Goal: Task Accomplishment & Management: Manage account settings

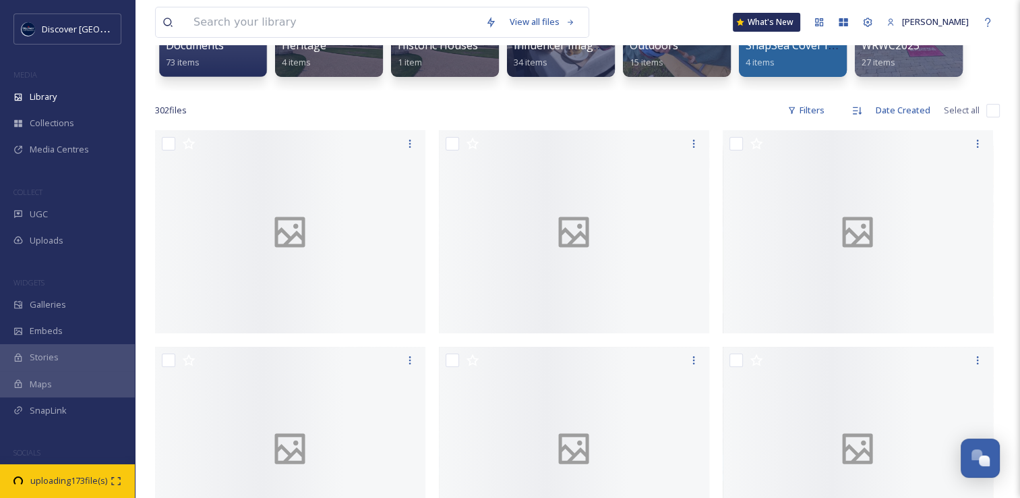
scroll to position [3402, 0]
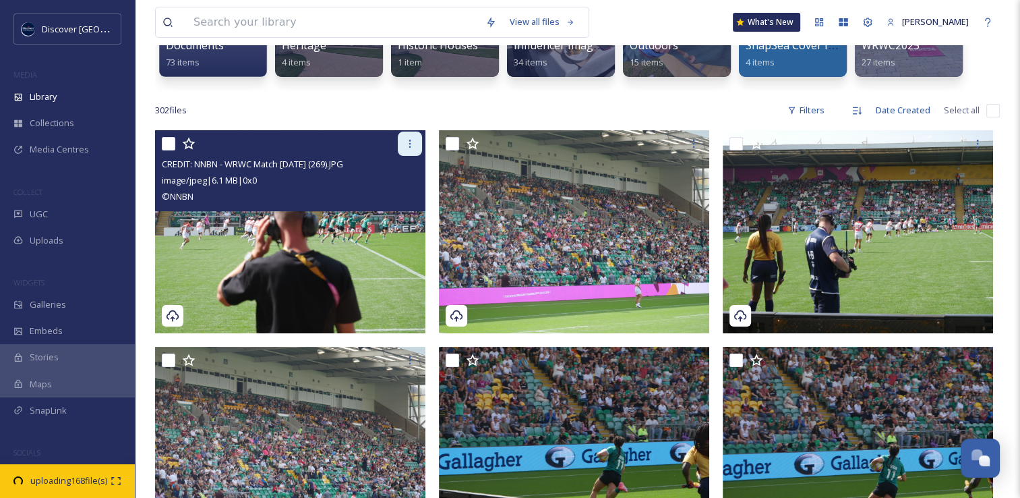
click at [415, 144] on div at bounding box center [410, 144] width 24 height 24
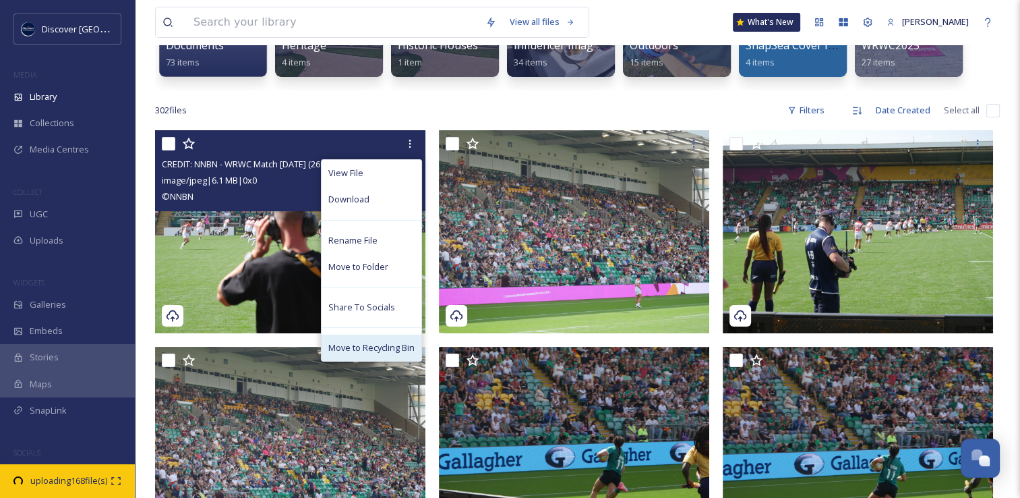
click at [363, 347] on span "Move to Recycling Bin" at bounding box center [371, 347] width 86 height 13
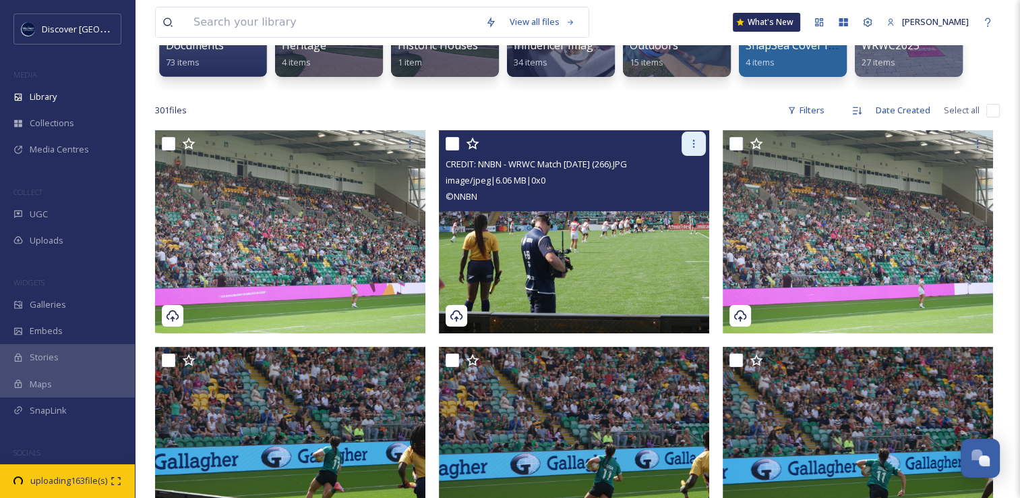
click at [693, 147] on icon at bounding box center [694, 143] width 11 height 11
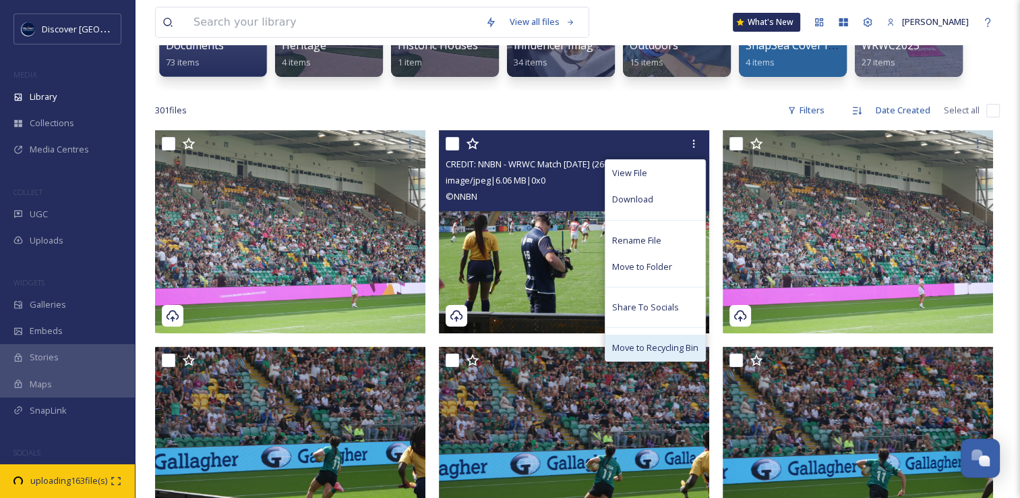
click at [680, 349] on span "Move to Recycling Bin" at bounding box center [655, 347] width 86 height 13
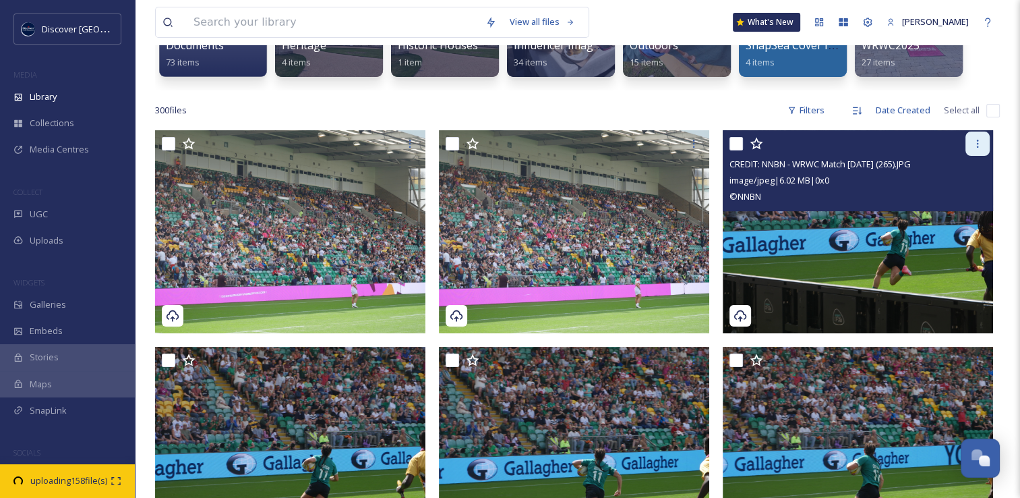
click at [974, 146] on icon at bounding box center [977, 143] width 11 height 11
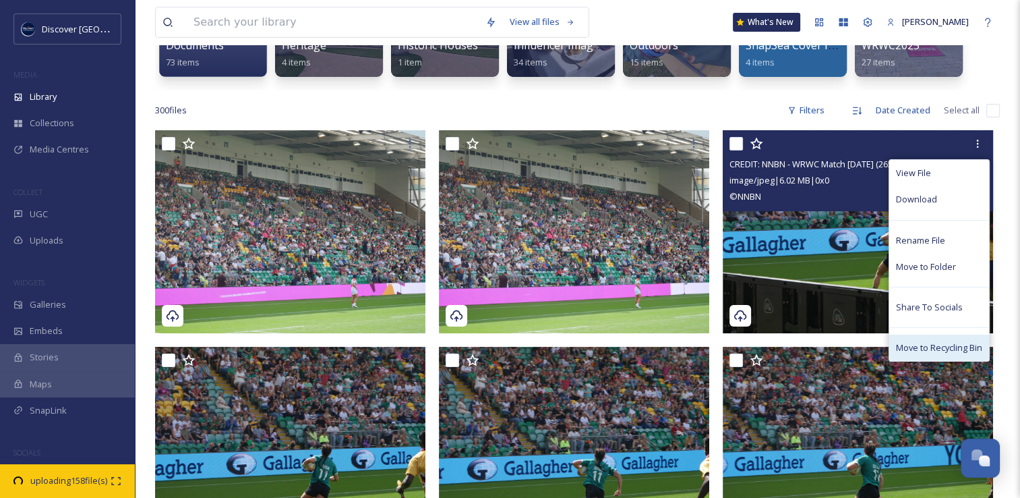
click at [927, 347] on span "Move to Recycling Bin" at bounding box center [939, 347] width 86 height 13
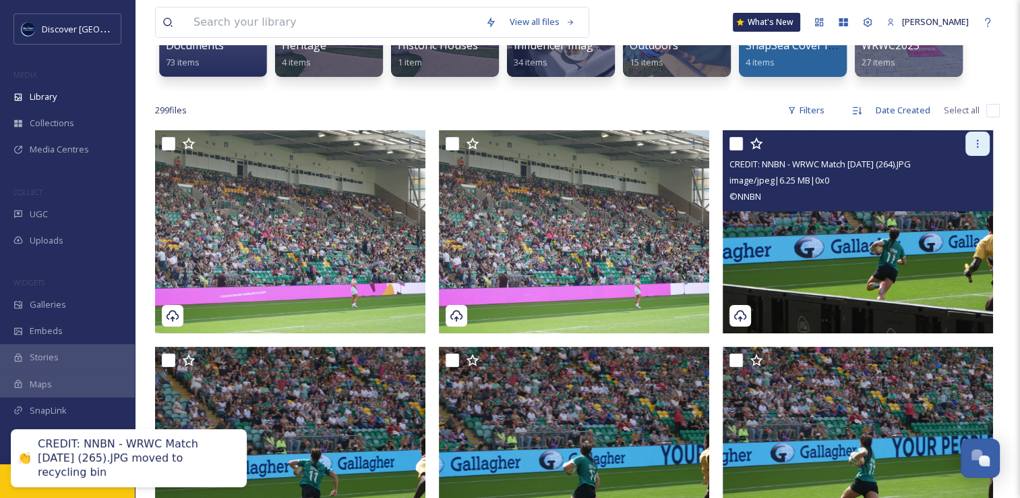
click at [970, 151] on div at bounding box center [978, 144] width 24 height 24
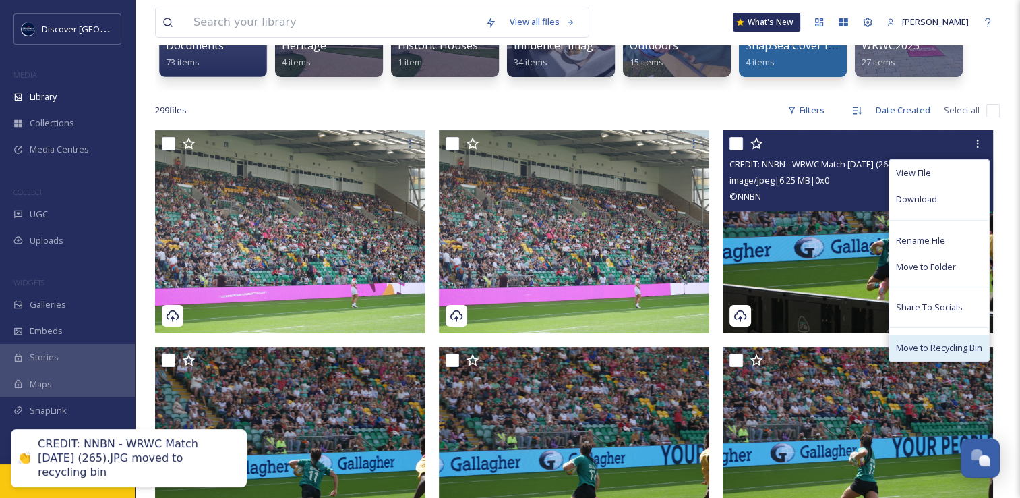
click at [927, 348] on span "Move to Recycling Bin" at bounding box center [939, 347] width 86 height 13
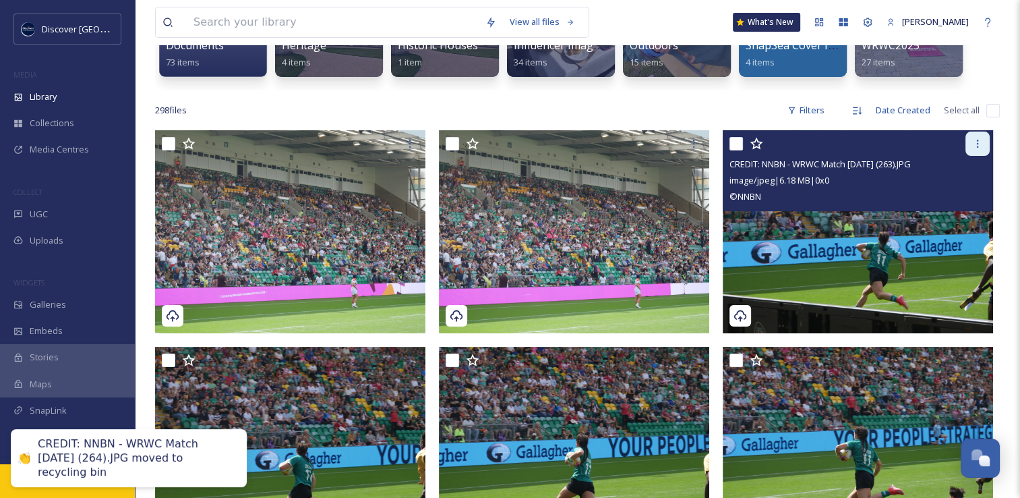
click at [979, 144] on icon at bounding box center [977, 143] width 11 height 11
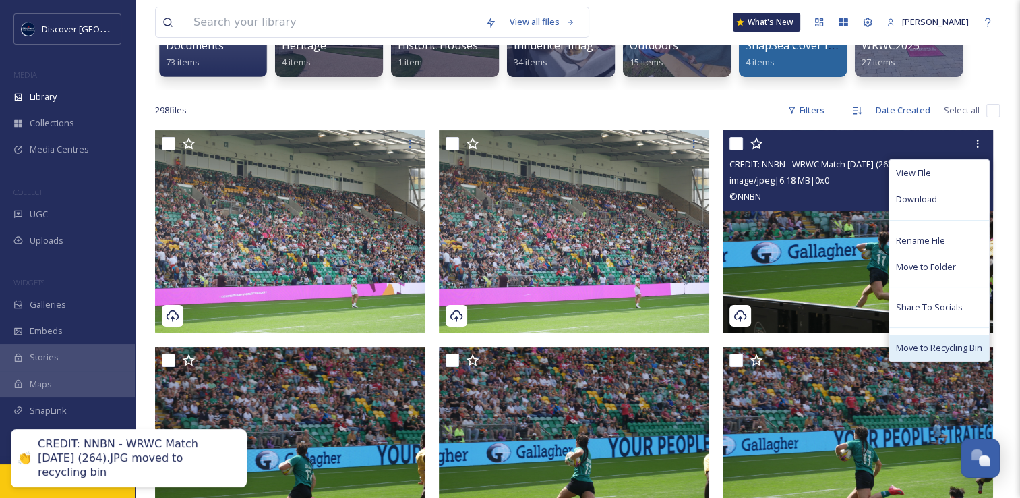
click at [931, 345] on span "Move to Recycling Bin" at bounding box center [939, 347] width 86 height 13
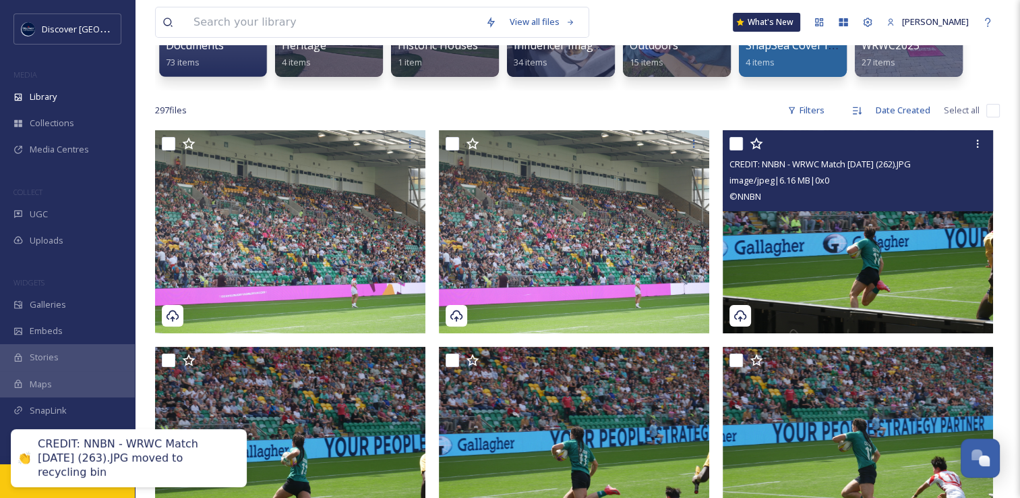
click at [732, 144] on input "checkbox" at bounding box center [736, 143] width 13 height 13
checkbox input "true"
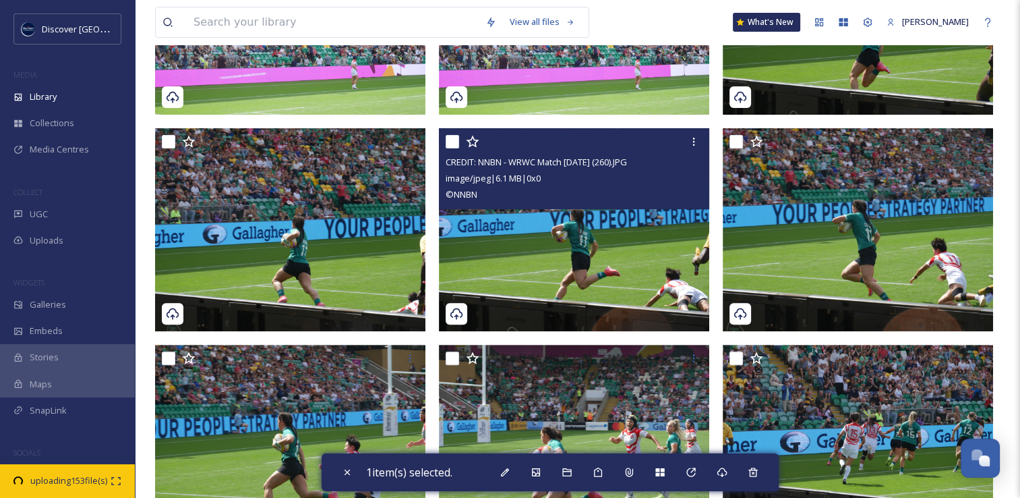
scroll to position [539, 0]
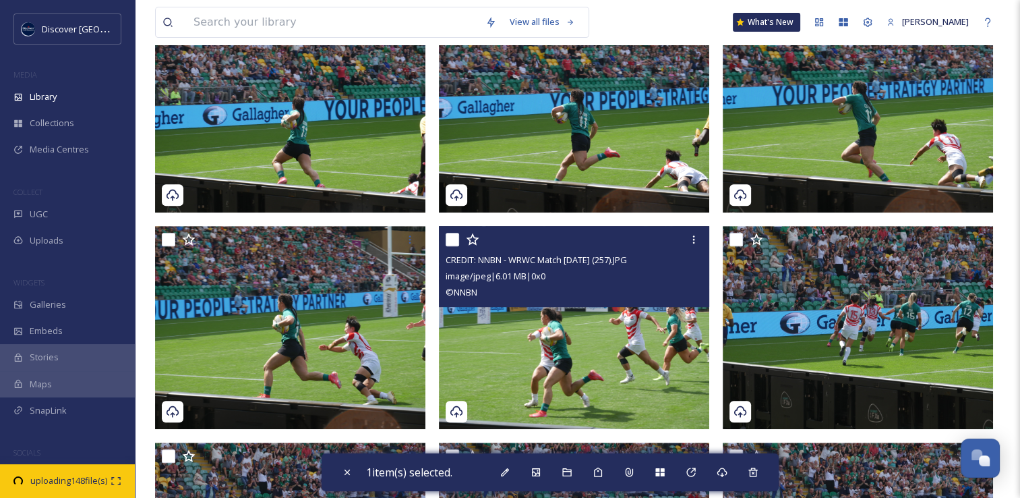
click at [448, 239] on input "checkbox" at bounding box center [452, 239] width 13 height 13
checkbox input "true"
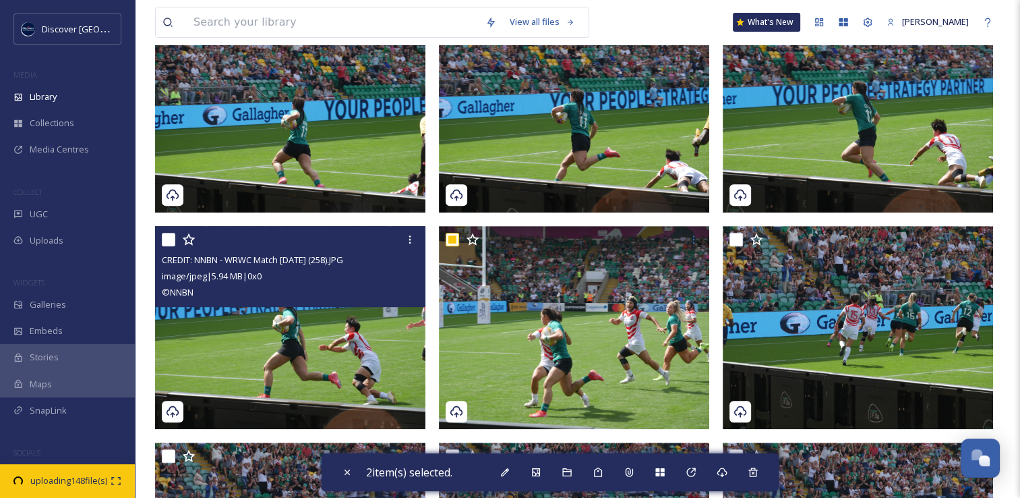
click at [163, 239] on input "checkbox" at bounding box center [168, 239] width 13 height 13
checkbox input "true"
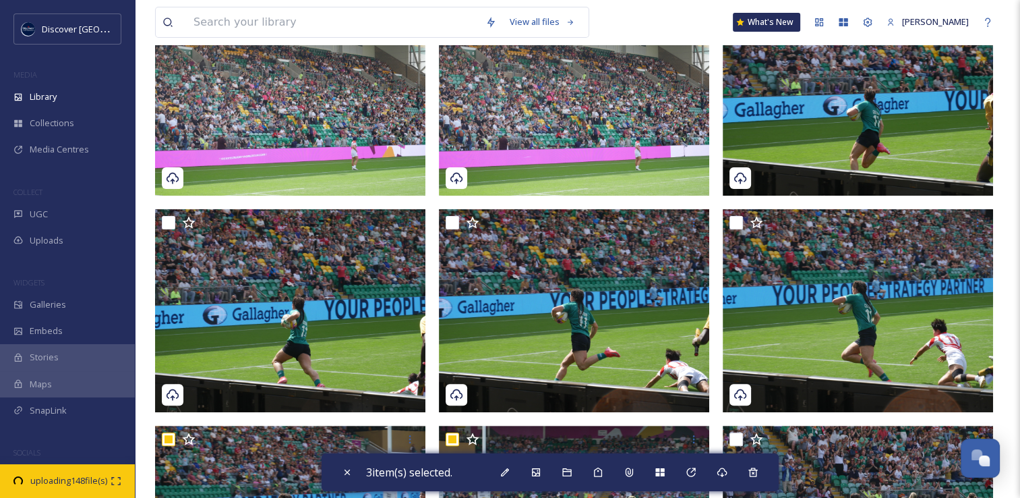
scroll to position [337, 0]
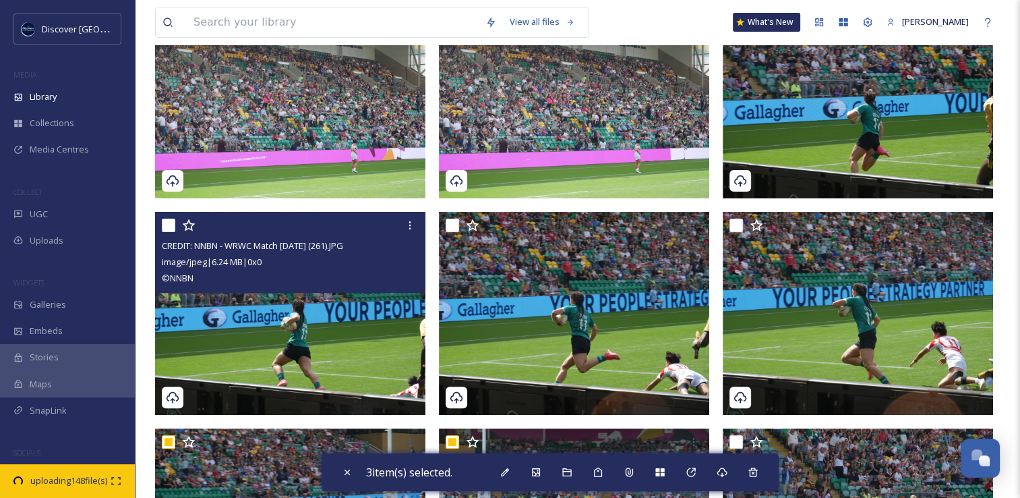
click at [171, 223] on input "checkbox" at bounding box center [168, 224] width 13 height 13
checkbox input "true"
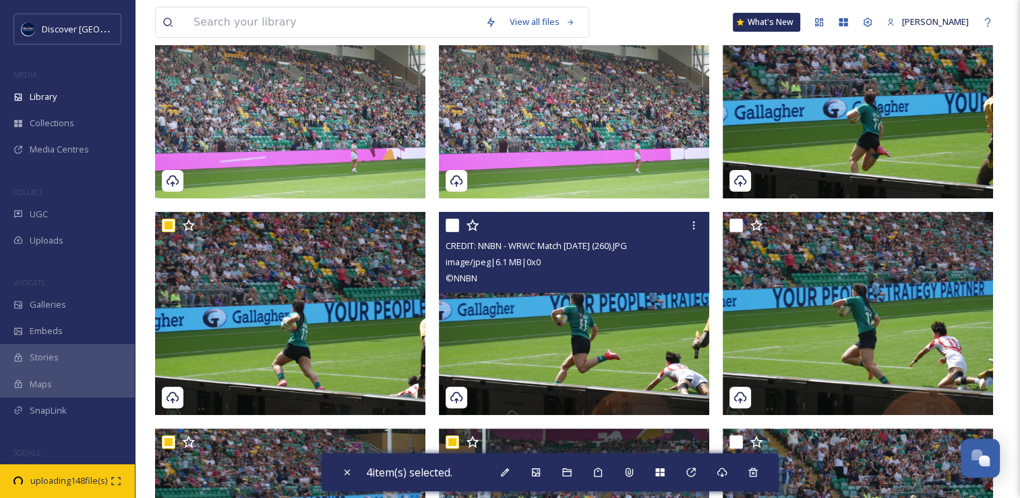
click at [457, 225] on input "checkbox" at bounding box center [452, 224] width 13 height 13
checkbox input "true"
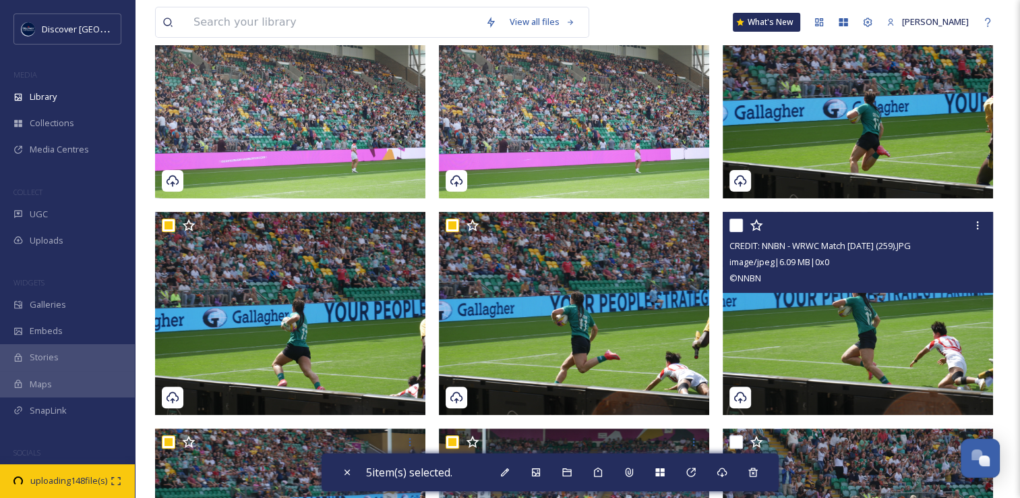
click at [737, 225] on input "checkbox" at bounding box center [736, 224] width 13 height 13
checkbox input "true"
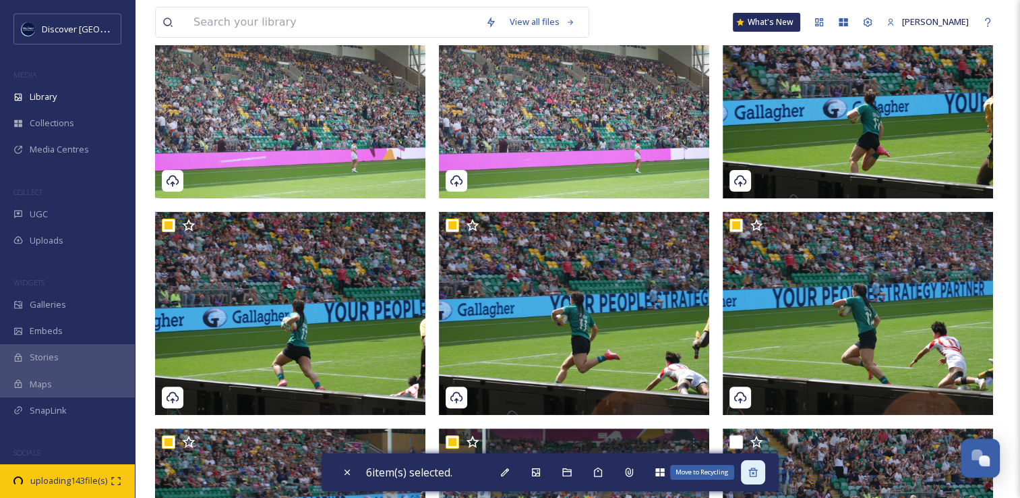
click at [755, 477] on div "Move to Recycling" at bounding box center [753, 472] width 24 height 24
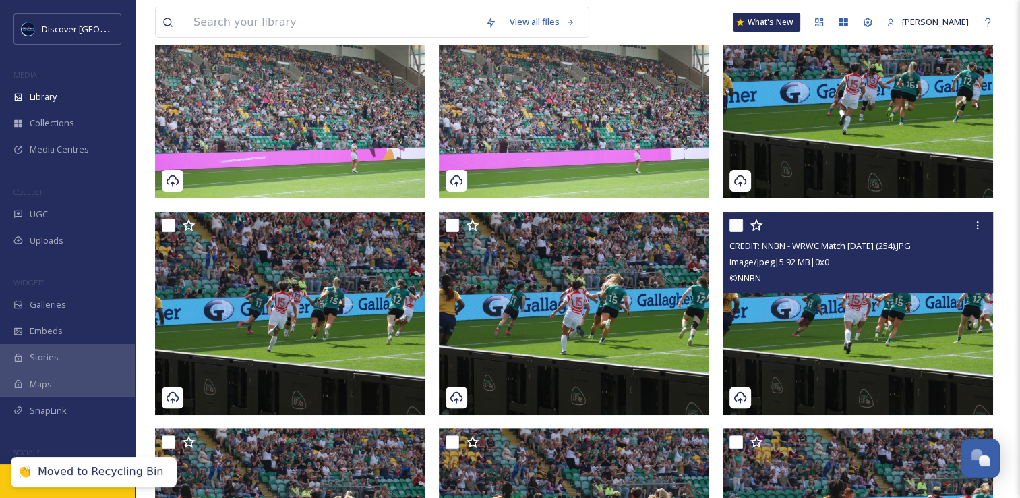
scroll to position [270, 0]
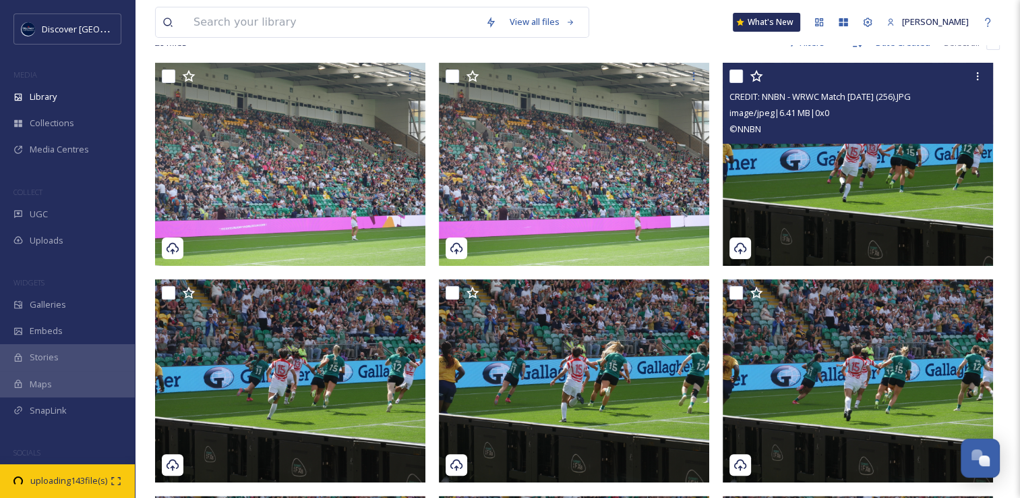
click at [737, 76] on input "checkbox" at bounding box center [736, 75] width 13 height 13
checkbox input "true"
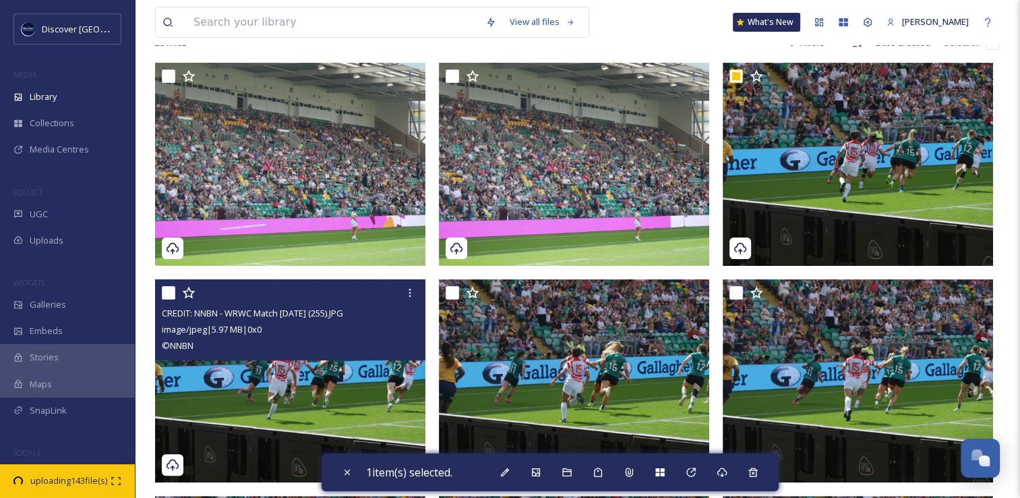
click at [165, 293] on input "checkbox" at bounding box center [168, 292] width 13 height 13
checkbox input "true"
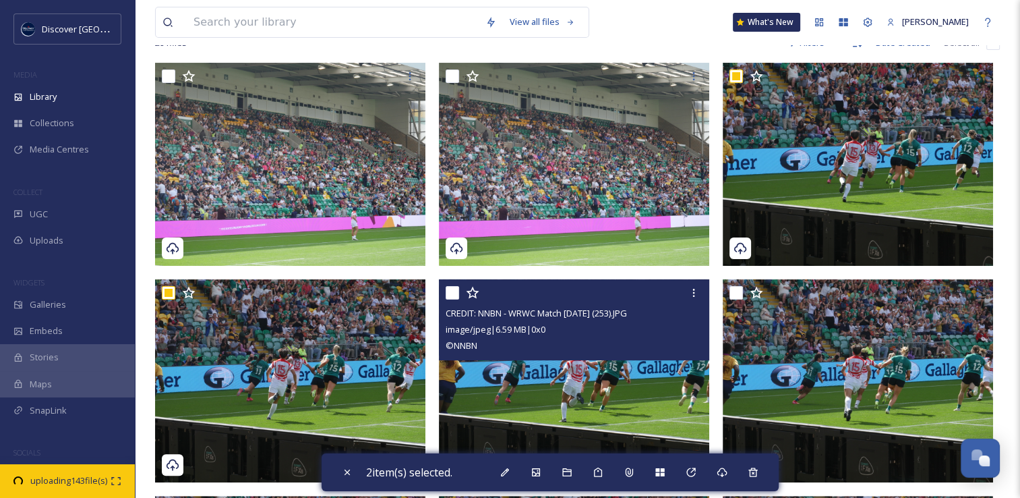
click at [454, 293] on input "checkbox" at bounding box center [452, 292] width 13 height 13
checkbox input "true"
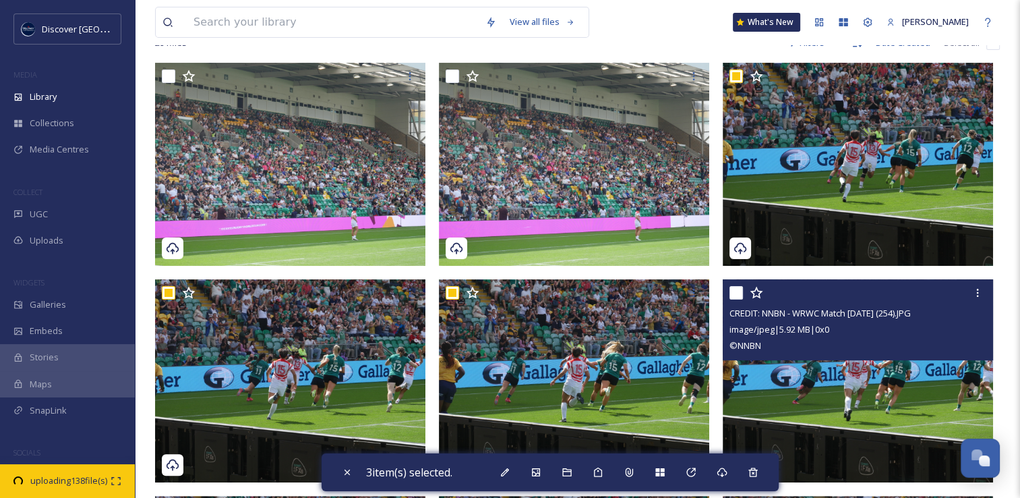
click at [734, 291] on input "checkbox" at bounding box center [736, 292] width 13 height 13
checkbox input "true"
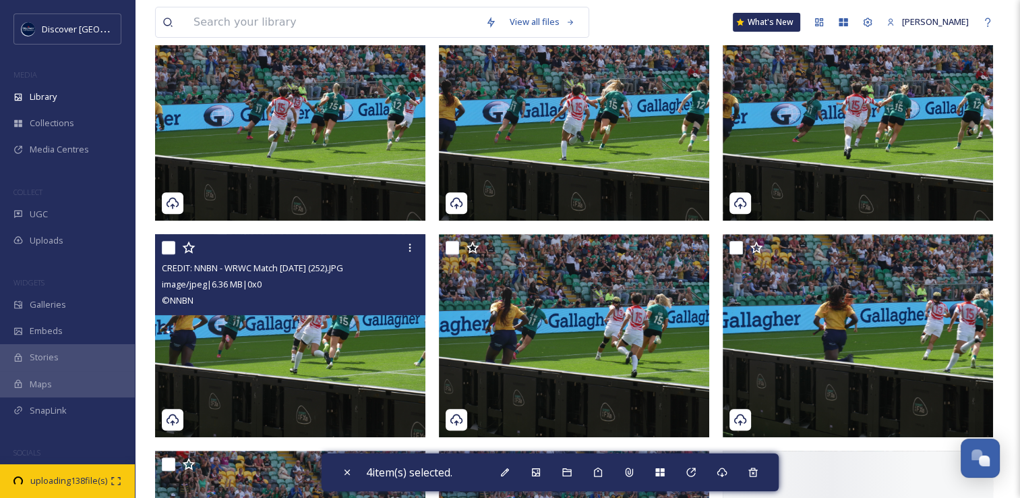
scroll to position [539, 0]
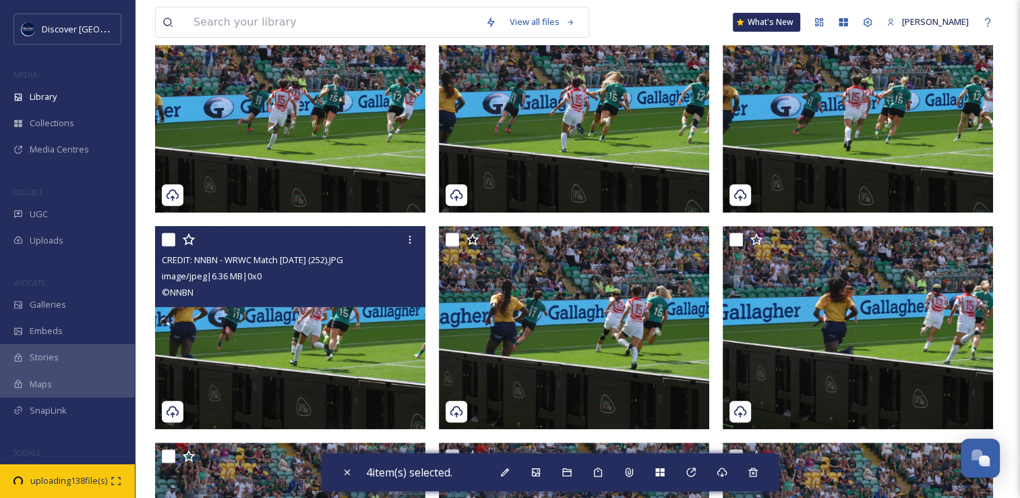
click at [169, 239] on input "checkbox" at bounding box center [168, 239] width 13 height 13
checkbox input "true"
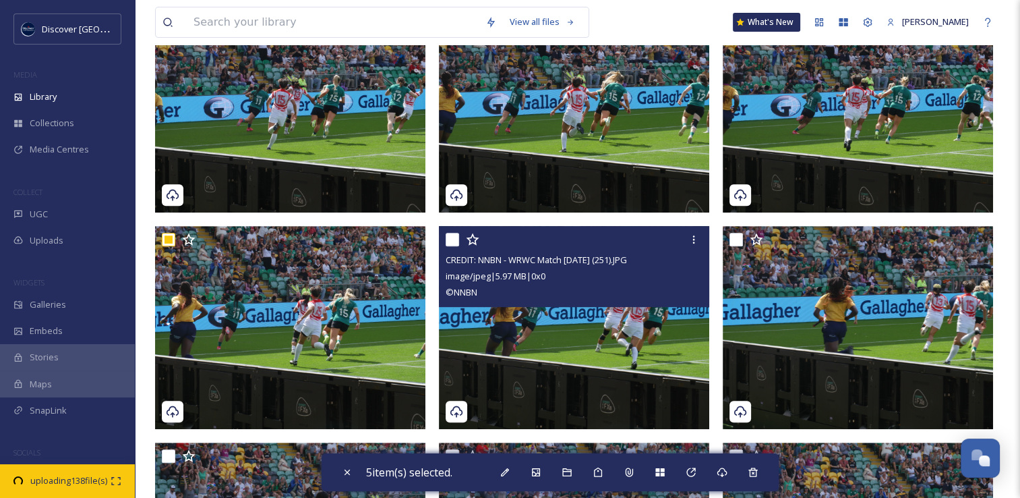
click at [453, 239] on input "checkbox" at bounding box center [452, 239] width 13 height 13
checkbox input "true"
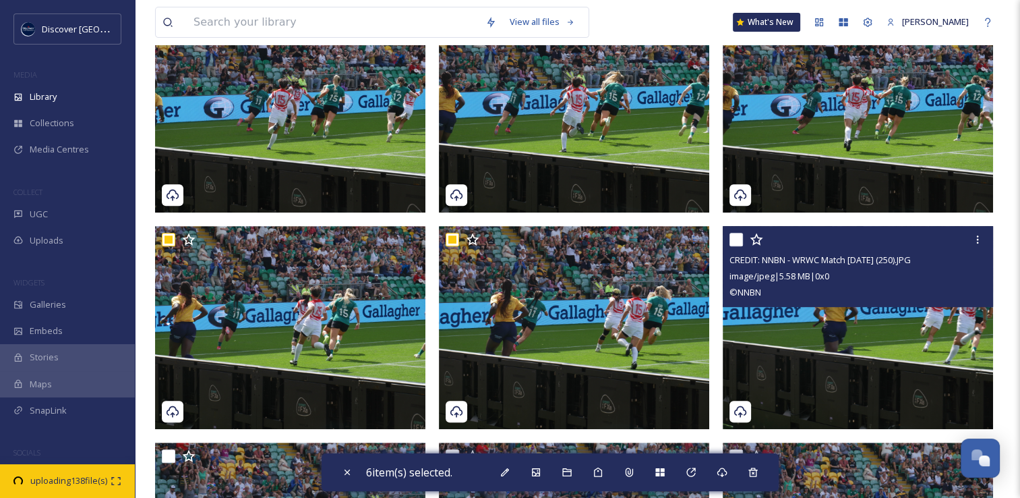
click at [736, 237] on input "checkbox" at bounding box center [736, 239] width 13 height 13
checkbox input "true"
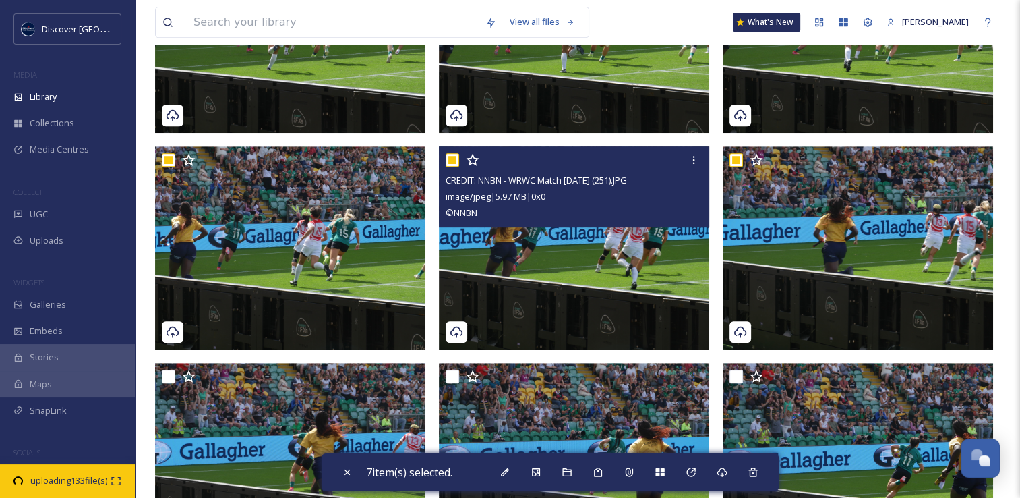
scroll to position [809, 0]
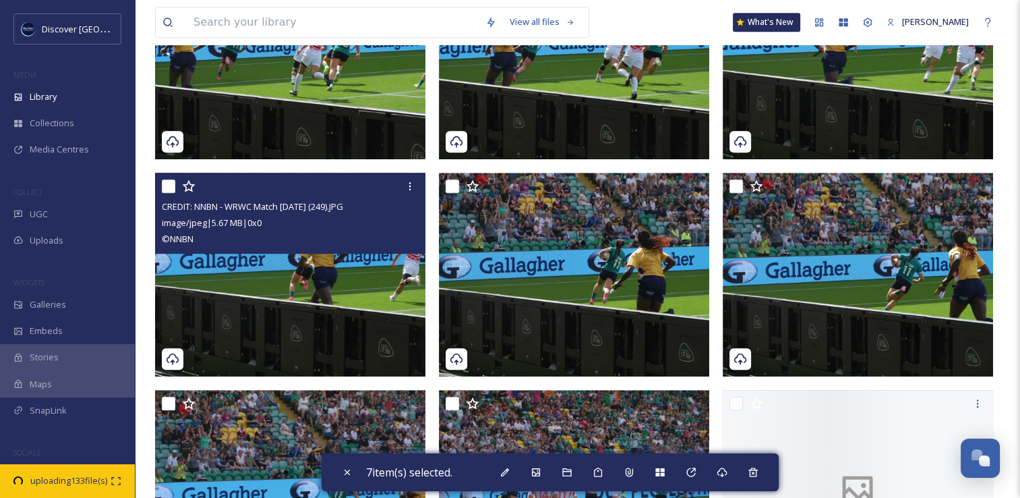
click at [167, 187] on input "checkbox" at bounding box center [168, 185] width 13 height 13
checkbox input "true"
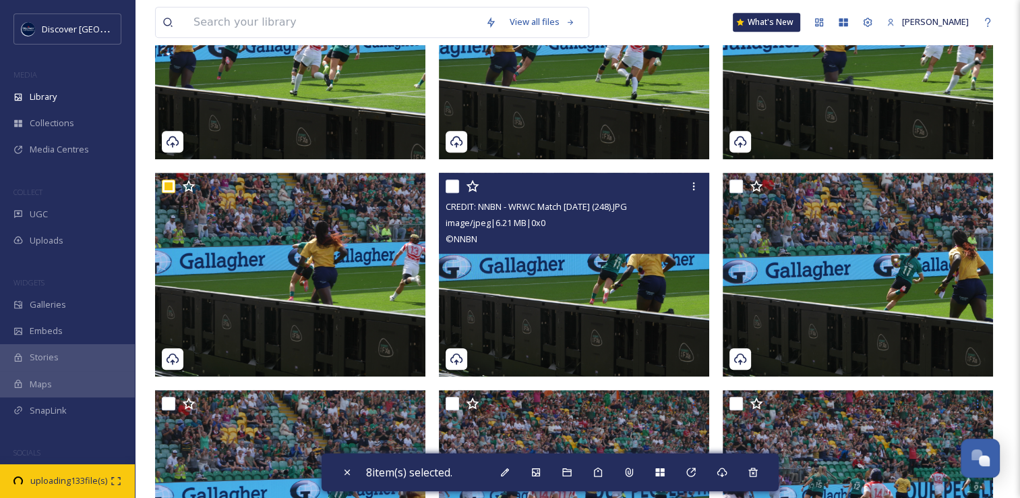
click at [455, 190] on input "checkbox" at bounding box center [452, 185] width 13 height 13
checkbox input "true"
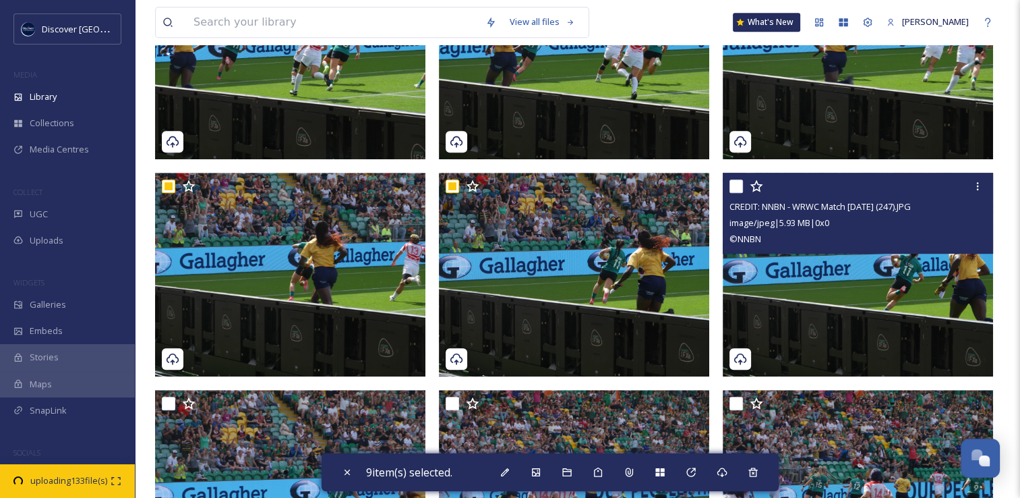
click at [739, 188] on input "checkbox" at bounding box center [736, 185] width 13 height 13
checkbox input "true"
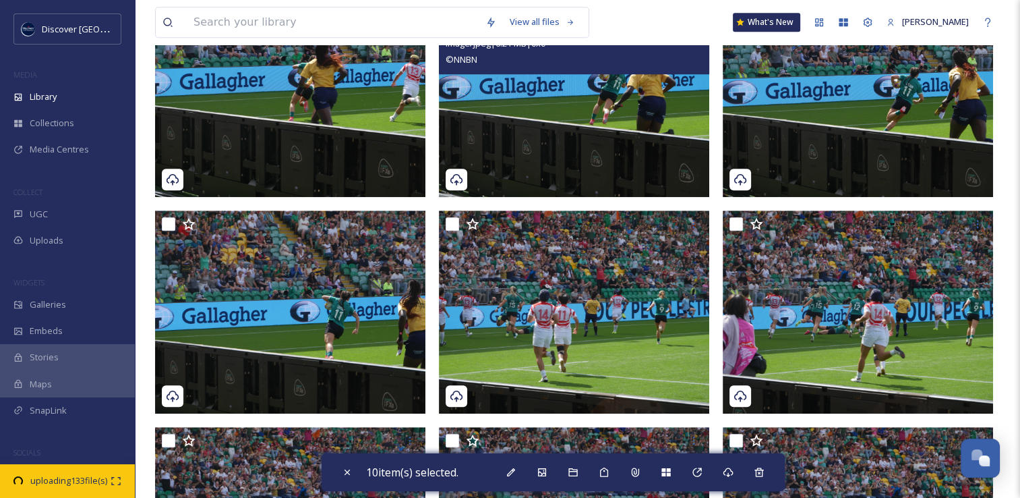
scroll to position [1012, 0]
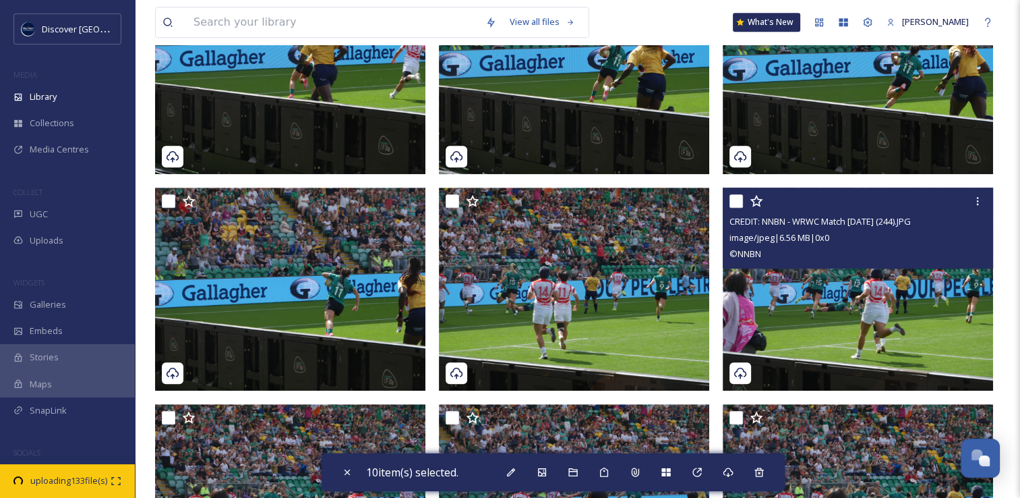
click at [737, 201] on input "checkbox" at bounding box center [736, 200] width 13 height 13
checkbox input "true"
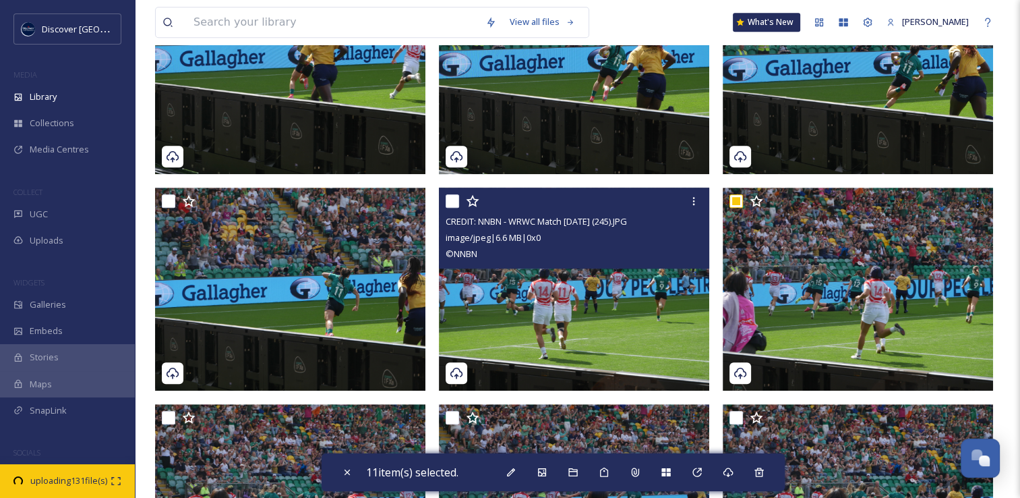
click at [450, 198] on input "checkbox" at bounding box center [452, 200] width 13 height 13
checkbox input "true"
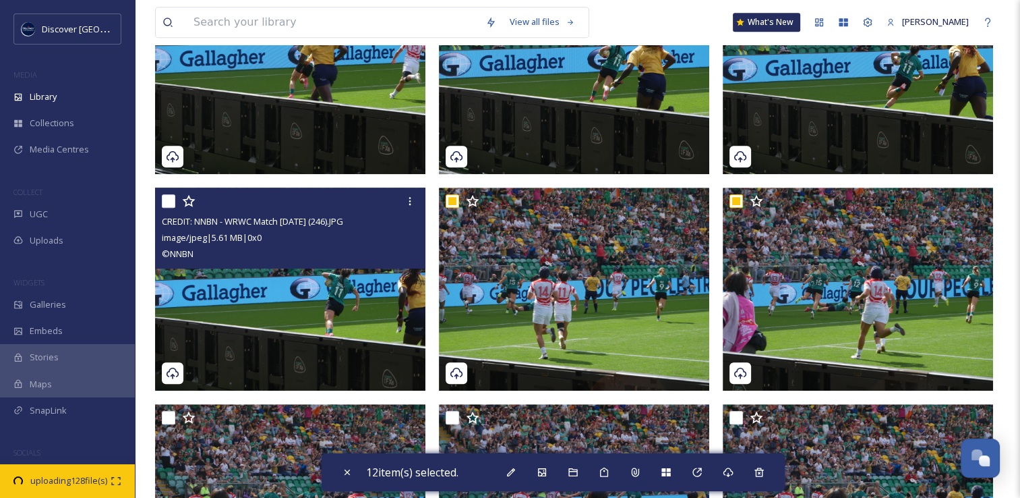
click at [167, 202] on input "checkbox" at bounding box center [168, 200] width 13 height 13
checkbox input "true"
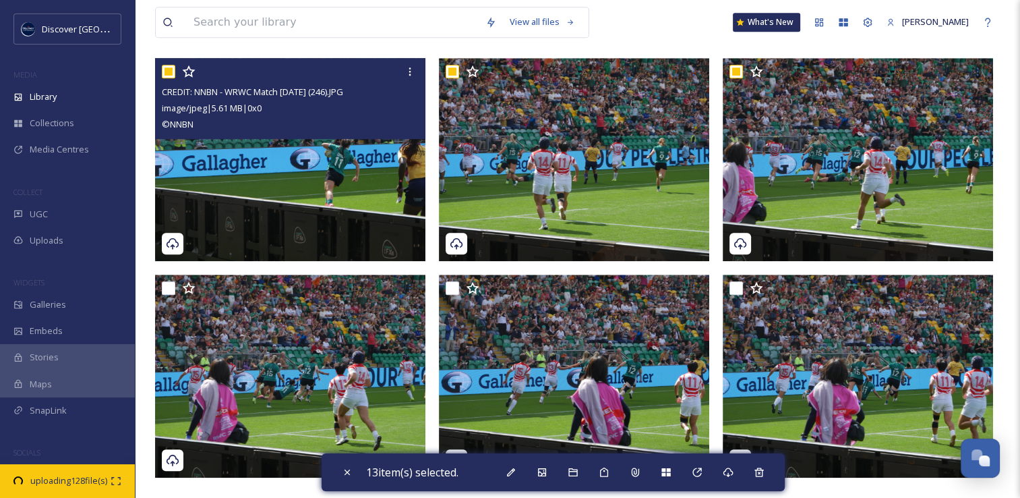
scroll to position [1214, 0]
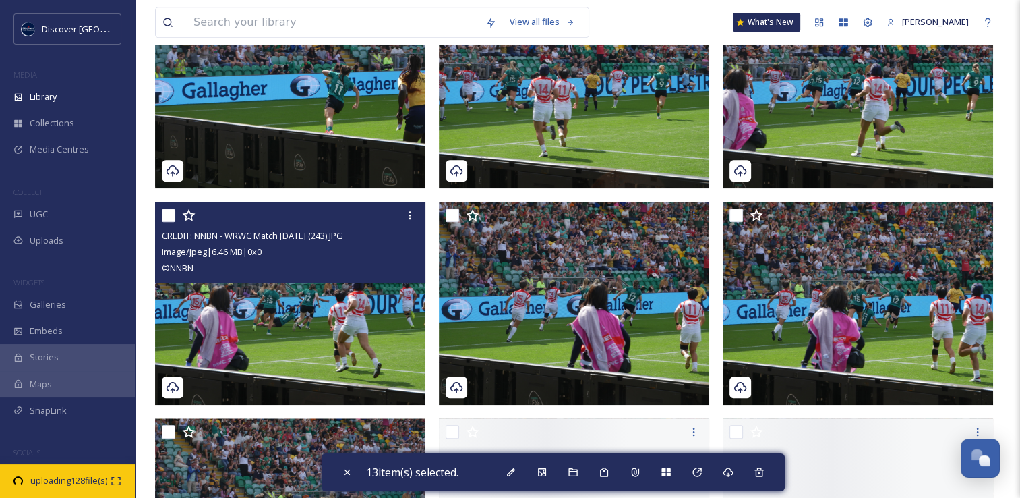
click at [165, 214] on input "checkbox" at bounding box center [168, 214] width 13 height 13
checkbox input "true"
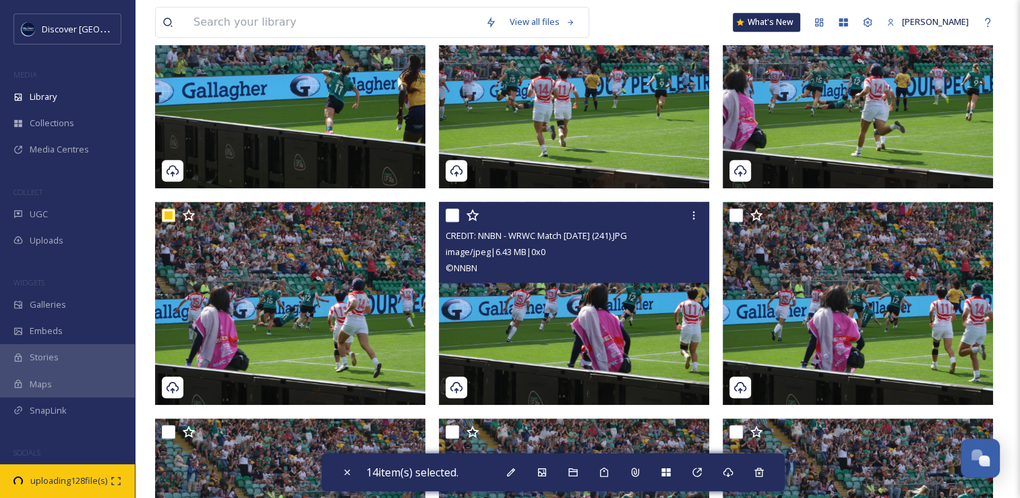
click at [453, 214] on input "checkbox" at bounding box center [452, 214] width 13 height 13
checkbox input "true"
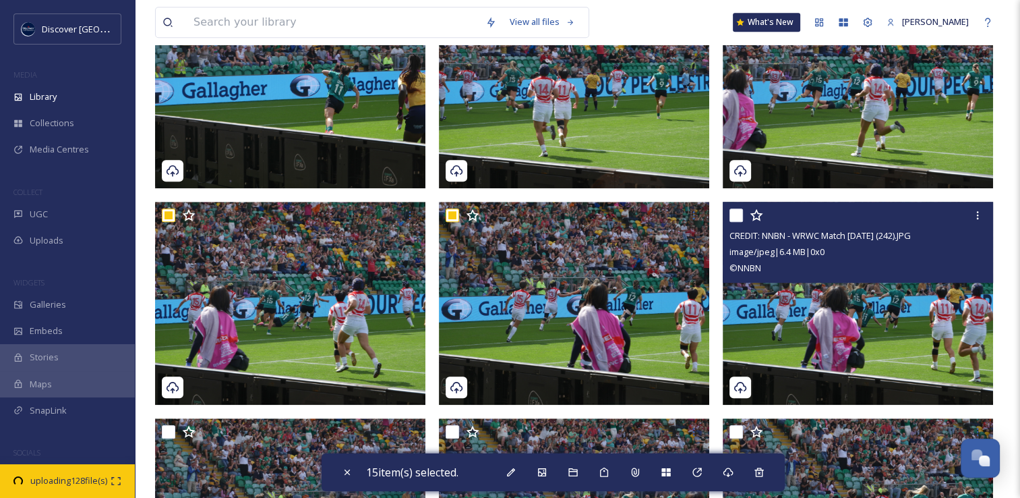
click at [739, 215] on input "checkbox" at bounding box center [736, 214] width 13 height 13
checkbox input "true"
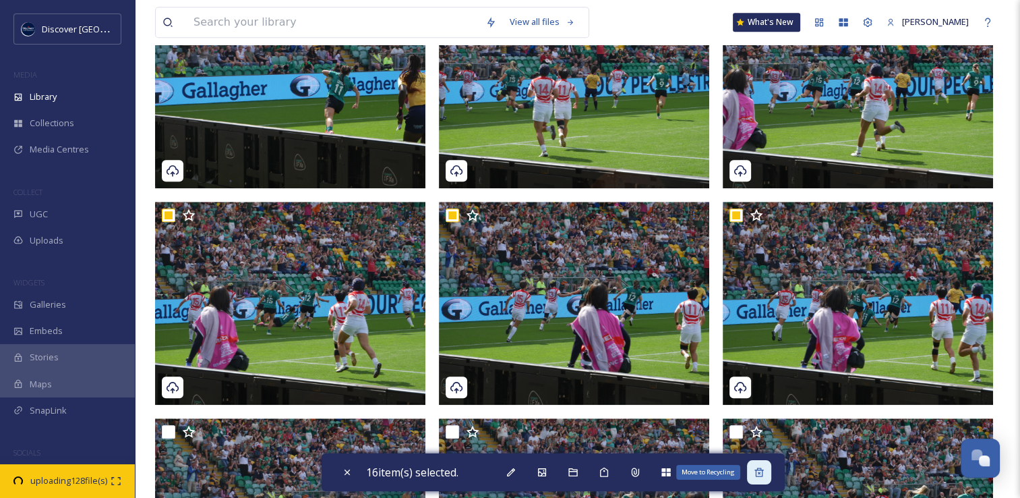
click at [763, 471] on icon at bounding box center [759, 472] width 11 height 11
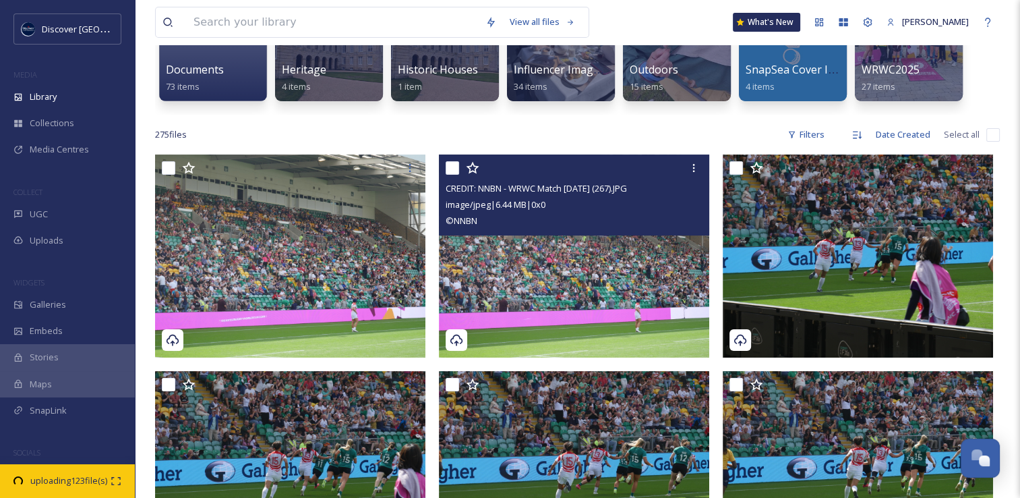
scroll to position [202, 0]
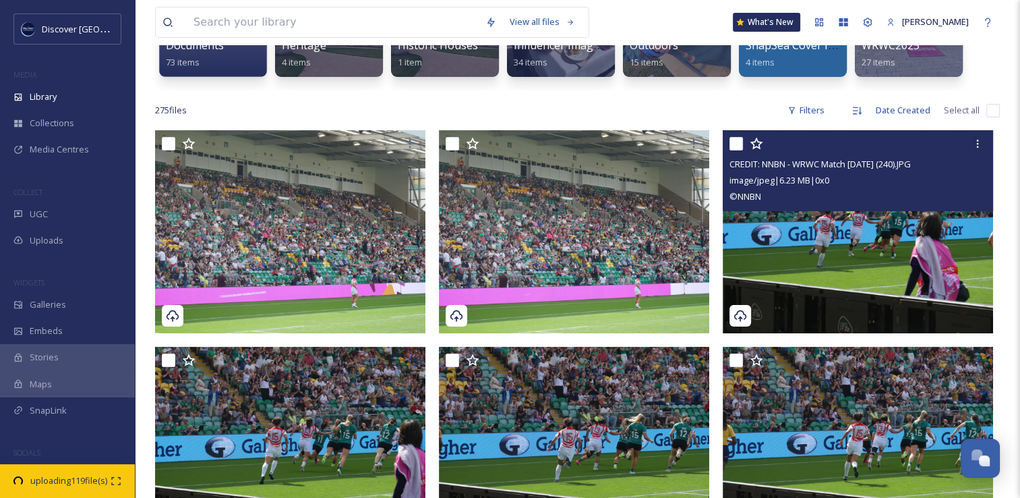
click at [735, 144] on input "checkbox" at bounding box center [736, 143] width 13 height 13
checkbox input "true"
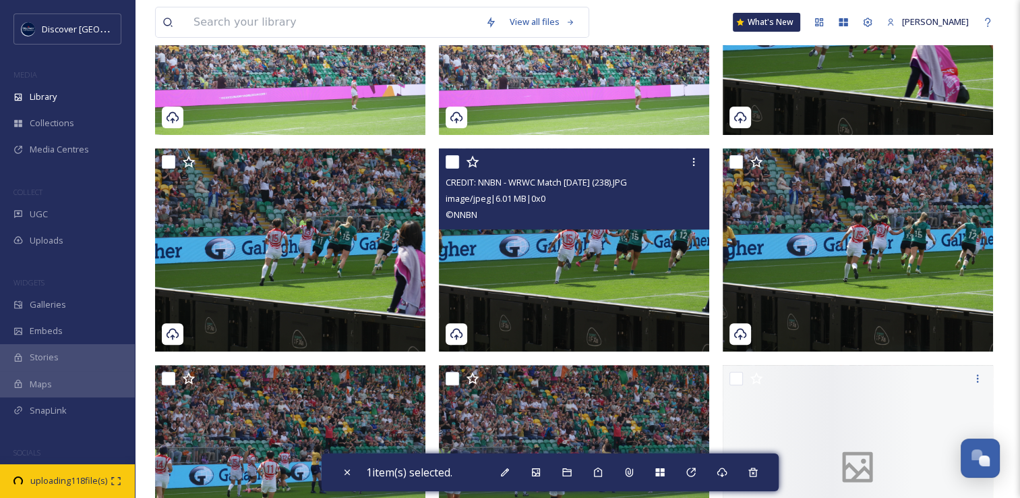
scroll to position [405, 0]
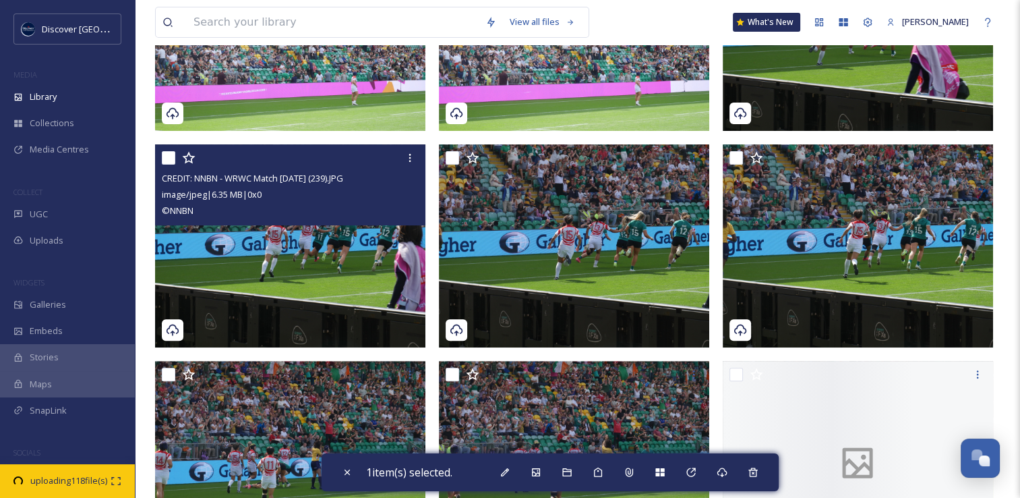
click at [163, 158] on input "checkbox" at bounding box center [168, 157] width 13 height 13
checkbox input "true"
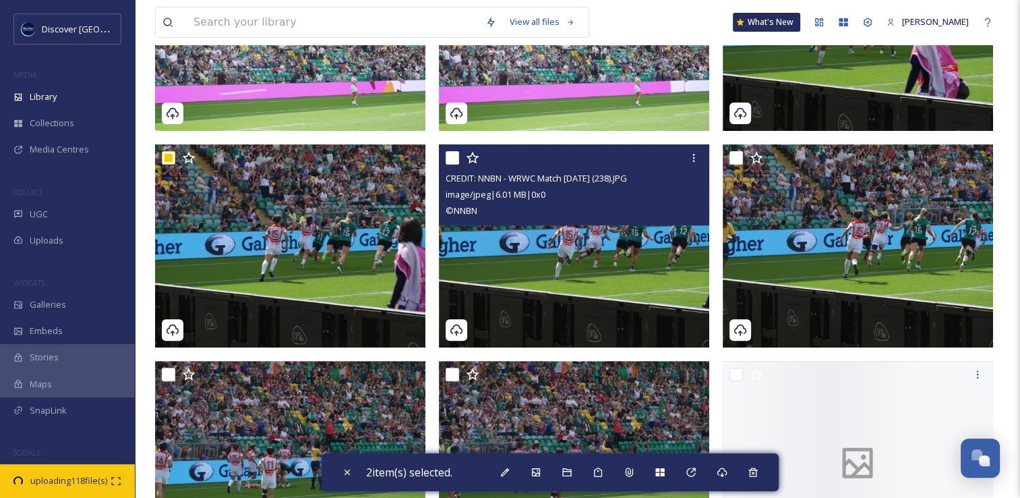
click at [454, 163] on input "checkbox" at bounding box center [452, 157] width 13 height 13
checkbox input "true"
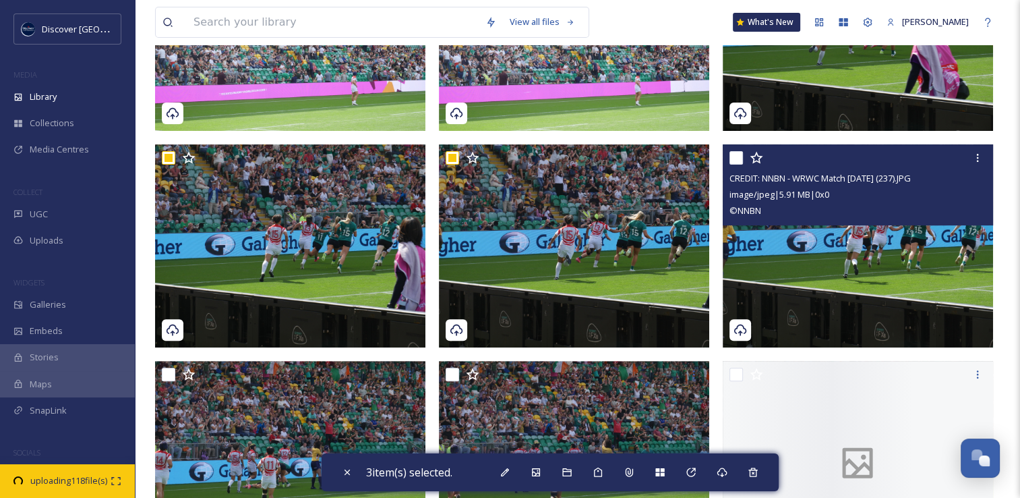
click at [735, 158] on input "checkbox" at bounding box center [736, 157] width 13 height 13
checkbox input "true"
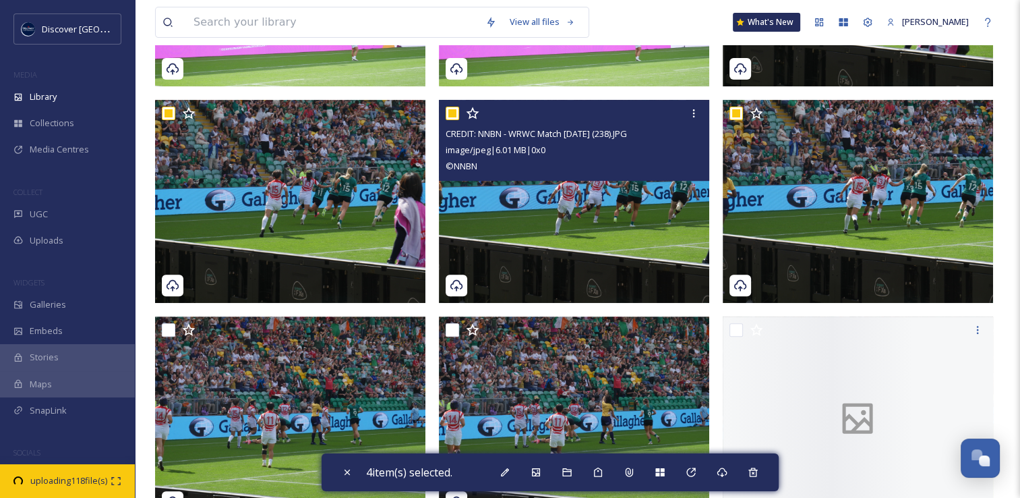
scroll to position [539, 0]
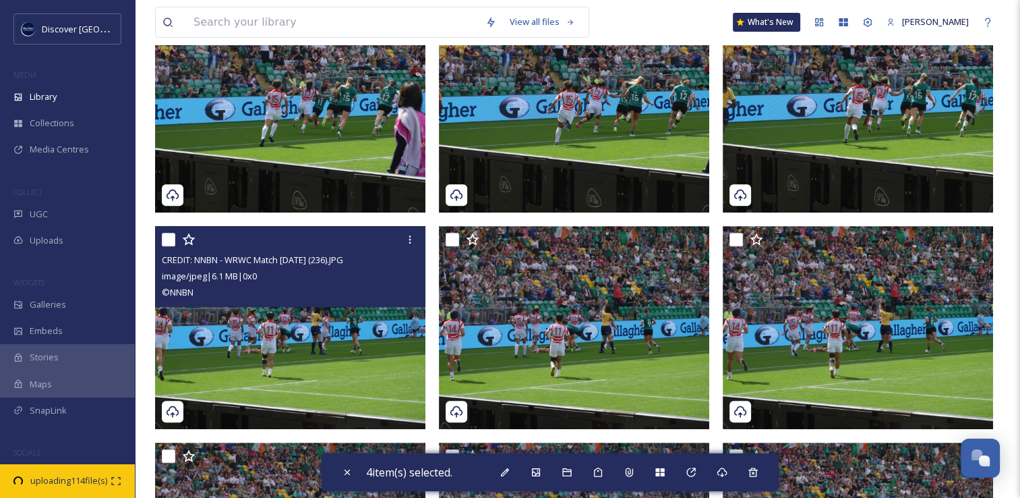
drag, startPoint x: 170, startPoint y: 239, endPoint x: 182, endPoint y: 239, distance: 12.1
click at [170, 239] on input "checkbox" at bounding box center [168, 239] width 13 height 13
checkbox input "true"
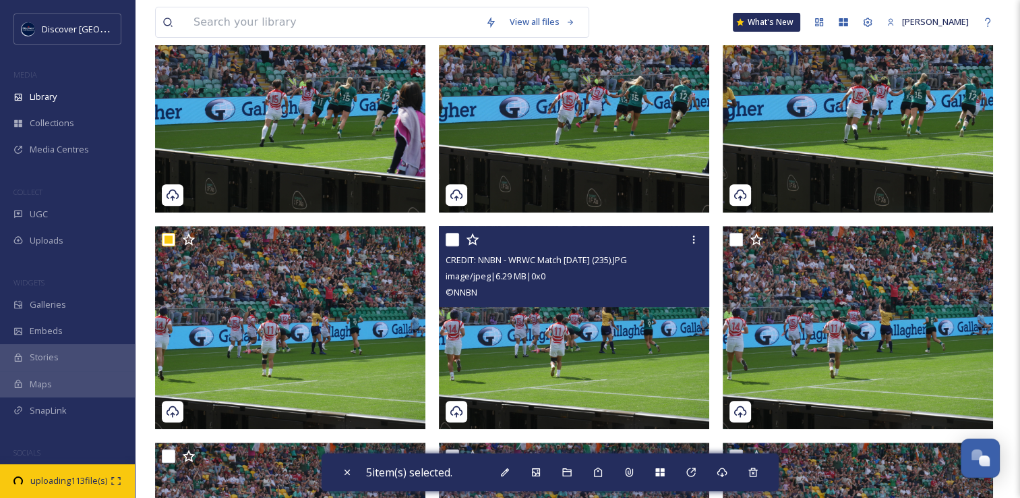
click at [453, 241] on input "checkbox" at bounding box center [452, 239] width 13 height 13
checkbox input "true"
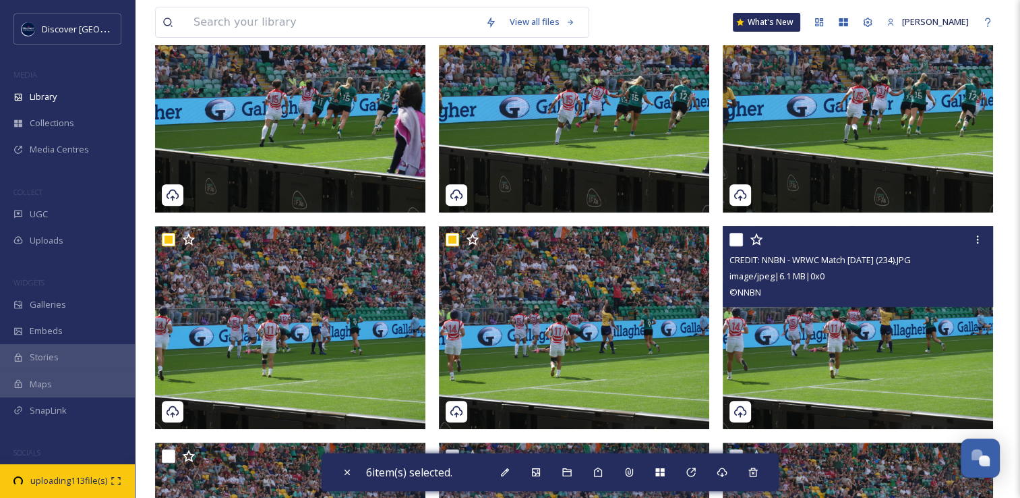
click at [745, 238] on div at bounding box center [860, 239] width 260 height 24
click at [740, 238] on input "checkbox" at bounding box center [736, 239] width 13 height 13
checkbox input "true"
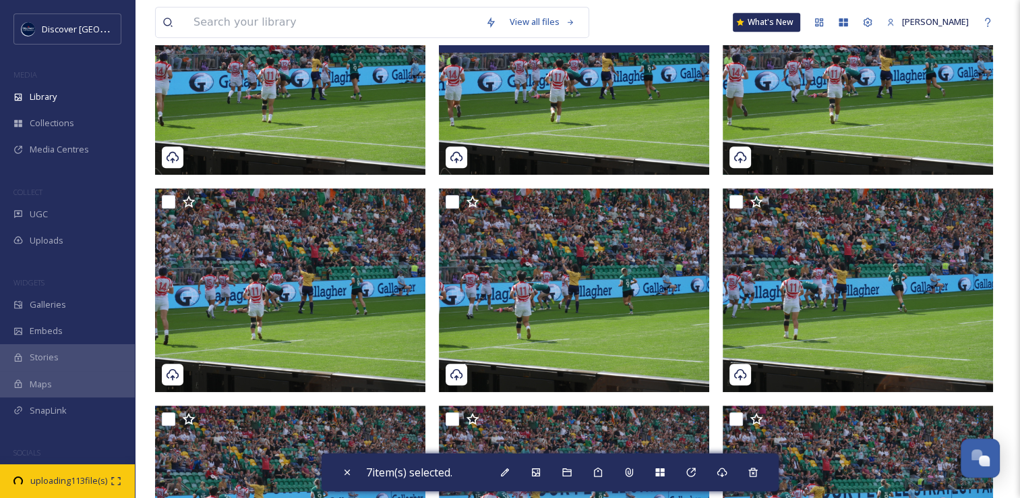
scroll to position [809, 0]
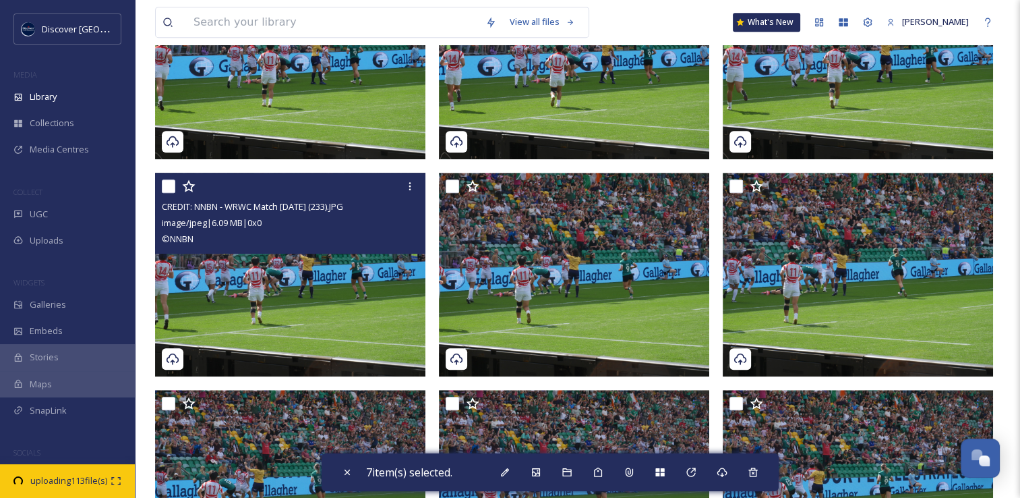
click at [165, 187] on input "checkbox" at bounding box center [168, 185] width 13 height 13
checkbox input "true"
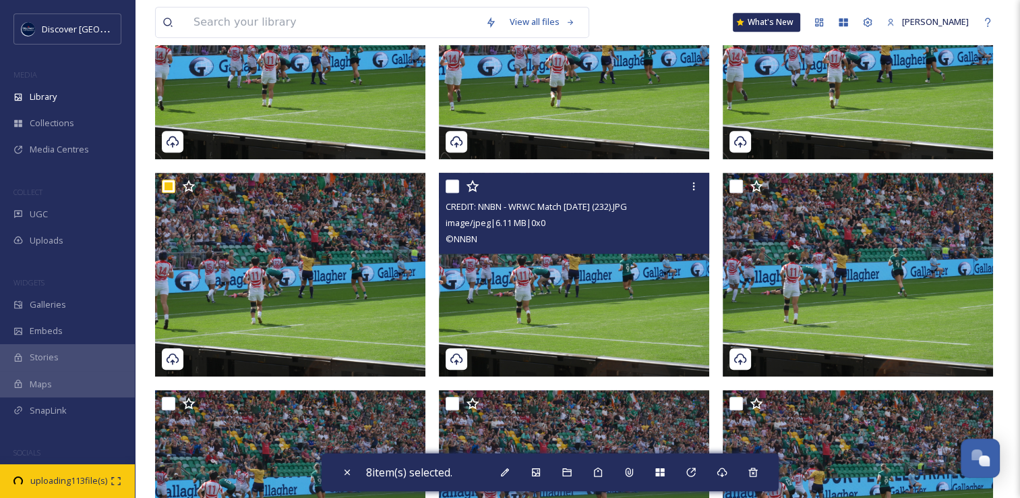
click at [451, 188] on input "checkbox" at bounding box center [452, 185] width 13 height 13
checkbox input "true"
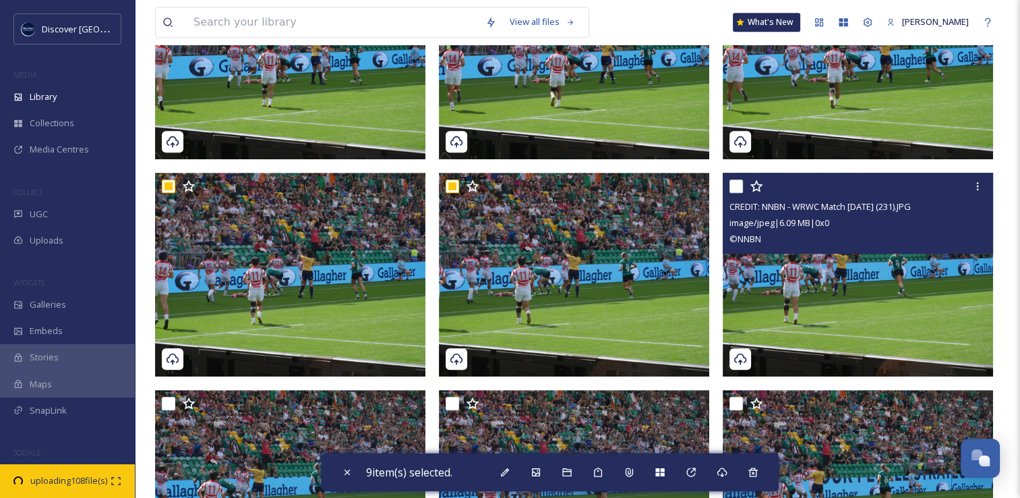
click at [738, 187] on input "checkbox" at bounding box center [736, 185] width 13 height 13
checkbox input "true"
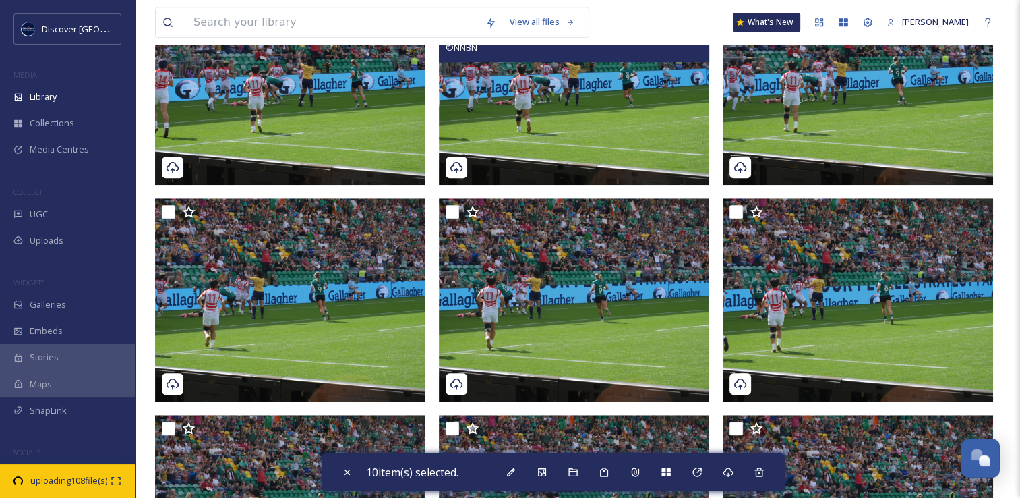
scroll to position [1012, 0]
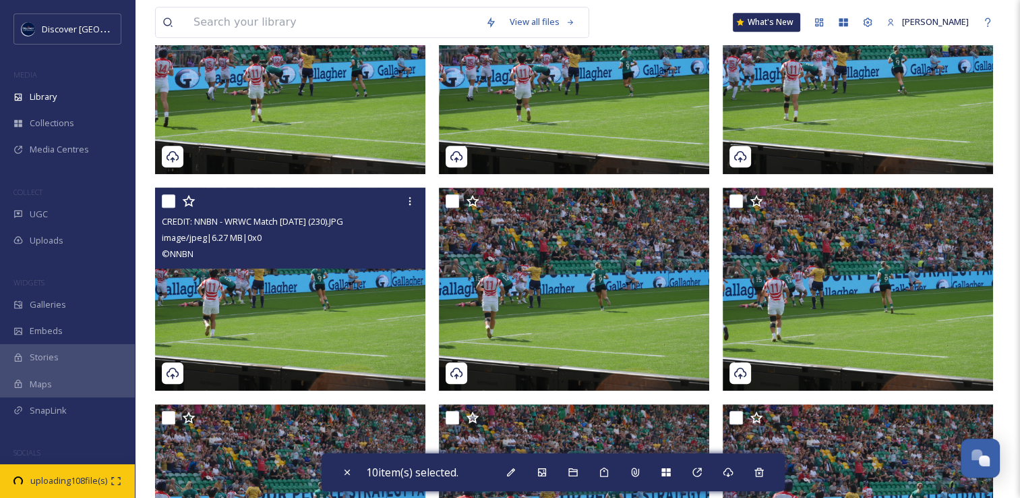
click at [170, 202] on input "checkbox" at bounding box center [168, 200] width 13 height 13
checkbox input "true"
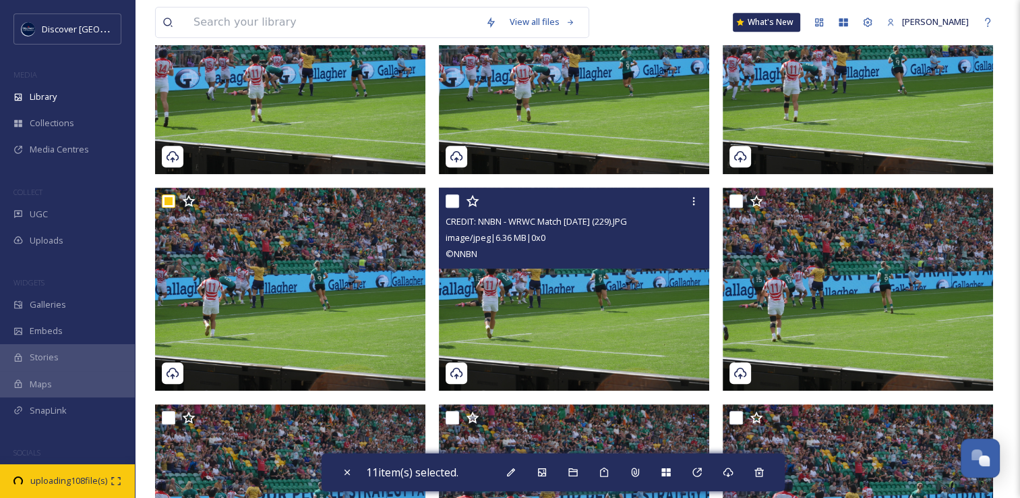
click at [453, 201] on input "checkbox" at bounding box center [452, 200] width 13 height 13
checkbox input "true"
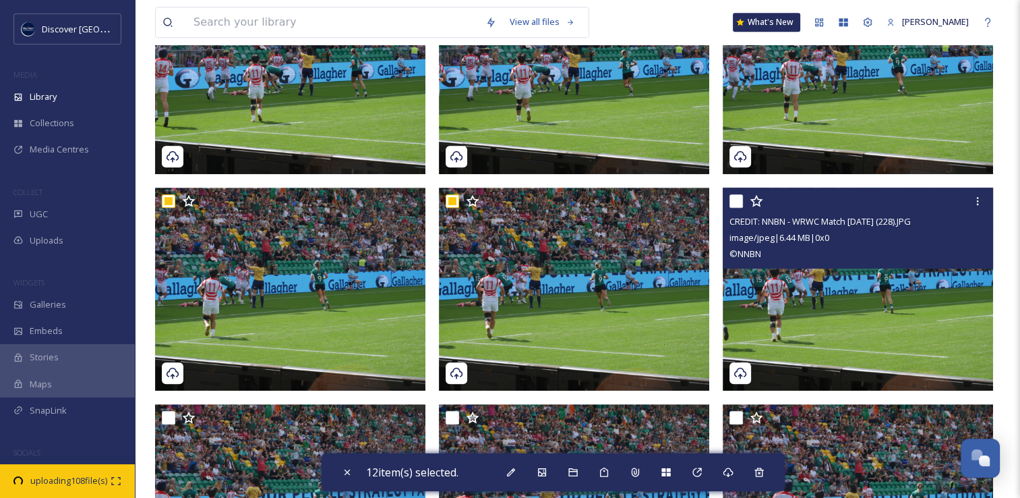
click at [732, 199] on input "checkbox" at bounding box center [736, 200] width 13 height 13
checkbox input "true"
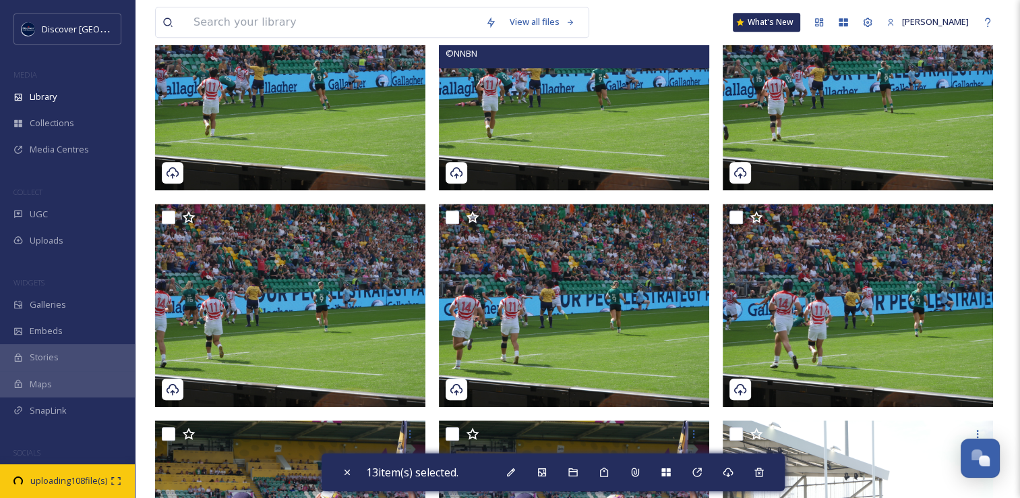
scroll to position [1214, 0]
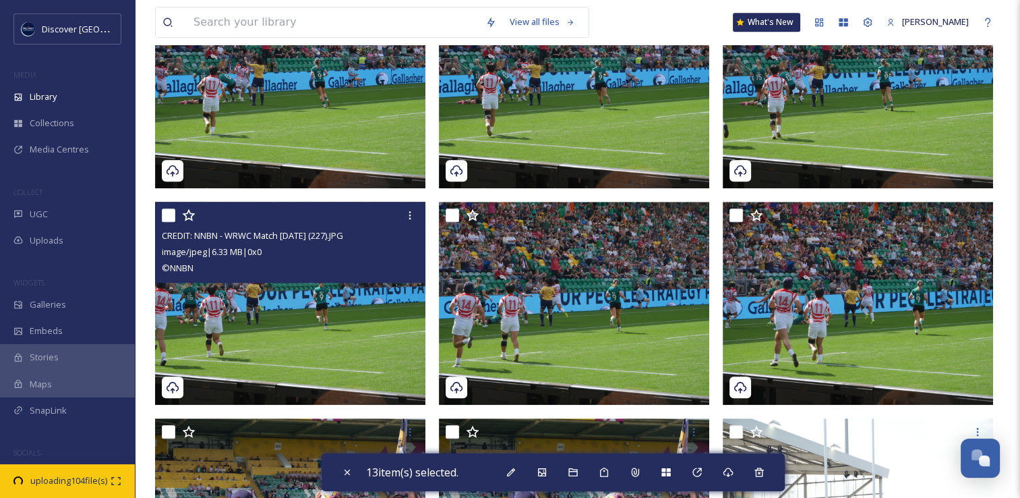
click at [171, 221] on input "checkbox" at bounding box center [168, 214] width 13 height 13
checkbox input "true"
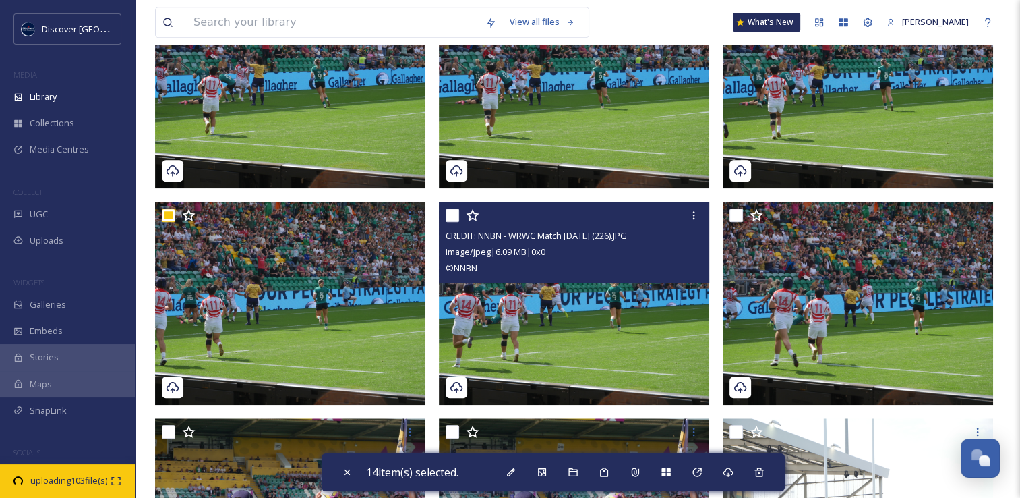
click at [452, 212] on input "checkbox" at bounding box center [452, 214] width 13 height 13
checkbox input "true"
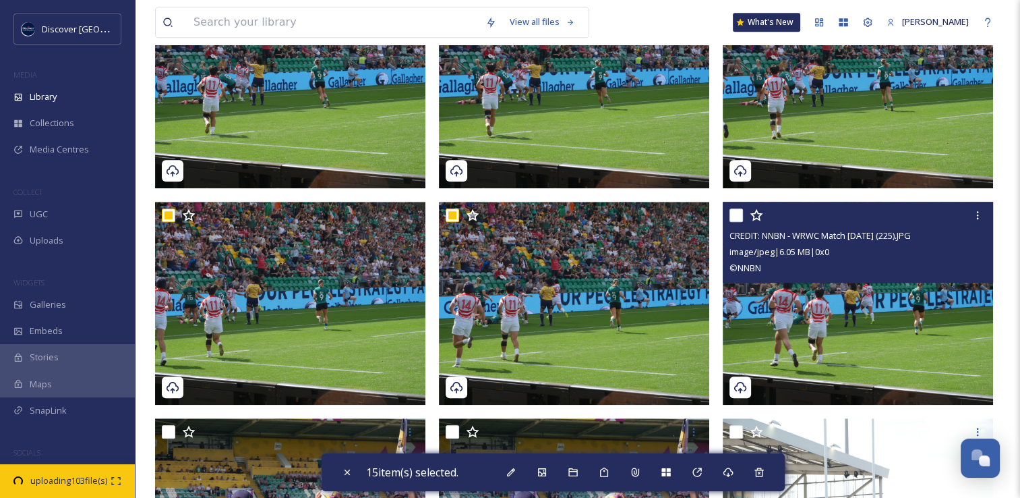
click at [740, 216] on input "checkbox" at bounding box center [736, 214] width 13 height 13
checkbox input "true"
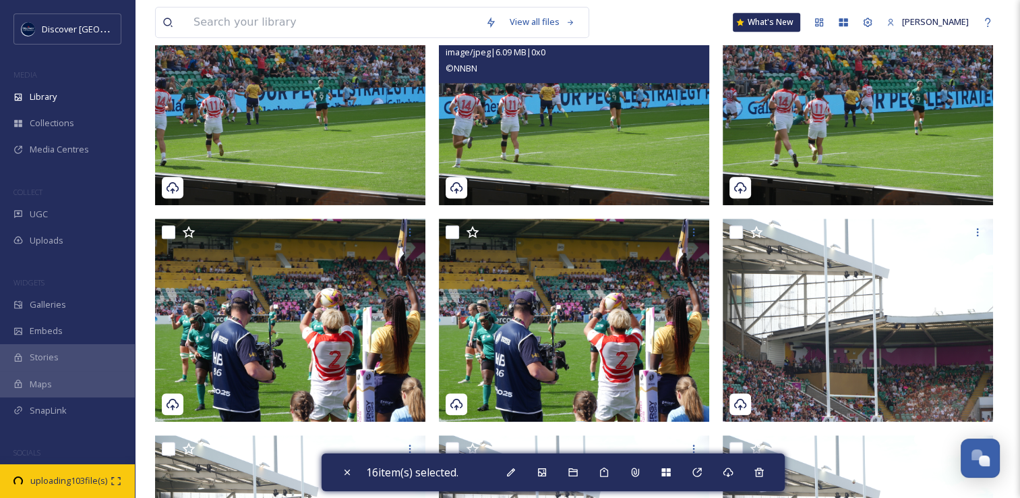
scroll to position [1416, 0]
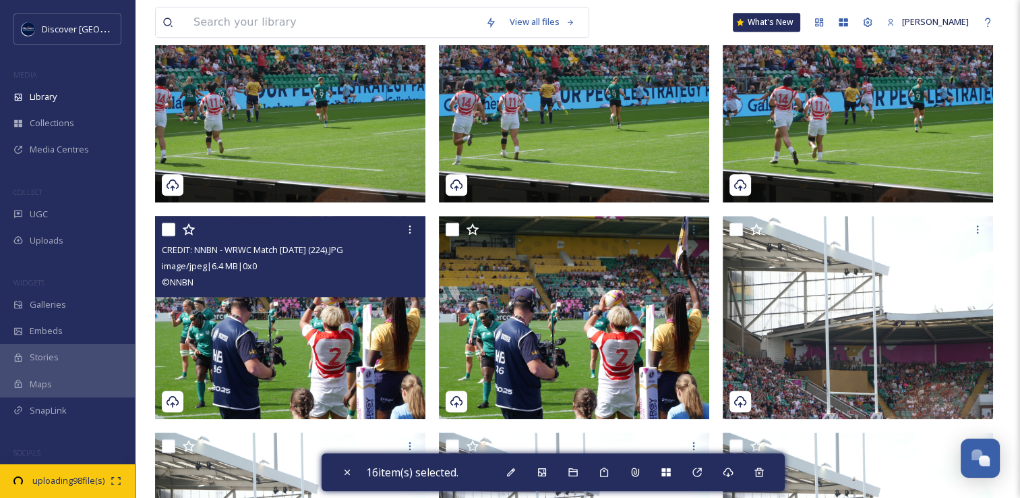
click at [169, 231] on input "checkbox" at bounding box center [168, 229] width 13 height 13
checkbox input "true"
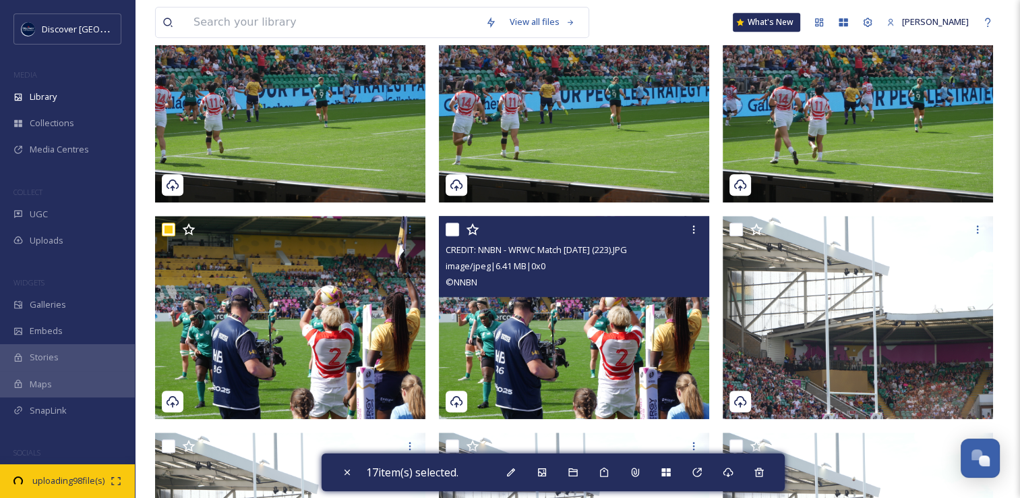
click at [455, 231] on input "checkbox" at bounding box center [452, 229] width 13 height 13
checkbox input "true"
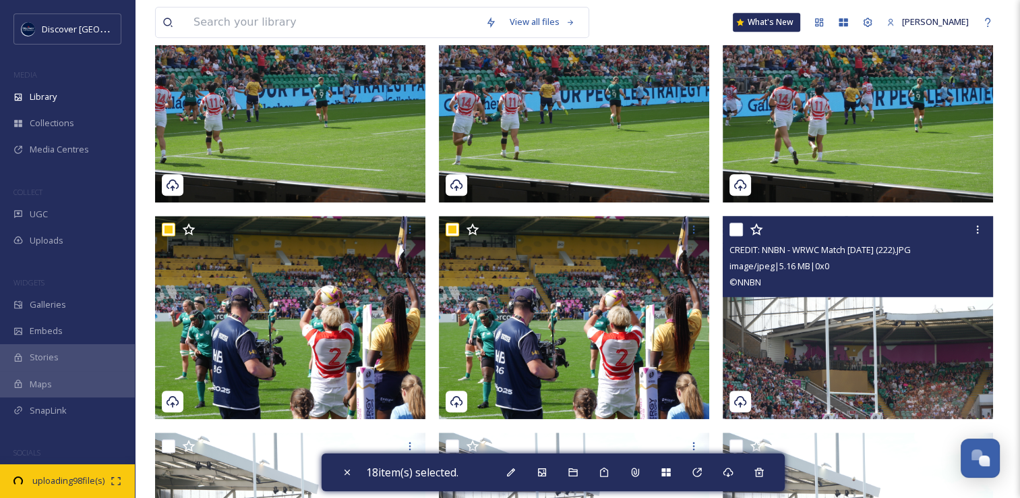
click at [738, 235] on input "checkbox" at bounding box center [736, 229] width 13 height 13
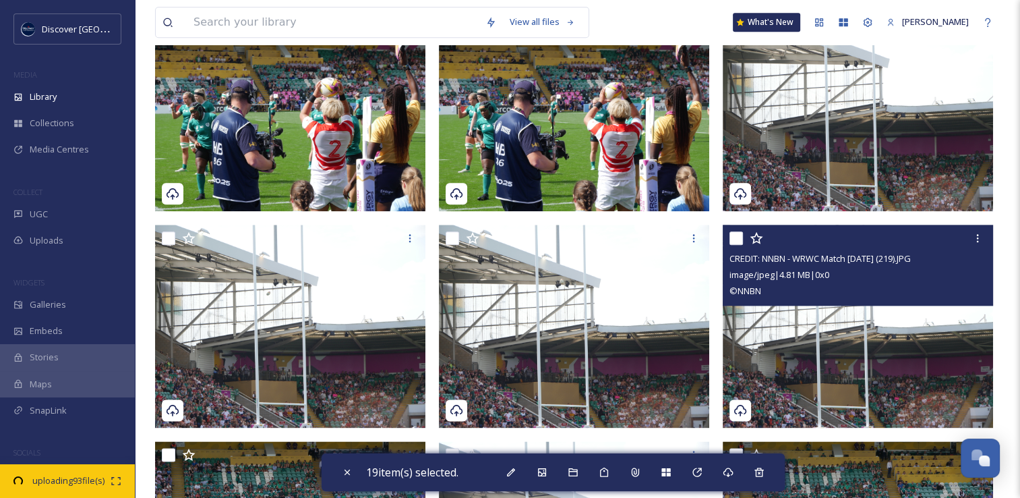
scroll to position [1551, 0]
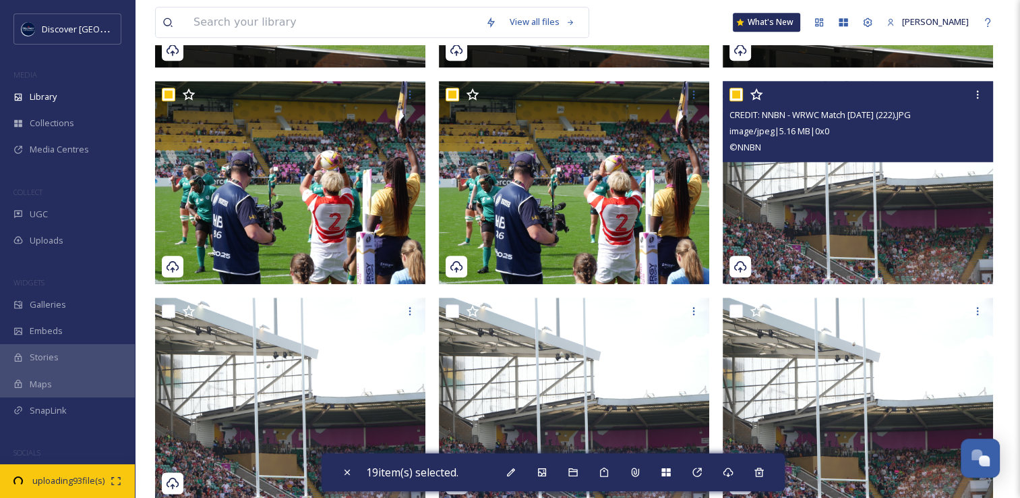
click at [737, 91] on input "checkbox" at bounding box center [736, 94] width 13 height 13
checkbox input "false"
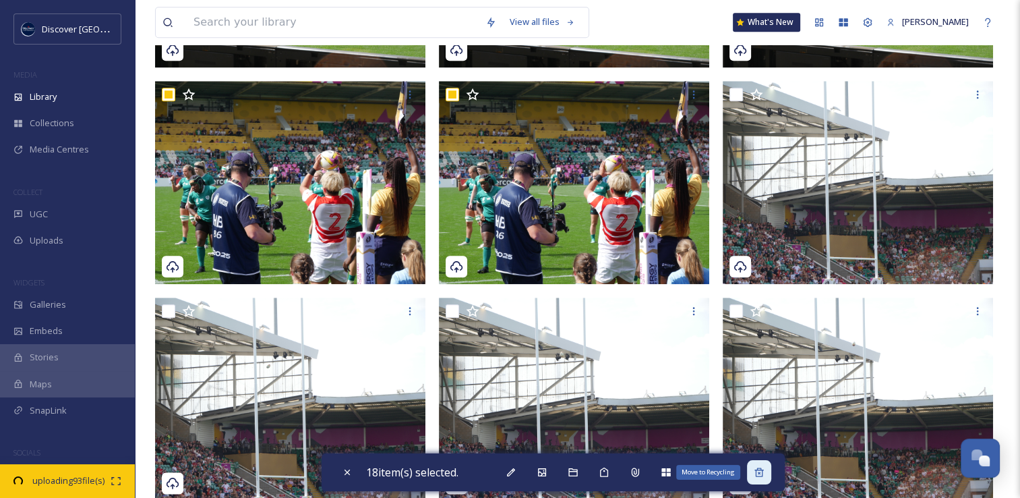
click at [770, 471] on div "Move to Recycling" at bounding box center [759, 472] width 24 height 24
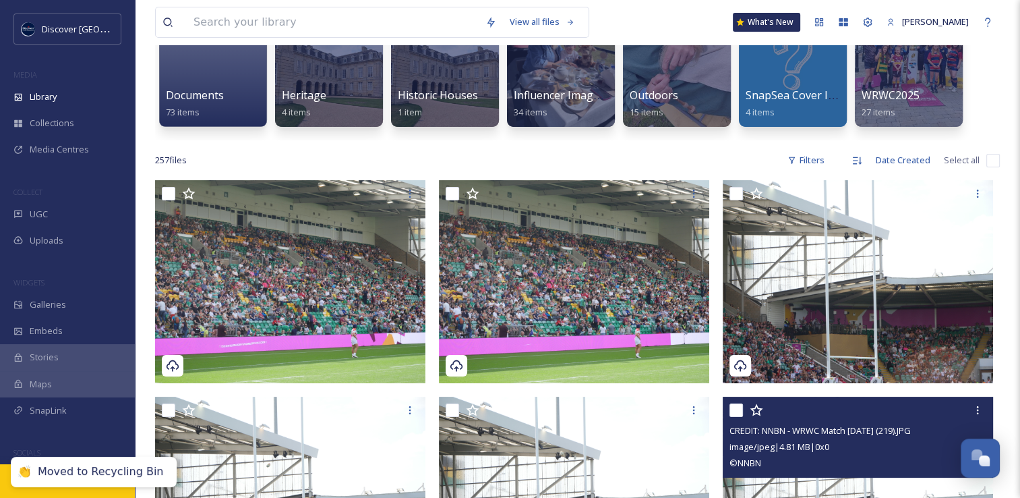
scroll to position [202, 0]
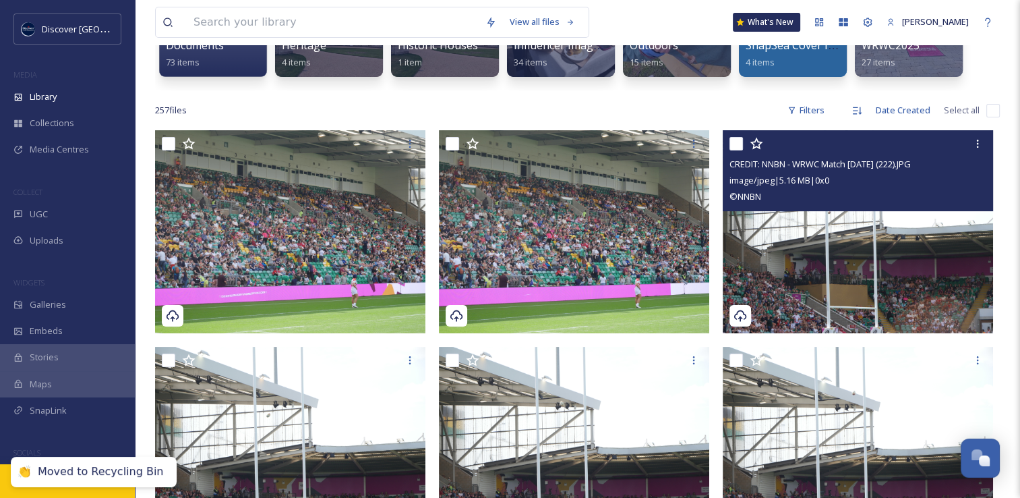
click at [788, 286] on img at bounding box center [858, 231] width 270 height 203
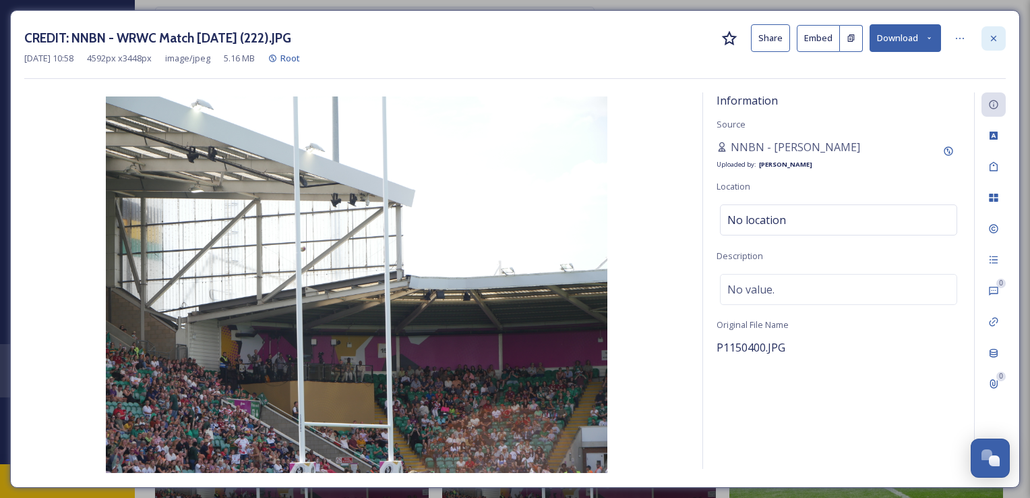
click at [991, 39] on icon at bounding box center [994, 38] width 11 height 11
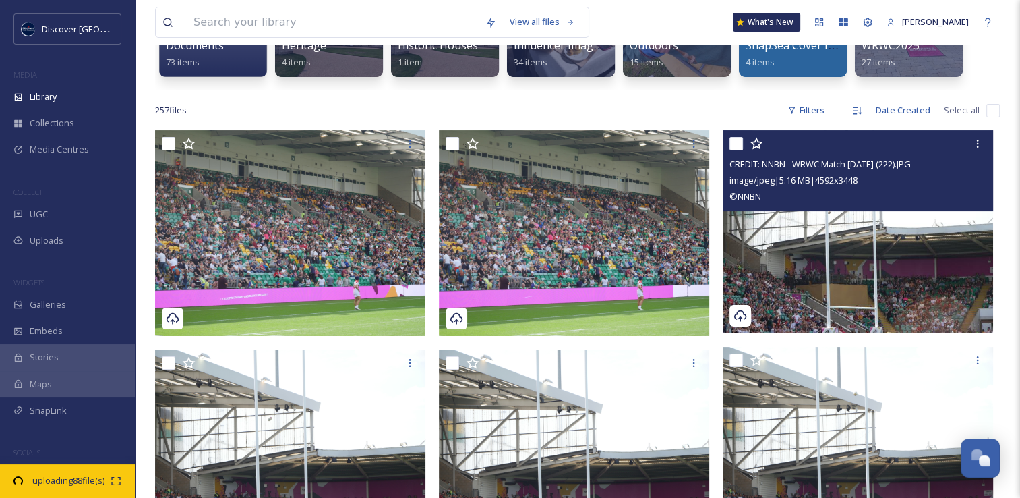
click at [732, 145] on input "checkbox" at bounding box center [736, 143] width 13 height 13
checkbox input "true"
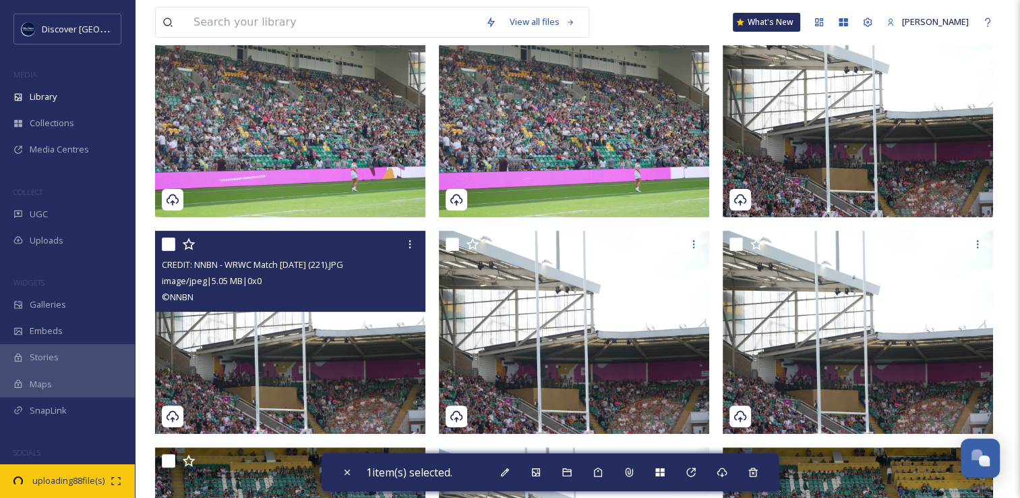
scroll to position [337, 0]
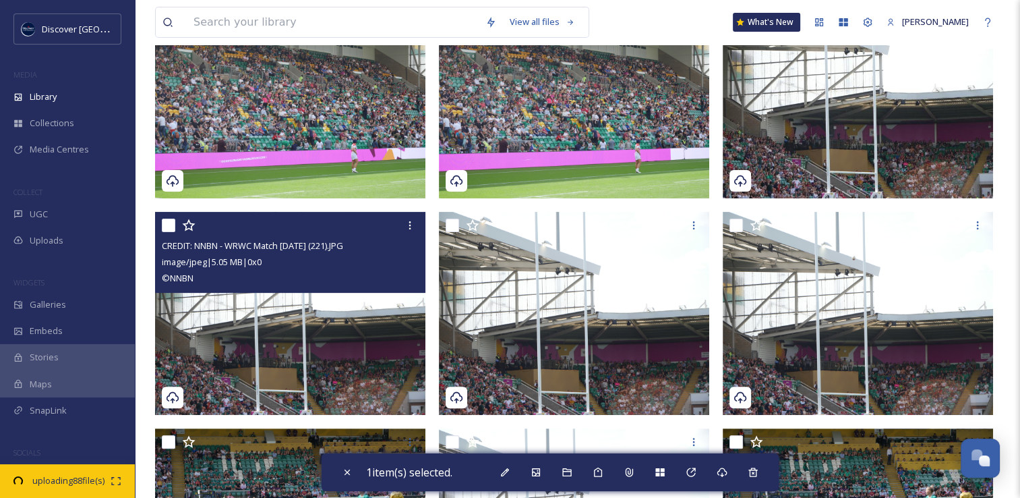
click at [166, 231] on input "checkbox" at bounding box center [168, 224] width 13 height 13
checkbox input "true"
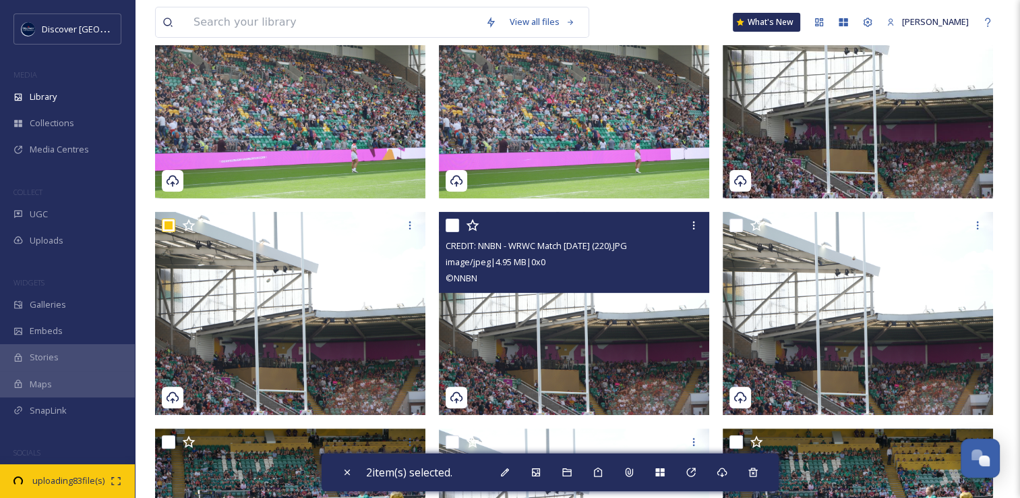
click at [453, 223] on input "checkbox" at bounding box center [452, 224] width 13 height 13
checkbox input "true"
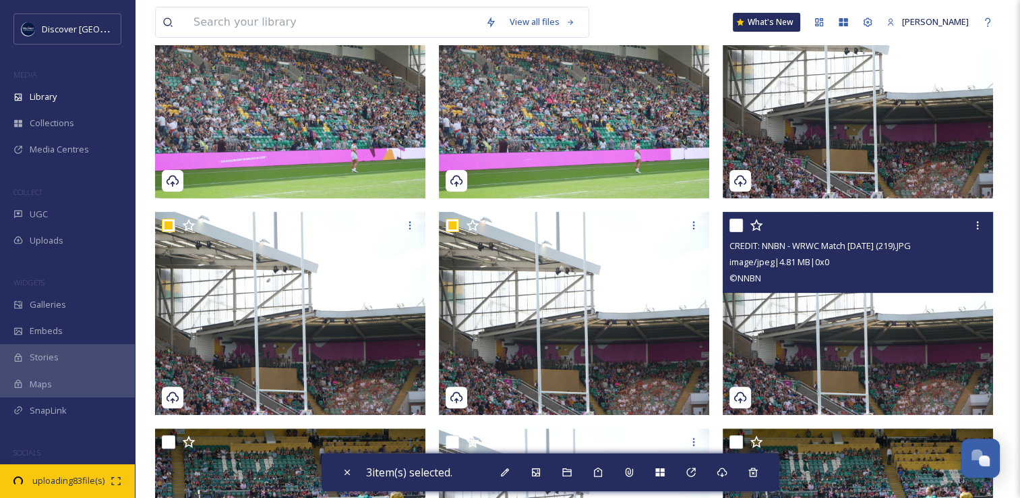
click at [733, 224] on input "checkbox" at bounding box center [736, 224] width 13 height 13
checkbox input "true"
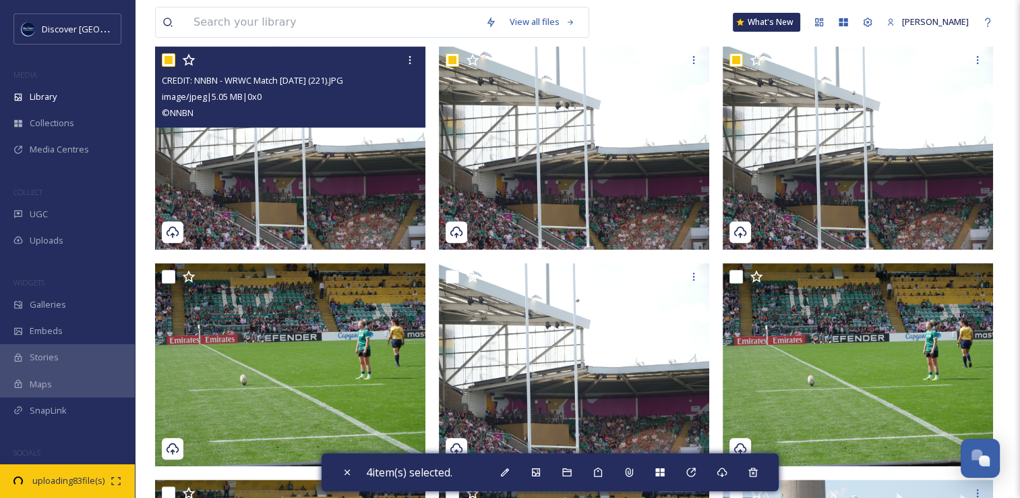
scroll to position [607, 0]
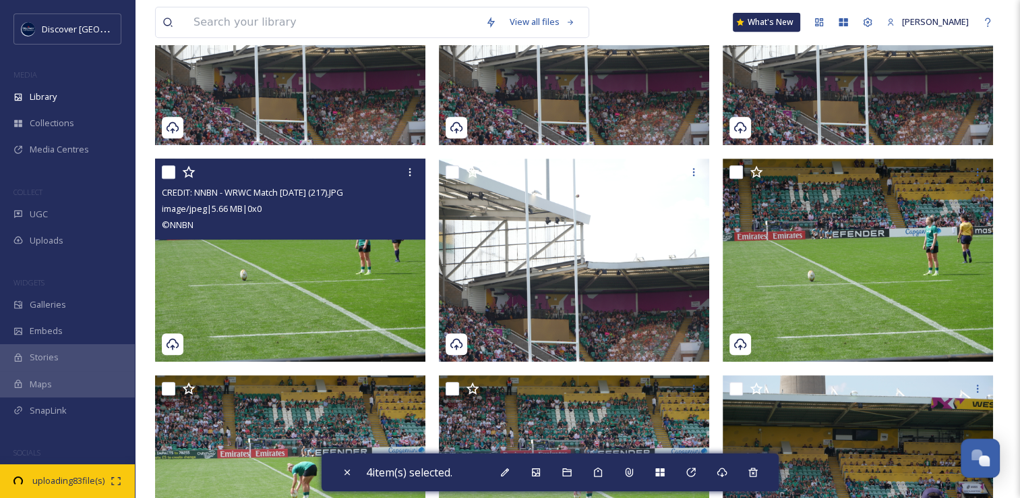
click at [170, 175] on input "checkbox" at bounding box center [168, 171] width 13 height 13
checkbox input "true"
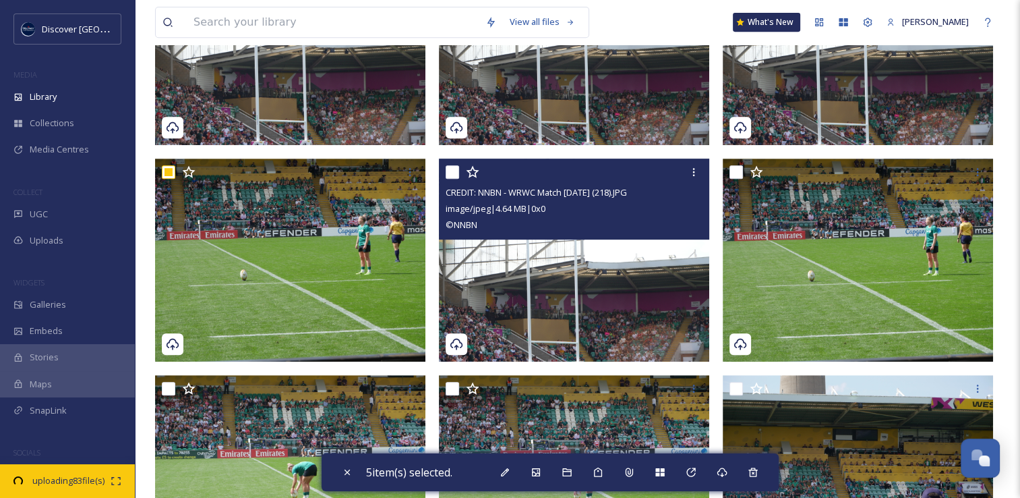
click at [455, 173] on input "checkbox" at bounding box center [452, 171] width 13 height 13
checkbox input "true"
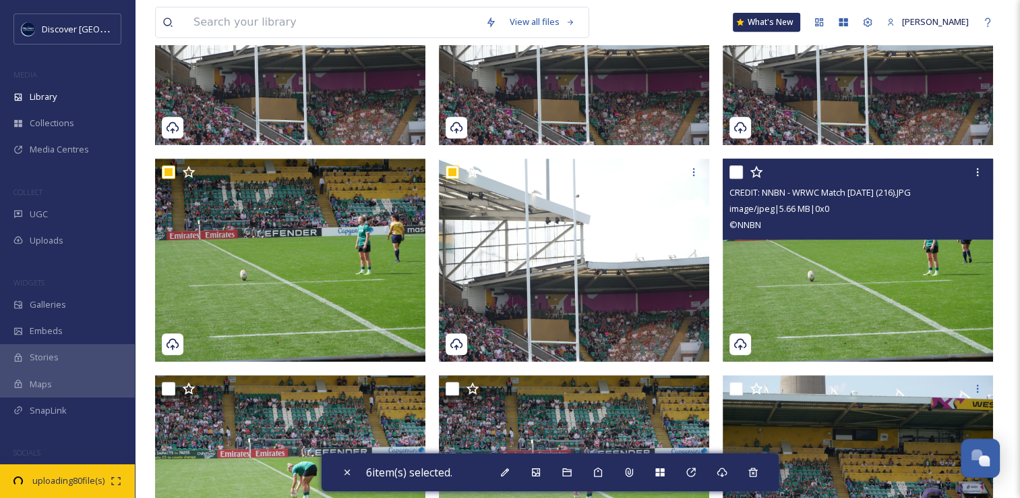
click at [738, 175] on input "checkbox" at bounding box center [736, 171] width 13 height 13
checkbox input "true"
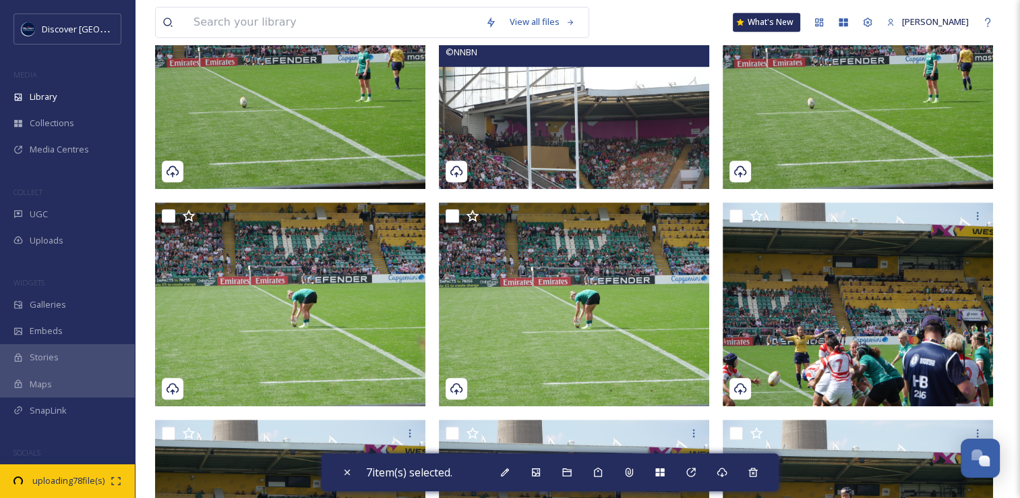
scroll to position [809, 0]
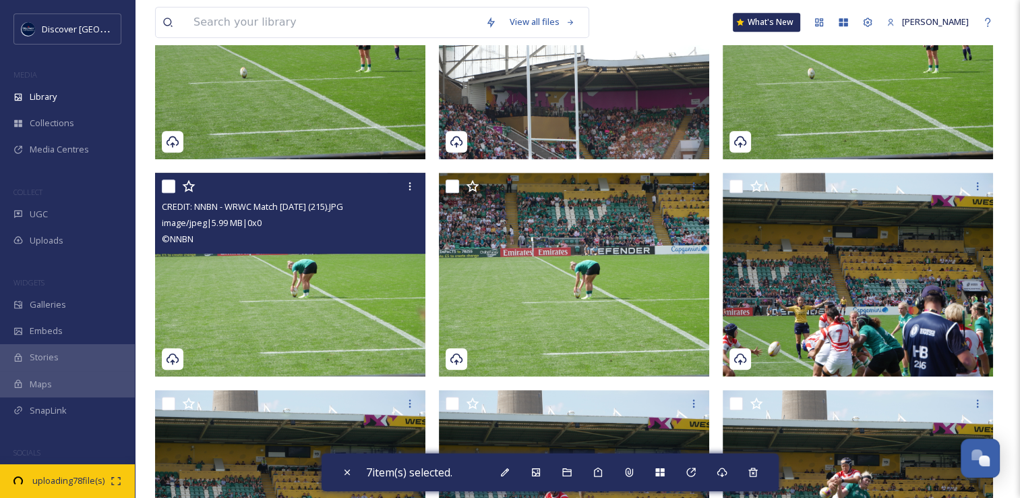
click at [167, 189] on input "checkbox" at bounding box center [168, 185] width 13 height 13
checkbox input "true"
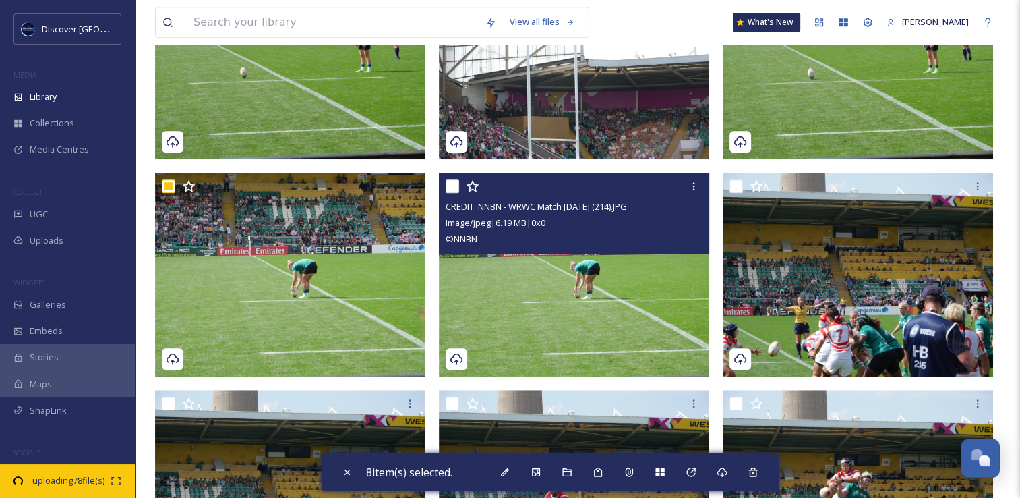
click at [450, 188] on input "checkbox" at bounding box center [452, 185] width 13 height 13
checkbox input "true"
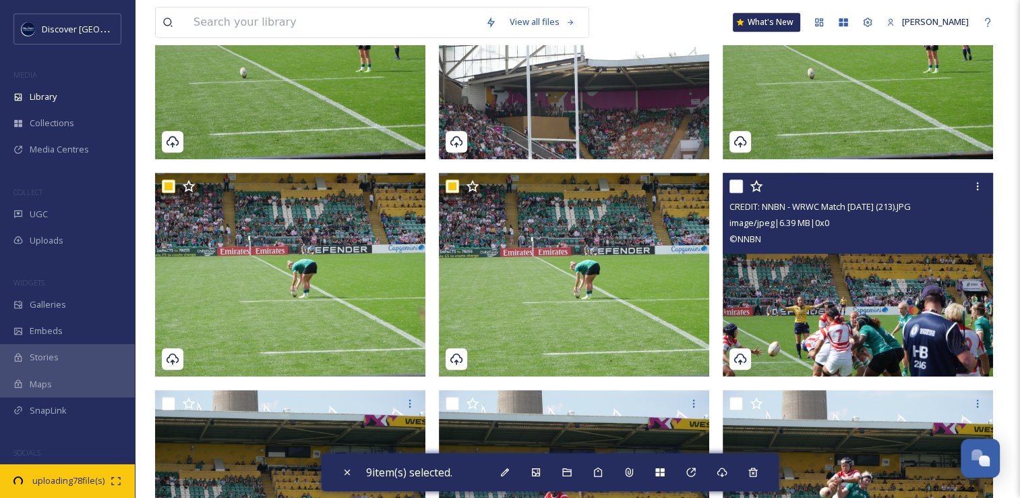
click at [736, 187] on input "checkbox" at bounding box center [736, 185] width 13 height 13
checkbox input "true"
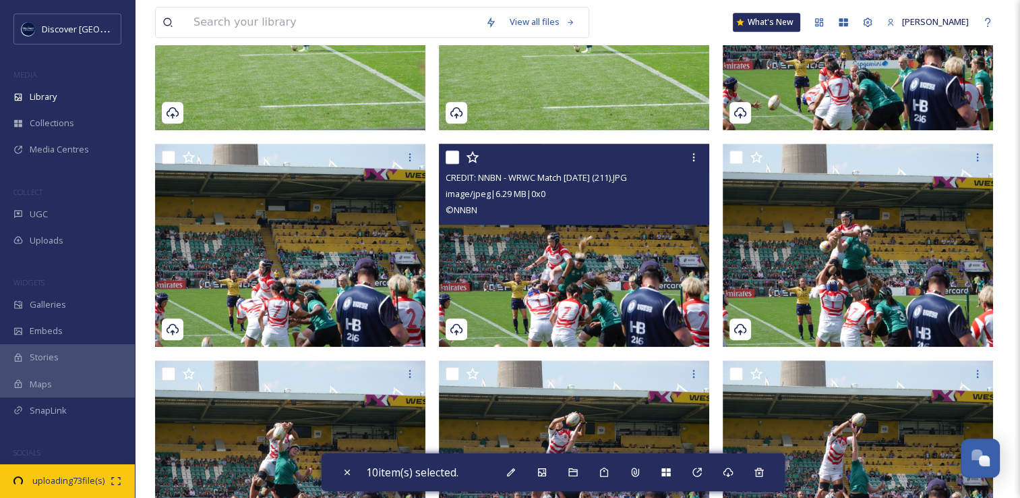
scroll to position [1079, 0]
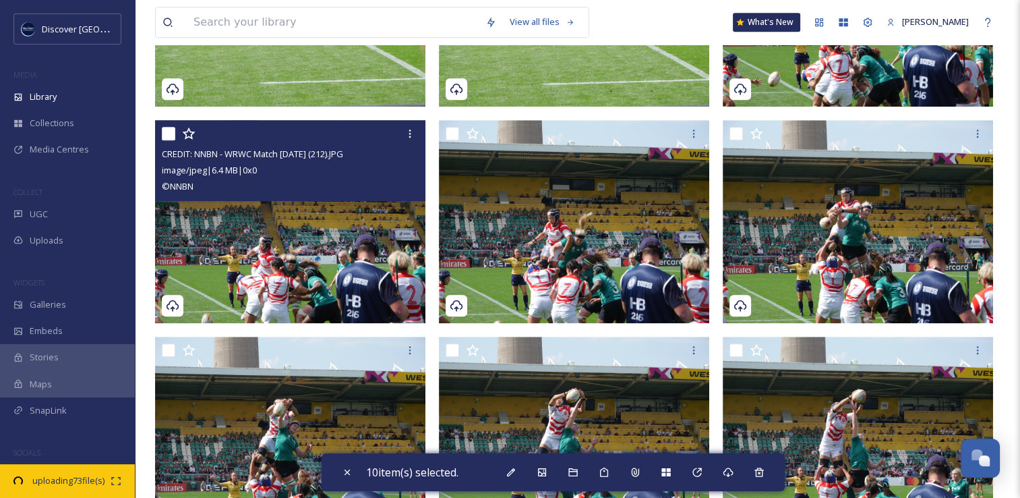
click at [170, 137] on input "checkbox" at bounding box center [168, 133] width 13 height 13
checkbox input "true"
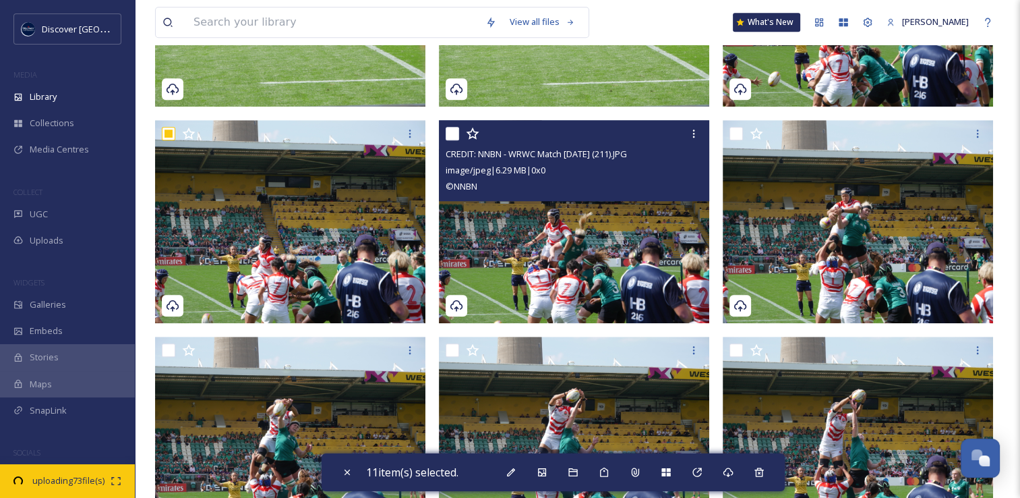
click at [451, 134] on input "checkbox" at bounding box center [452, 133] width 13 height 13
checkbox input "true"
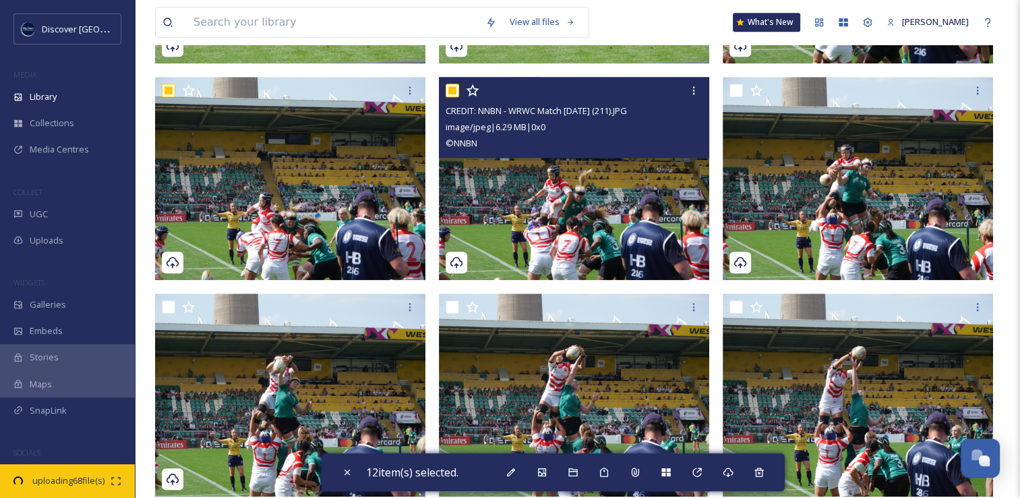
scroll to position [1214, 0]
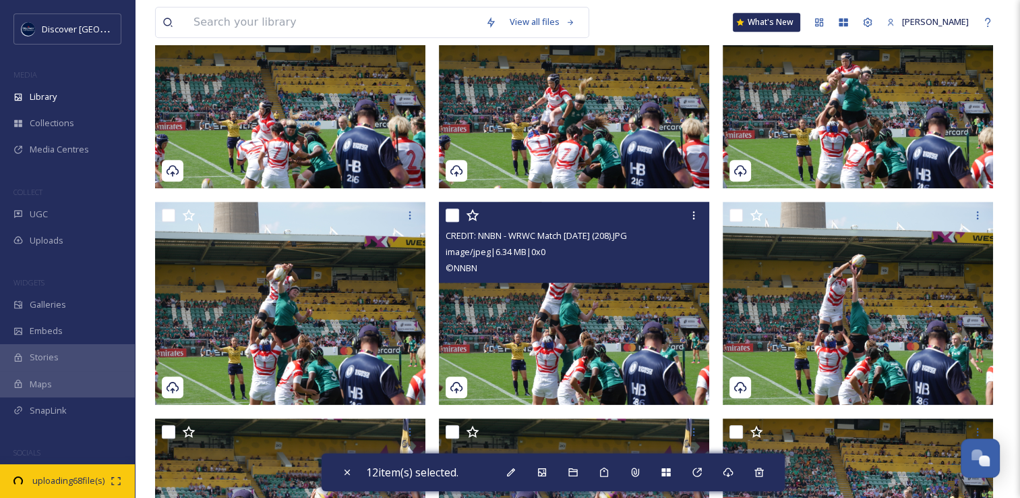
click at [450, 214] on input "checkbox" at bounding box center [452, 214] width 13 height 13
checkbox input "true"
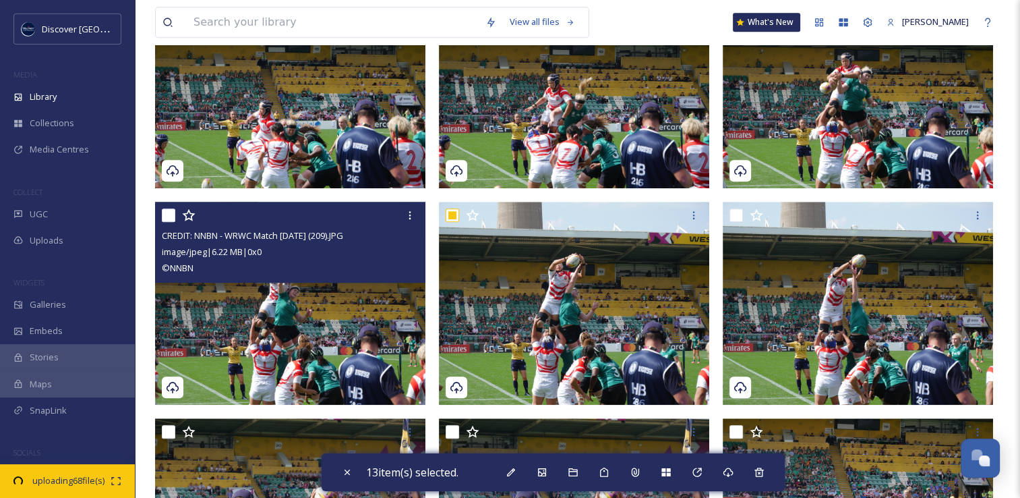
click at [167, 215] on input "checkbox" at bounding box center [168, 214] width 13 height 13
checkbox input "true"
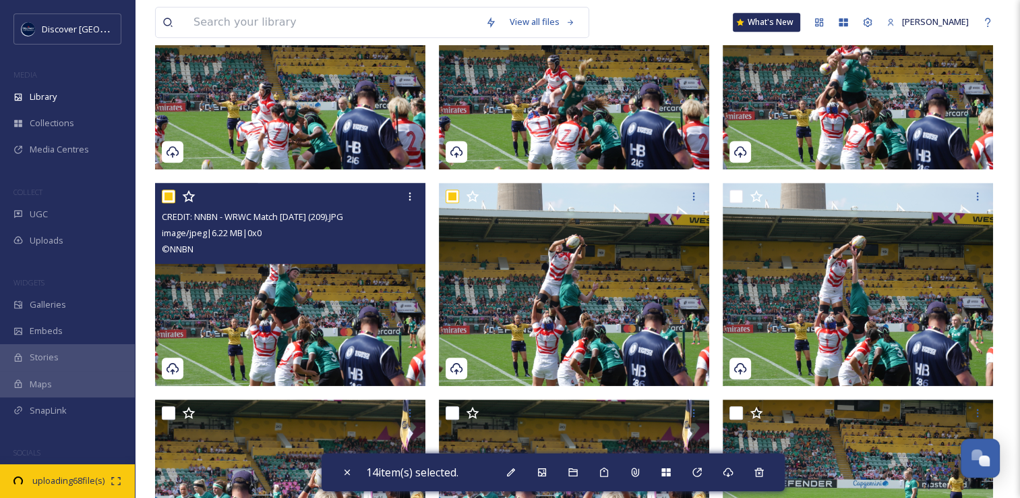
scroll to position [1416, 0]
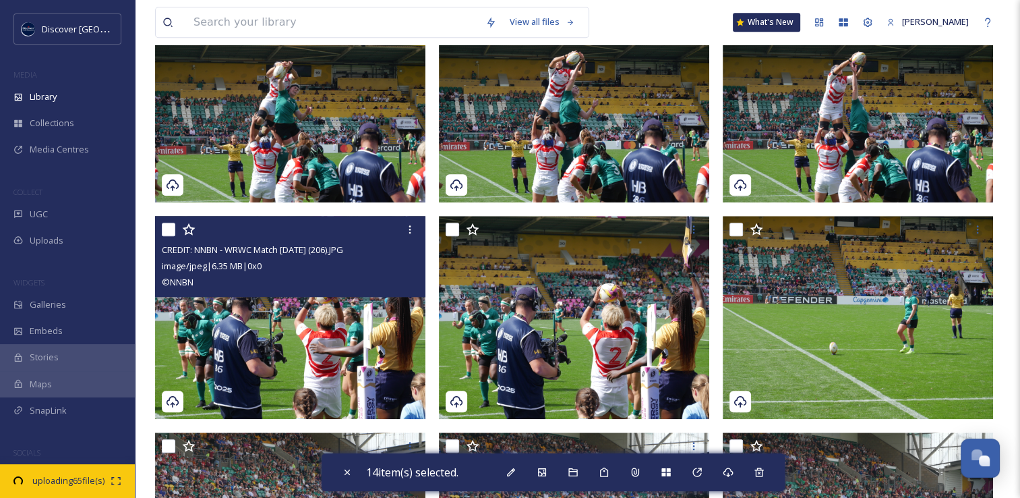
click at [173, 233] on input "checkbox" at bounding box center [168, 229] width 13 height 13
checkbox input "true"
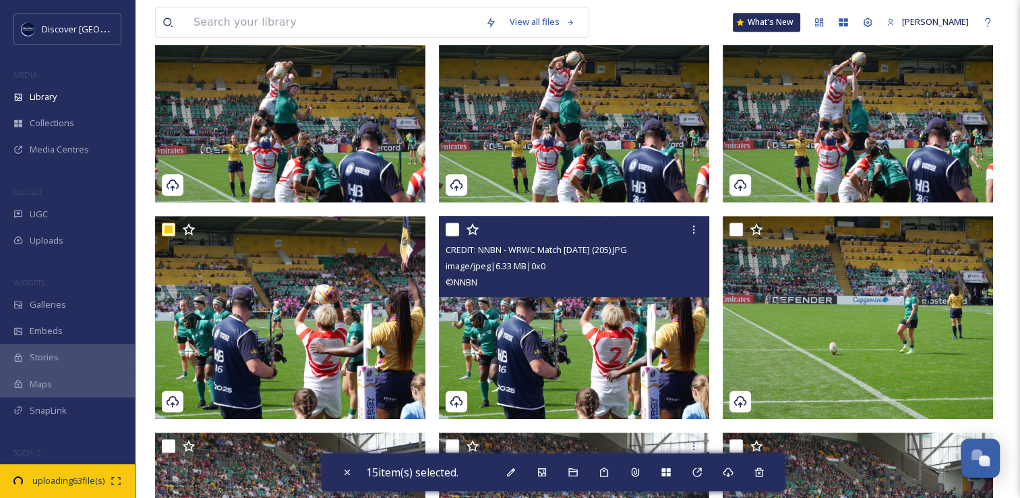
click at [453, 231] on input "checkbox" at bounding box center [452, 229] width 13 height 13
checkbox input "true"
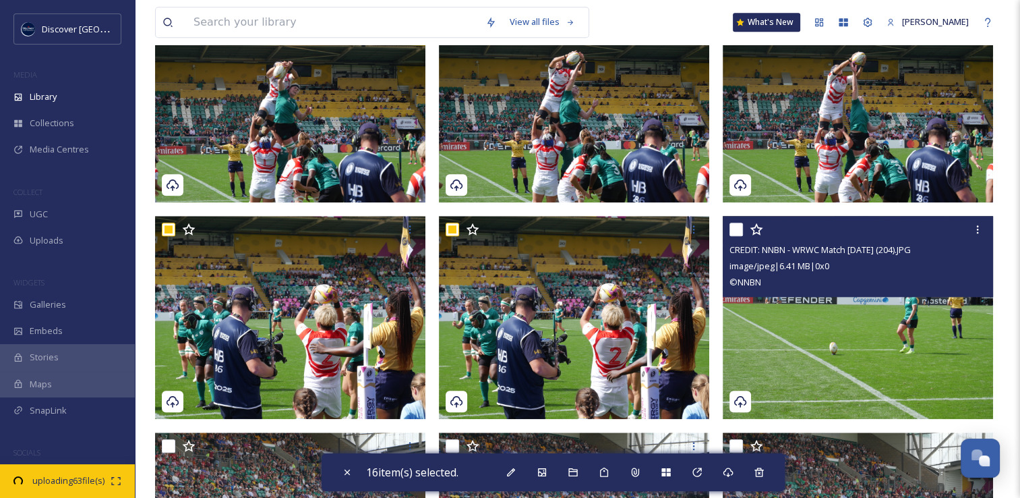
click at [738, 229] on input "checkbox" at bounding box center [736, 229] width 13 height 13
checkbox input "true"
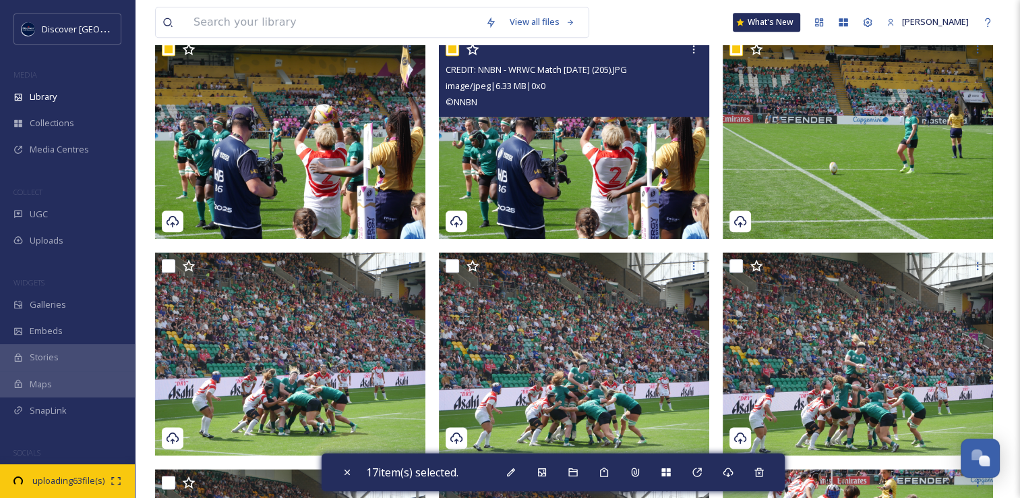
scroll to position [1686, 0]
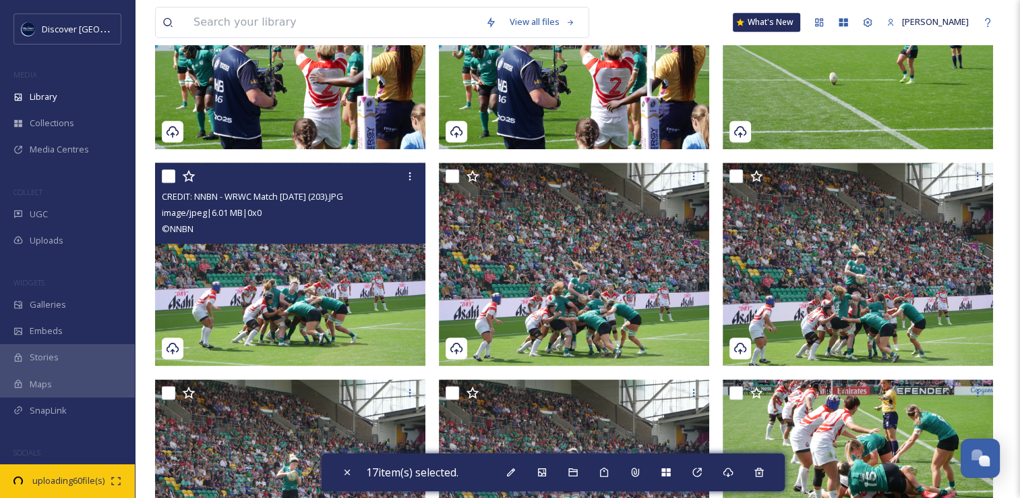
click at [167, 177] on input "checkbox" at bounding box center [168, 175] width 13 height 13
checkbox input "true"
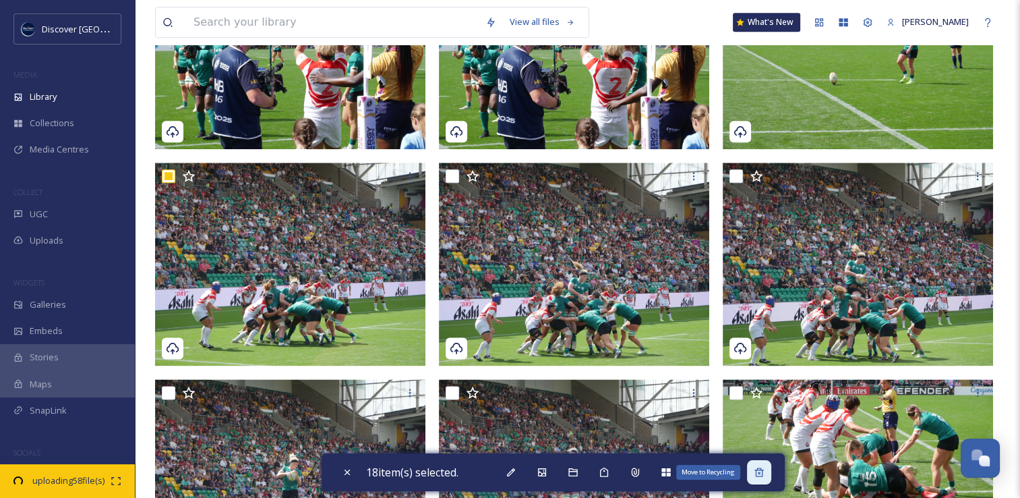
click at [763, 473] on icon at bounding box center [759, 471] width 9 height 9
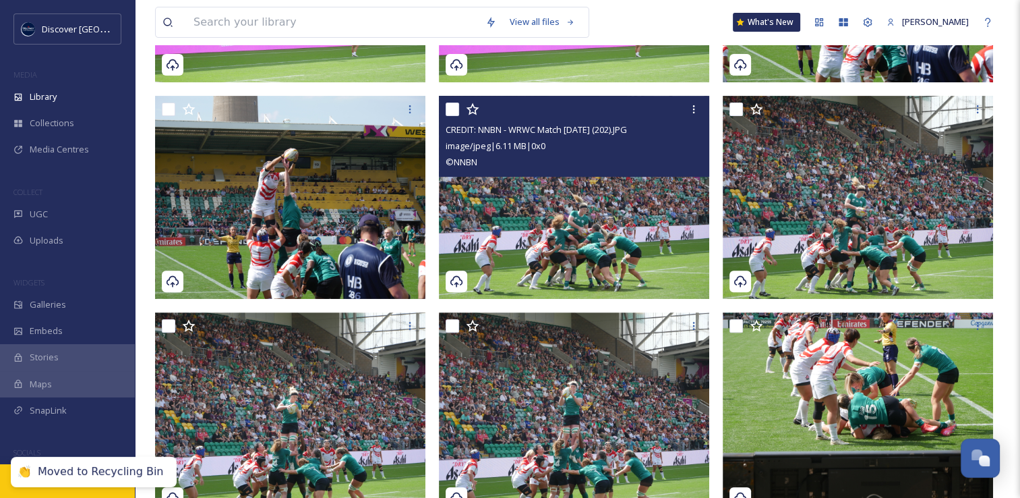
scroll to position [454, 0]
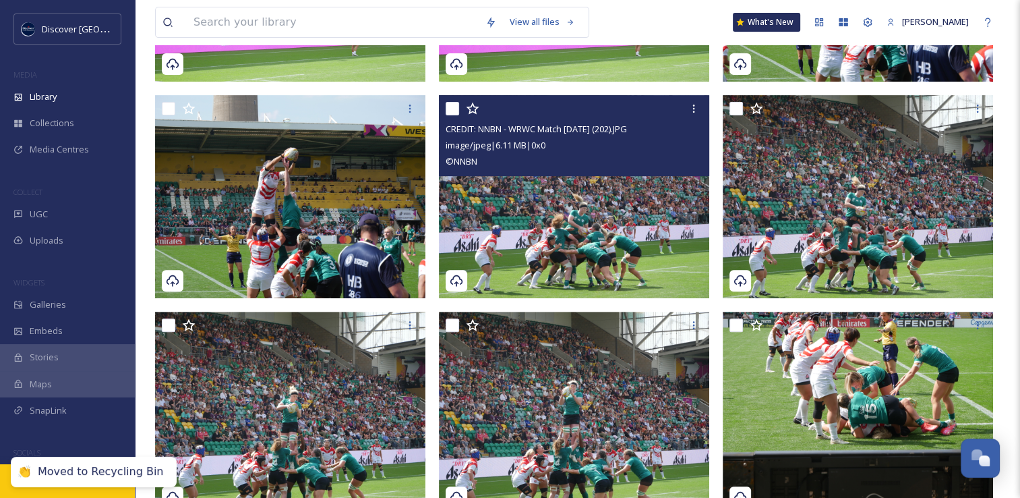
click at [566, 244] on img at bounding box center [574, 196] width 270 height 203
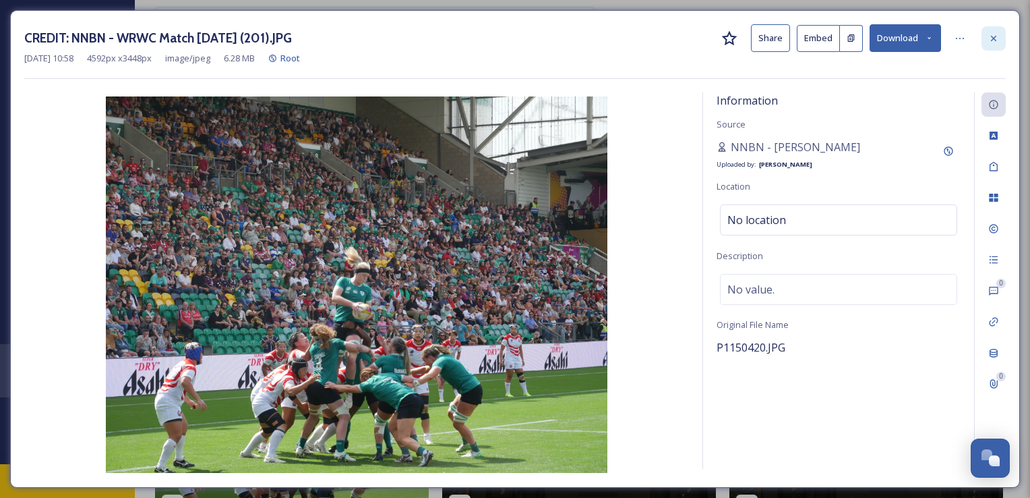
click at [991, 42] on icon at bounding box center [994, 38] width 11 height 11
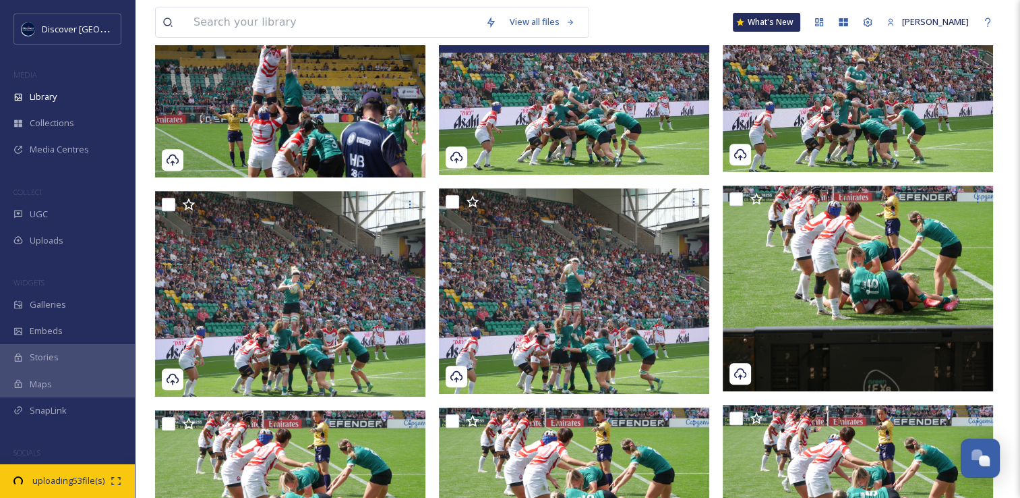
scroll to position [589, 0]
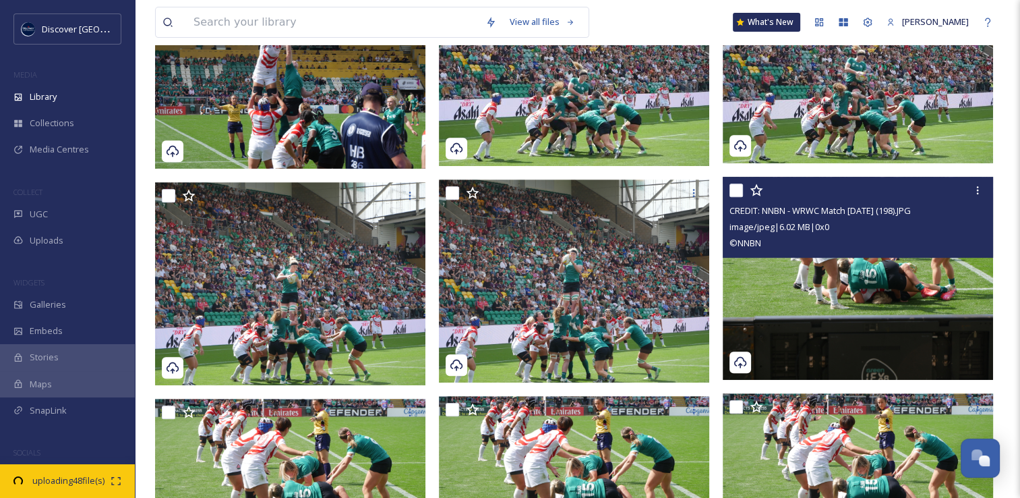
click at [738, 189] on input "checkbox" at bounding box center [736, 189] width 13 height 13
checkbox input "true"
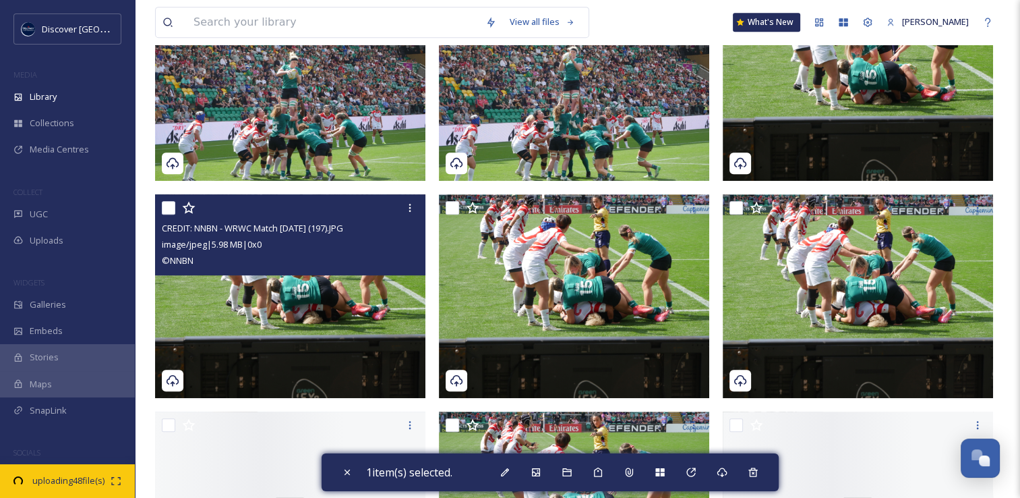
scroll to position [791, 0]
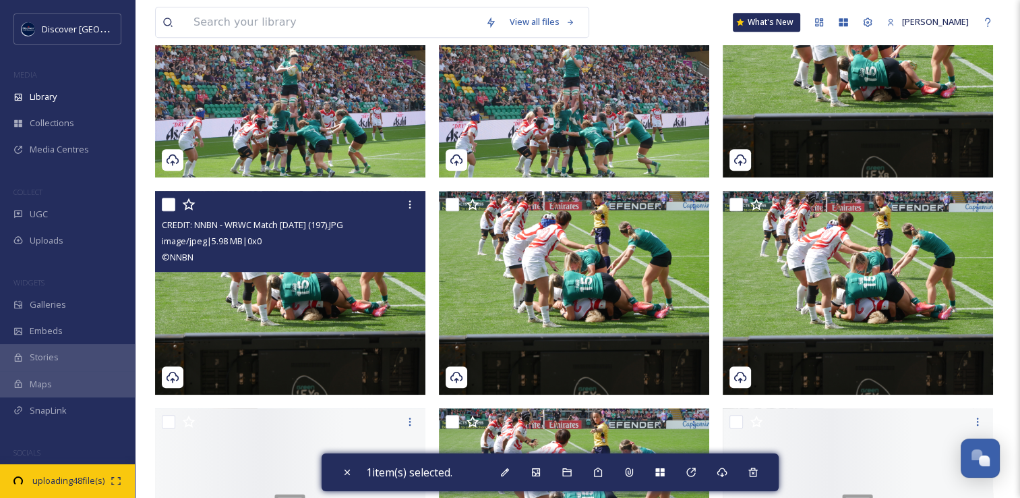
click at [167, 201] on input "checkbox" at bounding box center [168, 204] width 13 height 13
checkbox input "true"
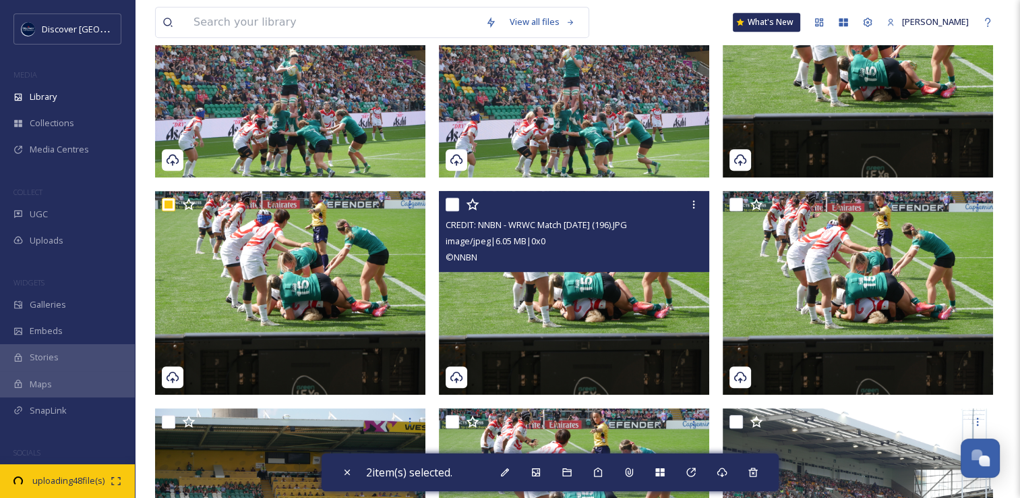
click at [456, 202] on input "checkbox" at bounding box center [452, 204] width 13 height 13
checkbox input "true"
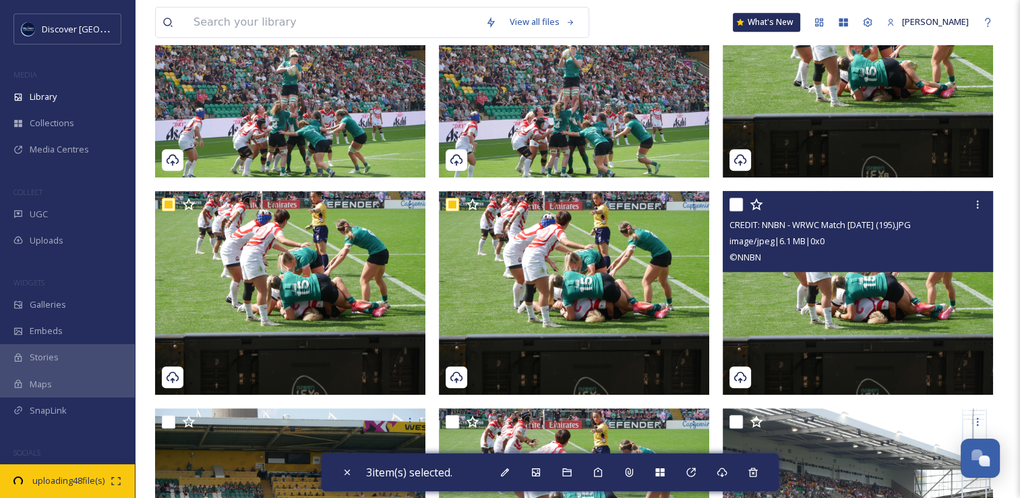
click at [738, 206] on input "checkbox" at bounding box center [736, 204] width 13 height 13
checkbox input "true"
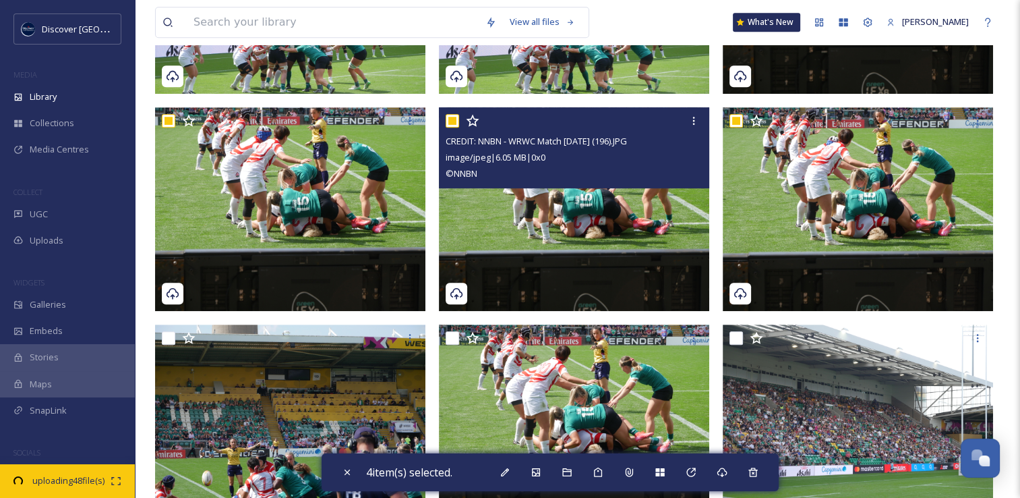
scroll to position [993, 0]
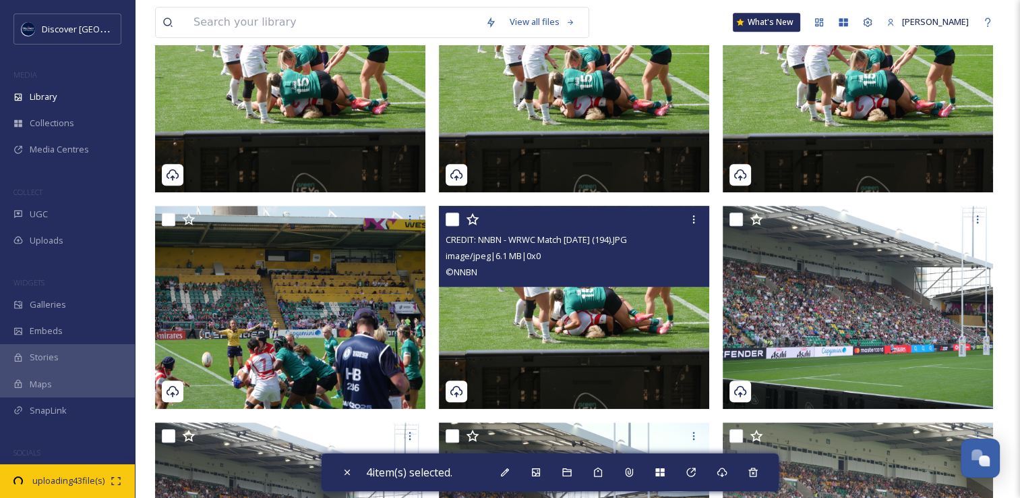
click at [455, 218] on input "checkbox" at bounding box center [452, 218] width 13 height 13
checkbox input "true"
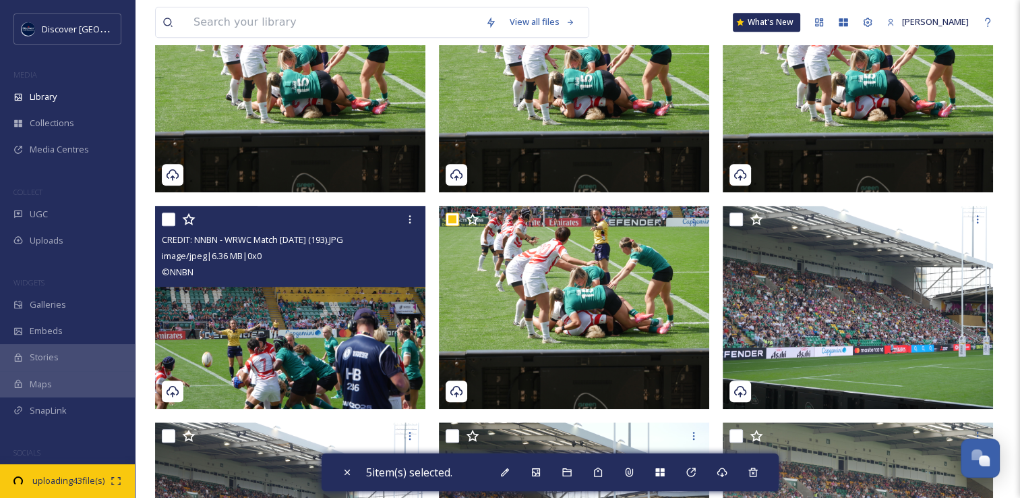
click at [167, 218] on input "checkbox" at bounding box center [168, 218] width 13 height 13
checkbox input "true"
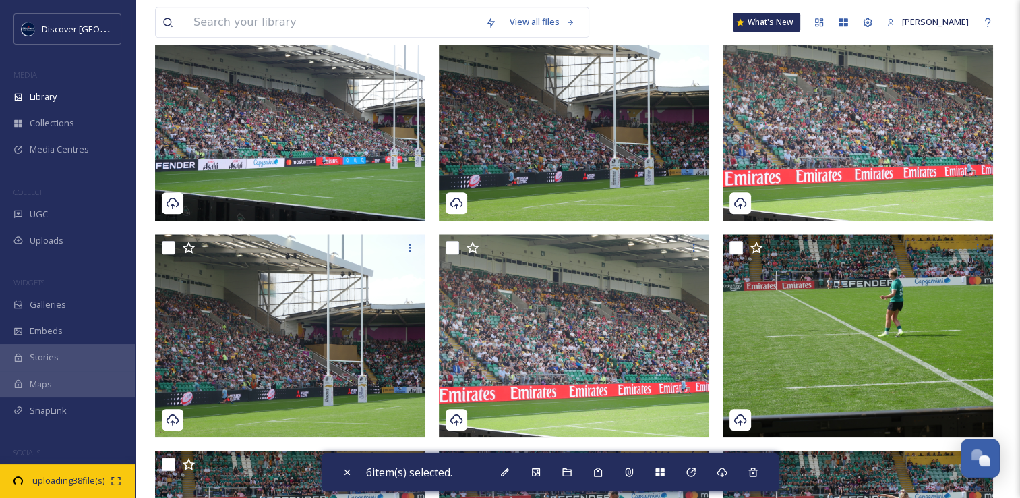
scroll to position [1533, 0]
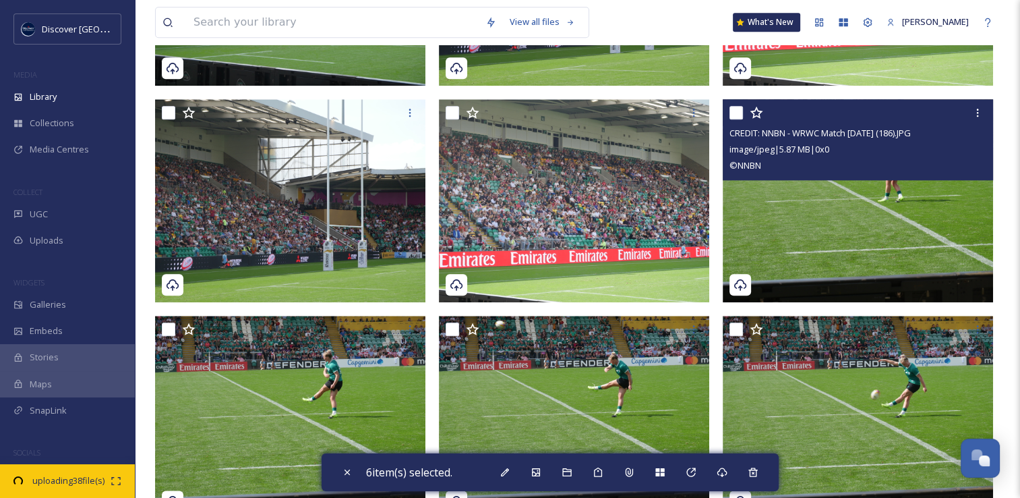
click at [736, 112] on input "checkbox" at bounding box center [736, 112] width 13 height 13
checkbox input "true"
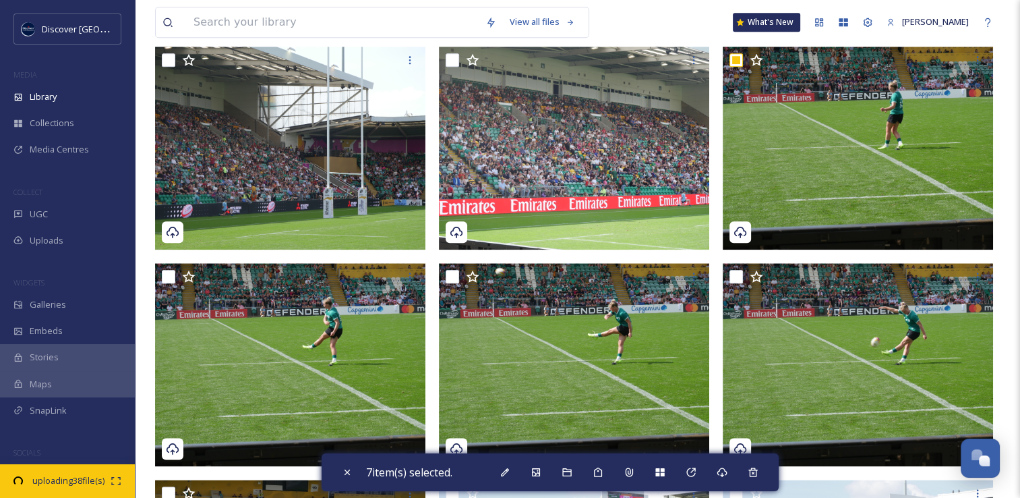
scroll to position [1668, 0]
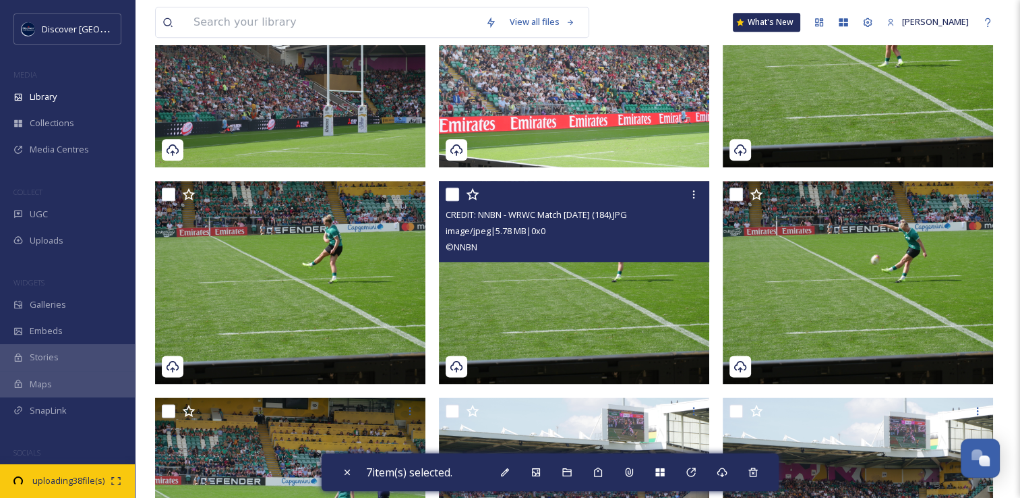
click at [457, 196] on input "checkbox" at bounding box center [452, 193] width 13 height 13
checkbox input "true"
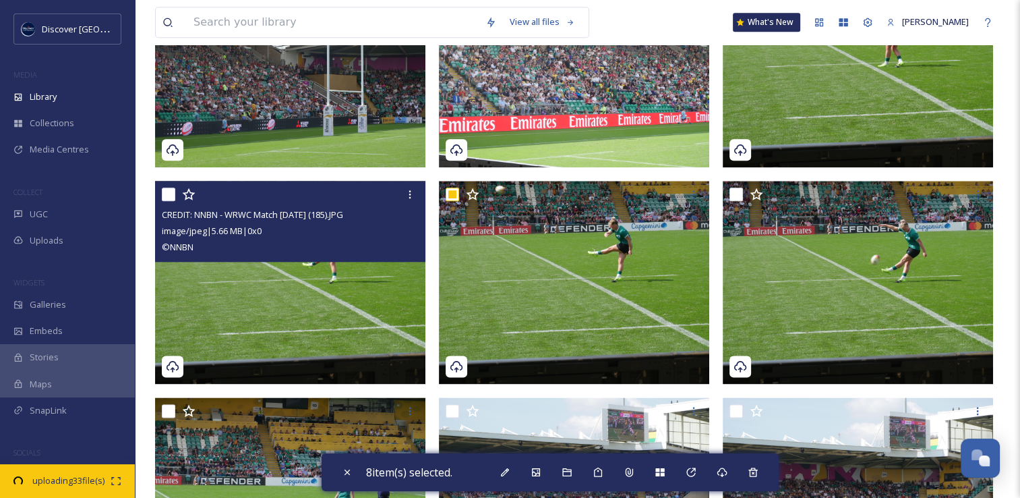
click at [164, 189] on input "checkbox" at bounding box center [168, 193] width 13 height 13
checkbox input "true"
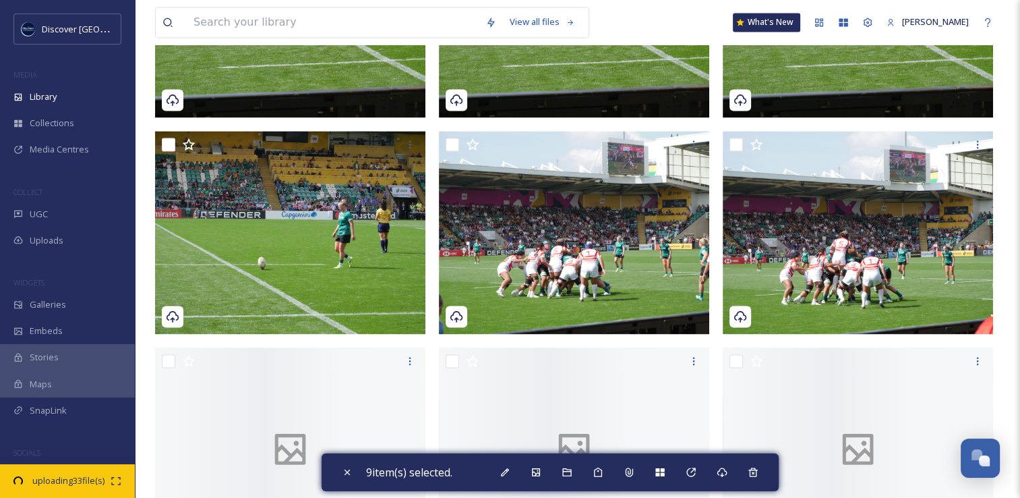
scroll to position [1937, 0]
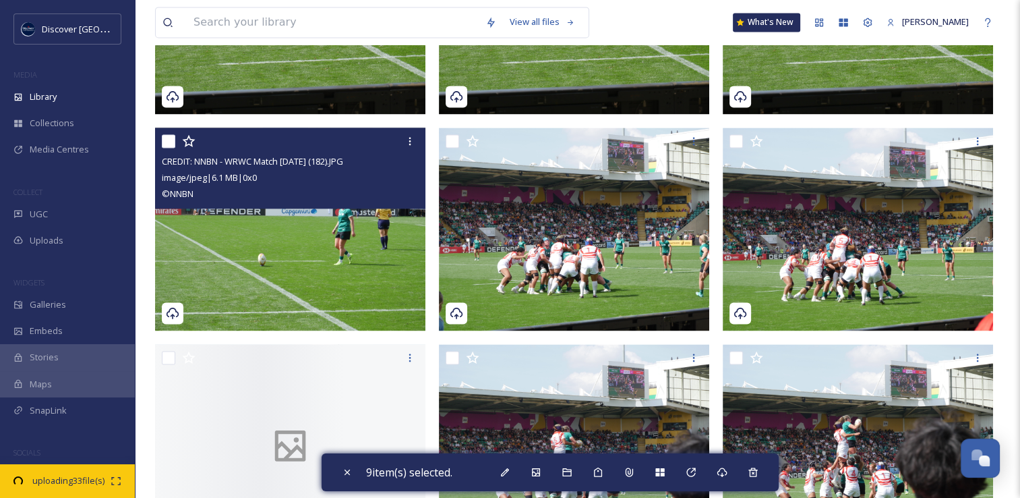
click at [171, 140] on input "checkbox" at bounding box center [168, 140] width 13 height 13
checkbox input "true"
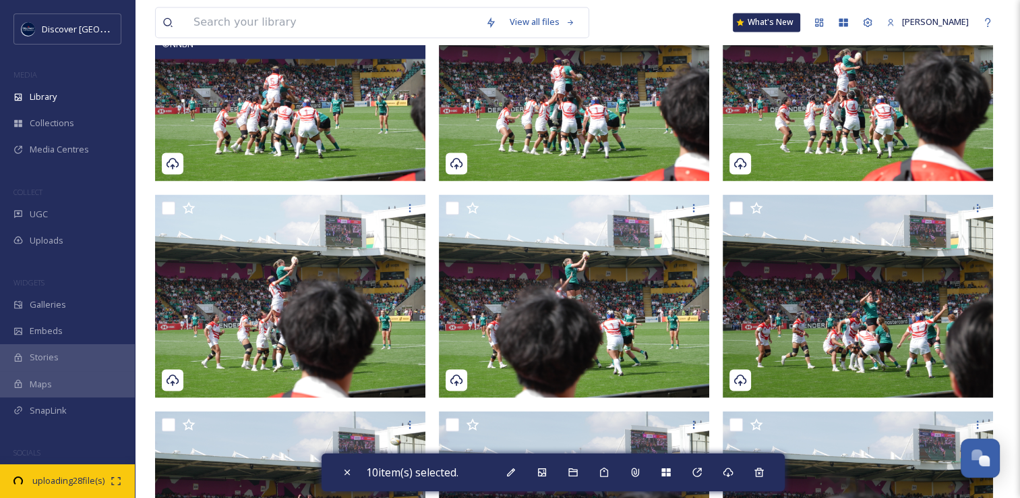
scroll to position [2342, 0]
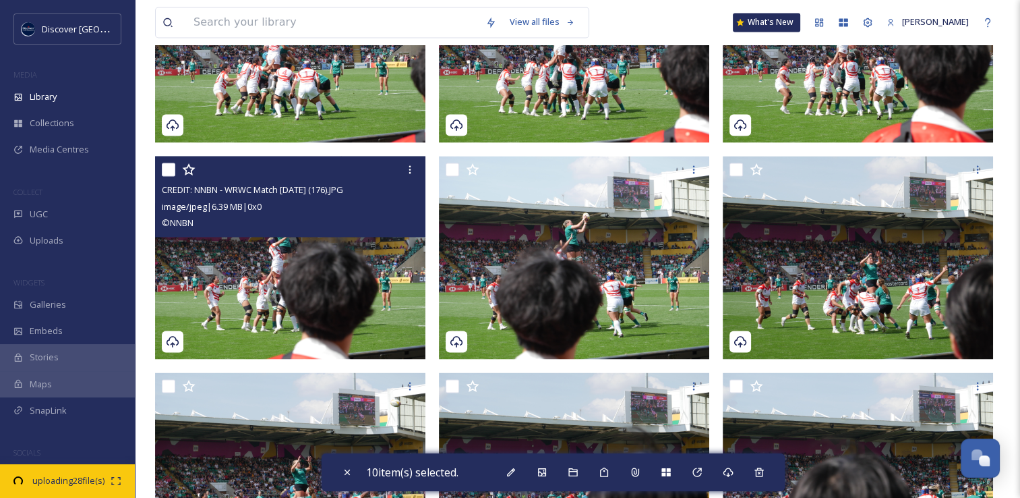
click at [171, 167] on input "checkbox" at bounding box center [168, 169] width 13 height 13
checkbox input "true"
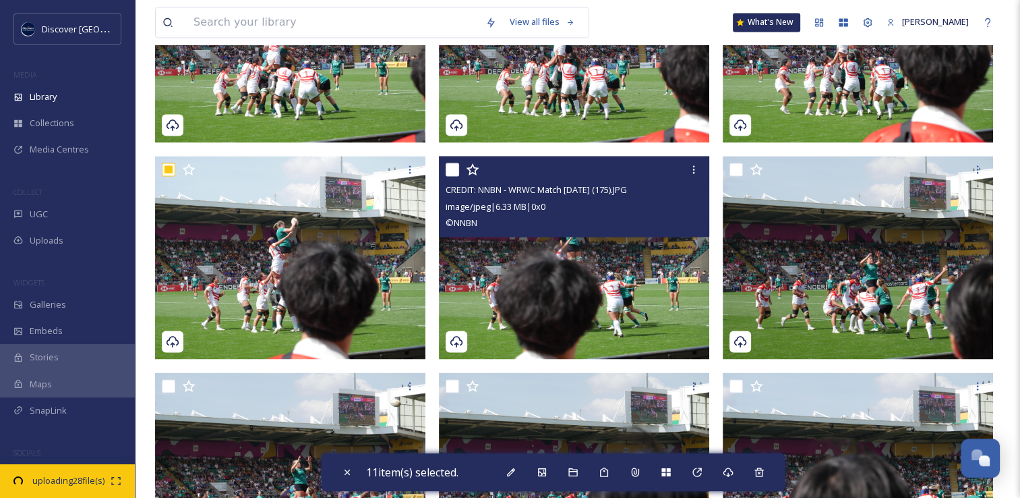
click at [453, 168] on input "checkbox" at bounding box center [452, 169] width 13 height 13
checkbox input "true"
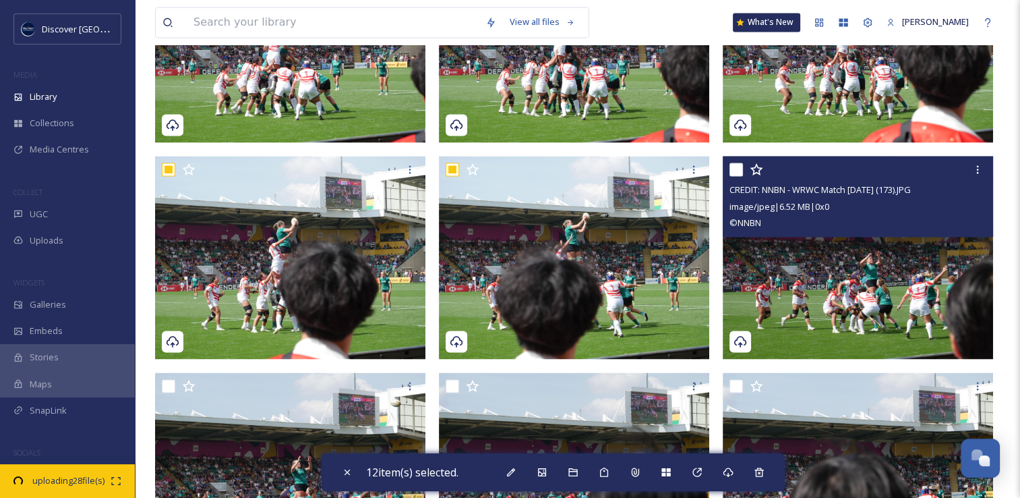
click at [734, 167] on input "checkbox" at bounding box center [736, 169] width 13 height 13
checkbox input "true"
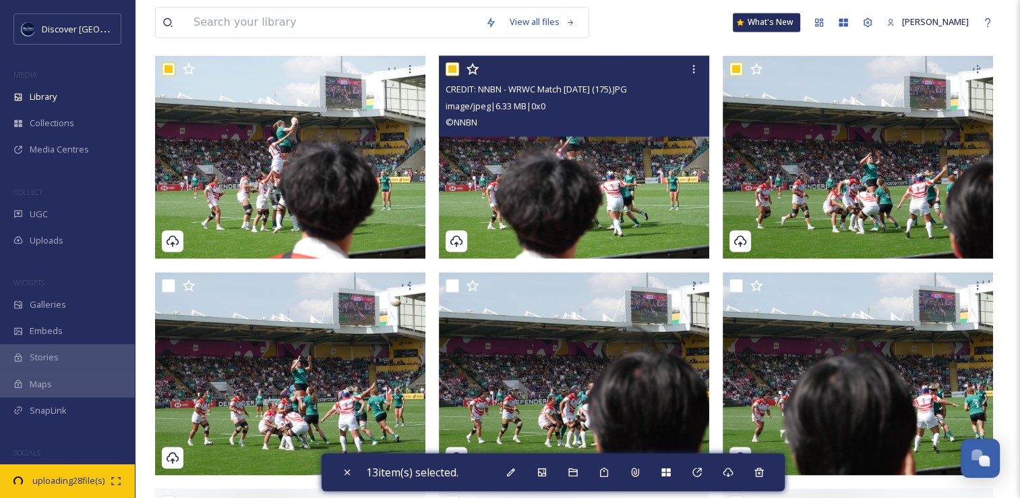
scroll to position [2544, 0]
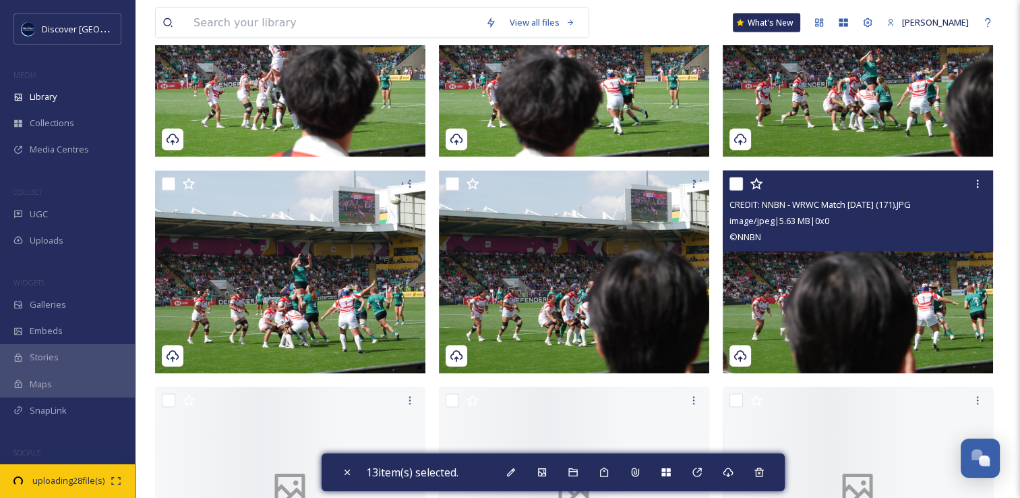
click at [738, 183] on input "checkbox" at bounding box center [736, 183] width 13 height 13
checkbox input "true"
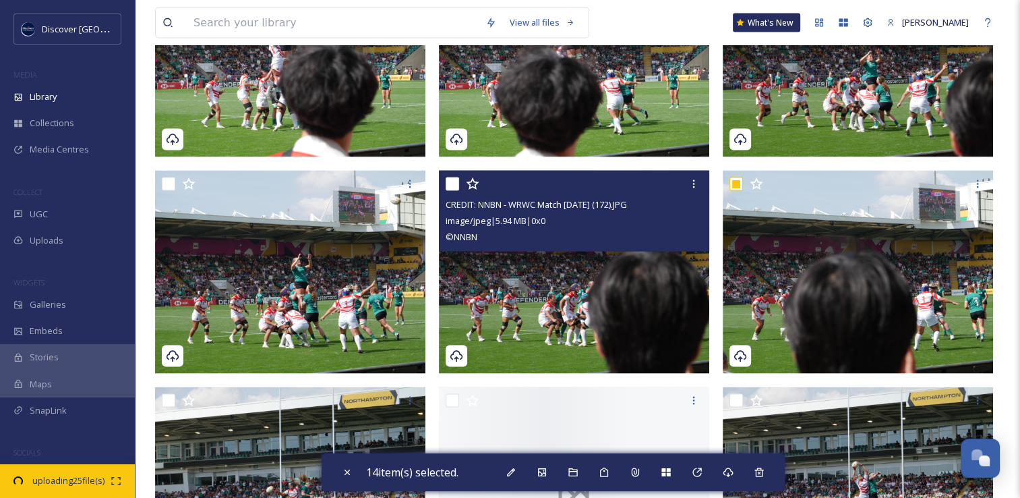
click at [450, 182] on input "checkbox" at bounding box center [452, 183] width 13 height 13
checkbox input "true"
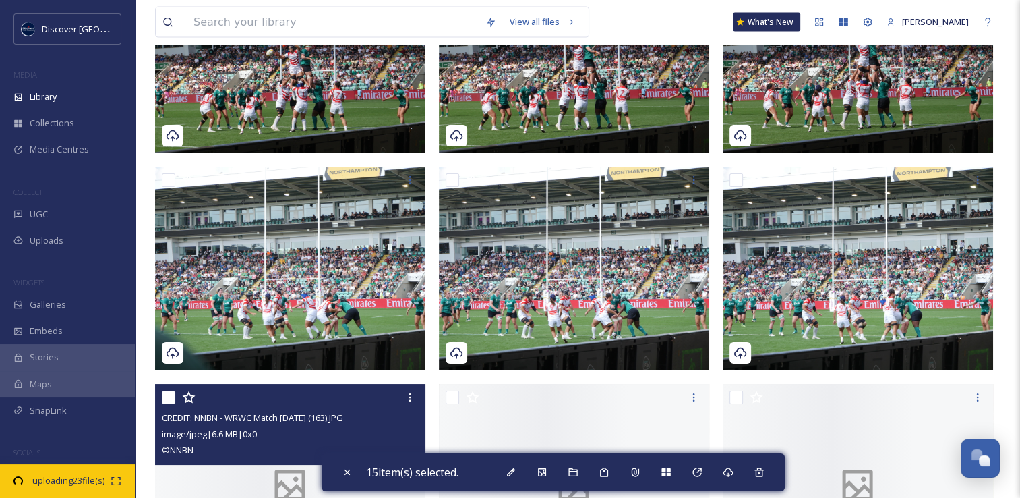
scroll to position [3016, 0]
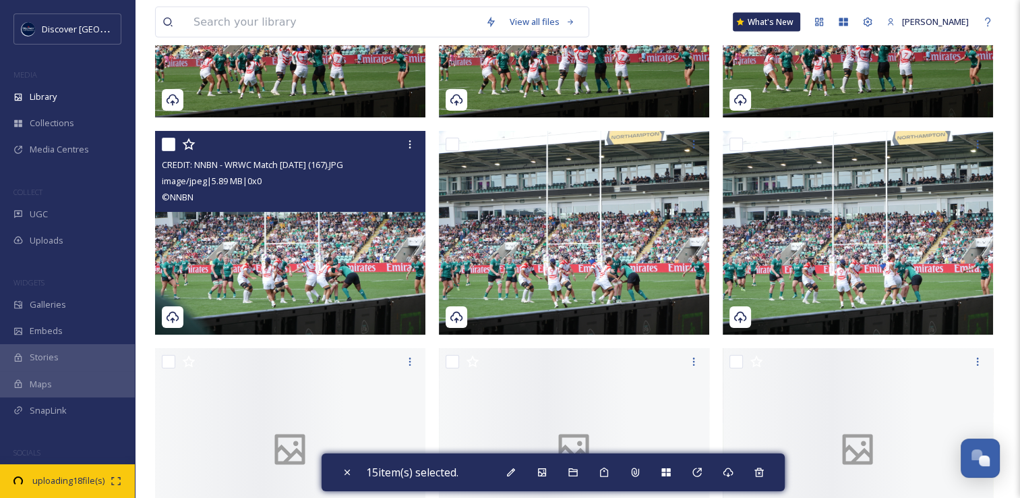
click at [171, 143] on input "checkbox" at bounding box center [168, 144] width 13 height 13
checkbox input "true"
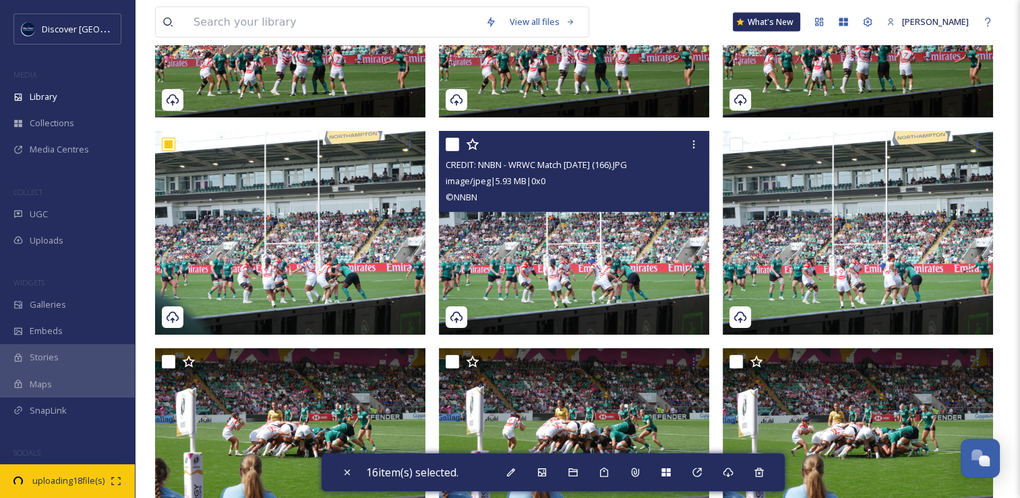
click at [450, 146] on input "checkbox" at bounding box center [452, 144] width 13 height 13
checkbox input "true"
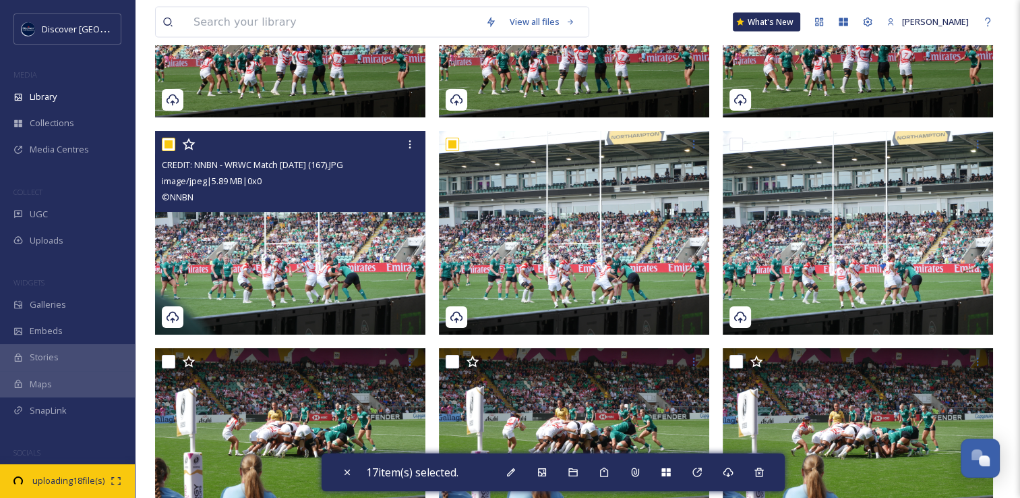
scroll to position [3219, 0]
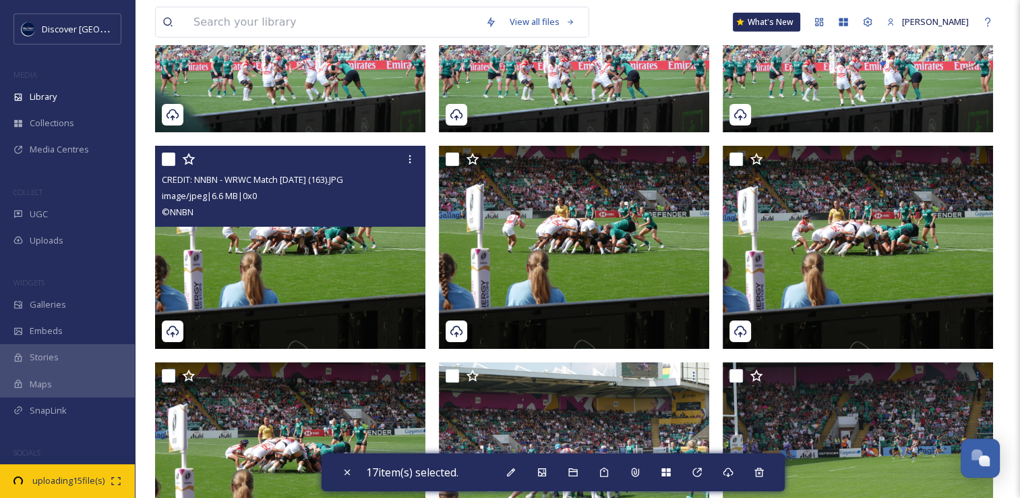
click at [165, 159] on input "checkbox" at bounding box center [168, 158] width 13 height 13
checkbox input "true"
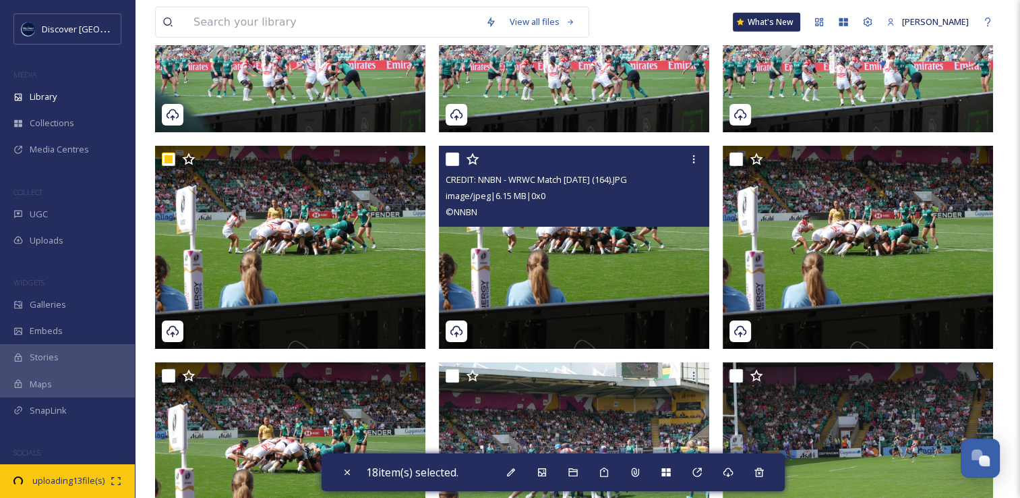
click at [451, 158] on input "checkbox" at bounding box center [452, 158] width 13 height 13
checkbox input "true"
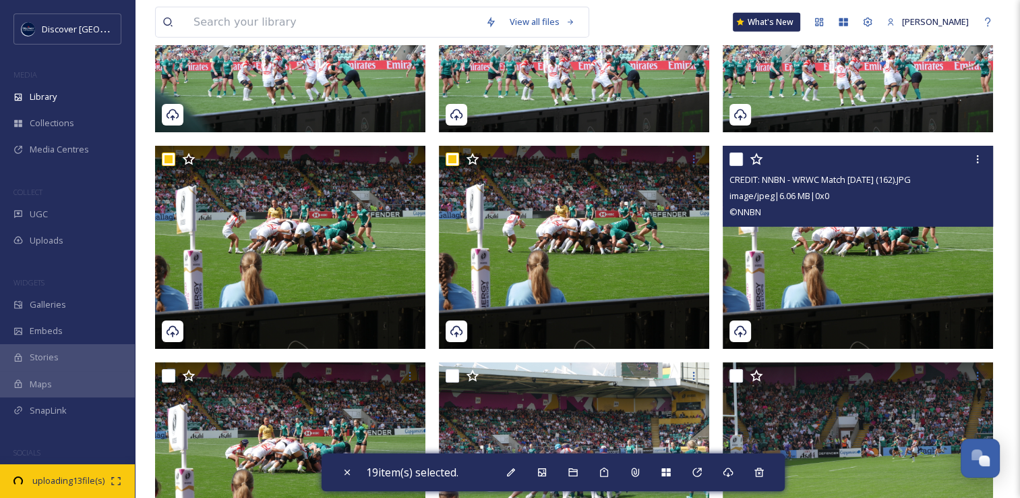
click at [740, 159] on input "checkbox" at bounding box center [736, 158] width 13 height 13
checkbox input "true"
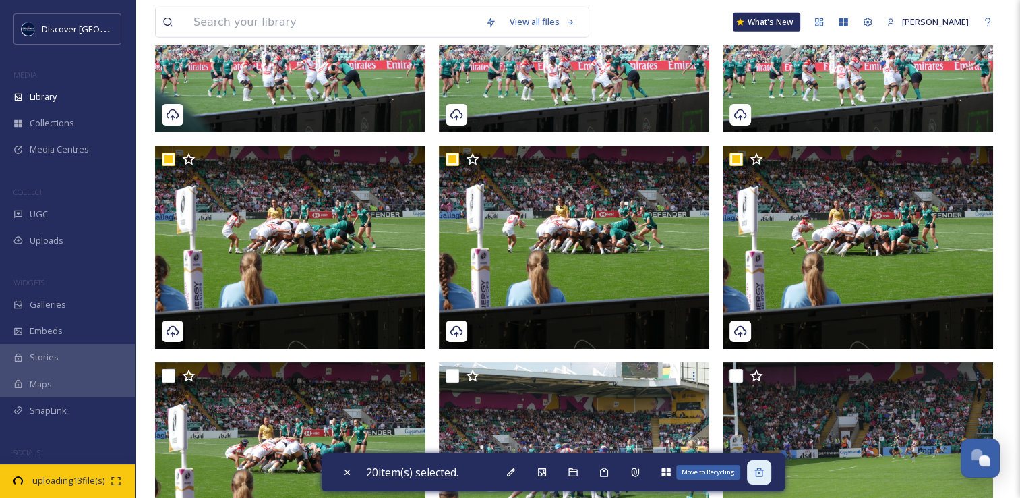
click at [759, 470] on icon at bounding box center [759, 472] width 11 height 11
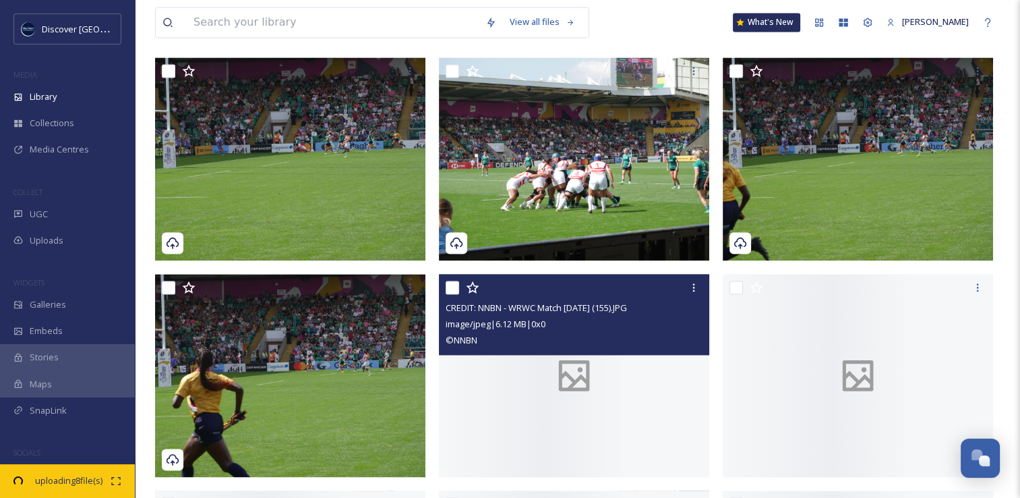
scroll to position [1643, 0]
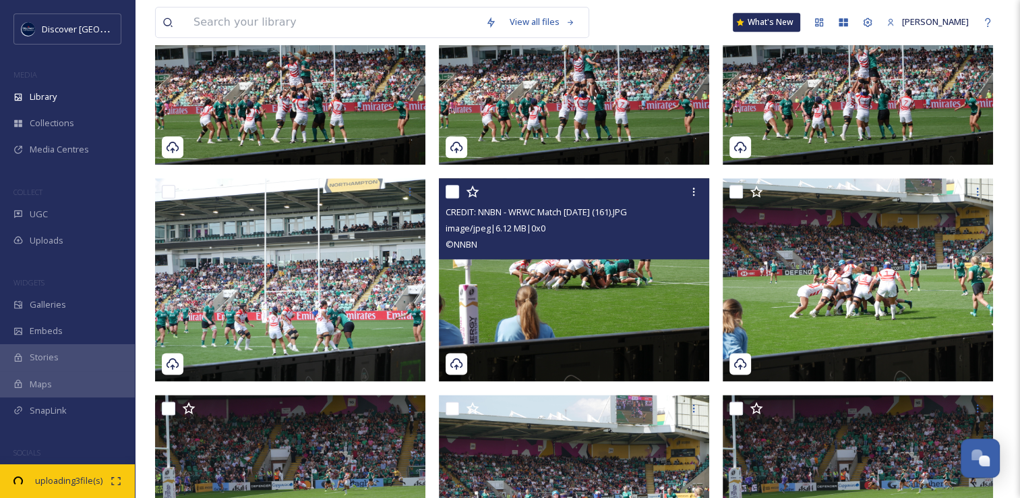
click at [453, 195] on input "checkbox" at bounding box center [452, 191] width 13 height 13
checkbox input "true"
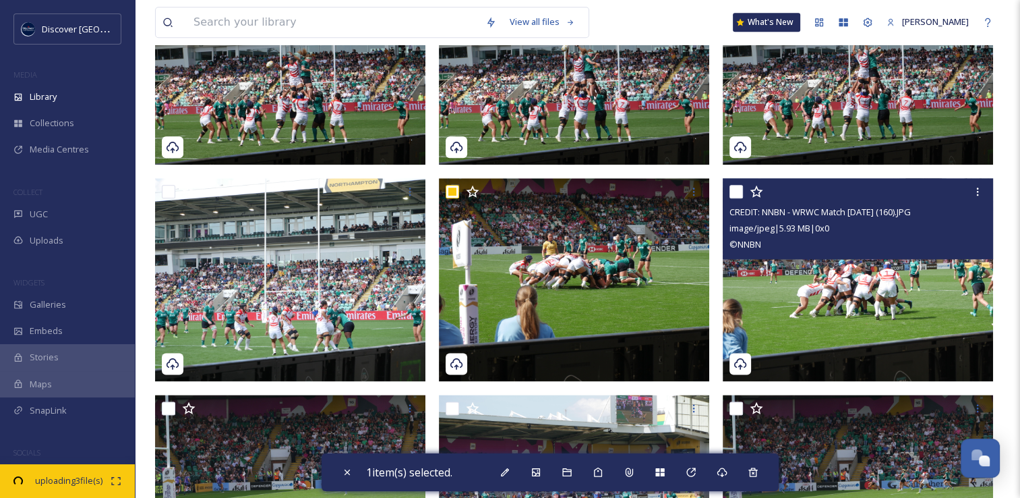
click at [734, 189] on input "checkbox" at bounding box center [736, 191] width 13 height 13
checkbox input "true"
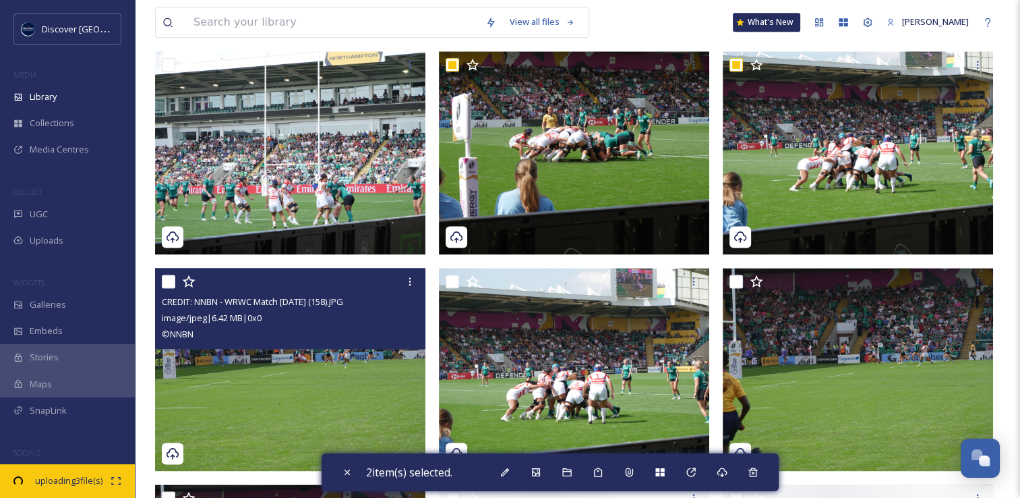
scroll to position [1845, 0]
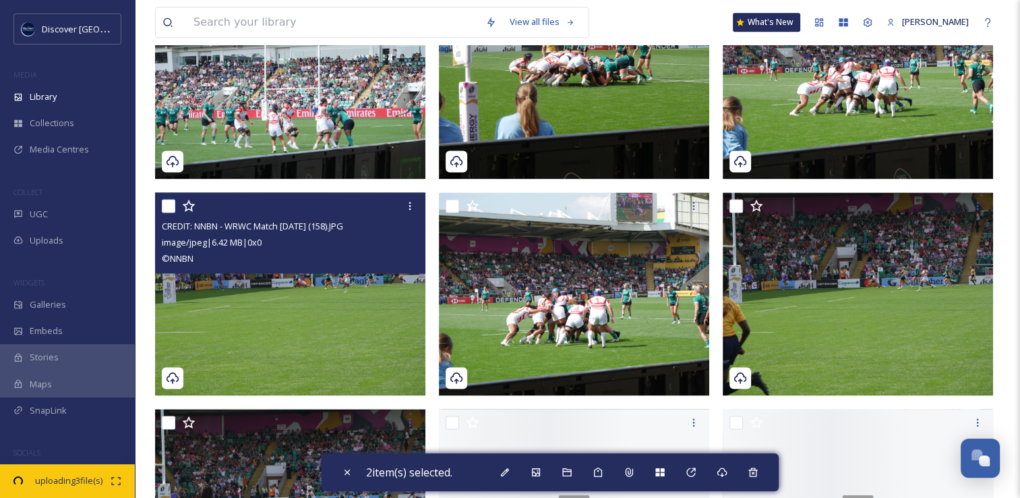
click at [172, 206] on input "checkbox" at bounding box center [168, 205] width 13 height 13
checkbox input "true"
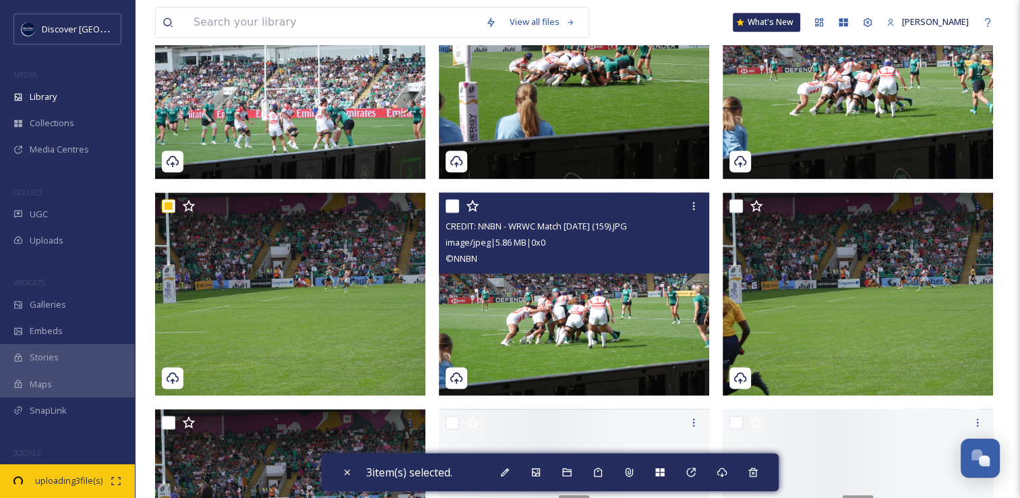
click at [450, 210] on input "checkbox" at bounding box center [452, 205] width 13 height 13
checkbox input "true"
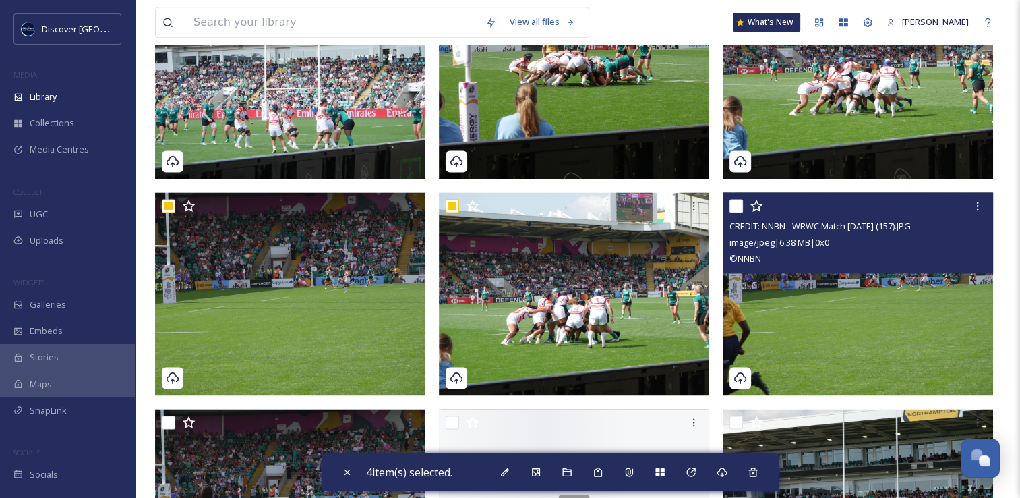
click at [735, 205] on input "checkbox" at bounding box center [736, 205] width 13 height 13
checkbox input "true"
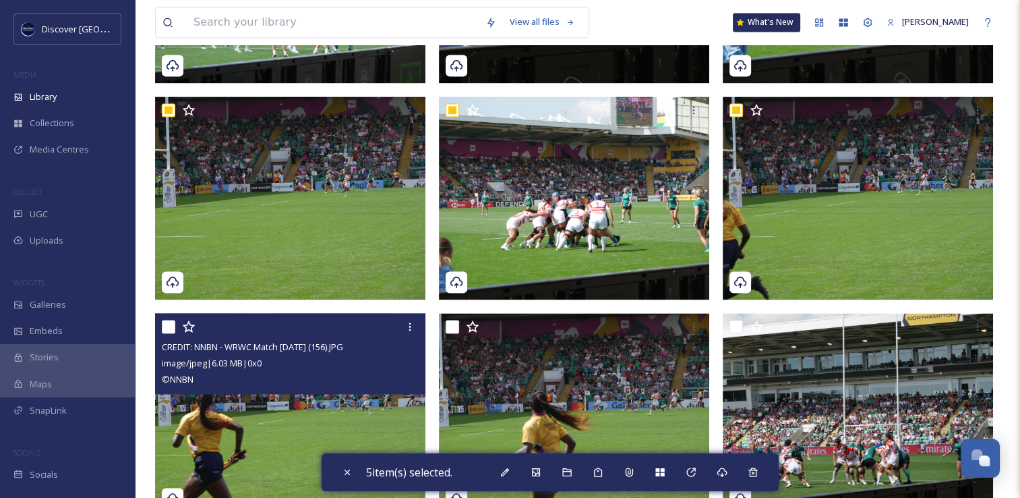
scroll to position [2047, 0]
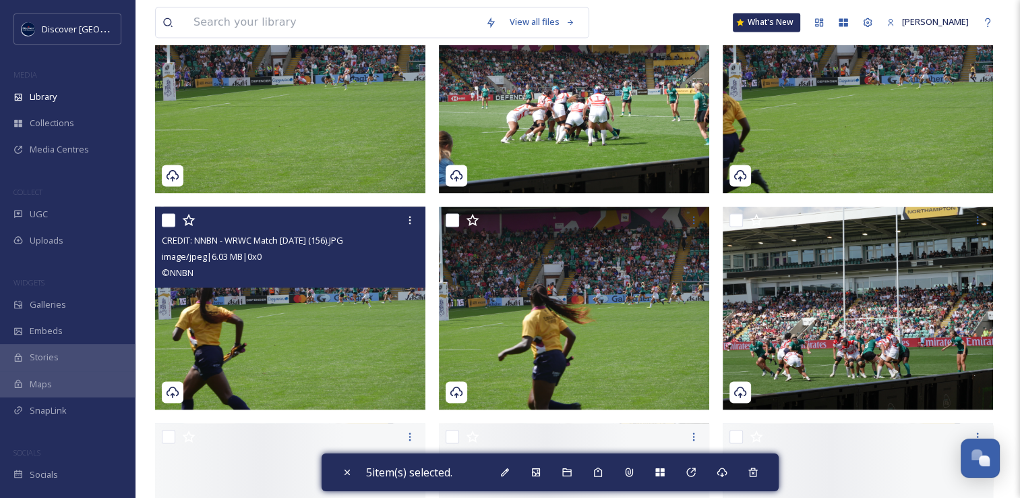
click at [173, 220] on input "checkbox" at bounding box center [168, 219] width 13 height 13
checkbox input "true"
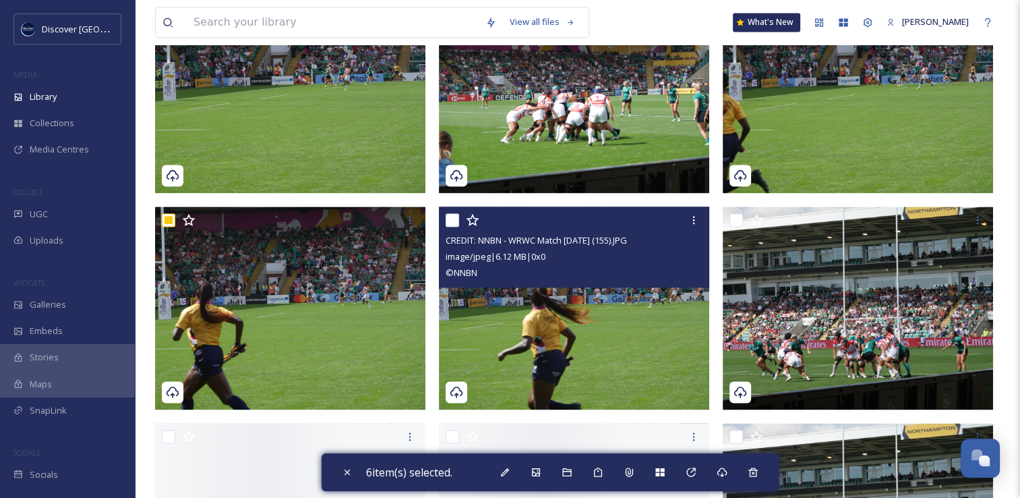
click at [456, 224] on input "checkbox" at bounding box center [452, 219] width 13 height 13
checkbox input "true"
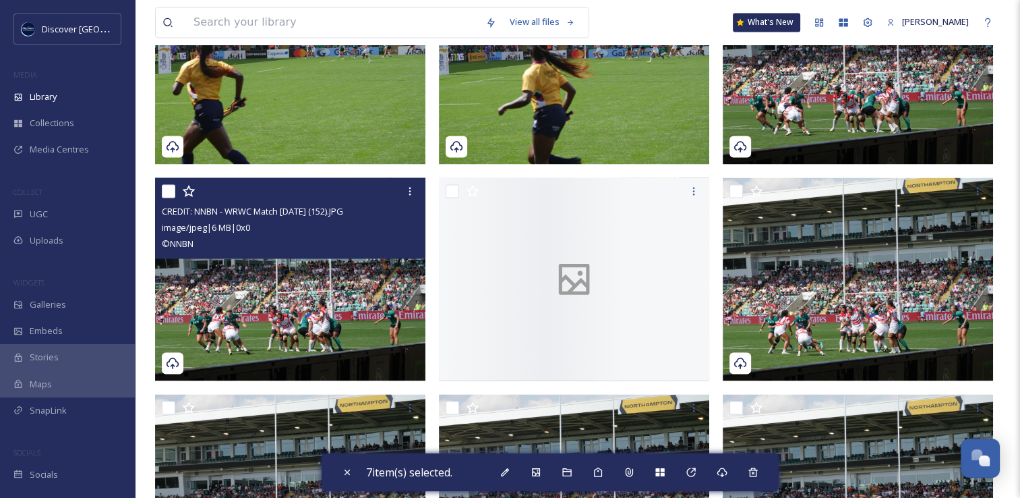
scroll to position [2317, 0]
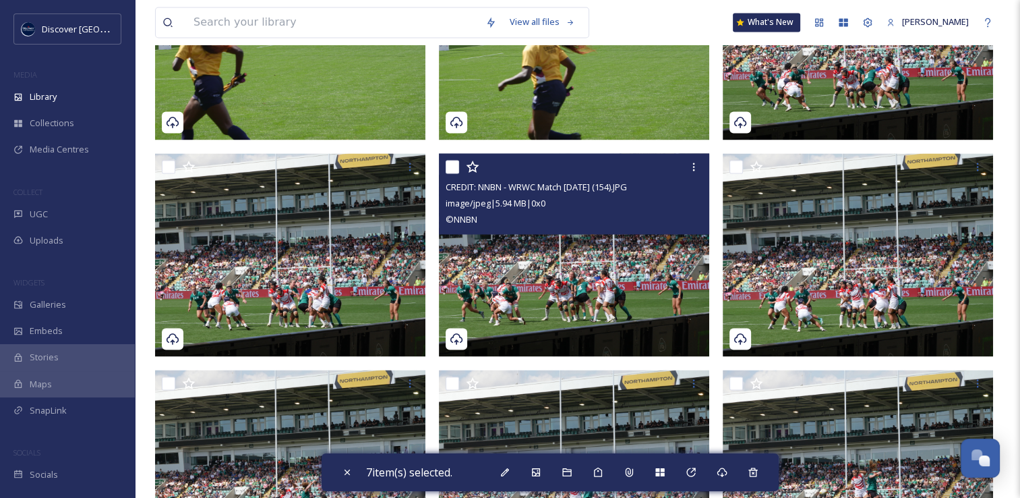
click at [453, 169] on input "checkbox" at bounding box center [452, 166] width 13 height 13
checkbox input "true"
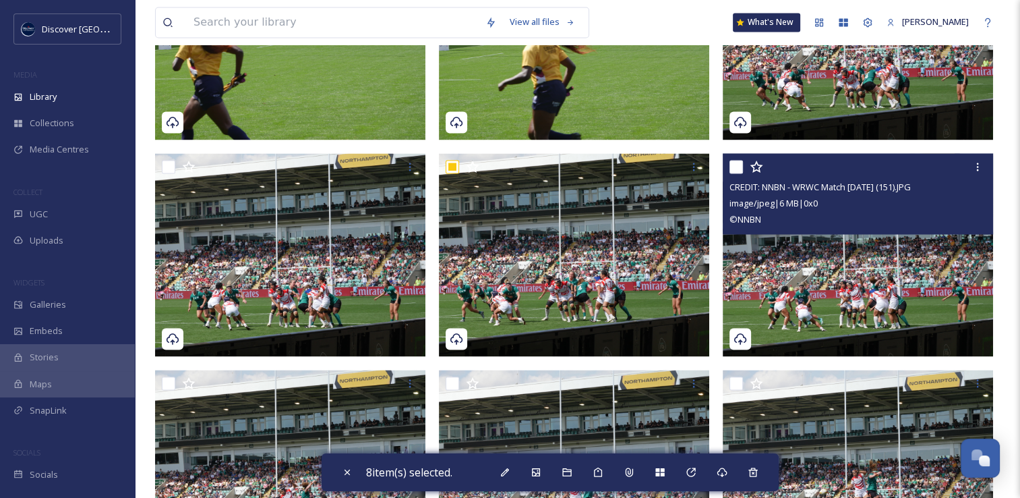
click at [735, 167] on input "checkbox" at bounding box center [736, 166] width 13 height 13
checkbox input "true"
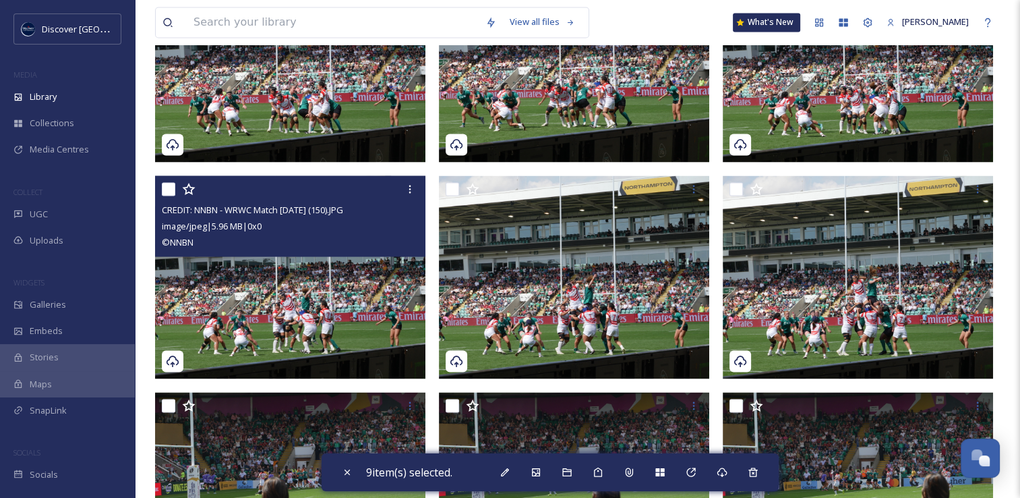
scroll to position [2519, 0]
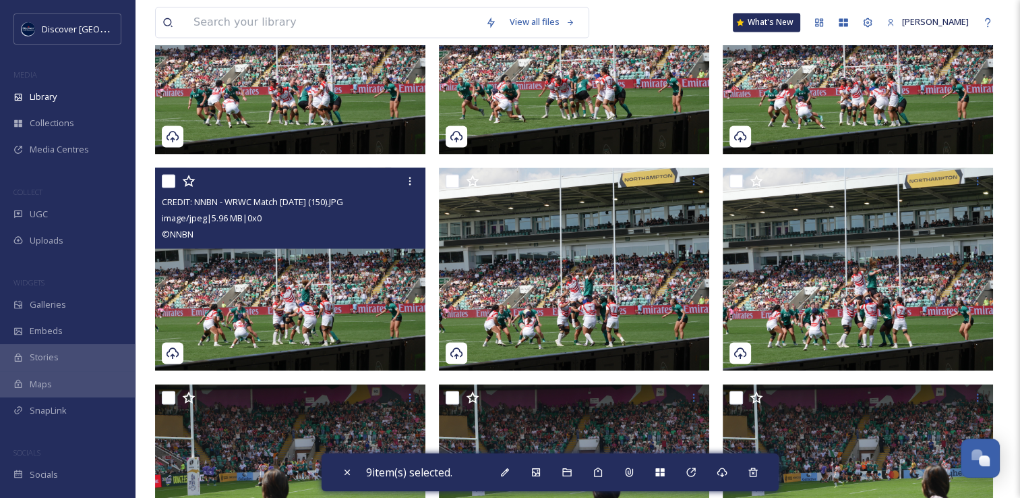
click at [168, 182] on input "checkbox" at bounding box center [168, 180] width 13 height 13
checkbox input "true"
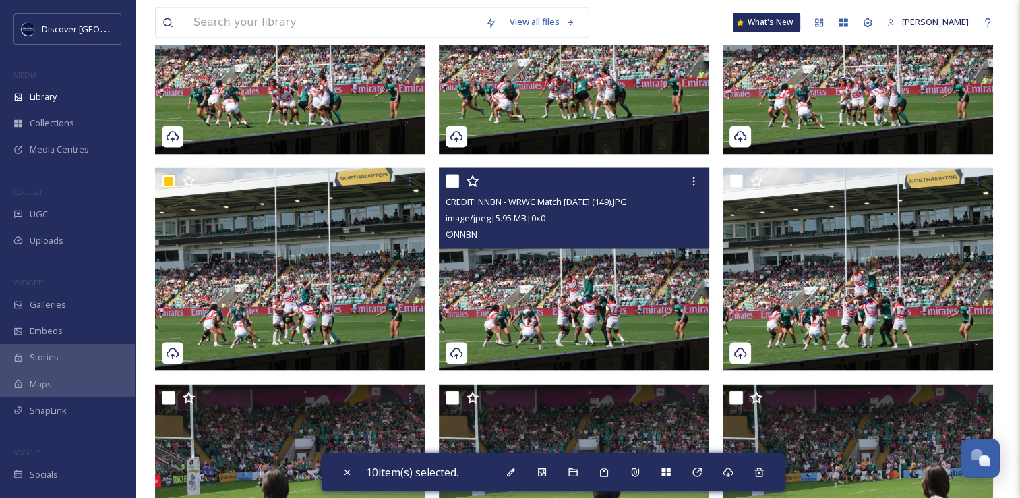
click at [453, 182] on input "checkbox" at bounding box center [452, 180] width 13 height 13
checkbox input "true"
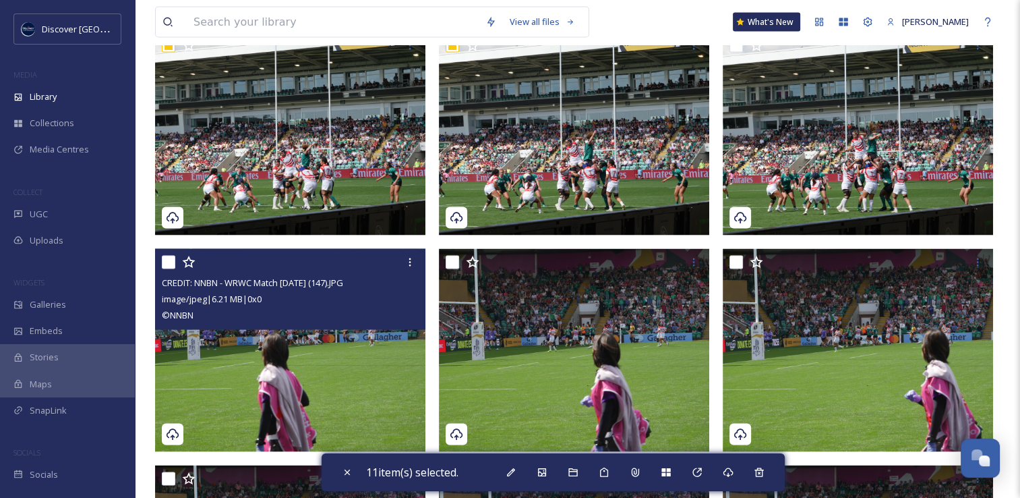
scroll to position [2789, 0]
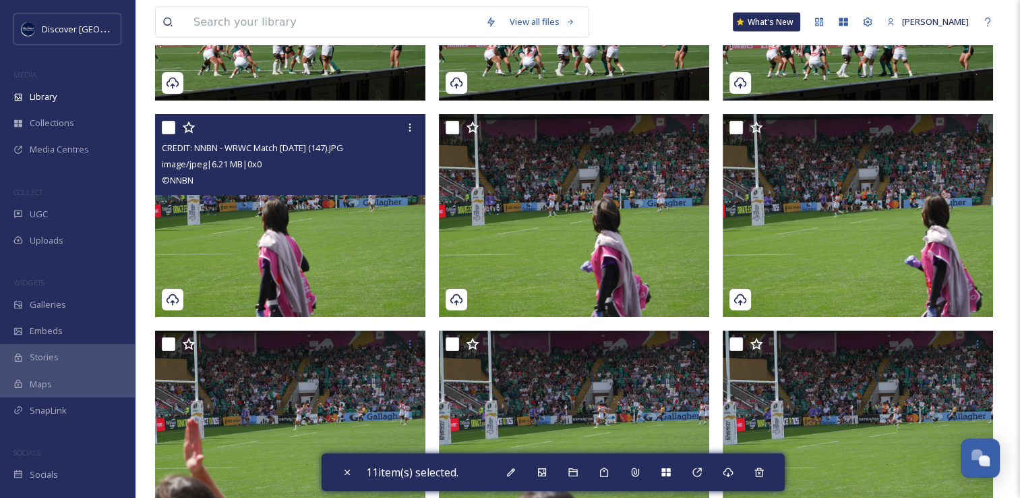
click at [171, 129] on input "checkbox" at bounding box center [168, 127] width 13 height 13
checkbox input "true"
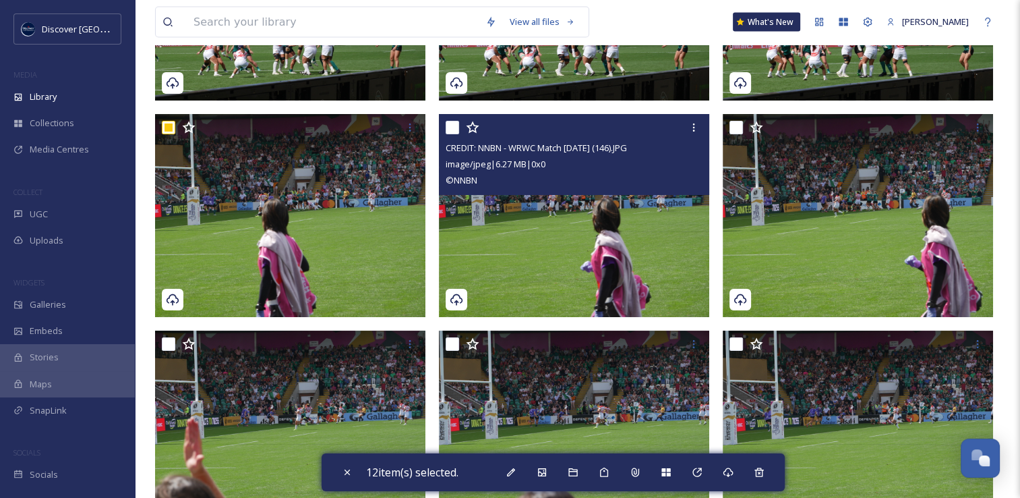
click at [446, 125] on input "checkbox" at bounding box center [452, 127] width 13 height 13
checkbox input "true"
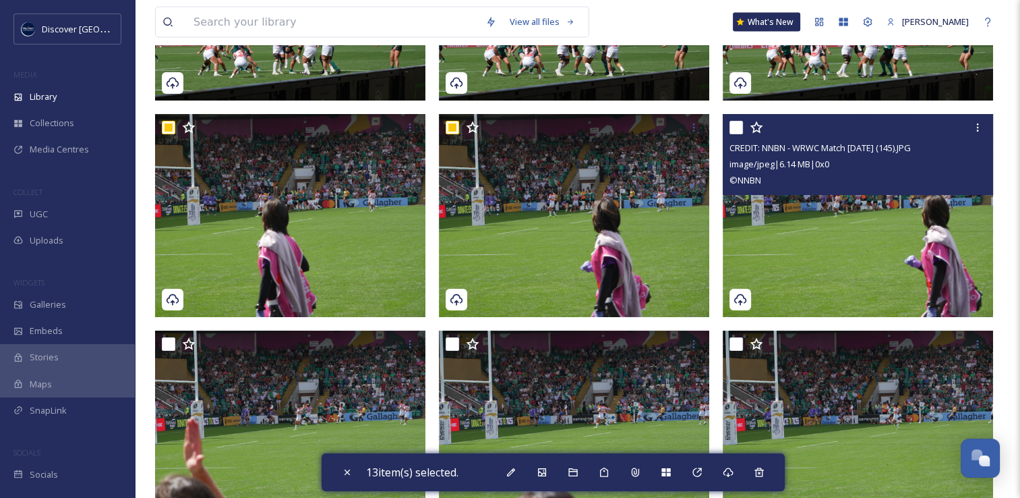
click at [734, 127] on input "checkbox" at bounding box center [736, 127] width 13 height 13
checkbox input "true"
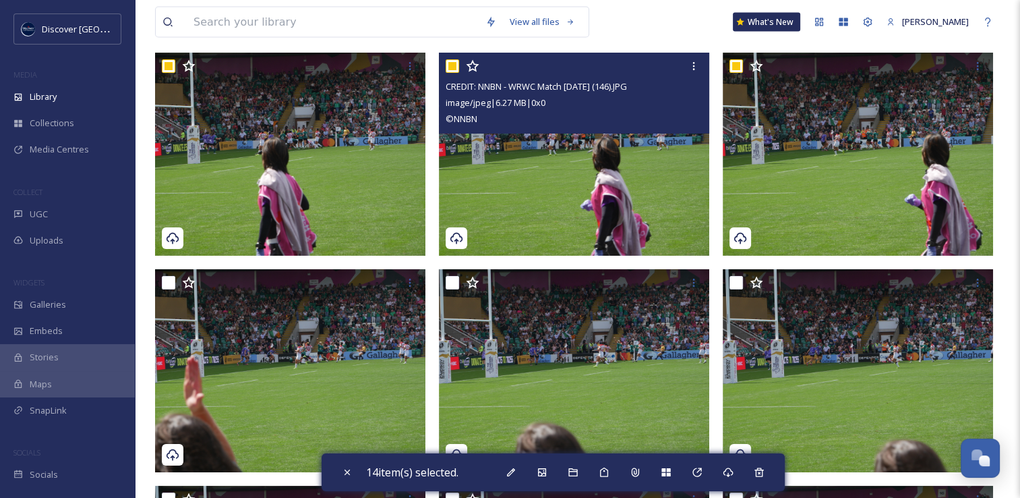
scroll to position [2924, 0]
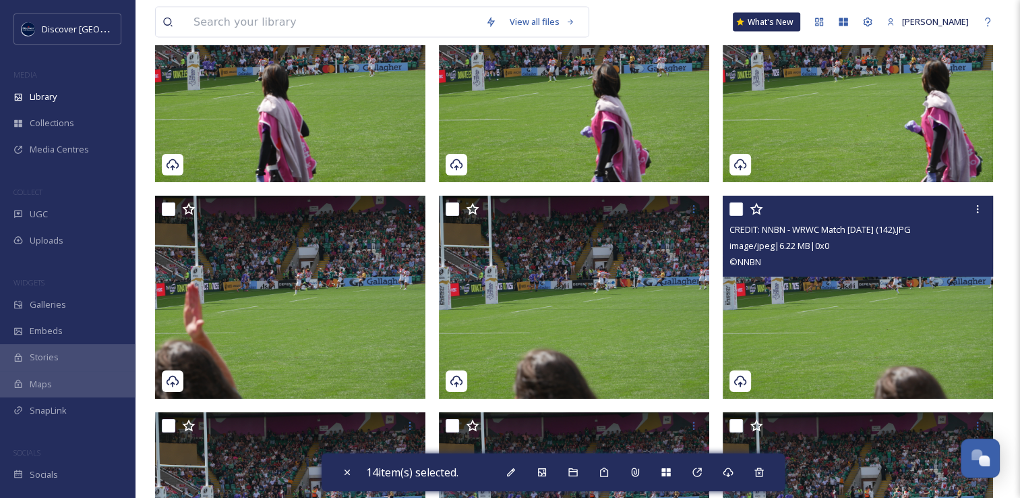
click at [736, 209] on input "checkbox" at bounding box center [736, 208] width 13 height 13
checkbox input "true"
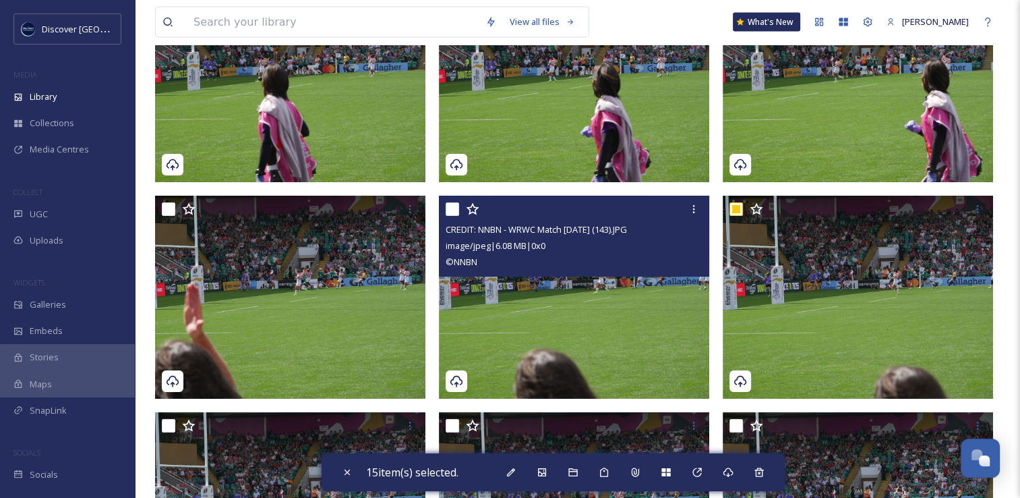
click at [448, 208] on input "checkbox" at bounding box center [452, 208] width 13 height 13
checkbox input "true"
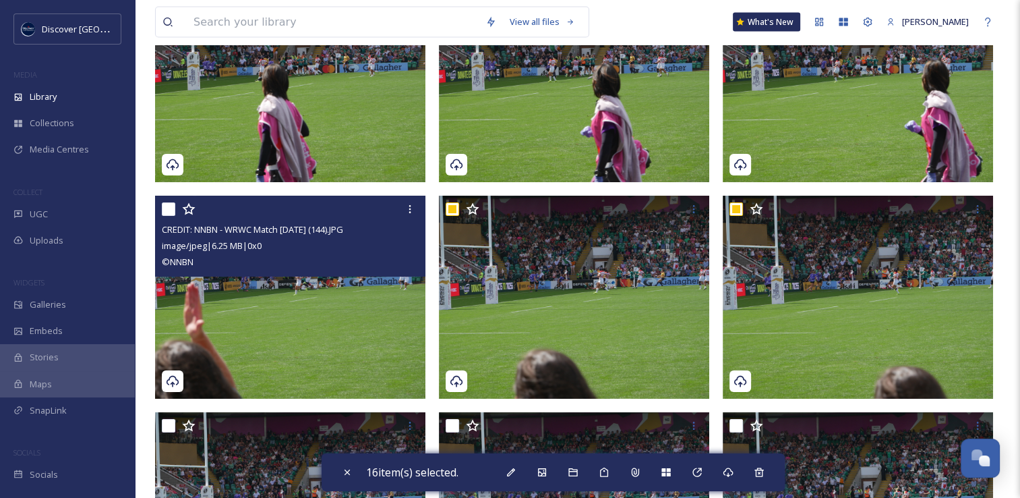
click at [171, 212] on input "checkbox" at bounding box center [168, 208] width 13 height 13
checkbox input "true"
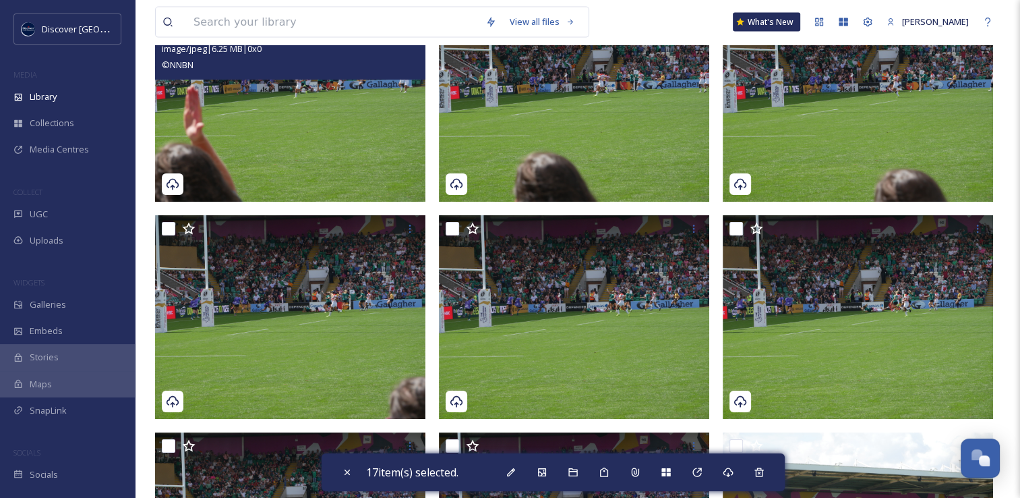
scroll to position [3126, 0]
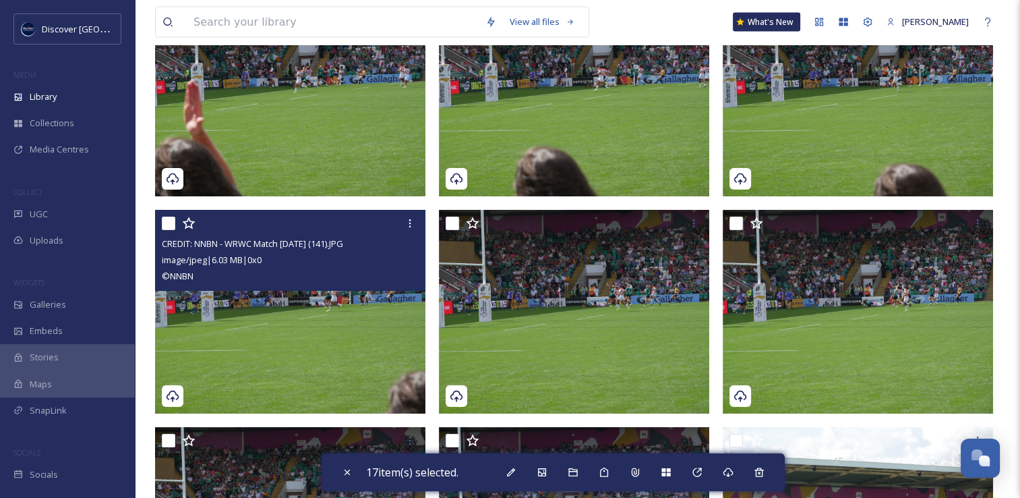
click at [166, 225] on input "checkbox" at bounding box center [168, 222] width 13 height 13
checkbox input "true"
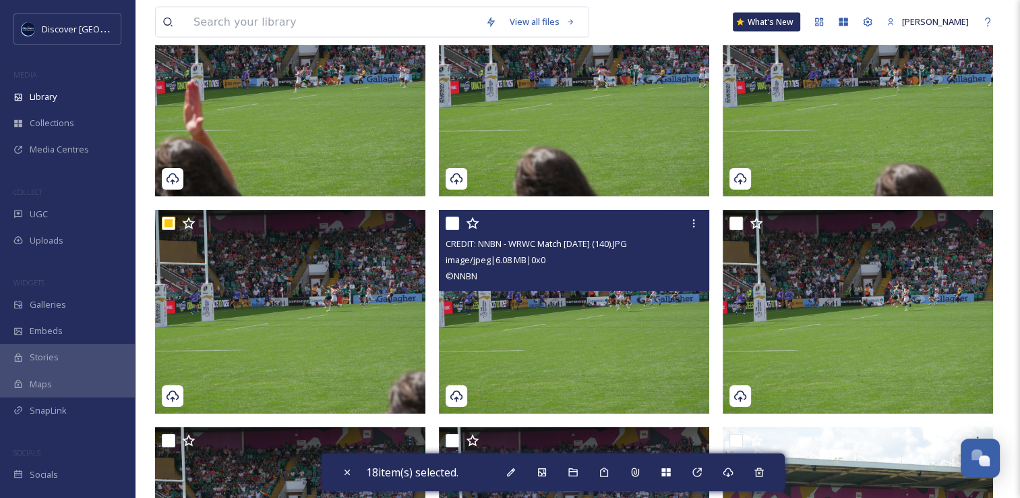
click at [452, 225] on input "checkbox" at bounding box center [452, 222] width 13 height 13
checkbox input "true"
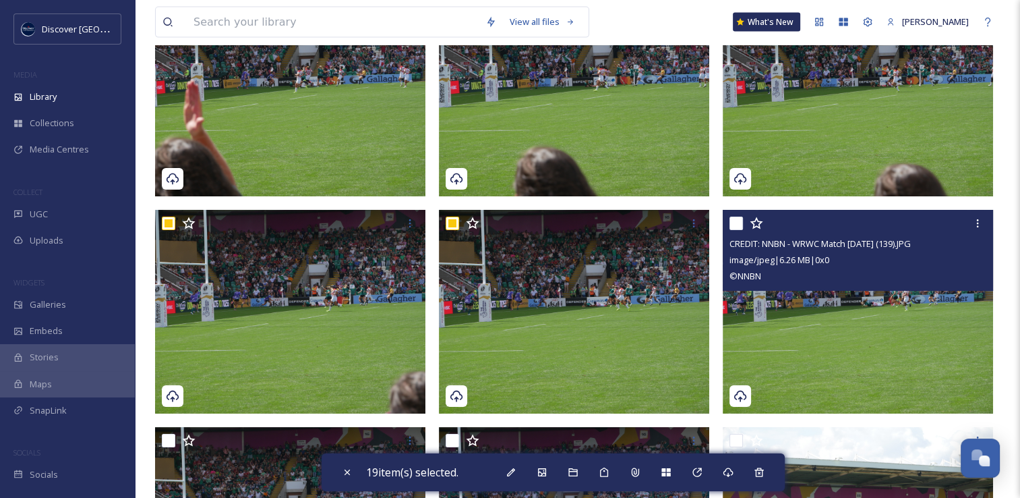
click at [734, 223] on input "checkbox" at bounding box center [736, 222] width 13 height 13
checkbox input "true"
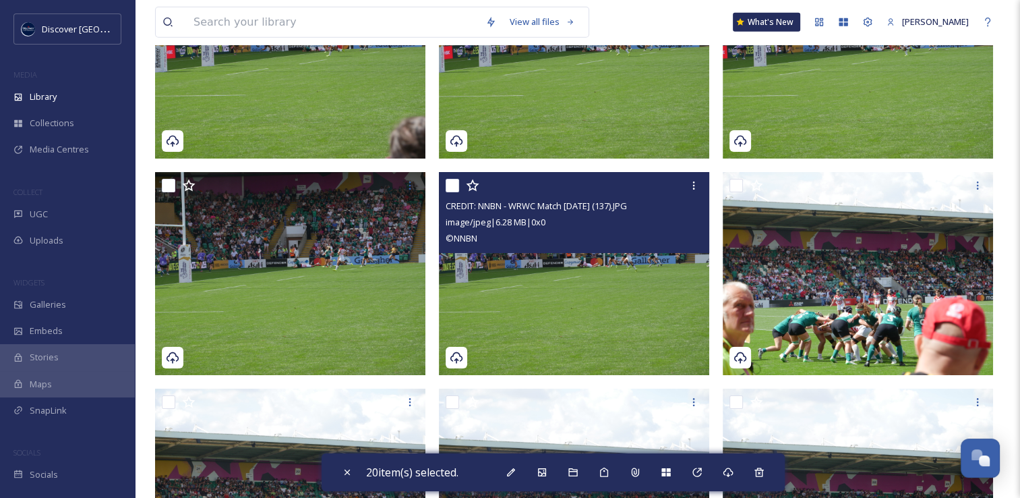
scroll to position [3396, 0]
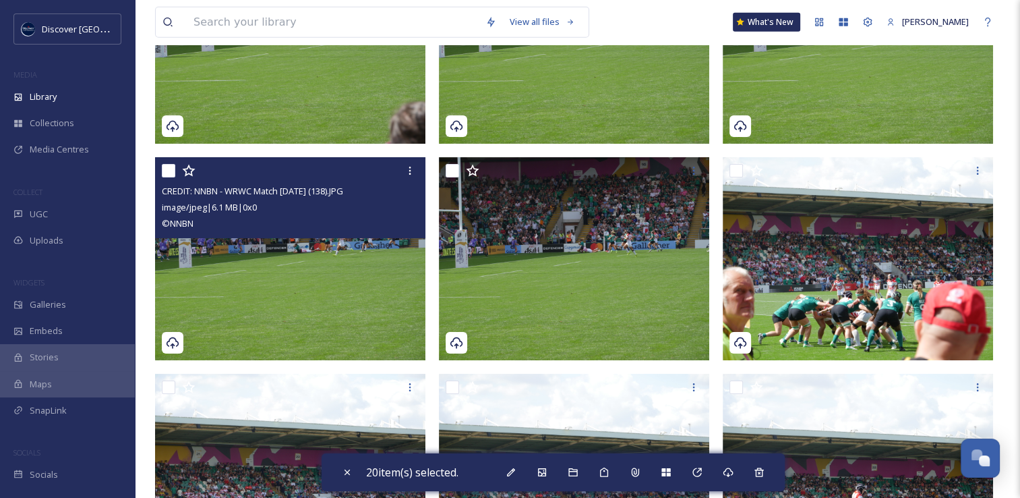
click at [169, 171] on input "checkbox" at bounding box center [168, 170] width 13 height 13
checkbox input "true"
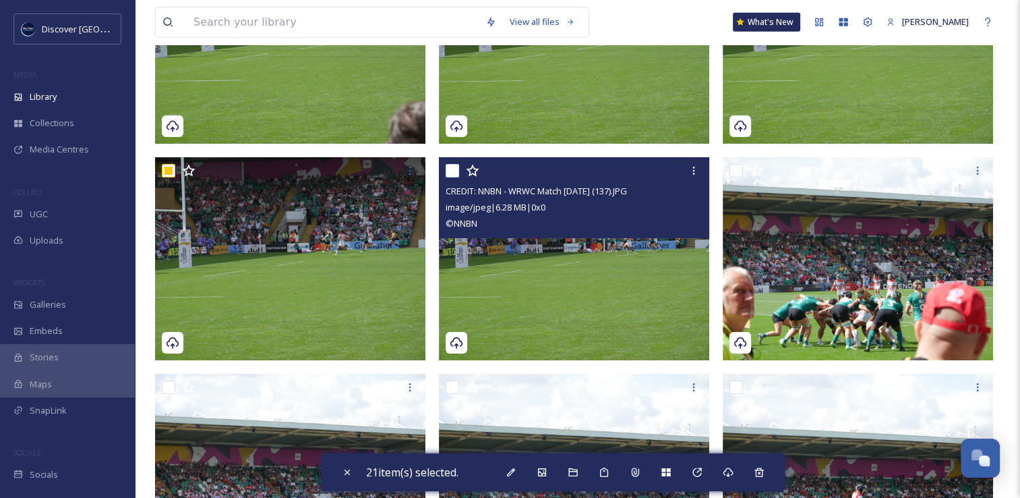
click at [449, 172] on input "checkbox" at bounding box center [452, 170] width 13 height 13
checkbox input "true"
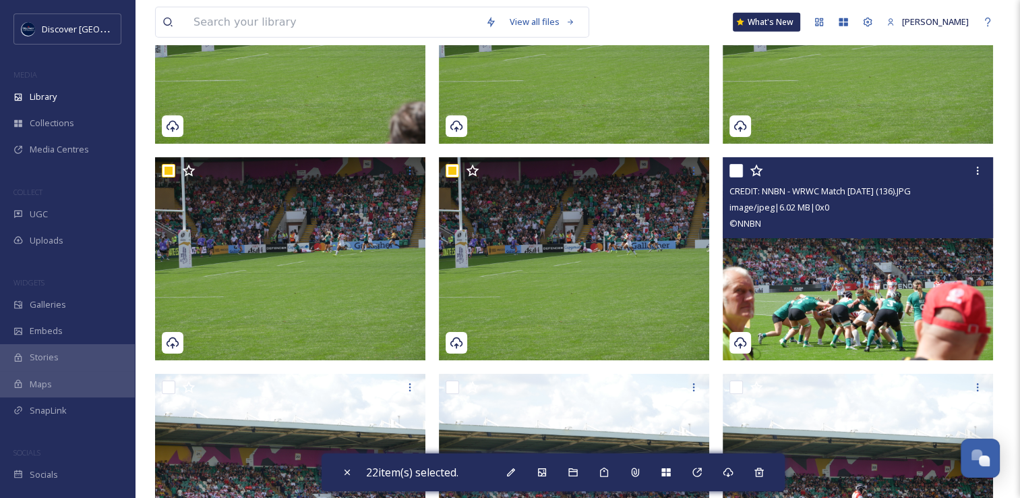
click at [736, 171] on input "checkbox" at bounding box center [736, 170] width 13 height 13
checkbox input "true"
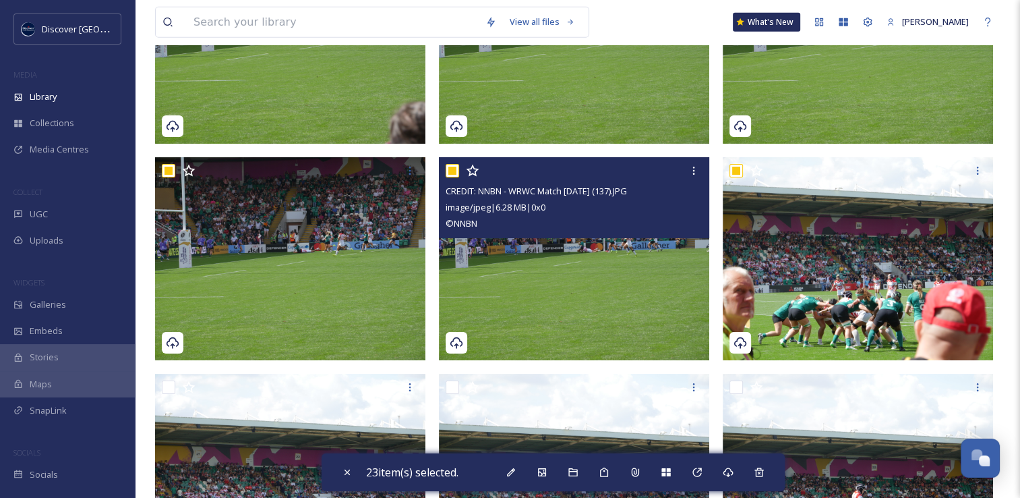
scroll to position [3598, 0]
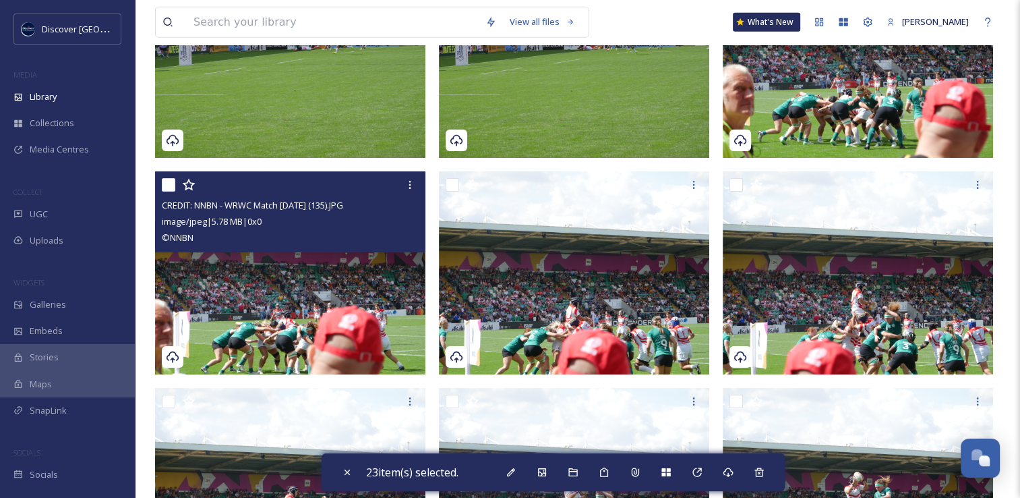
click at [171, 185] on input "checkbox" at bounding box center [168, 184] width 13 height 13
checkbox input "true"
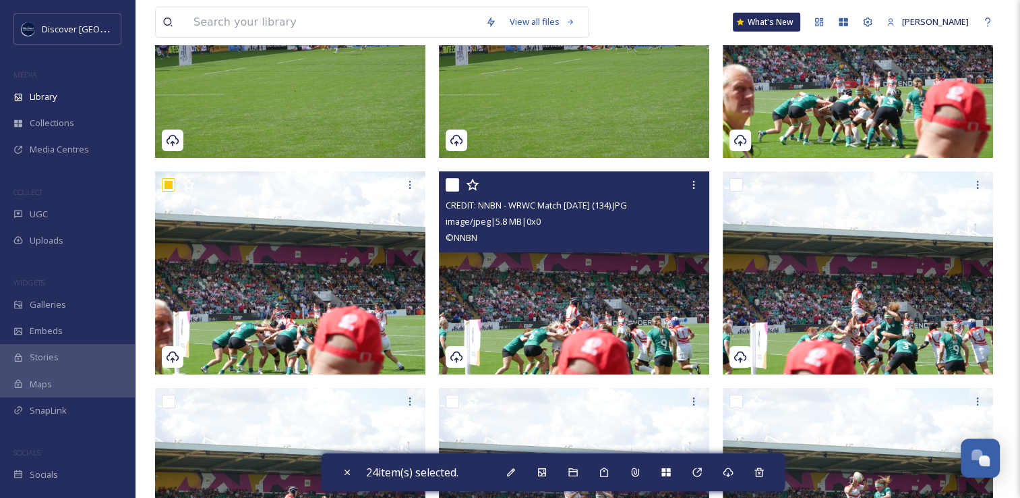
click at [450, 186] on input "checkbox" at bounding box center [452, 184] width 13 height 13
checkbox input "true"
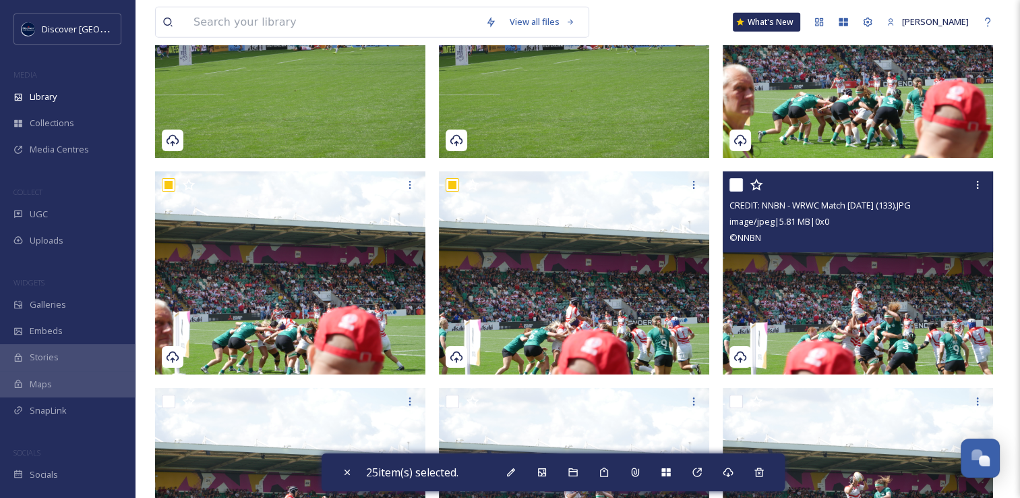
click at [736, 184] on input "checkbox" at bounding box center [736, 184] width 13 height 13
checkbox input "true"
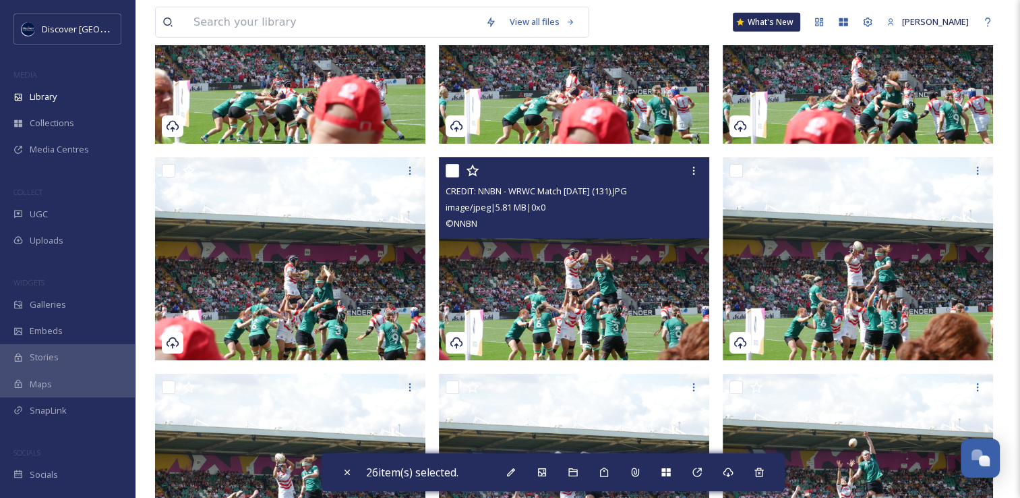
scroll to position [3868, 0]
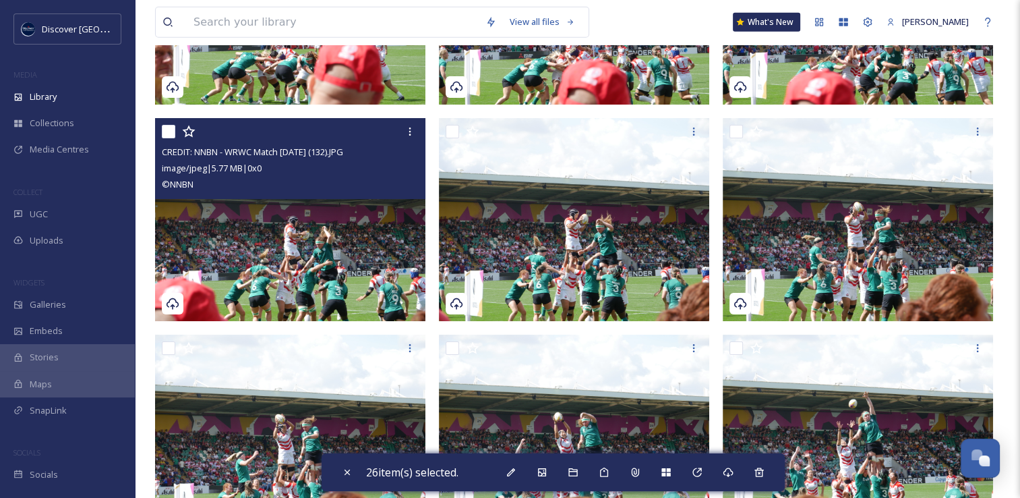
click at [168, 134] on input "checkbox" at bounding box center [168, 131] width 13 height 13
checkbox input "true"
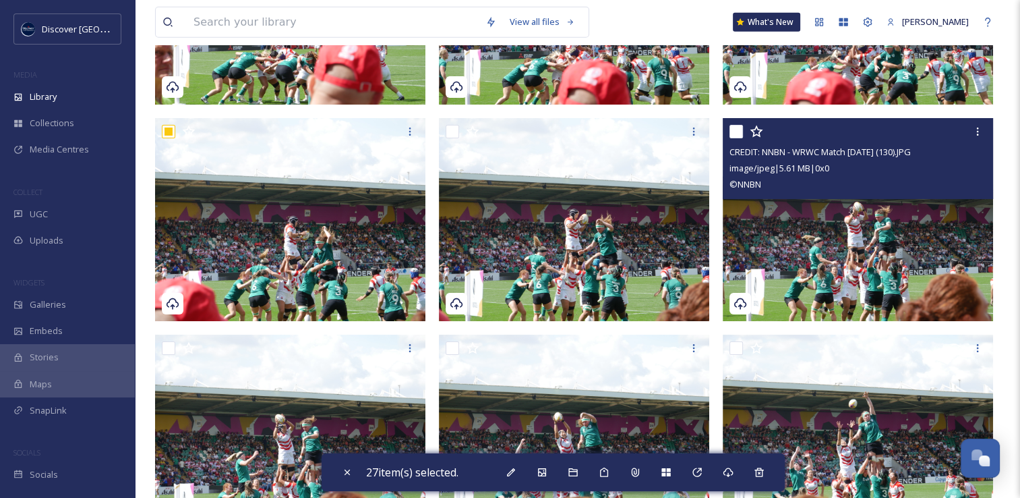
click at [736, 131] on input "checkbox" at bounding box center [736, 131] width 13 height 13
checkbox input "true"
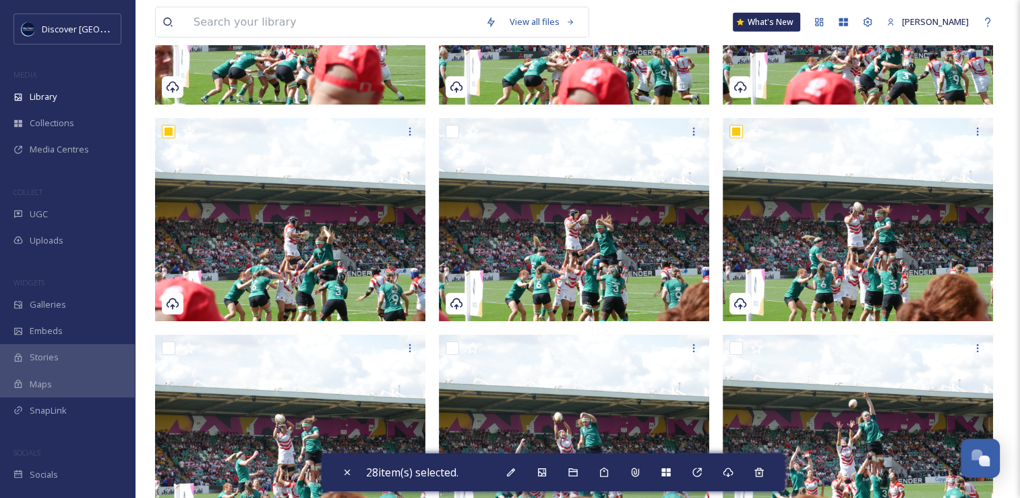
scroll to position [4070, 0]
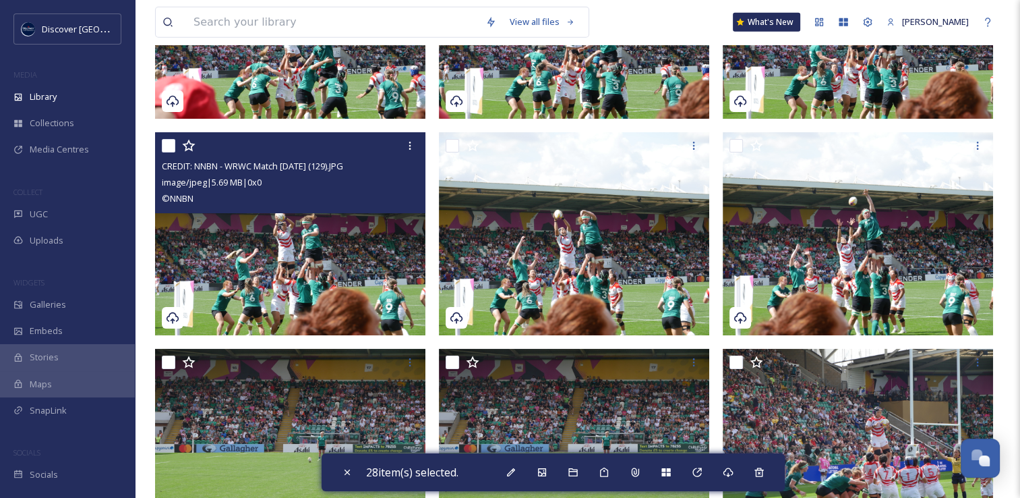
click at [169, 147] on input "checkbox" at bounding box center [168, 145] width 13 height 13
checkbox input "true"
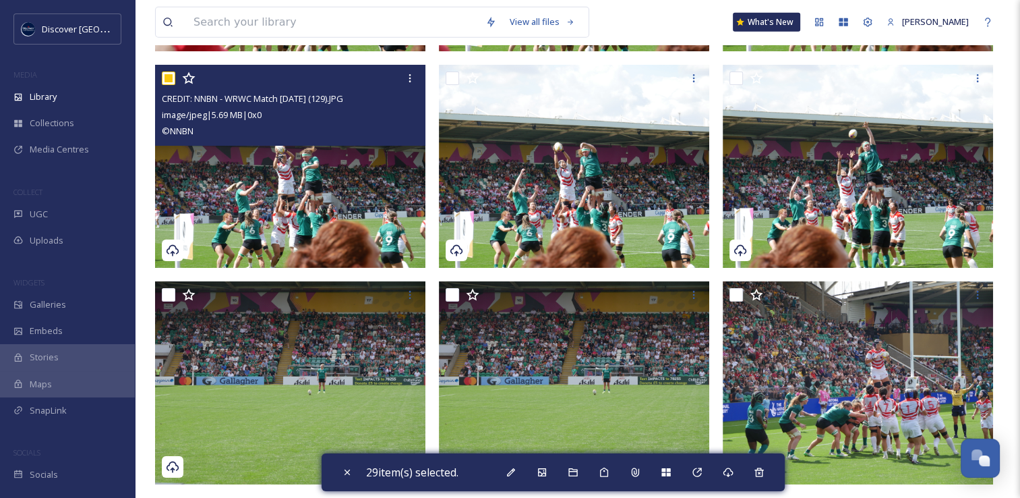
scroll to position [4205, 0]
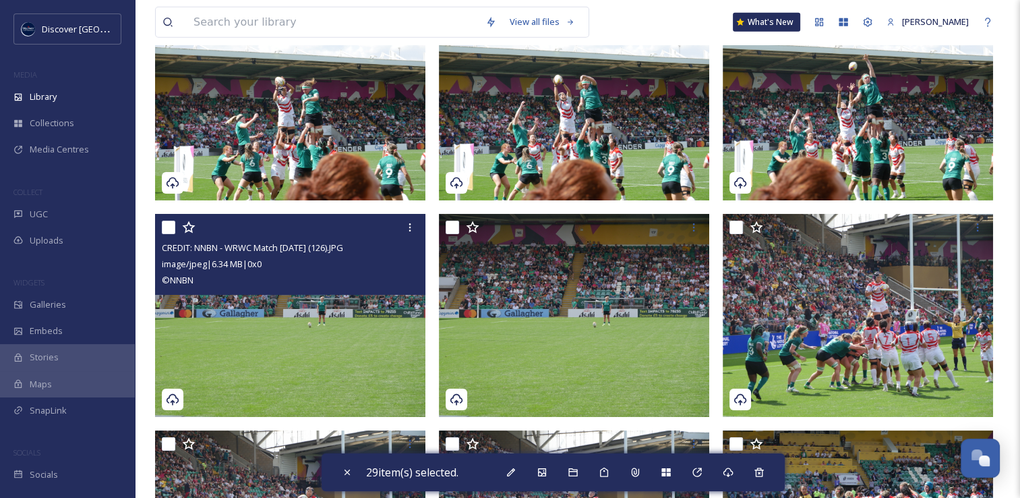
click at [166, 227] on input "checkbox" at bounding box center [168, 227] width 13 height 13
checkbox input "true"
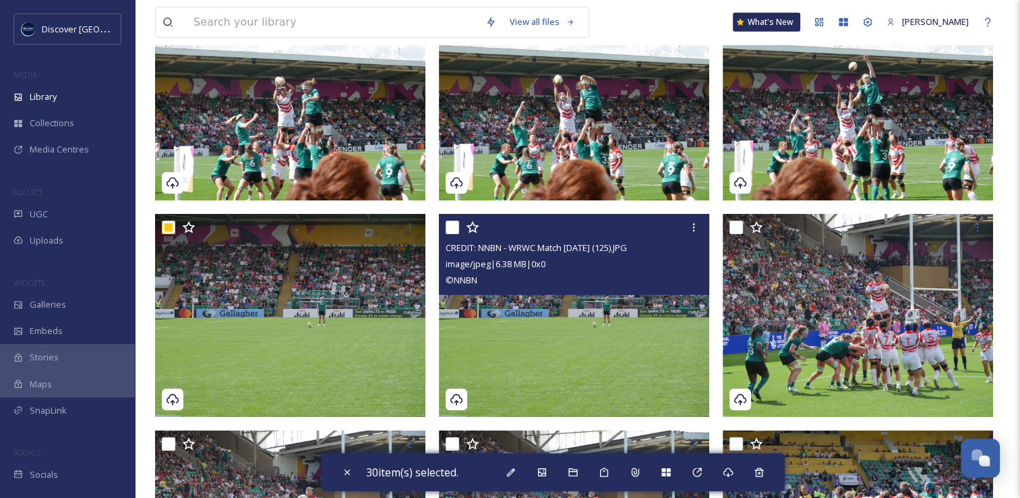
click at [450, 227] on input "checkbox" at bounding box center [452, 227] width 13 height 13
checkbox input "true"
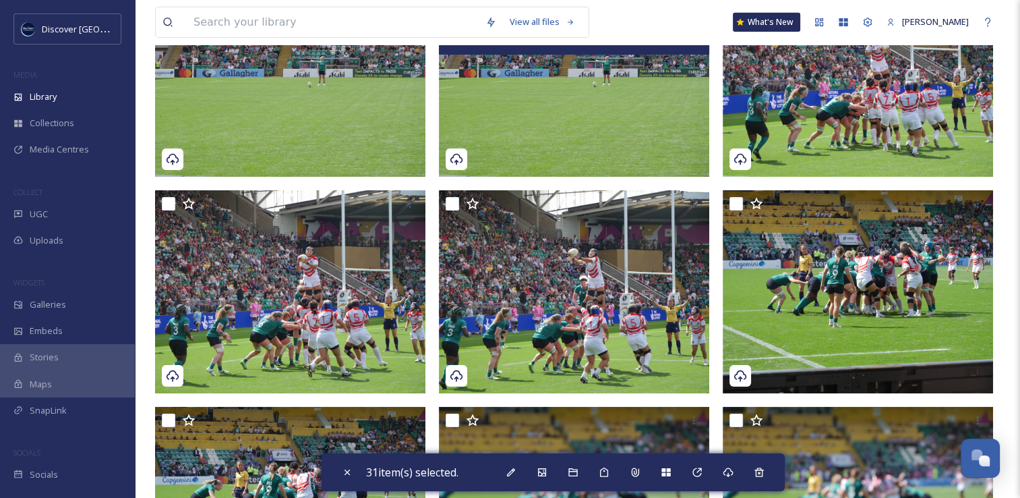
scroll to position [4475, 0]
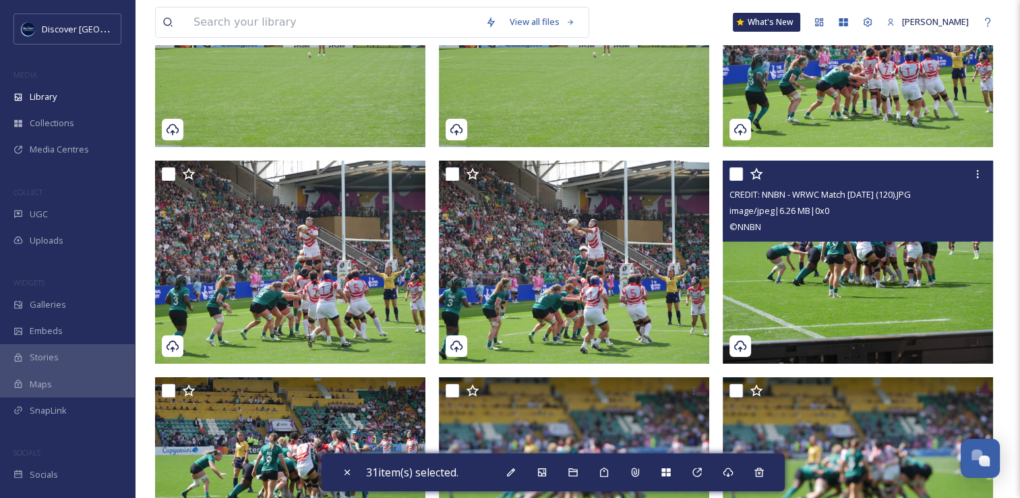
click at [737, 175] on input "checkbox" at bounding box center [736, 173] width 13 height 13
checkbox input "true"
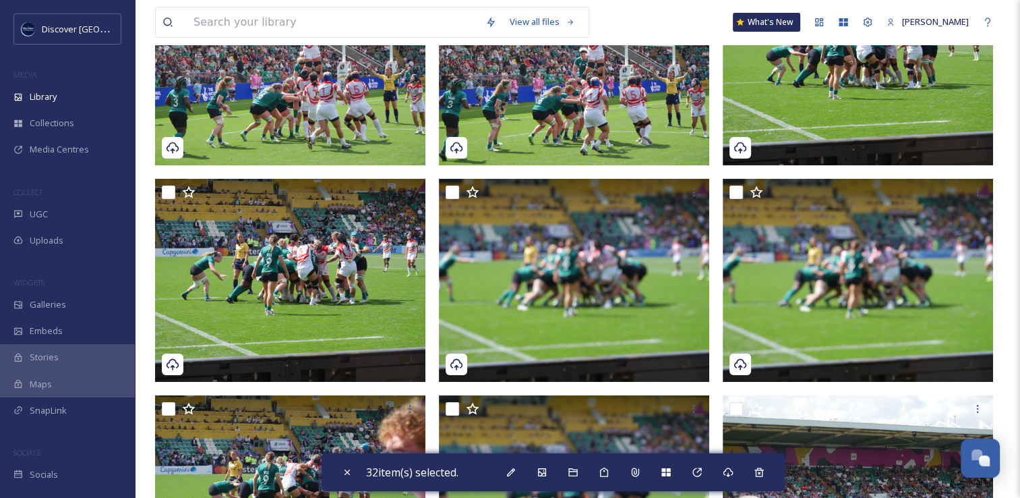
scroll to position [4677, 0]
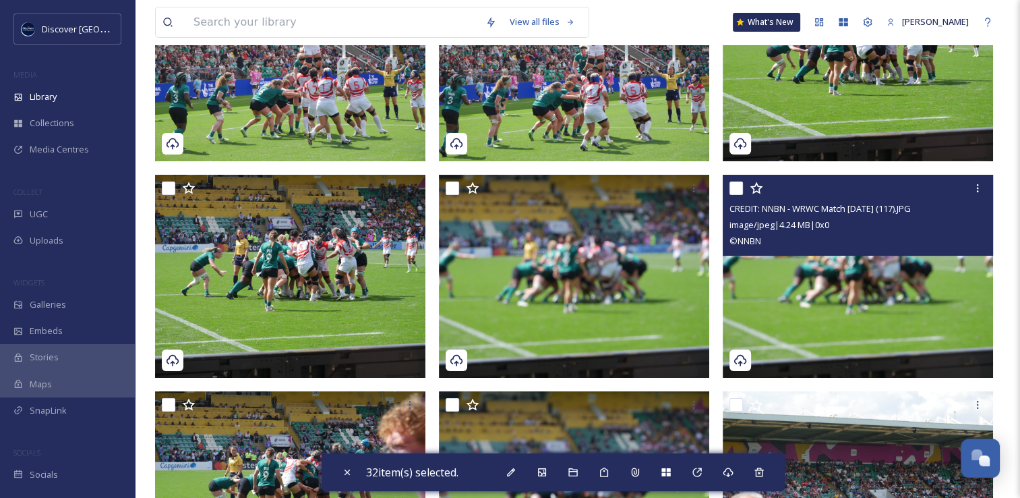
click at [737, 187] on input "checkbox" at bounding box center [736, 187] width 13 height 13
checkbox input "true"
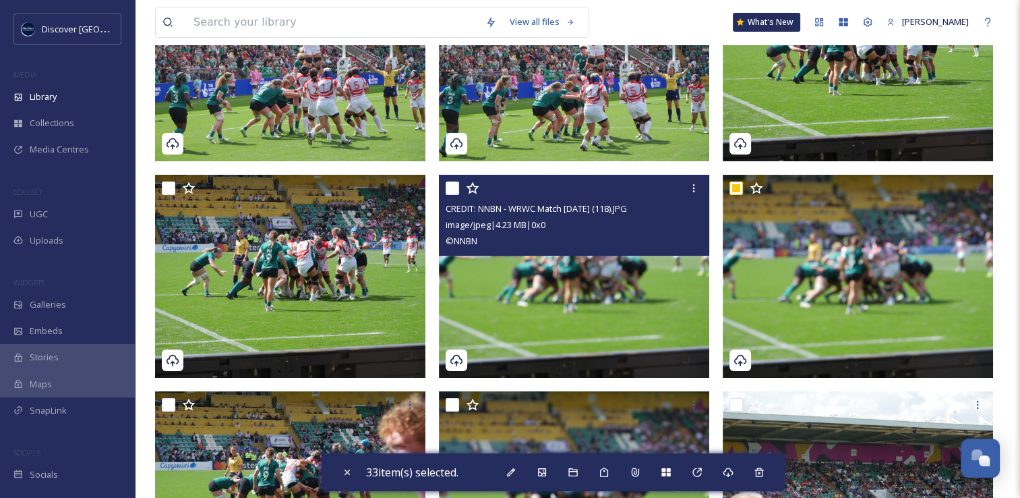
click at [449, 190] on input "checkbox" at bounding box center [452, 187] width 13 height 13
checkbox input "true"
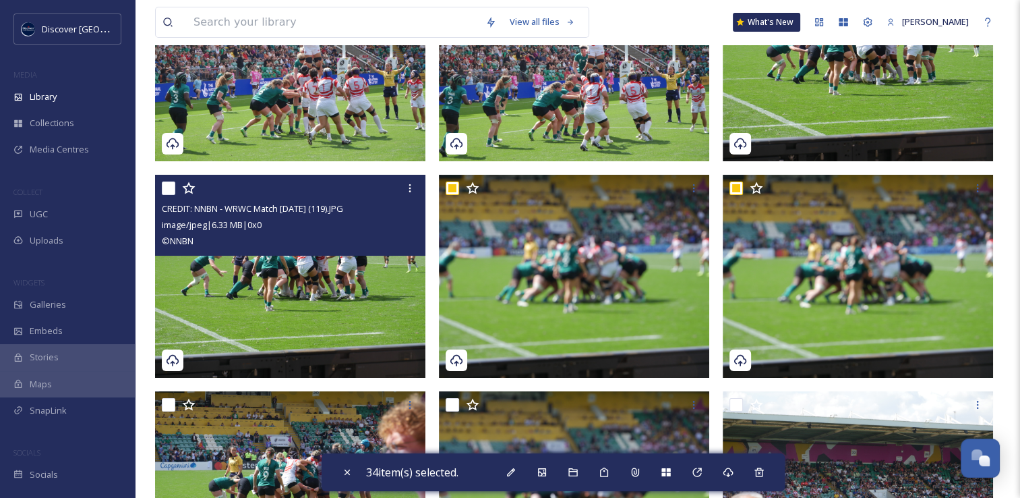
click at [169, 189] on input "checkbox" at bounding box center [168, 187] width 13 height 13
checkbox input "true"
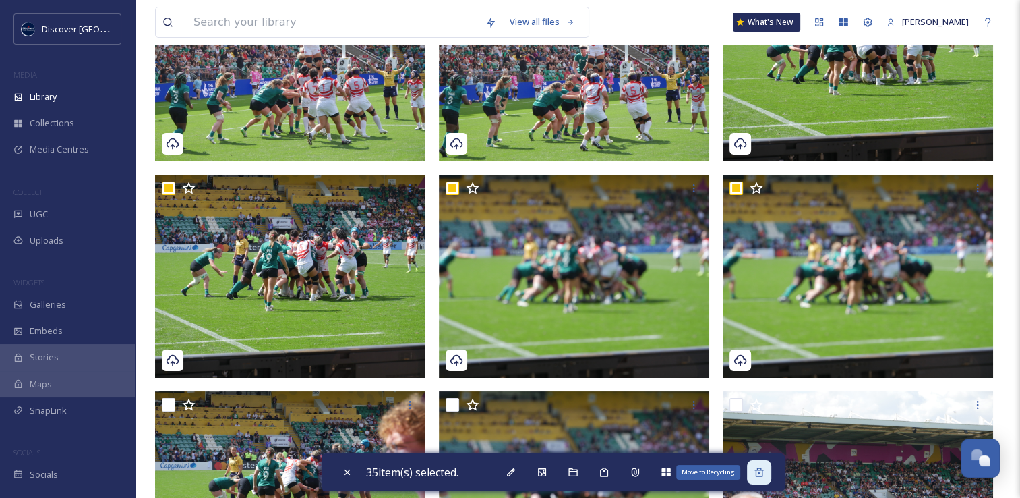
click at [763, 474] on icon at bounding box center [759, 471] width 9 height 9
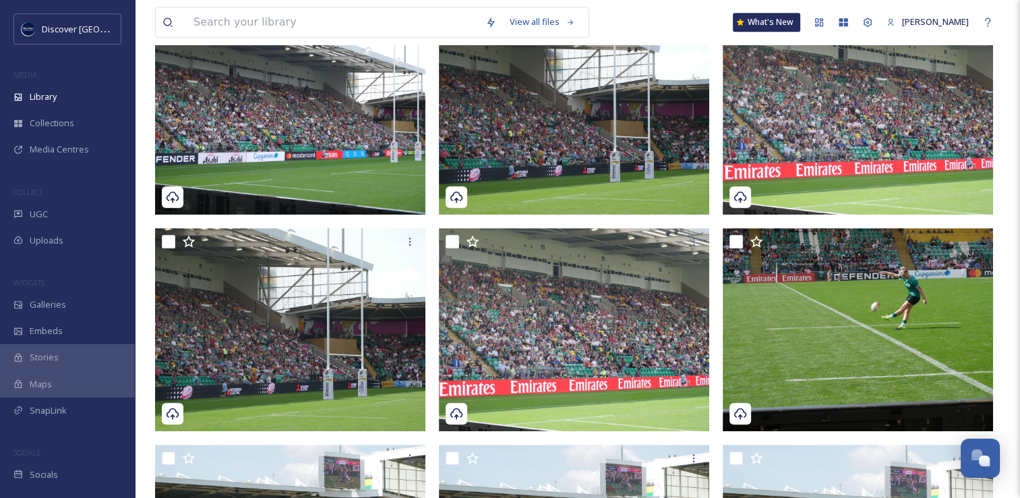
scroll to position [1308, 0]
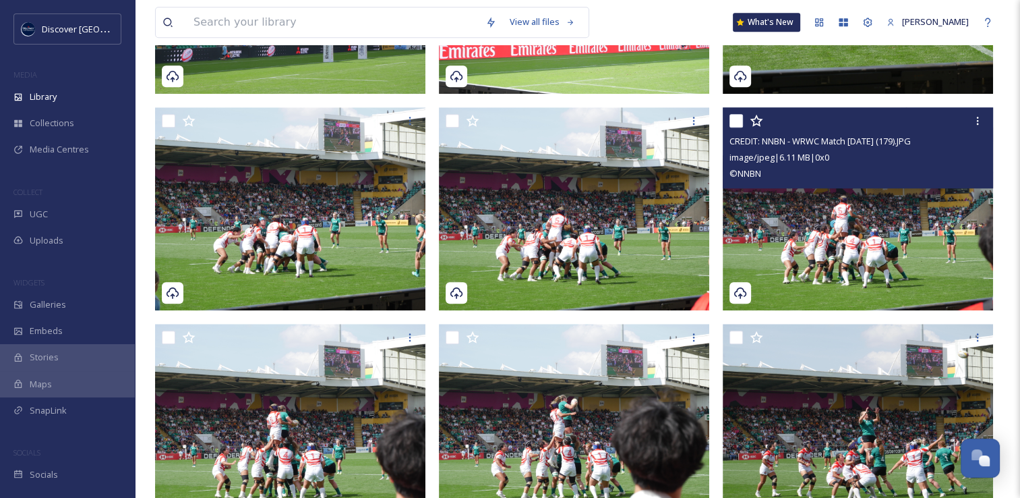
click at [734, 123] on input "checkbox" at bounding box center [736, 120] width 13 height 13
checkbox input "true"
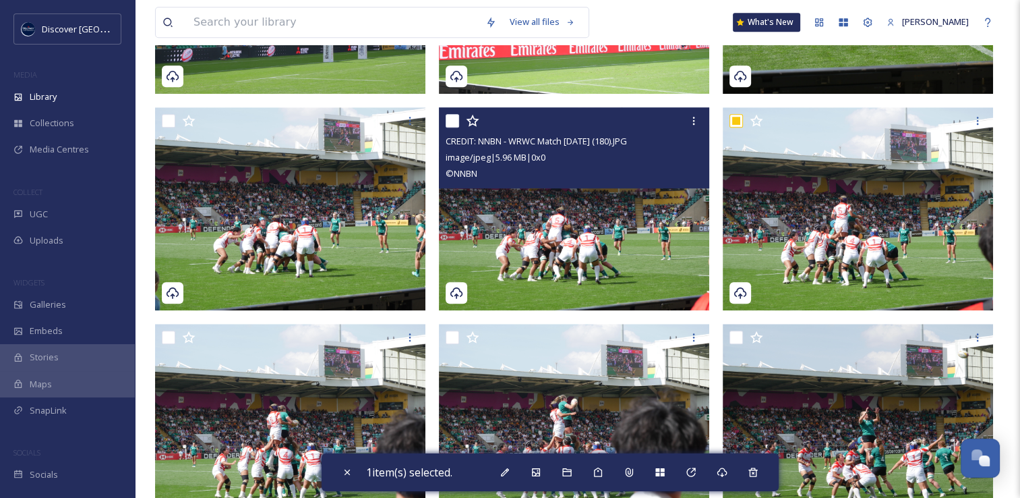
click at [452, 117] on input "checkbox" at bounding box center [452, 120] width 13 height 13
checkbox input "true"
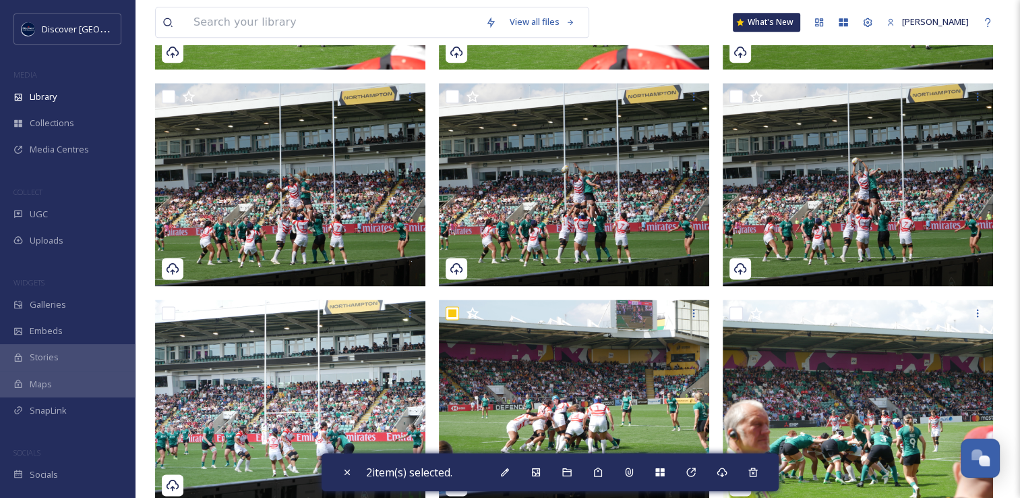
scroll to position [1780, 0]
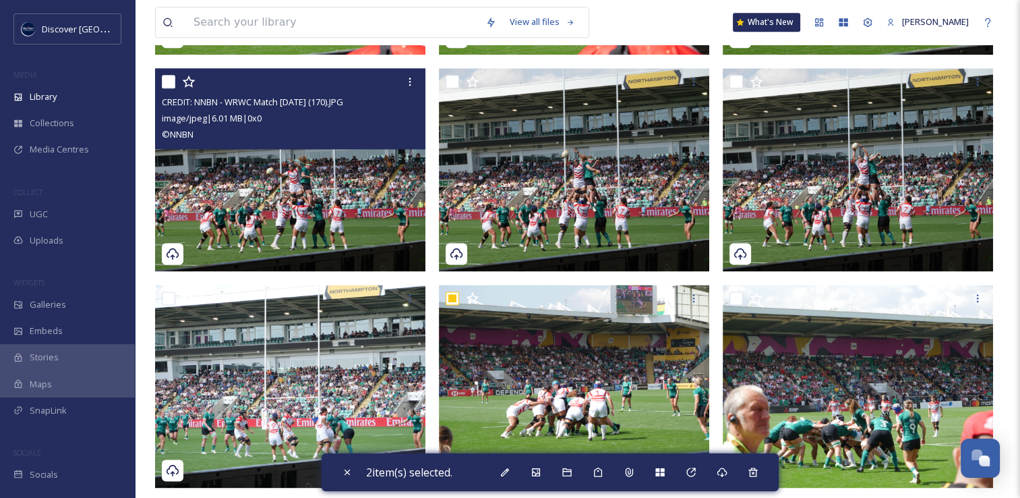
click at [166, 80] on input "checkbox" at bounding box center [168, 81] width 13 height 13
checkbox input "true"
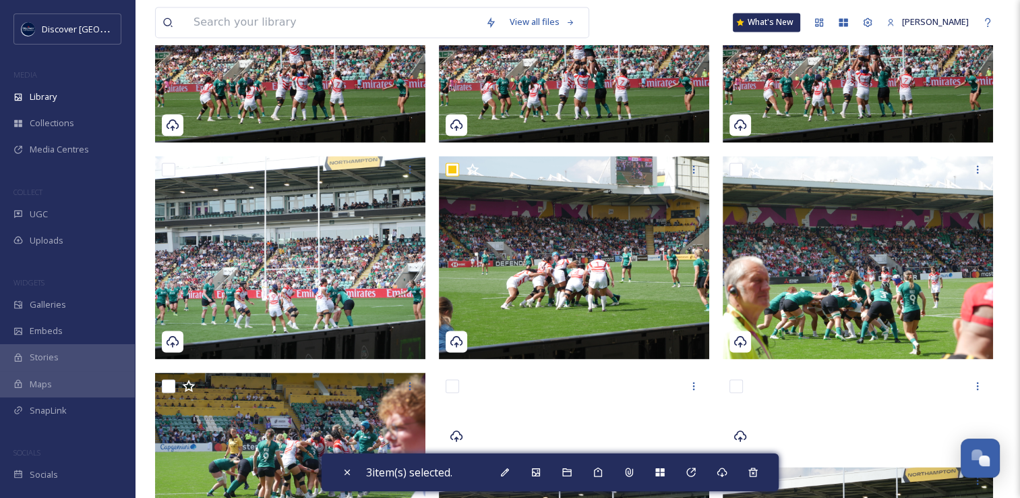
scroll to position [1915, 0]
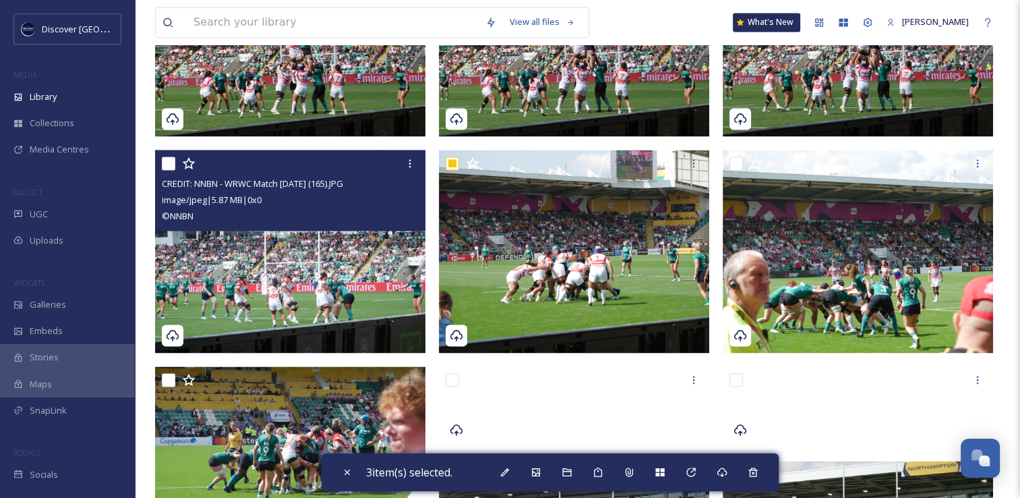
click at [167, 163] on input "checkbox" at bounding box center [168, 162] width 13 height 13
checkbox input "true"
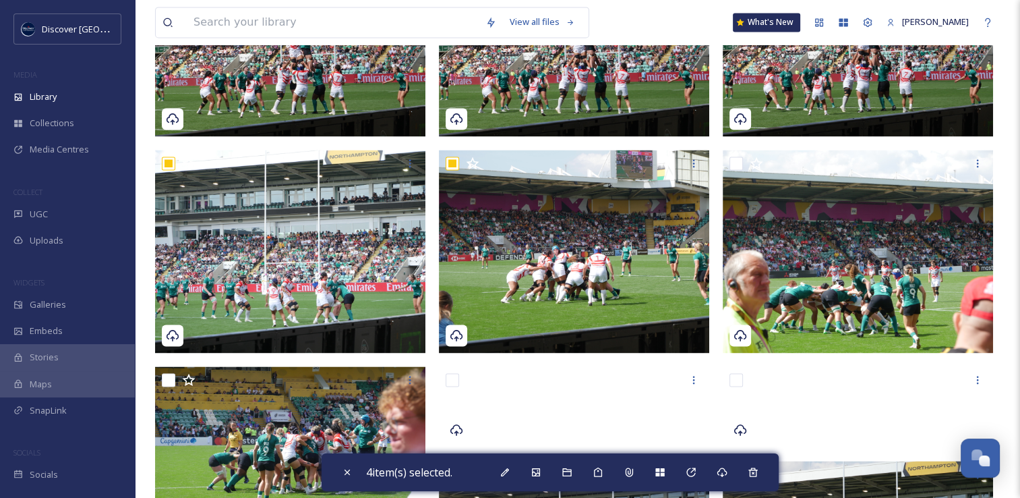
click at [735, 165] on input "checkbox" at bounding box center [736, 162] width 13 height 13
checkbox input "false"
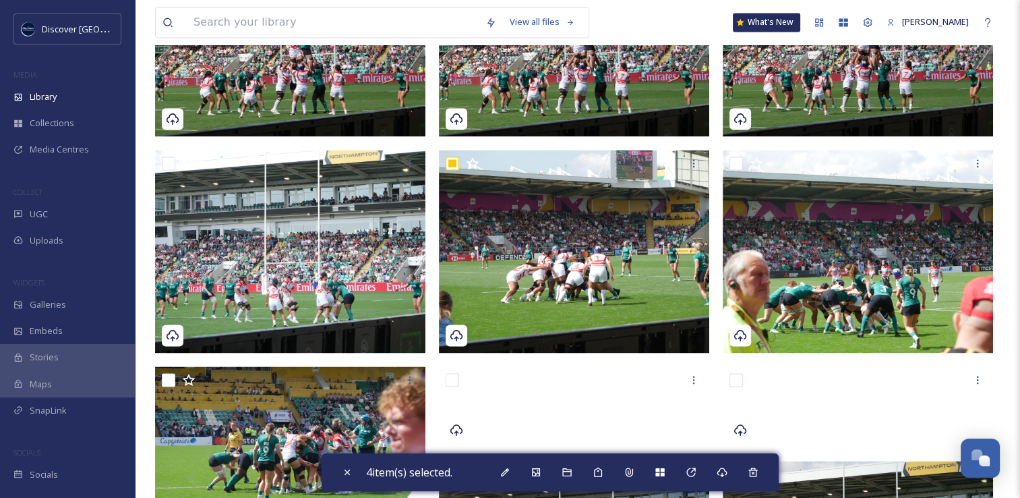
checkbox input "false"
checkbox input "true"
checkbox input "false"
checkbox input "true"
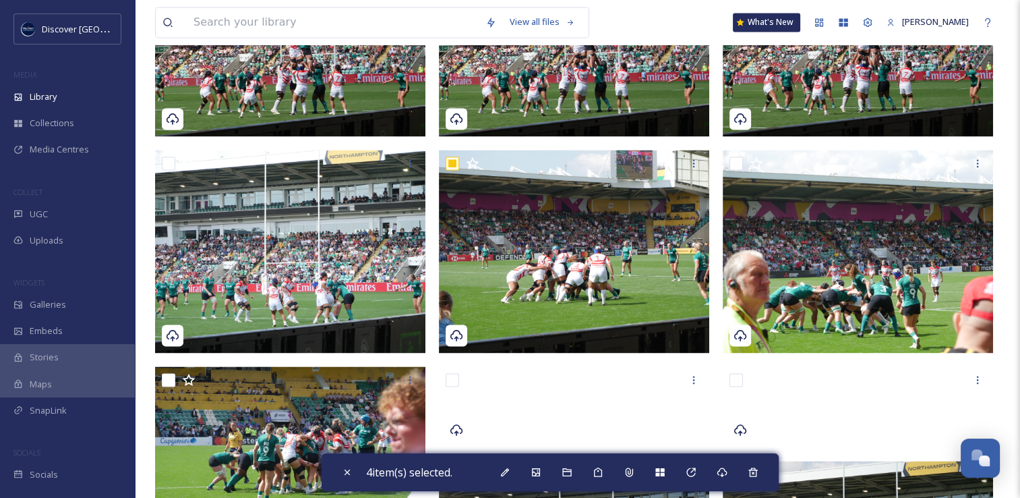
checkbox input "false"
click at [734, 163] on input "checkbox" at bounding box center [736, 162] width 13 height 13
checkbox input "false"
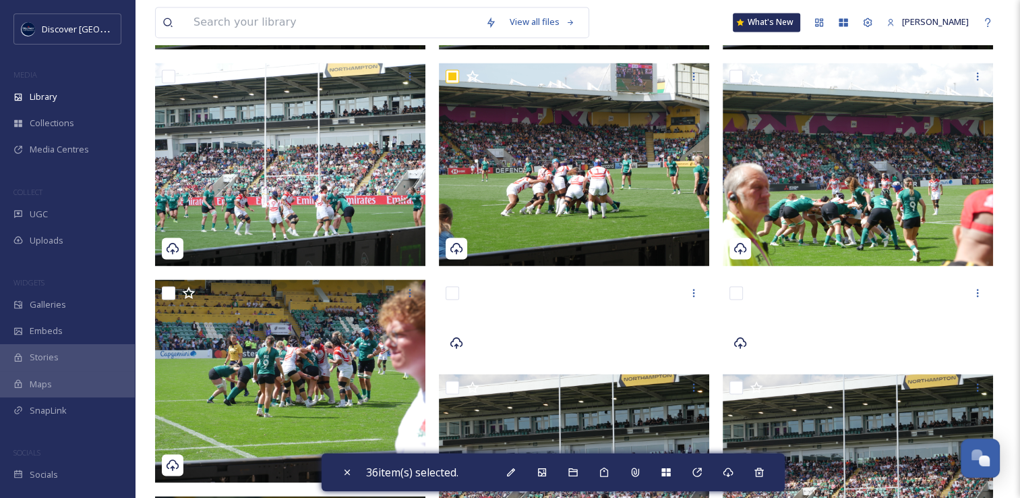
scroll to position [2050, 0]
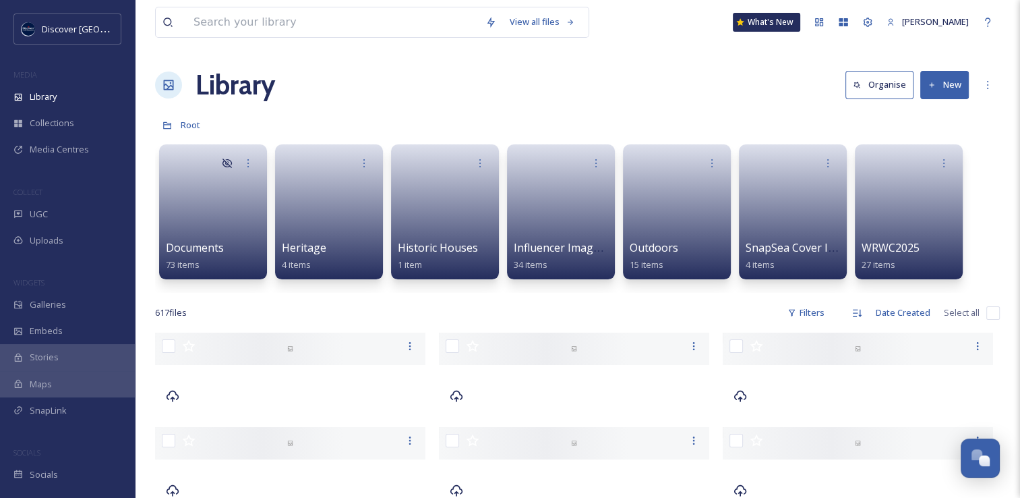
scroll to position [3493, 0]
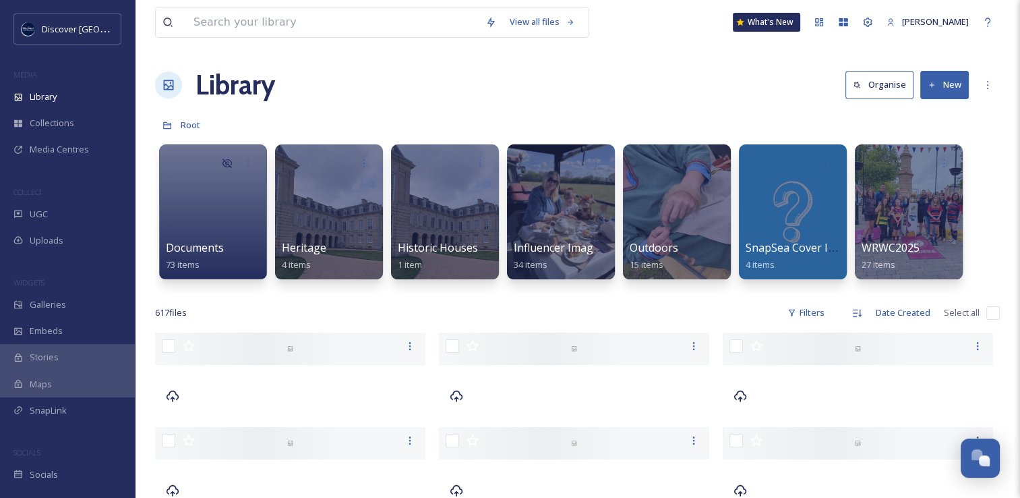
click at [958, 86] on button "New" at bounding box center [945, 85] width 49 height 28
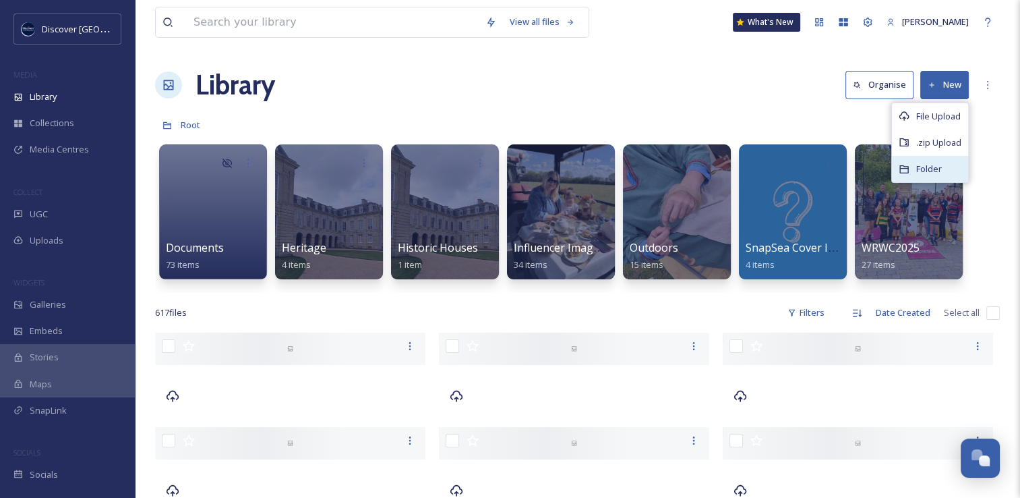
click at [933, 166] on span "Folder" at bounding box center [929, 169] width 26 height 13
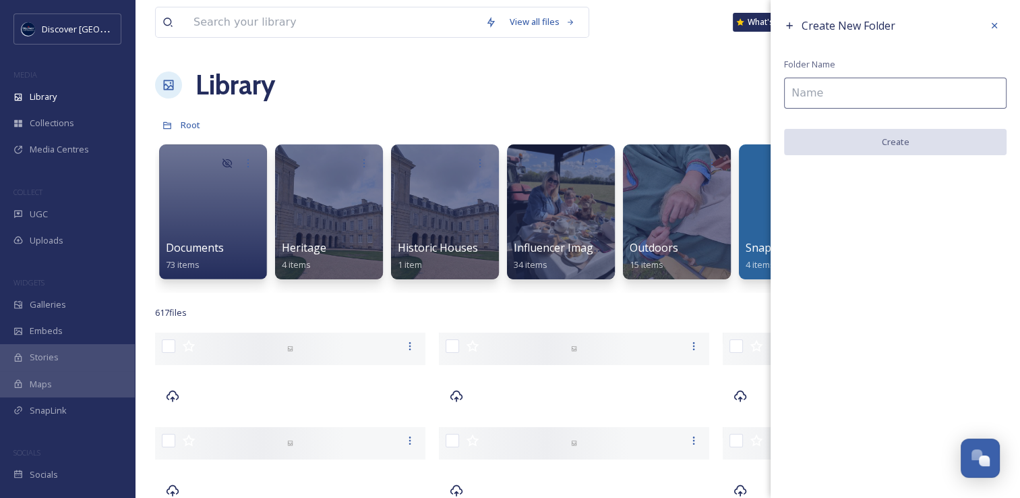
click at [850, 85] on input at bounding box center [895, 93] width 223 height 31
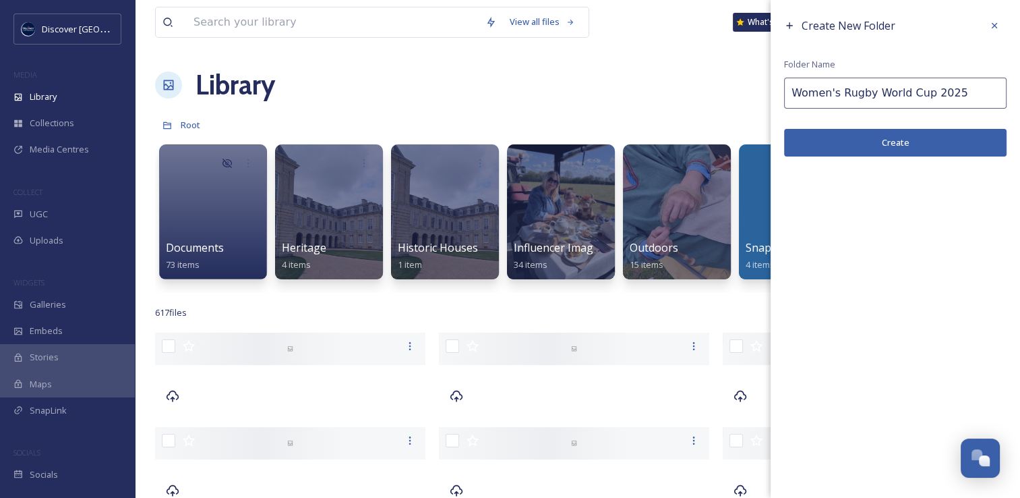
type input "Women's Rugby World Cup 2025"
click at [881, 145] on button "Create" at bounding box center [895, 143] width 223 height 28
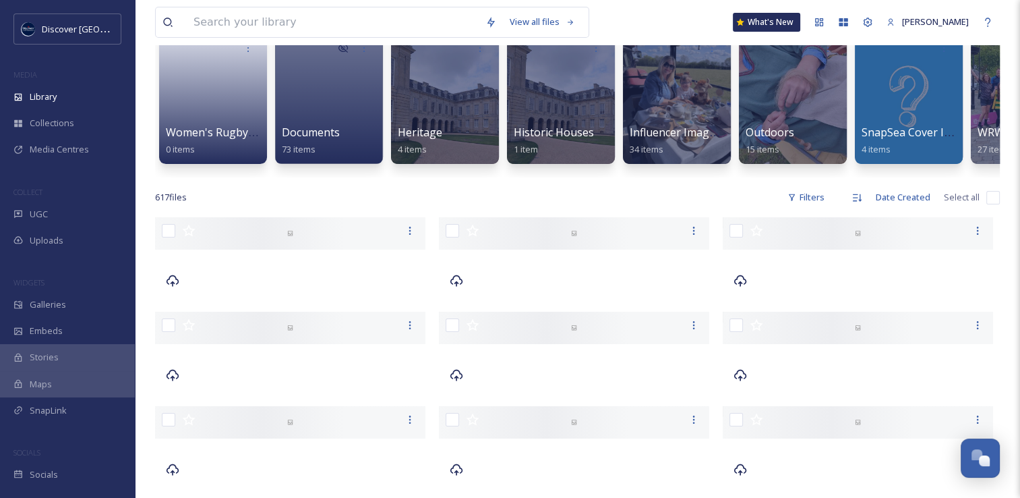
scroll to position [0, 0]
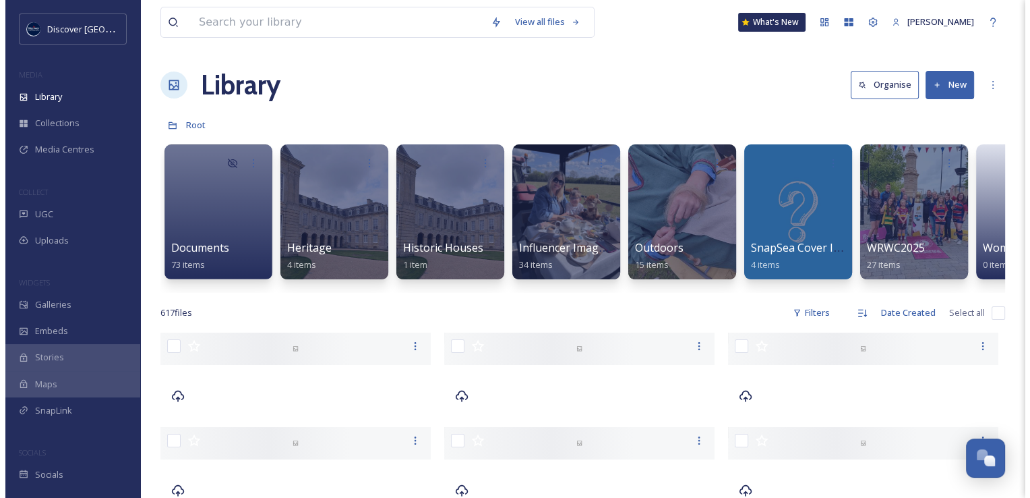
scroll to position [0, 83]
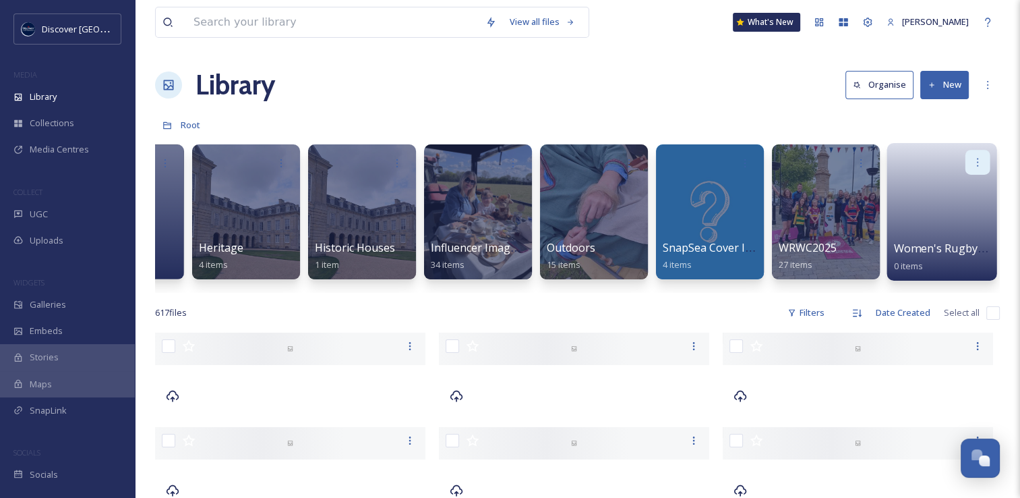
click at [979, 166] on icon at bounding box center [977, 161] width 11 height 11
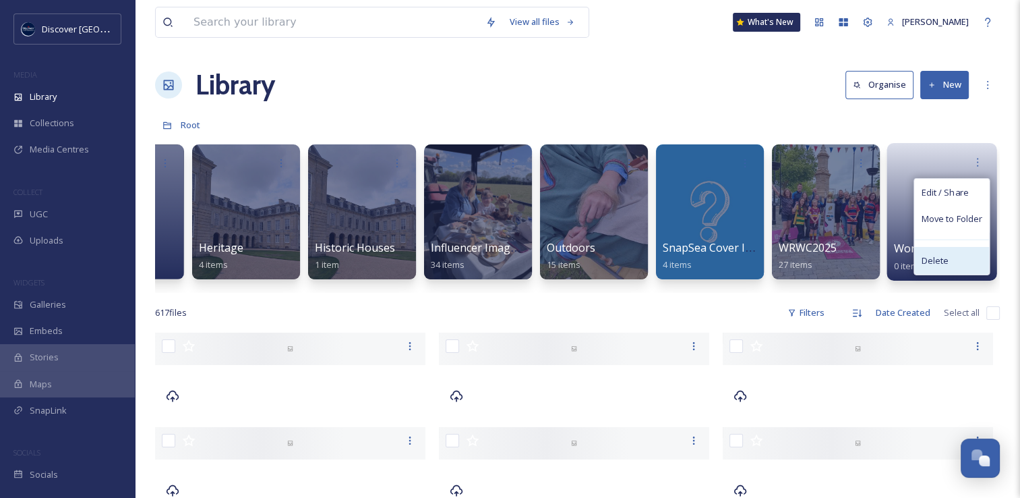
click at [945, 255] on span "Delete" at bounding box center [935, 260] width 28 height 13
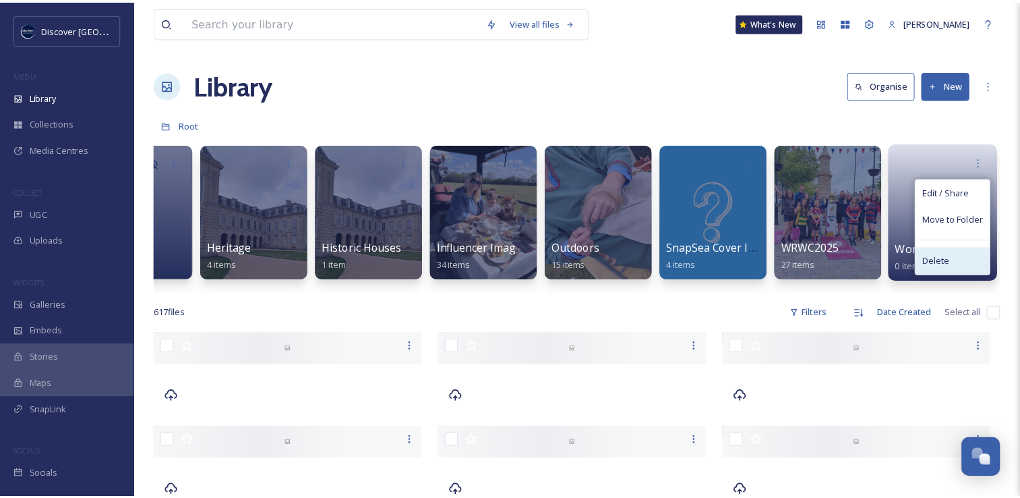
scroll to position [0, 73]
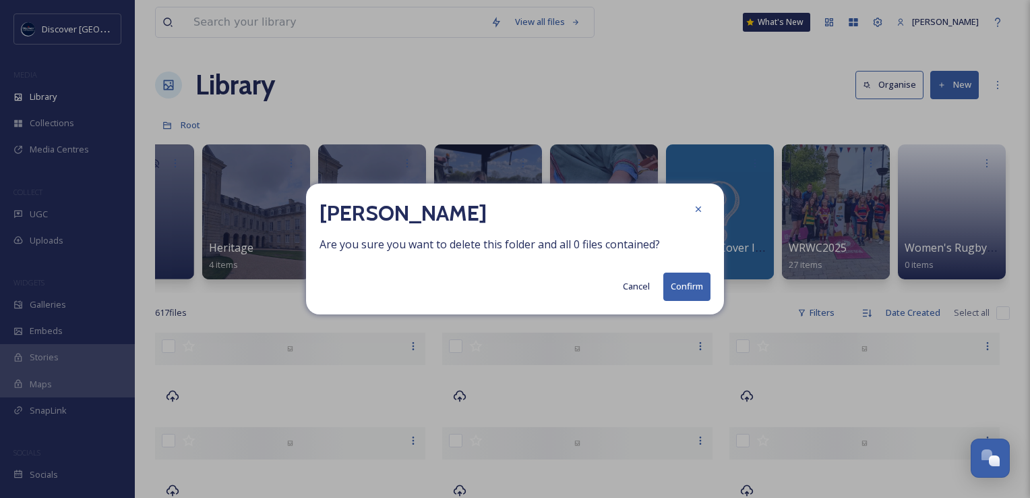
click at [699, 291] on button "Confirm" at bounding box center [687, 286] width 47 height 28
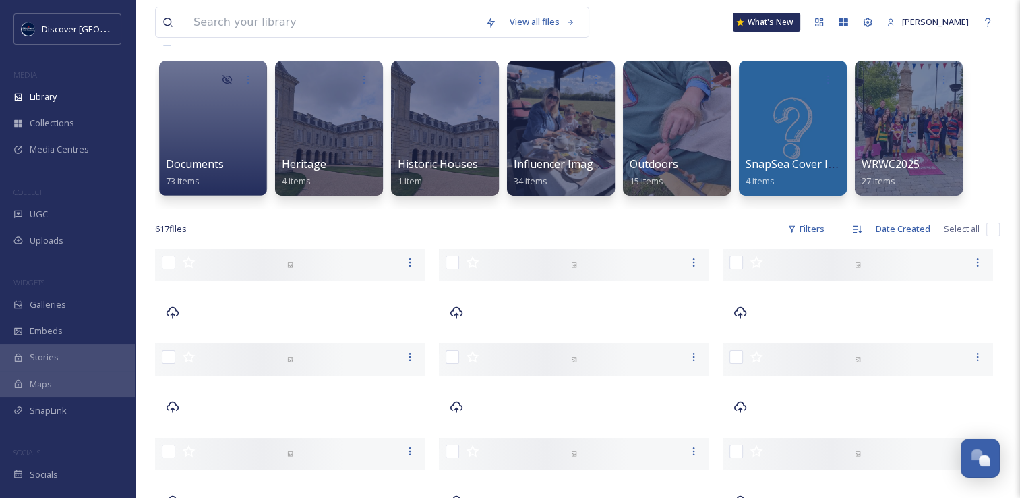
scroll to position [0, 0]
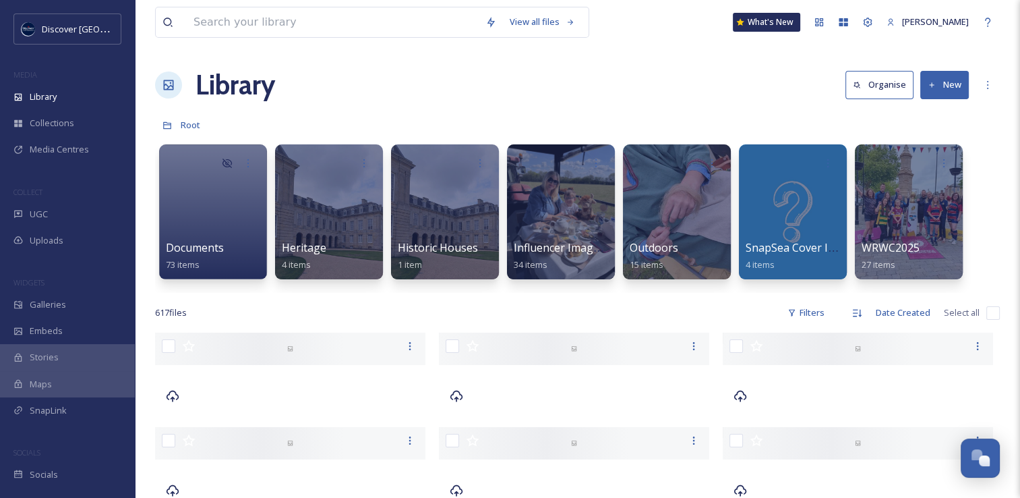
click at [949, 80] on button "New" at bounding box center [945, 85] width 49 height 28
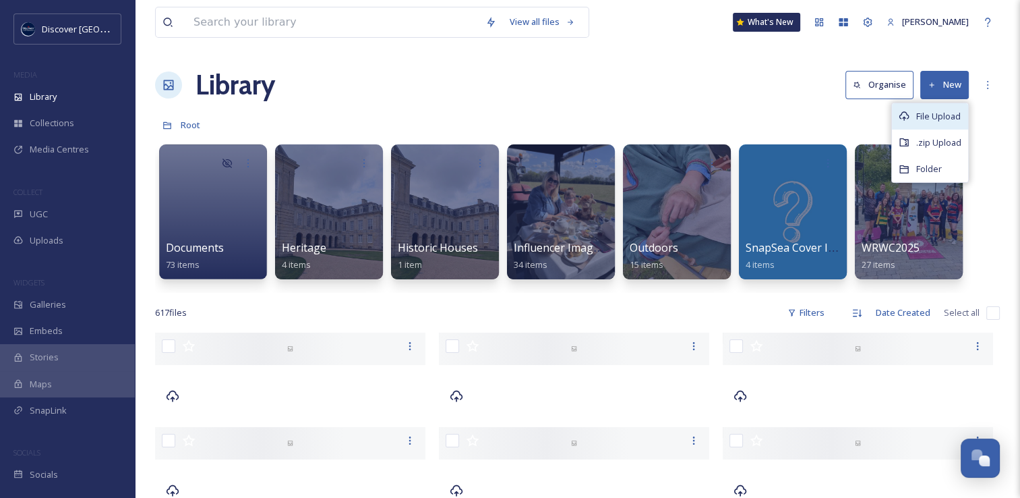
click at [907, 120] on icon at bounding box center [904, 116] width 11 height 11
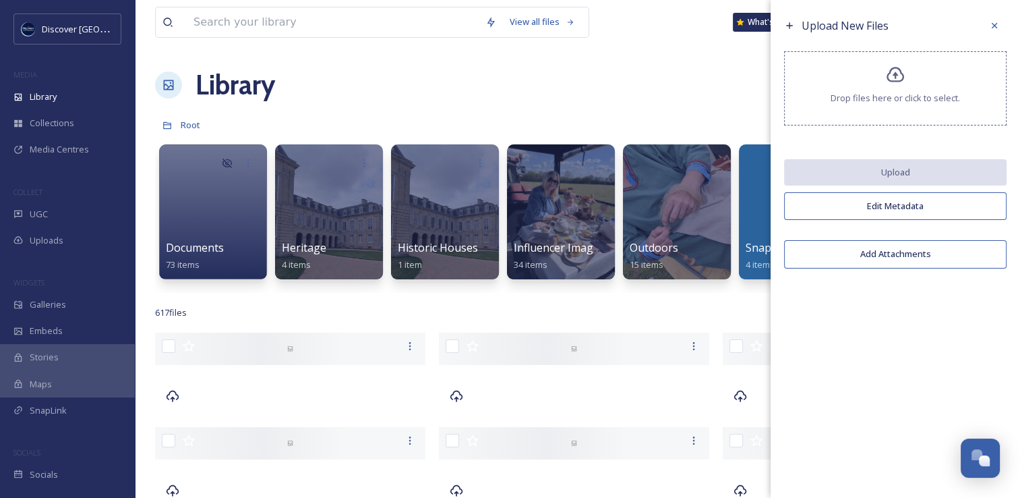
click at [894, 97] on span "Drop files here or click to select." at bounding box center [895, 98] width 129 height 13
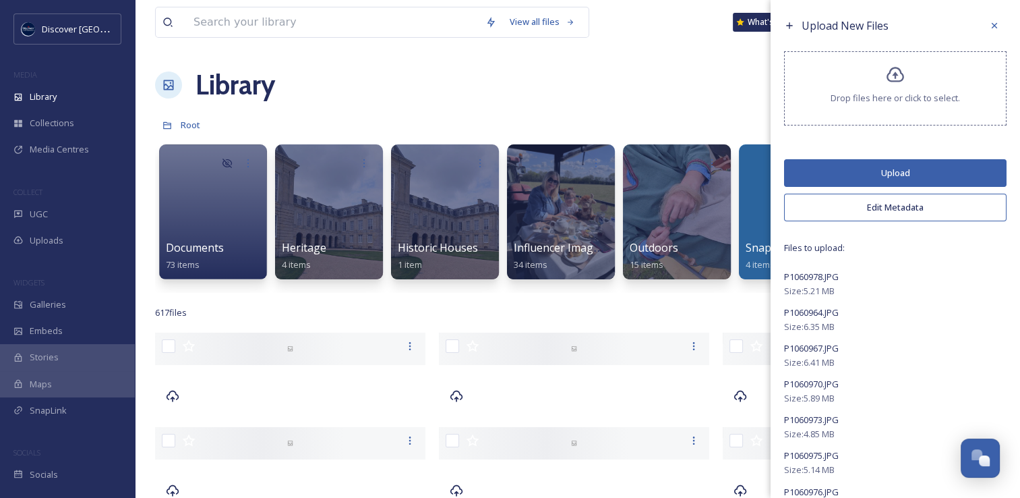
click at [831, 207] on button "Edit Metadata" at bounding box center [895, 208] width 223 height 28
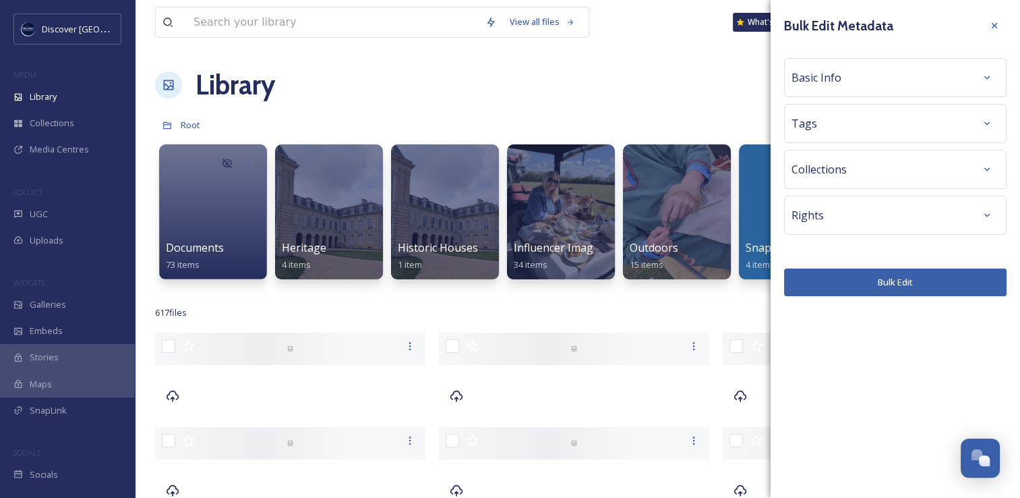
click at [819, 83] on span "Basic Info" at bounding box center [817, 77] width 50 height 16
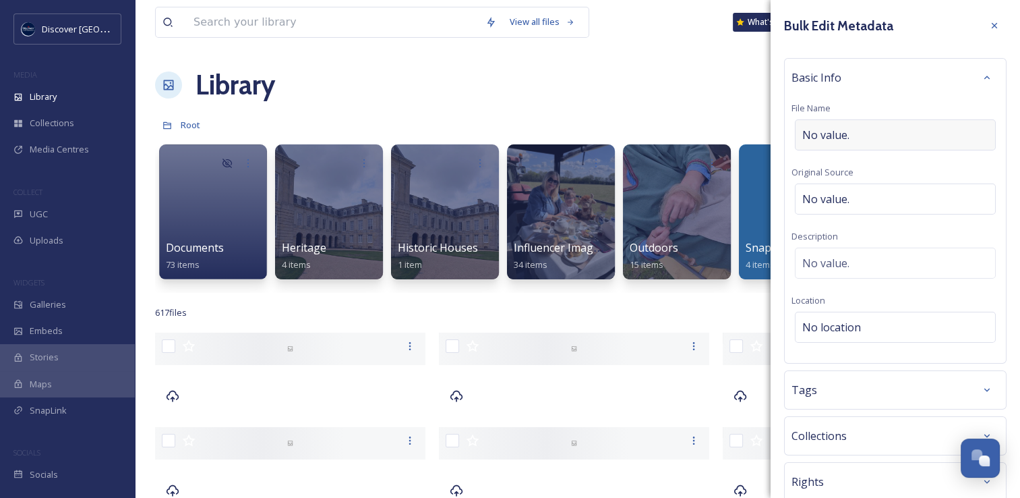
click at [836, 136] on span "No value." at bounding box center [825, 135] width 47 height 16
type input "CREDIT: NNBN - Silverstone Museum"
click at [875, 192] on div "Basic Info File Name CREDIT: NNBN - Silverstone Museum Original Source No value…" at bounding box center [895, 209] width 223 height 302
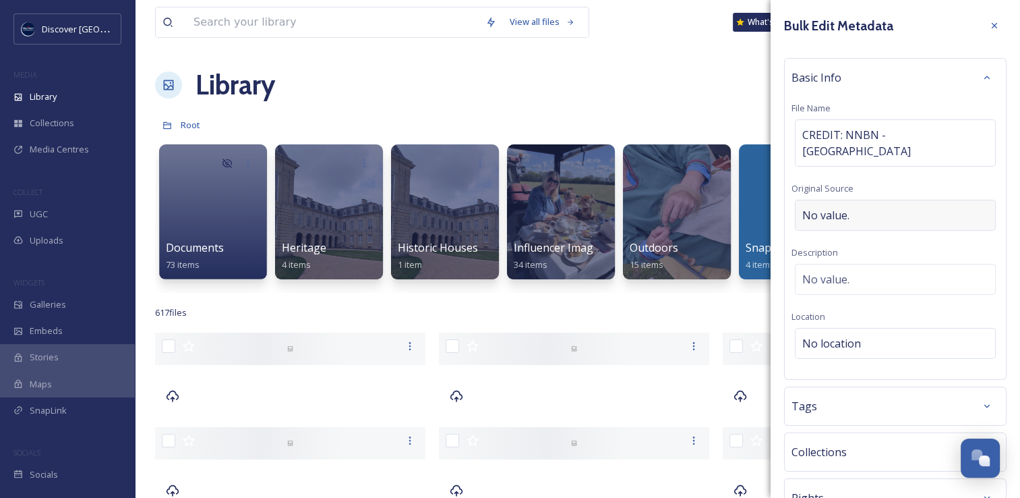
click at [871, 212] on div "No value." at bounding box center [895, 215] width 201 height 31
type input "Simon Cox - NNBN"
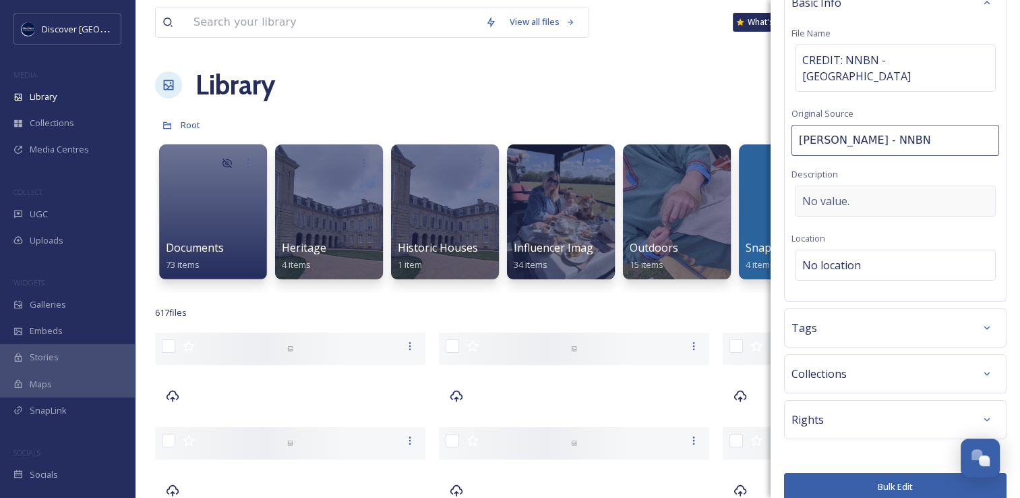
scroll to position [88, 0]
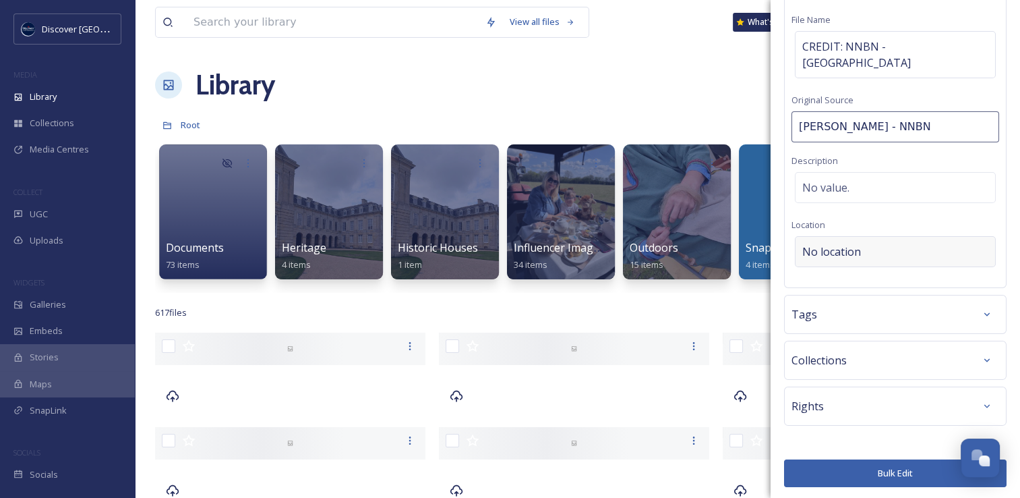
click at [879, 250] on div "No location" at bounding box center [895, 251] width 201 height 31
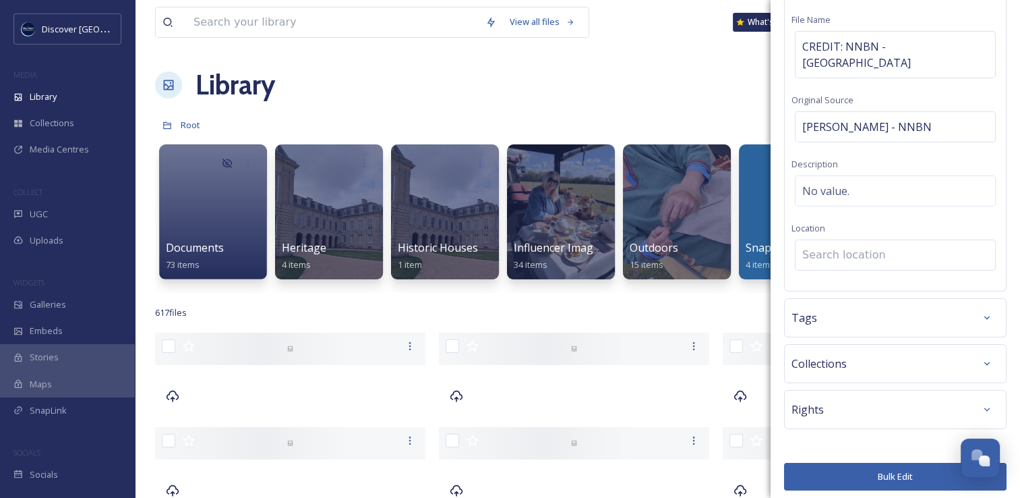
click at [877, 251] on input at bounding box center [896, 255] width 200 height 30
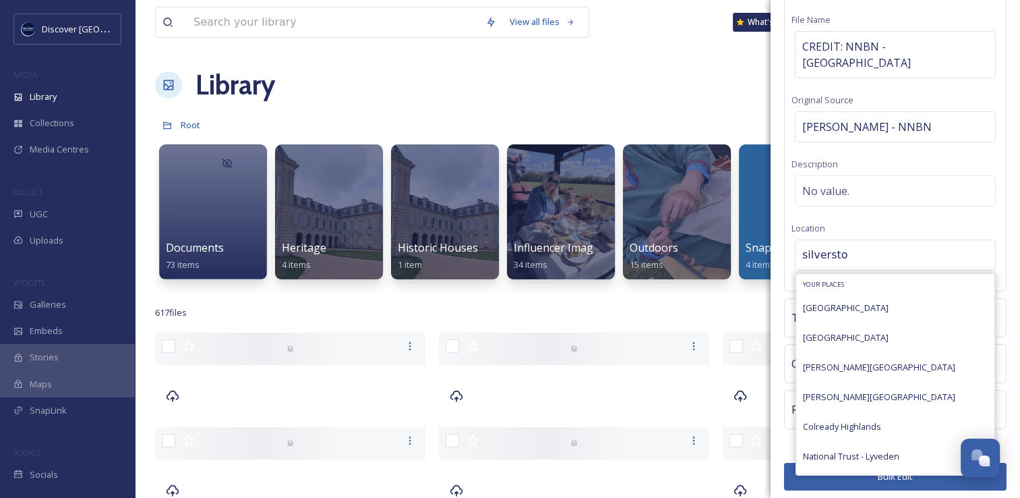
type input "silverston"
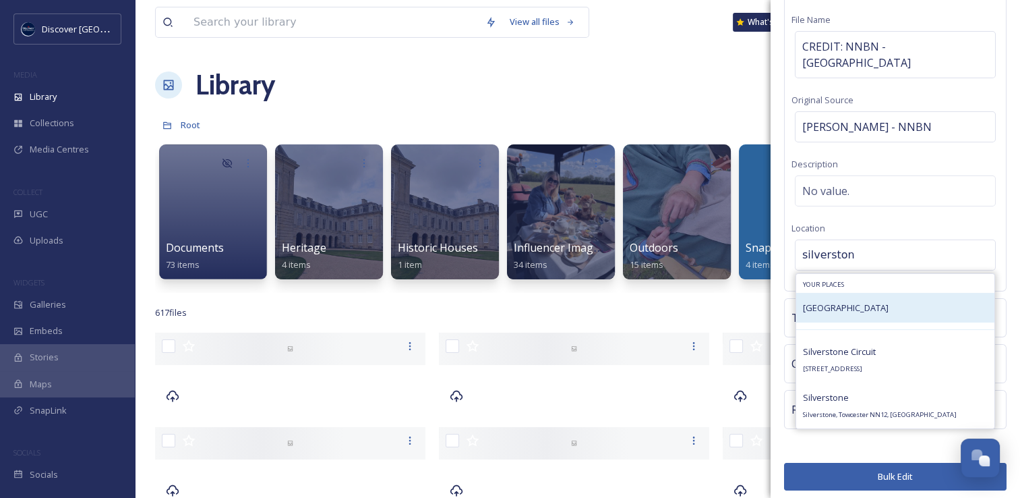
click at [891, 304] on div "Silverstone Museum" at bounding box center [895, 308] width 198 height 30
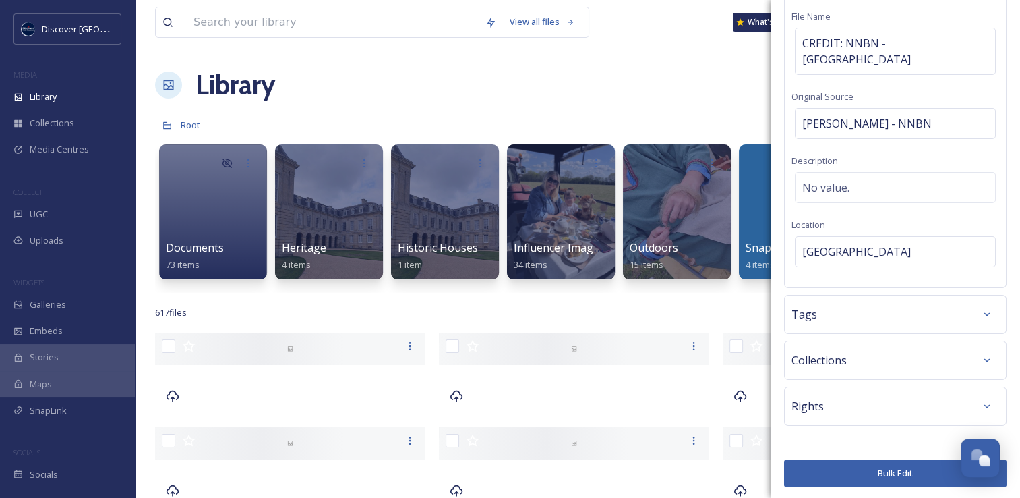
scroll to position [0, 0]
click at [860, 406] on div "Rights" at bounding box center [896, 406] width 208 height 24
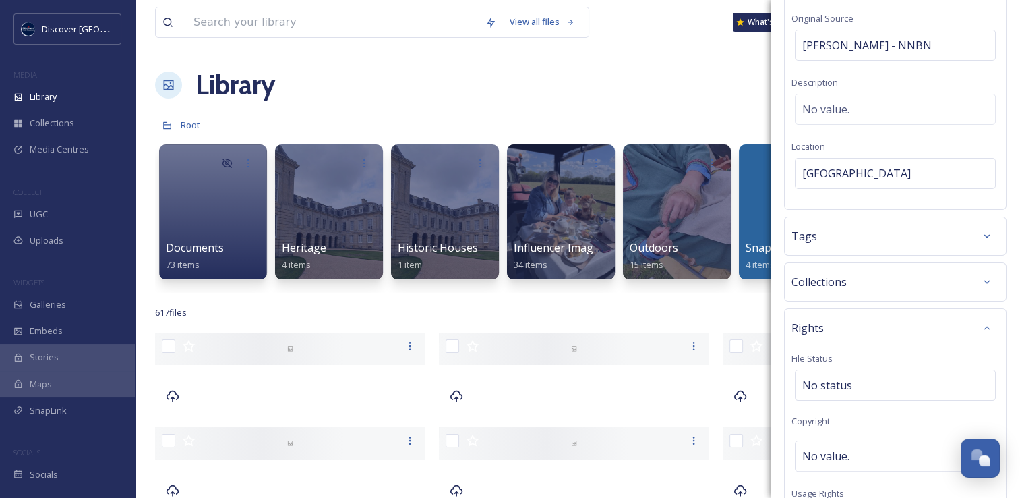
scroll to position [294, 0]
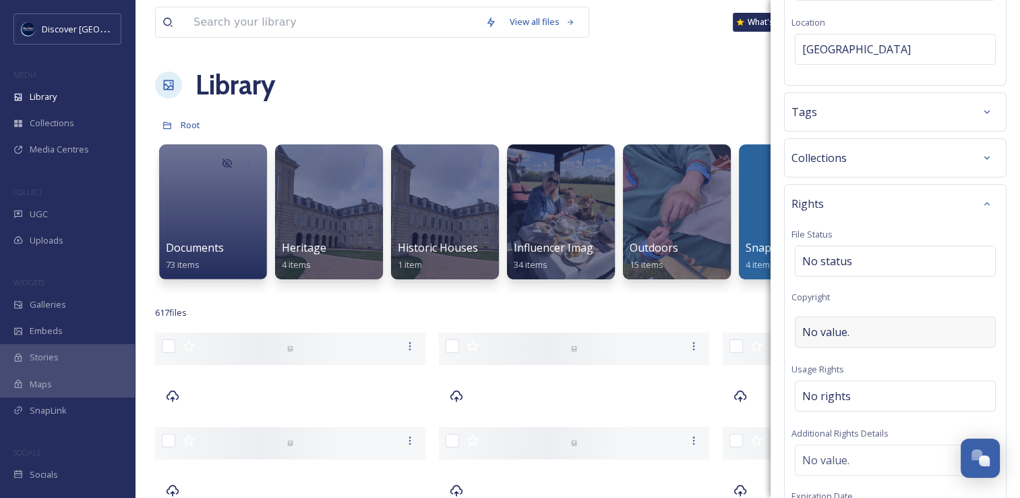
click at [842, 318] on div "No value." at bounding box center [895, 331] width 201 height 31
type input "NNBN"
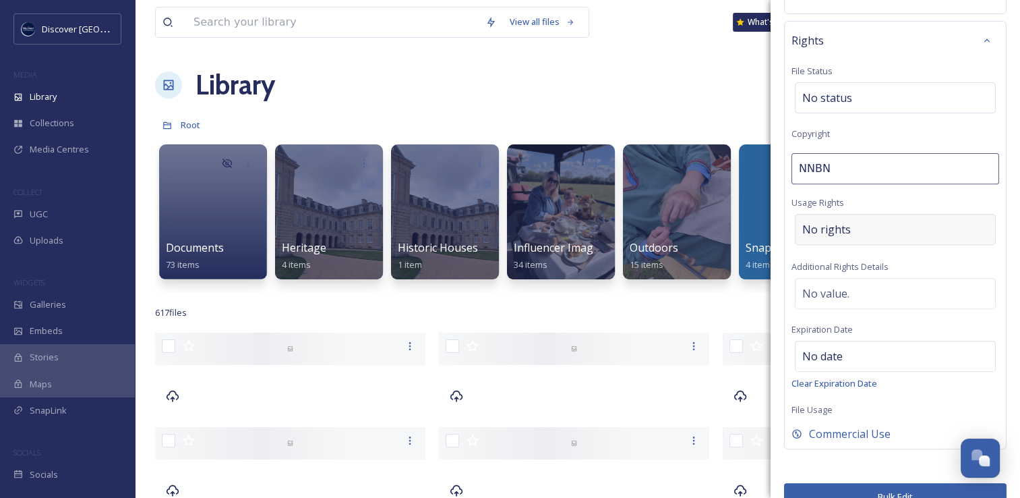
scroll to position [479, 0]
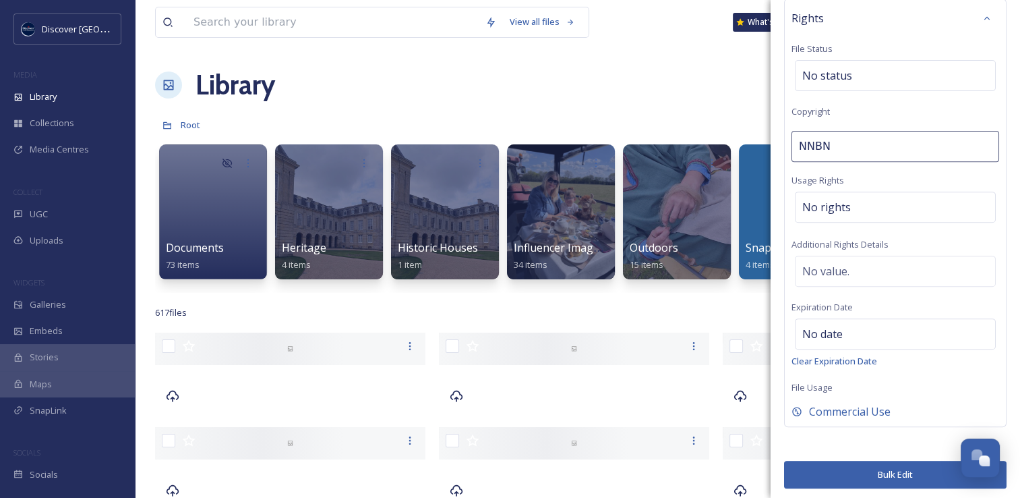
click at [900, 468] on button "Bulk Edit" at bounding box center [895, 475] width 223 height 28
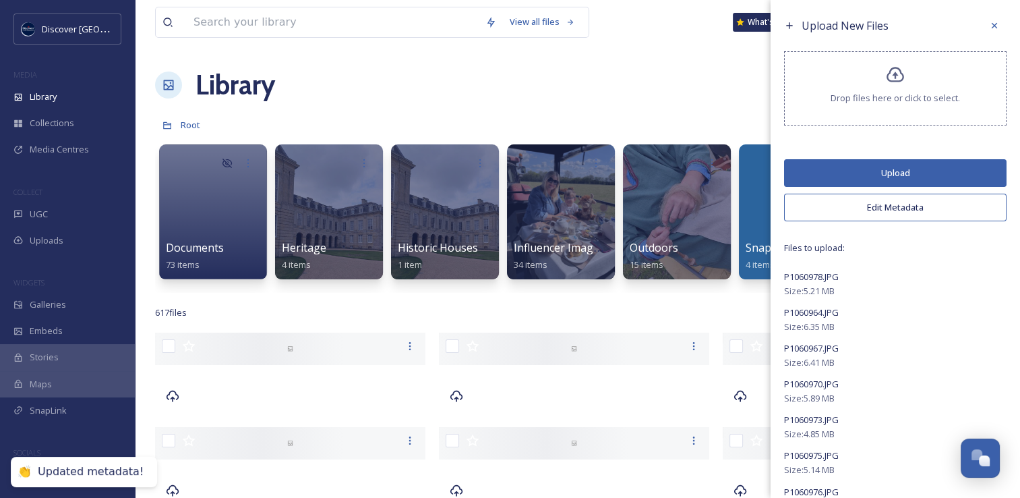
click at [889, 175] on button "Upload" at bounding box center [895, 173] width 223 height 28
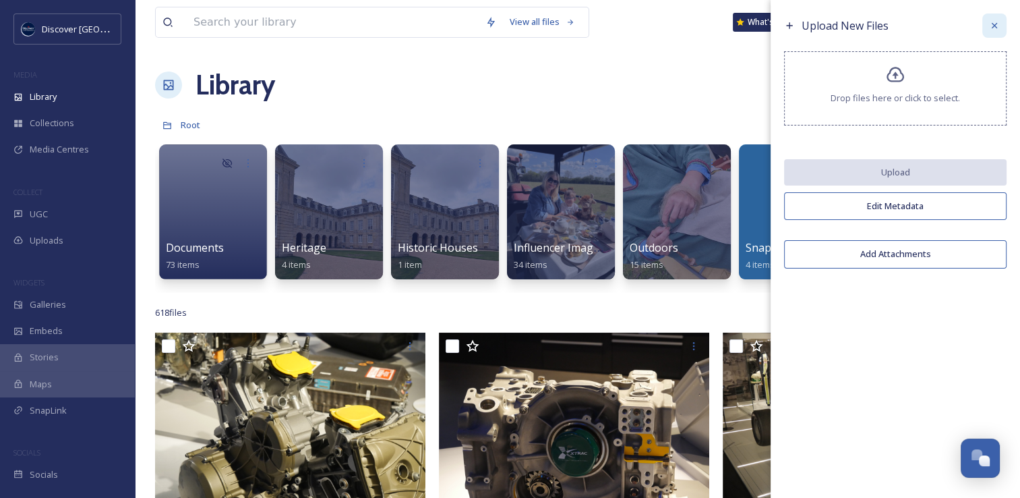
click at [990, 30] on icon at bounding box center [994, 25] width 11 height 11
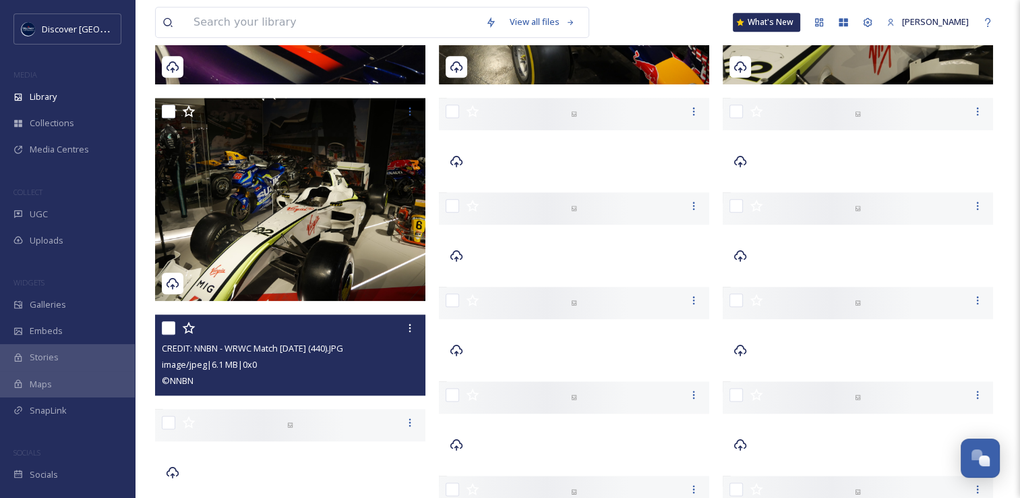
scroll to position [1551, 0]
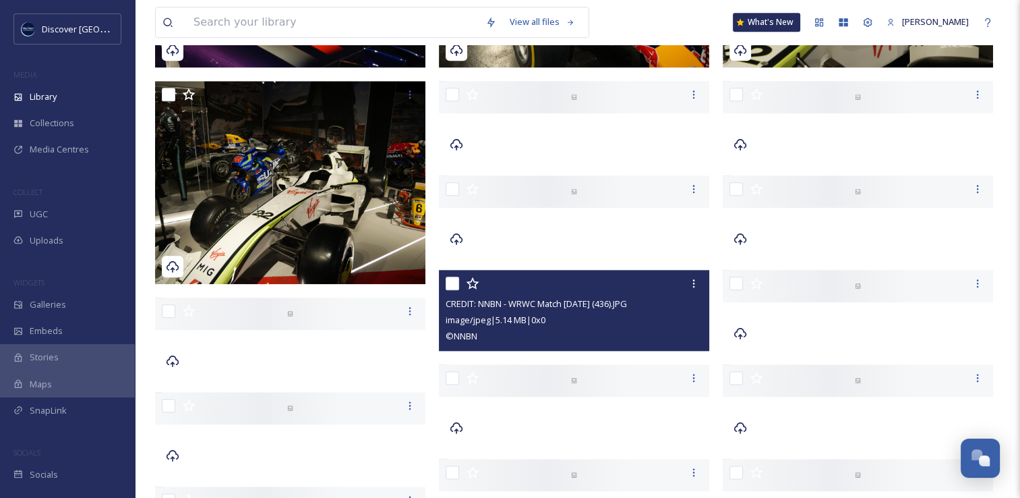
click at [518, 333] on div "© NNBN" at bounding box center [576, 336] width 260 height 16
click at [548, 312] on div "image/jpeg | 5.14 MB | 0 x 0" at bounding box center [576, 320] width 260 height 16
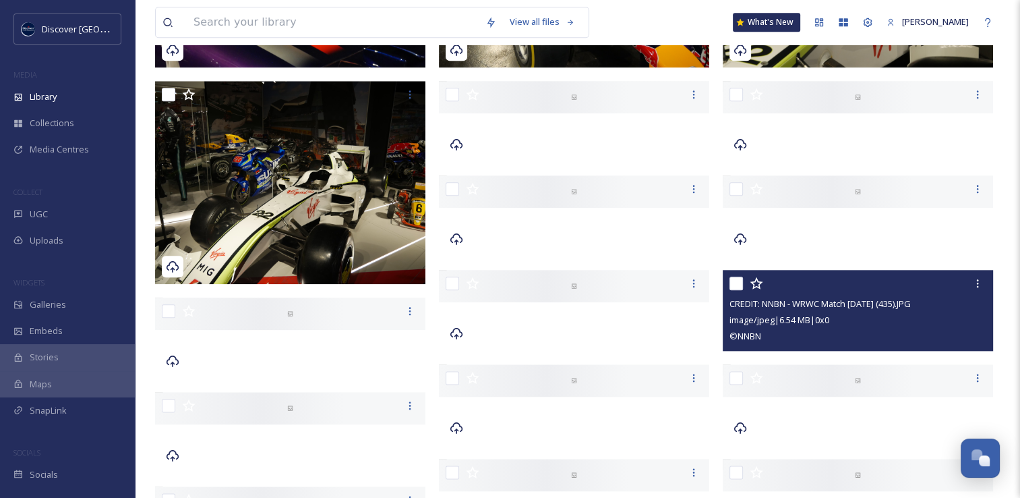
click at [751, 317] on span "image/jpeg | 6.54 MB | 0 x 0" at bounding box center [780, 320] width 100 height 12
click at [747, 336] on span "© NNBN" at bounding box center [746, 336] width 32 height 12
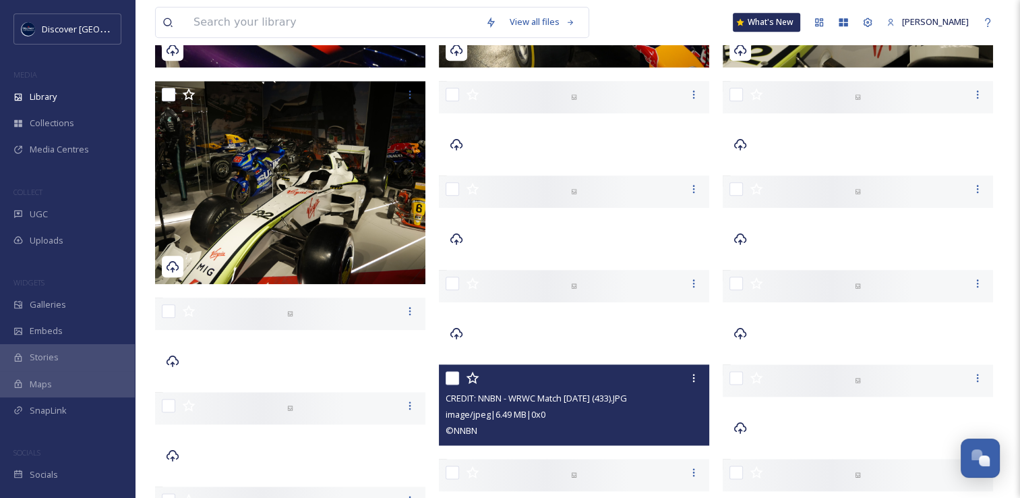
click at [673, 403] on div "CREDIT: NNBN - WRWC Match 24 Aug 2025 (433).JPG" at bounding box center [576, 398] width 260 height 16
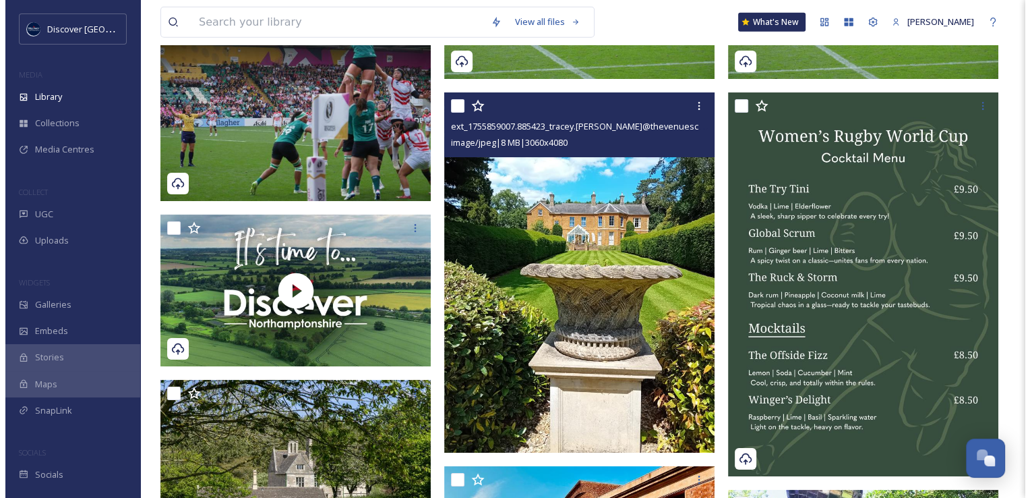
scroll to position [18478, 0]
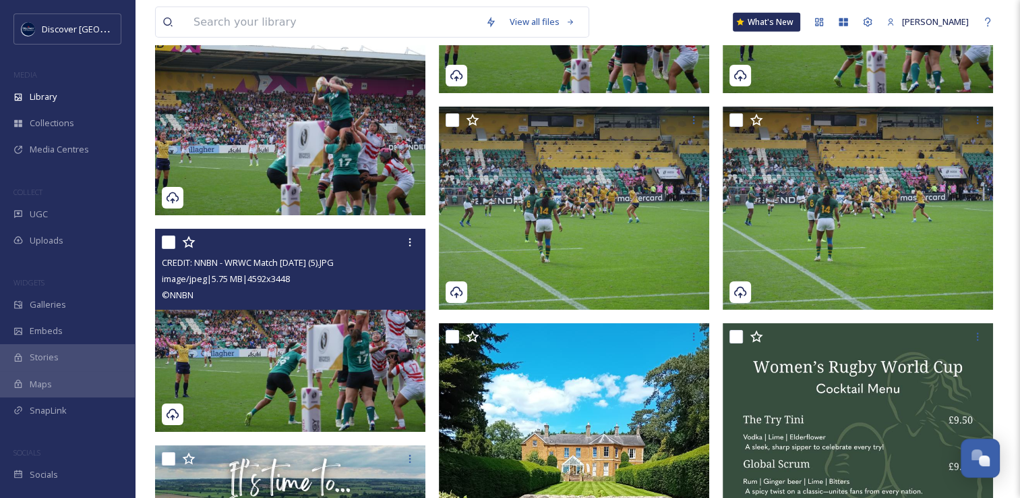
click at [398, 336] on img at bounding box center [290, 330] width 270 height 203
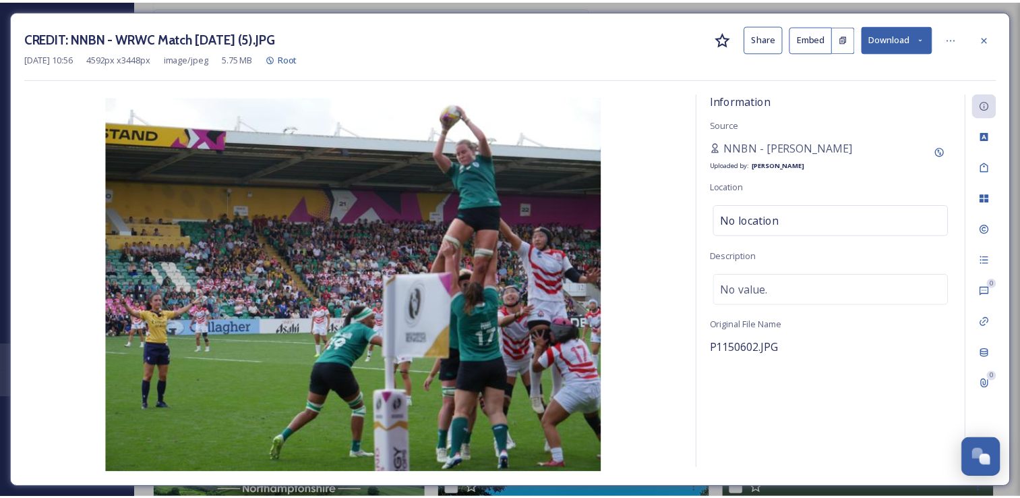
scroll to position [18628, 0]
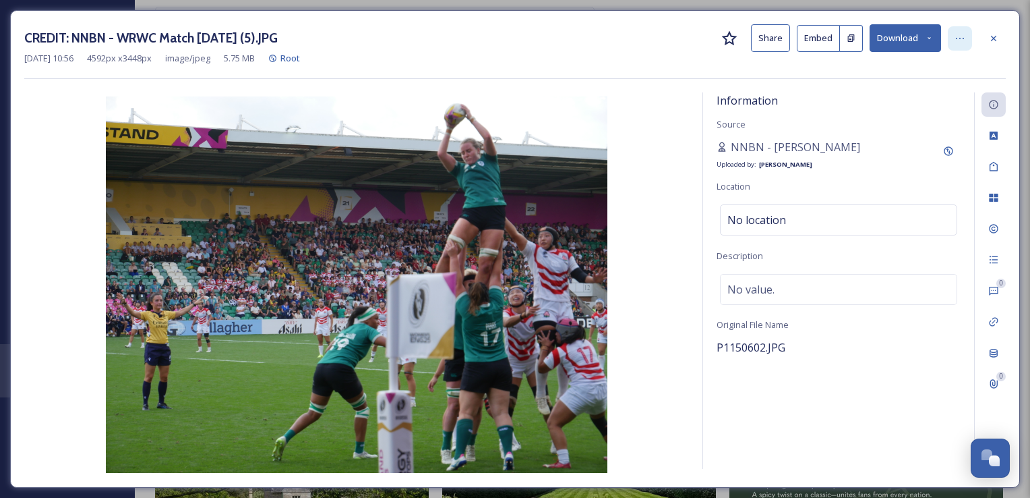
click at [965, 39] on icon at bounding box center [960, 38] width 11 height 11
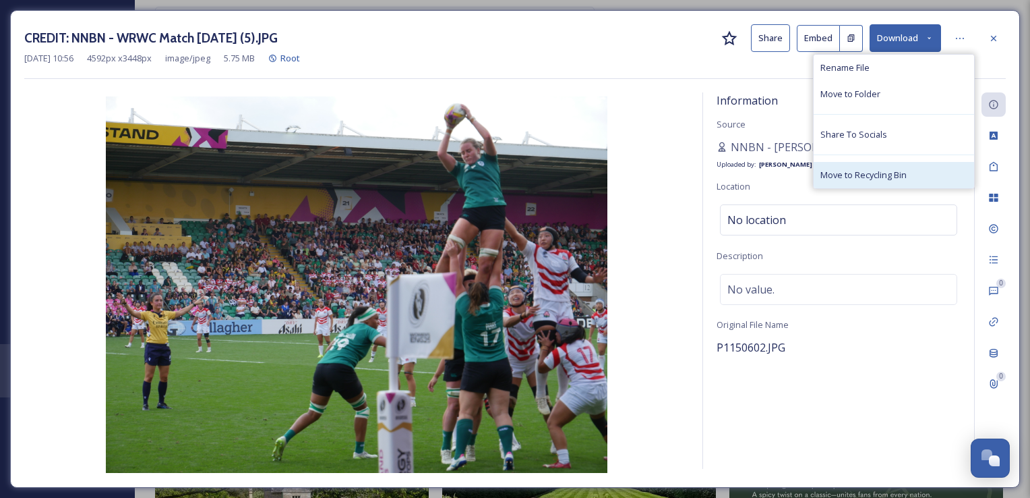
click at [879, 169] on span "Move to Recycling Bin" at bounding box center [864, 175] width 86 height 13
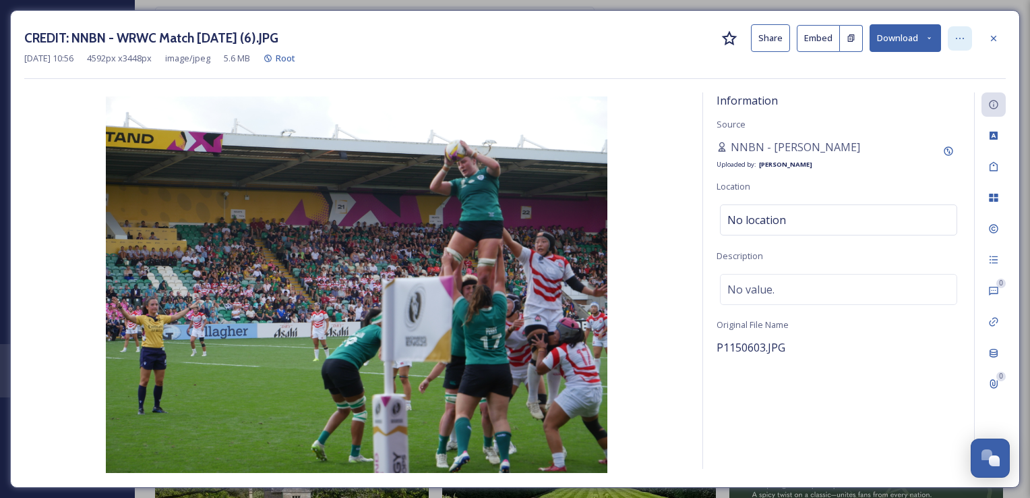
click at [955, 40] on icon at bounding box center [960, 38] width 11 height 11
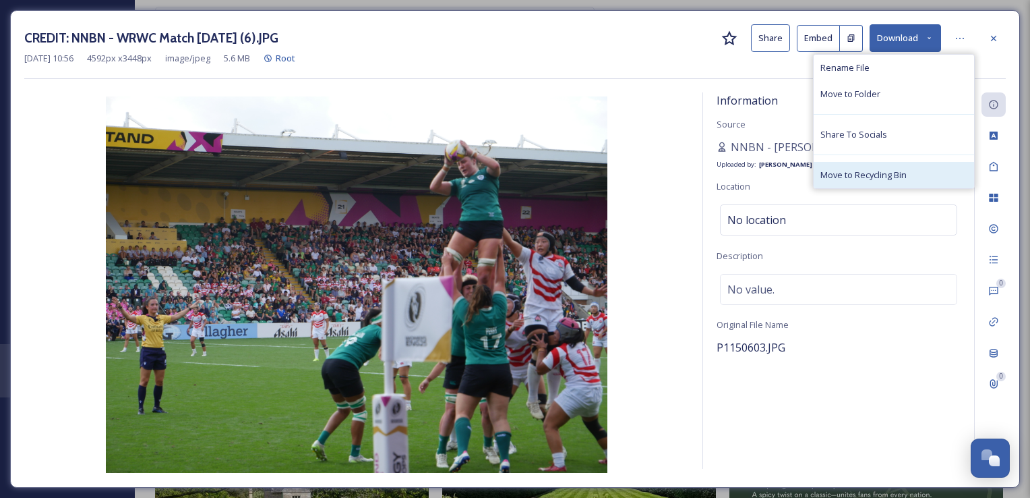
click at [871, 171] on span "Move to Recycling Bin" at bounding box center [864, 175] width 86 height 13
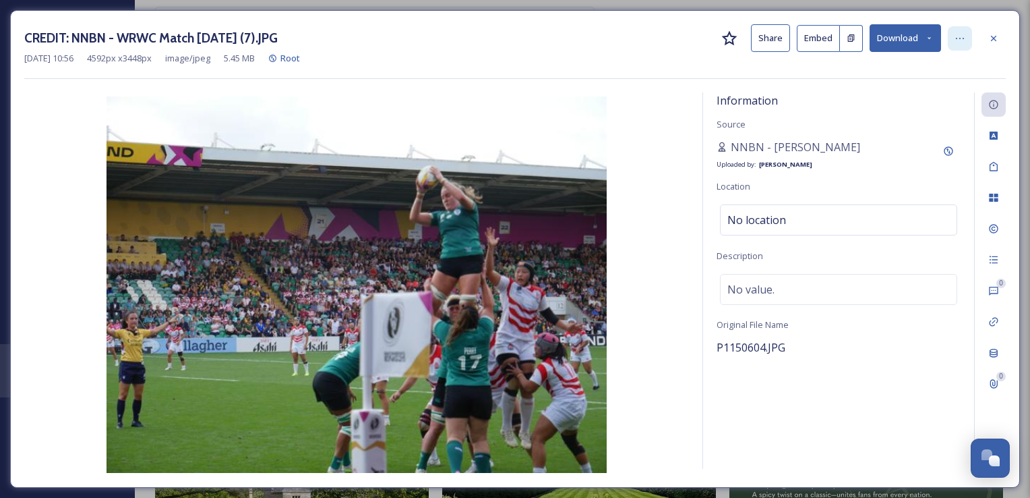
click at [954, 45] on div at bounding box center [960, 38] width 24 height 24
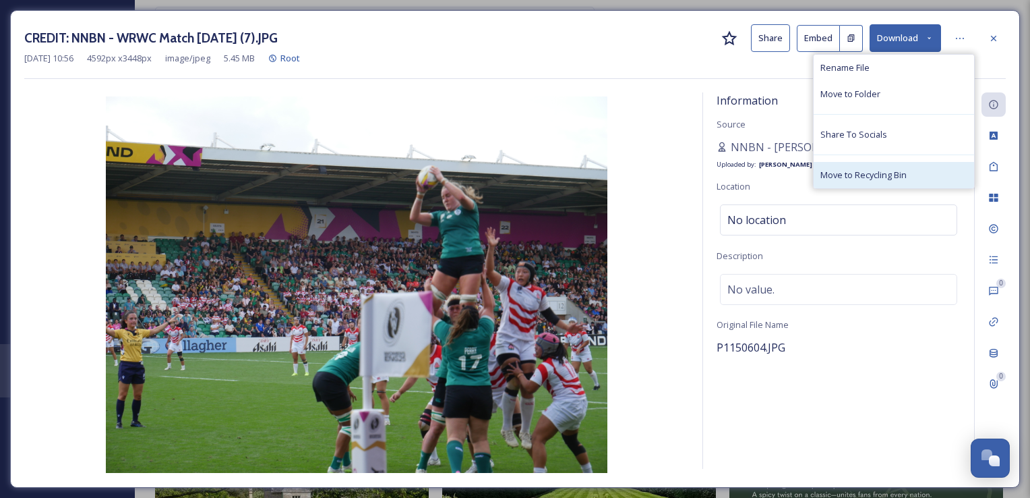
click at [875, 174] on span "Move to Recycling Bin" at bounding box center [864, 175] width 86 height 13
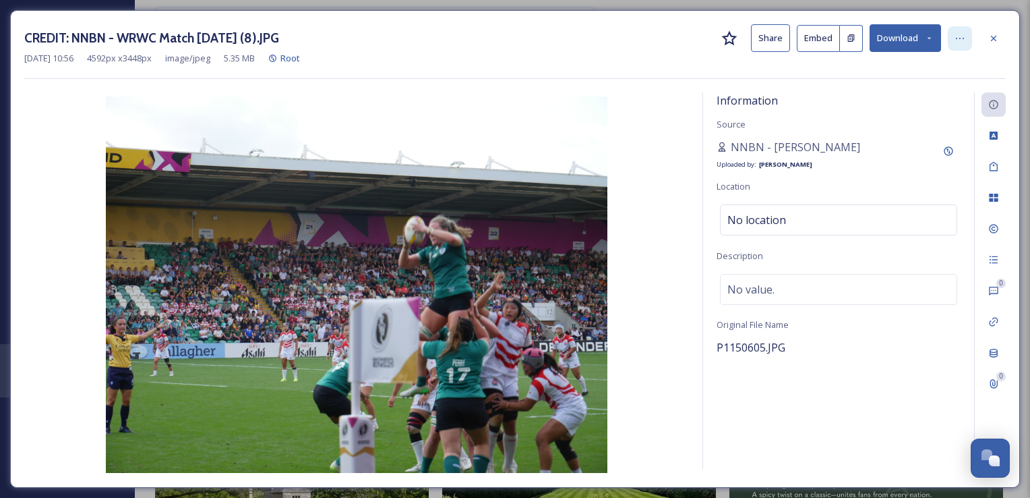
click at [963, 42] on icon at bounding box center [960, 38] width 11 height 11
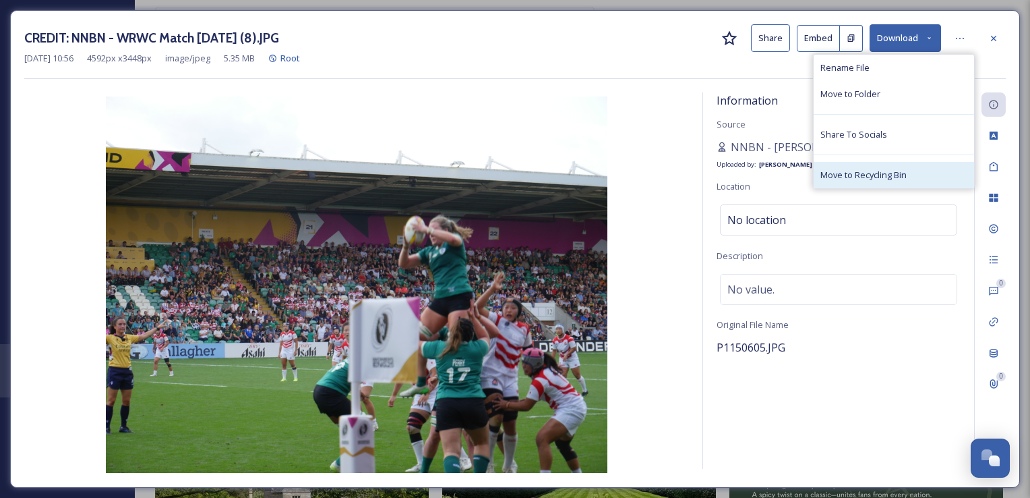
click at [882, 170] on span "Move to Recycling Bin" at bounding box center [864, 175] width 86 height 13
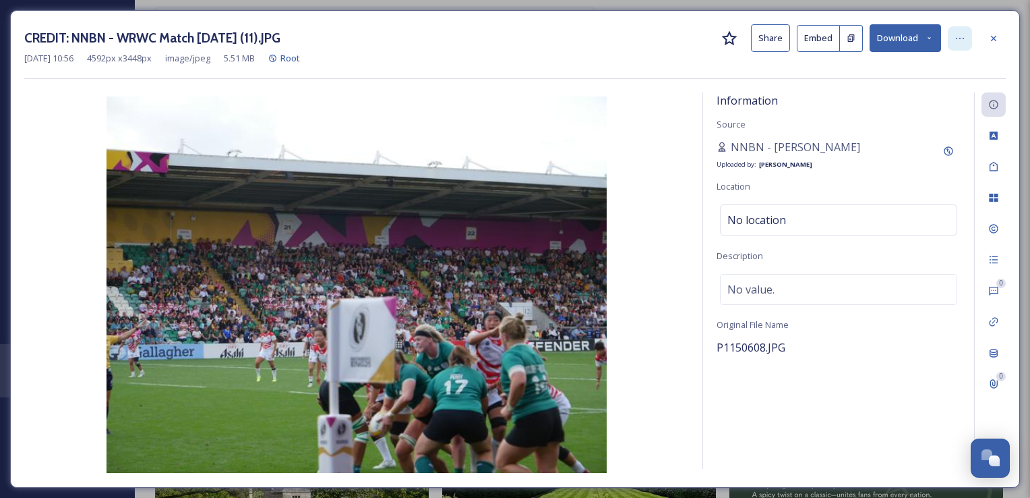
click at [957, 40] on icon at bounding box center [960, 38] width 11 height 11
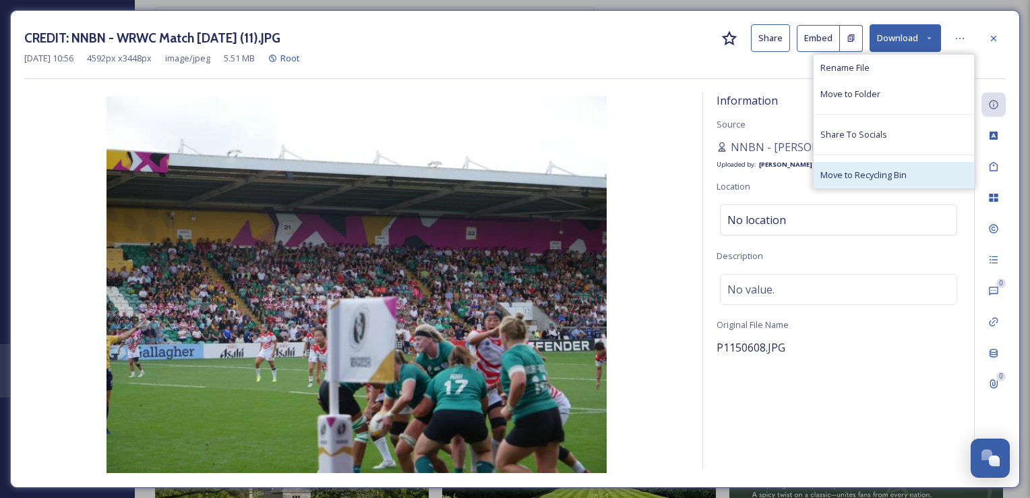
click at [857, 175] on span "Move to Recycling Bin" at bounding box center [864, 175] width 86 height 13
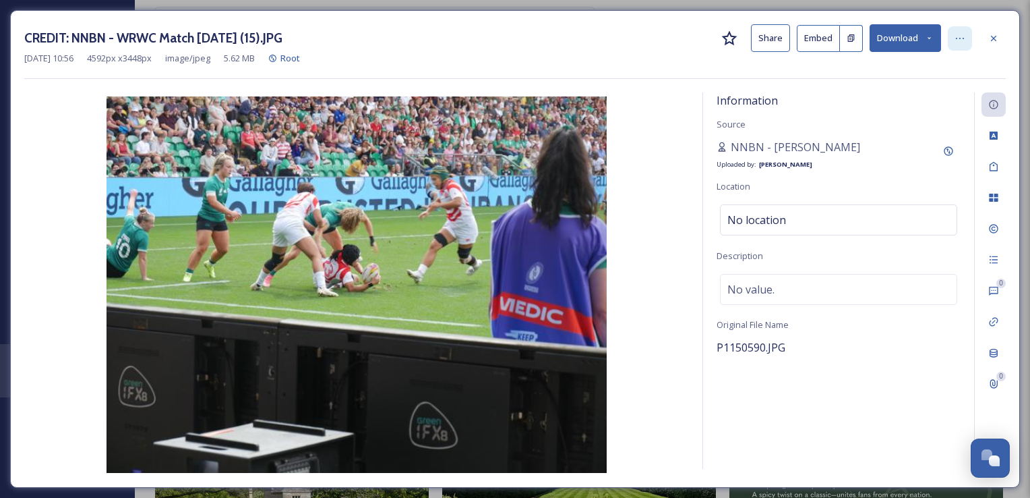
click at [960, 41] on icon at bounding box center [960, 38] width 11 height 11
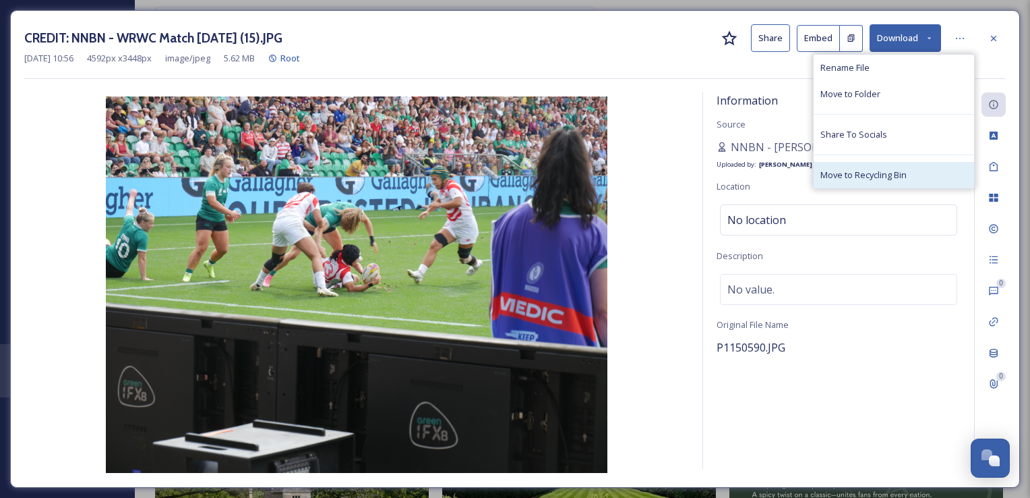
click at [863, 179] on span "Move to Recycling Bin" at bounding box center [864, 175] width 86 height 13
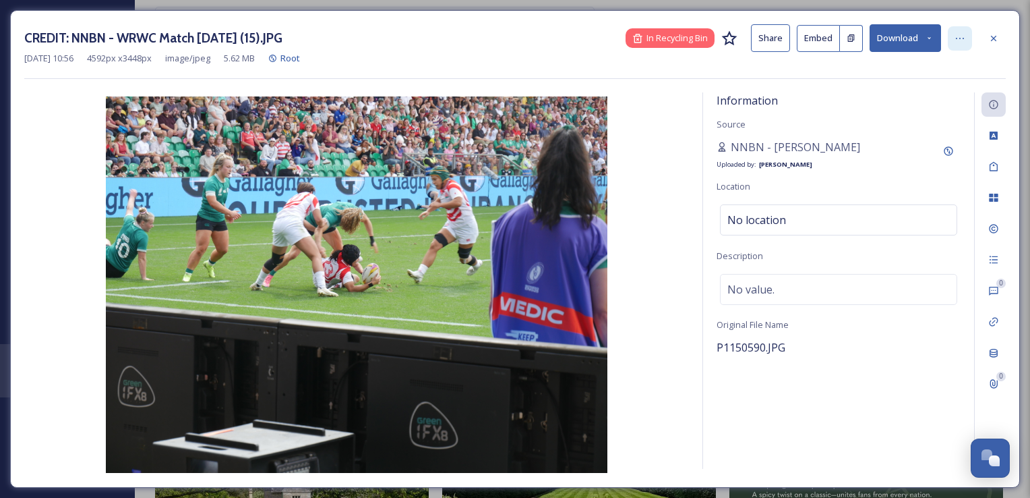
click at [962, 42] on icon at bounding box center [960, 38] width 11 height 11
click at [585, 58] on div "Aug 28 2025 10:56 4592 px x 3448 px image/jpeg 5.62 MB Root" at bounding box center [515, 58] width 982 height 13
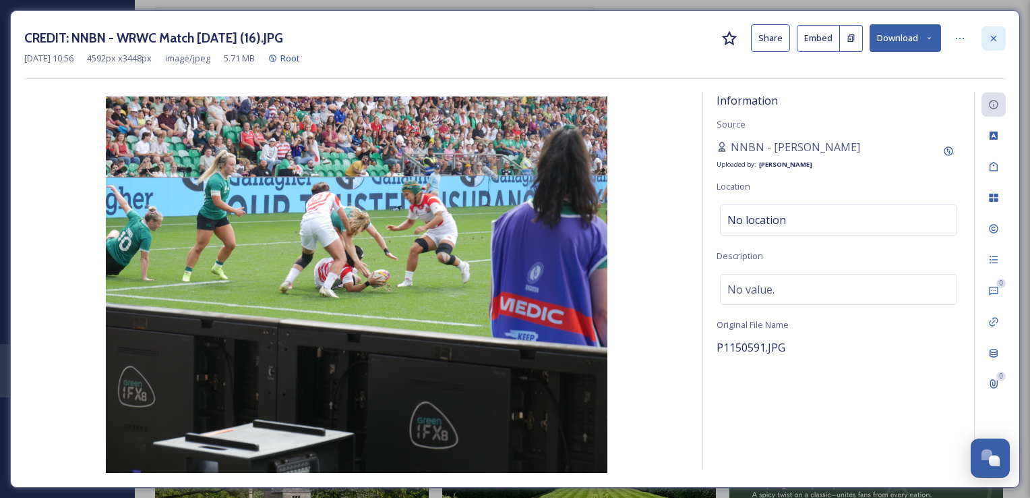
click at [999, 39] on div at bounding box center [994, 38] width 24 height 24
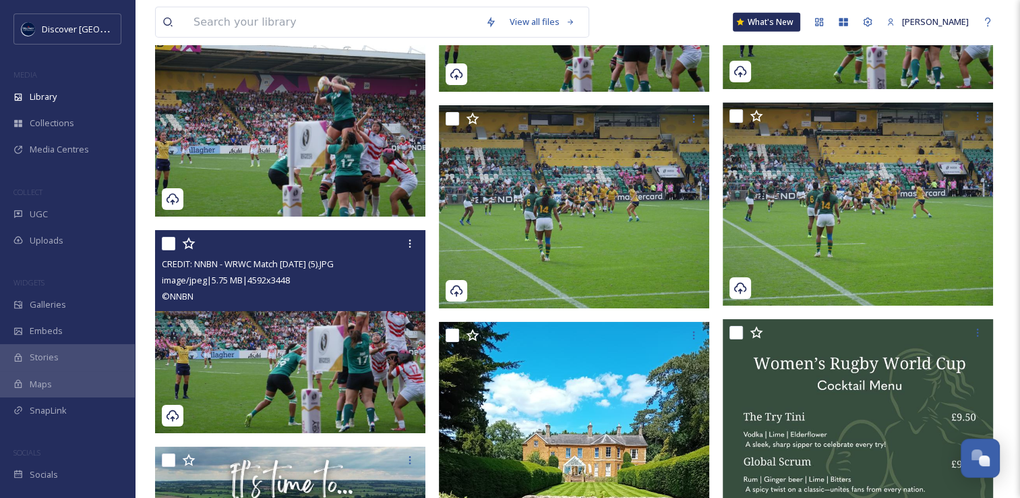
click at [230, 352] on img at bounding box center [290, 331] width 270 height 203
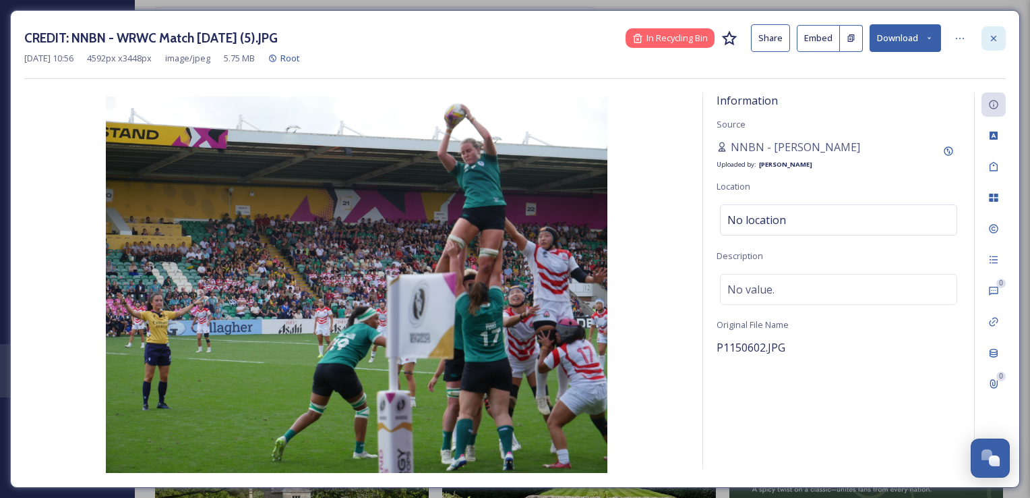
click at [1002, 37] on div at bounding box center [994, 38] width 24 height 24
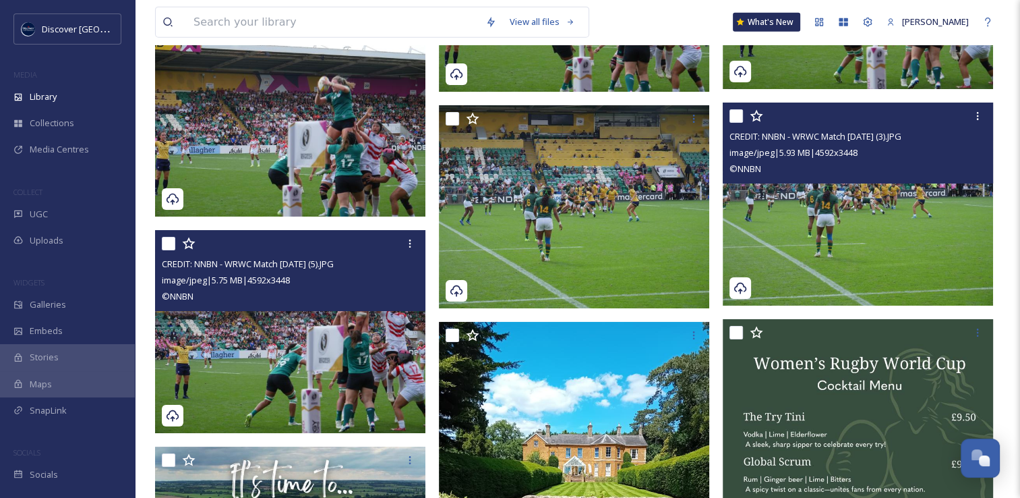
click at [879, 183] on img at bounding box center [858, 204] width 270 height 203
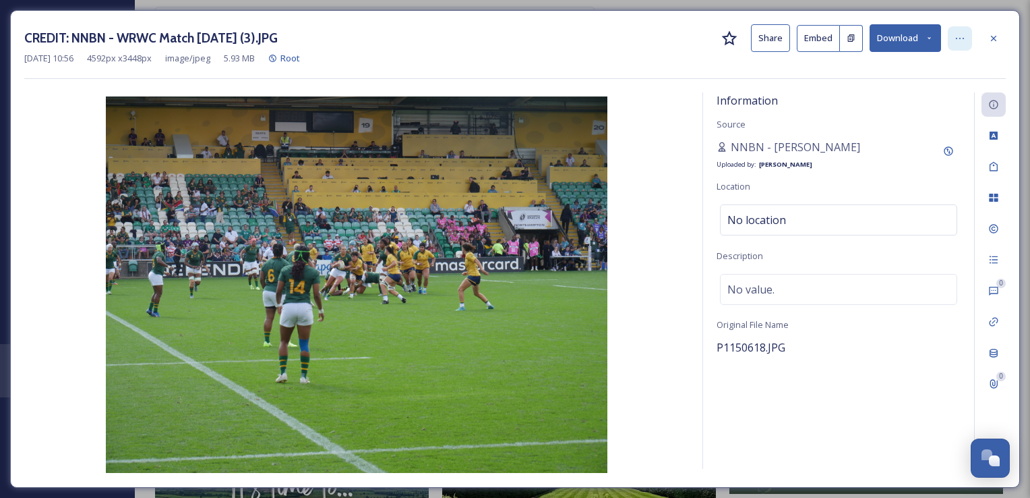
click at [960, 36] on icon at bounding box center [960, 38] width 11 height 11
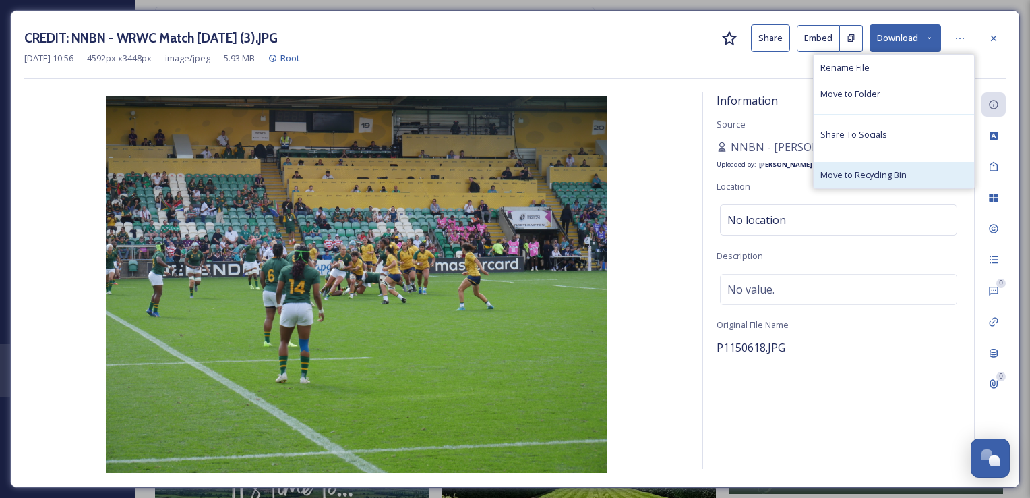
click at [893, 173] on span "Move to Recycling Bin" at bounding box center [864, 175] width 86 height 13
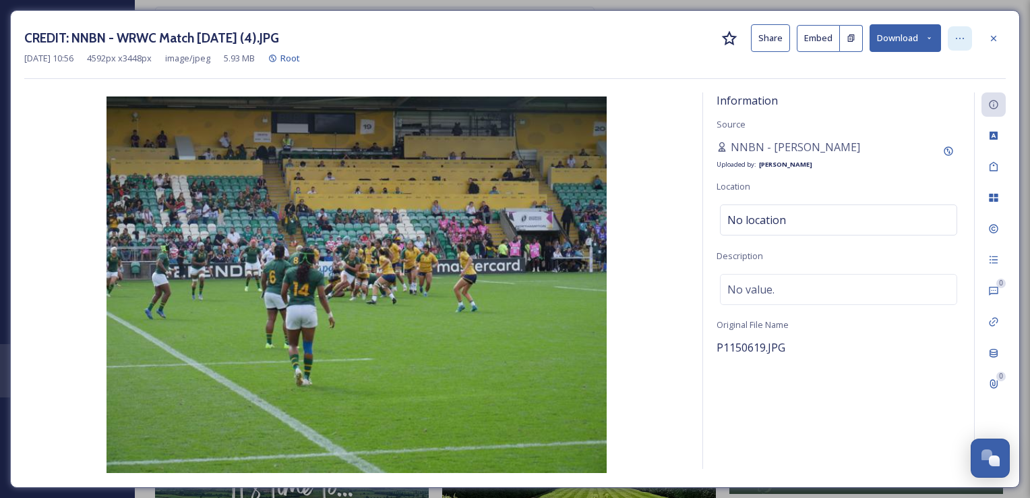
click at [956, 47] on div at bounding box center [960, 38] width 24 height 24
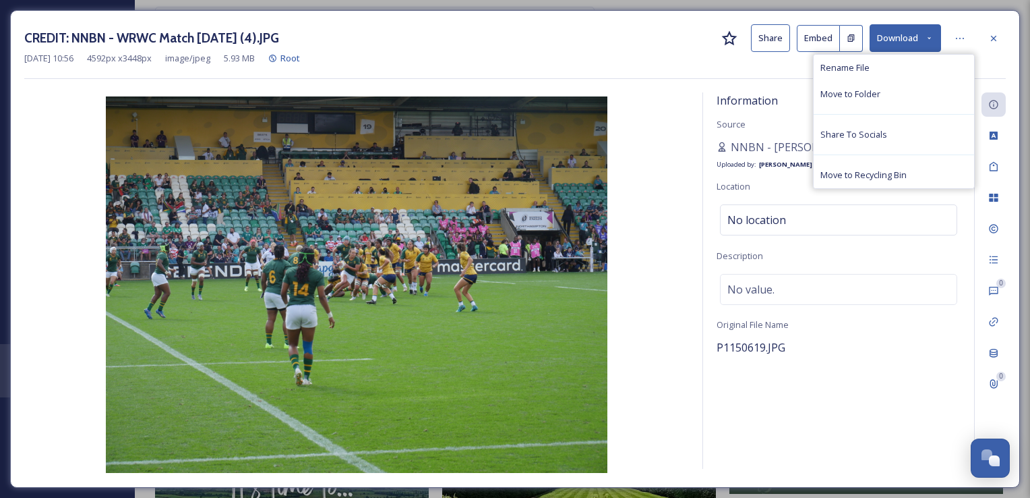
click at [647, 44] on div "CREDIT: NNBN - WRWC Match 24 Aug 2025 (4).JPG Share Embed Download Rename File …" at bounding box center [515, 38] width 982 height 28
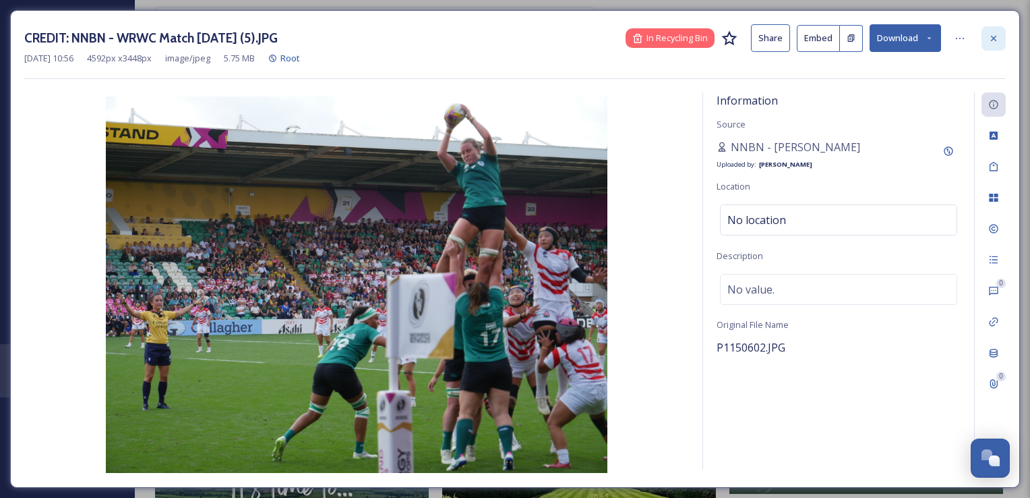
click at [1001, 38] on div at bounding box center [994, 38] width 24 height 24
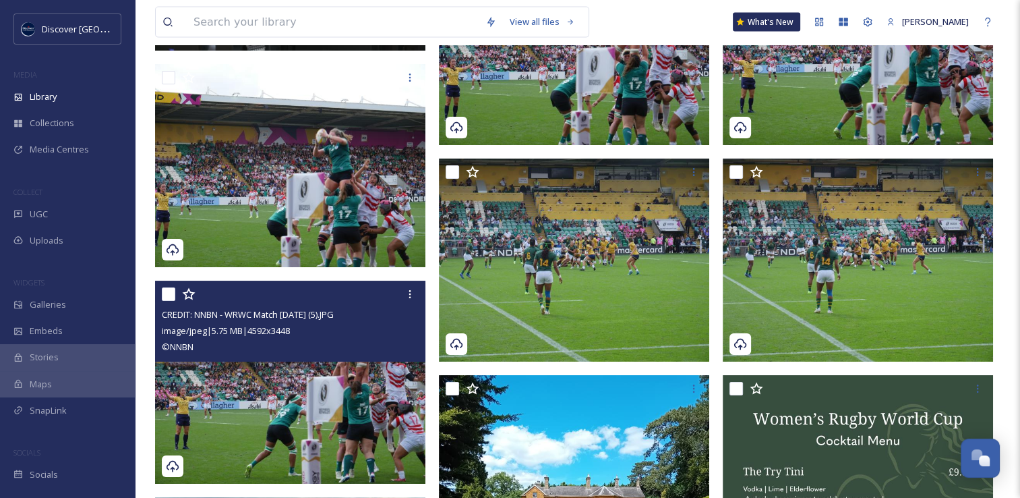
scroll to position [18279, 0]
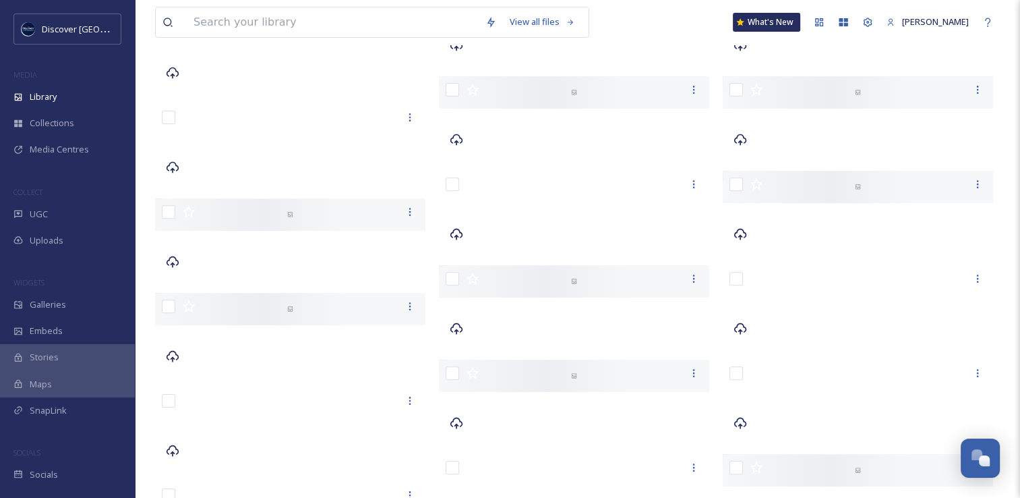
scroll to position [5729, 0]
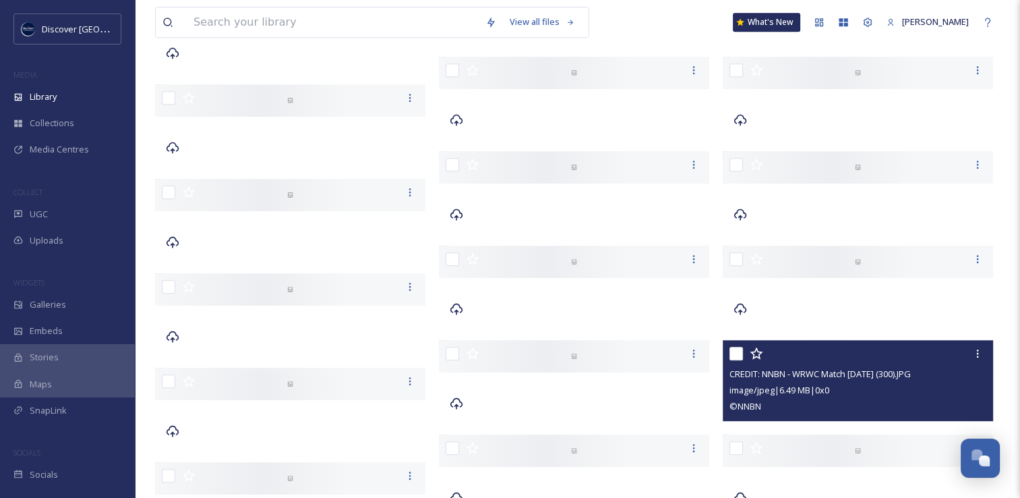
click at [734, 355] on input "checkbox" at bounding box center [736, 353] width 13 height 13
checkbox input "true"
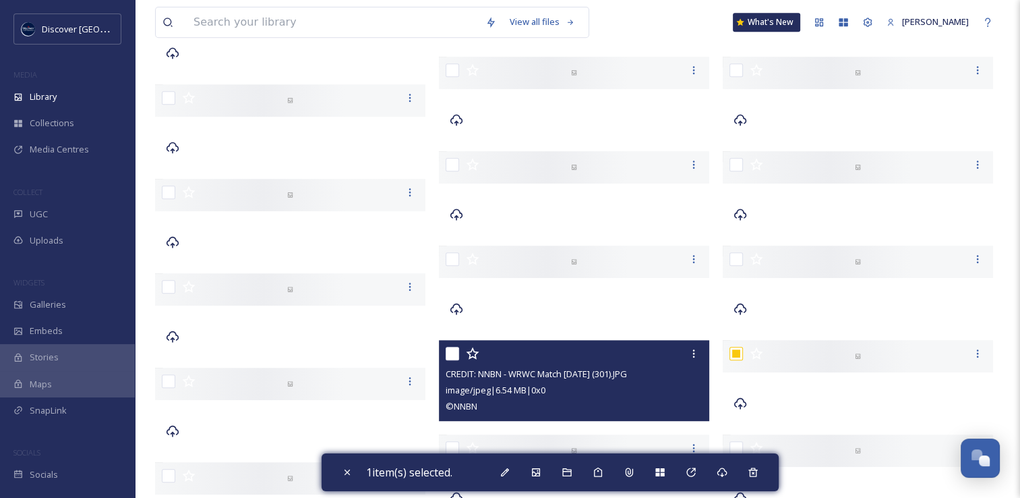
click at [454, 354] on input "checkbox" at bounding box center [452, 353] width 13 height 13
checkbox input "true"
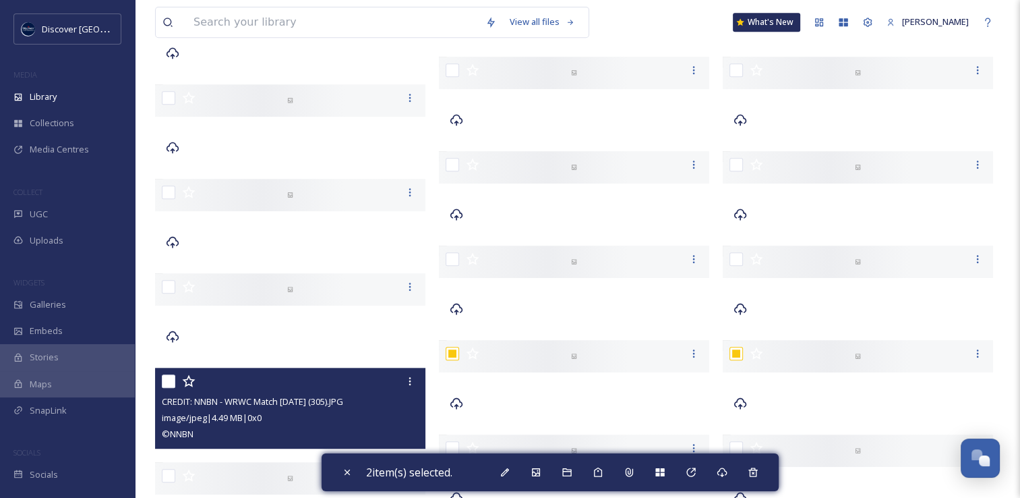
click at [173, 382] on input "checkbox" at bounding box center [168, 380] width 13 height 13
checkbox input "true"
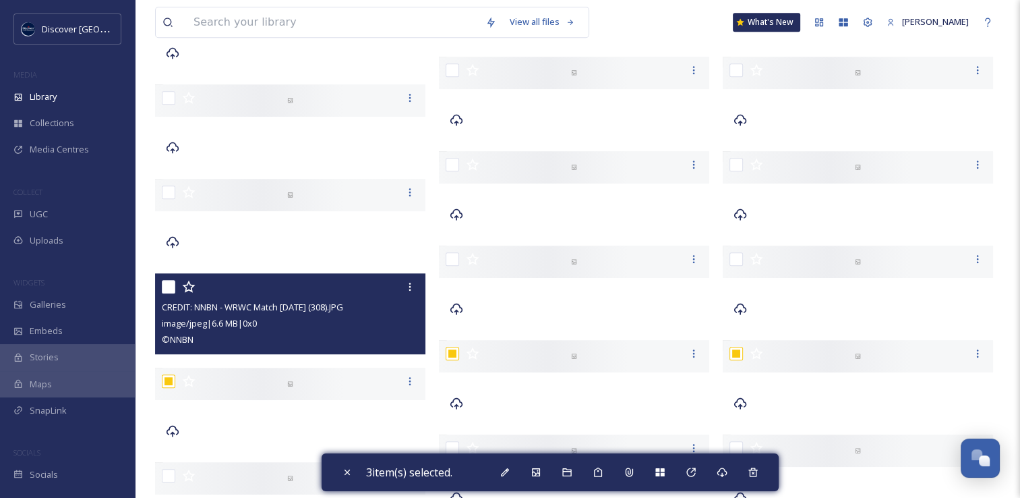
click at [171, 290] on input "checkbox" at bounding box center [168, 286] width 13 height 13
checkbox input "true"
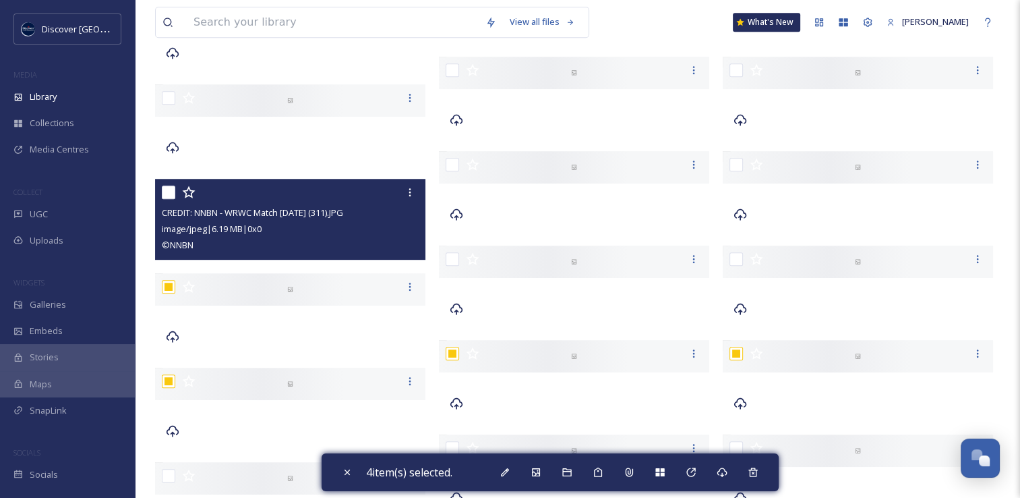
click at [167, 194] on input "checkbox" at bounding box center [168, 191] width 13 height 13
checkbox input "true"
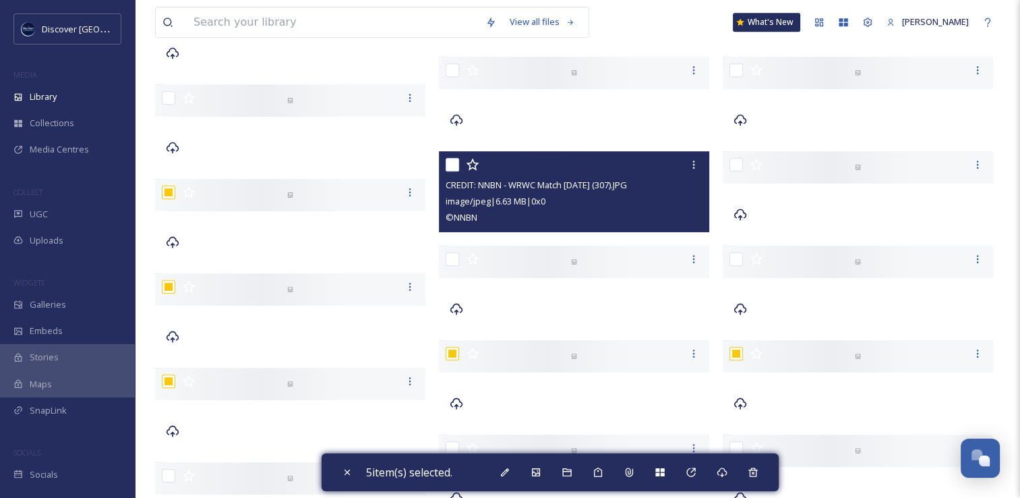
click at [457, 166] on input "checkbox" at bounding box center [452, 164] width 13 height 13
checkbox input "true"
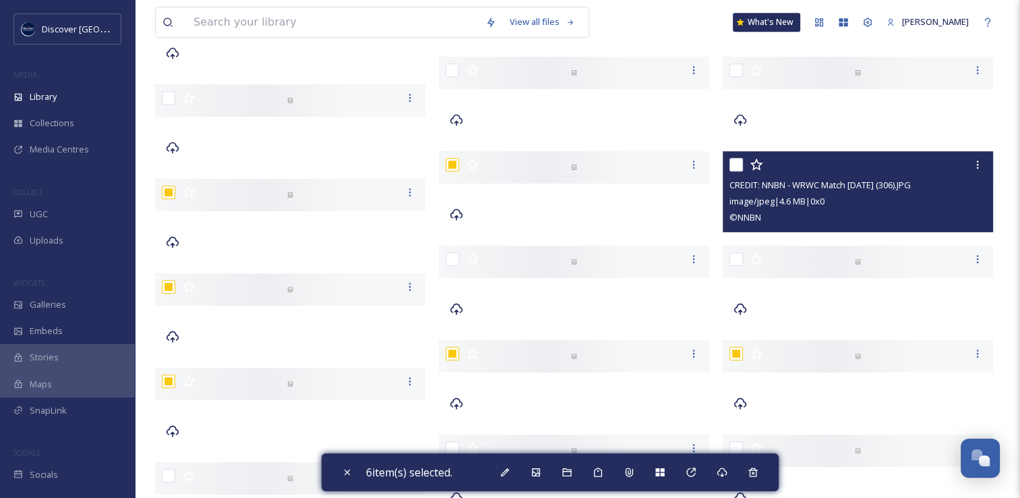
click at [740, 164] on input "checkbox" at bounding box center [736, 164] width 13 height 13
checkbox input "true"
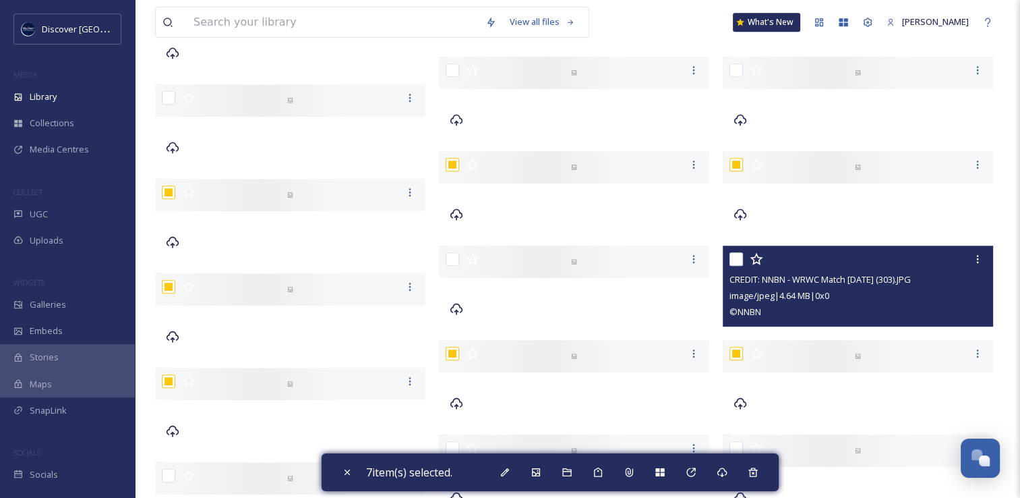
click at [734, 259] on input "checkbox" at bounding box center [736, 258] width 13 height 13
checkbox input "true"
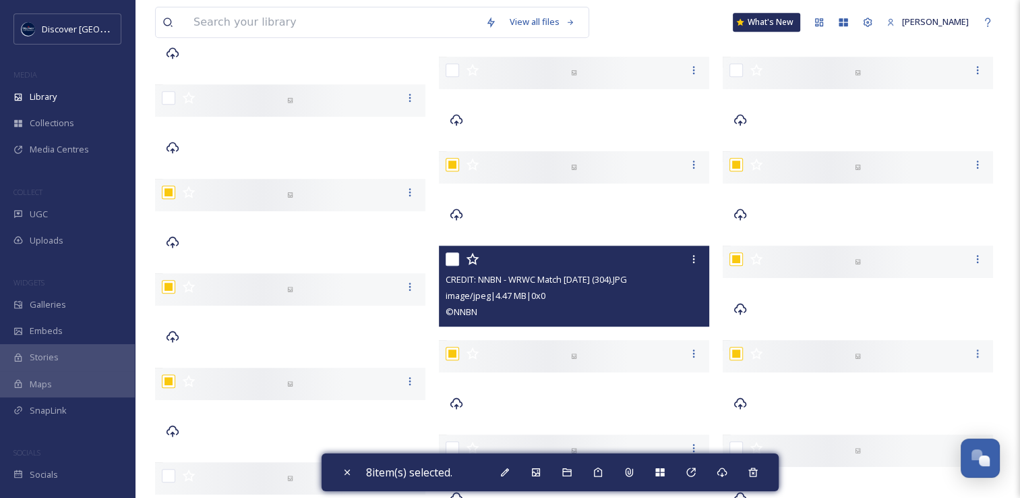
click at [444, 260] on div "CREDIT: NNBN - WRWC Match 24 Aug 2025 (304).JPG image/jpeg | 4.47 MB | 0 x 0 © …" at bounding box center [574, 285] width 270 height 81
click at [455, 261] on input "checkbox" at bounding box center [452, 258] width 13 height 13
checkbox input "true"
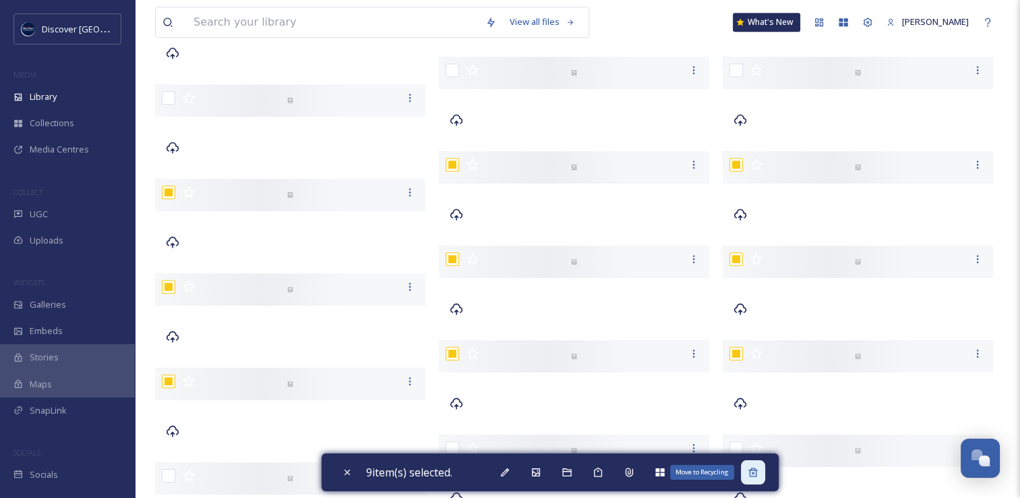
click at [753, 477] on icon at bounding box center [753, 472] width 11 height 11
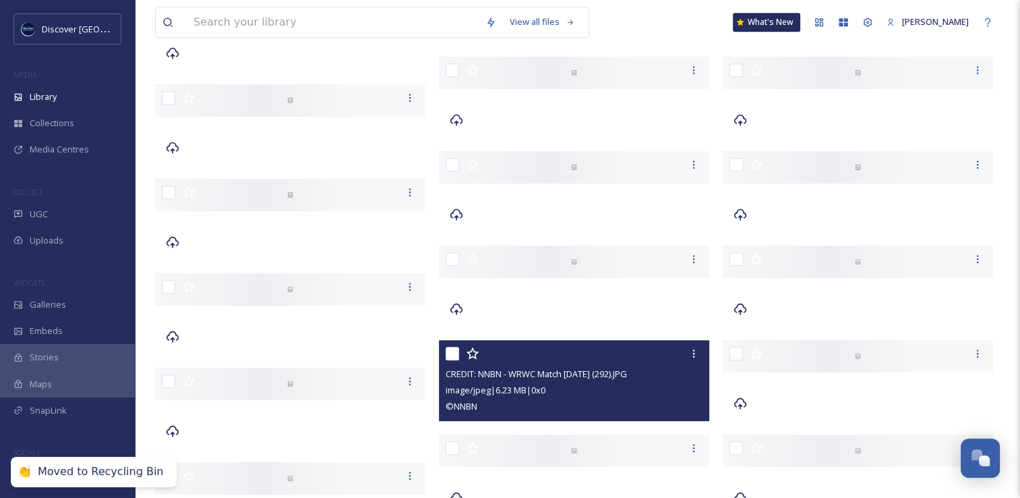
click at [448, 352] on input "checkbox" at bounding box center [452, 353] width 13 height 13
checkbox input "true"
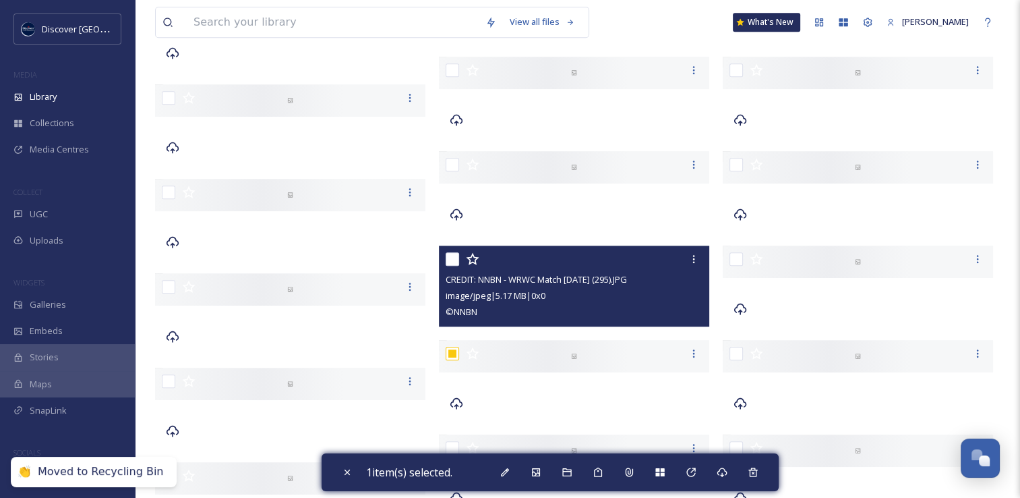
click at [454, 257] on input "checkbox" at bounding box center [452, 258] width 13 height 13
checkbox input "true"
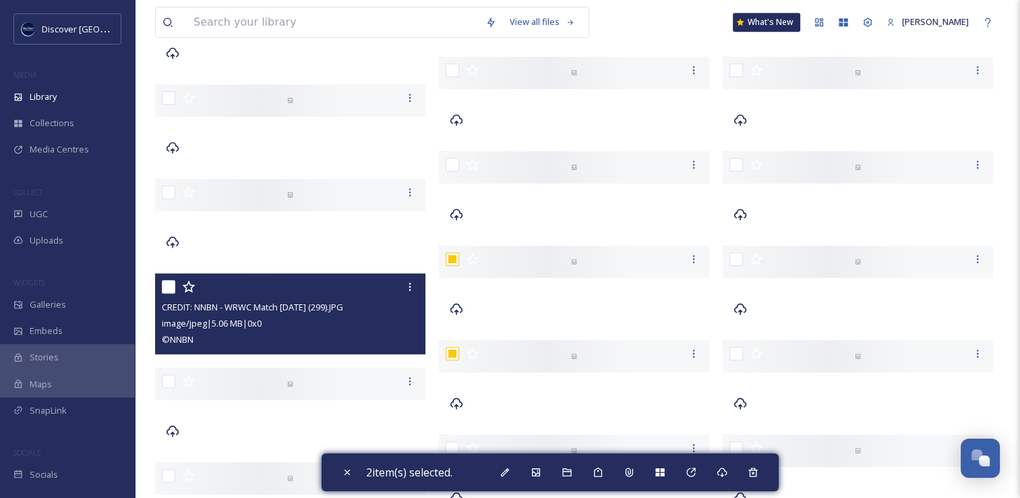
click at [171, 289] on input "checkbox" at bounding box center [168, 286] width 13 height 13
checkbox input "true"
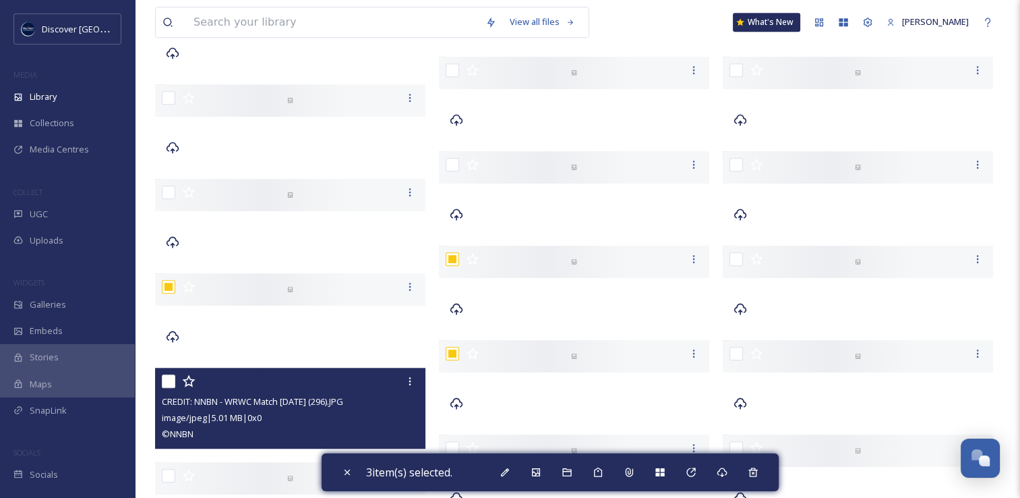
click at [165, 382] on input "checkbox" at bounding box center [168, 380] width 13 height 13
checkbox input "true"
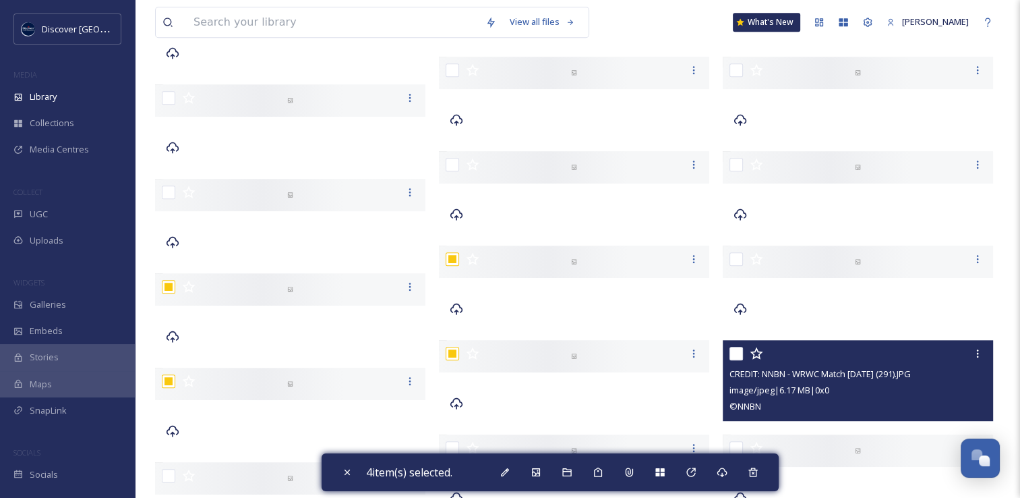
click at [736, 352] on input "checkbox" at bounding box center [736, 353] width 13 height 13
checkbox input "true"
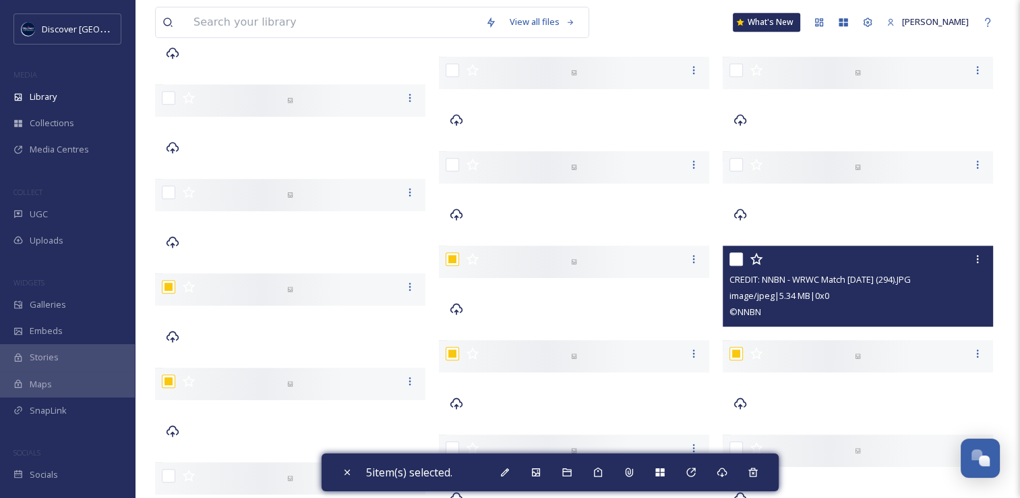
drag, startPoint x: 734, startPoint y: 256, endPoint x: 731, endPoint y: 226, distance: 29.8
click at [734, 255] on input "checkbox" at bounding box center [736, 258] width 13 height 13
checkbox input "true"
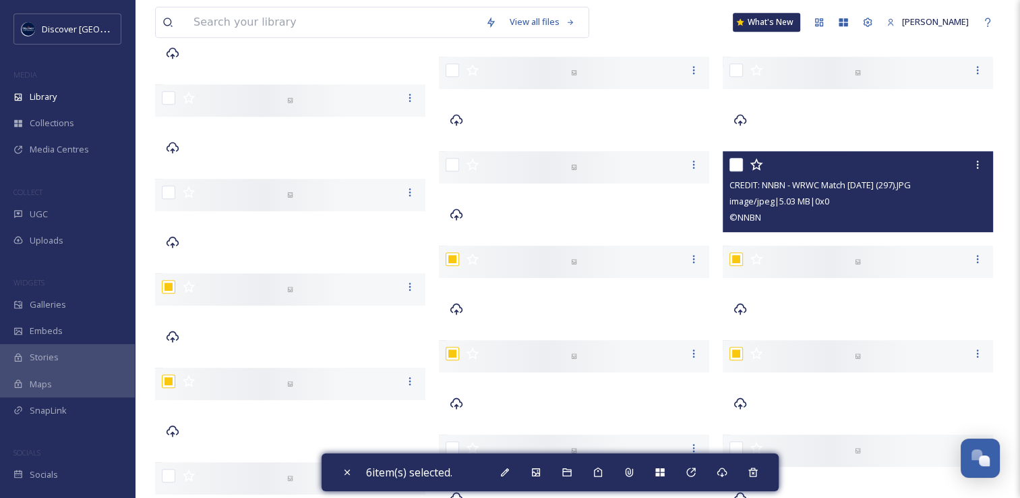
click at [736, 168] on input "checkbox" at bounding box center [736, 164] width 13 height 13
checkbox input "true"
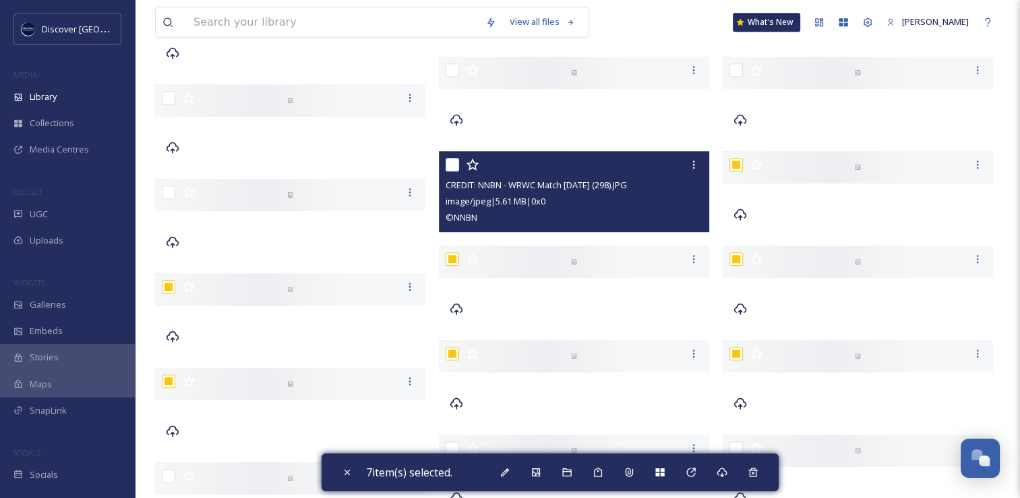
click at [448, 167] on input "checkbox" at bounding box center [452, 164] width 13 height 13
checkbox input "true"
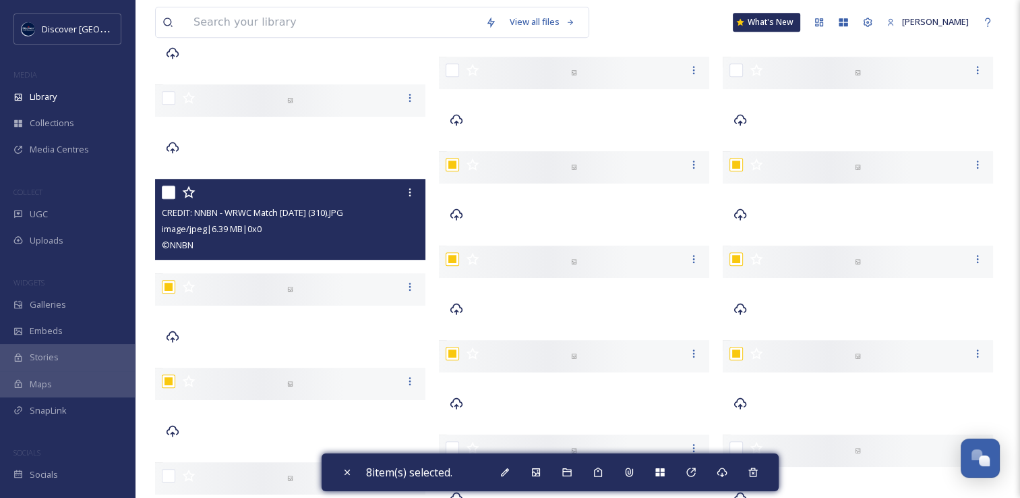
click at [160, 193] on div "CREDIT: NNBN - WRWC Match 24 Aug 2025 (310).JPG image/jpeg | 6.39 MB | 0 x 0 © …" at bounding box center [290, 219] width 270 height 81
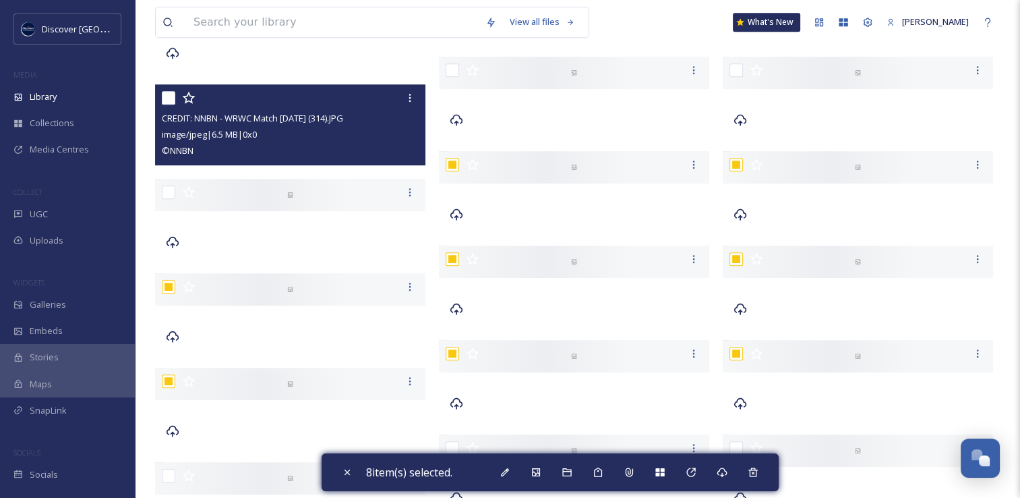
click at [167, 100] on input "checkbox" at bounding box center [168, 97] width 13 height 13
checkbox input "true"
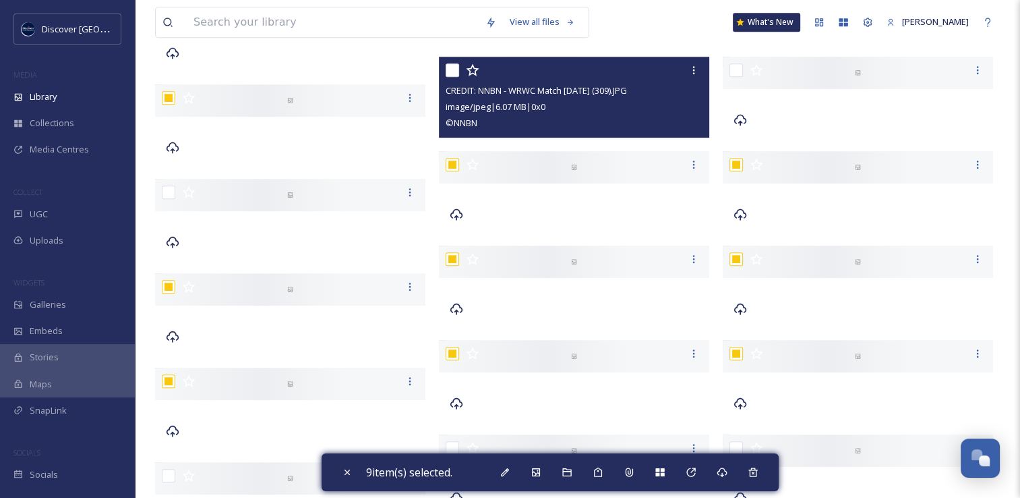
click at [462, 67] on div at bounding box center [576, 70] width 260 height 24
click at [456, 69] on input "checkbox" at bounding box center [452, 69] width 13 height 13
checkbox input "true"
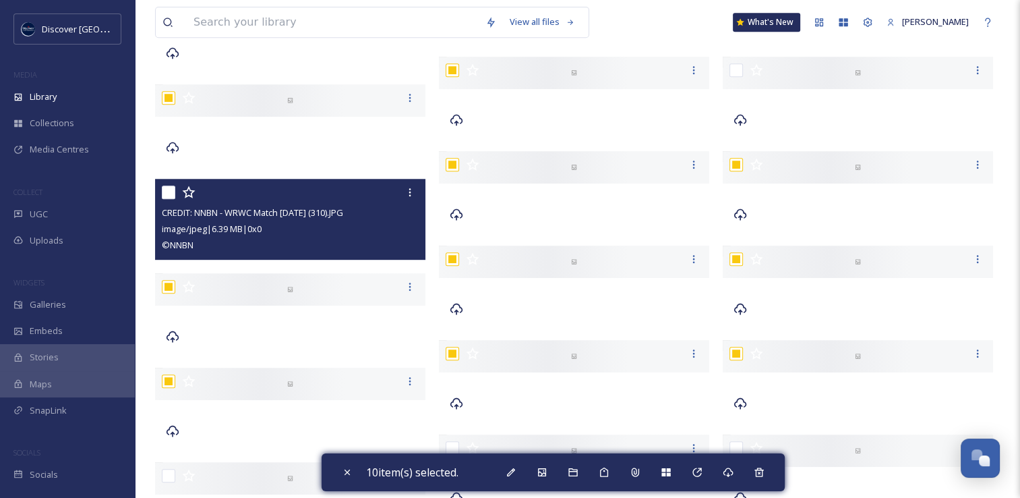
click at [167, 189] on input "checkbox" at bounding box center [168, 191] width 13 height 13
checkbox input "true"
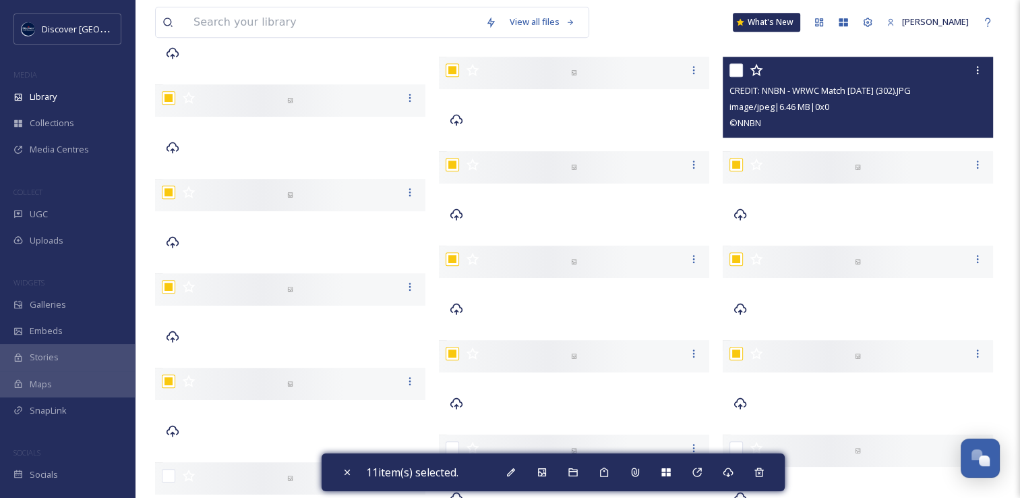
click at [728, 67] on div "CREDIT: NNBN - WRWC Match 24 Aug 2025 (302).JPG image/jpeg | 6.46 MB | 0 x 0 © …" at bounding box center [858, 97] width 270 height 81
click at [737, 71] on input "checkbox" at bounding box center [736, 69] width 13 height 13
checkbox input "true"
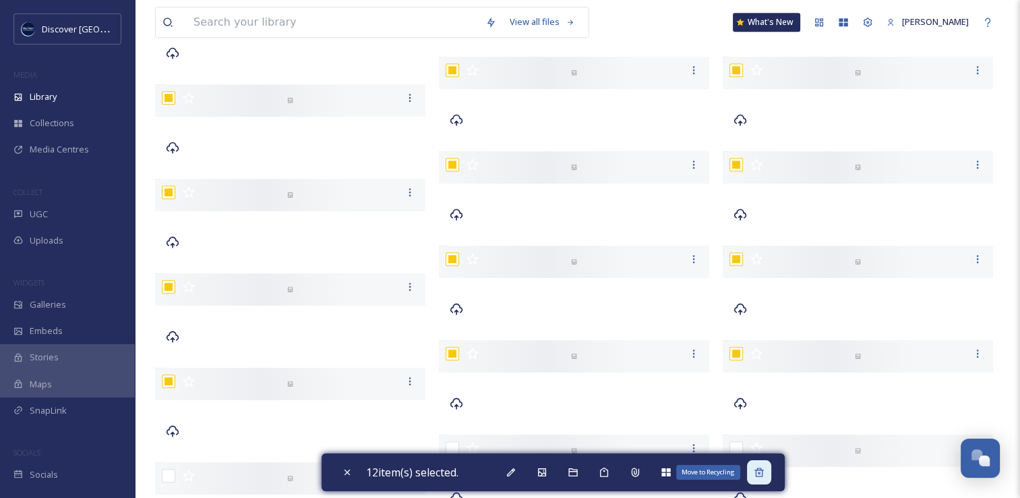
click at [761, 471] on icon at bounding box center [759, 472] width 11 height 11
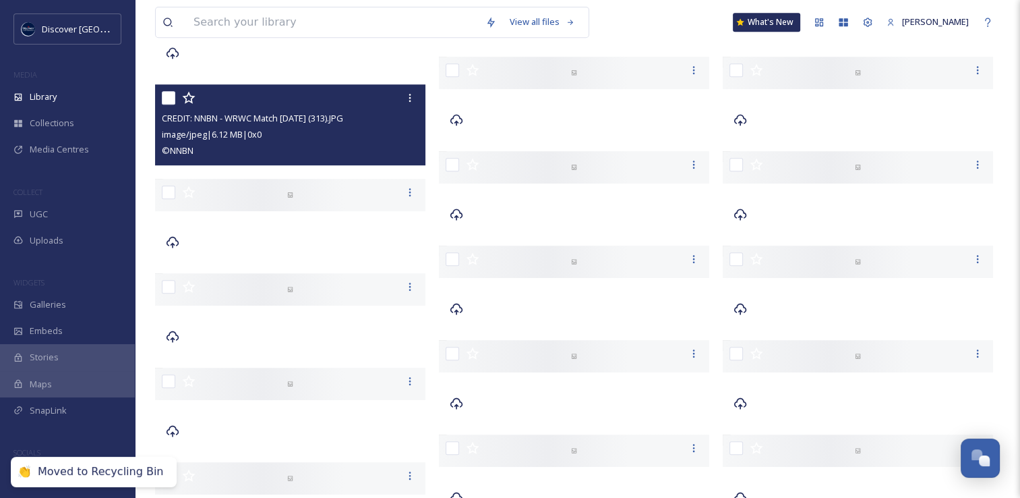
click at [167, 95] on input "checkbox" at bounding box center [168, 97] width 13 height 13
checkbox input "true"
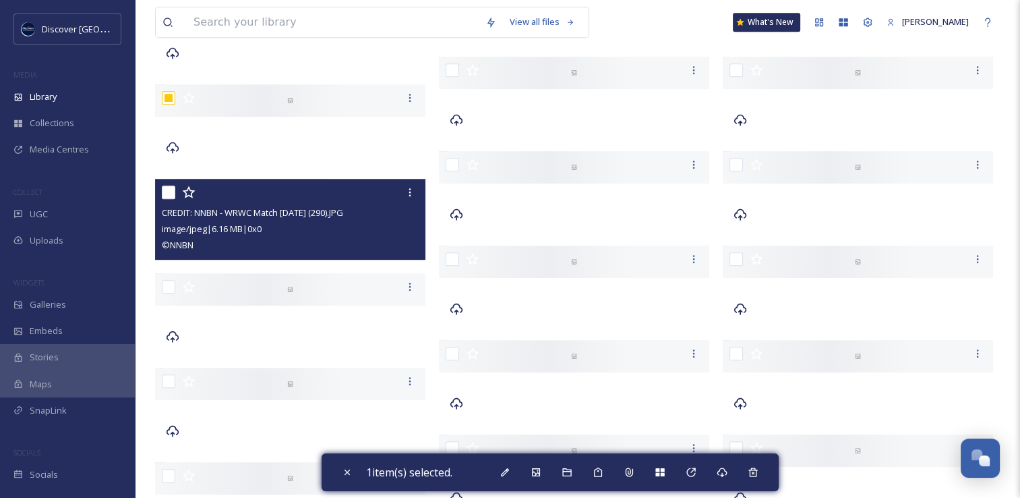
click at [165, 191] on input "checkbox" at bounding box center [168, 191] width 13 height 13
checkbox input "true"
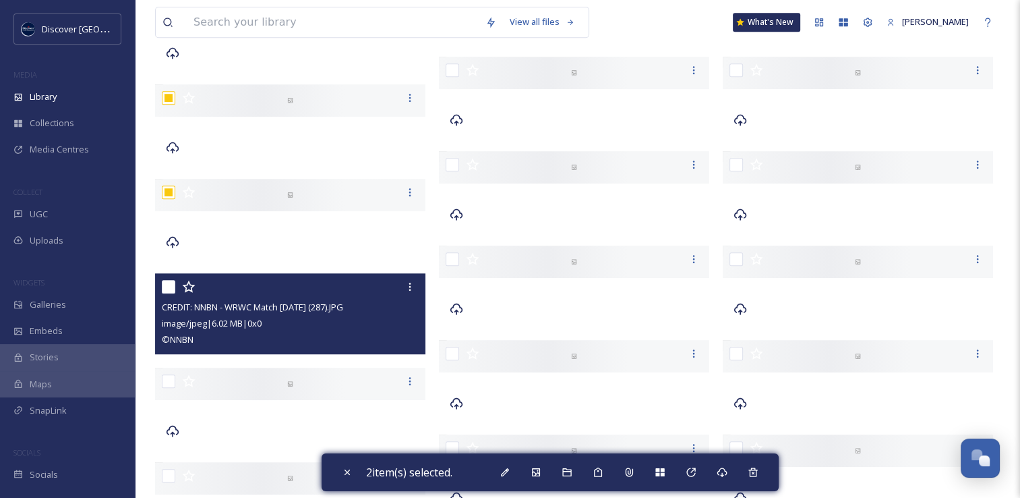
click at [168, 287] on input "checkbox" at bounding box center [168, 286] width 13 height 13
checkbox input "true"
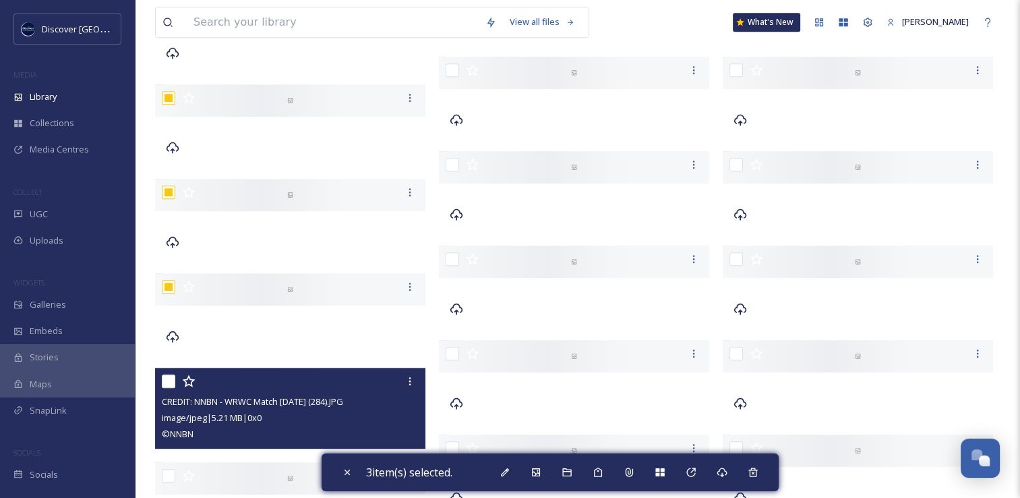
click at [167, 379] on input "checkbox" at bounding box center [168, 380] width 13 height 13
checkbox input "true"
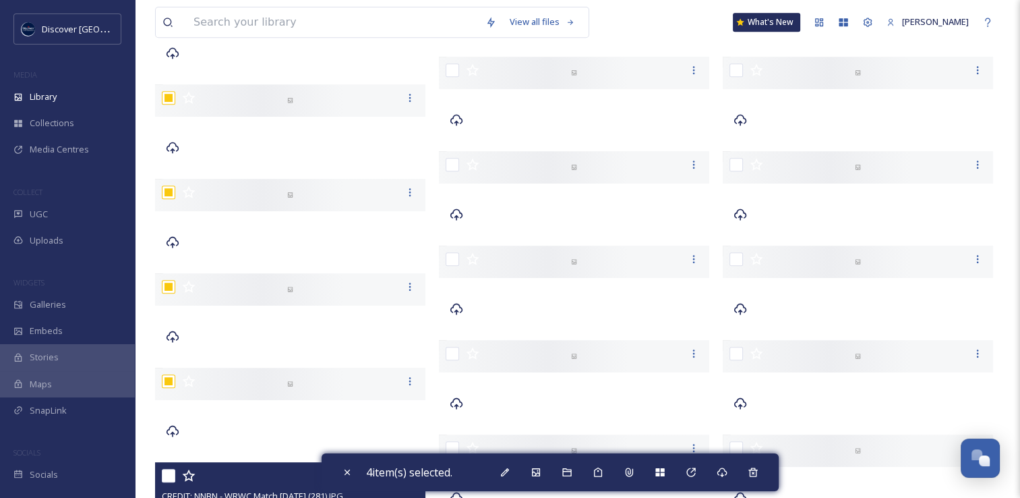
click at [165, 474] on input "checkbox" at bounding box center [168, 475] width 13 height 13
checkbox input "true"
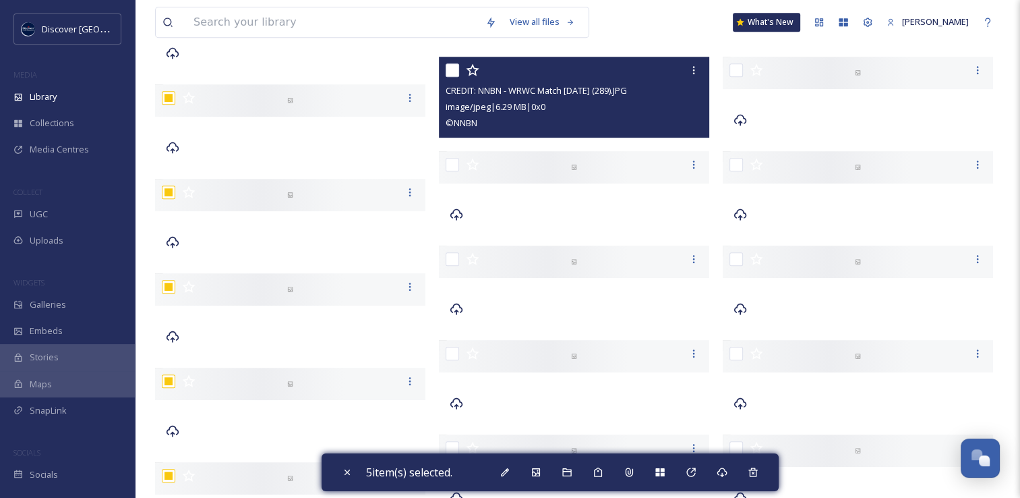
click at [455, 65] on input "checkbox" at bounding box center [452, 69] width 13 height 13
checkbox input "true"
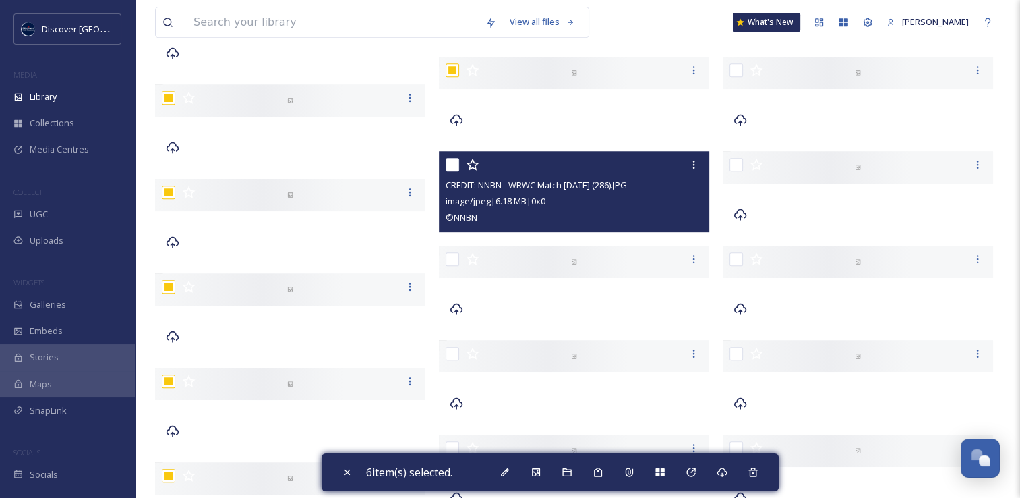
click at [450, 161] on input "checkbox" at bounding box center [452, 164] width 13 height 13
checkbox input "true"
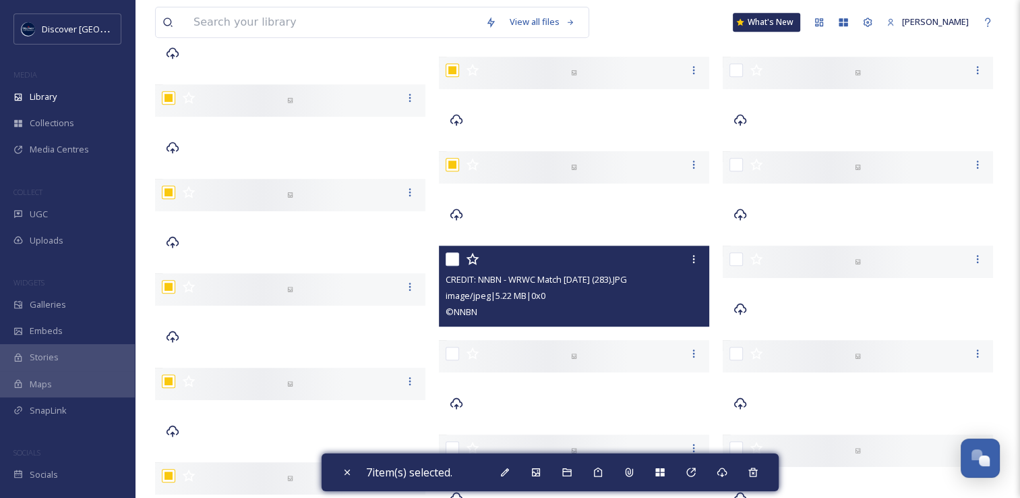
click at [446, 264] on input "checkbox" at bounding box center [452, 258] width 13 height 13
checkbox input "true"
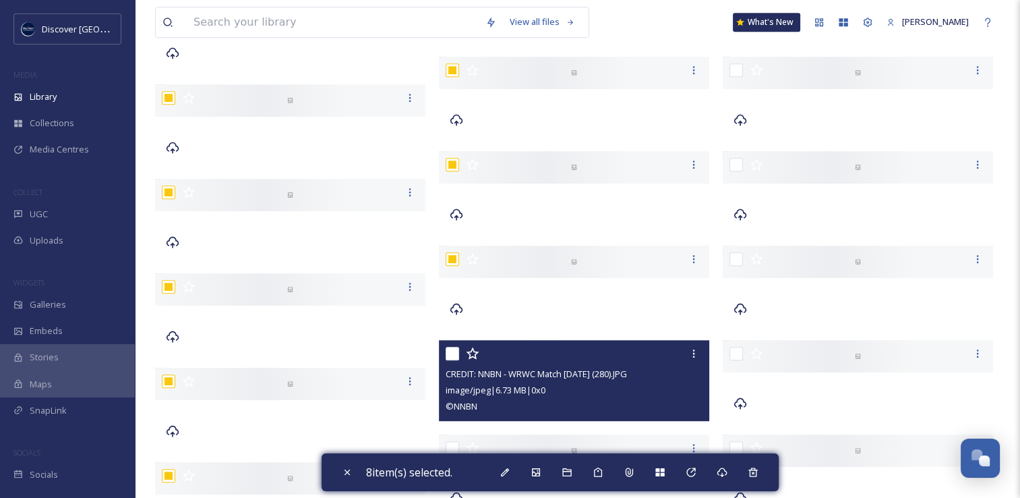
click at [450, 355] on input "checkbox" at bounding box center [452, 353] width 13 height 13
checkbox input "true"
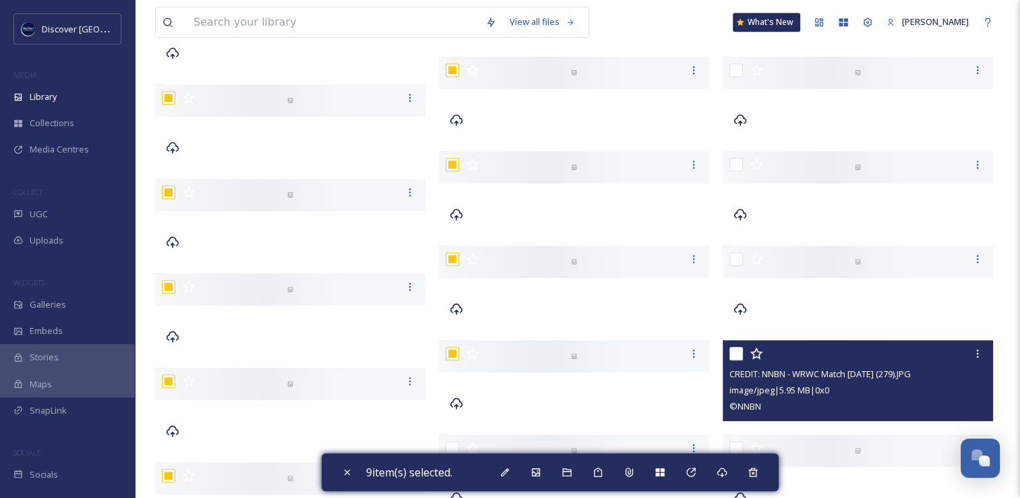
click at [739, 352] on input "checkbox" at bounding box center [736, 353] width 13 height 13
checkbox input "true"
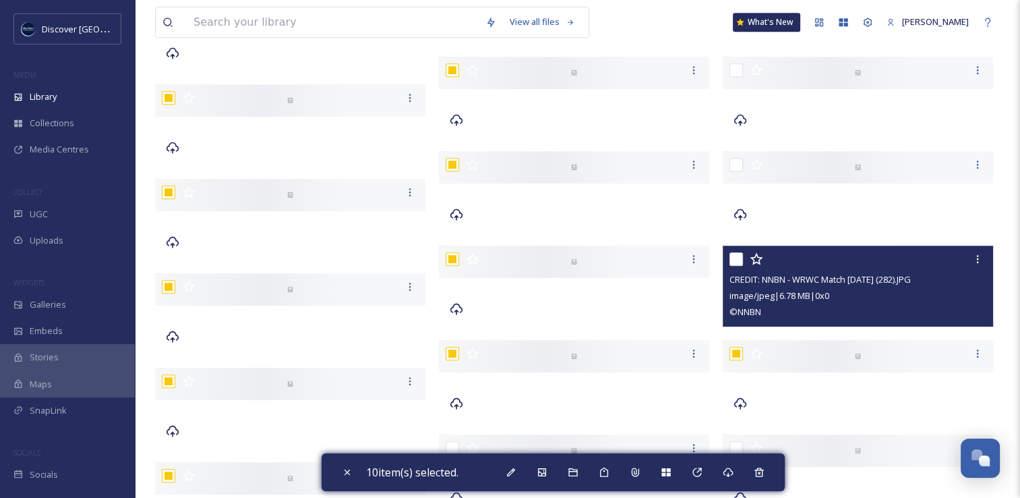
click at [736, 254] on input "checkbox" at bounding box center [736, 258] width 13 height 13
checkbox input "true"
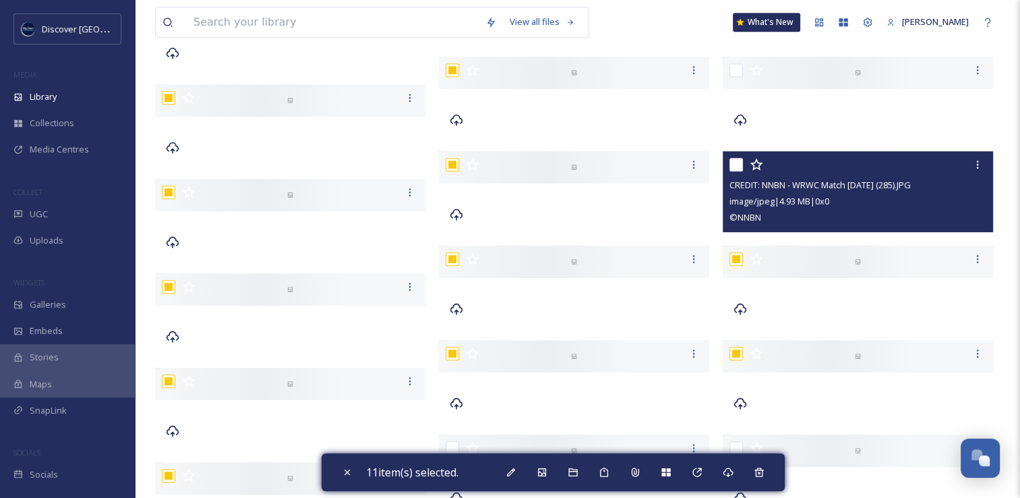
click at [734, 163] on input "checkbox" at bounding box center [736, 164] width 13 height 13
checkbox input "true"
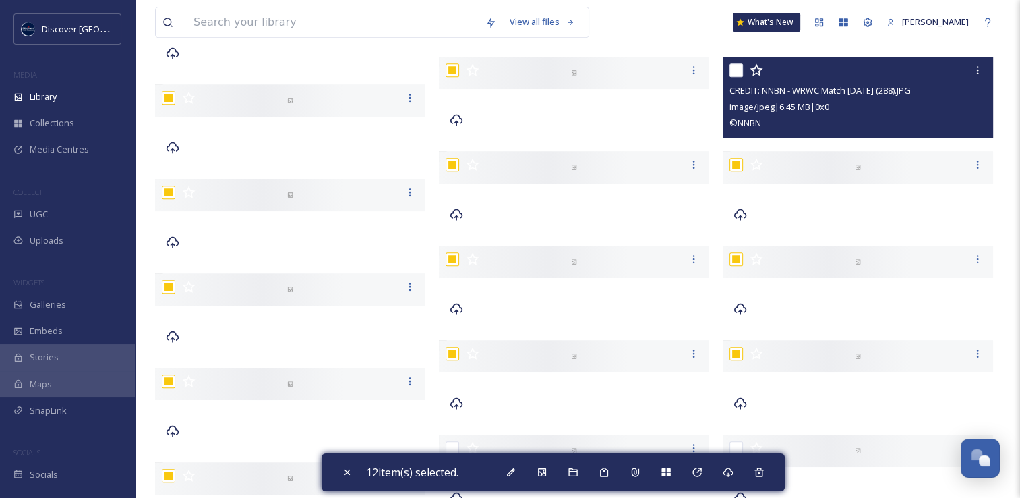
click at [732, 74] on input "checkbox" at bounding box center [736, 69] width 13 height 13
checkbox input "true"
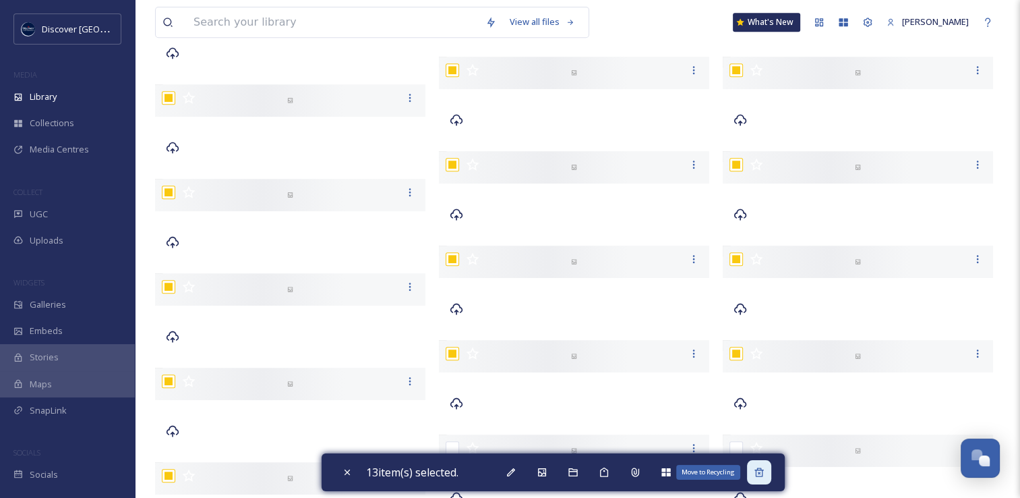
click at [767, 479] on div "Move to Recycling" at bounding box center [759, 472] width 24 height 24
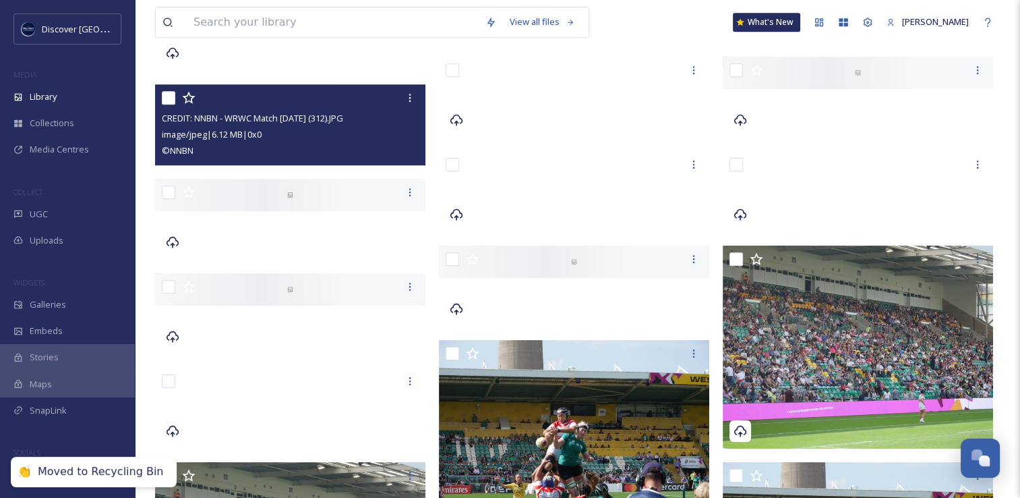
click at [165, 96] on input "checkbox" at bounding box center [168, 97] width 13 height 13
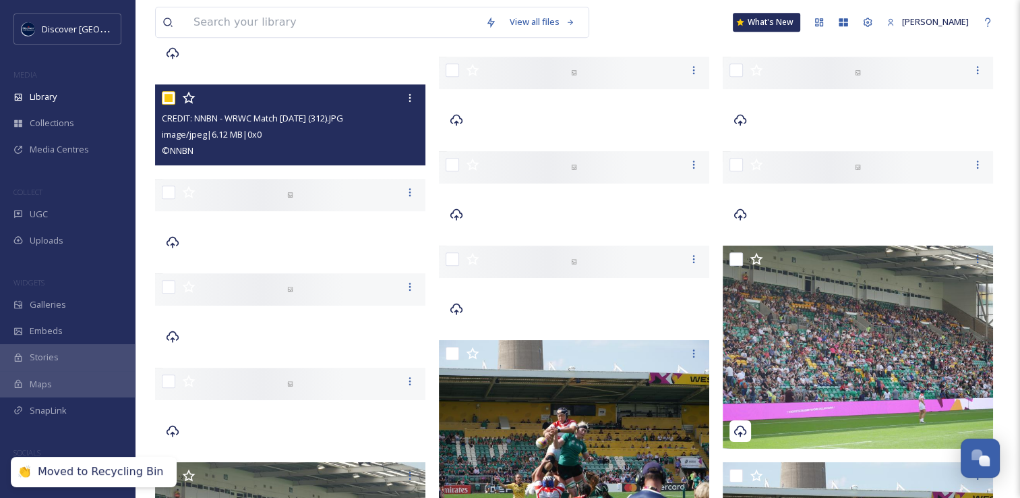
checkbox input "true"
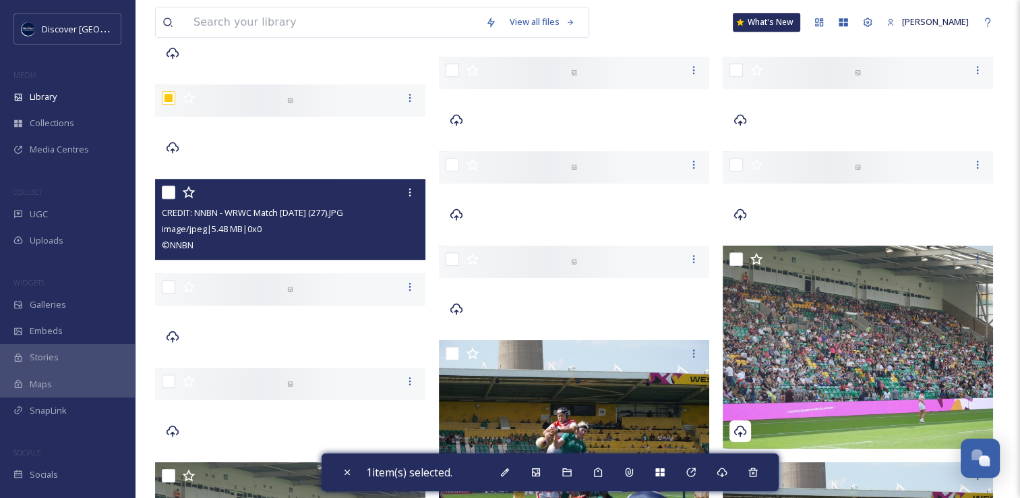
click at [167, 190] on input "checkbox" at bounding box center [168, 191] width 13 height 13
checkbox input "true"
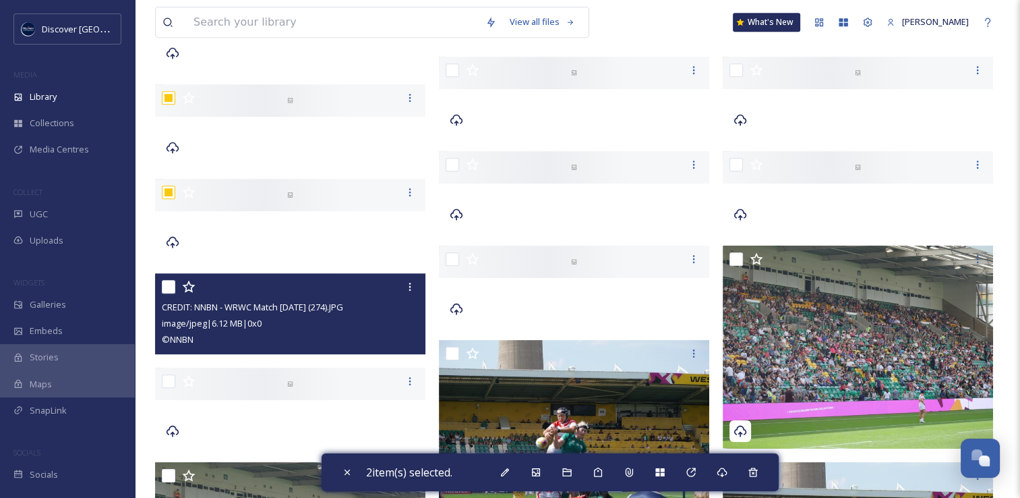
click at [165, 287] on input "checkbox" at bounding box center [168, 286] width 13 height 13
checkbox input "true"
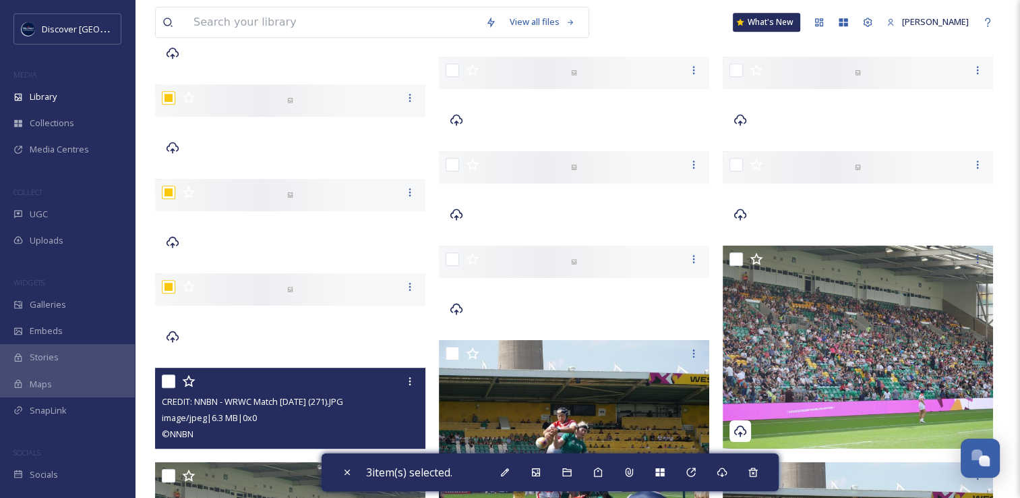
click at [167, 381] on input "checkbox" at bounding box center [168, 380] width 13 height 13
checkbox input "true"
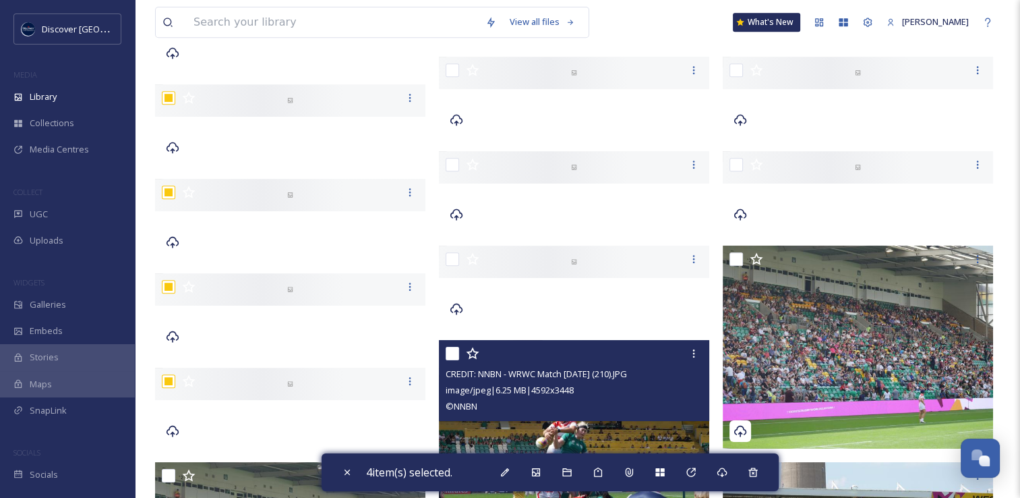
click at [447, 353] on input "checkbox" at bounding box center [452, 353] width 13 height 13
checkbox input "true"
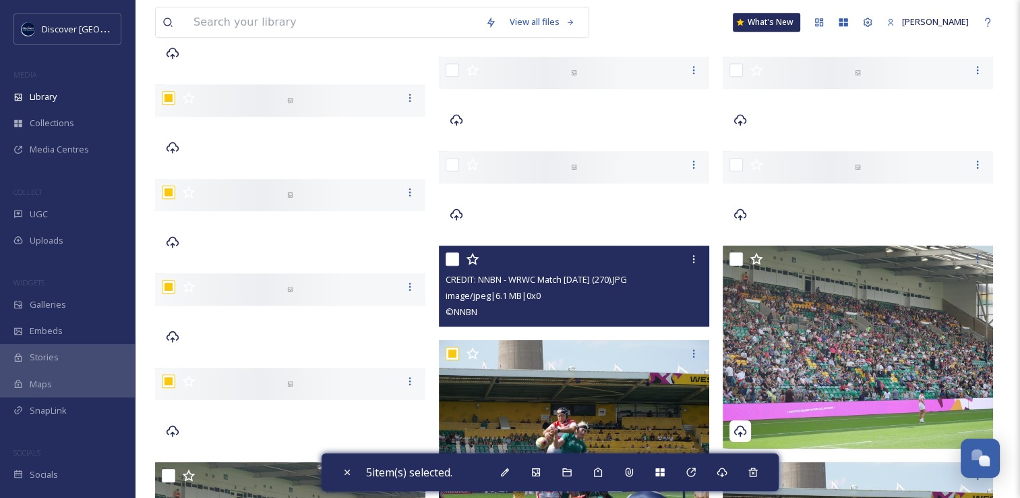
drag, startPoint x: 453, startPoint y: 257, endPoint x: 456, endPoint y: 228, distance: 29.1
click at [453, 256] on input "checkbox" at bounding box center [452, 258] width 13 height 13
checkbox input "true"
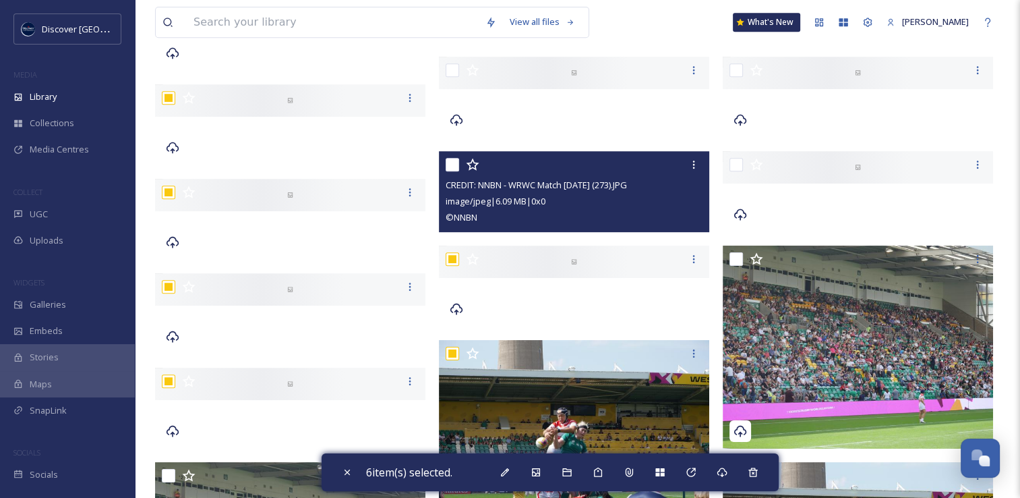
click at [455, 165] on input "checkbox" at bounding box center [452, 164] width 13 height 13
checkbox input "true"
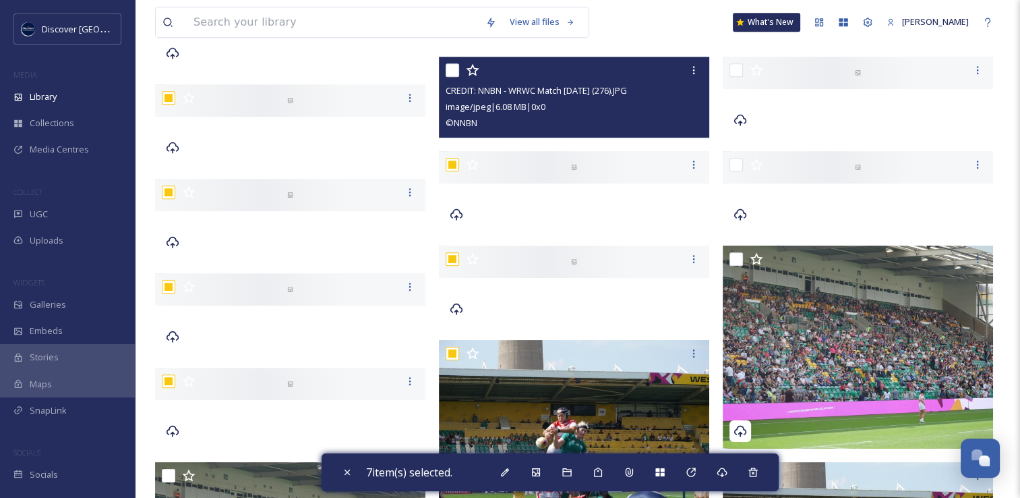
click at [455, 74] on input "checkbox" at bounding box center [452, 69] width 13 height 13
checkbox input "true"
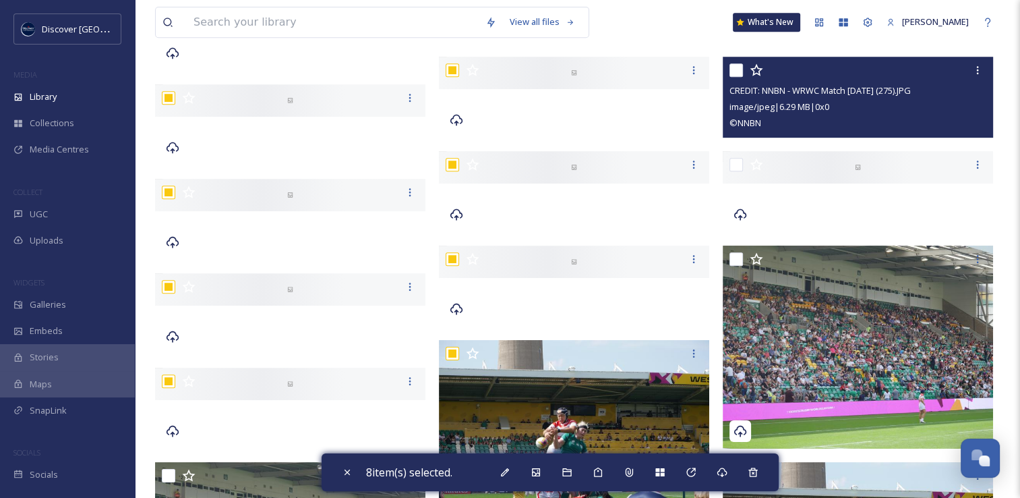
click at [732, 69] on input "checkbox" at bounding box center [736, 69] width 13 height 13
checkbox input "true"
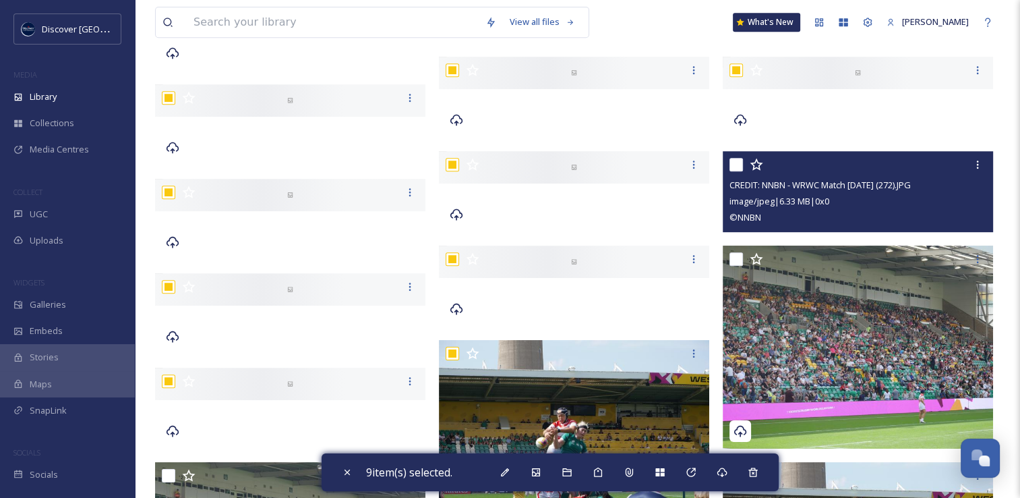
click at [737, 165] on input "checkbox" at bounding box center [736, 164] width 13 height 13
checkbox input "true"
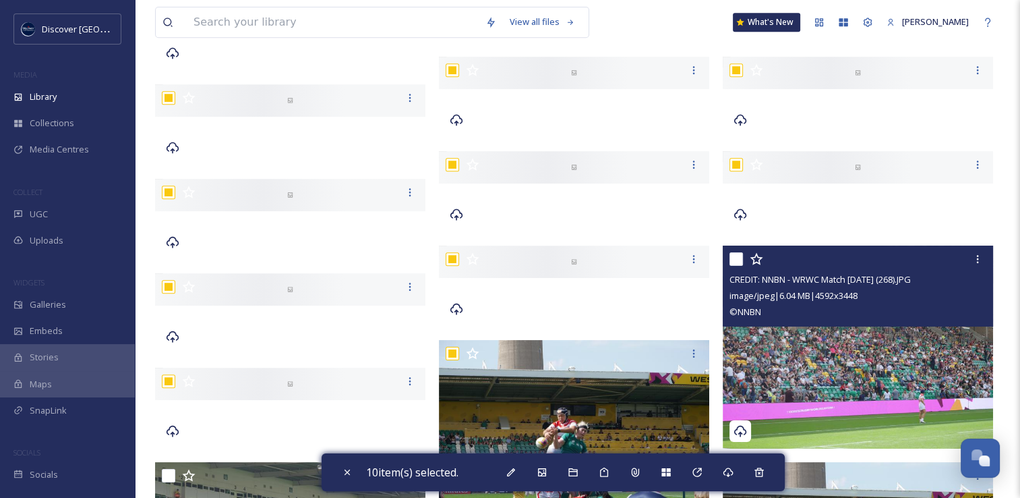
click at [735, 261] on input "checkbox" at bounding box center [736, 258] width 13 height 13
checkbox input "true"
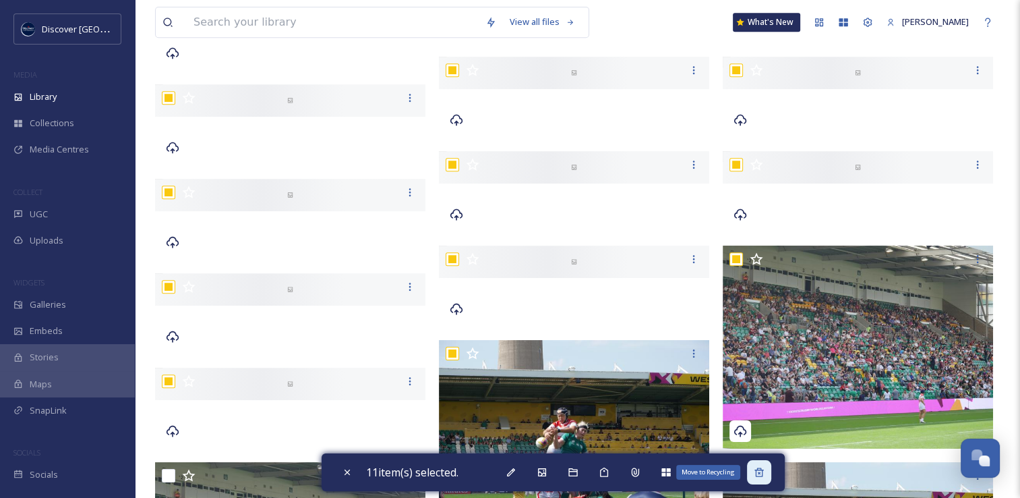
click at [762, 479] on div "Move to Recycling" at bounding box center [759, 472] width 24 height 24
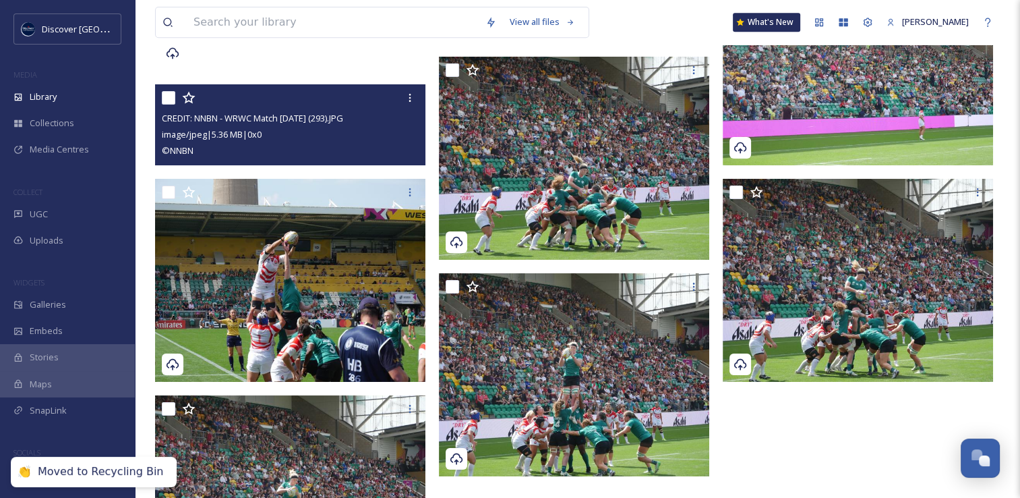
click at [163, 94] on input "checkbox" at bounding box center [168, 97] width 13 height 13
checkbox input "true"
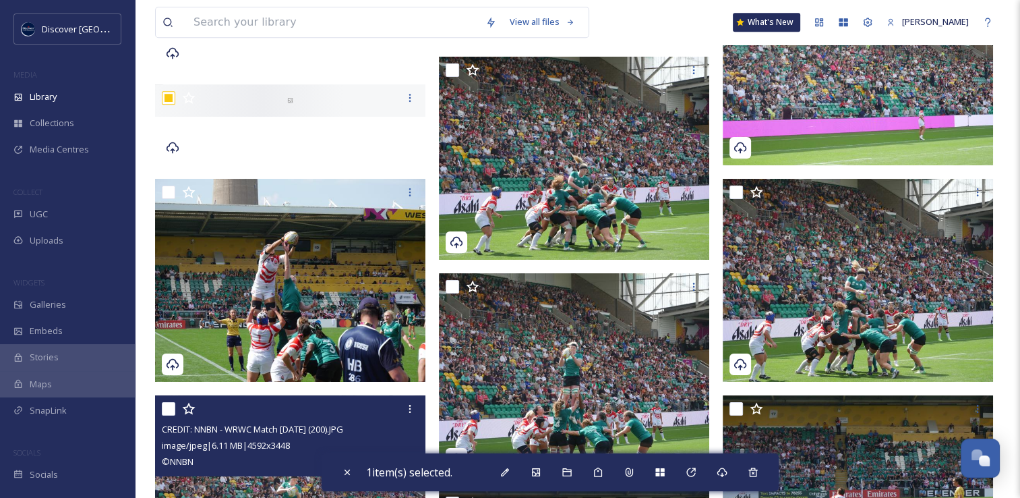
click at [170, 407] on input "checkbox" at bounding box center [168, 408] width 13 height 13
checkbox input "true"
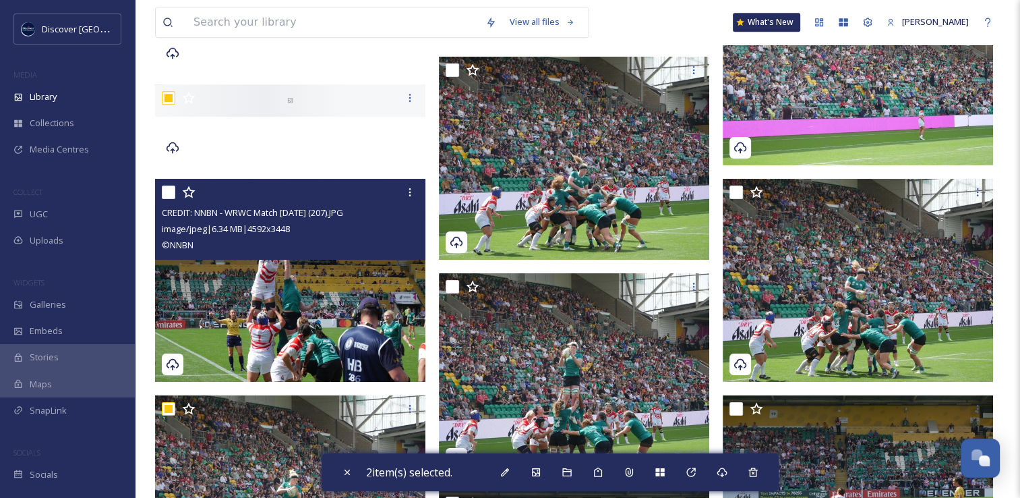
click at [167, 190] on input "checkbox" at bounding box center [168, 191] width 13 height 13
checkbox input "true"
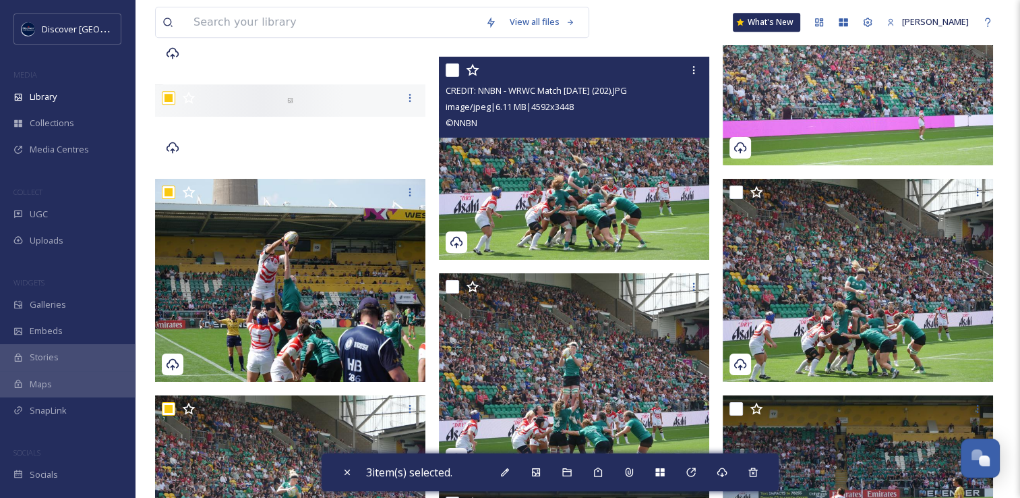
click at [457, 69] on input "checkbox" at bounding box center [452, 69] width 13 height 13
checkbox input "true"
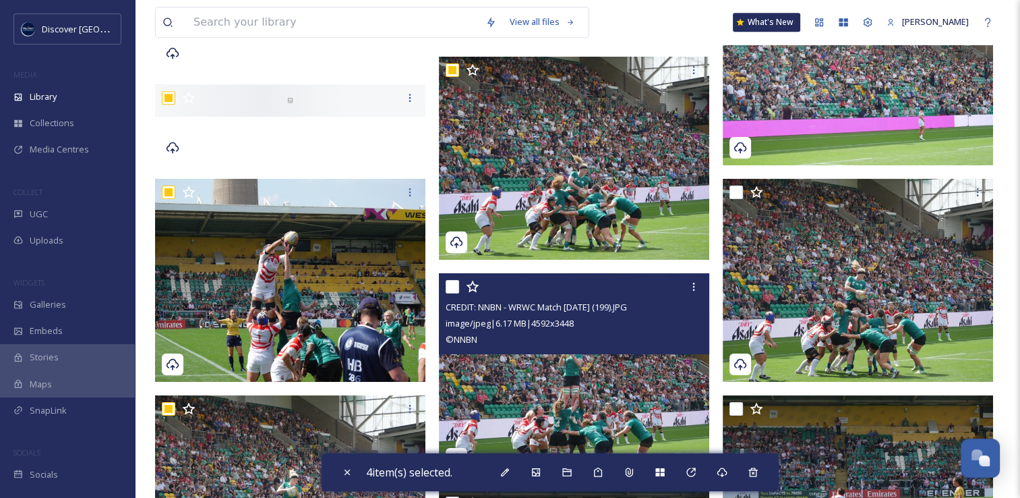
click at [450, 288] on input "checkbox" at bounding box center [452, 286] width 13 height 13
checkbox input "true"
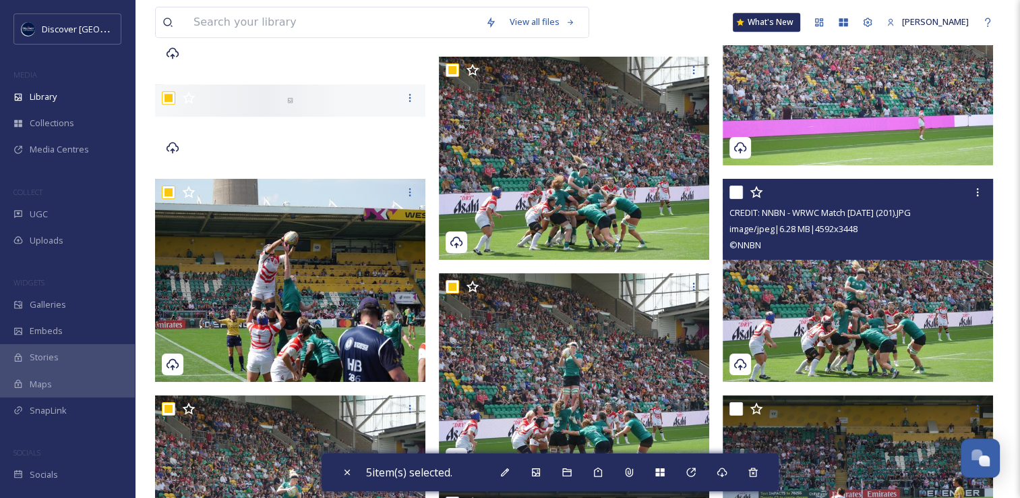
click at [739, 192] on input "checkbox" at bounding box center [736, 191] width 13 height 13
checkbox input "true"
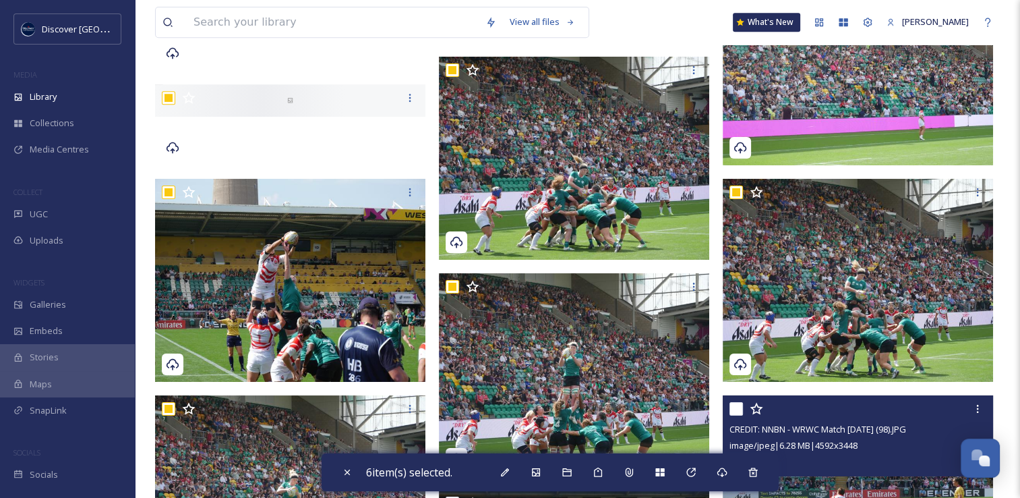
click at [734, 407] on input "checkbox" at bounding box center [736, 408] width 13 height 13
checkbox input "true"
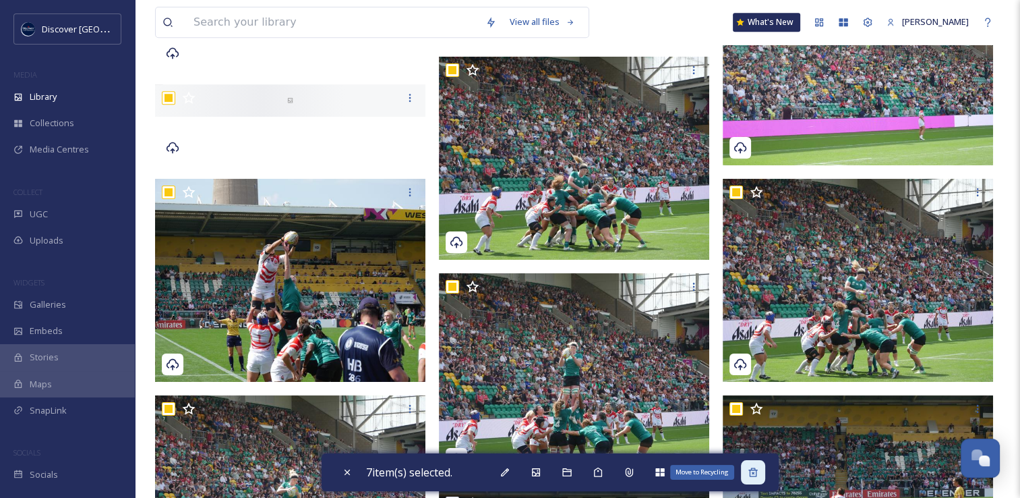
click at [754, 478] on div "Move to Recycling" at bounding box center [753, 472] width 24 height 24
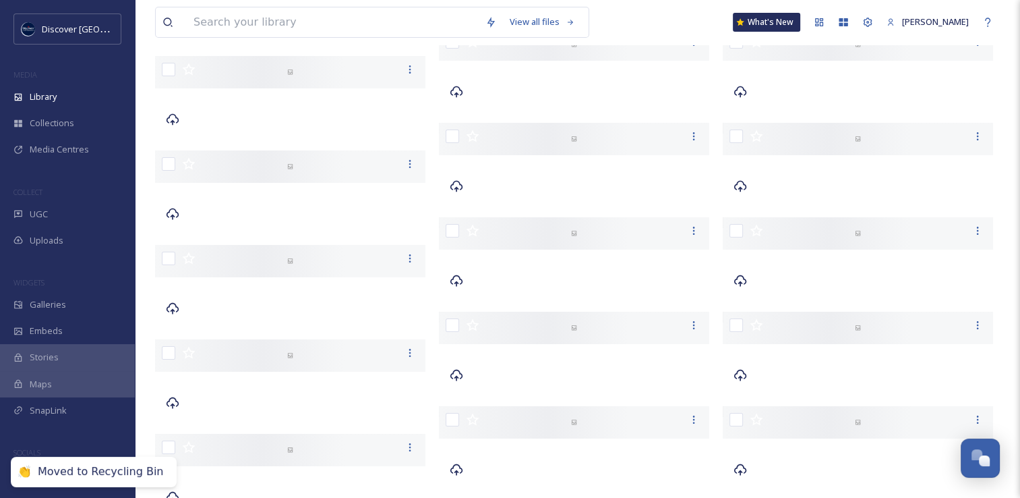
scroll to position [5190, 0]
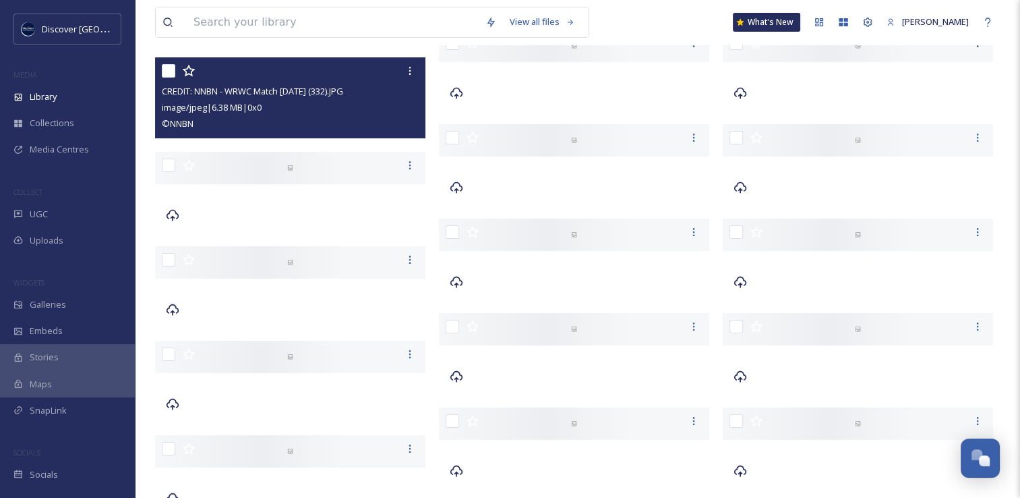
click at [169, 69] on input "checkbox" at bounding box center [168, 70] width 13 height 13
checkbox input "true"
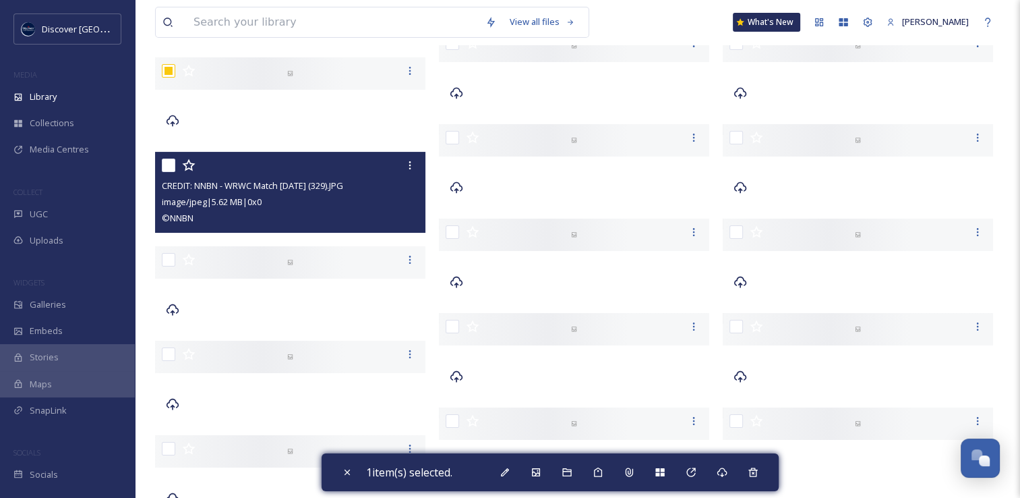
click at [169, 166] on input "checkbox" at bounding box center [168, 164] width 13 height 13
checkbox input "true"
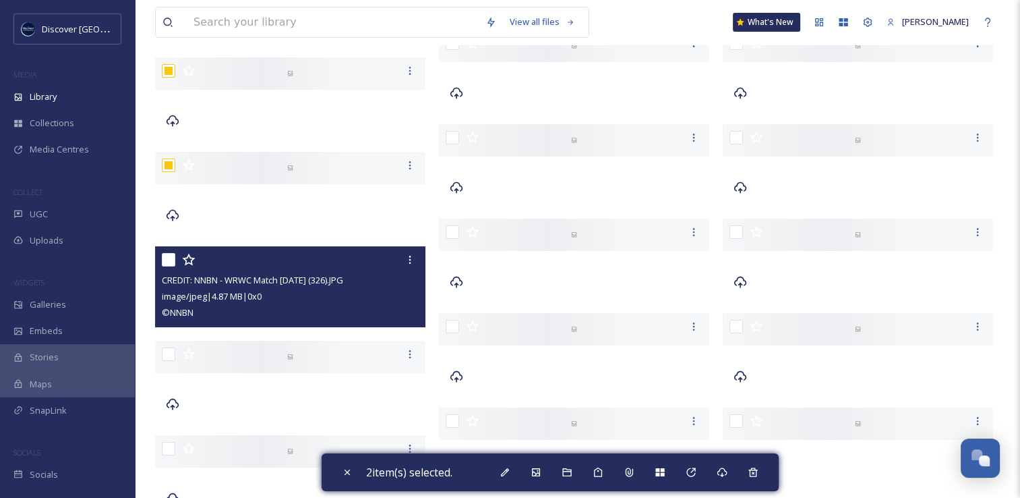
click at [166, 258] on input "checkbox" at bounding box center [168, 259] width 13 height 13
checkbox input "true"
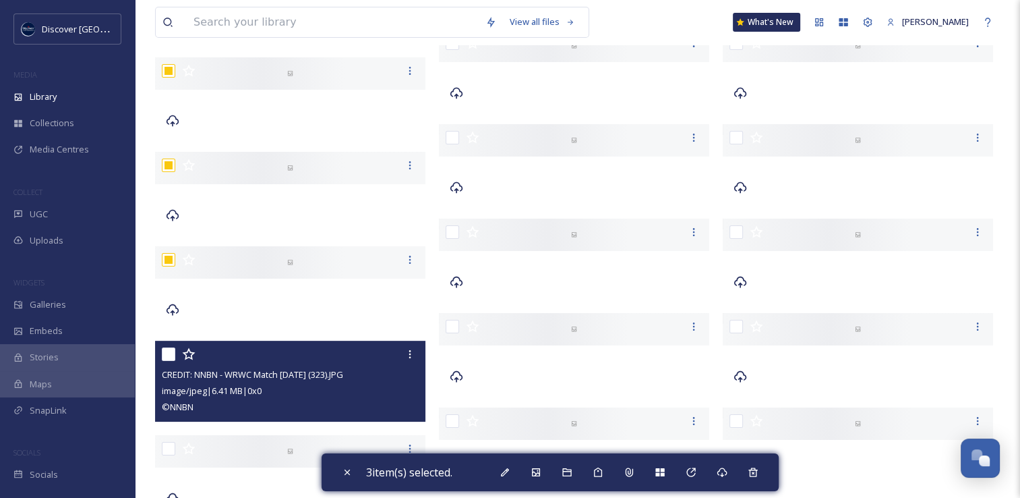
click at [170, 351] on input "checkbox" at bounding box center [168, 353] width 13 height 13
checkbox input "true"
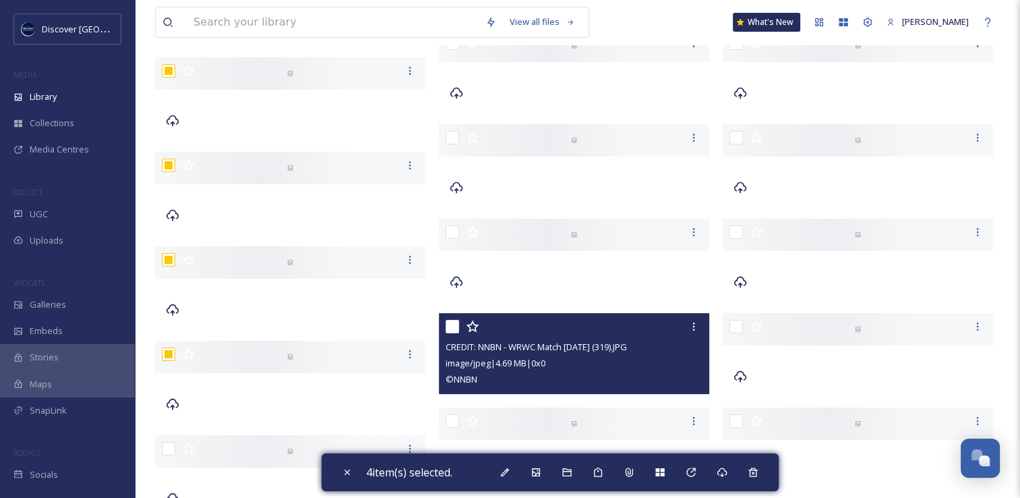
click at [455, 329] on input "checkbox" at bounding box center [452, 326] width 13 height 13
checkbox input "true"
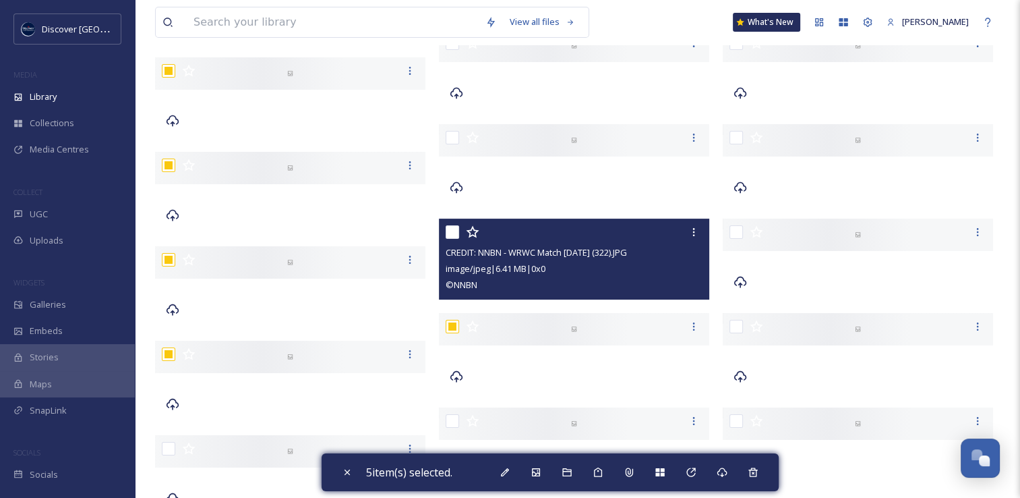
click at [450, 231] on input "checkbox" at bounding box center [452, 231] width 13 height 13
checkbox input "true"
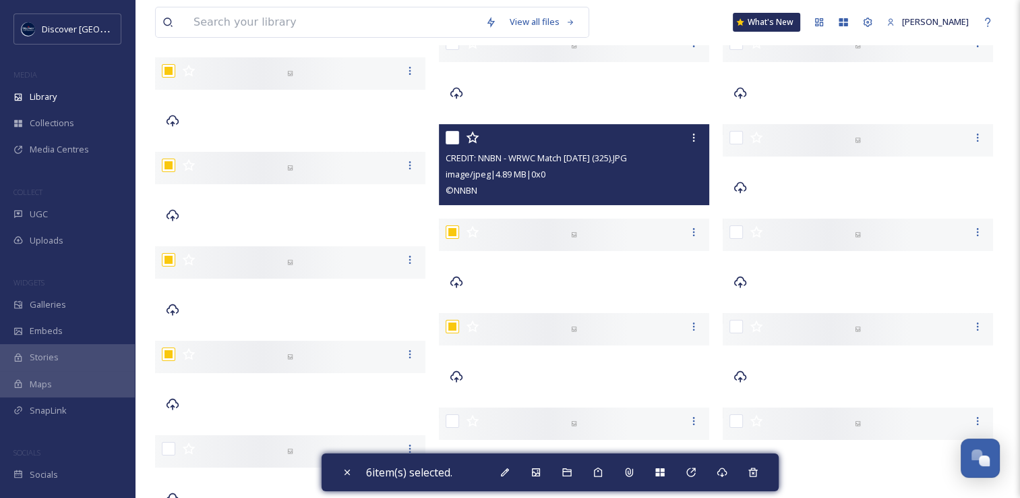
click at [453, 138] on input "checkbox" at bounding box center [452, 137] width 13 height 13
checkbox input "true"
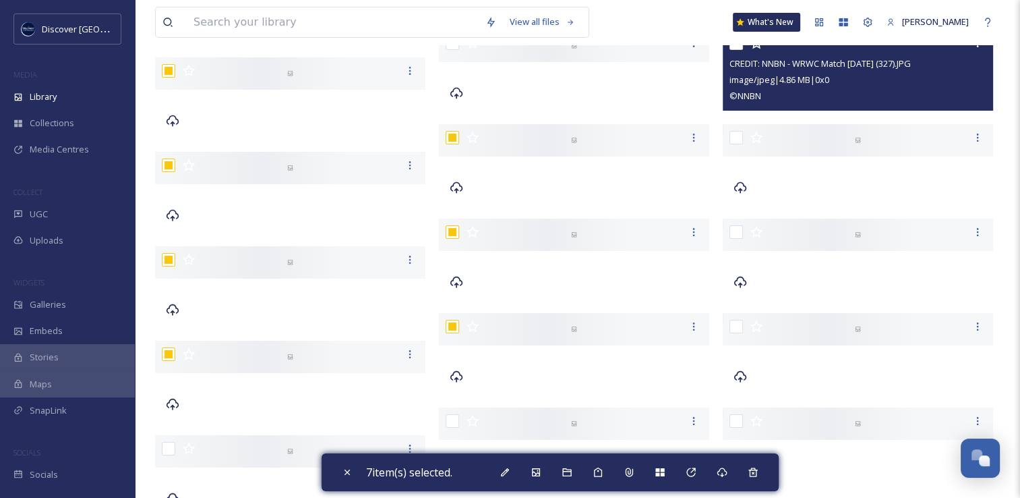
click at [738, 45] on input "checkbox" at bounding box center [736, 42] width 13 height 13
checkbox input "true"
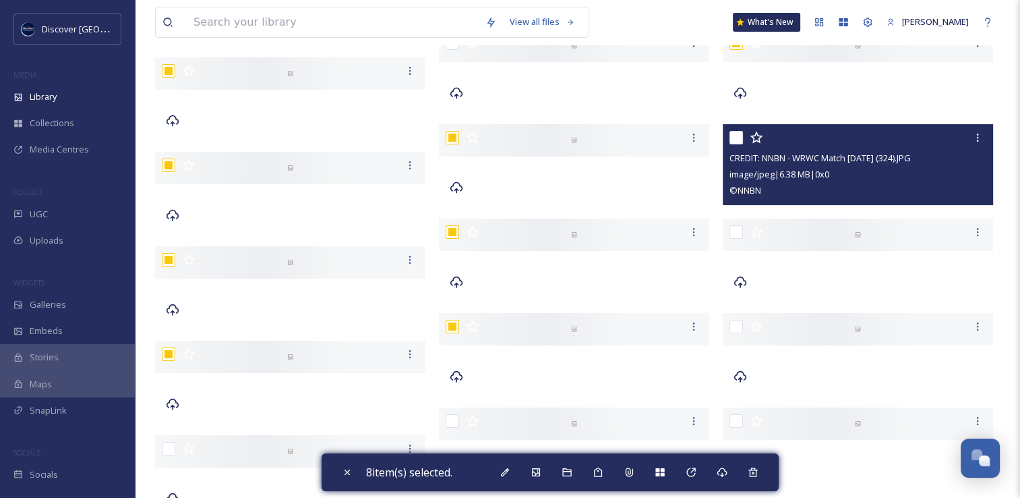
click at [735, 135] on input "checkbox" at bounding box center [736, 137] width 13 height 13
checkbox input "true"
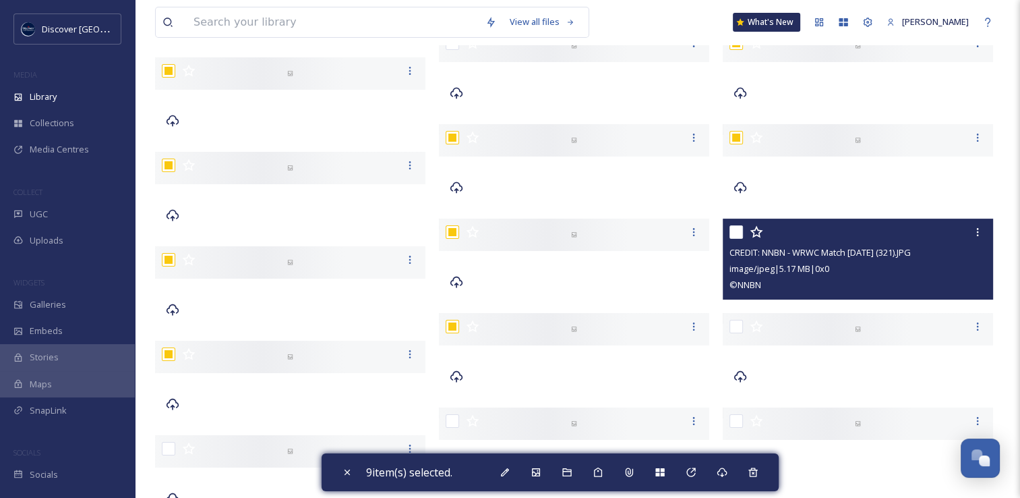
click at [733, 227] on input "checkbox" at bounding box center [736, 231] width 13 height 13
checkbox input "true"
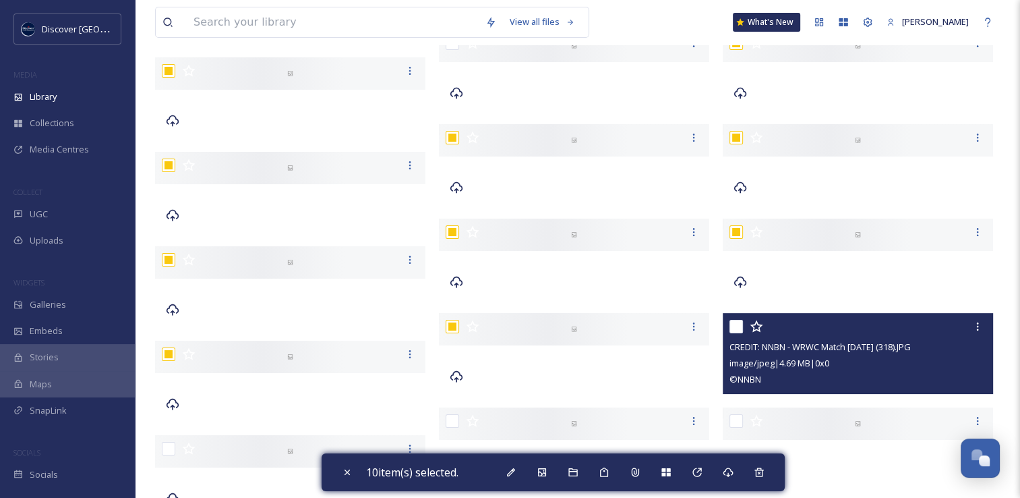
click at [733, 326] on input "checkbox" at bounding box center [736, 326] width 13 height 13
checkbox input "true"
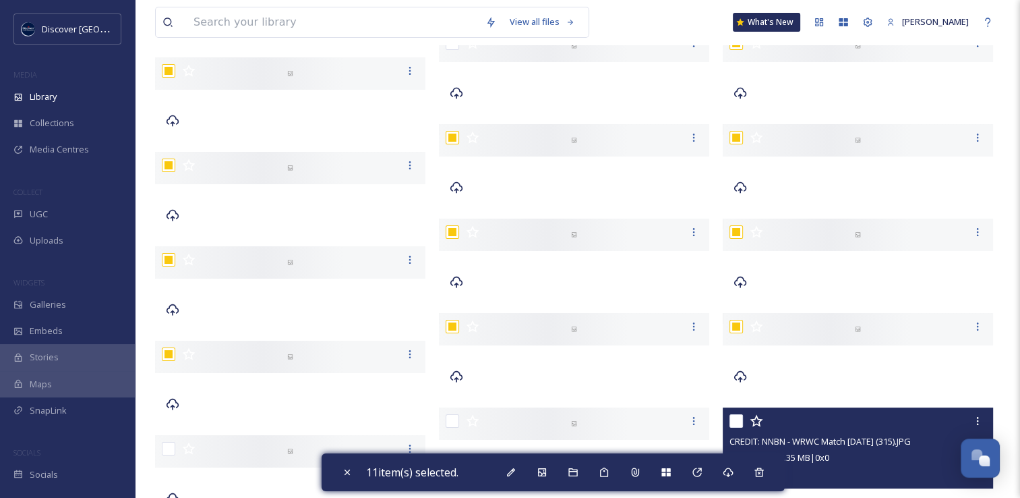
click at [734, 422] on input "checkbox" at bounding box center [736, 420] width 13 height 13
checkbox input "true"
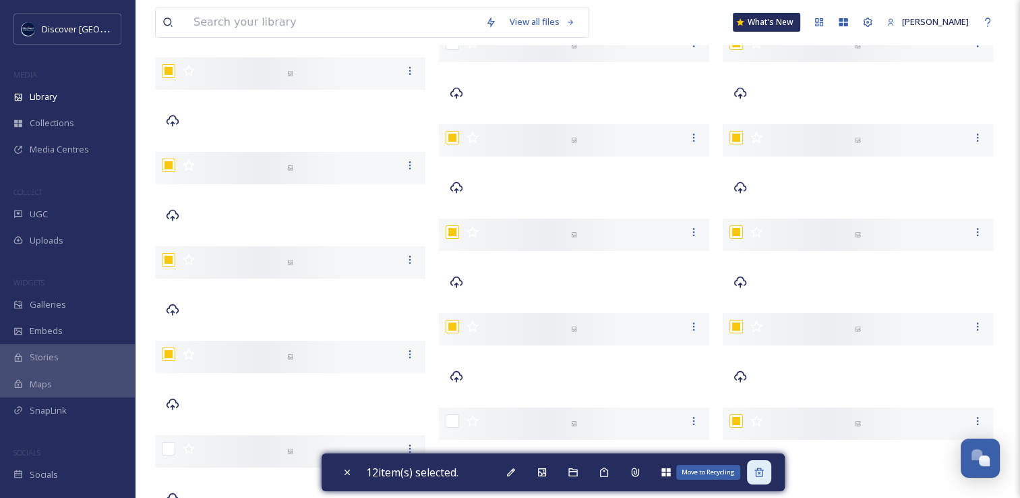
click at [761, 473] on icon at bounding box center [759, 472] width 11 height 11
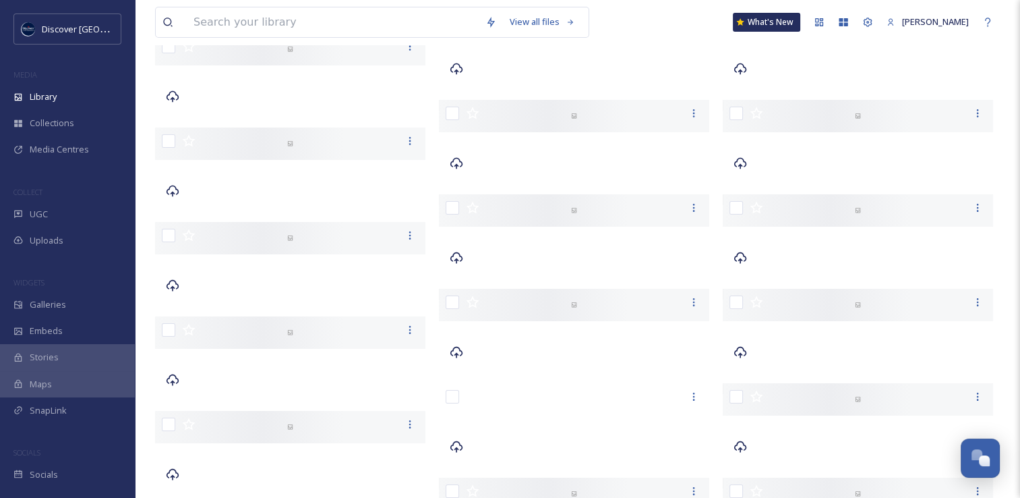
scroll to position [4718, 0]
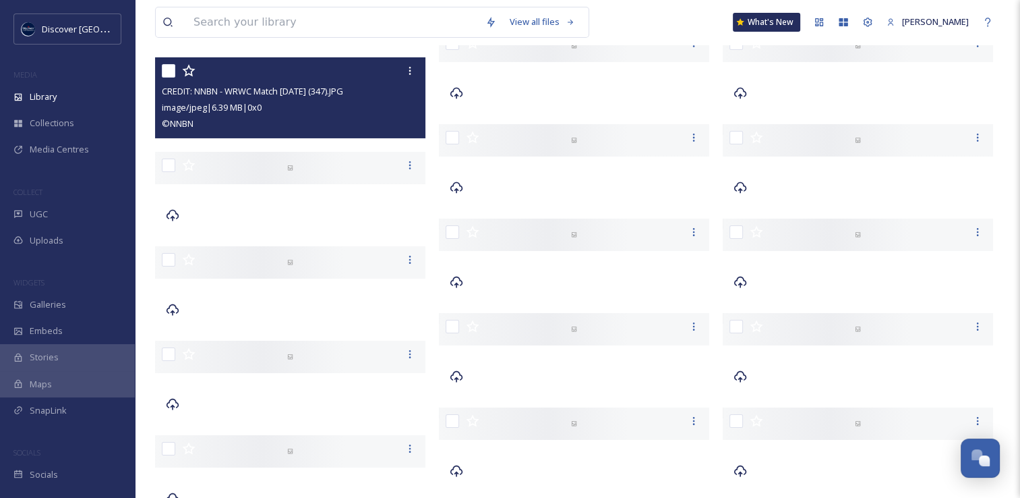
click at [173, 71] on input "checkbox" at bounding box center [168, 70] width 13 height 13
checkbox input "true"
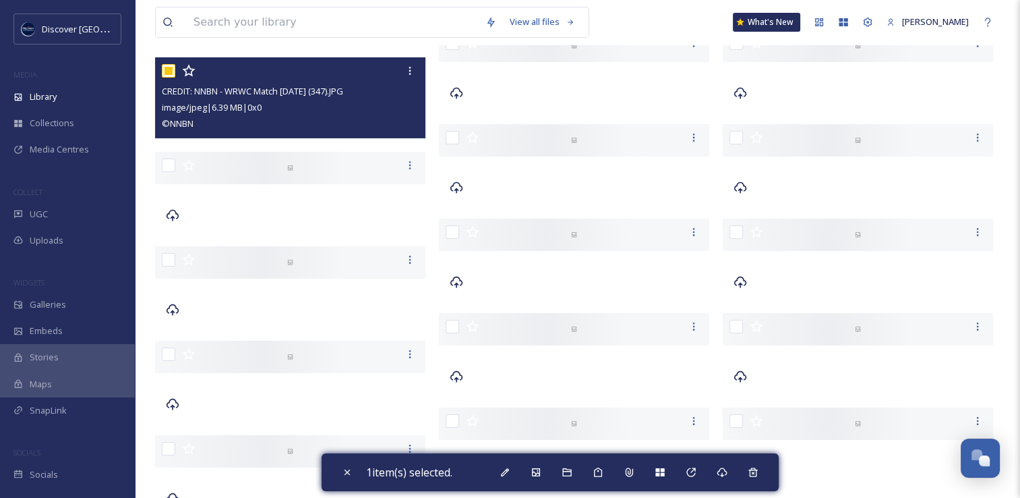
click at [164, 163] on input "checkbox" at bounding box center [168, 164] width 13 height 13
checkbox input "true"
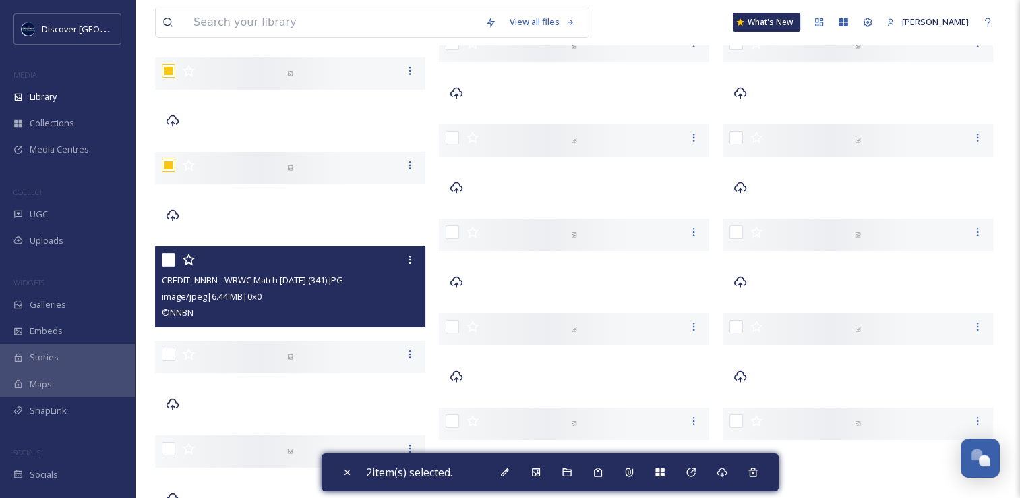
click at [167, 264] on input "checkbox" at bounding box center [168, 259] width 13 height 13
checkbox input "true"
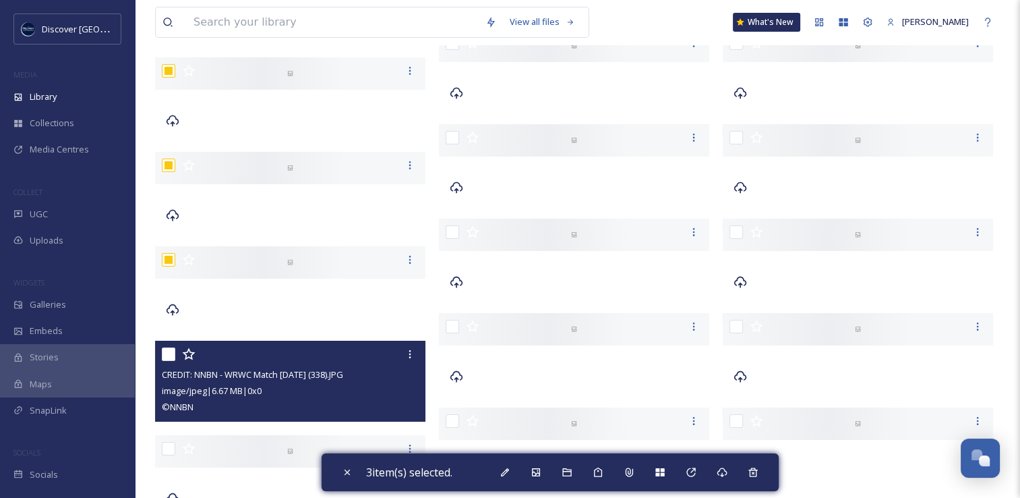
click at [167, 354] on input "checkbox" at bounding box center [168, 353] width 13 height 13
checkbox input "true"
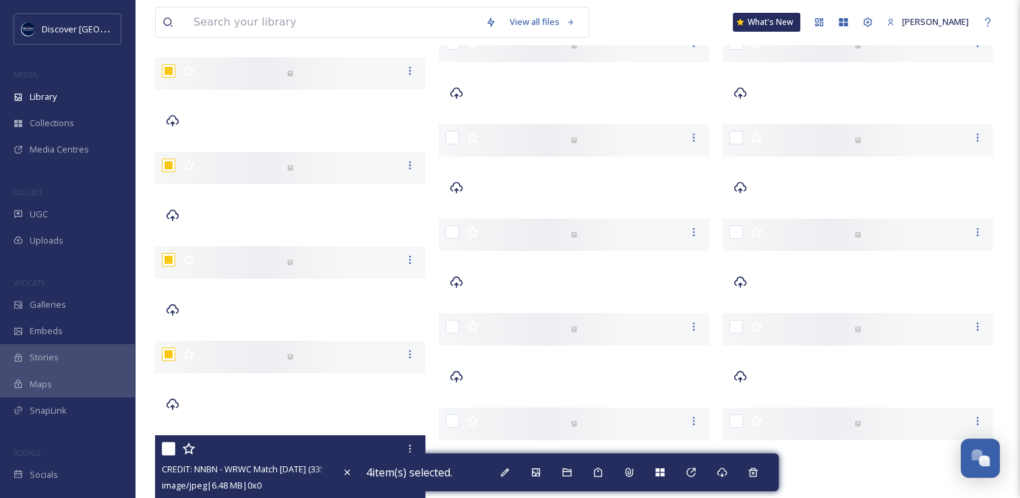
click at [168, 446] on input "checkbox" at bounding box center [168, 448] width 13 height 13
checkbox input "true"
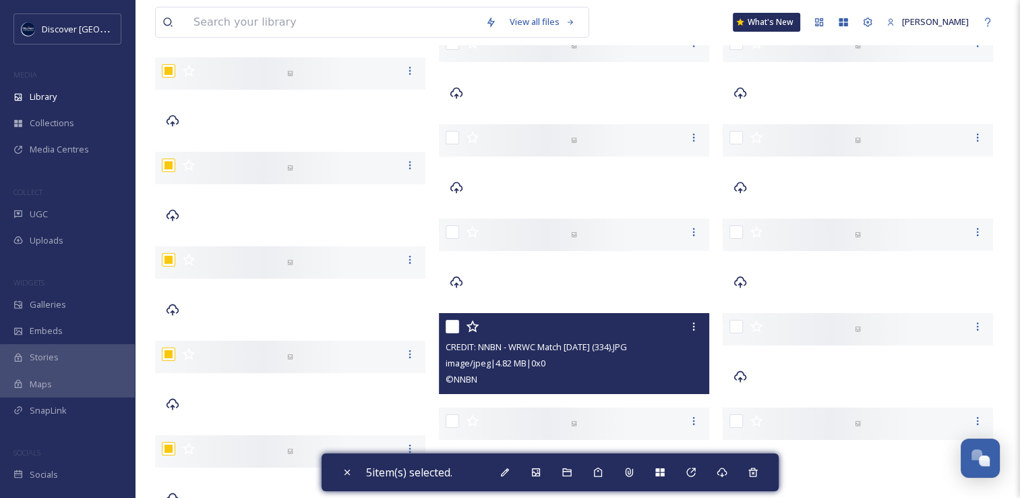
click at [448, 322] on input "checkbox" at bounding box center [452, 326] width 13 height 13
checkbox input "true"
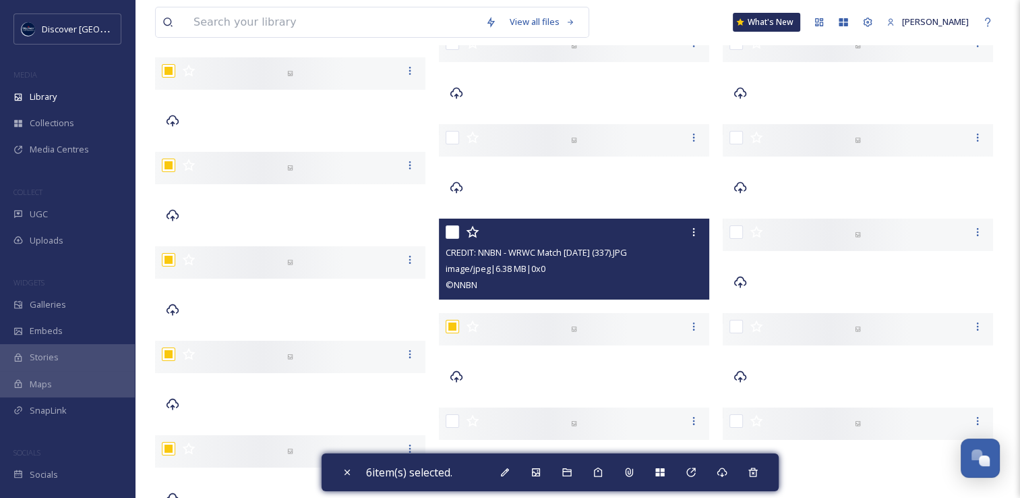
click at [459, 228] on input "checkbox" at bounding box center [452, 231] width 13 height 13
checkbox input "true"
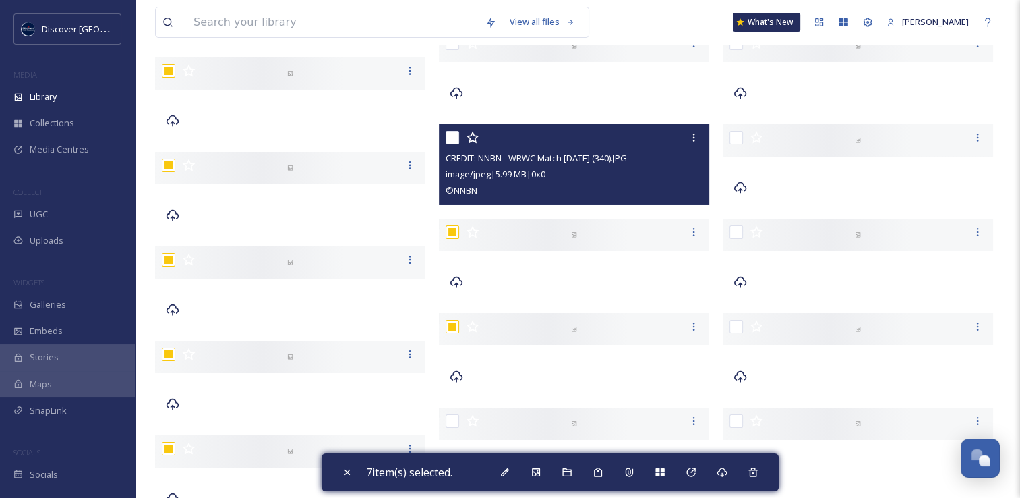
click at [450, 138] on input "checkbox" at bounding box center [452, 137] width 13 height 13
checkbox input "true"
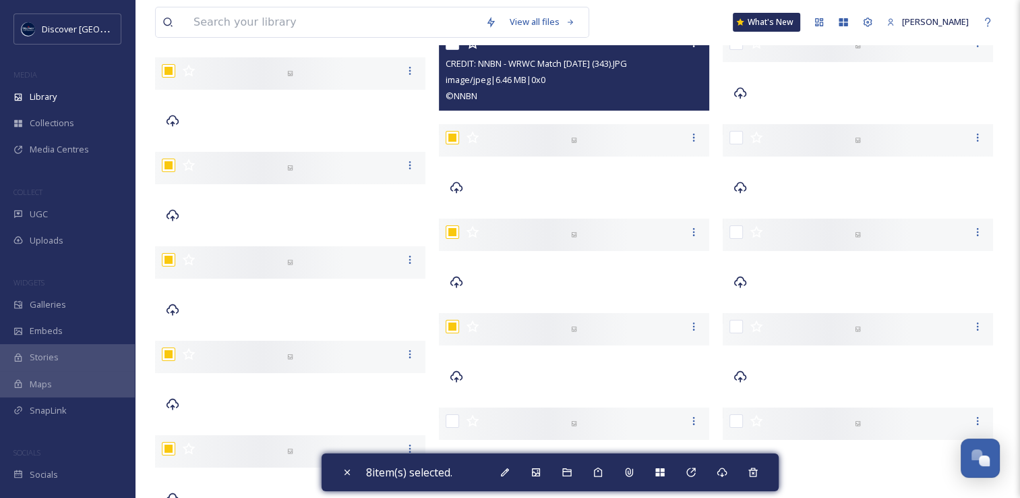
click at [451, 48] on input "checkbox" at bounding box center [452, 42] width 13 height 13
checkbox input "true"
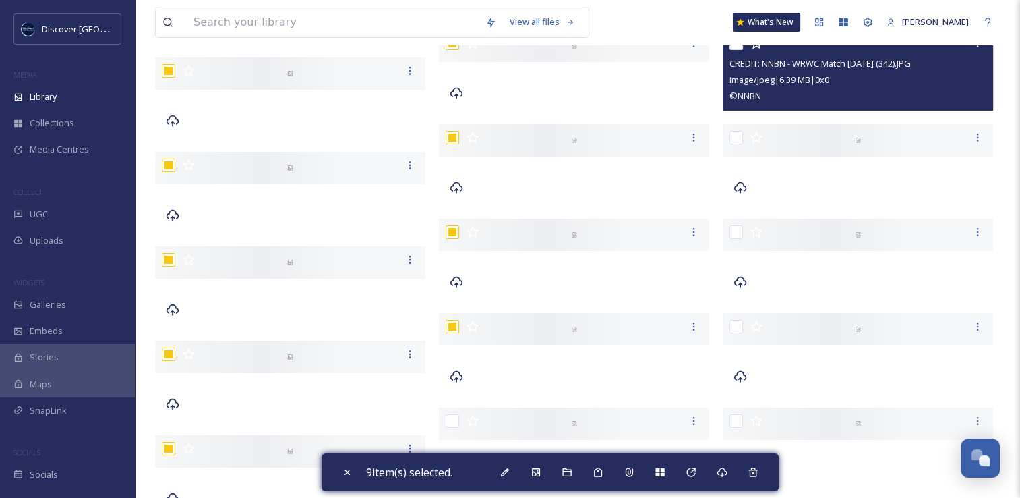
click at [738, 47] on input "checkbox" at bounding box center [736, 42] width 13 height 13
checkbox input "true"
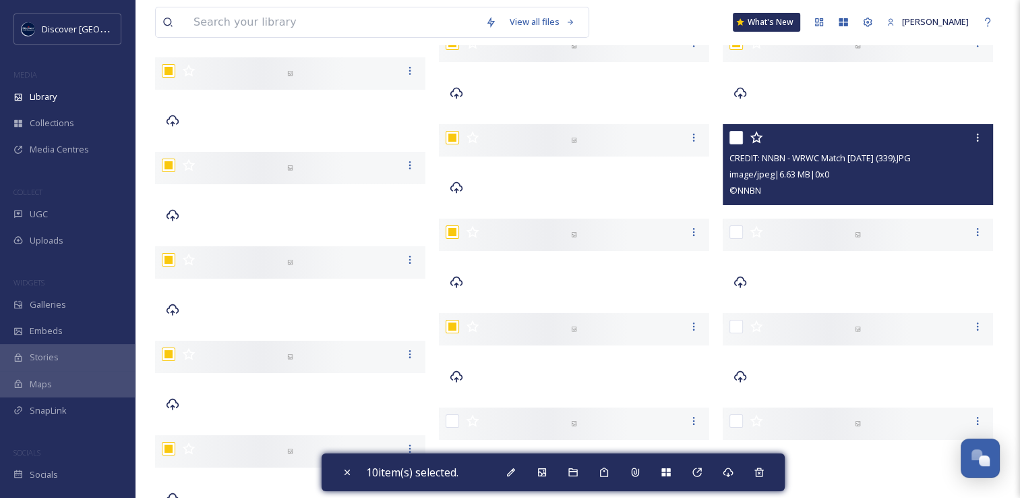
click at [738, 140] on input "checkbox" at bounding box center [736, 137] width 13 height 13
checkbox input "true"
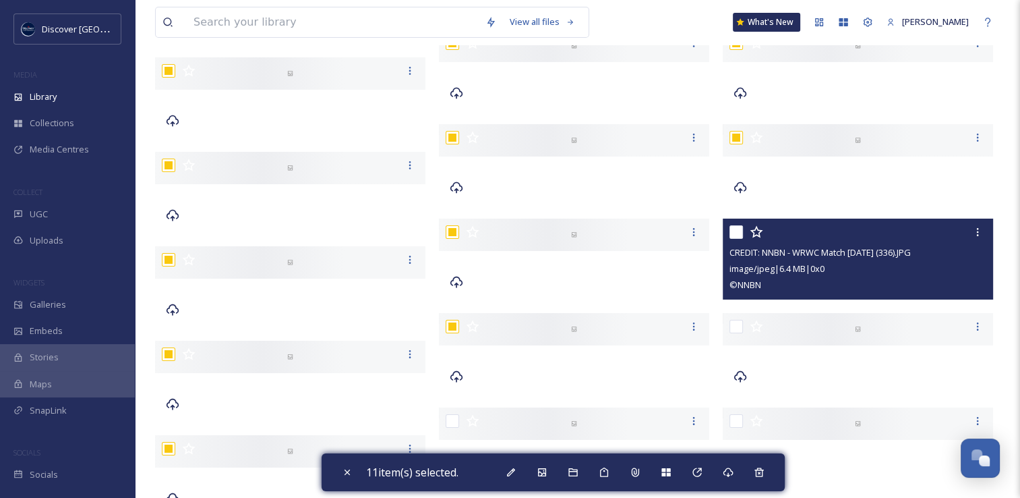
click at [736, 236] on input "checkbox" at bounding box center [736, 231] width 13 height 13
checkbox input "true"
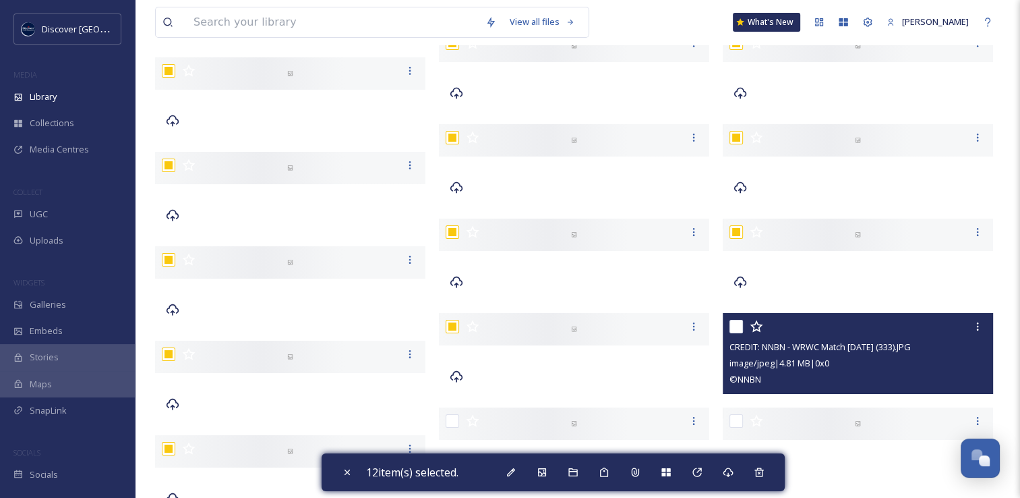
click at [736, 331] on input "checkbox" at bounding box center [736, 326] width 13 height 13
checkbox input "true"
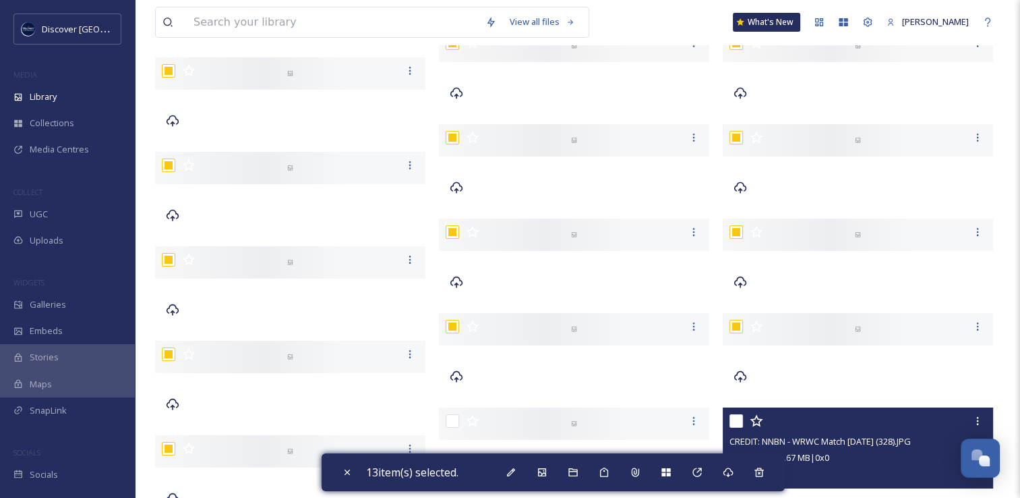
click at [731, 424] on input "checkbox" at bounding box center [736, 420] width 13 height 13
checkbox input "true"
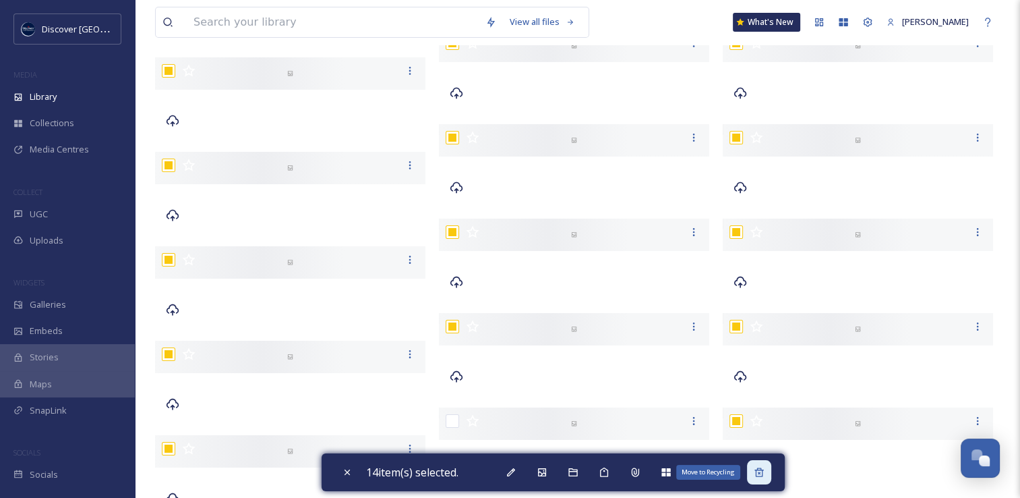
click at [755, 471] on div "Move to Recycling" at bounding box center [759, 472] width 24 height 24
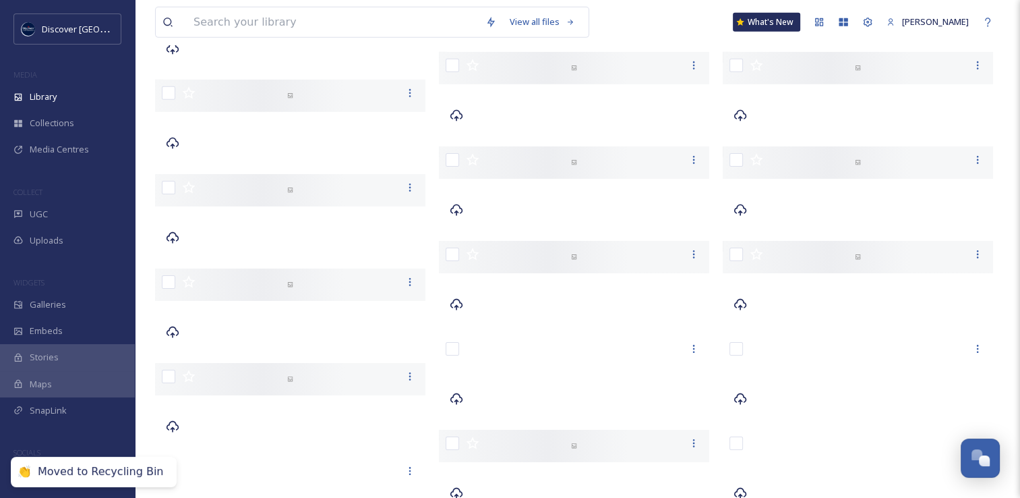
scroll to position [4313, 0]
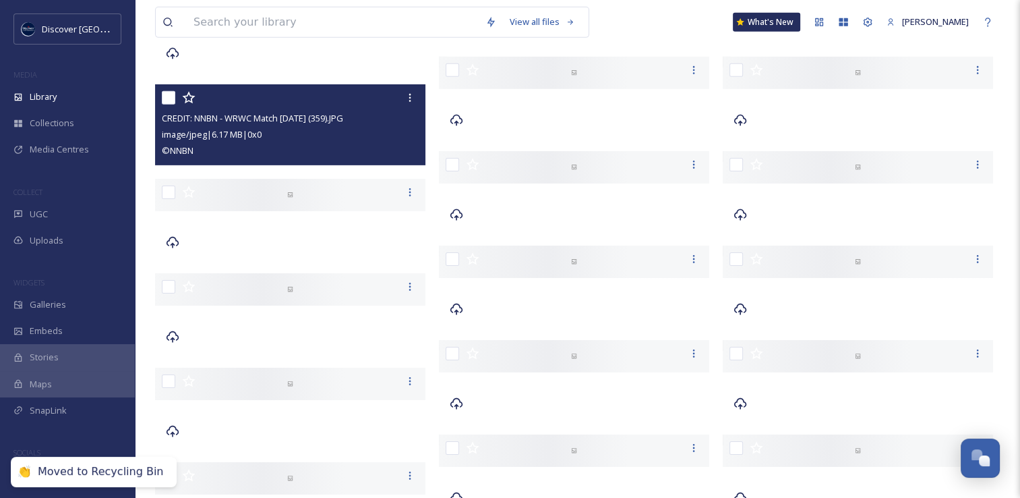
click at [164, 96] on input "checkbox" at bounding box center [168, 97] width 13 height 13
checkbox input "true"
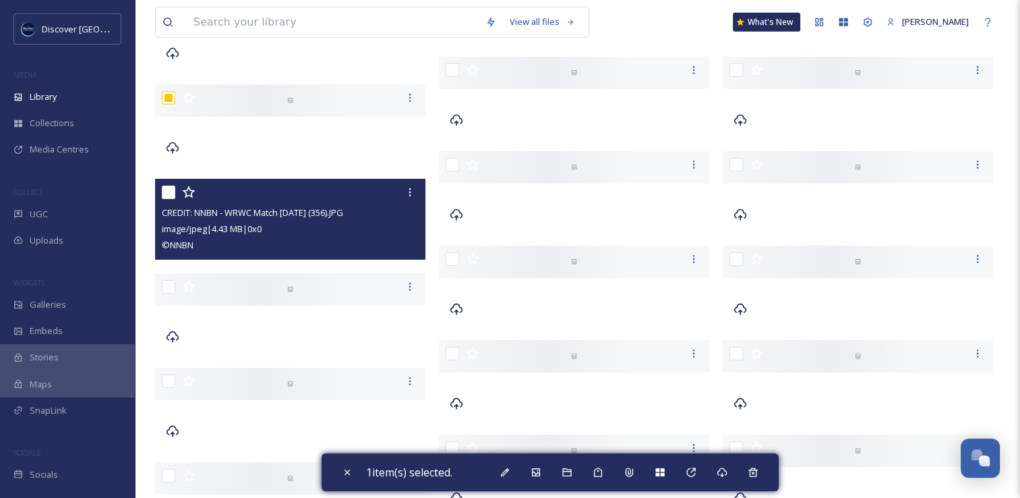
click at [169, 192] on input "checkbox" at bounding box center [168, 191] width 13 height 13
checkbox input "true"
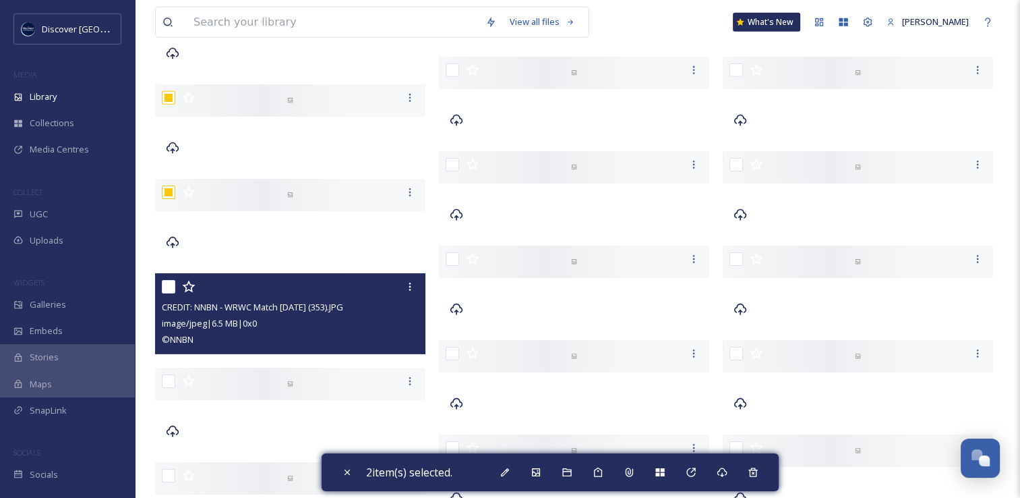
click at [169, 286] on input "checkbox" at bounding box center [168, 286] width 13 height 13
checkbox input "true"
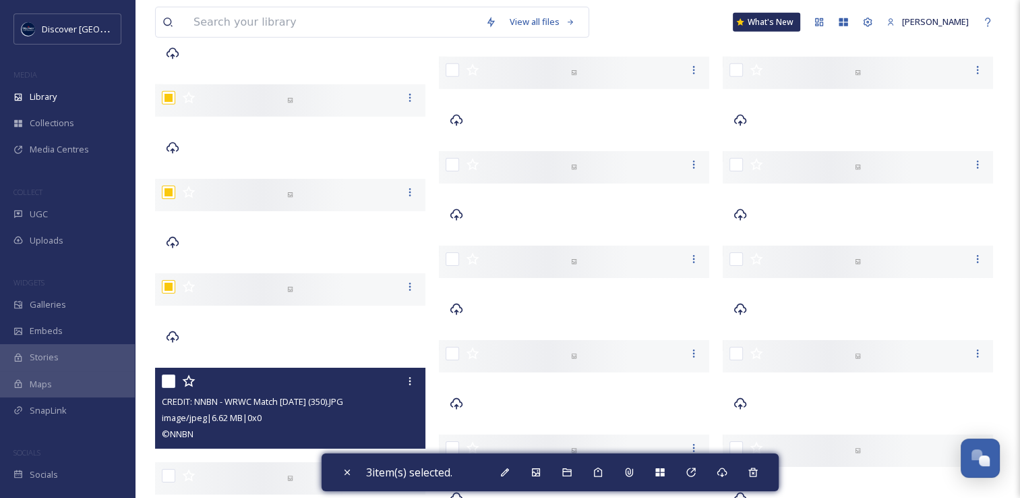
click at [169, 386] on input "checkbox" at bounding box center [168, 380] width 13 height 13
checkbox input "true"
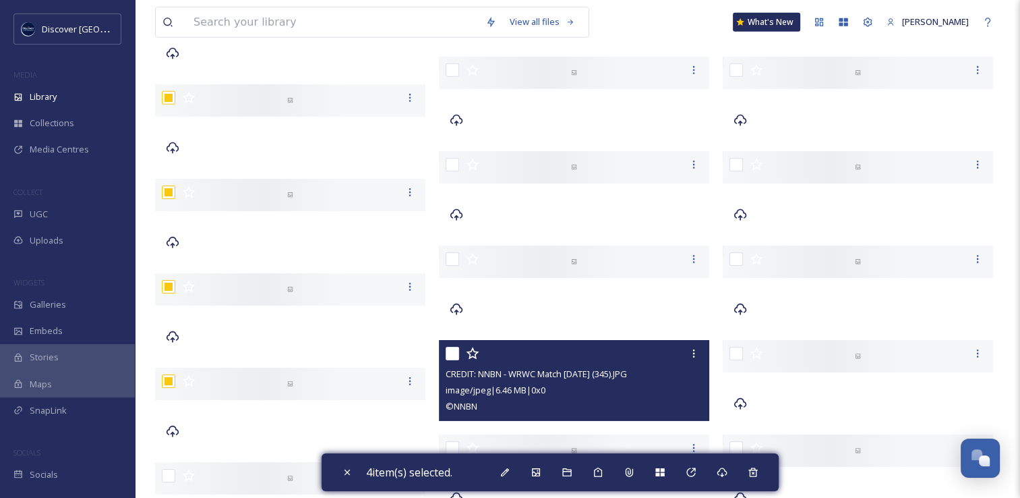
click at [453, 356] on input "checkbox" at bounding box center [452, 353] width 13 height 13
checkbox input "true"
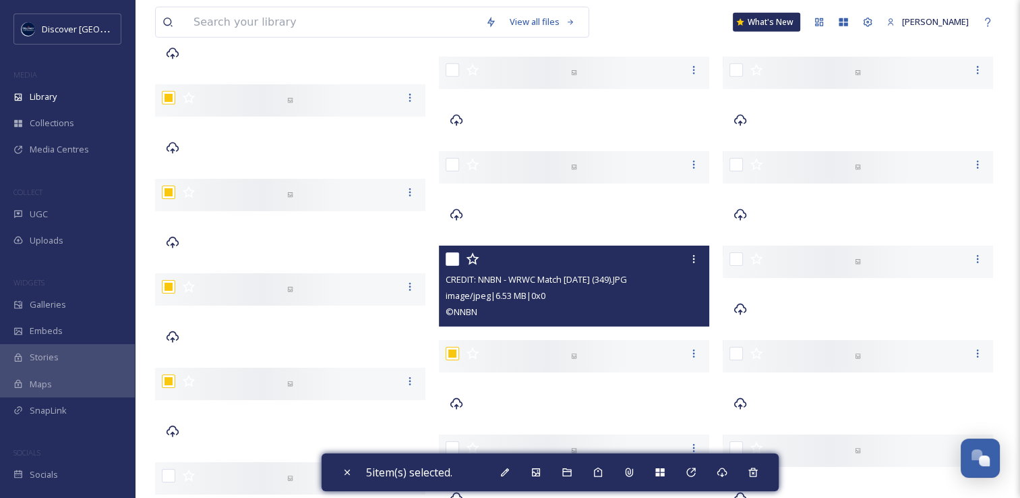
click at [456, 260] on input "checkbox" at bounding box center [452, 258] width 13 height 13
checkbox input "true"
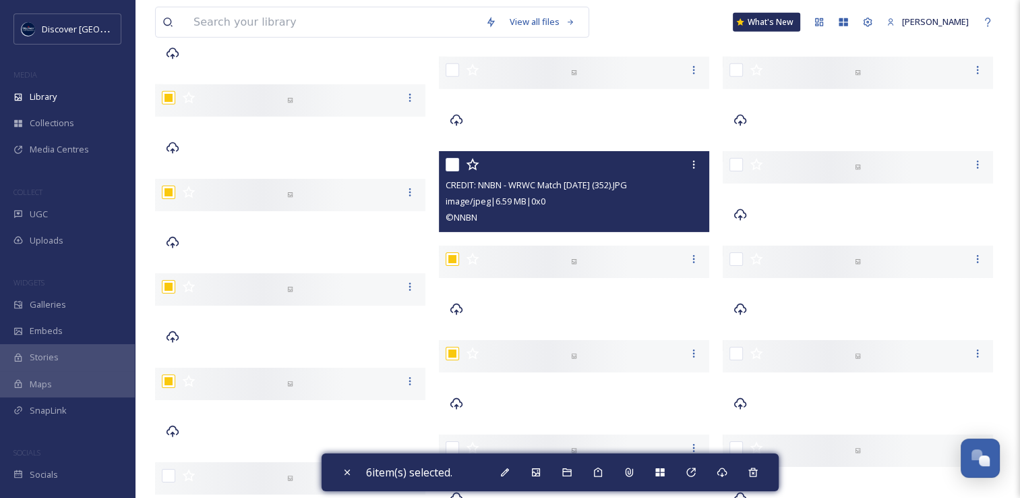
click at [452, 163] on input "checkbox" at bounding box center [452, 164] width 13 height 13
checkbox input "true"
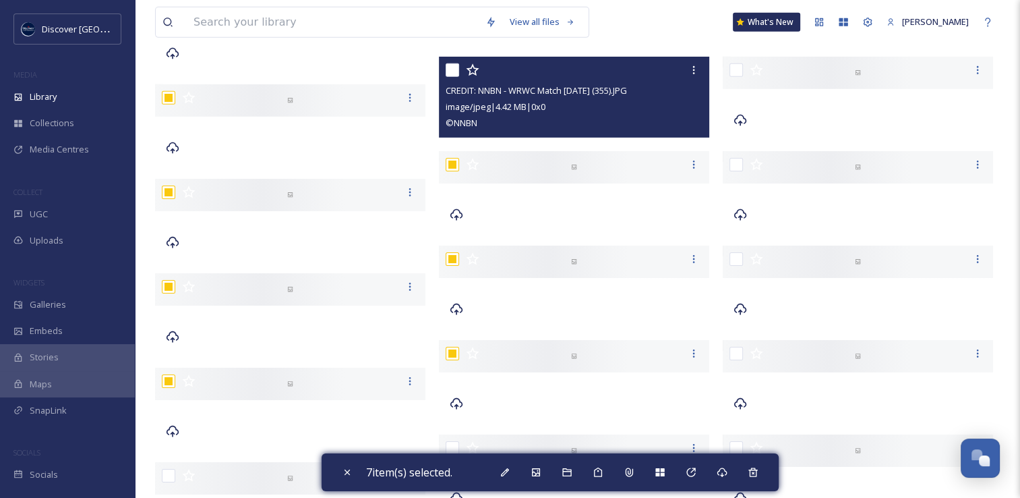
click at [453, 70] on input "checkbox" at bounding box center [452, 69] width 13 height 13
checkbox input "true"
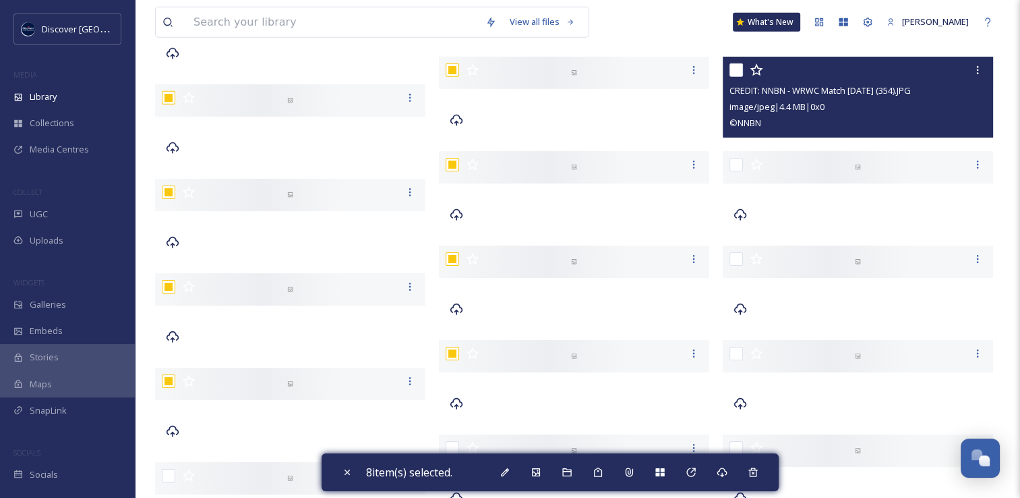
click at [738, 71] on input "checkbox" at bounding box center [736, 69] width 13 height 13
checkbox input "true"
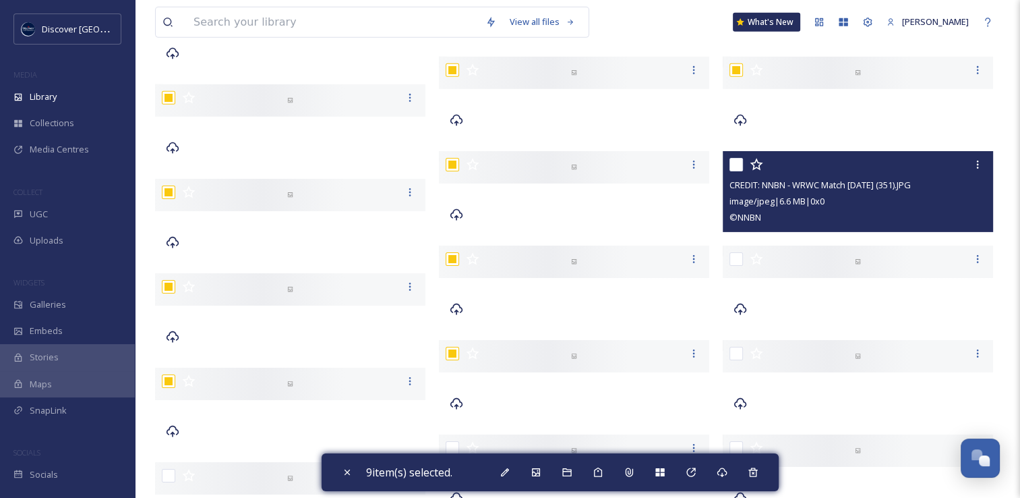
click at [736, 163] on input "checkbox" at bounding box center [736, 164] width 13 height 13
checkbox input "true"
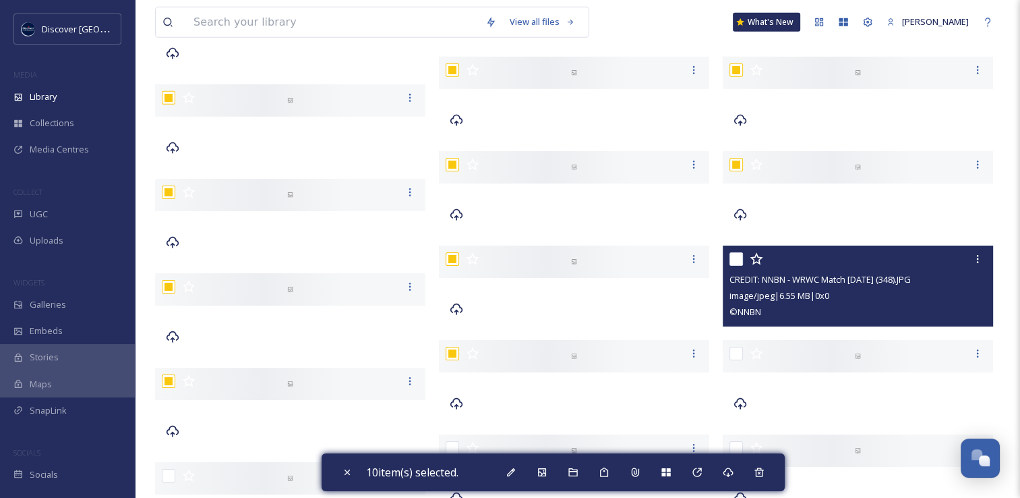
click at [734, 257] on input "checkbox" at bounding box center [736, 258] width 13 height 13
checkbox input "true"
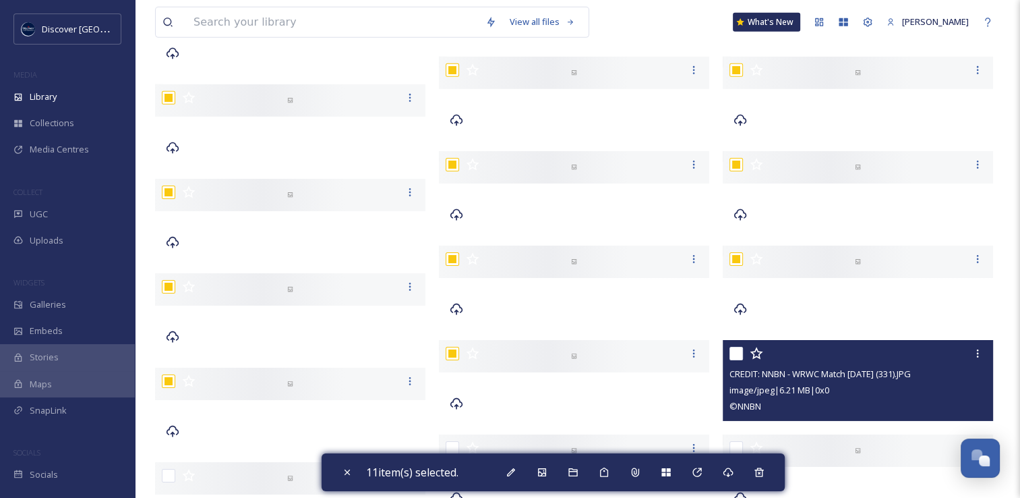
click at [738, 357] on input "checkbox" at bounding box center [736, 353] width 13 height 13
checkbox input "true"
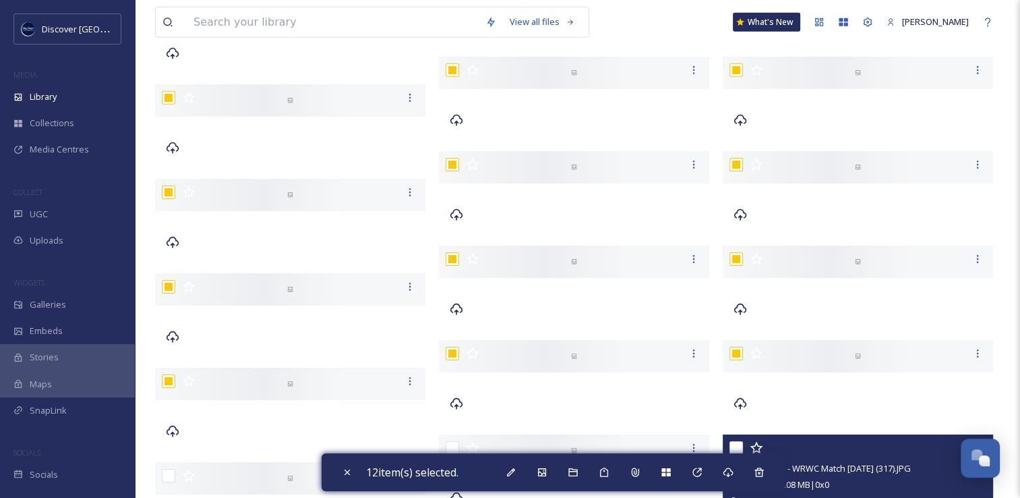
click at [736, 448] on input "checkbox" at bounding box center [736, 447] width 13 height 13
checkbox input "true"
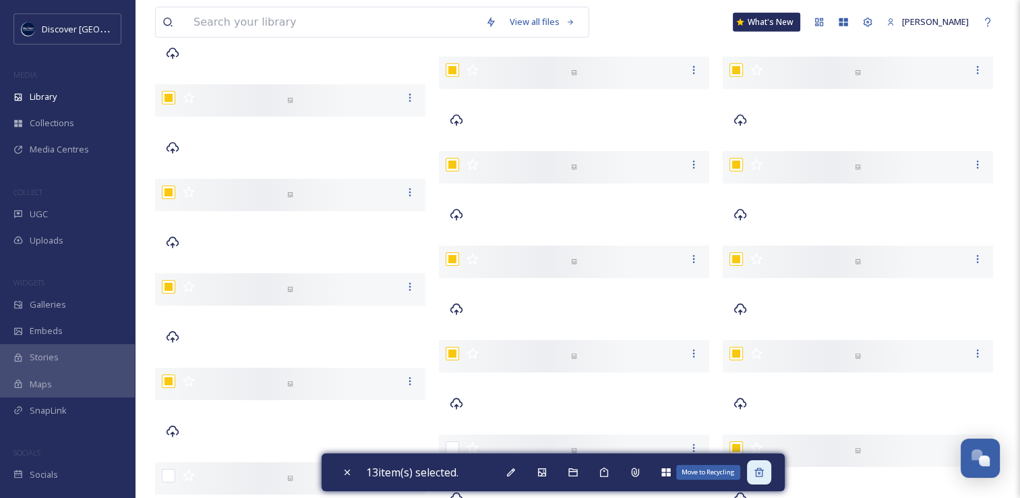
click at [762, 473] on icon at bounding box center [759, 471] width 9 height 9
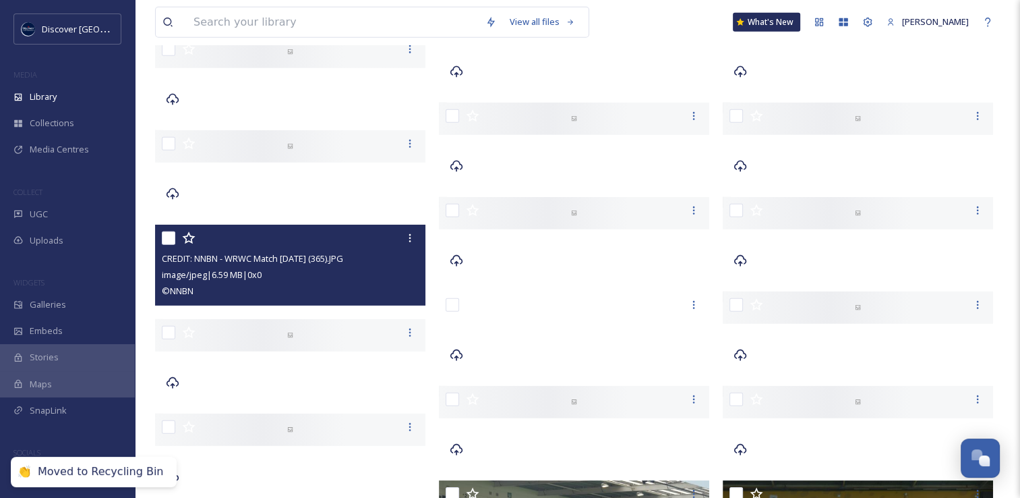
scroll to position [3909, 0]
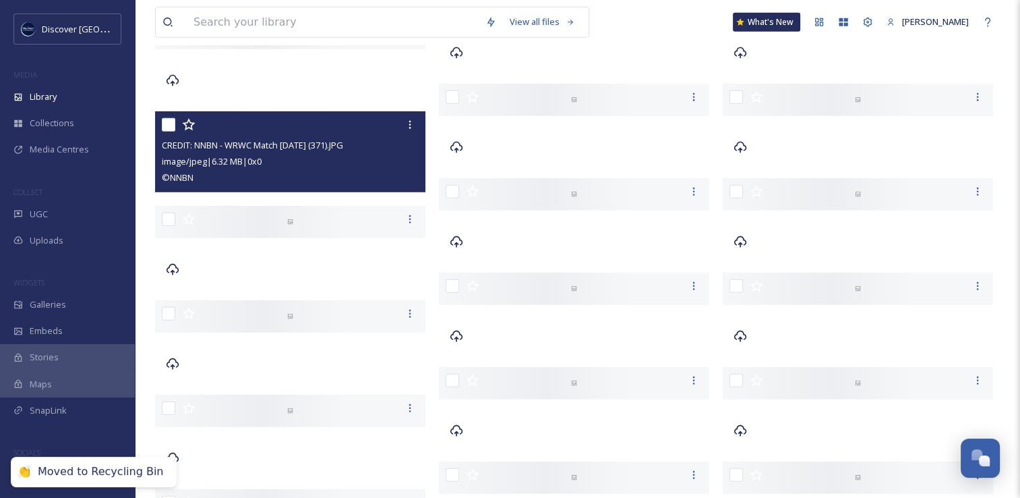
drag, startPoint x: 167, startPoint y: 121, endPoint x: 175, endPoint y: 134, distance: 14.8
click at [167, 121] on input "checkbox" at bounding box center [168, 124] width 13 height 13
checkbox input "true"
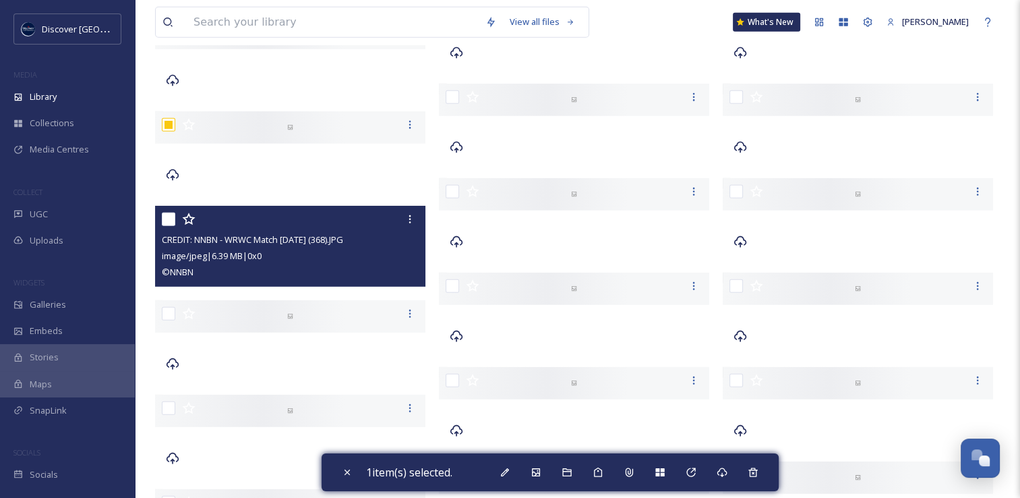
click at [168, 218] on input "checkbox" at bounding box center [168, 218] width 13 height 13
checkbox input "true"
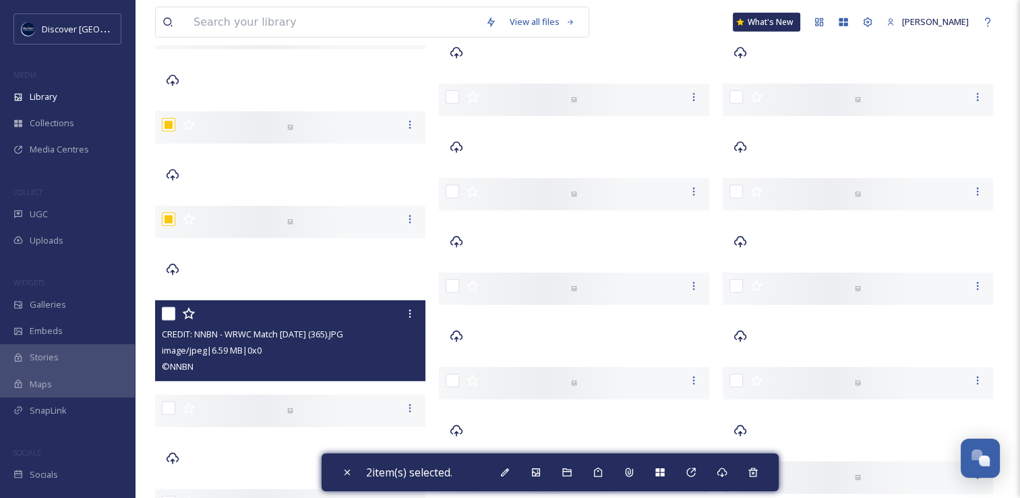
click at [170, 314] on input "checkbox" at bounding box center [168, 313] width 13 height 13
checkbox input "true"
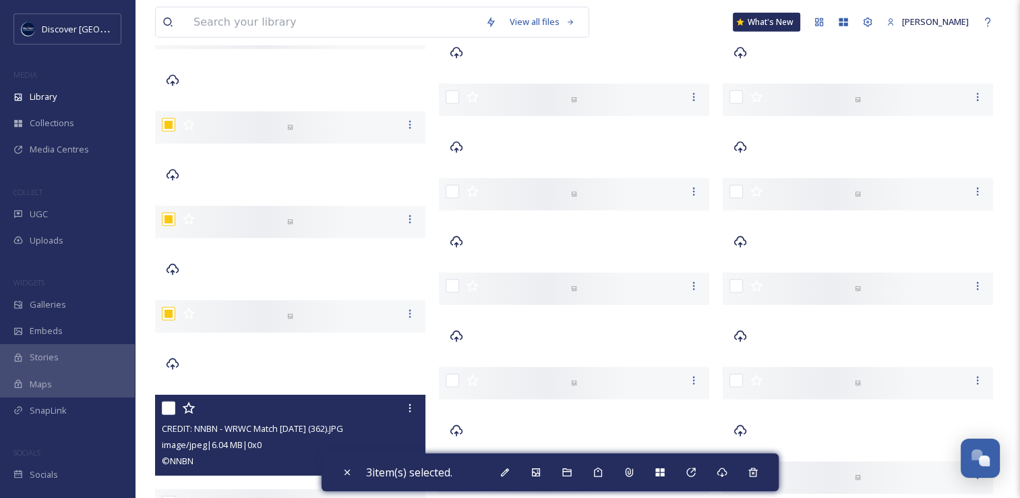
click at [167, 409] on input "checkbox" at bounding box center [168, 407] width 13 height 13
checkbox input "true"
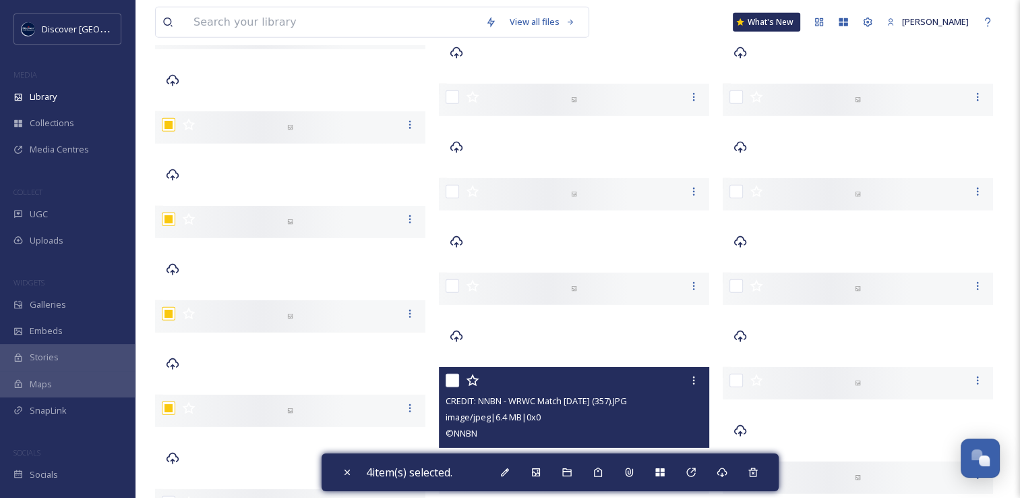
click at [448, 380] on input "checkbox" at bounding box center [452, 380] width 13 height 13
checkbox input "true"
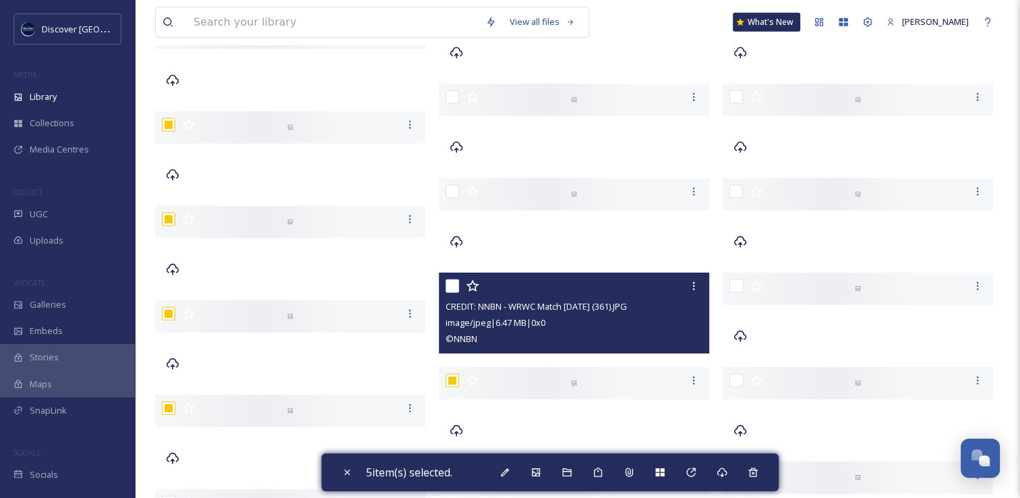
click at [454, 284] on input "checkbox" at bounding box center [452, 285] width 13 height 13
checkbox input "true"
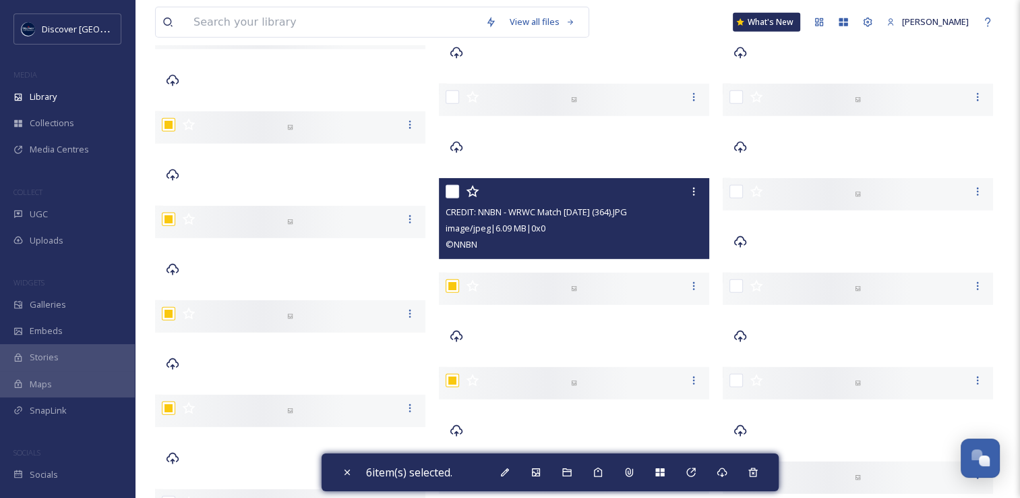
click at [453, 193] on input "checkbox" at bounding box center [452, 191] width 13 height 13
checkbox input "true"
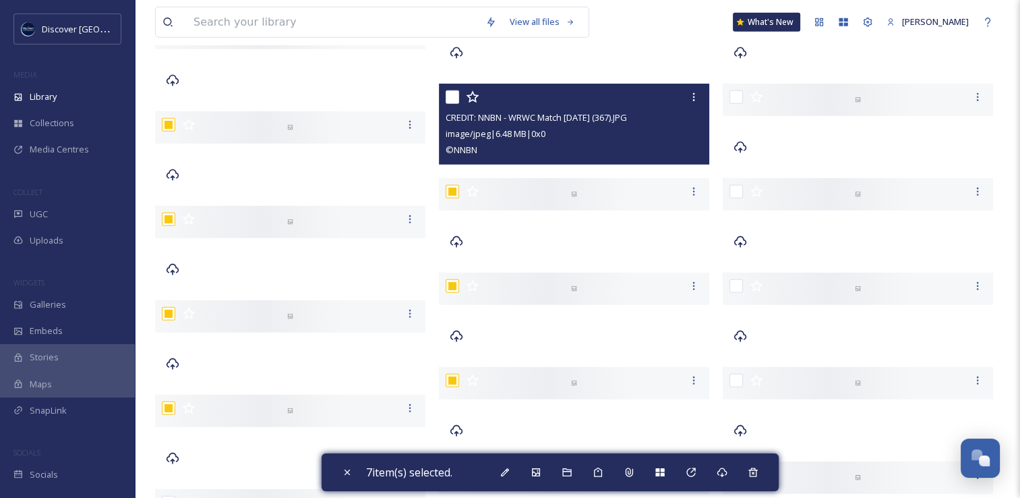
click at [453, 96] on input "checkbox" at bounding box center [452, 96] width 13 height 13
checkbox input "true"
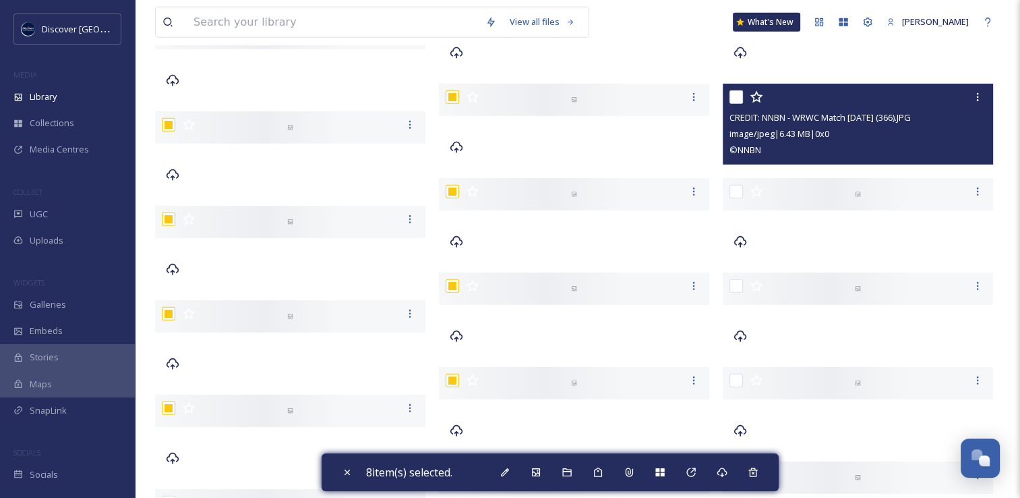
click at [736, 96] on input "checkbox" at bounding box center [736, 96] width 13 height 13
checkbox input "true"
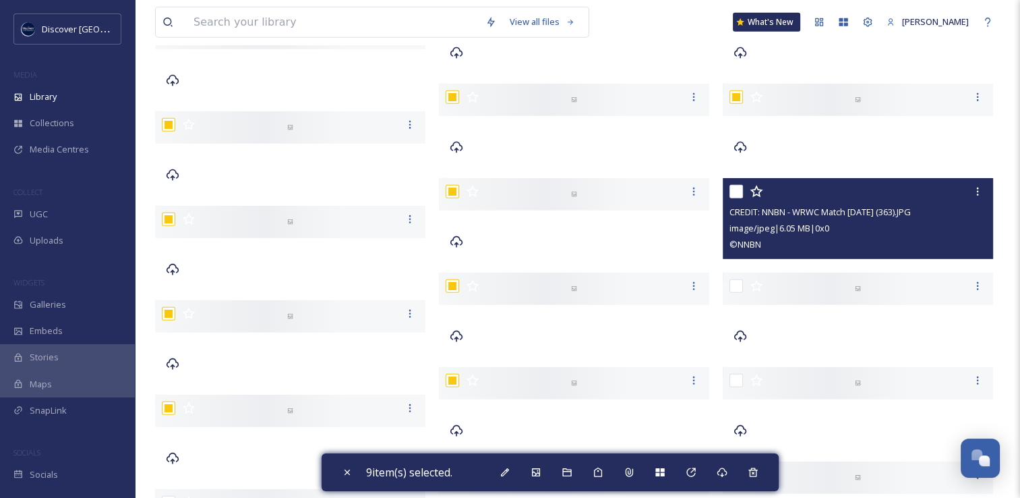
click at [736, 194] on input "checkbox" at bounding box center [736, 191] width 13 height 13
checkbox input "true"
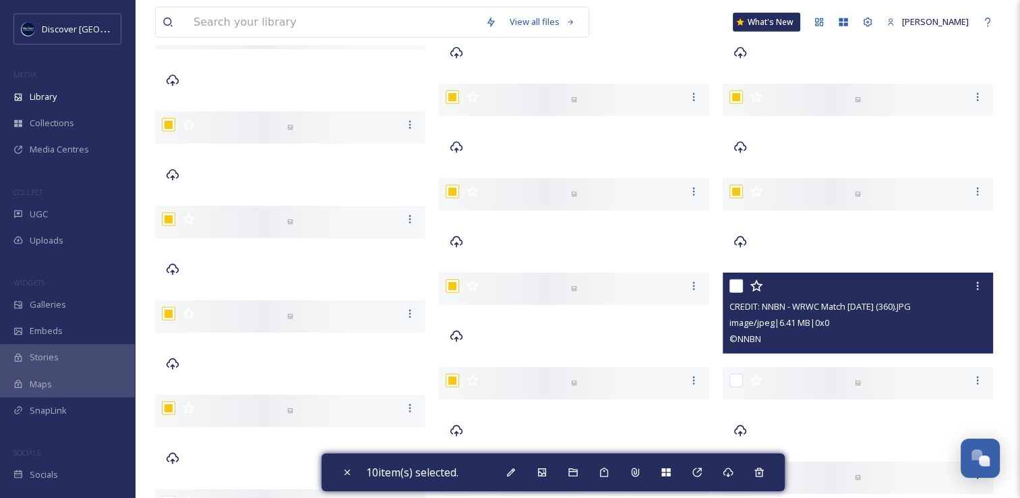
click at [737, 289] on input "checkbox" at bounding box center [736, 285] width 13 height 13
checkbox input "true"
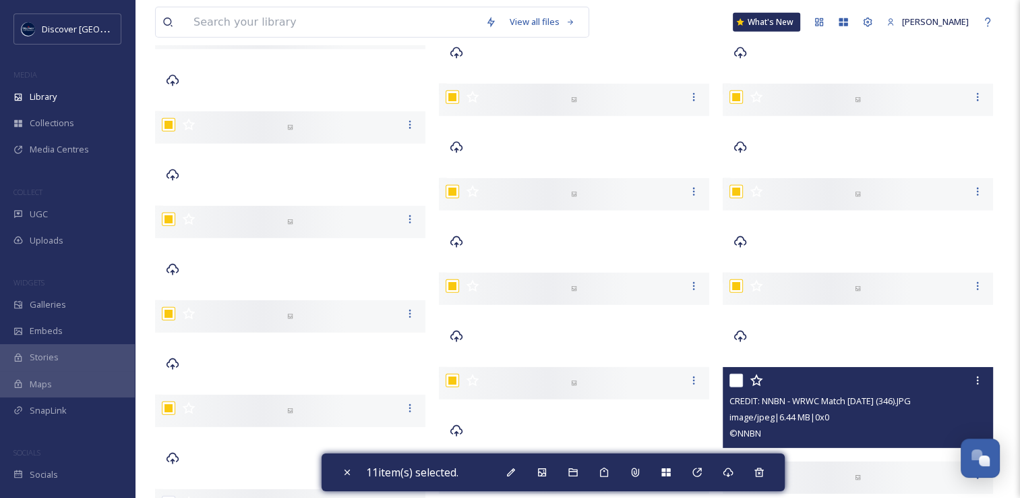
click at [734, 387] on div at bounding box center [860, 380] width 260 height 24
click at [734, 382] on input "checkbox" at bounding box center [736, 380] width 13 height 13
checkbox input "true"
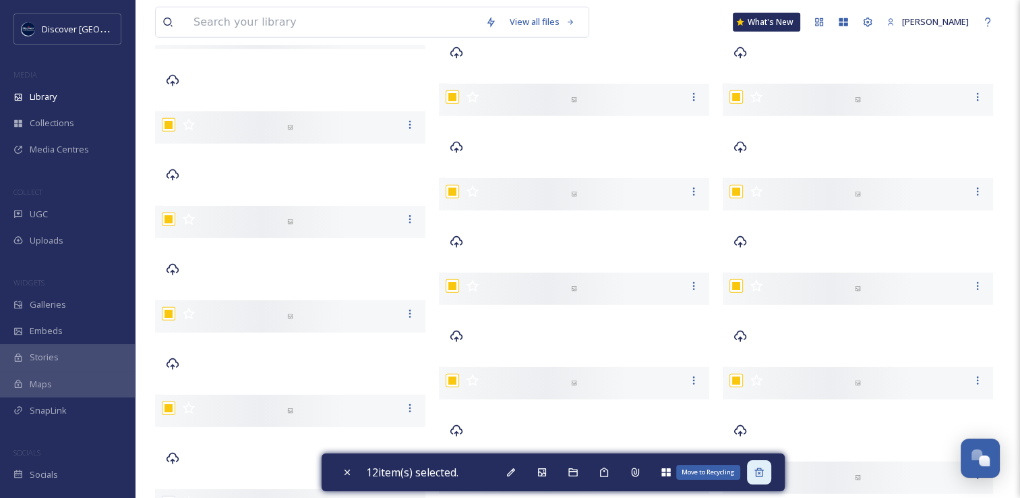
click at [760, 467] on div "Move to Recycling" at bounding box center [759, 472] width 24 height 24
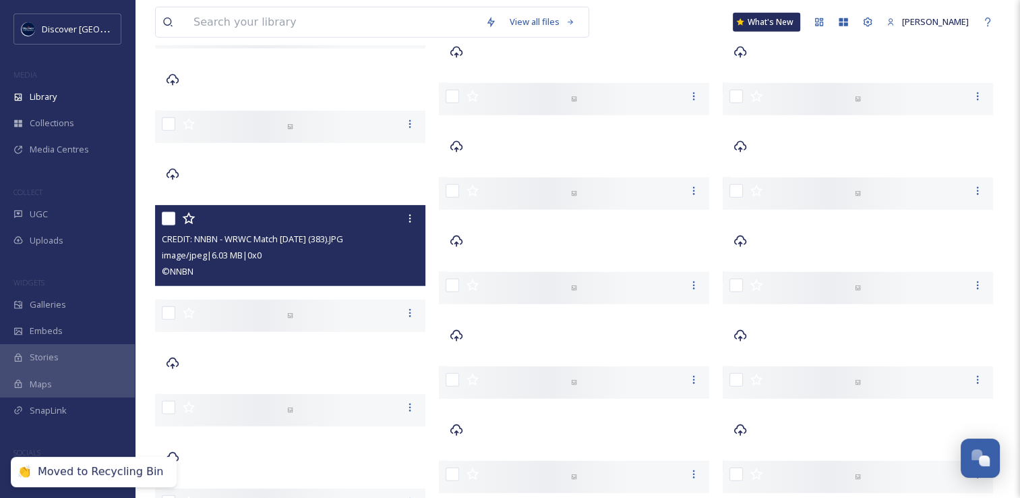
scroll to position [3437, 0]
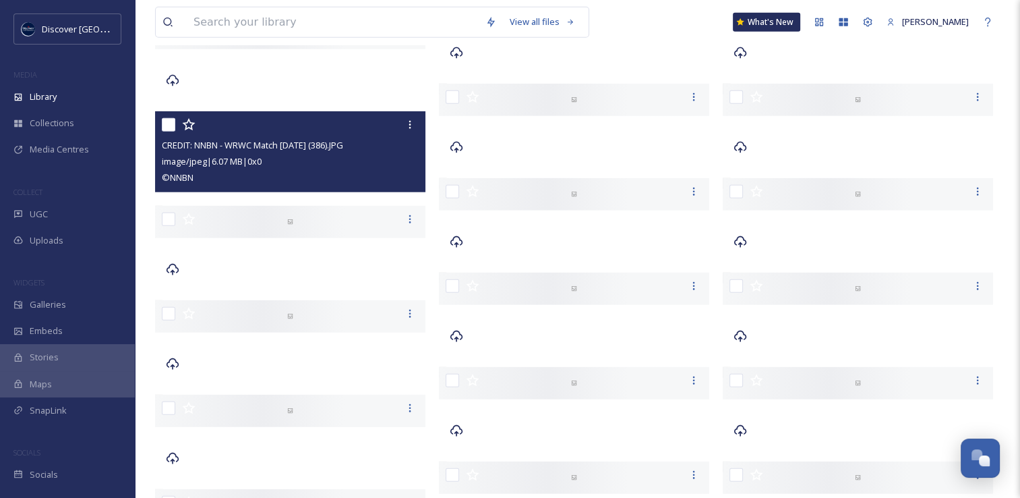
click at [169, 125] on input "checkbox" at bounding box center [168, 124] width 13 height 13
checkbox input "true"
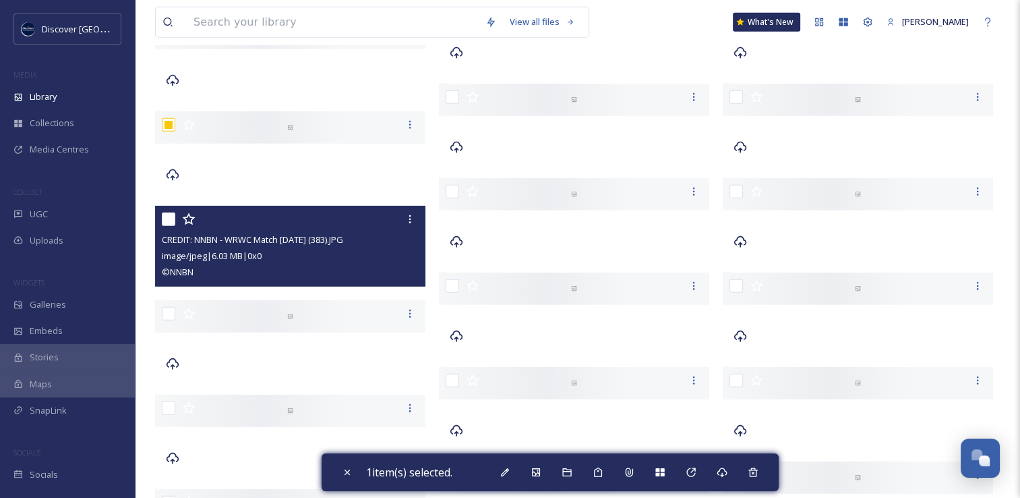
click at [170, 221] on input "checkbox" at bounding box center [168, 218] width 13 height 13
checkbox input "true"
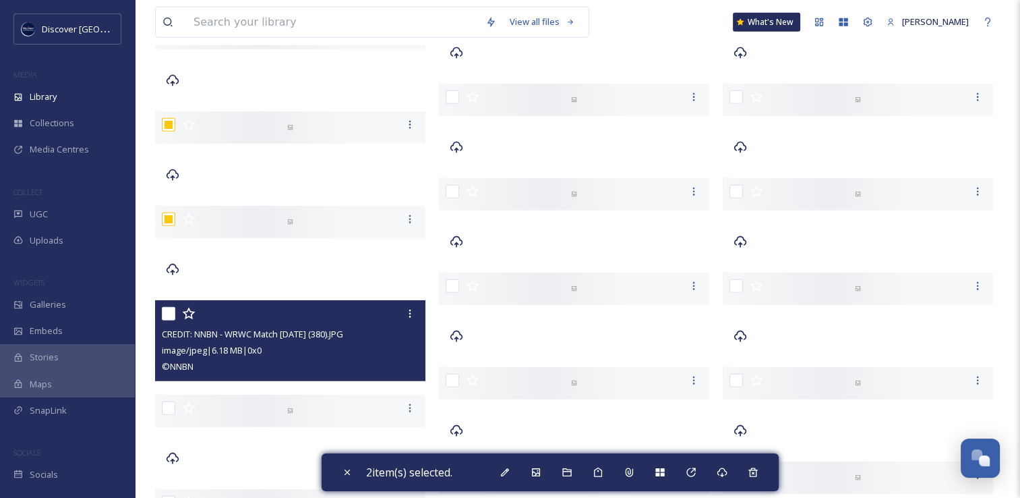
click at [169, 314] on input "checkbox" at bounding box center [168, 313] width 13 height 13
checkbox input "true"
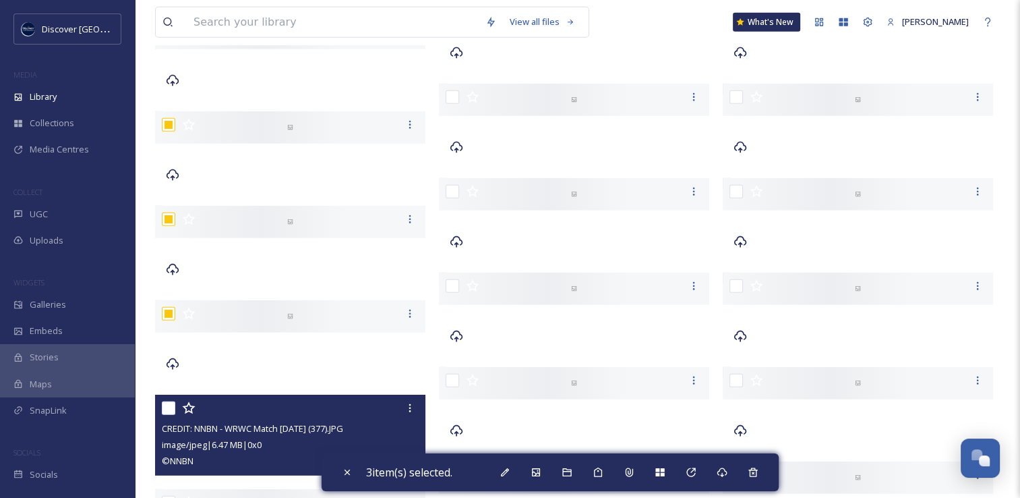
click at [170, 409] on input "checkbox" at bounding box center [168, 407] width 13 height 13
checkbox input "true"
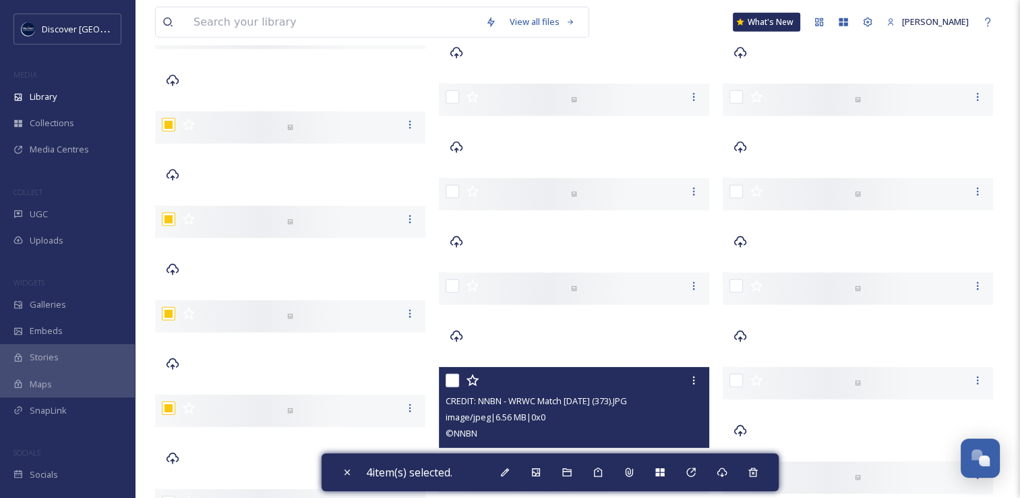
click at [455, 382] on input "checkbox" at bounding box center [452, 380] width 13 height 13
checkbox input "true"
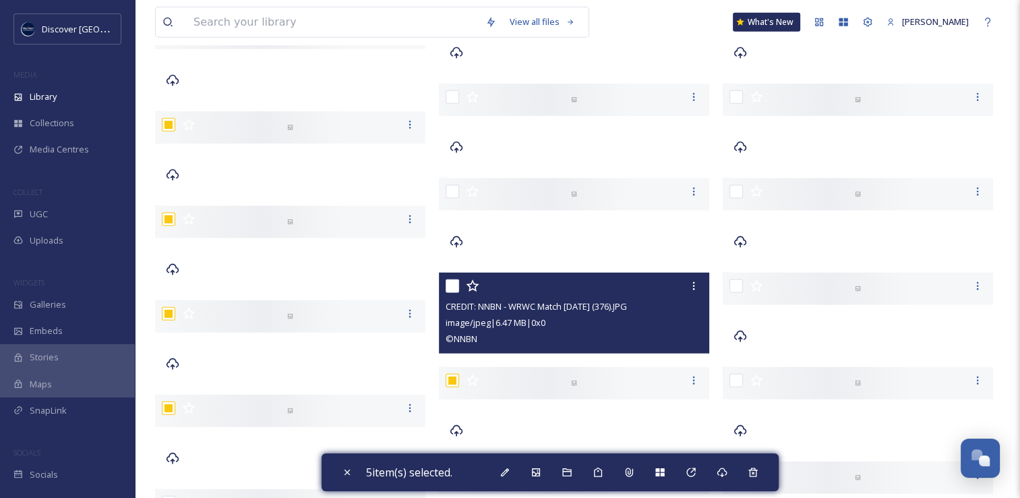
click at [453, 288] on input "checkbox" at bounding box center [452, 285] width 13 height 13
checkbox input "true"
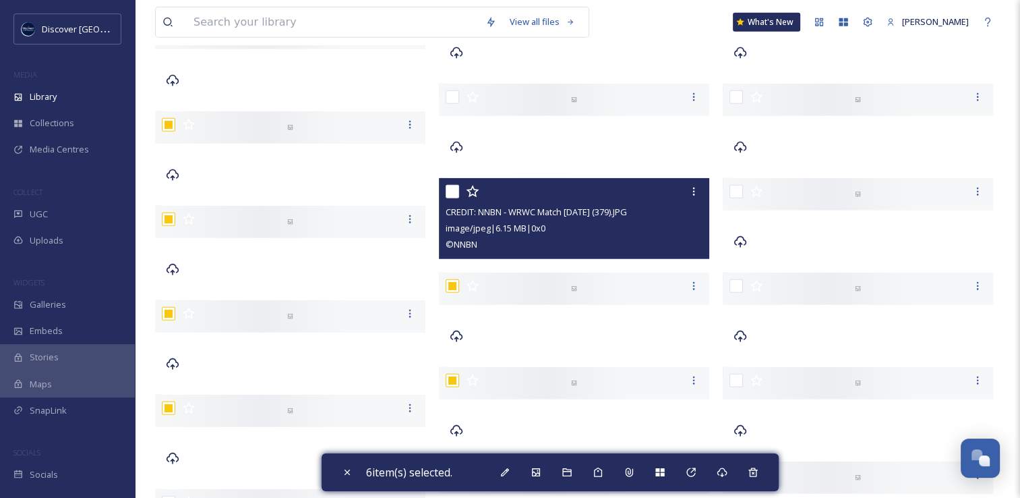
click at [453, 192] on input "checkbox" at bounding box center [452, 191] width 13 height 13
checkbox input "true"
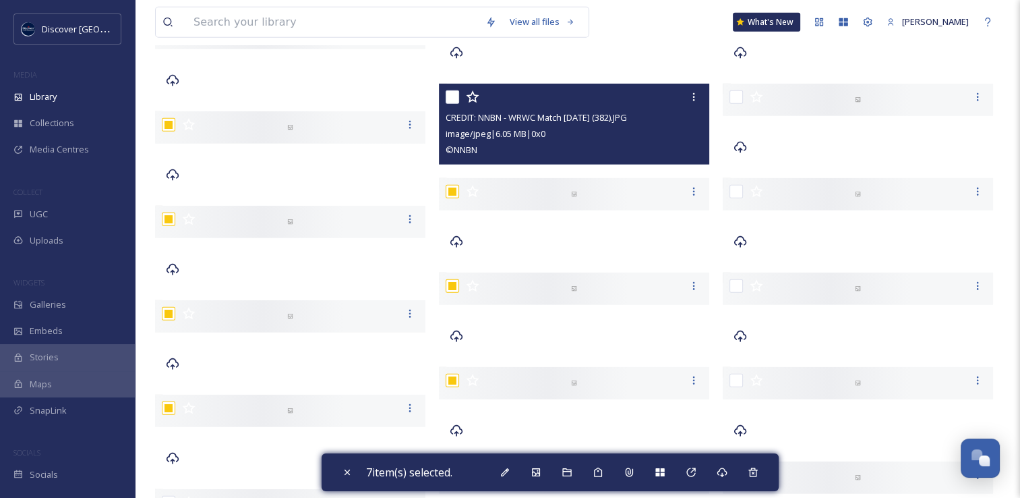
click at [456, 98] on input "checkbox" at bounding box center [452, 96] width 13 height 13
checkbox input "true"
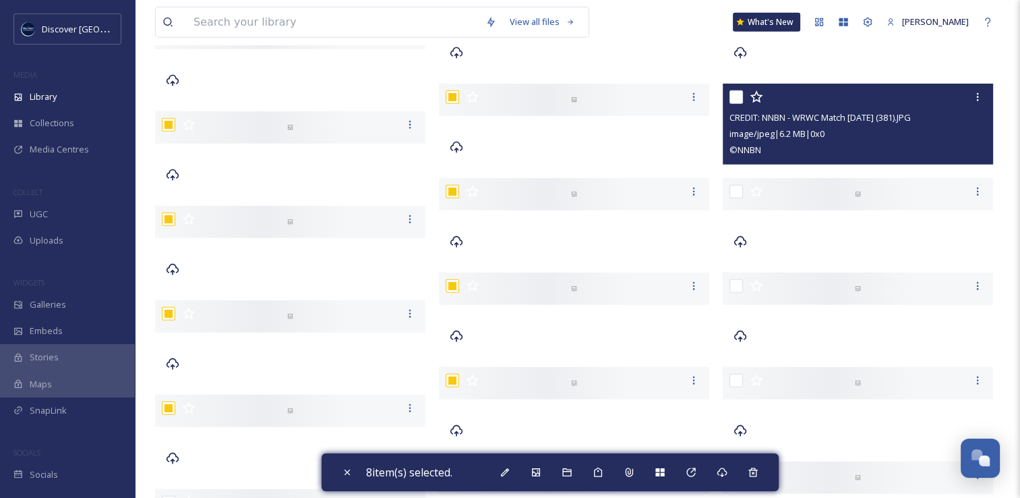
click at [736, 95] on input "checkbox" at bounding box center [736, 96] width 13 height 13
checkbox input "true"
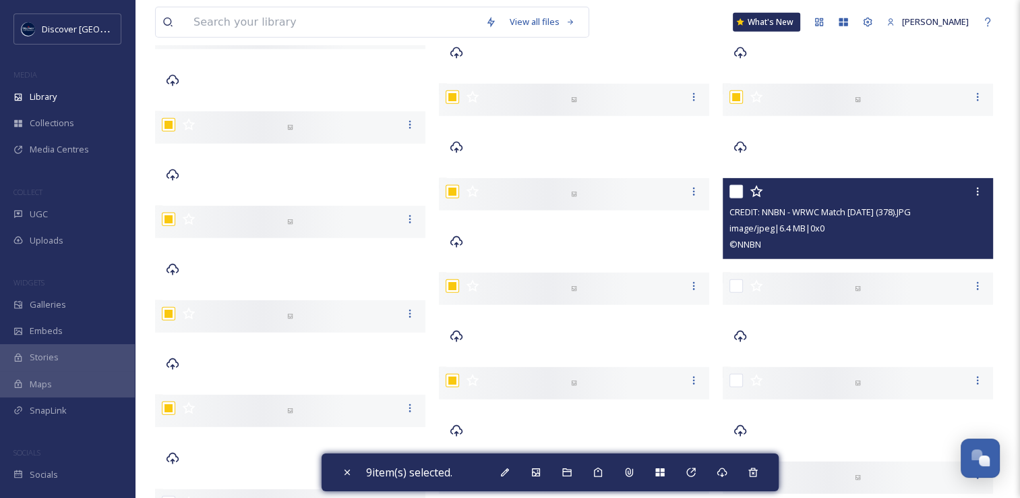
click at [741, 191] on input "checkbox" at bounding box center [736, 191] width 13 height 13
checkbox input "true"
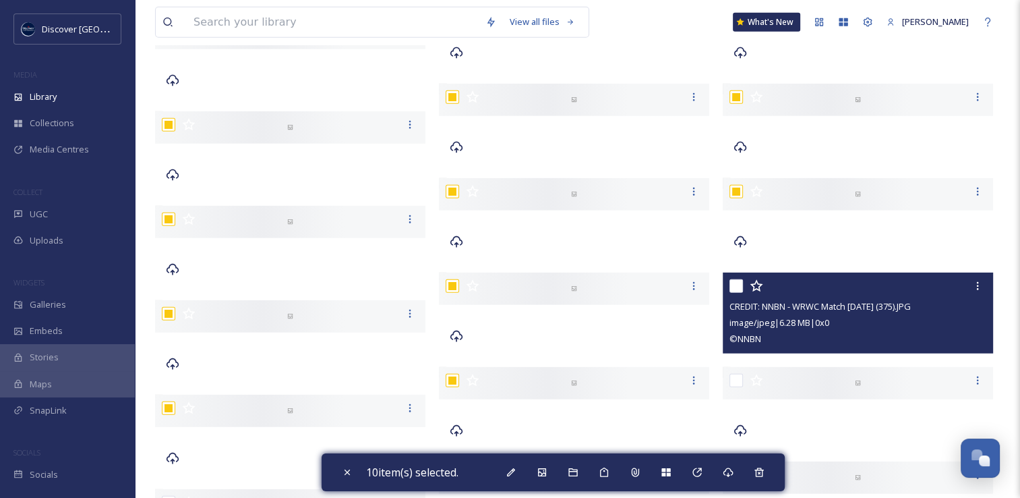
click at [742, 293] on div at bounding box center [860, 286] width 260 height 24
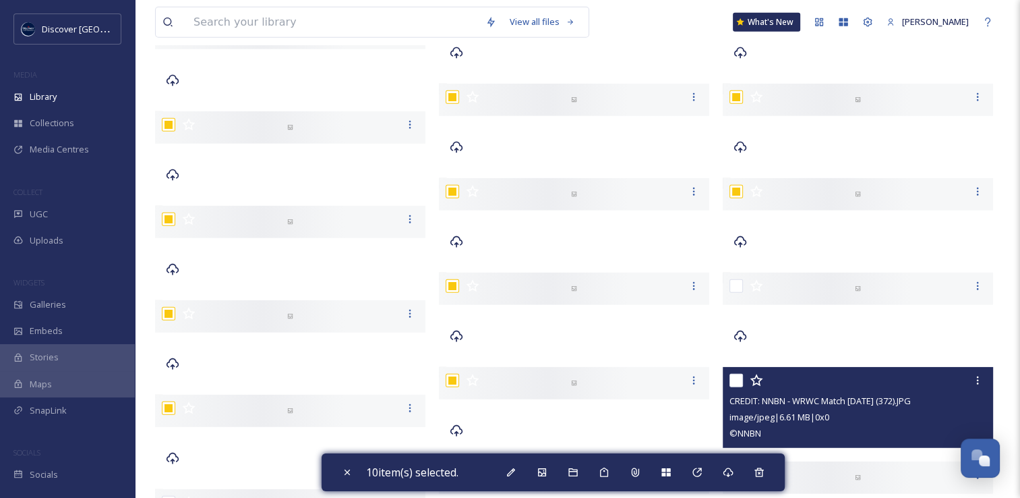
click at [736, 384] on input "checkbox" at bounding box center [736, 380] width 13 height 13
checkbox input "true"
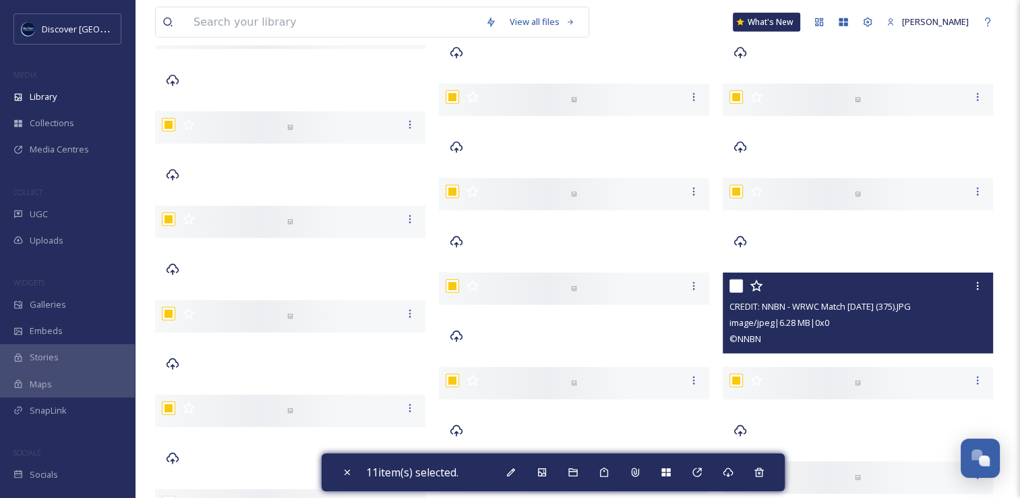
click at [736, 284] on input "checkbox" at bounding box center [736, 285] width 13 height 13
checkbox input "true"
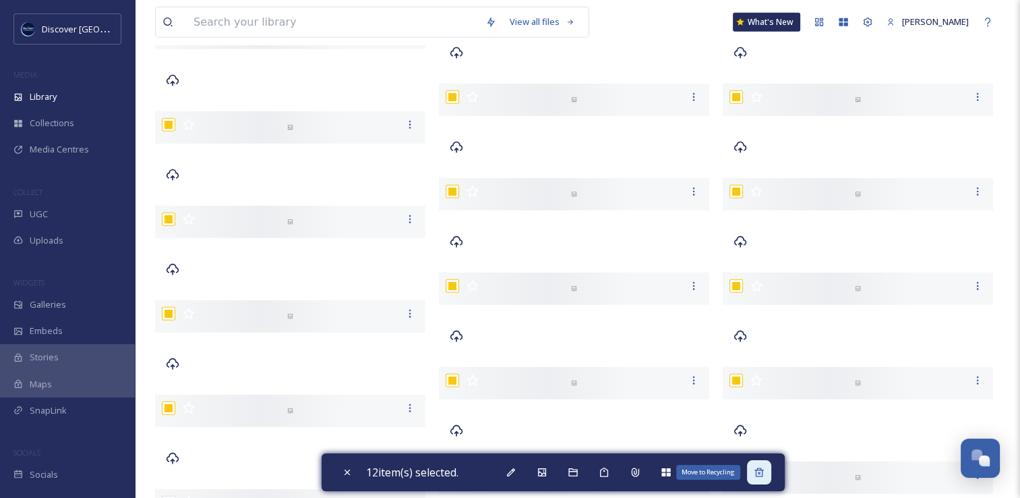
click at [765, 473] on icon at bounding box center [759, 472] width 11 height 11
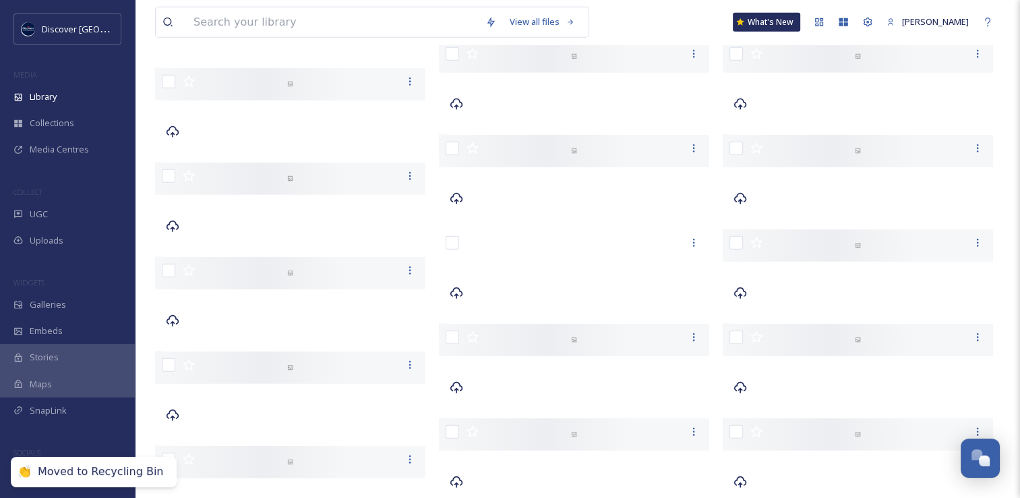
scroll to position [3099, 0]
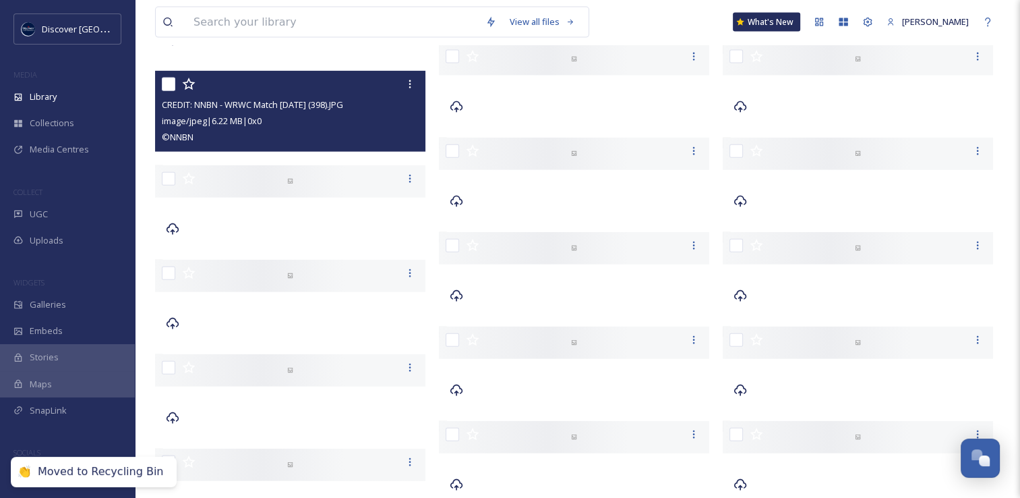
click at [172, 85] on input "checkbox" at bounding box center [168, 84] width 13 height 13
checkbox input "true"
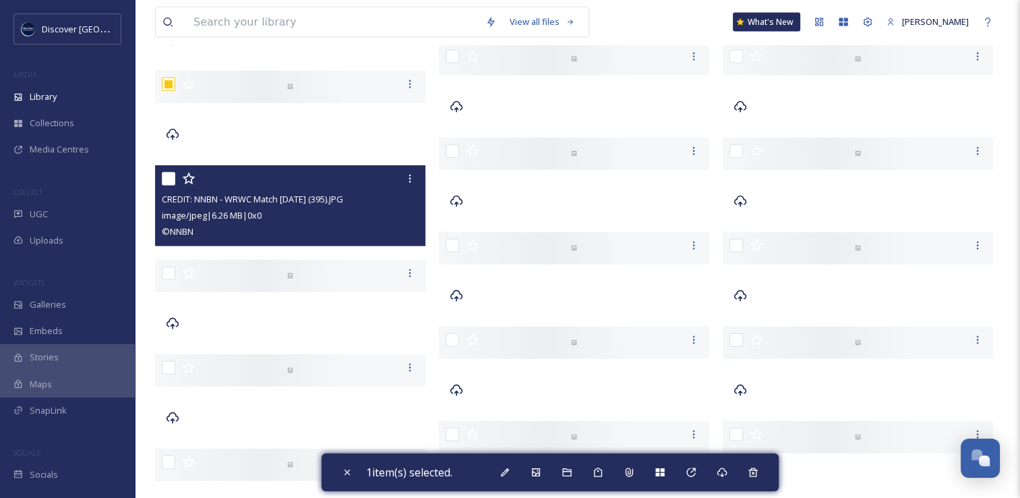
click at [166, 179] on input "checkbox" at bounding box center [168, 178] width 13 height 13
checkbox input "true"
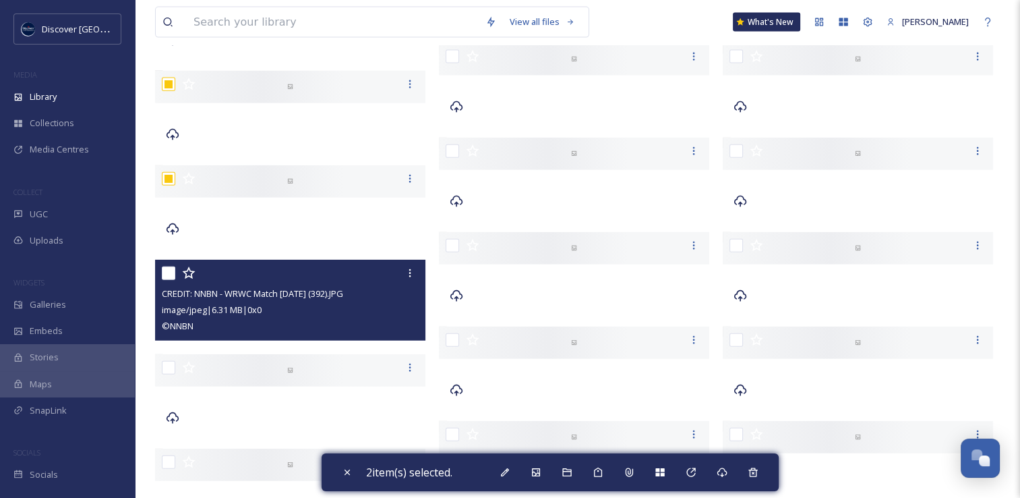
click at [170, 272] on input "checkbox" at bounding box center [168, 272] width 13 height 13
checkbox input "true"
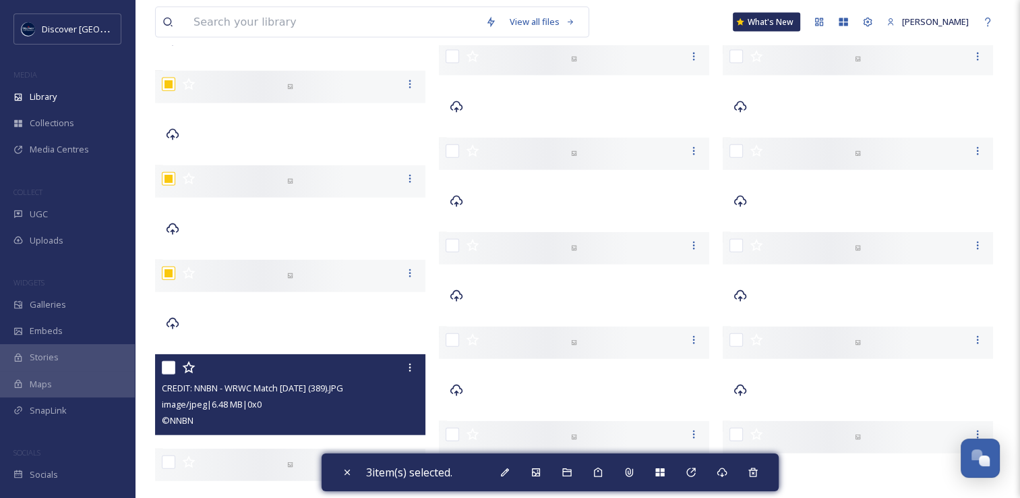
click at [170, 370] on input "checkbox" at bounding box center [168, 367] width 13 height 13
checkbox input "true"
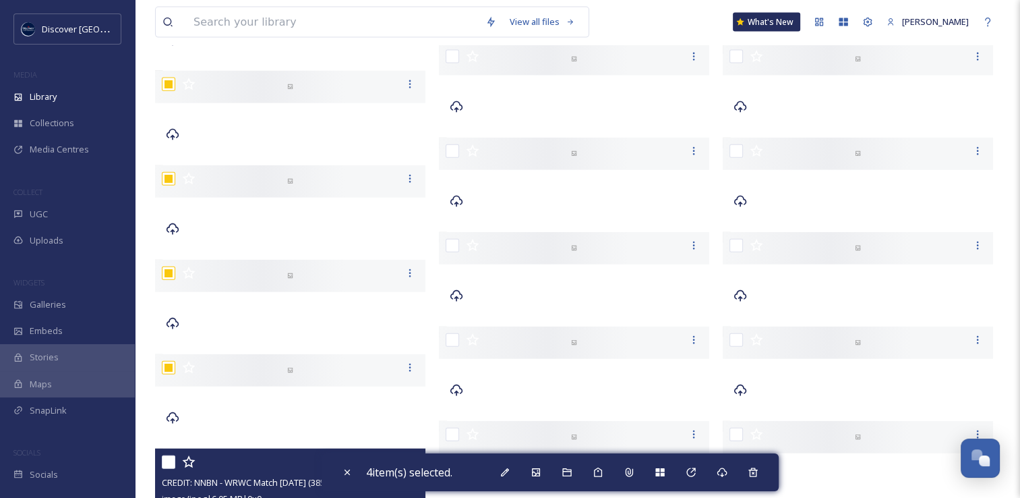
click at [170, 459] on input "checkbox" at bounding box center [168, 461] width 13 height 13
checkbox input "true"
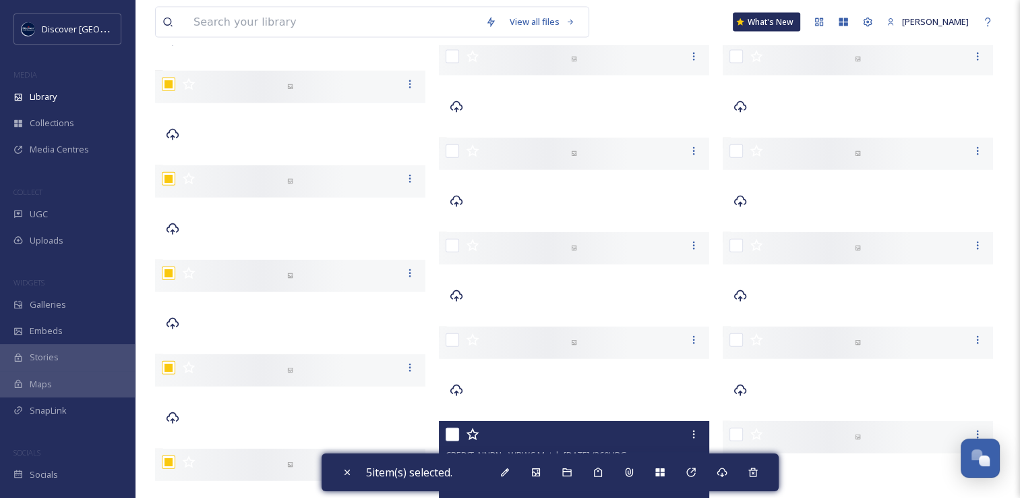
click at [453, 434] on input "checkbox" at bounding box center [452, 434] width 13 height 13
checkbox input "true"
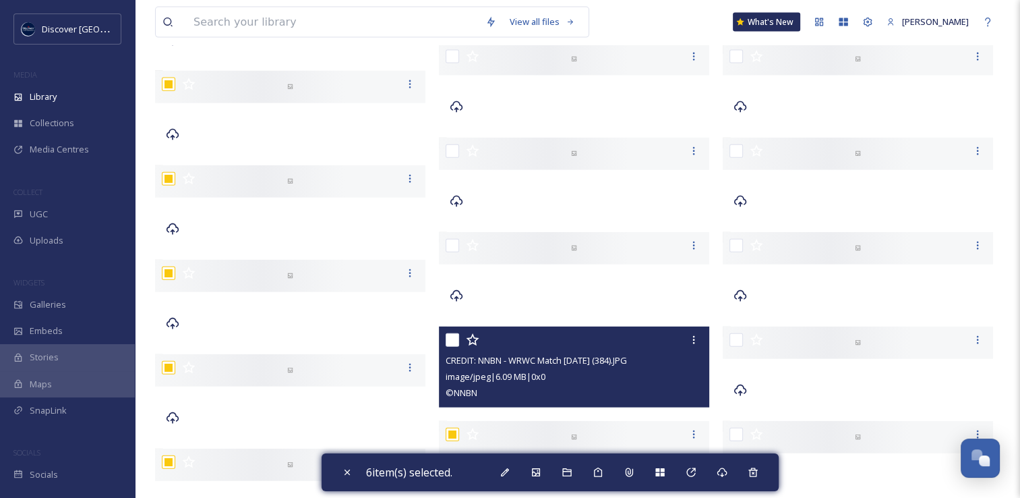
click at [453, 337] on input "checkbox" at bounding box center [452, 339] width 13 height 13
checkbox input "true"
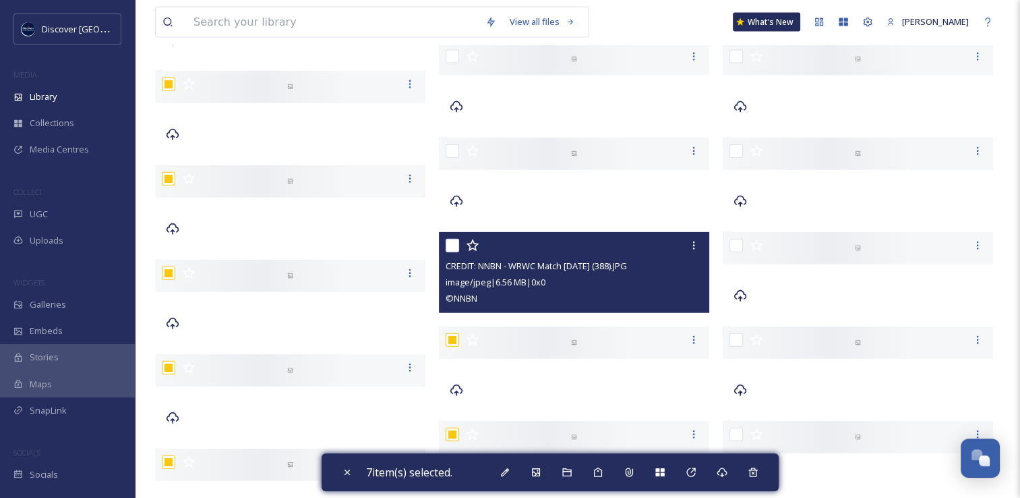
click at [453, 246] on input "checkbox" at bounding box center [452, 245] width 13 height 13
checkbox input "true"
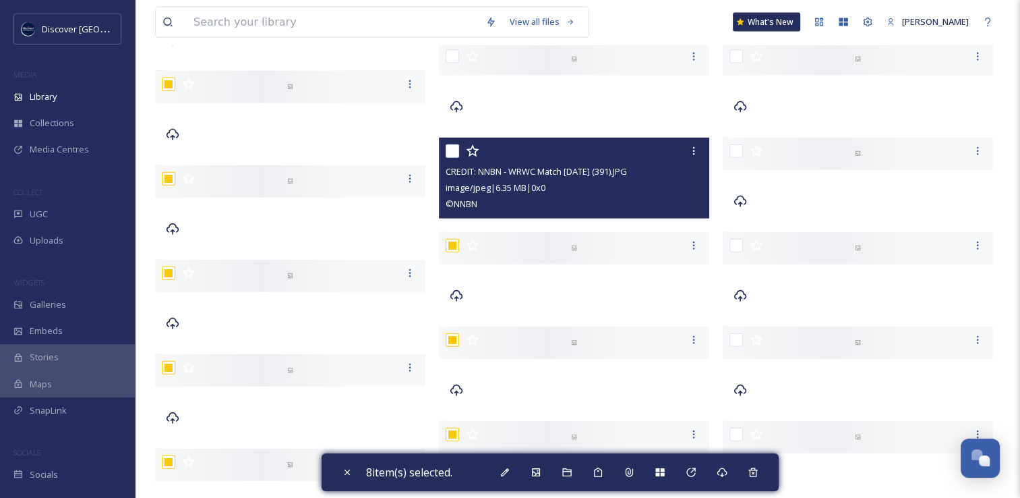
click at [453, 150] on input "checkbox" at bounding box center [452, 150] width 13 height 13
checkbox input "true"
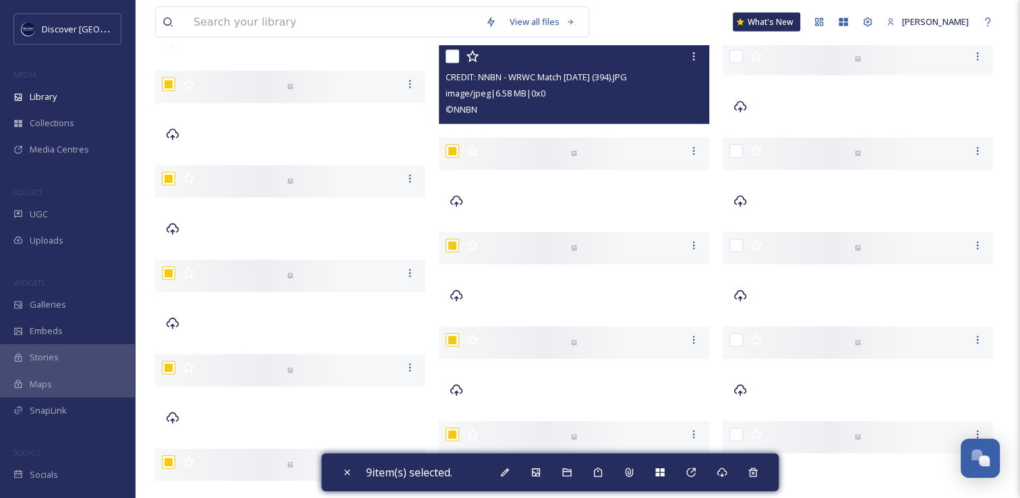
click at [452, 59] on input "checkbox" at bounding box center [452, 56] width 13 height 13
checkbox input "true"
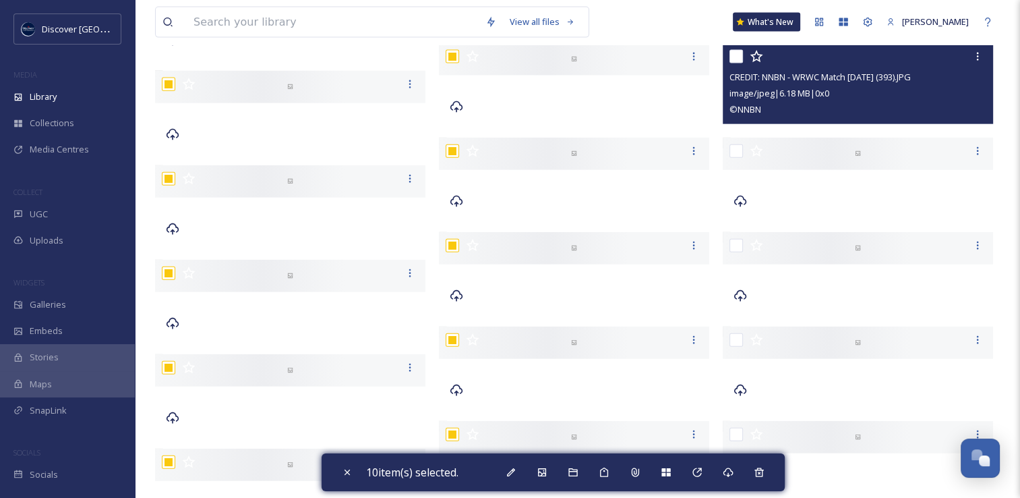
click at [736, 55] on input "checkbox" at bounding box center [736, 56] width 13 height 13
checkbox input "true"
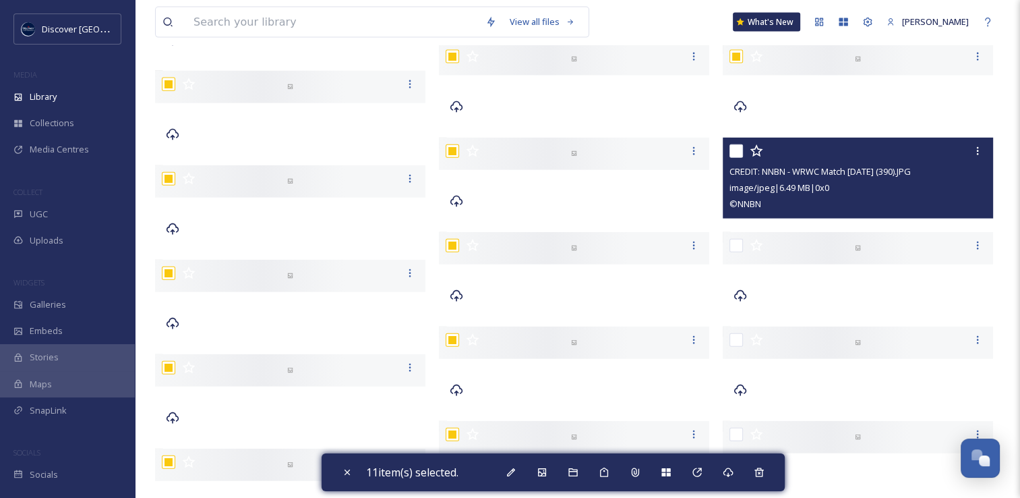
click at [736, 149] on input "checkbox" at bounding box center [736, 150] width 13 height 13
checkbox input "true"
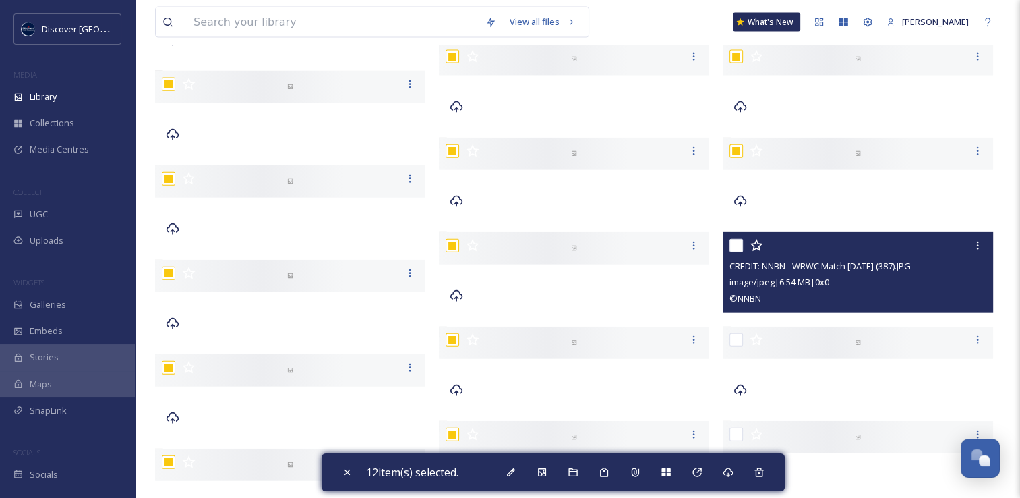
click at [735, 247] on input "checkbox" at bounding box center [736, 245] width 13 height 13
checkbox input "true"
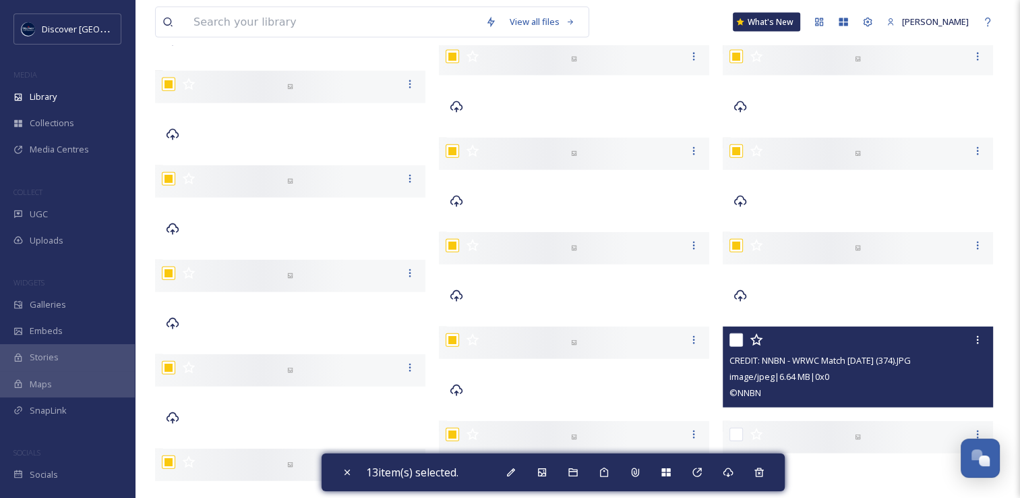
click at [739, 341] on input "checkbox" at bounding box center [736, 339] width 13 height 13
checkbox input "true"
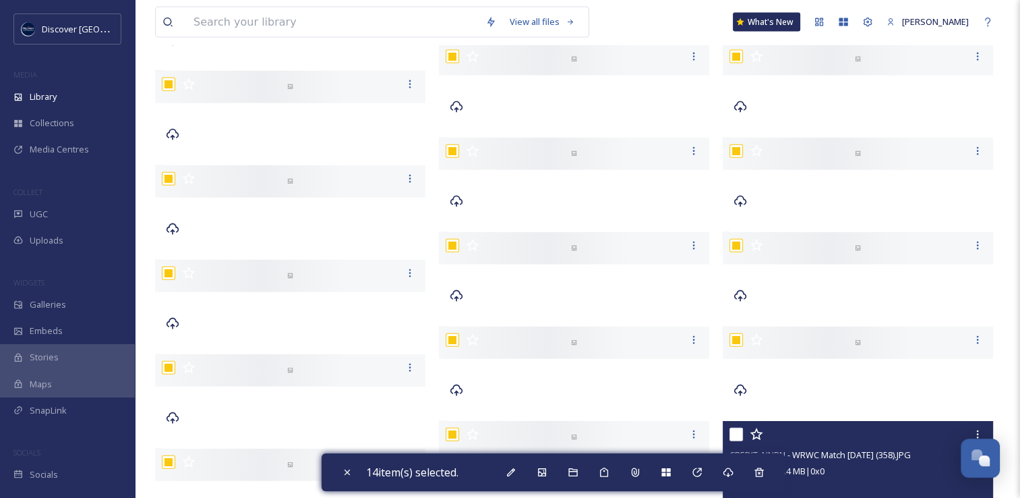
click at [735, 430] on input "checkbox" at bounding box center [736, 434] width 13 height 13
checkbox input "true"
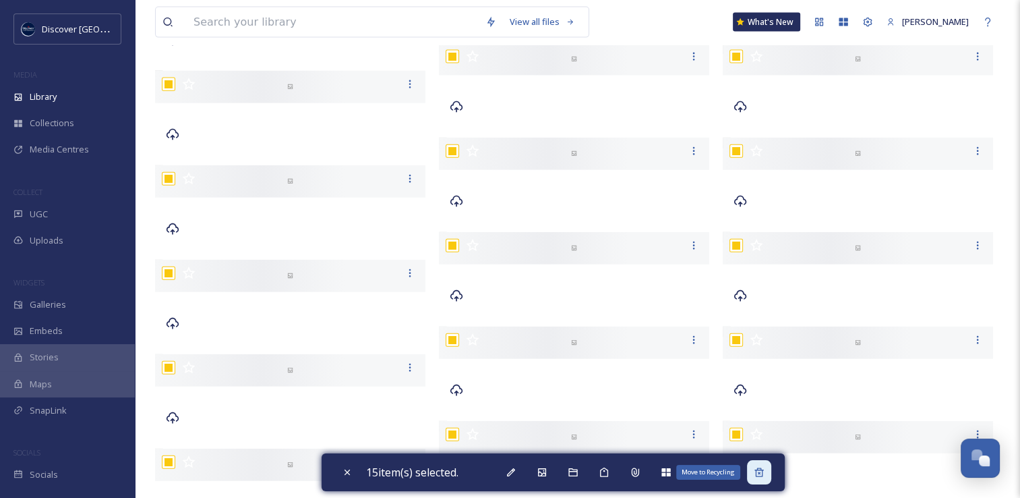
click at [758, 476] on icon at bounding box center [759, 472] width 11 height 11
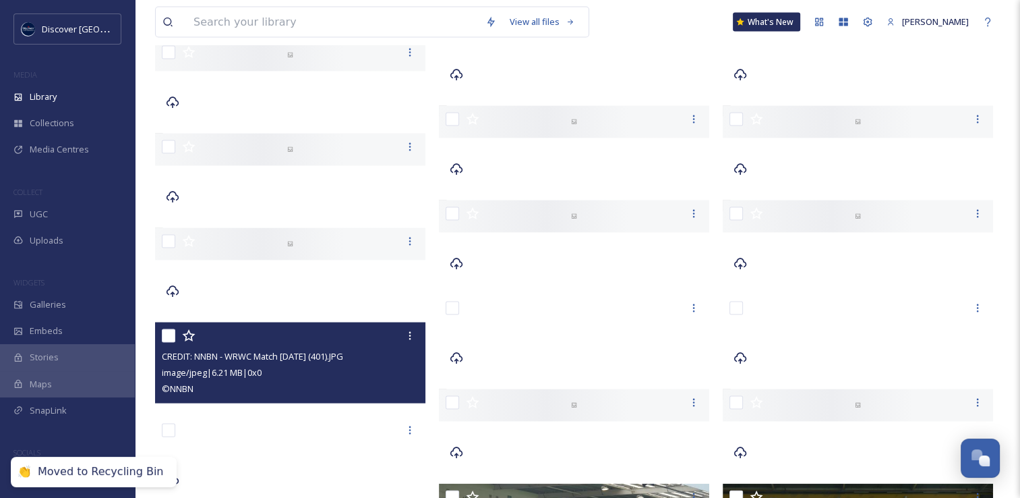
scroll to position [2695, 0]
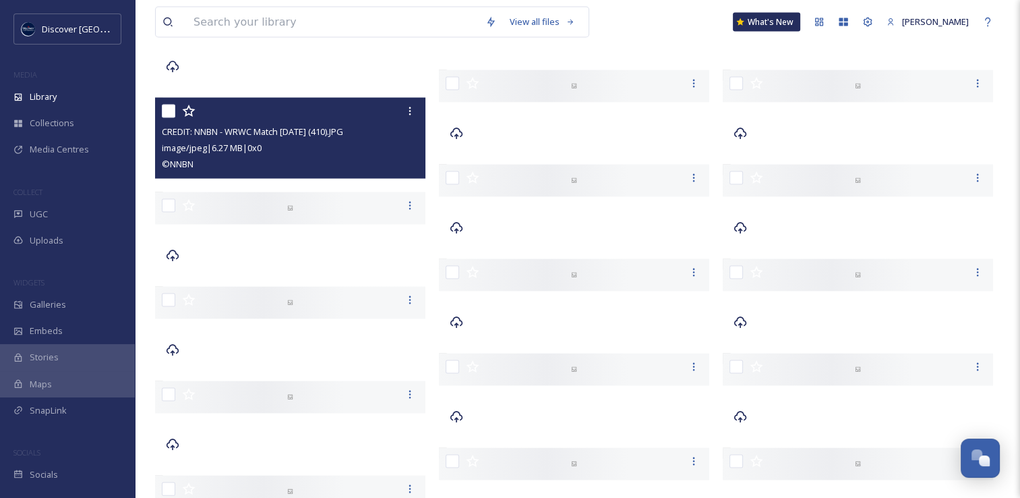
click at [165, 113] on input "checkbox" at bounding box center [168, 111] width 13 height 13
checkbox input "true"
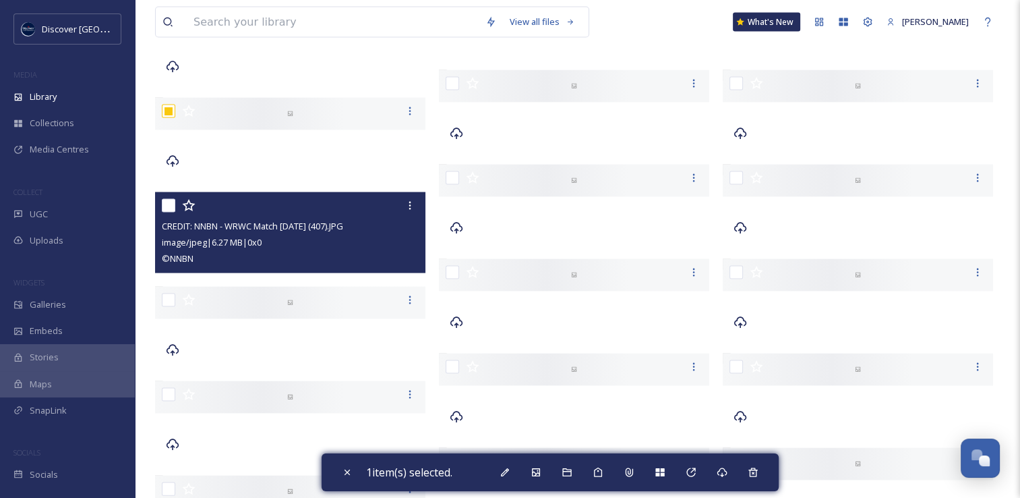
click at [169, 204] on input "checkbox" at bounding box center [168, 205] width 13 height 13
checkbox input "true"
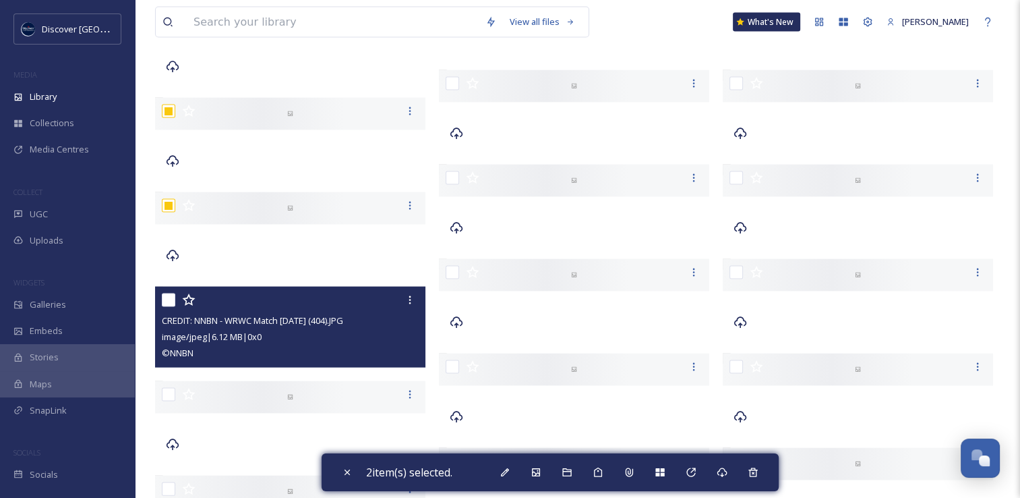
click at [170, 295] on input "checkbox" at bounding box center [168, 299] width 13 height 13
checkbox input "true"
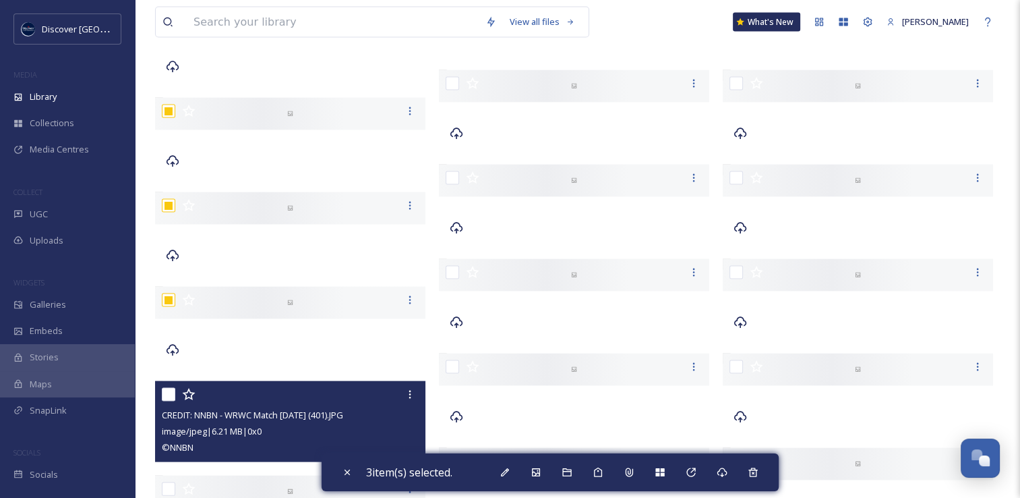
click at [170, 391] on input "checkbox" at bounding box center [168, 394] width 13 height 13
checkbox input "true"
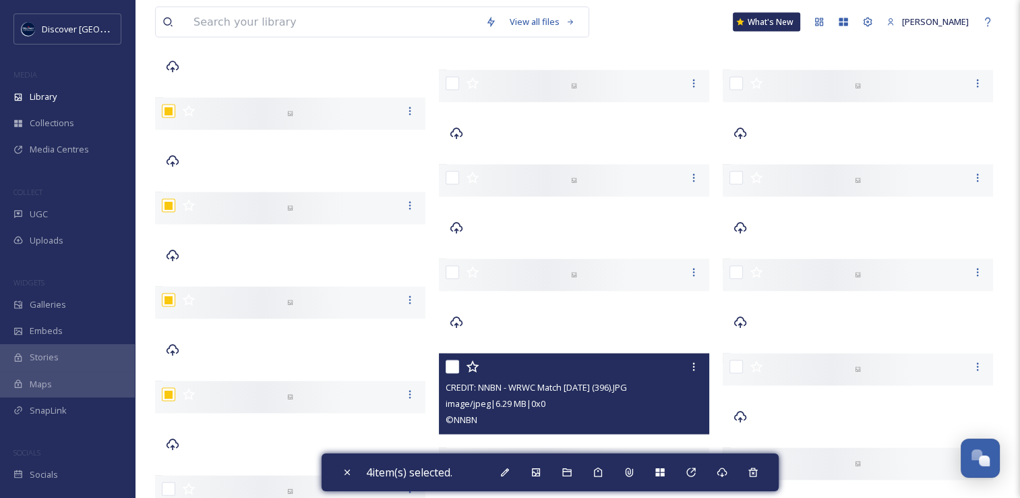
click at [456, 370] on input "checkbox" at bounding box center [452, 366] width 13 height 13
checkbox input "true"
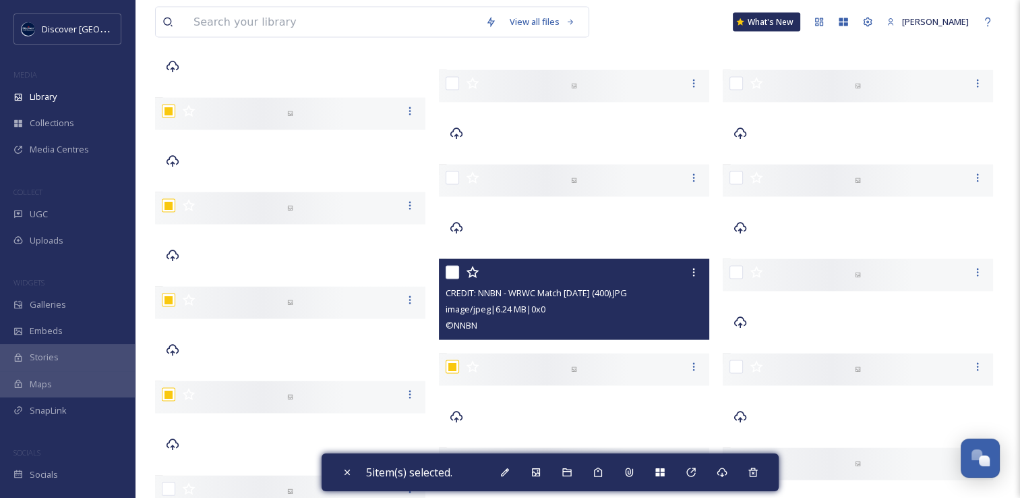
click at [453, 270] on input "checkbox" at bounding box center [452, 272] width 13 height 13
checkbox input "true"
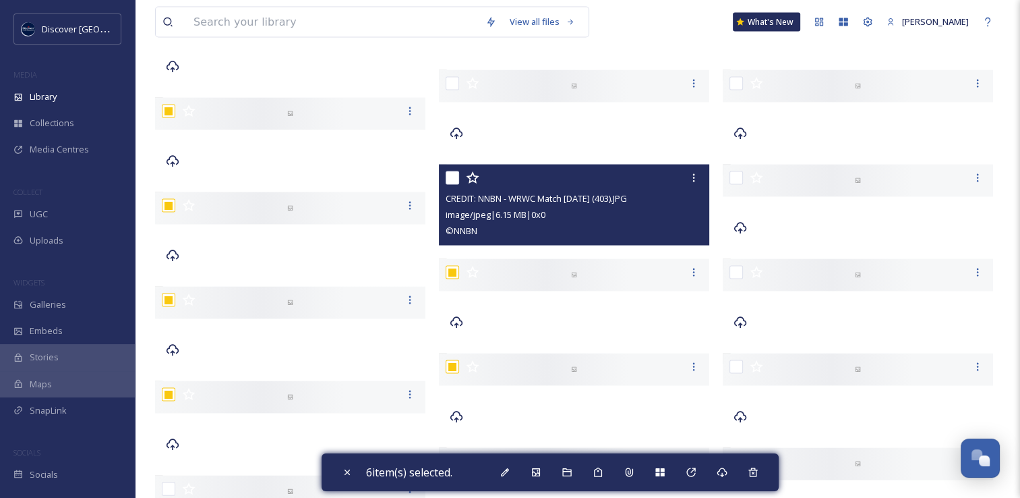
click at [453, 182] on input "checkbox" at bounding box center [452, 177] width 13 height 13
checkbox input "true"
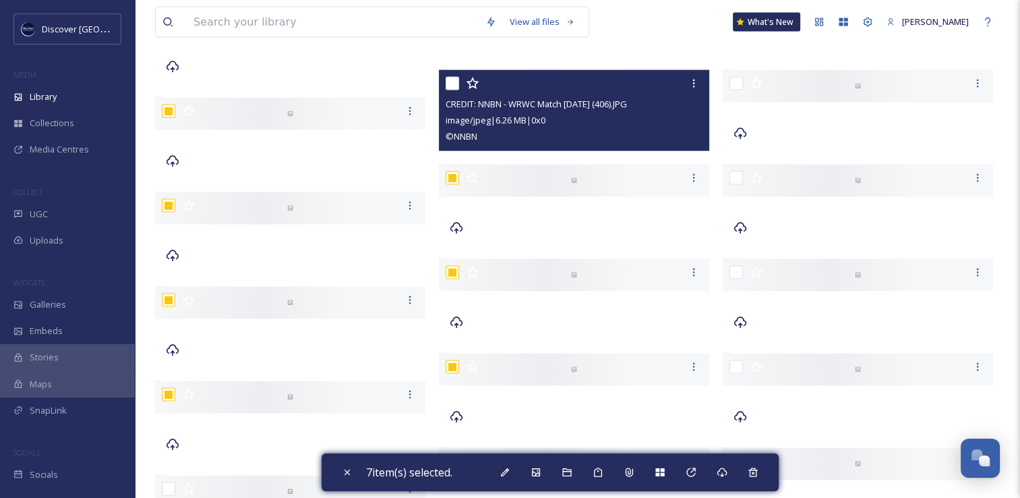
click at [455, 86] on input "checkbox" at bounding box center [452, 83] width 13 height 13
checkbox input "true"
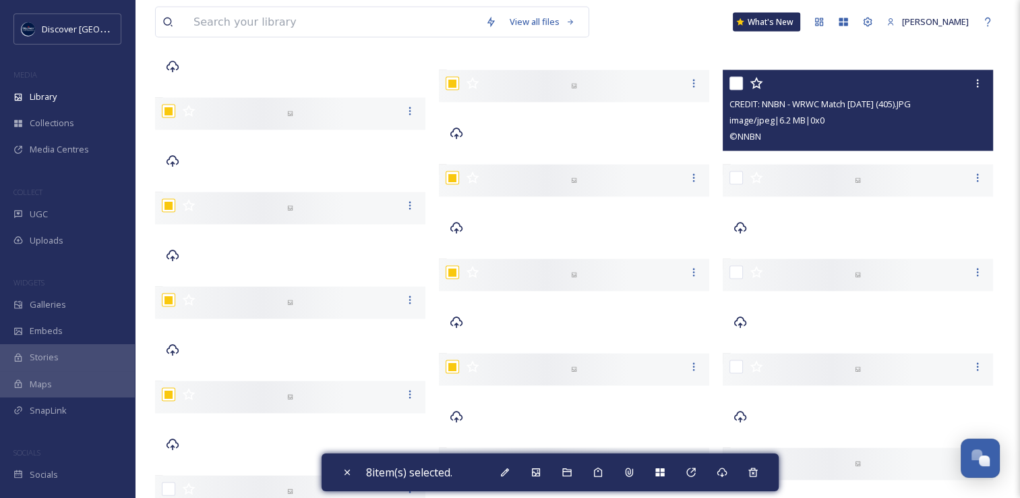
click at [739, 82] on input "checkbox" at bounding box center [736, 83] width 13 height 13
checkbox input "true"
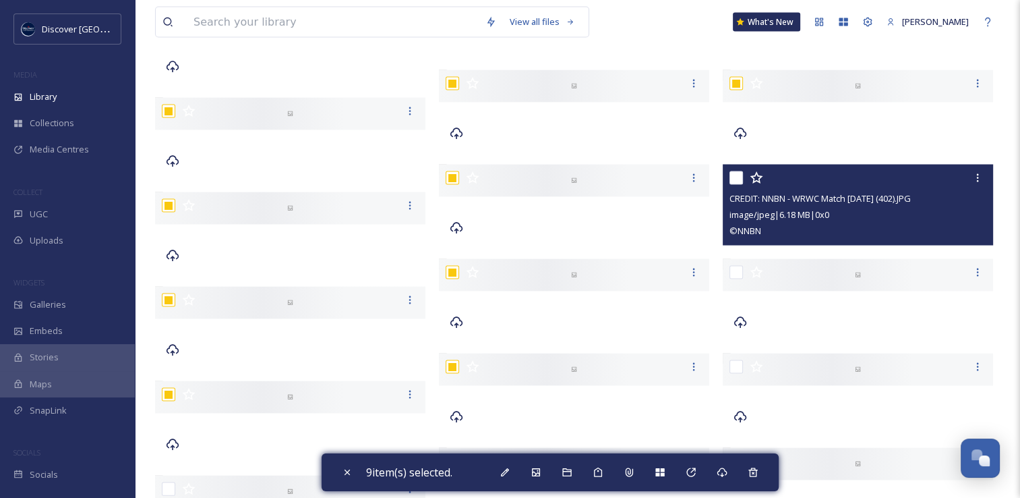
click at [736, 175] on input "checkbox" at bounding box center [736, 177] width 13 height 13
checkbox input "true"
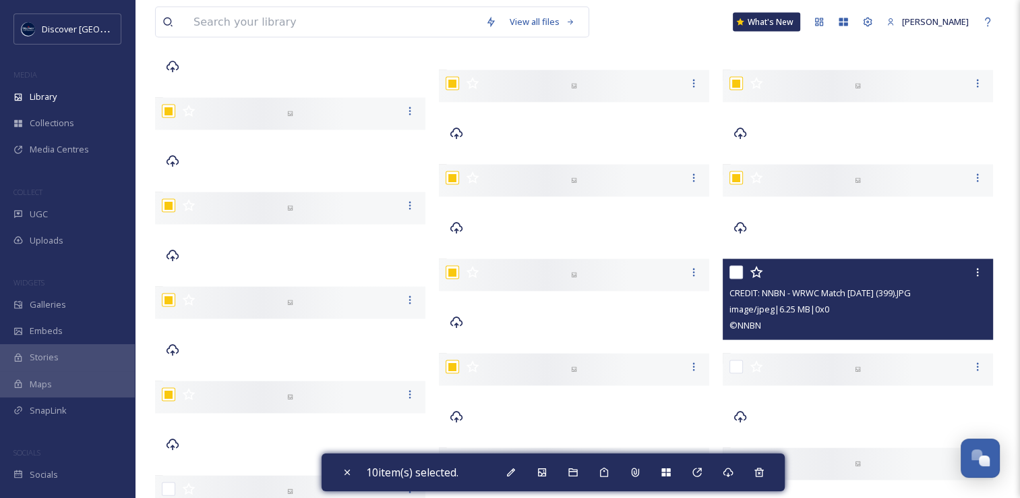
click at [736, 275] on input "checkbox" at bounding box center [736, 272] width 13 height 13
checkbox input "true"
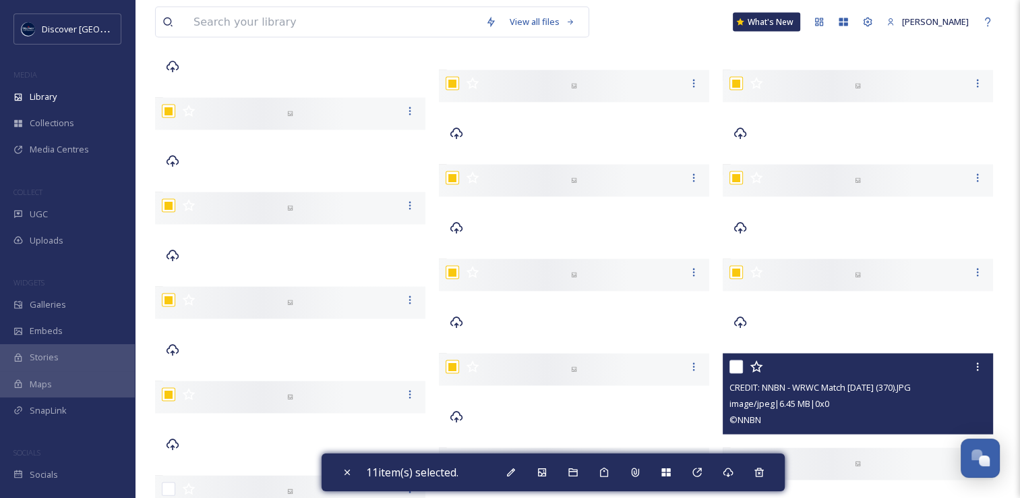
click at [735, 368] on input "checkbox" at bounding box center [736, 366] width 13 height 13
checkbox input "true"
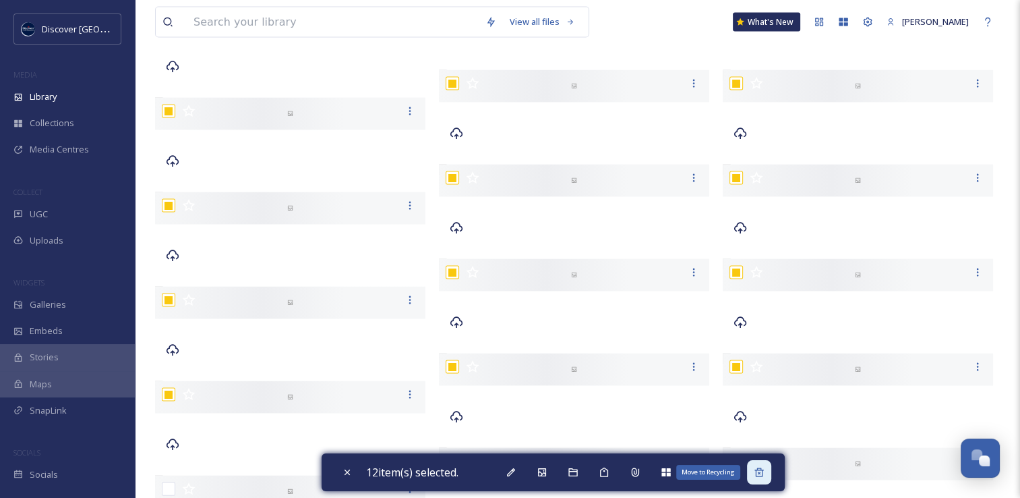
click at [763, 469] on icon at bounding box center [759, 472] width 11 height 11
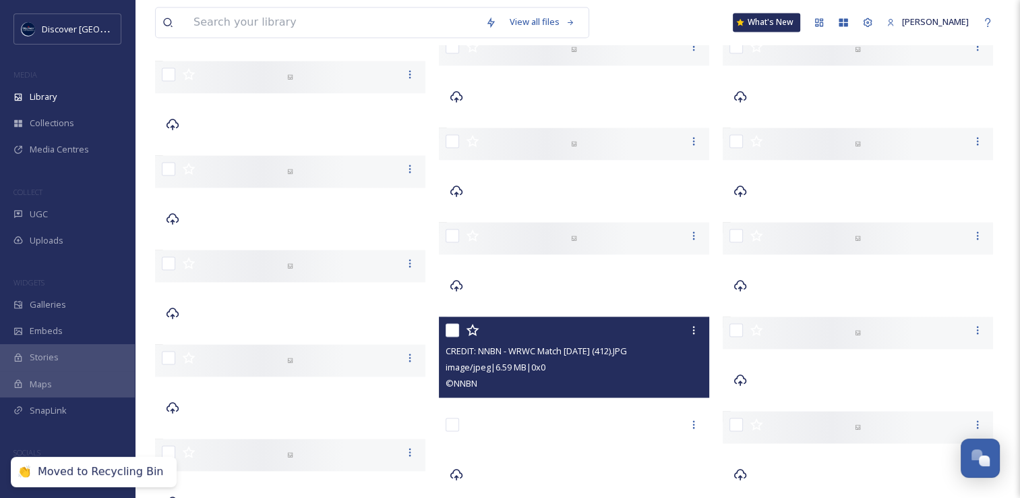
scroll to position [2223, 0]
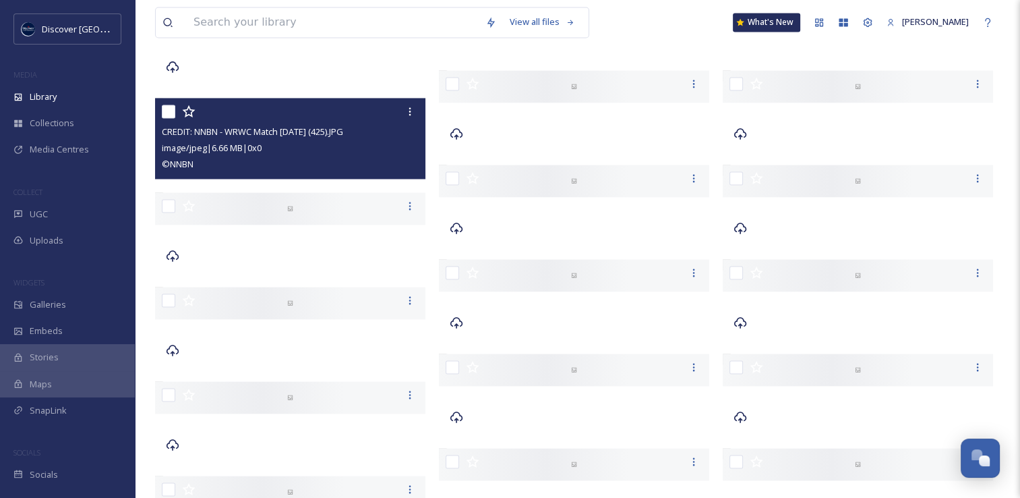
drag, startPoint x: 165, startPoint y: 113, endPoint x: 167, endPoint y: 130, distance: 17.1
click at [165, 113] on input "checkbox" at bounding box center [168, 111] width 13 height 13
checkbox input "true"
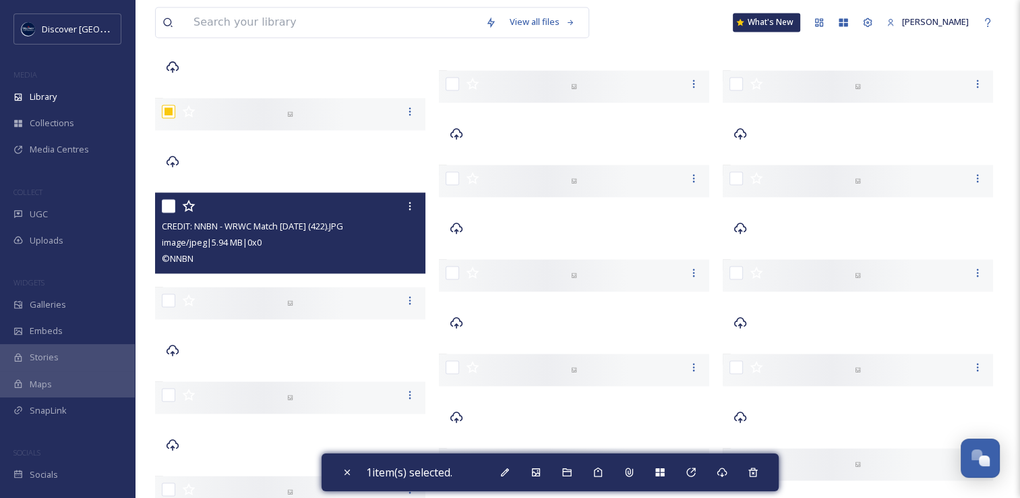
click at [170, 204] on input "checkbox" at bounding box center [168, 205] width 13 height 13
checkbox input "true"
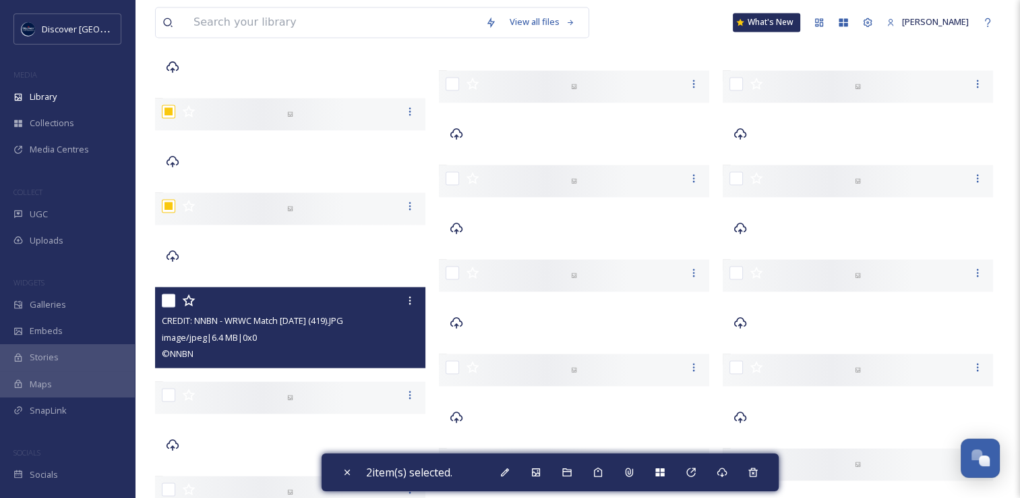
drag, startPoint x: 167, startPoint y: 303, endPoint x: 170, endPoint y: 354, distance: 50.6
click at [168, 303] on input "checkbox" at bounding box center [168, 299] width 13 height 13
checkbox input "true"
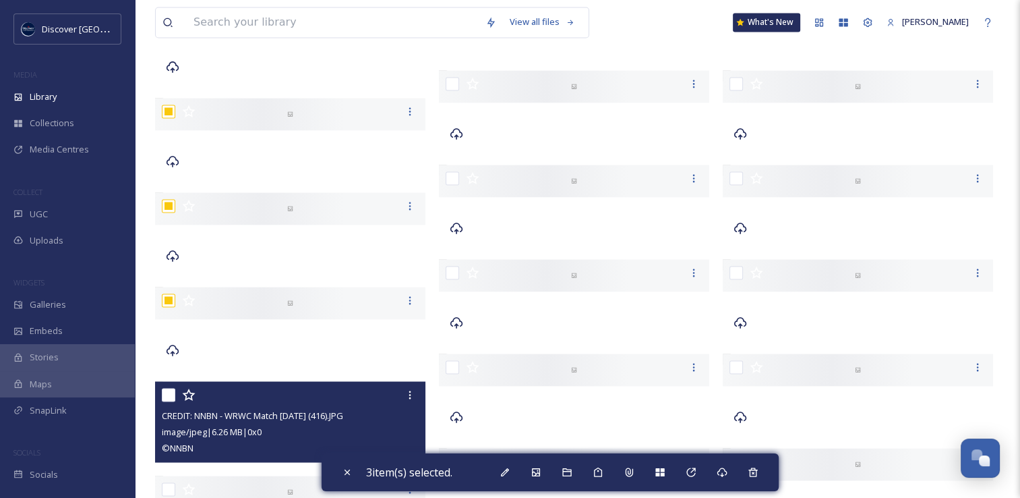
click at [165, 398] on input "checkbox" at bounding box center [168, 394] width 13 height 13
checkbox input "true"
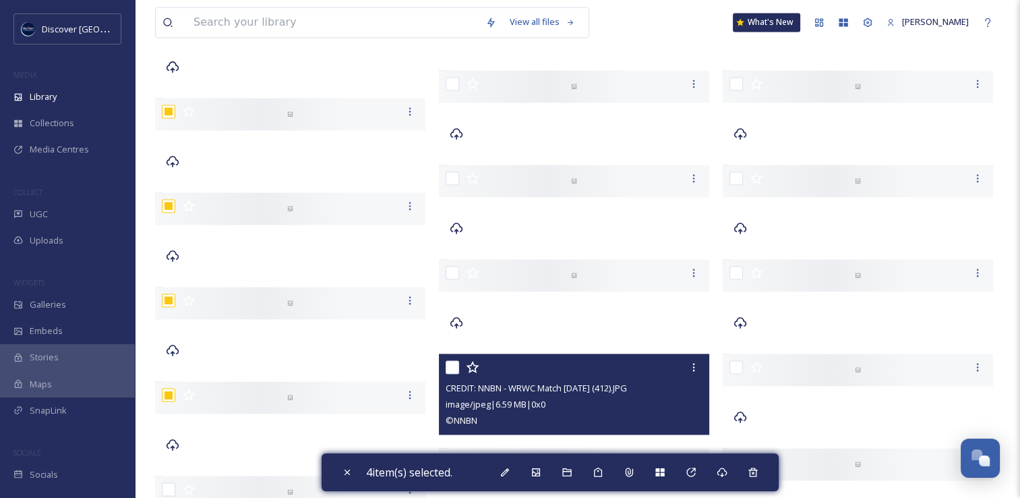
click at [459, 365] on input "checkbox" at bounding box center [452, 366] width 13 height 13
checkbox input "true"
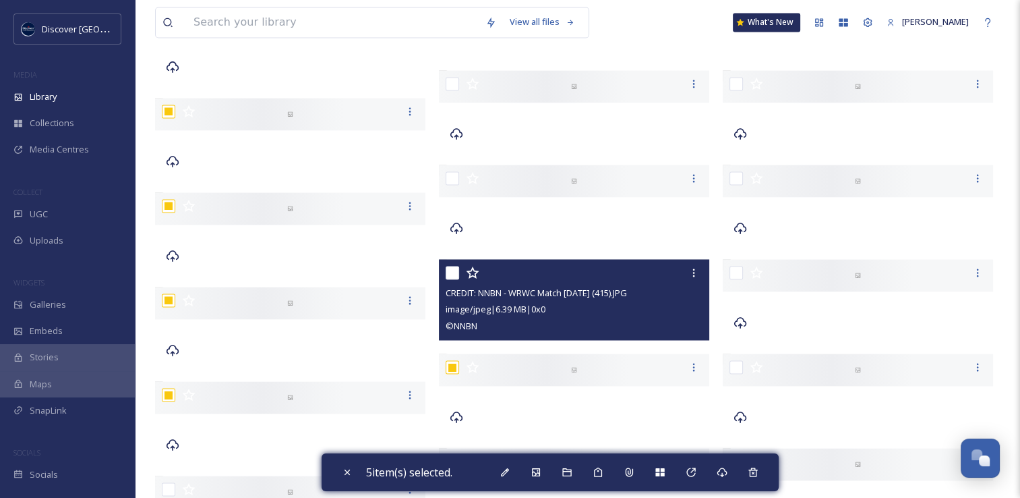
click at [453, 268] on input "checkbox" at bounding box center [452, 272] width 13 height 13
checkbox input "true"
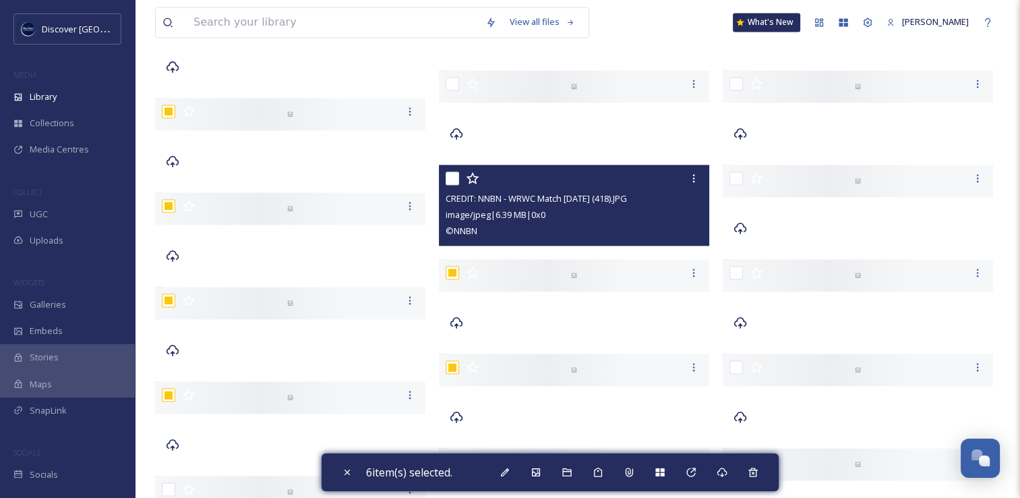
click at [453, 175] on input "checkbox" at bounding box center [452, 177] width 13 height 13
checkbox input "true"
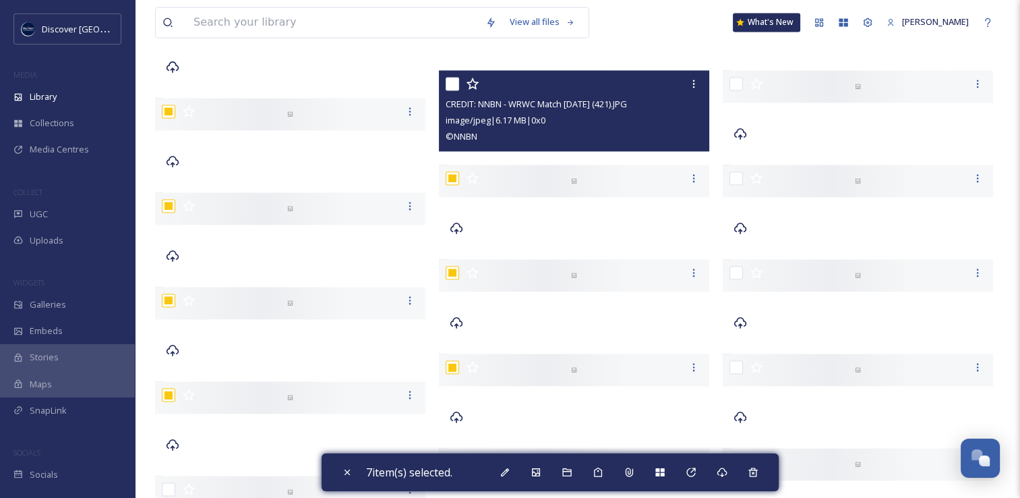
click at [450, 85] on input "checkbox" at bounding box center [452, 83] width 13 height 13
checkbox input "true"
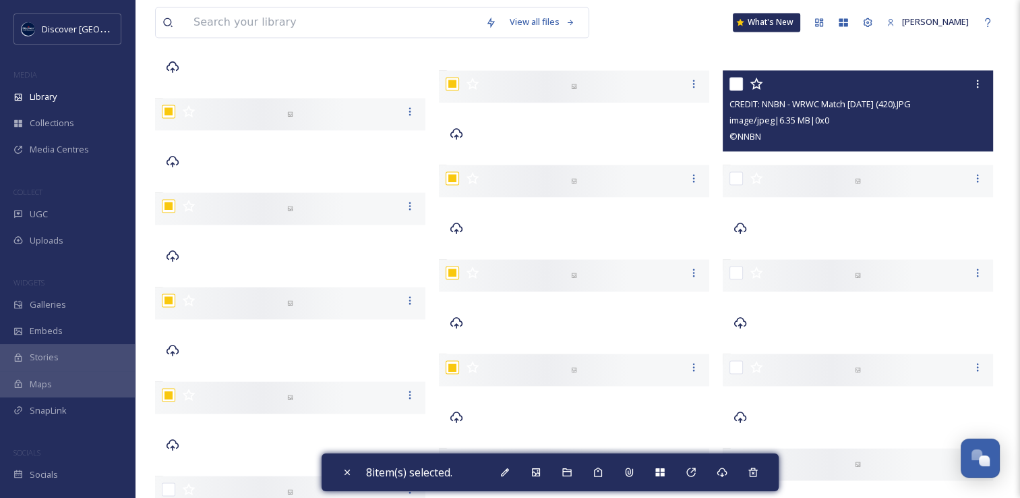
click at [736, 80] on input "checkbox" at bounding box center [736, 83] width 13 height 13
checkbox input "true"
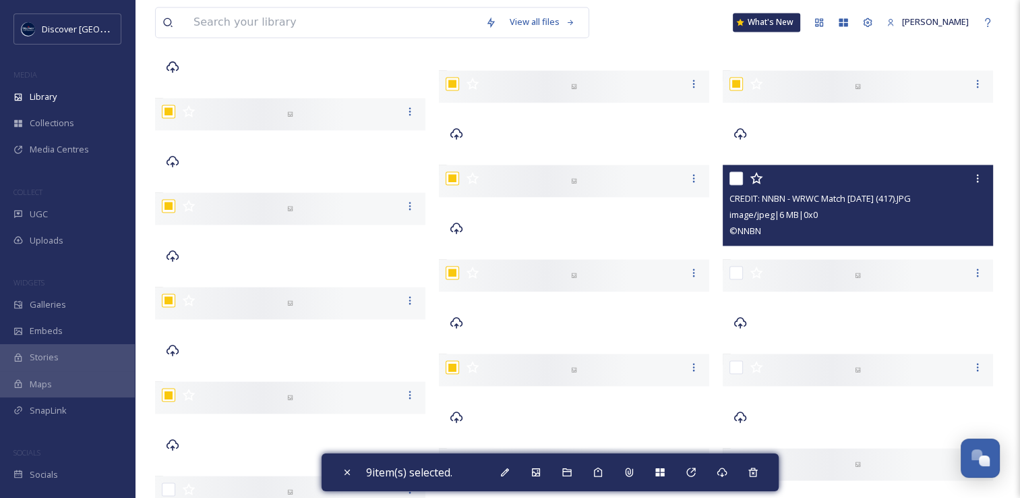
click at [734, 174] on input "checkbox" at bounding box center [736, 177] width 13 height 13
checkbox input "true"
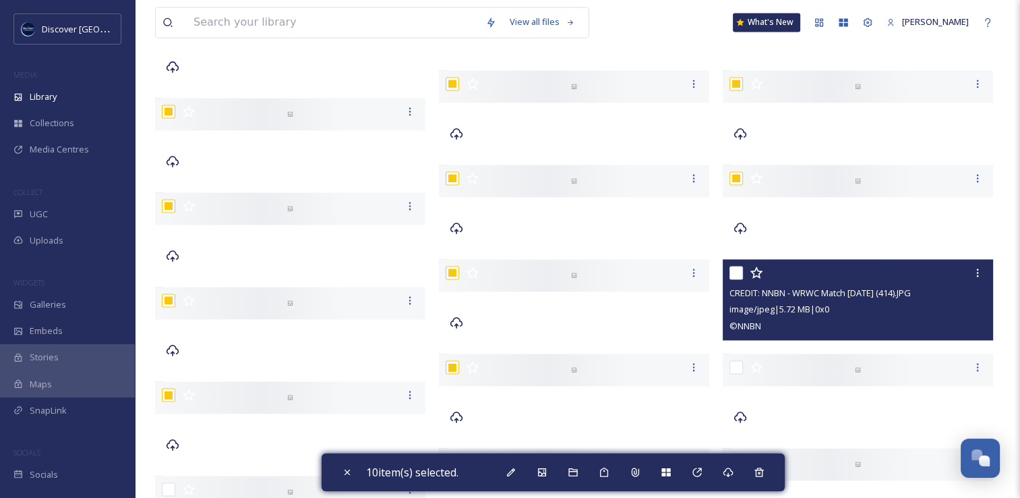
click at [738, 267] on input "checkbox" at bounding box center [736, 272] width 13 height 13
checkbox input "true"
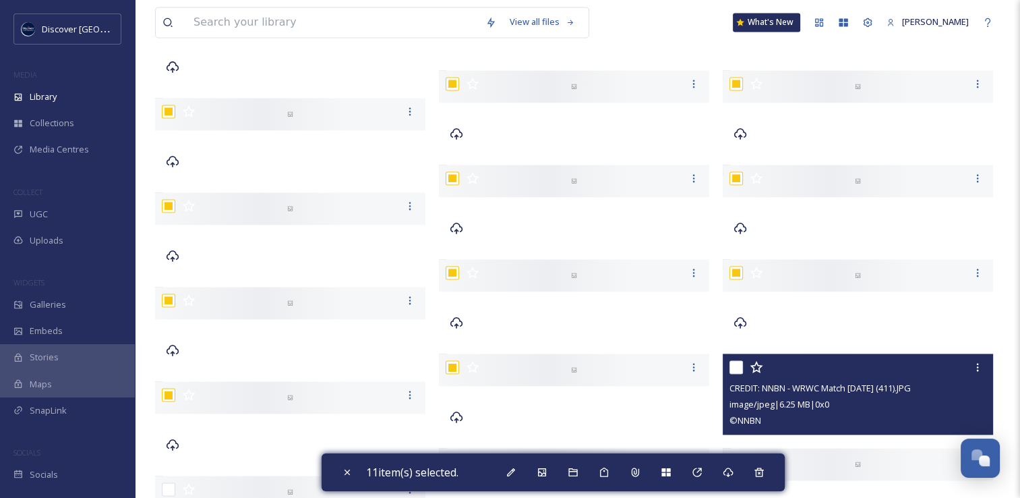
click at [739, 366] on input "checkbox" at bounding box center [736, 366] width 13 height 13
checkbox input "true"
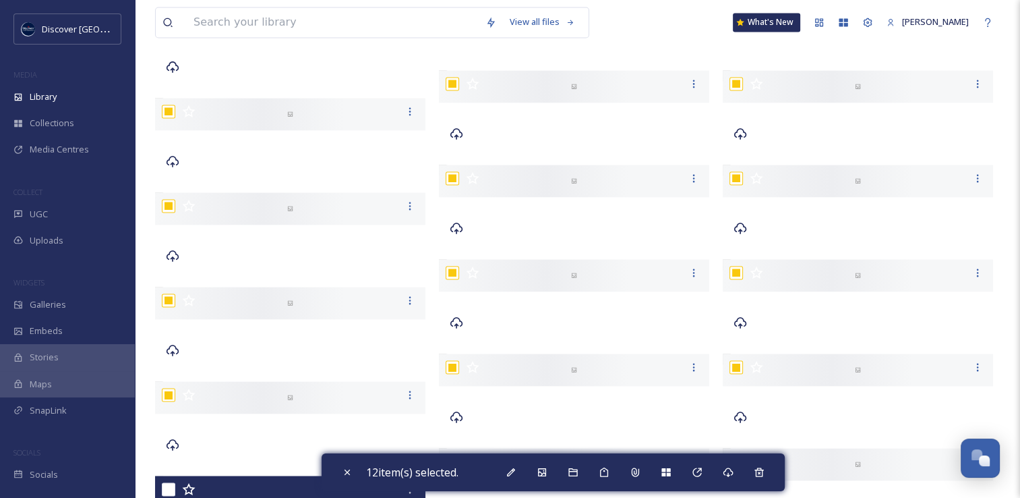
click at [166, 488] on input "checkbox" at bounding box center [168, 488] width 13 height 13
checkbox input "true"
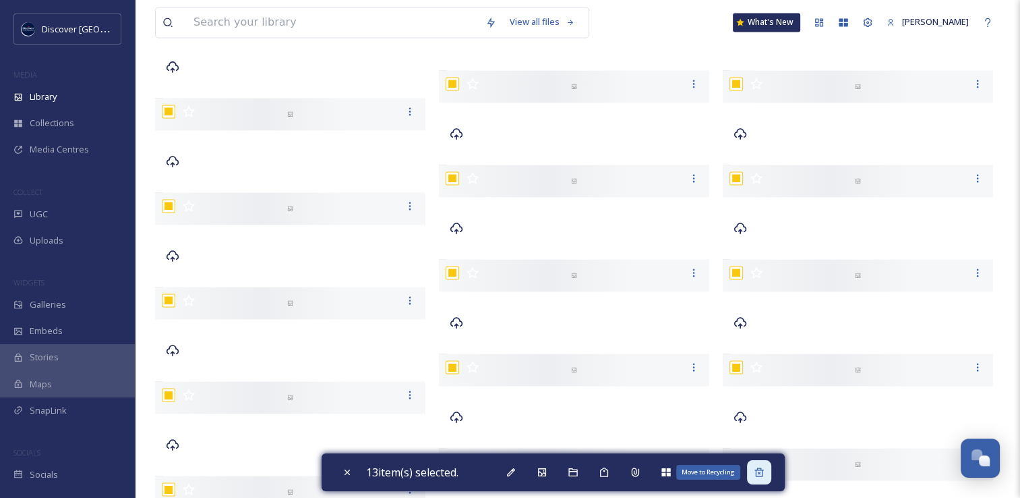
click at [761, 475] on icon at bounding box center [759, 472] width 11 height 11
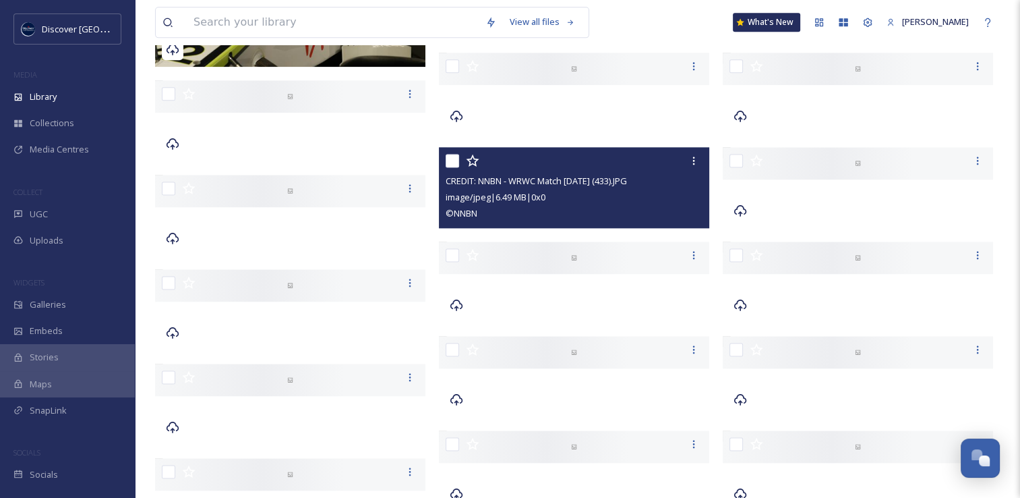
scroll to position [1818, 0]
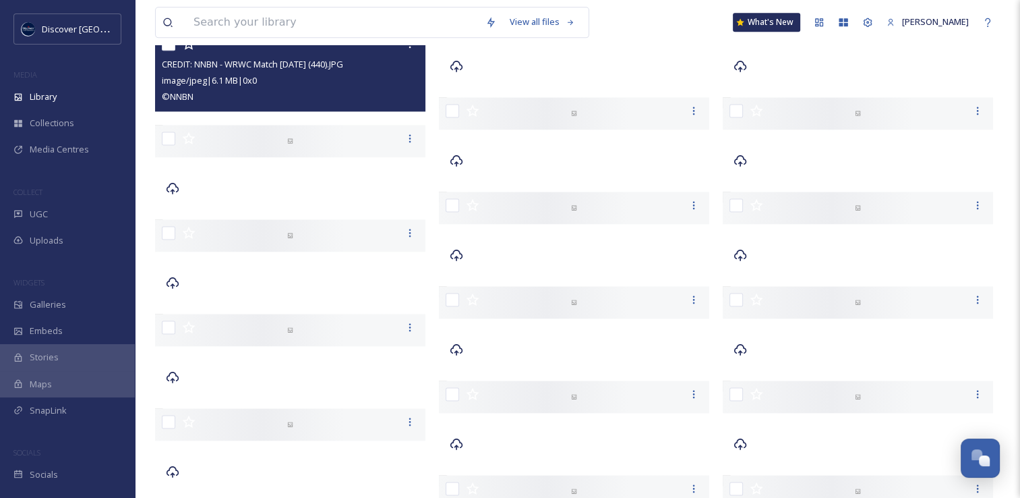
click at [171, 47] on input "checkbox" at bounding box center [168, 43] width 13 height 13
checkbox input "true"
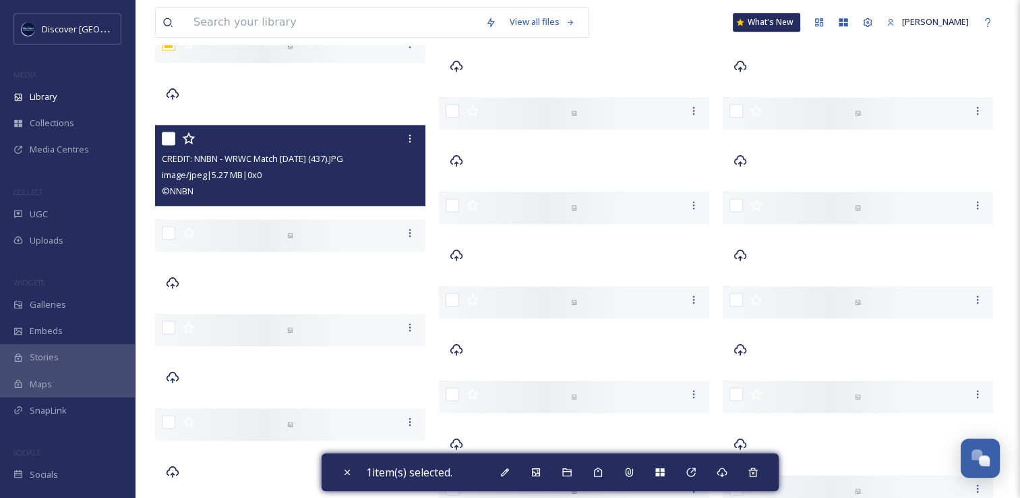
click at [165, 136] on input "checkbox" at bounding box center [168, 138] width 13 height 13
checkbox input "true"
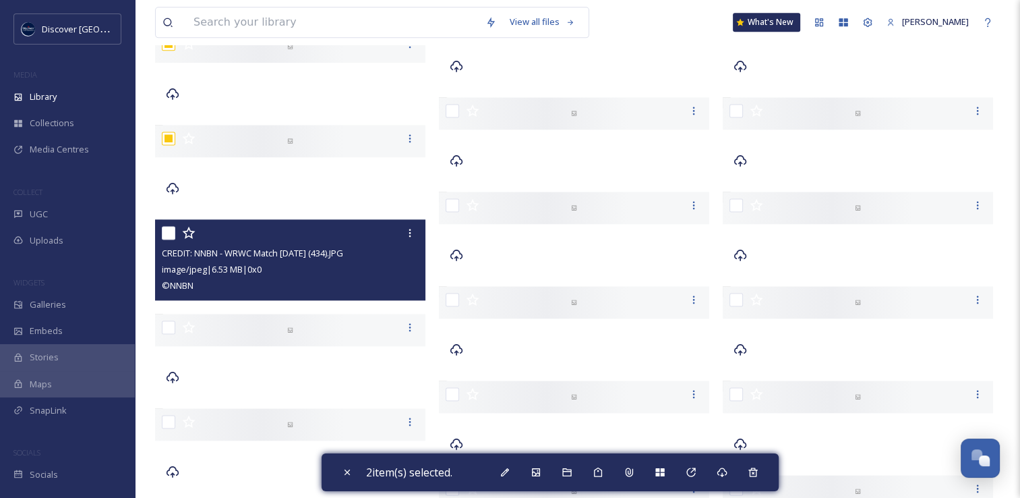
click at [167, 235] on input "checkbox" at bounding box center [168, 232] width 13 height 13
checkbox input "true"
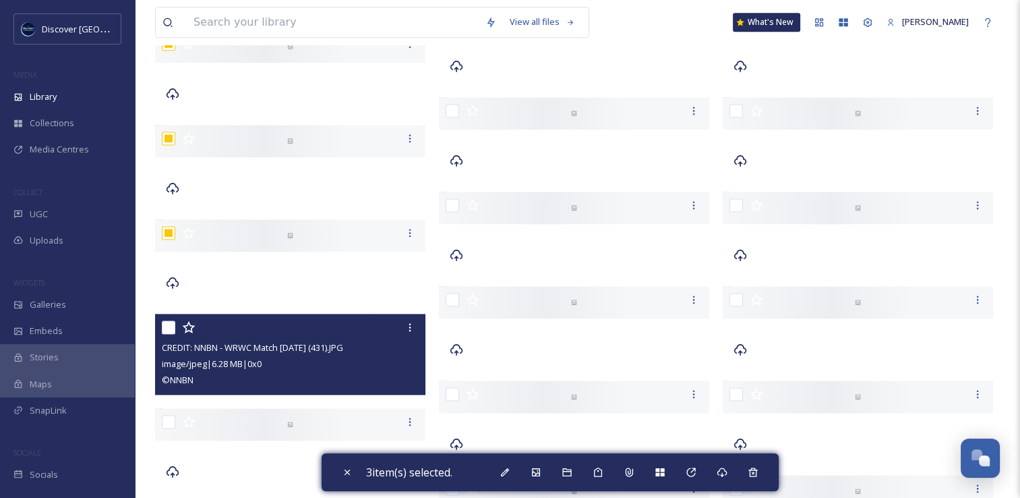
click at [168, 325] on input "checkbox" at bounding box center [168, 326] width 13 height 13
checkbox input "true"
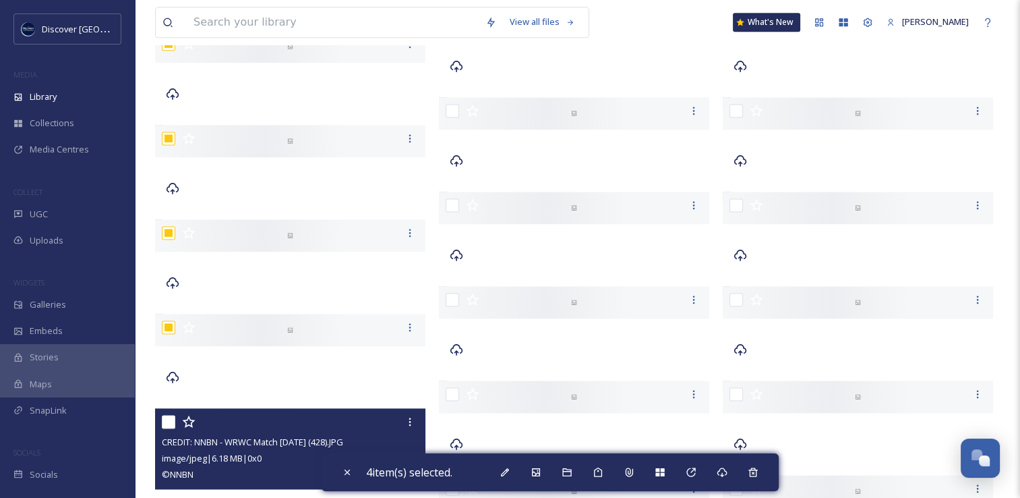
click at [169, 419] on input "checkbox" at bounding box center [168, 421] width 13 height 13
checkbox input "true"
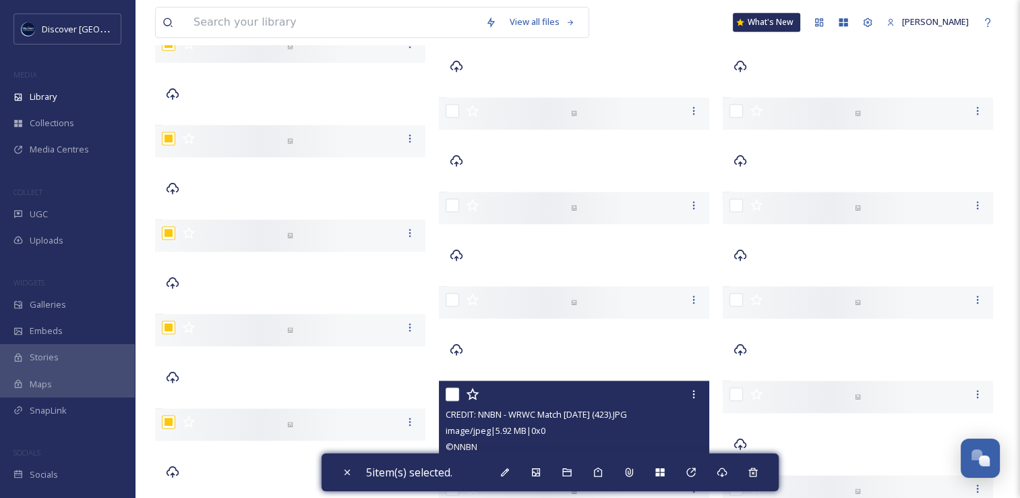
click at [450, 394] on input "checkbox" at bounding box center [452, 393] width 13 height 13
checkbox input "true"
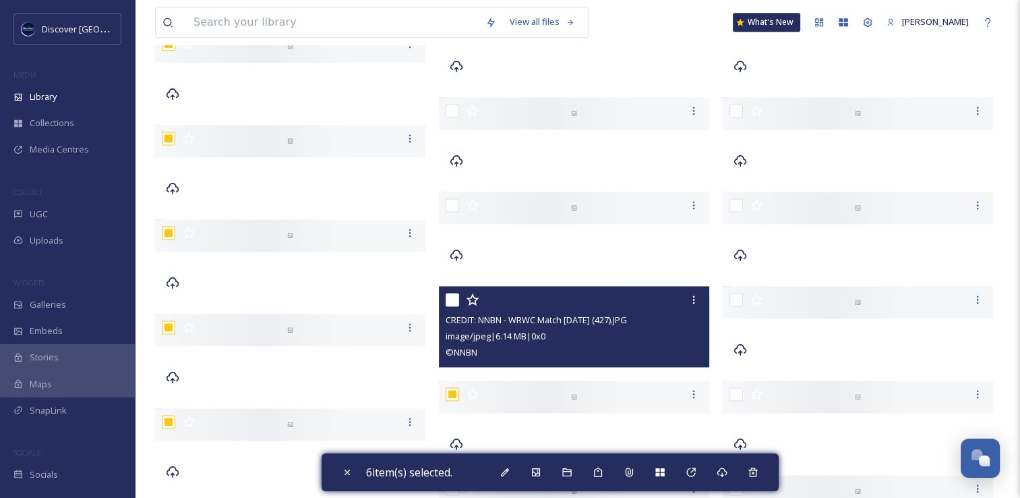
click at [455, 297] on input "checkbox" at bounding box center [452, 299] width 13 height 13
checkbox input "true"
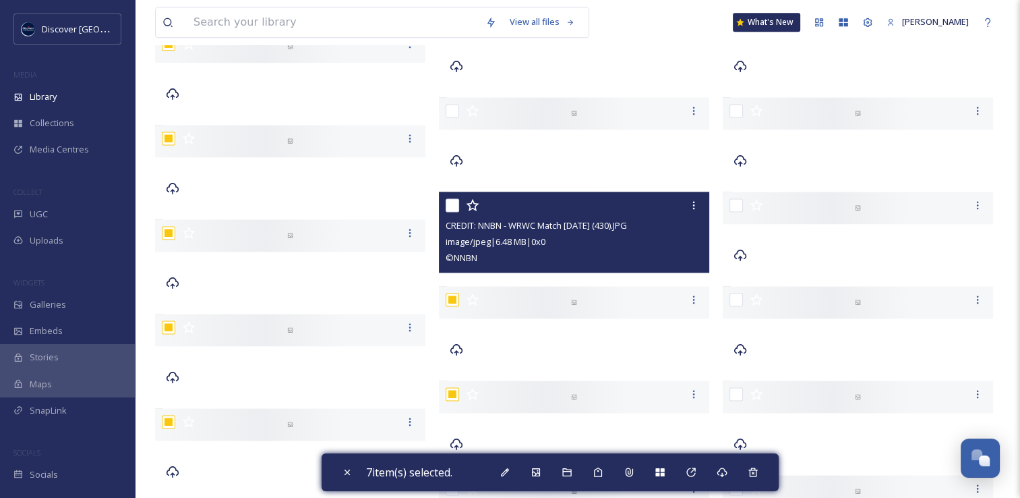
click at [455, 206] on input "checkbox" at bounding box center [452, 204] width 13 height 13
checkbox input "true"
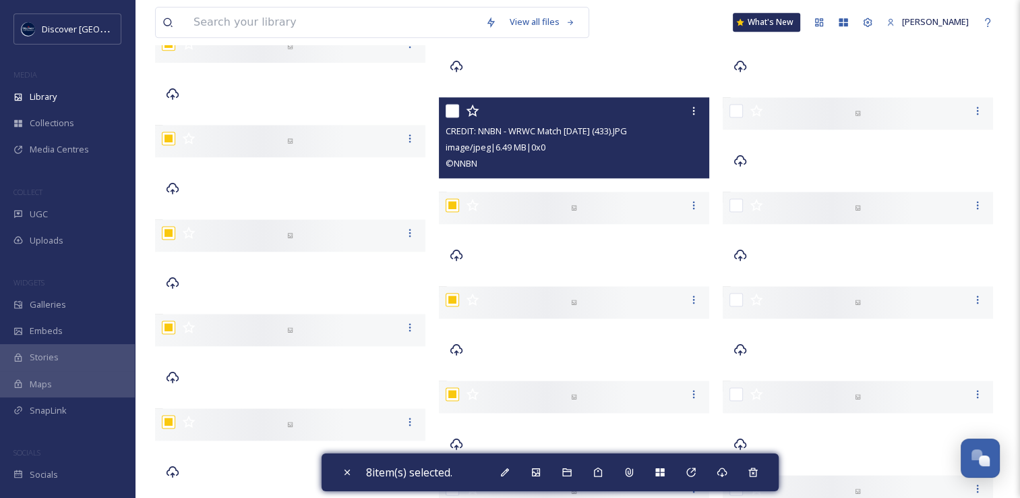
click at [452, 110] on input "checkbox" at bounding box center [452, 110] width 13 height 13
checkbox input "true"
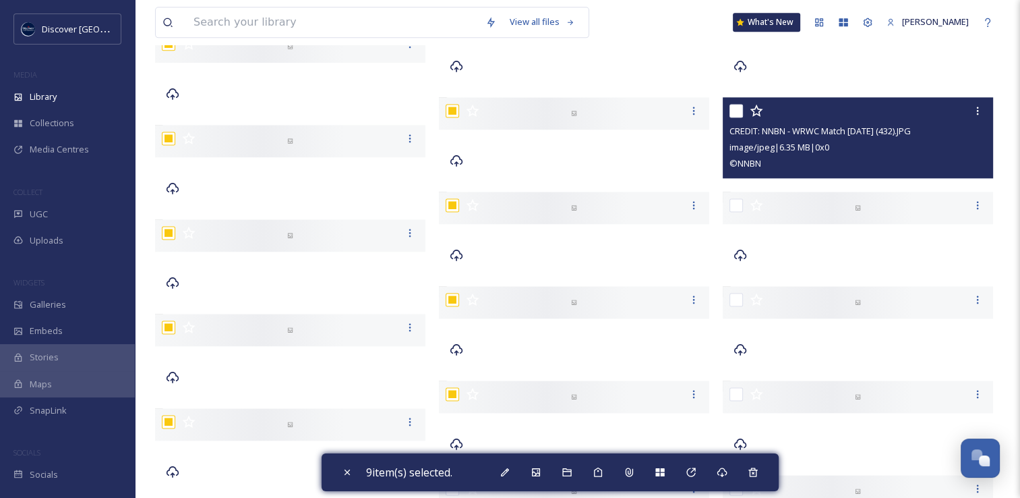
click at [732, 108] on input "checkbox" at bounding box center [736, 110] width 13 height 13
checkbox input "true"
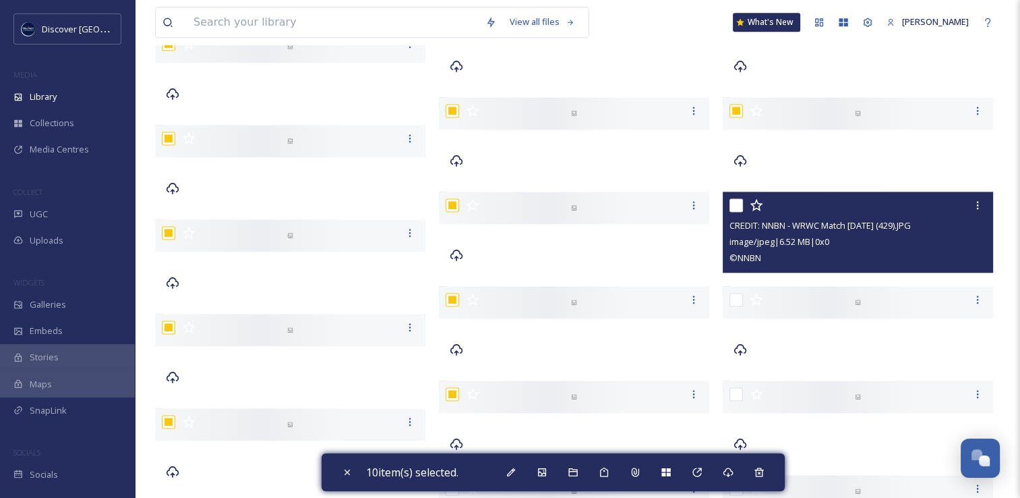
click at [736, 202] on input "checkbox" at bounding box center [736, 204] width 13 height 13
checkbox input "true"
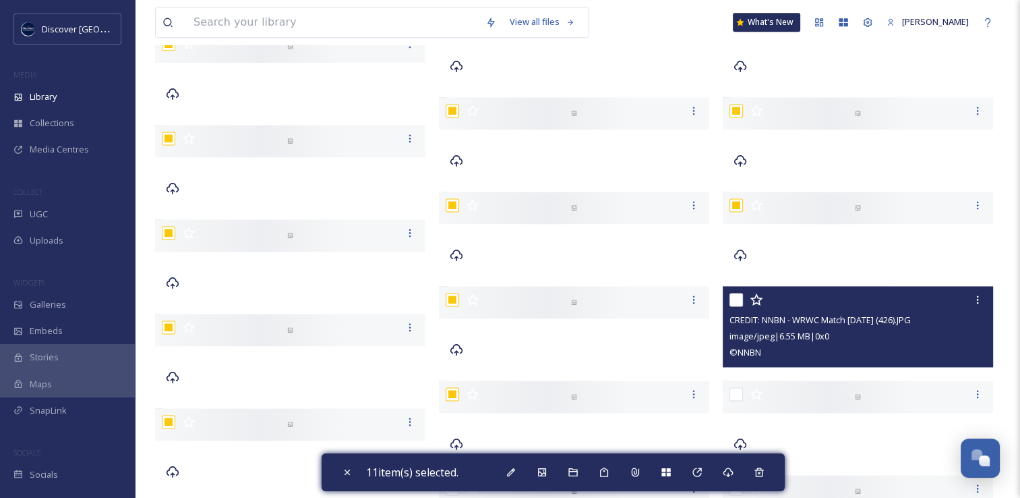
click at [739, 301] on input "checkbox" at bounding box center [736, 299] width 13 height 13
checkbox input "true"
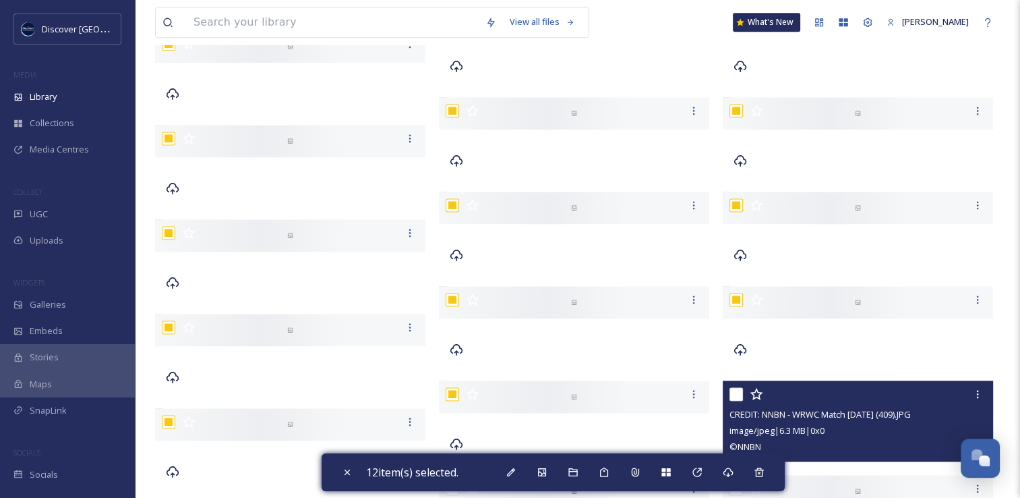
drag, startPoint x: 734, startPoint y: 398, endPoint x: 736, endPoint y: 406, distance: 8.5
click at [735, 398] on input "checkbox" at bounding box center [736, 393] width 13 height 13
checkbox input "true"
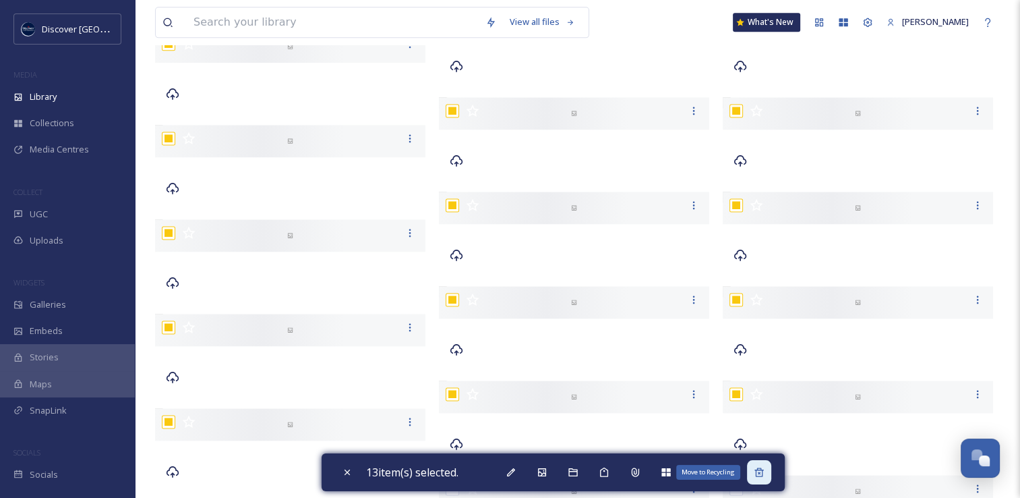
click at [762, 475] on icon at bounding box center [759, 472] width 11 height 11
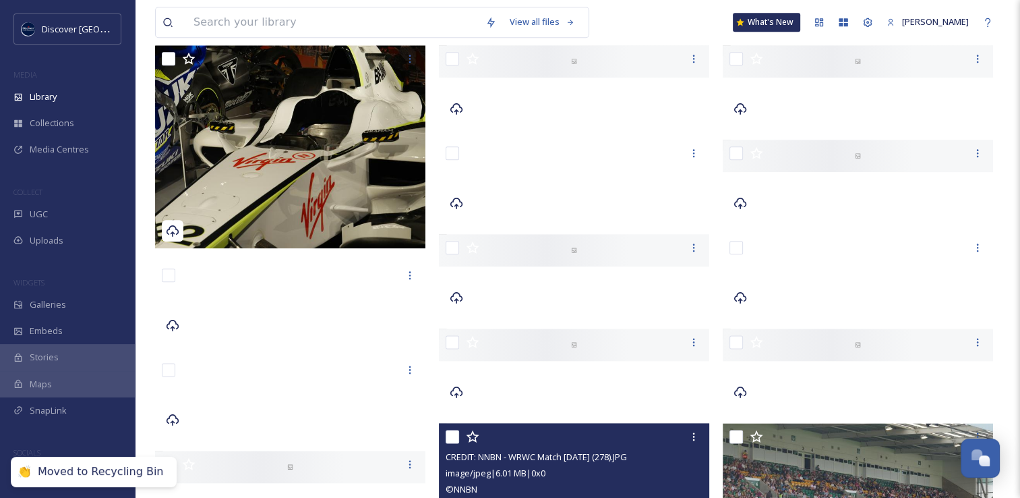
scroll to position [1548, 0]
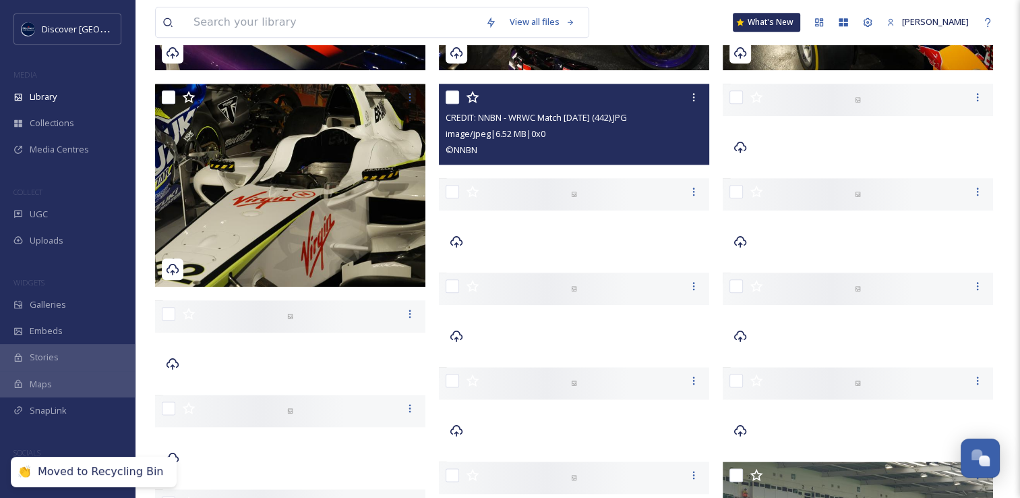
click at [450, 96] on input "checkbox" at bounding box center [452, 96] width 13 height 13
checkbox input "true"
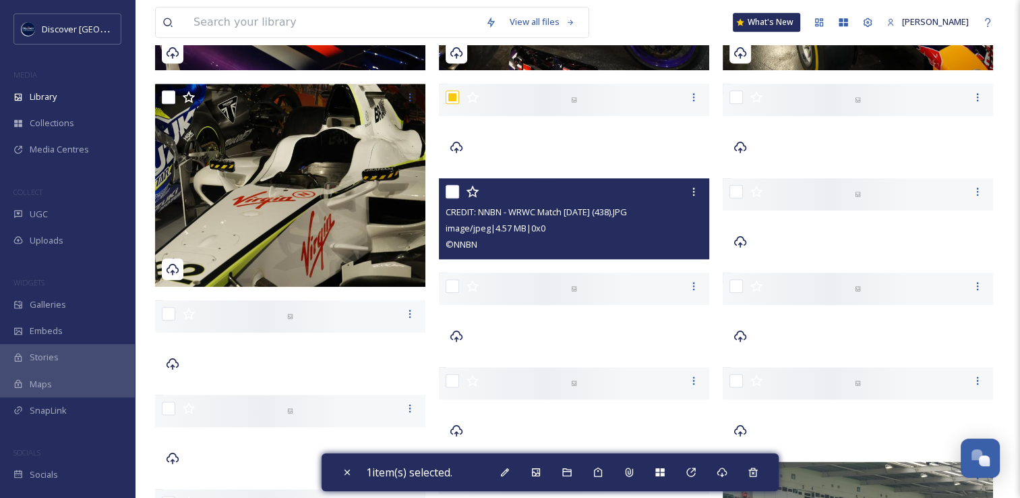
click at [453, 192] on input "checkbox" at bounding box center [452, 191] width 13 height 13
checkbox input "true"
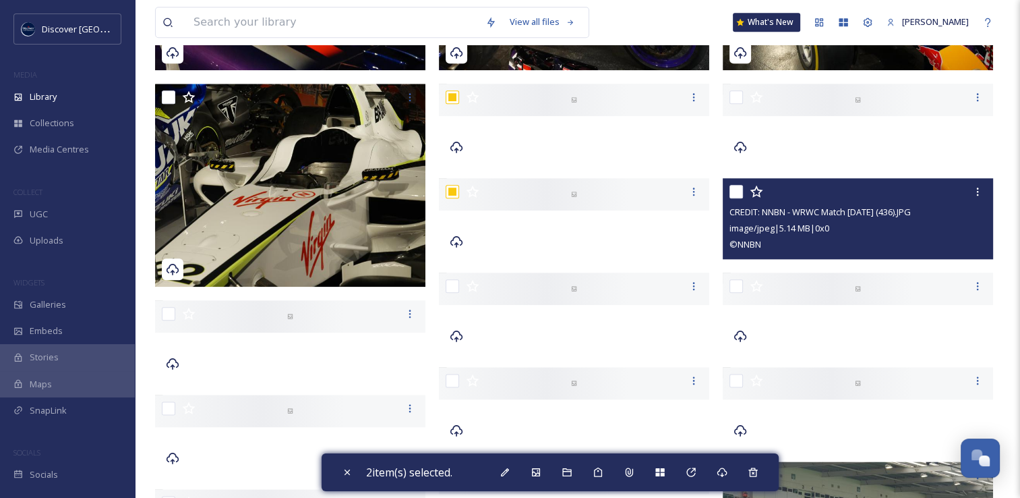
drag, startPoint x: 734, startPoint y: 190, endPoint x: 733, endPoint y: 166, distance: 24.3
click at [734, 189] on input "checkbox" at bounding box center [736, 191] width 13 height 13
checkbox input "true"
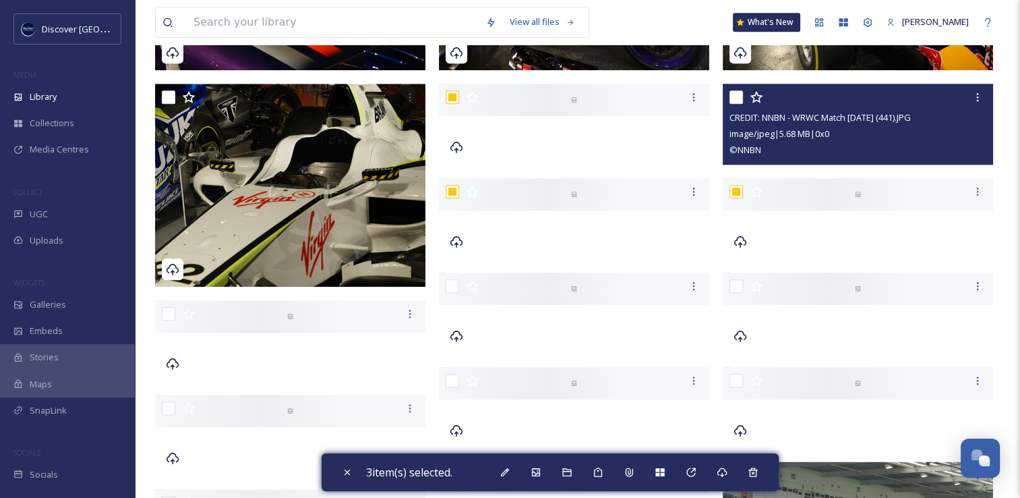
click at [731, 98] on input "checkbox" at bounding box center [736, 96] width 13 height 13
checkbox input "true"
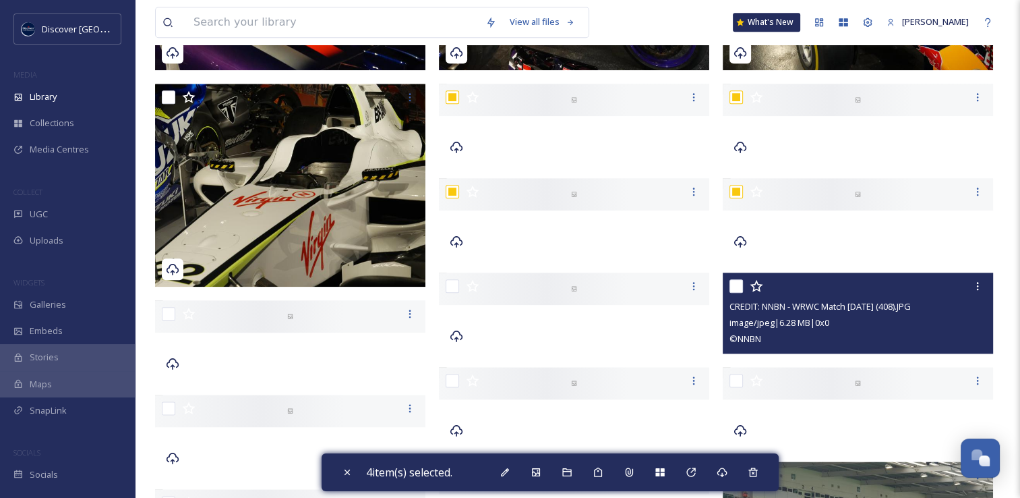
click at [734, 284] on input "checkbox" at bounding box center [736, 285] width 13 height 13
checkbox input "true"
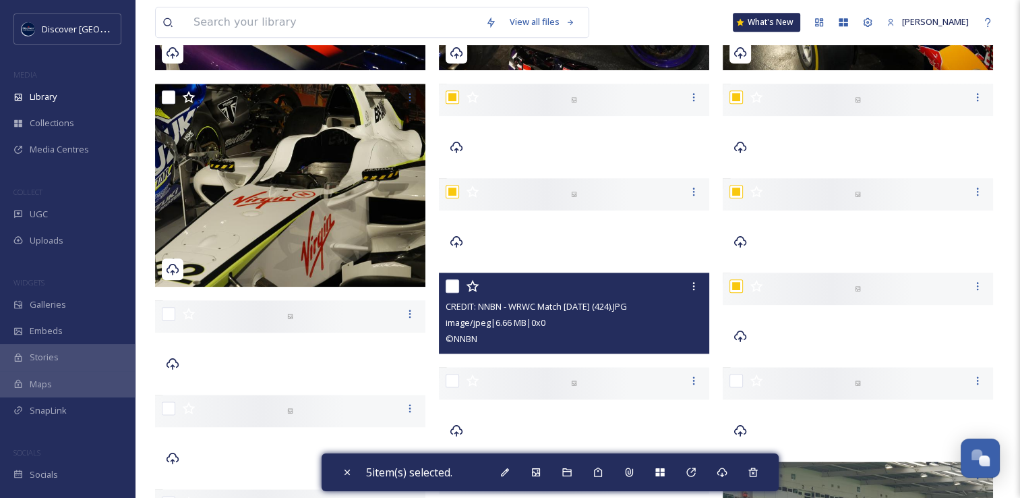
click at [450, 282] on input "checkbox" at bounding box center [452, 285] width 13 height 13
checkbox input "true"
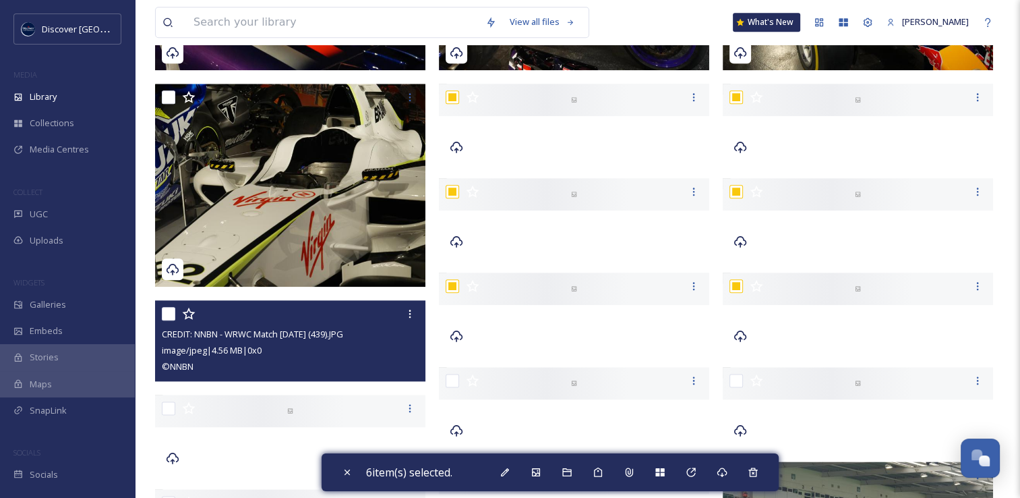
click at [170, 311] on input "checkbox" at bounding box center [168, 313] width 13 height 13
checkbox input "true"
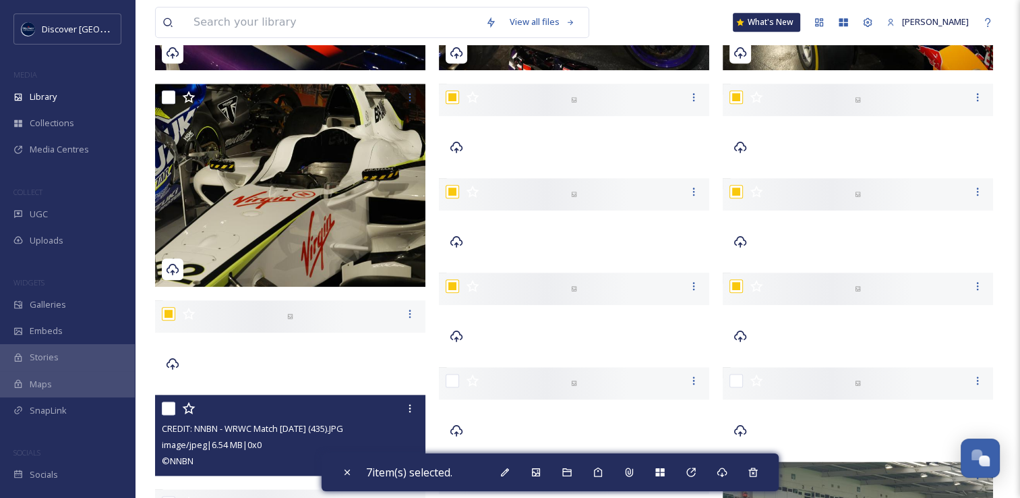
click at [171, 408] on input "checkbox" at bounding box center [168, 407] width 13 height 13
checkbox input "true"
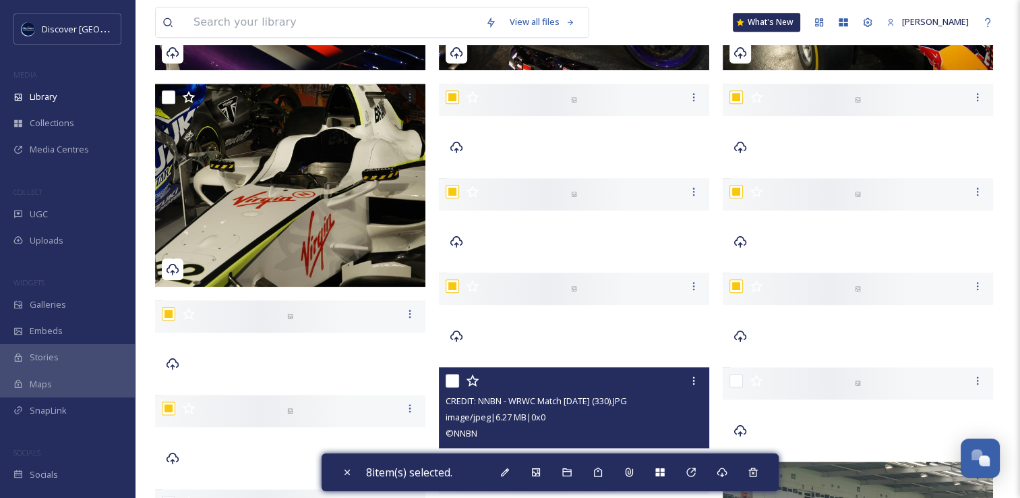
click at [453, 383] on input "checkbox" at bounding box center [452, 380] width 13 height 13
checkbox input "true"
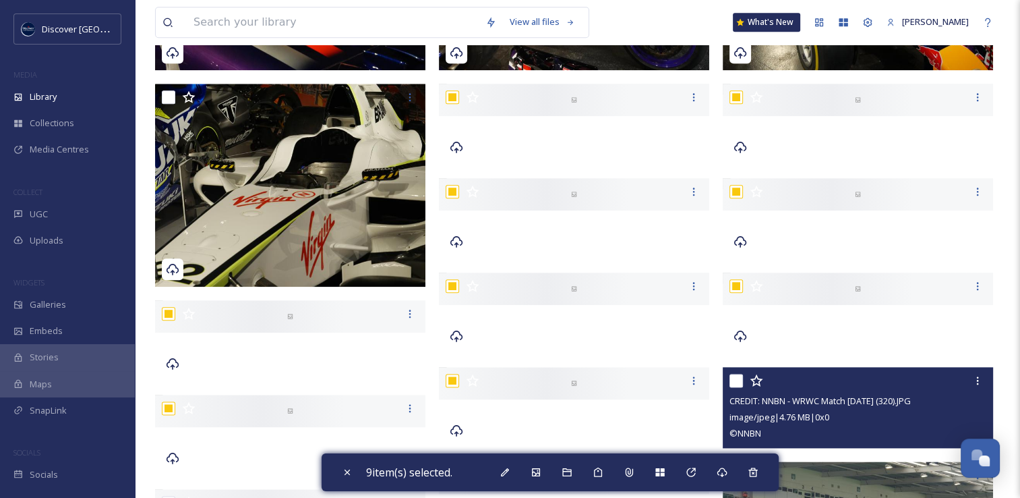
click at [734, 379] on input "checkbox" at bounding box center [736, 380] width 13 height 13
checkbox input "true"
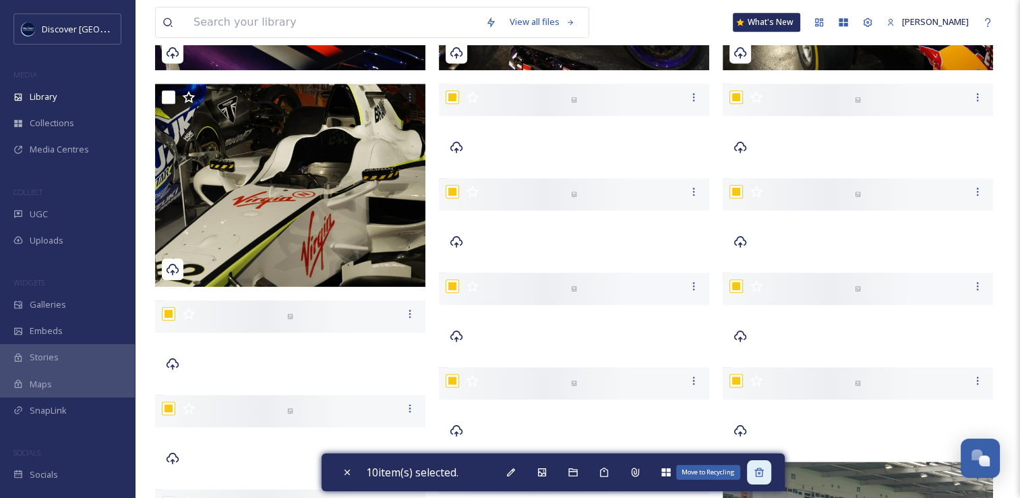
click at [769, 475] on div "Move to Recycling" at bounding box center [759, 472] width 24 height 24
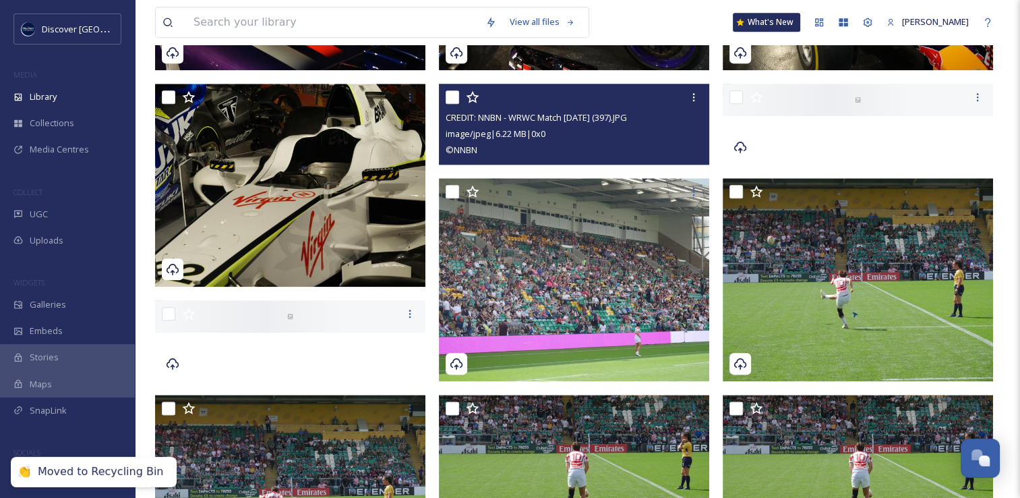
click at [451, 94] on input "checkbox" at bounding box center [452, 96] width 13 height 13
checkbox input "true"
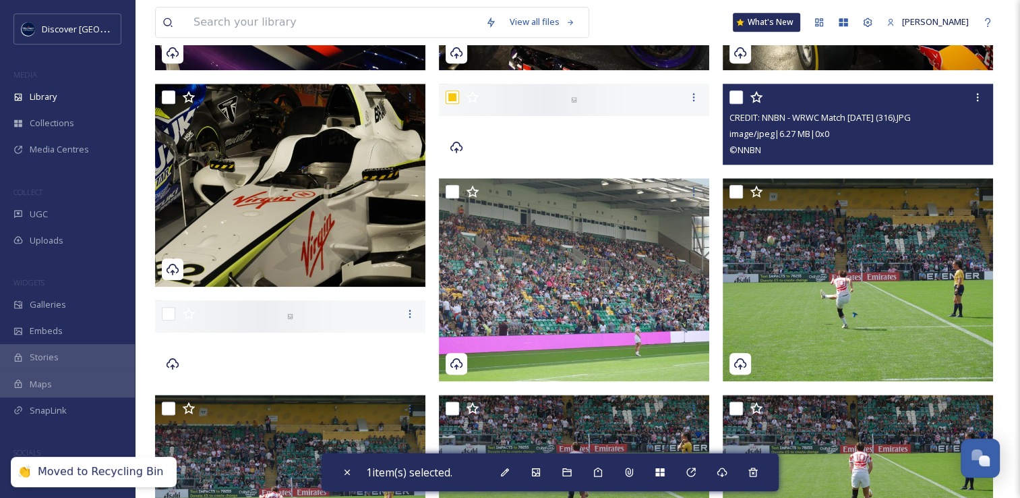
click at [736, 98] on input "checkbox" at bounding box center [736, 96] width 13 height 13
checkbox input "true"
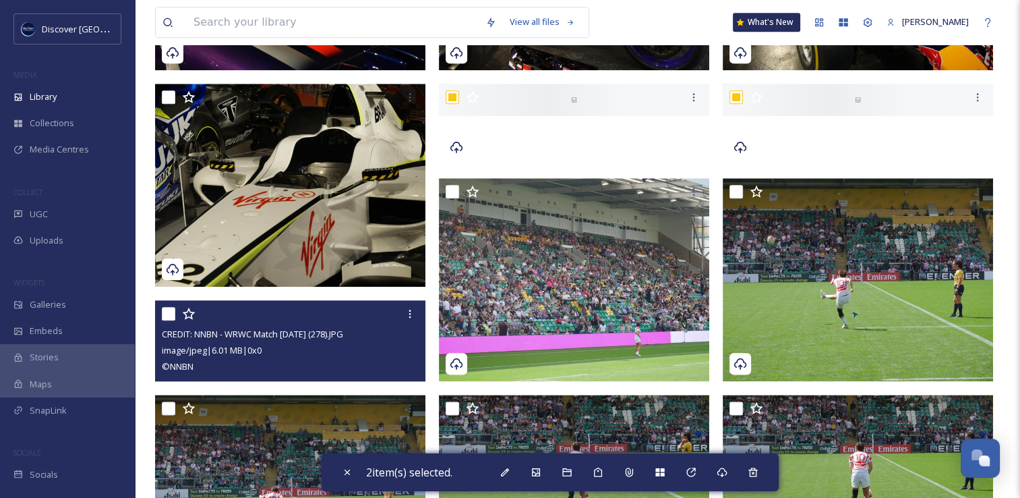
click at [169, 309] on input "checkbox" at bounding box center [168, 313] width 13 height 13
checkbox input "true"
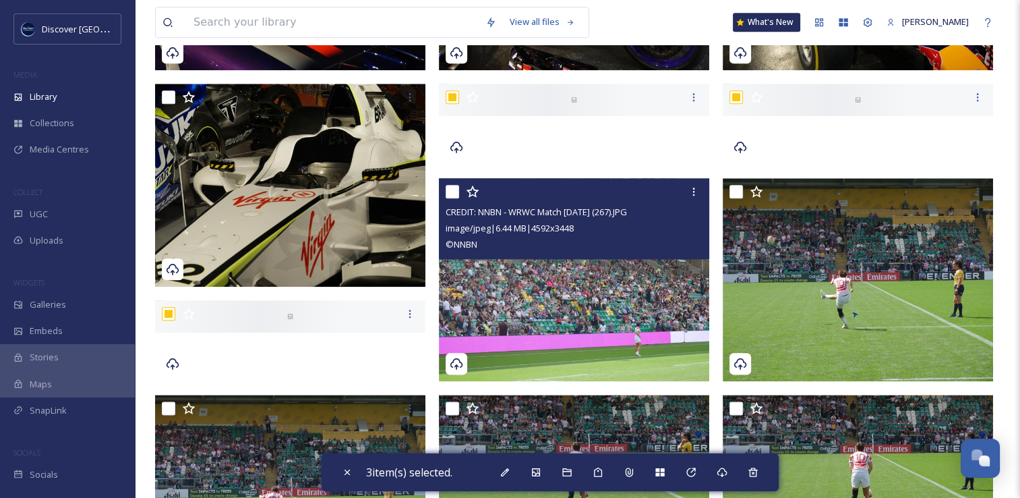
click at [450, 191] on input "checkbox" at bounding box center [452, 191] width 13 height 13
checkbox input "true"
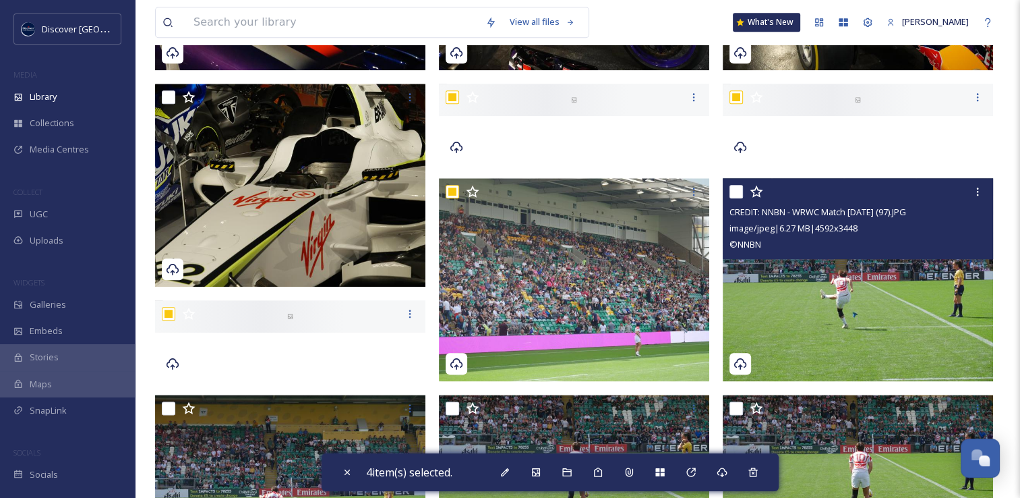
click at [739, 192] on input "checkbox" at bounding box center [736, 191] width 13 height 13
checkbox input "true"
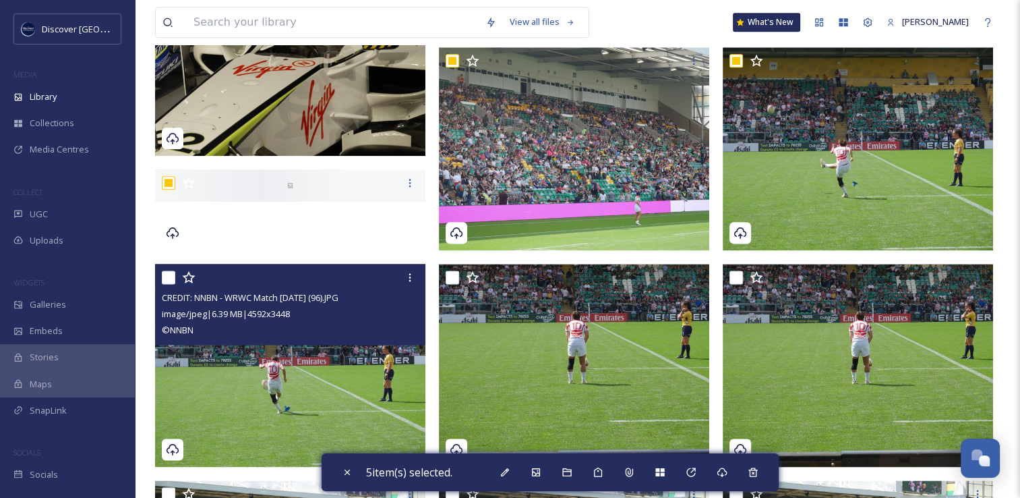
scroll to position [1751, 0]
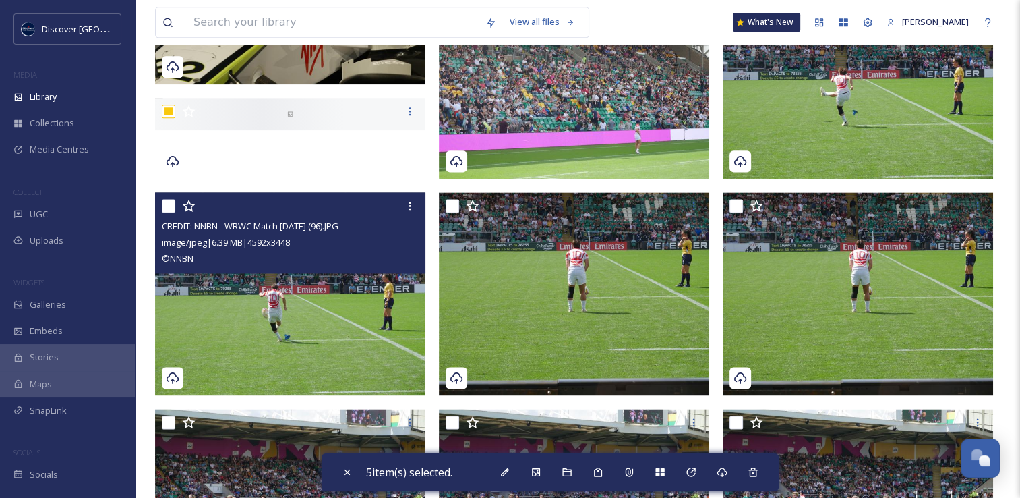
click at [167, 202] on input "checkbox" at bounding box center [168, 205] width 13 height 13
checkbox input "true"
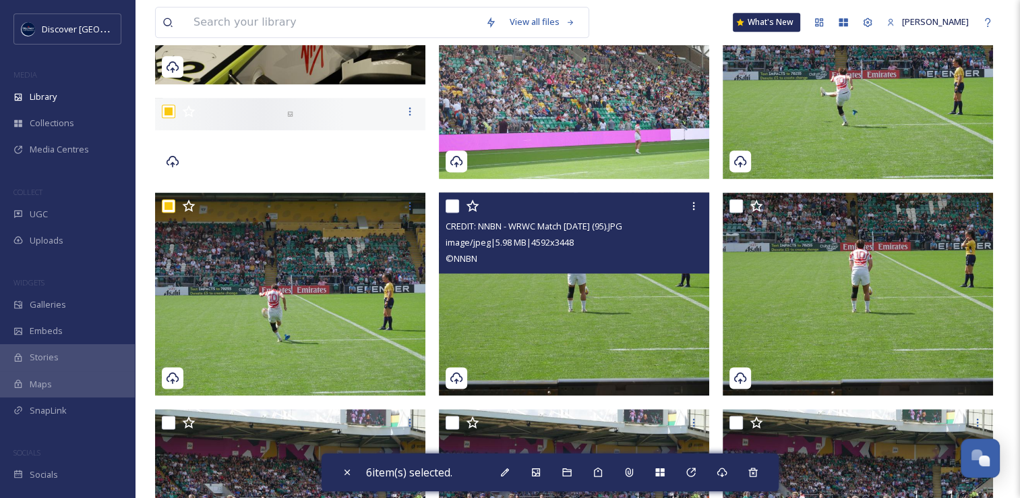
click at [457, 209] on input "checkbox" at bounding box center [452, 205] width 13 height 13
checkbox input "true"
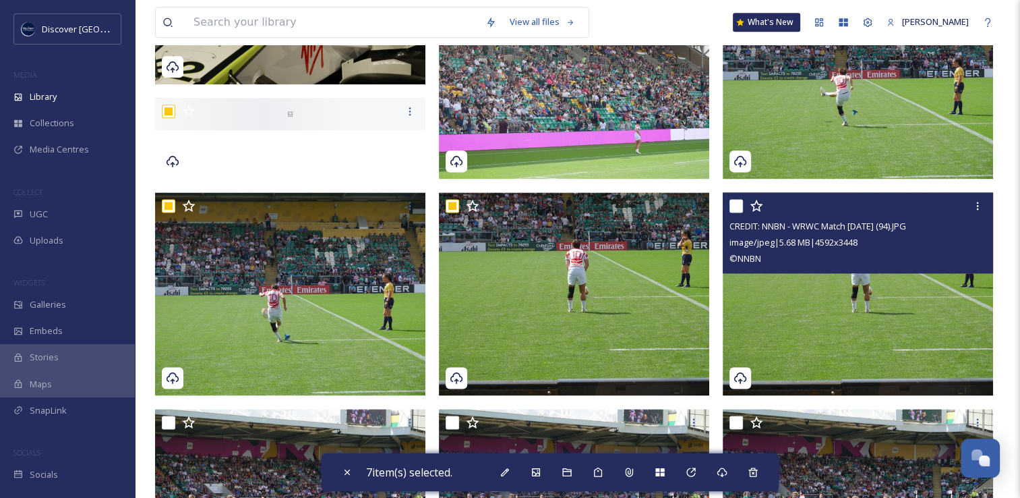
click at [737, 206] on input "checkbox" at bounding box center [736, 205] width 13 height 13
checkbox input "true"
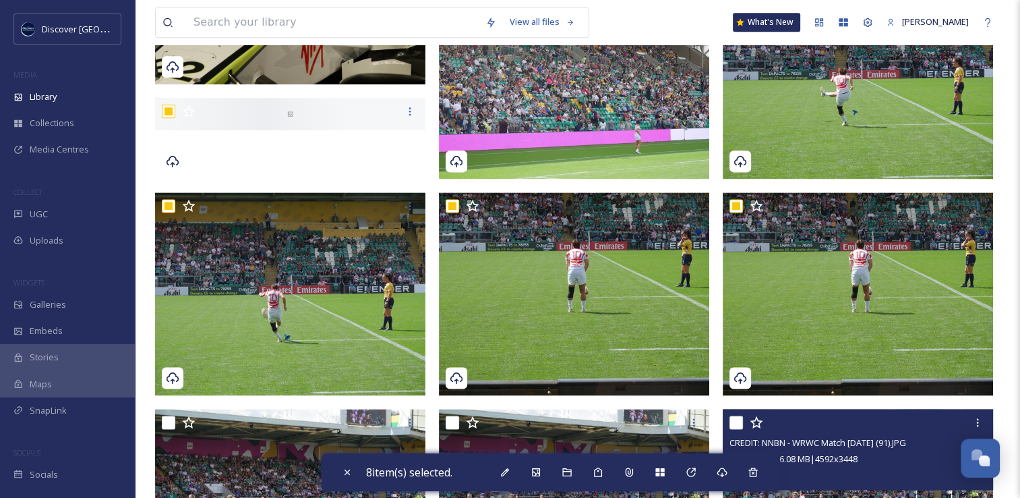
click at [733, 420] on input "checkbox" at bounding box center [736, 421] width 13 height 13
checkbox input "true"
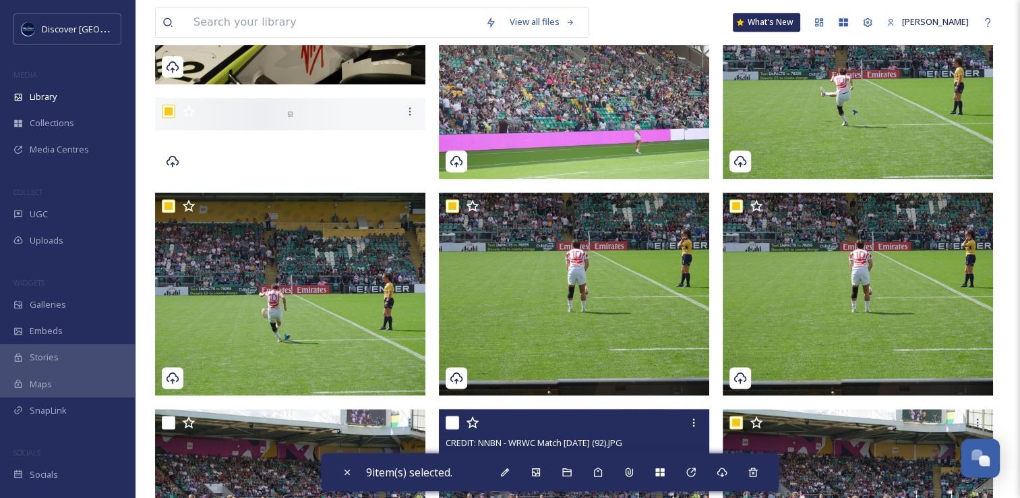
click at [455, 420] on input "checkbox" at bounding box center [452, 421] width 13 height 13
checkbox input "true"
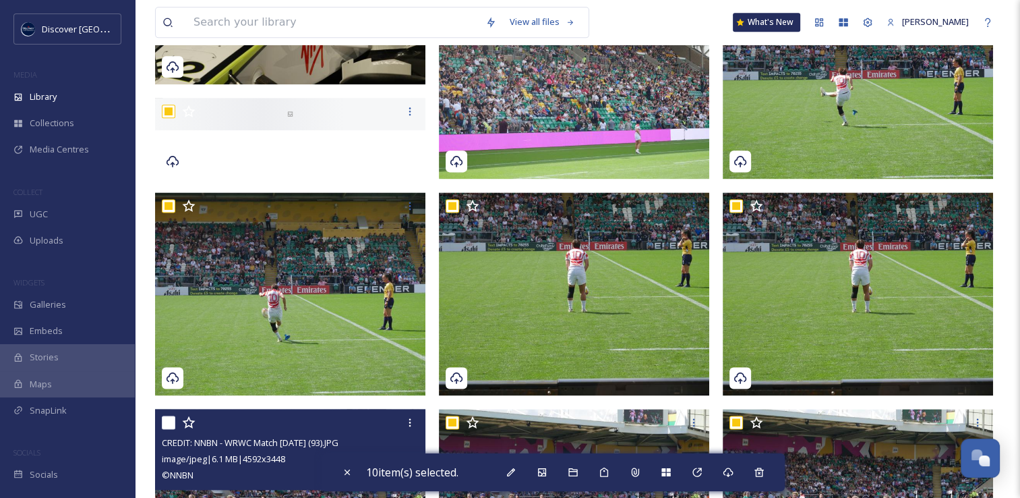
click at [166, 422] on input "checkbox" at bounding box center [168, 421] width 13 height 13
checkbox input "true"
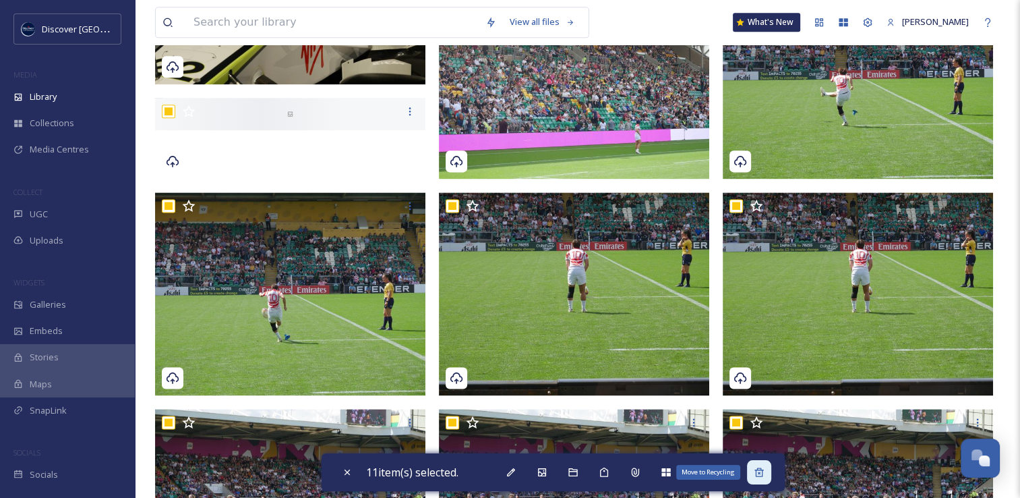
click at [765, 475] on icon at bounding box center [759, 472] width 11 height 11
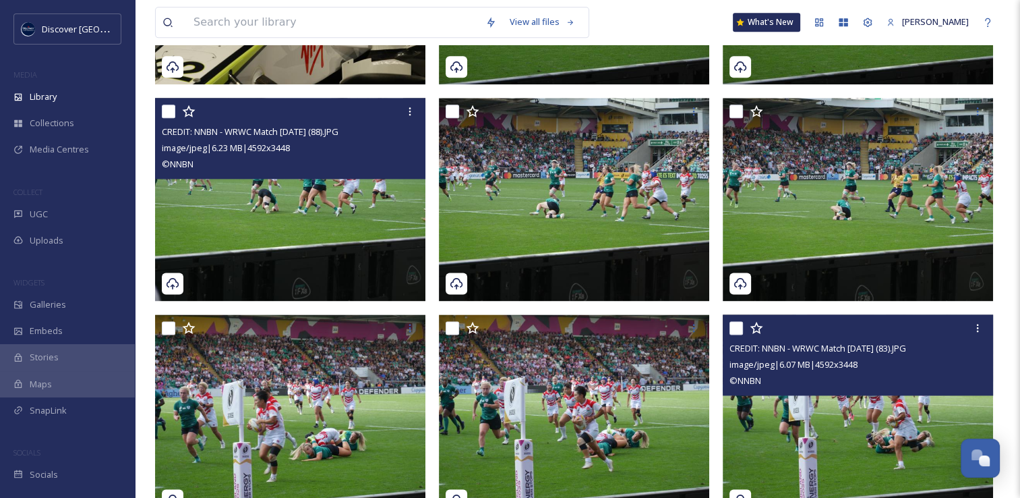
click at [169, 112] on input "checkbox" at bounding box center [168, 111] width 13 height 13
checkbox input "true"
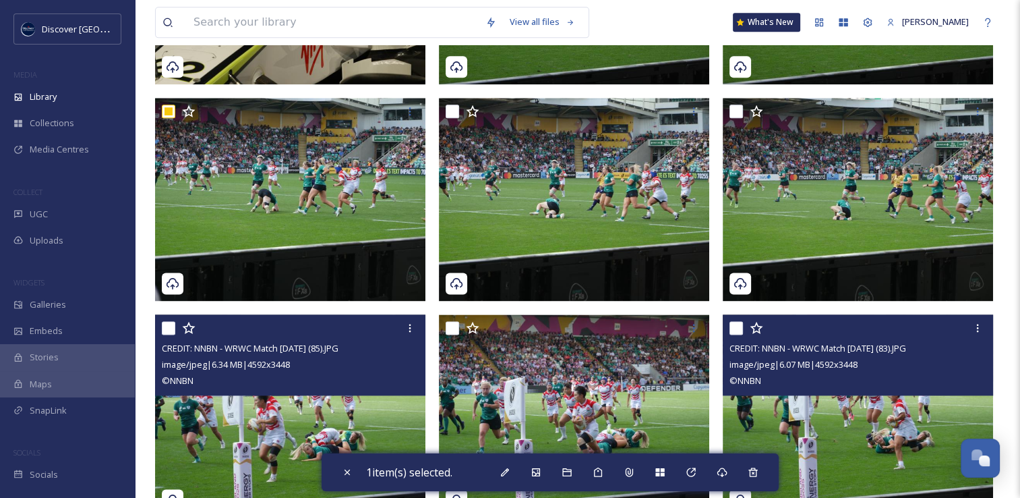
click at [173, 327] on input "checkbox" at bounding box center [168, 327] width 13 height 13
checkbox input "true"
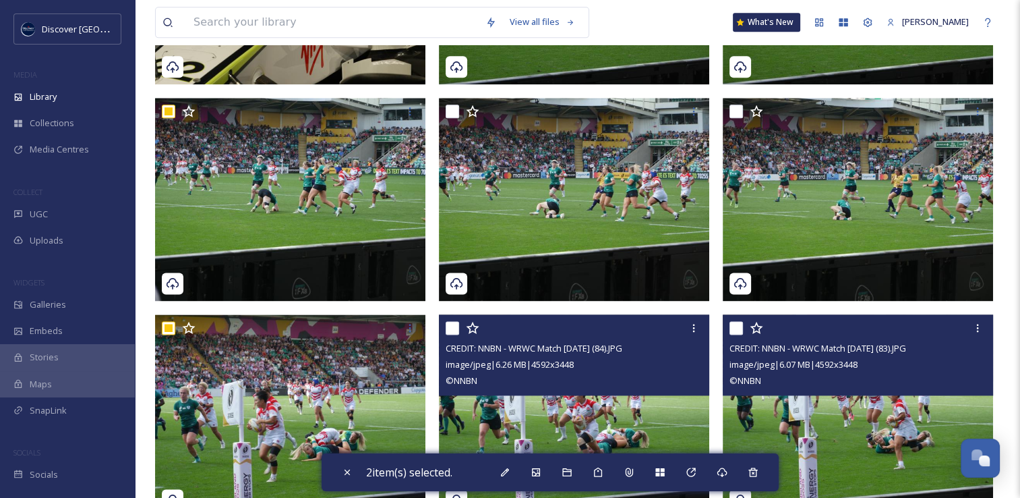
click at [451, 326] on input "checkbox" at bounding box center [452, 327] width 13 height 13
checkbox input "true"
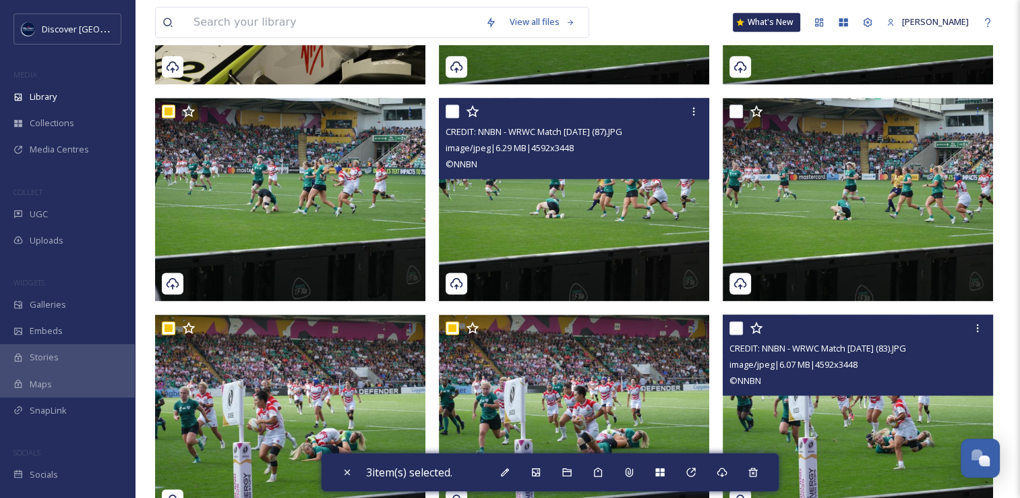
click at [453, 114] on input "checkbox" at bounding box center [452, 111] width 13 height 13
checkbox input "true"
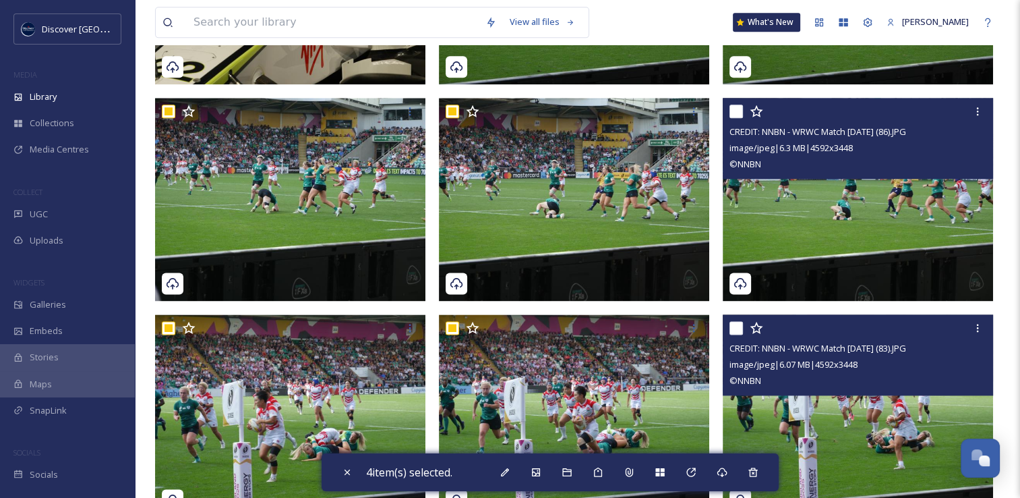
click at [740, 107] on input "checkbox" at bounding box center [736, 111] width 13 height 13
checkbox input "true"
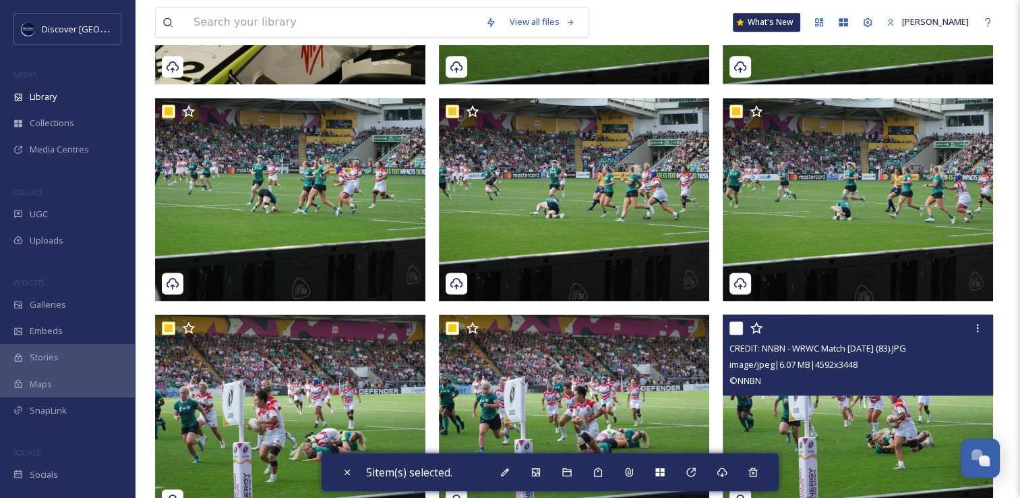
click at [740, 323] on input "checkbox" at bounding box center [736, 327] width 13 height 13
checkbox input "true"
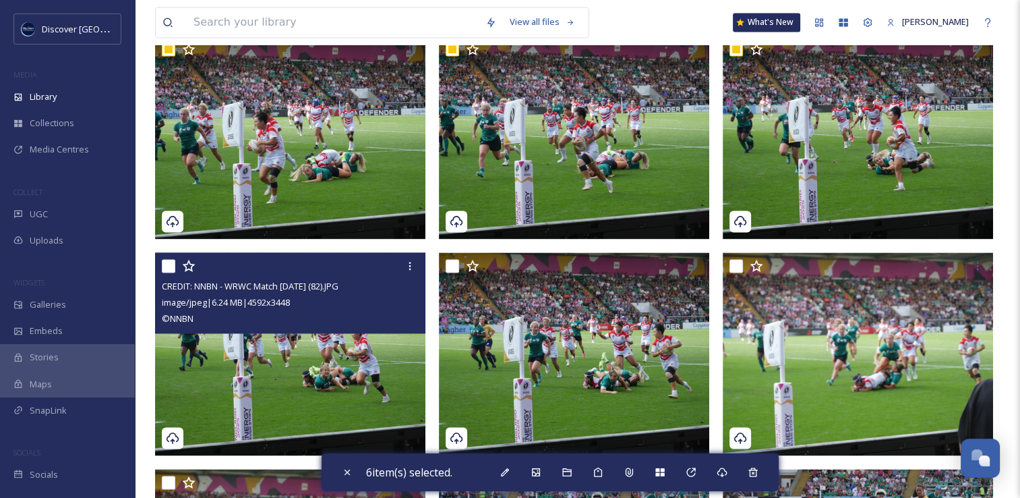
scroll to position [2088, 0]
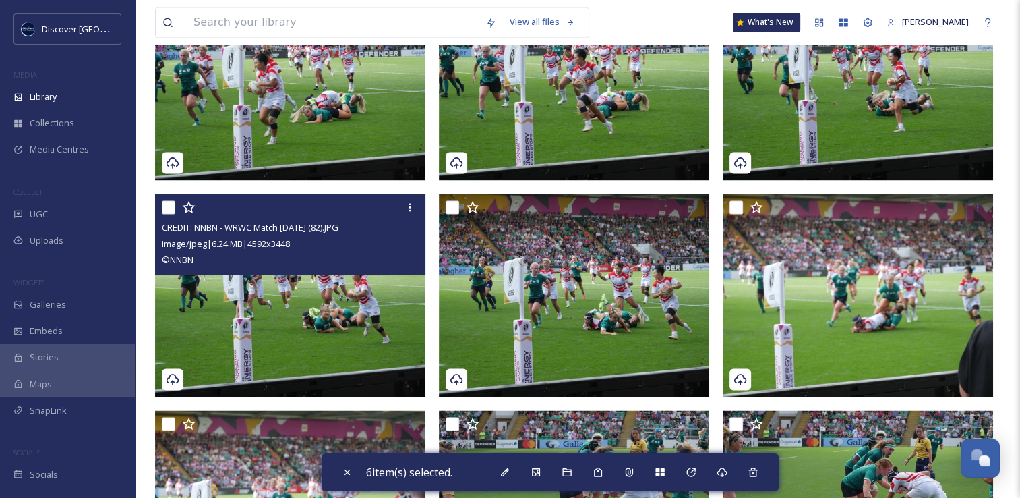
click at [172, 209] on input "checkbox" at bounding box center [168, 206] width 13 height 13
checkbox input "true"
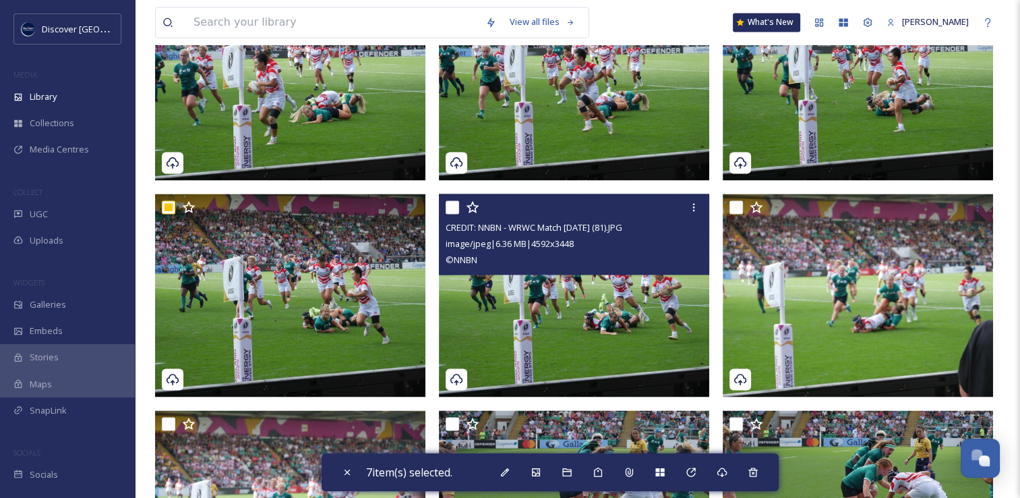
click at [446, 209] on input "checkbox" at bounding box center [452, 206] width 13 height 13
checkbox input "true"
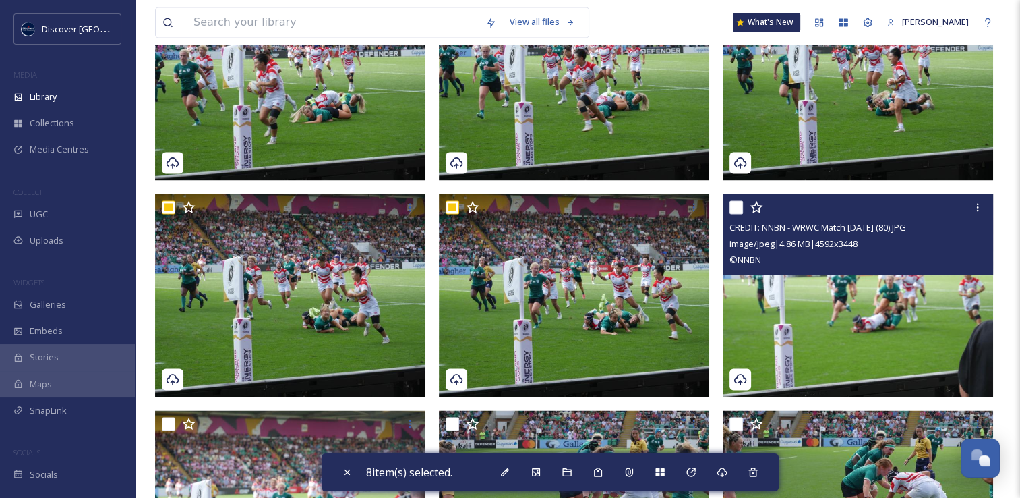
click at [741, 208] on input "checkbox" at bounding box center [736, 206] width 13 height 13
checkbox input "true"
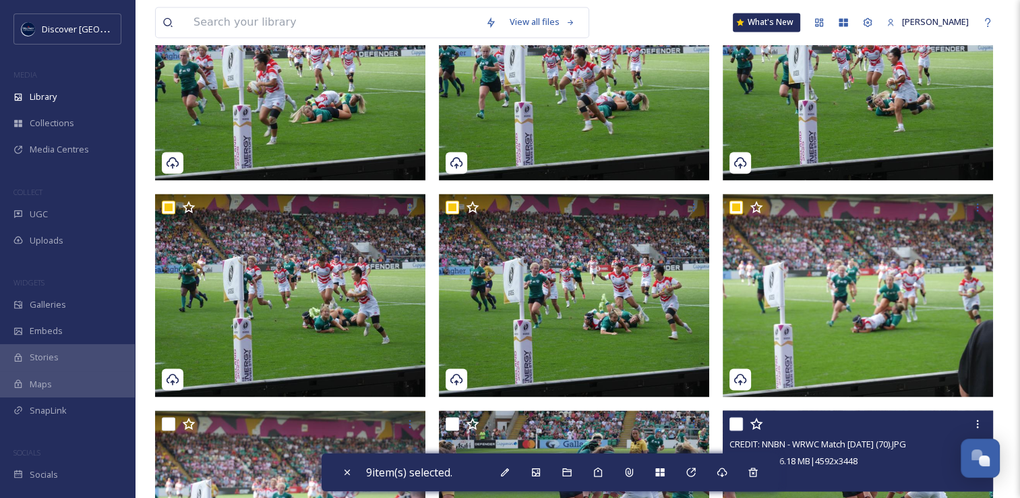
click at [739, 417] on input "checkbox" at bounding box center [736, 423] width 13 height 13
checkbox input "true"
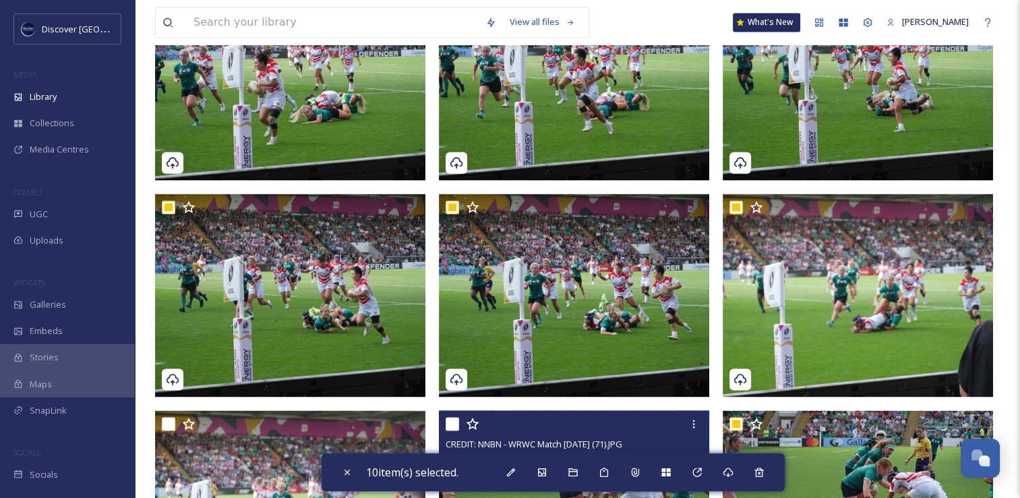
click at [450, 421] on input "checkbox" at bounding box center [452, 423] width 13 height 13
checkbox input "true"
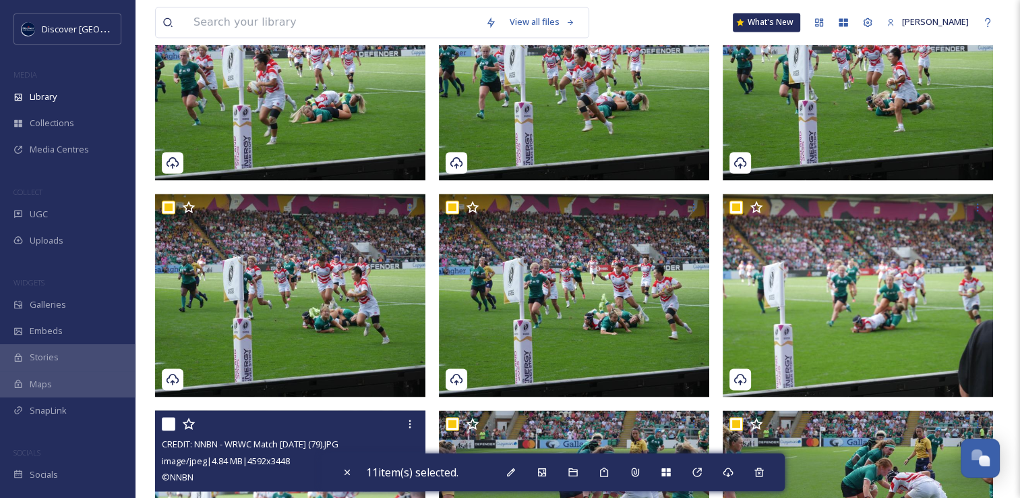
click at [163, 425] on input "checkbox" at bounding box center [168, 423] width 13 height 13
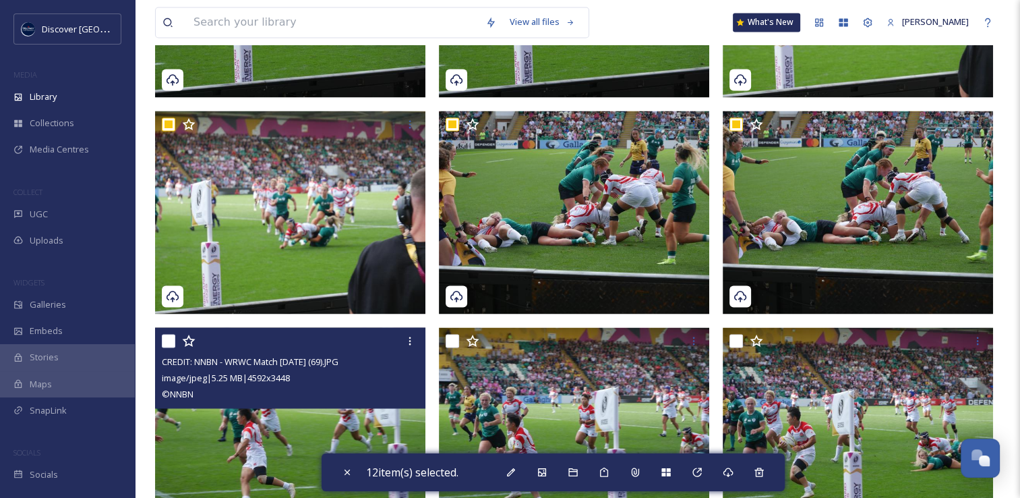
scroll to position [2425, 0]
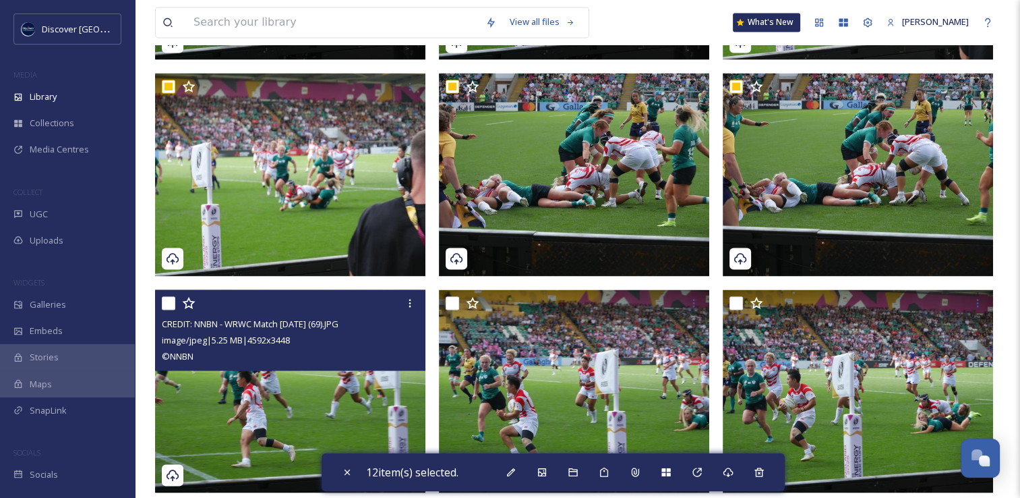
click at [167, 303] on input "checkbox" at bounding box center [168, 302] width 13 height 13
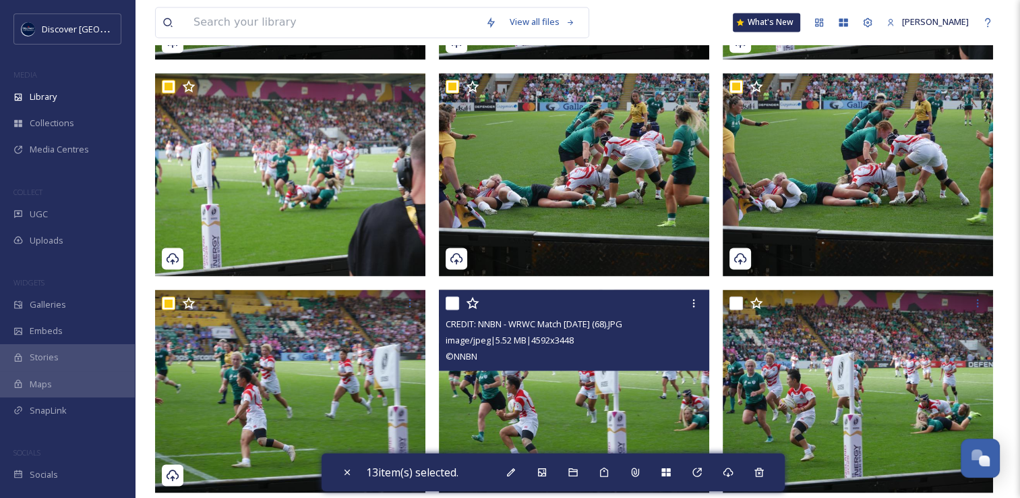
click at [454, 299] on input "checkbox" at bounding box center [452, 302] width 13 height 13
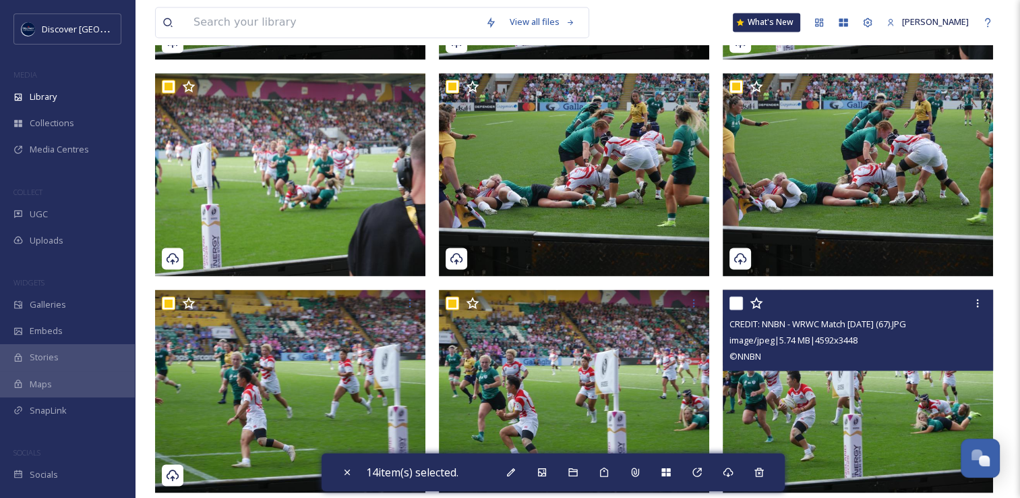
click at [734, 303] on input "checkbox" at bounding box center [736, 302] width 13 height 13
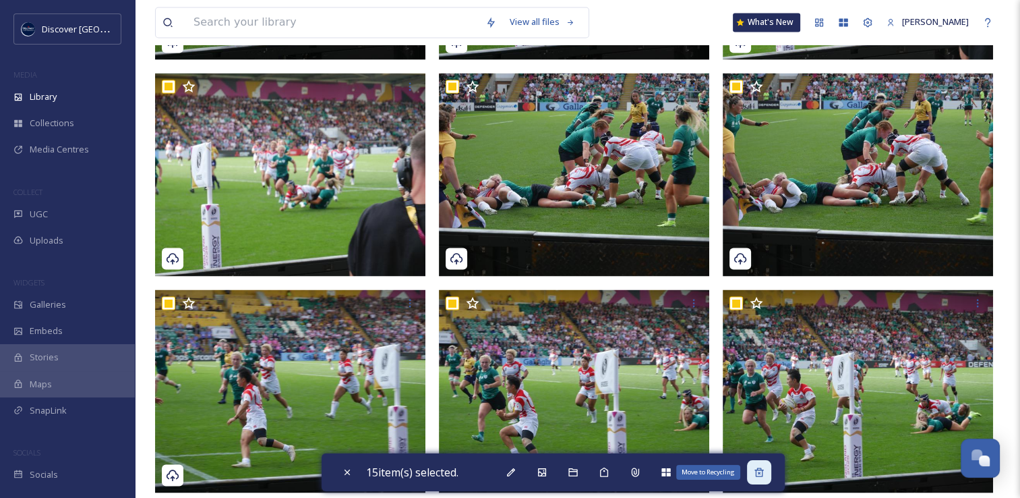
click at [763, 469] on icon at bounding box center [759, 471] width 9 height 9
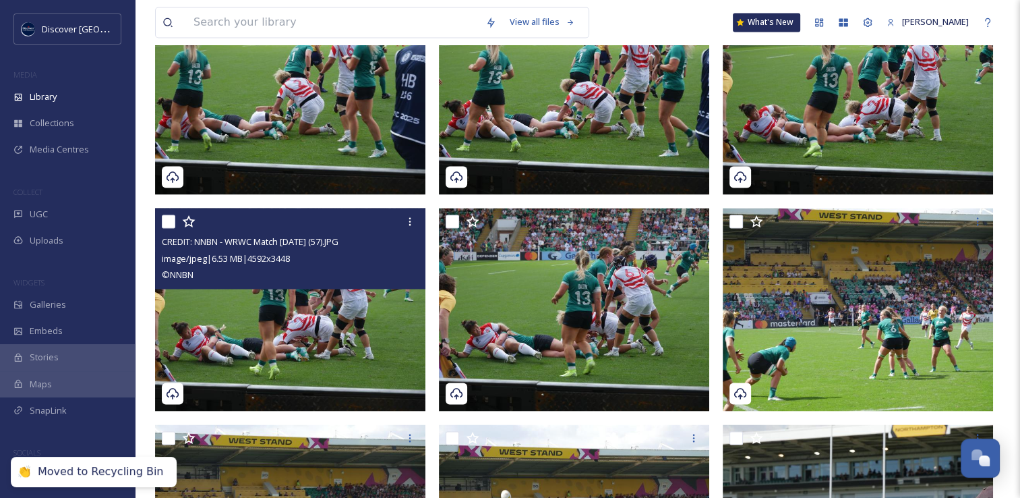
scroll to position [2223, 0]
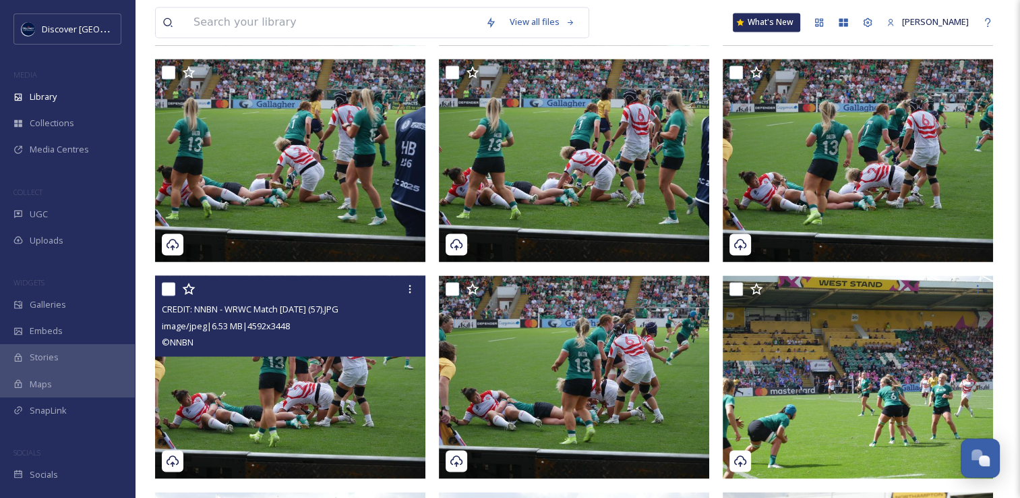
click at [171, 292] on input "checkbox" at bounding box center [168, 288] width 13 height 13
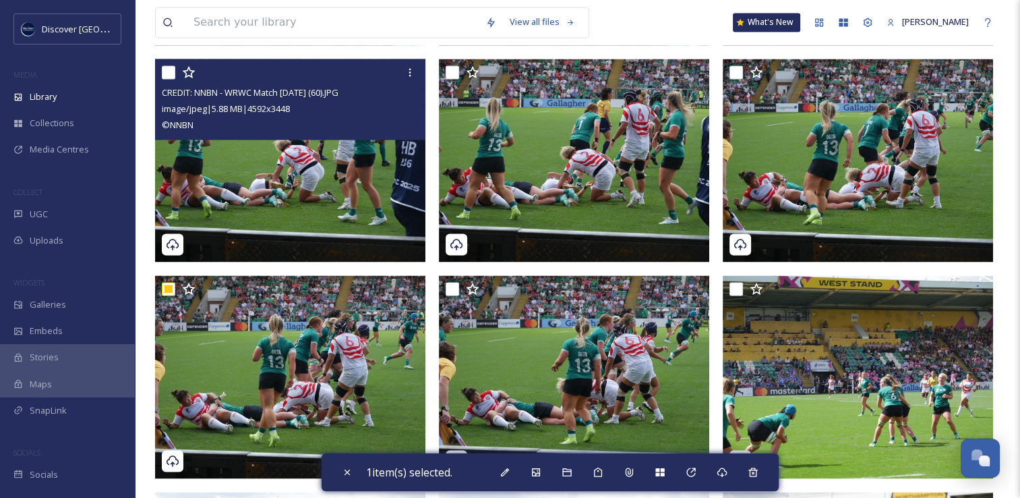
drag, startPoint x: 173, startPoint y: 69, endPoint x: 245, endPoint y: 92, distance: 76.4
click at [172, 69] on input "checkbox" at bounding box center [168, 71] width 13 height 13
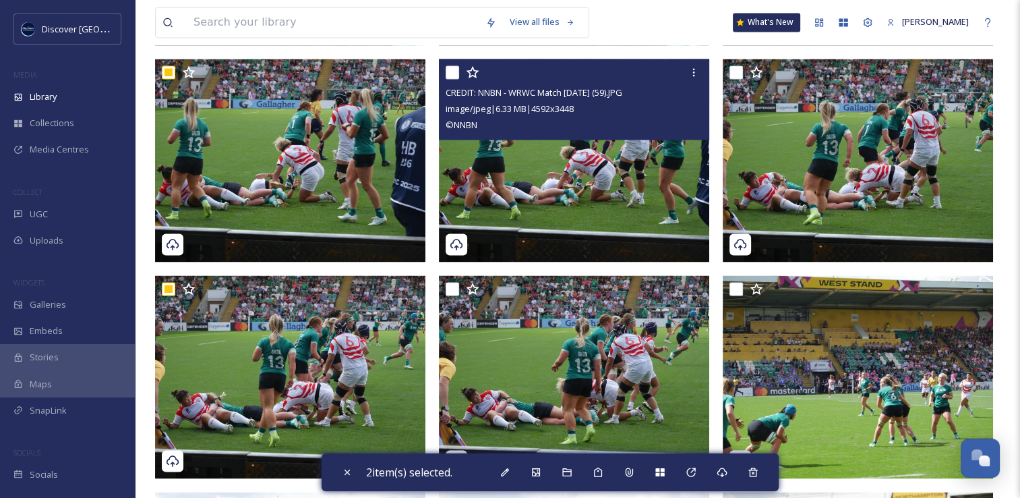
click at [454, 74] on input "checkbox" at bounding box center [452, 71] width 13 height 13
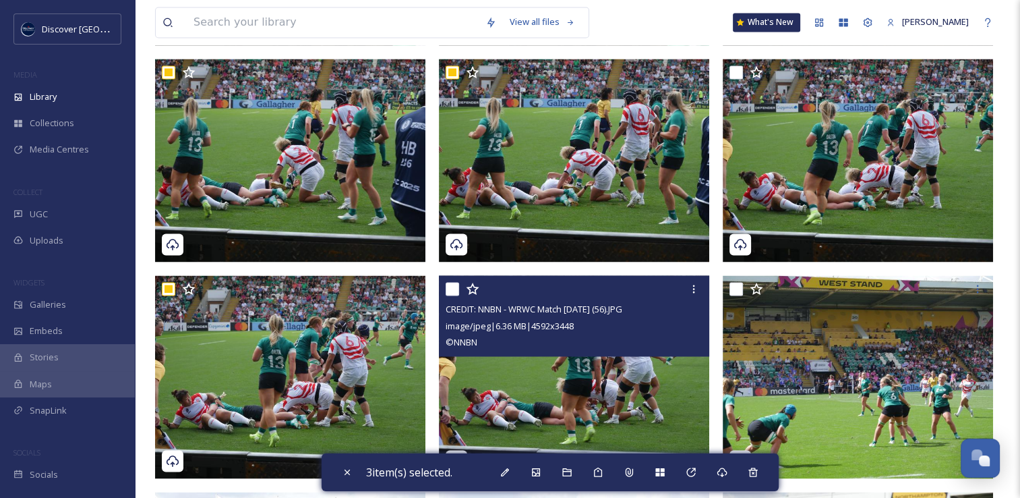
click at [448, 292] on input "checkbox" at bounding box center [452, 288] width 13 height 13
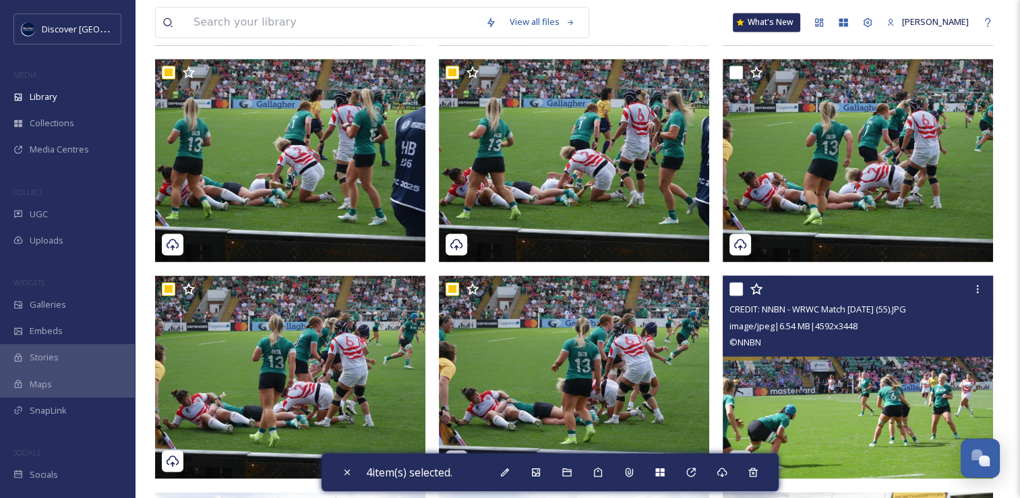
click at [731, 293] on input "checkbox" at bounding box center [736, 288] width 13 height 13
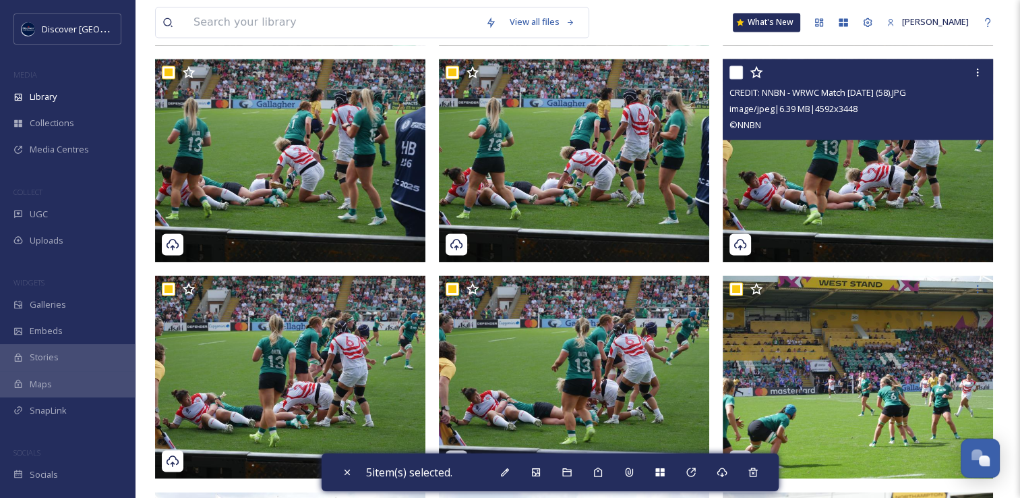
click at [736, 73] on input "checkbox" at bounding box center [736, 71] width 13 height 13
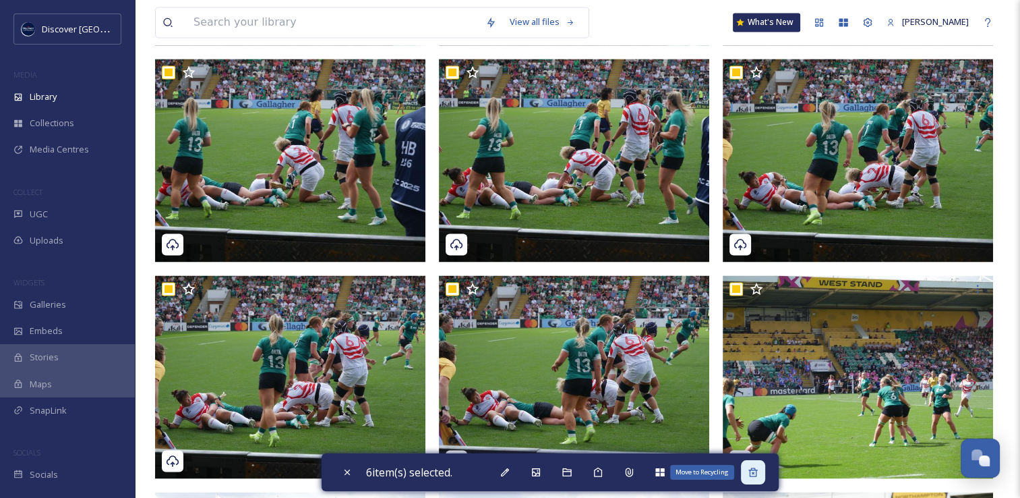
click at [763, 476] on div "Move to Recycling" at bounding box center [753, 472] width 24 height 24
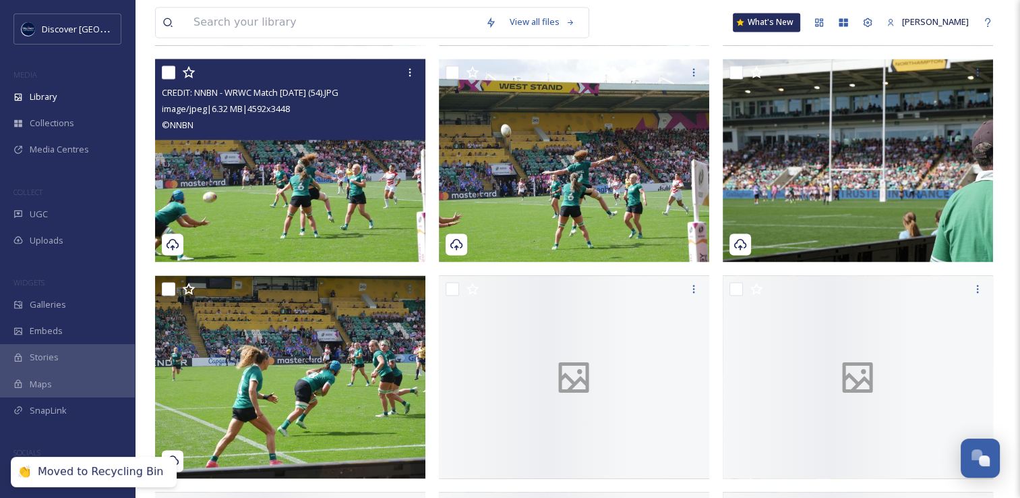
click at [168, 71] on input "checkbox" at bounding box center [168, 71] width 13 height 13
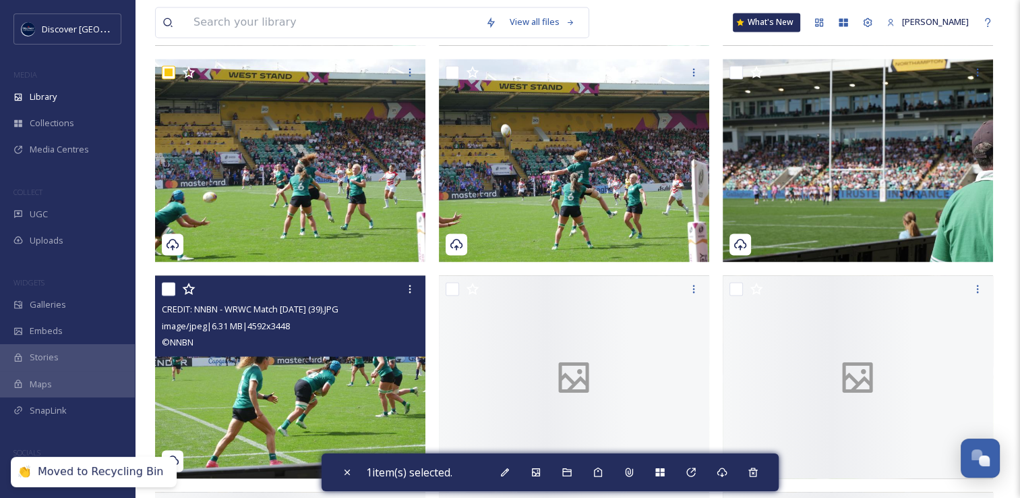
drag, startPoint x: 169, startPoint y: 289, endPoint x: 324, endPoint y: 170, distance: 196.3
click at [169, 289] on input "checkbox" at bounding box center [168, 288] width 13 height 13
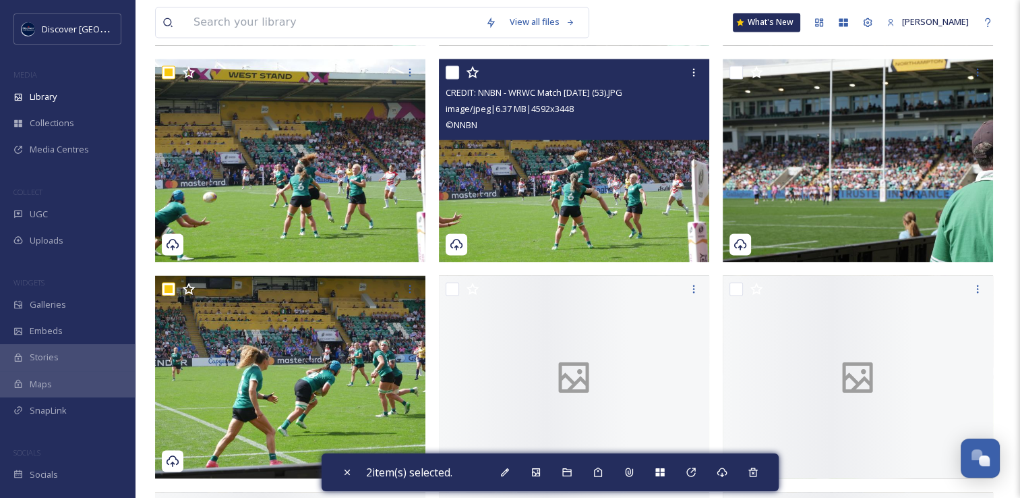
click at [453, 76] on input "checkbox" at bounding box center [452, 71] width 13 height 13
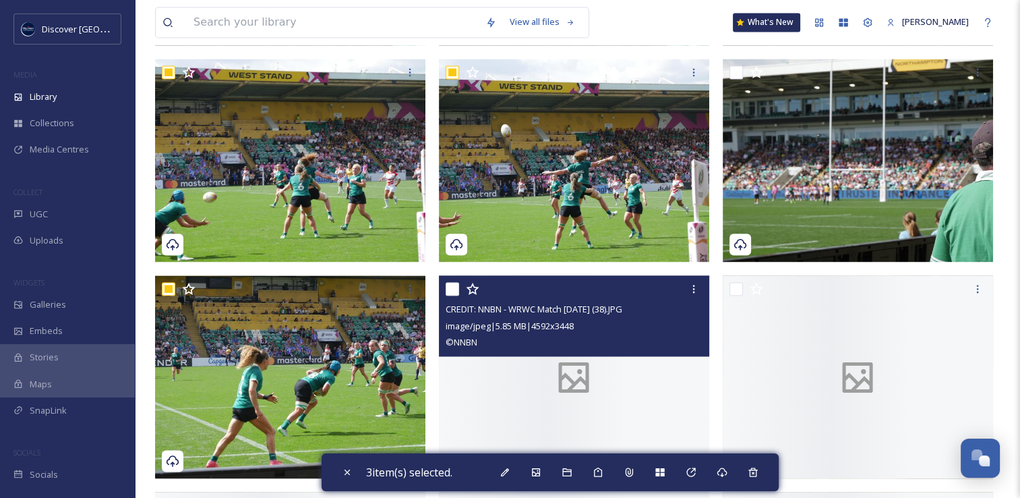
click at [456, 288] on input "checkbox" at bounding box center [452, 288] width 13 height 13
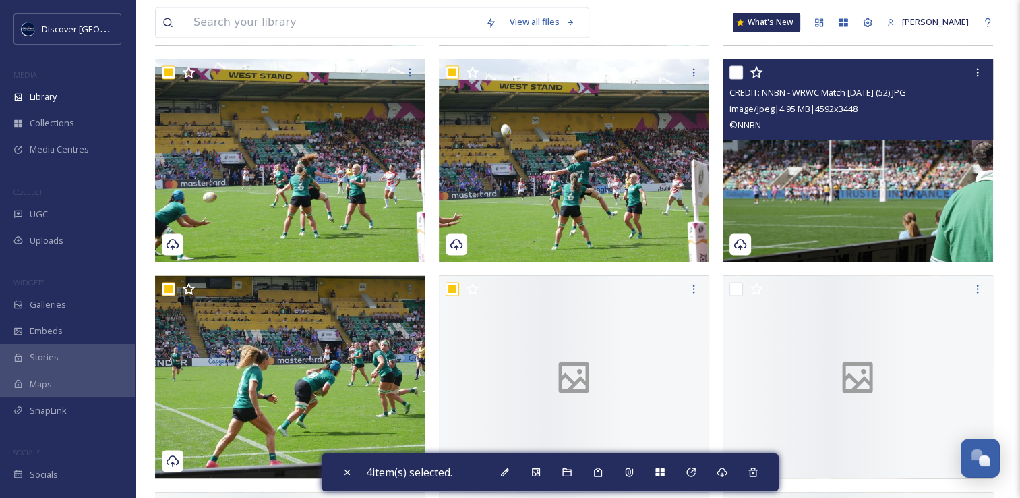
click at [736, 74] on input "checkbox" at bounding box center [736, 71] width 13 height 13
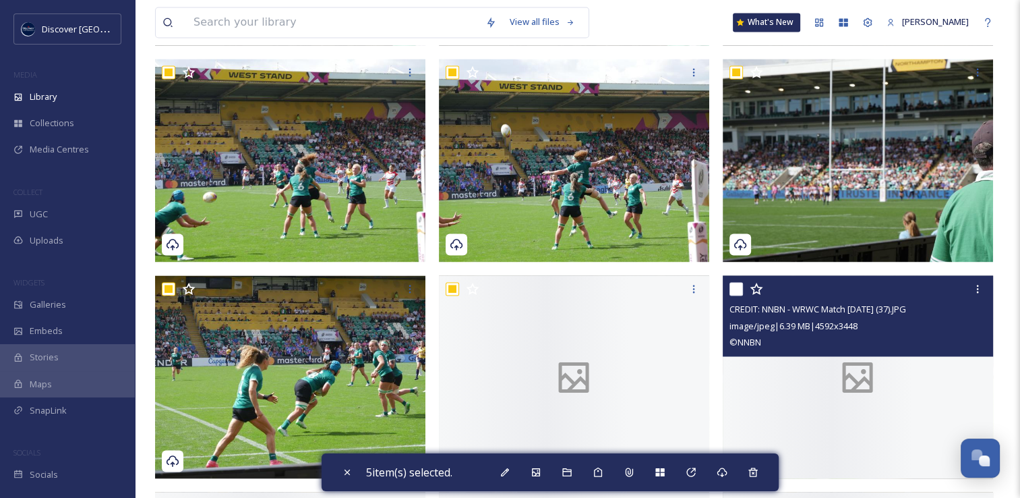
click at [736, 289] on input "checkbox" at bounding box center [736, 288] width 13 height 13
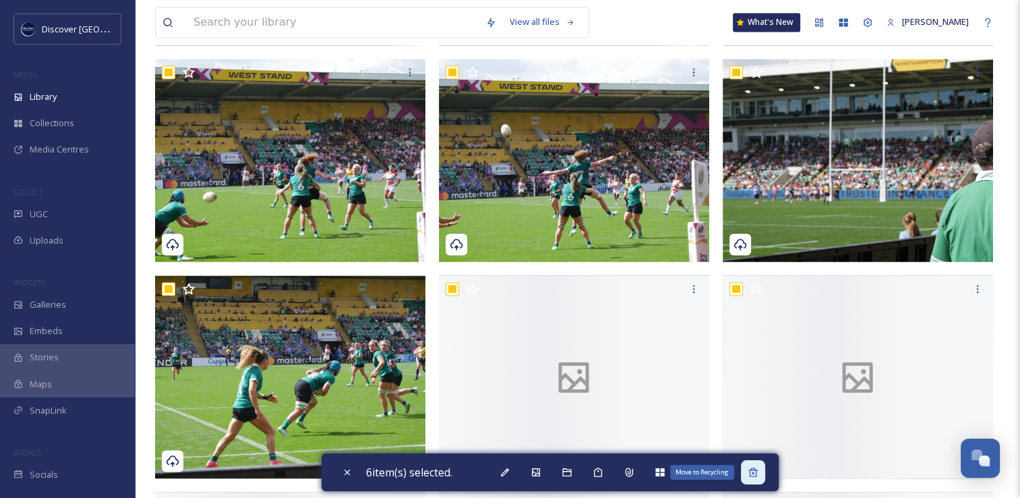
click at [758, 473] on icon at bounding box center [753, 472] width 11 height 11
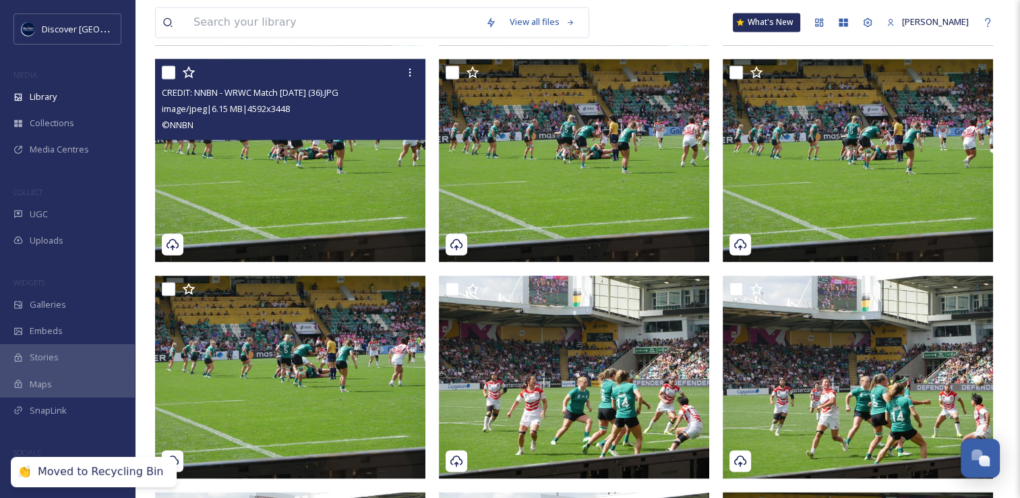
click at [166, 72] on input "checkbox" at bounding box center [168, 71] width 13 height 13
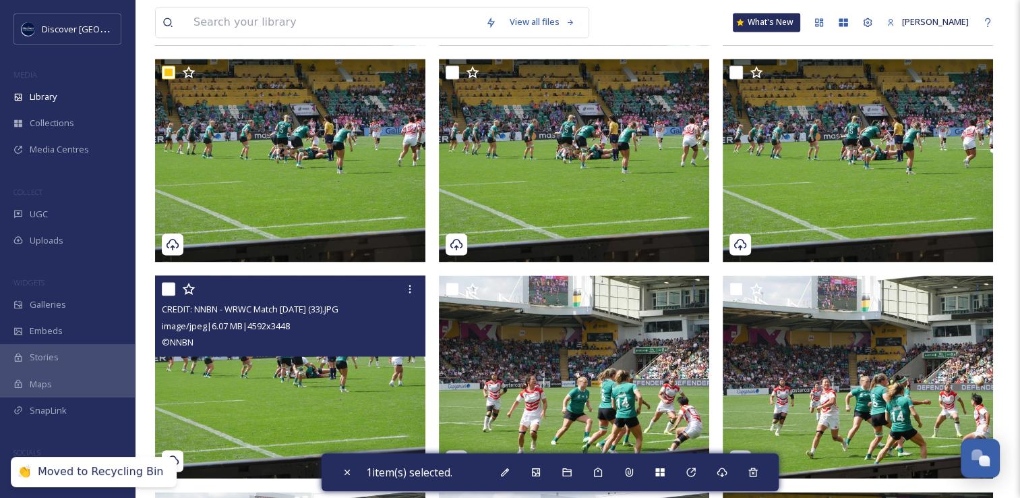
click at [171, 289] on input "checkbox" at bounding box center [168, 288] width 13 height 13
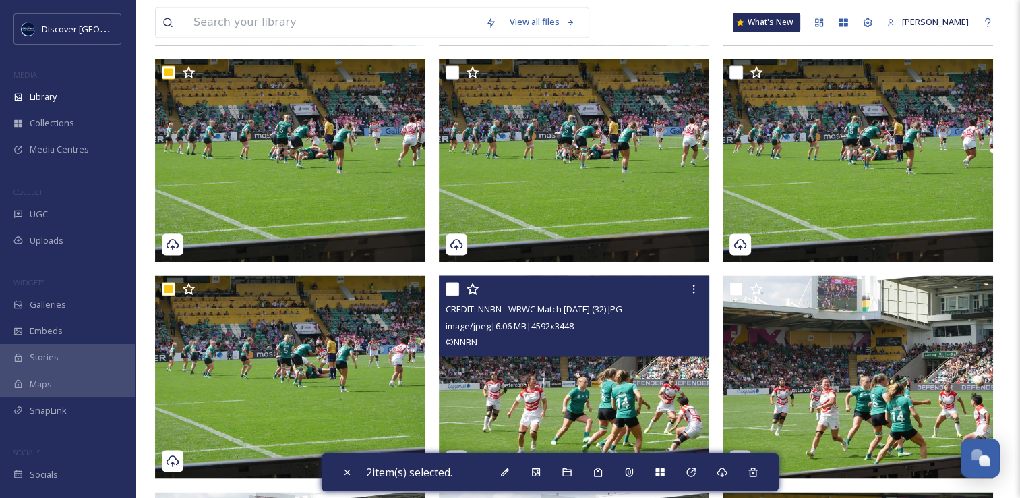
click at [449, 289] on input "checkbox" at bounding box center [452, 288] width 13 height 13
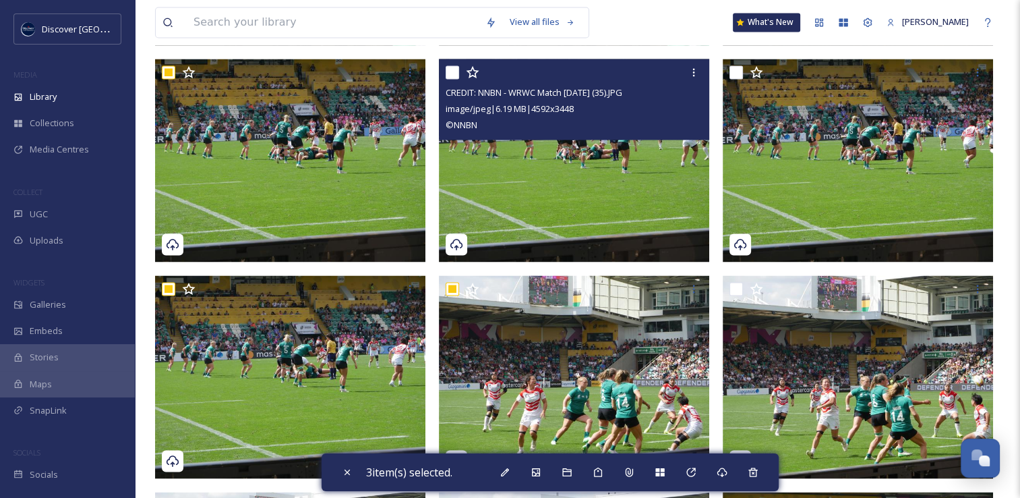
click at [454, 74] on input "checkbox" at bounding box center [452, 71] width 13 height 13
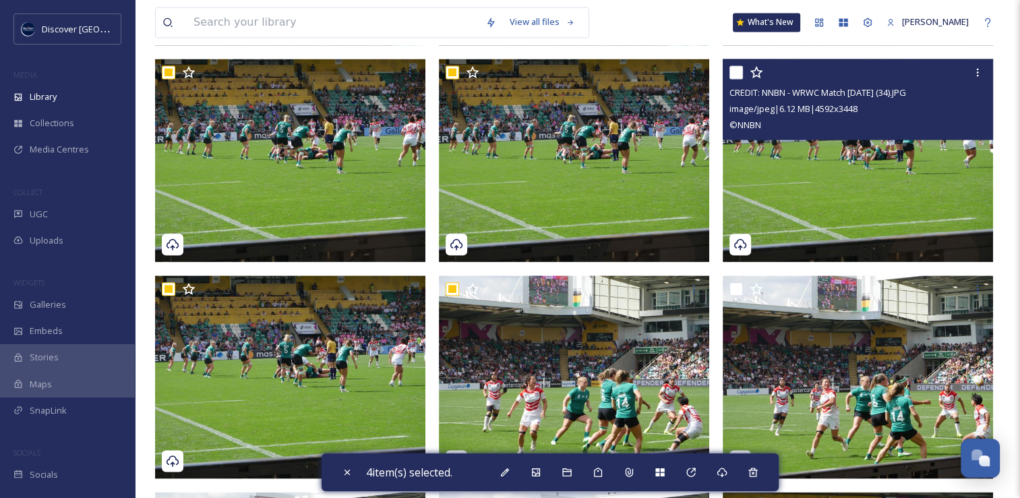
click at [738, 69] on input "checkbox" at bounding box center [736, 71] width 13 height 13
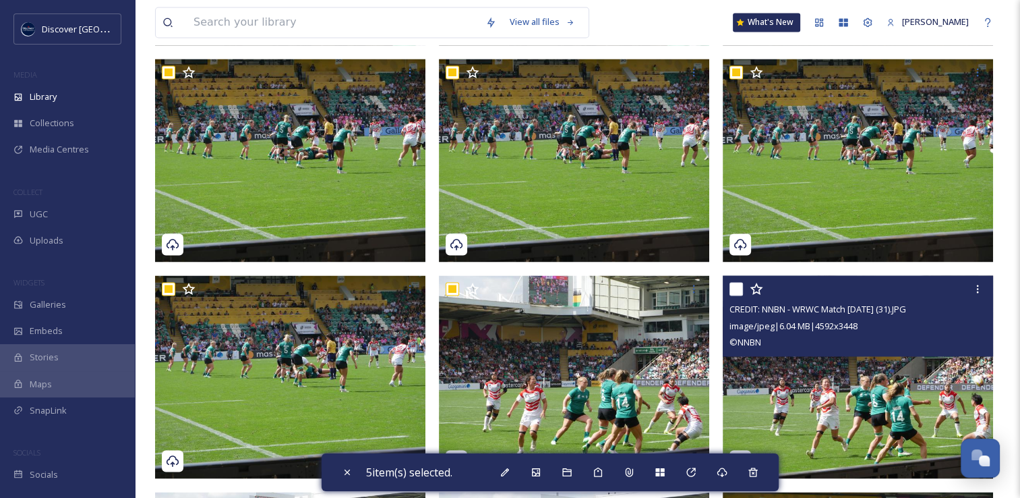
click at [736, 291] on input "checkbox" at bounding box center [736, 288] width 13 height 13
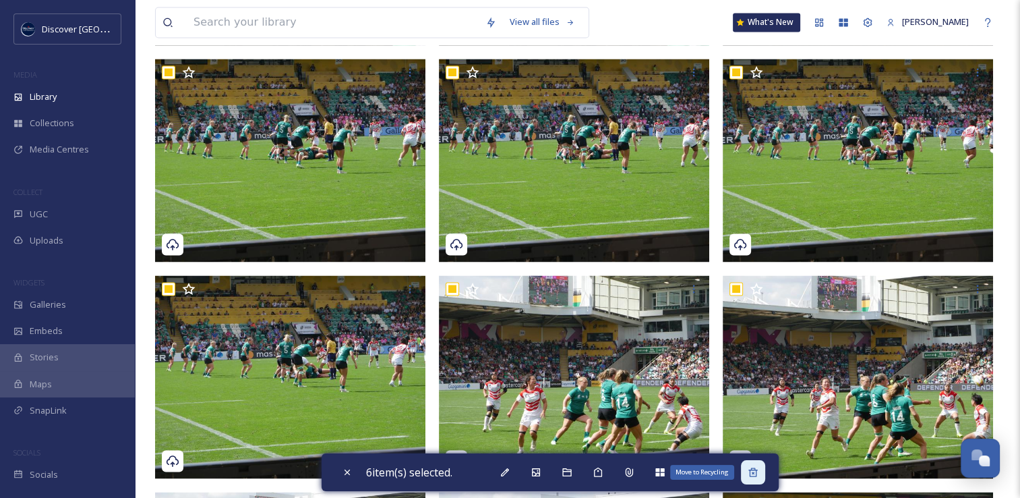
click at [757, 470] on icon at bounding box center [753, 471] width 9 height 9
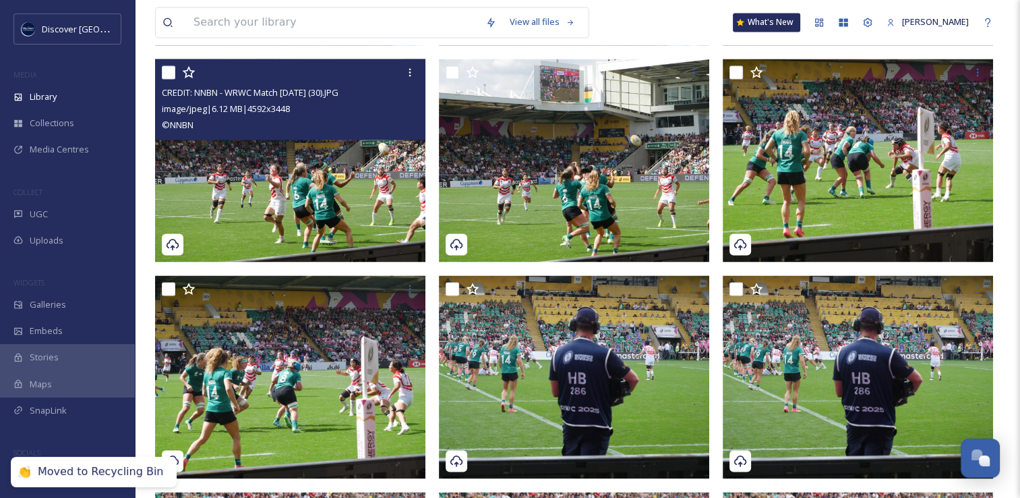
click at [168, 63] on div at bounding box center [292, 72] width 260 height 24
click at [169, 73] on input "checkbox" at bounding box center [168, 71] width 13 height 13
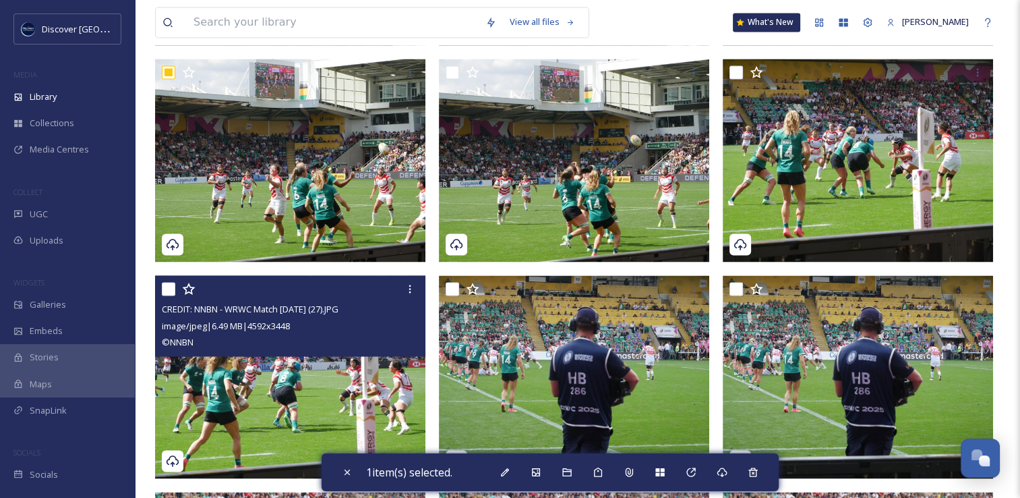
click at [170, 287] on input "checkbox" at bounding box center [168, 288] width 13 height 13
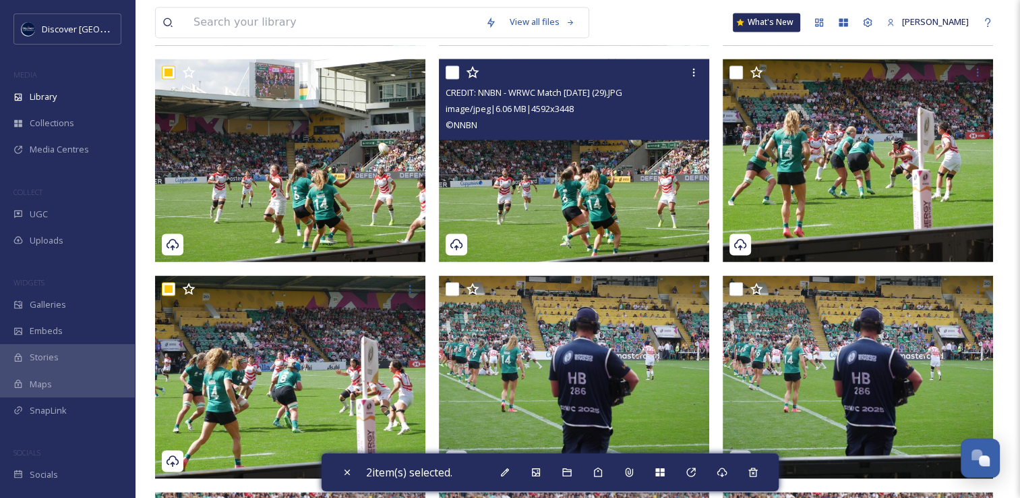
click at [450, 70] on input "checkbox" at bounding box center [452, 71] width 13 height 13
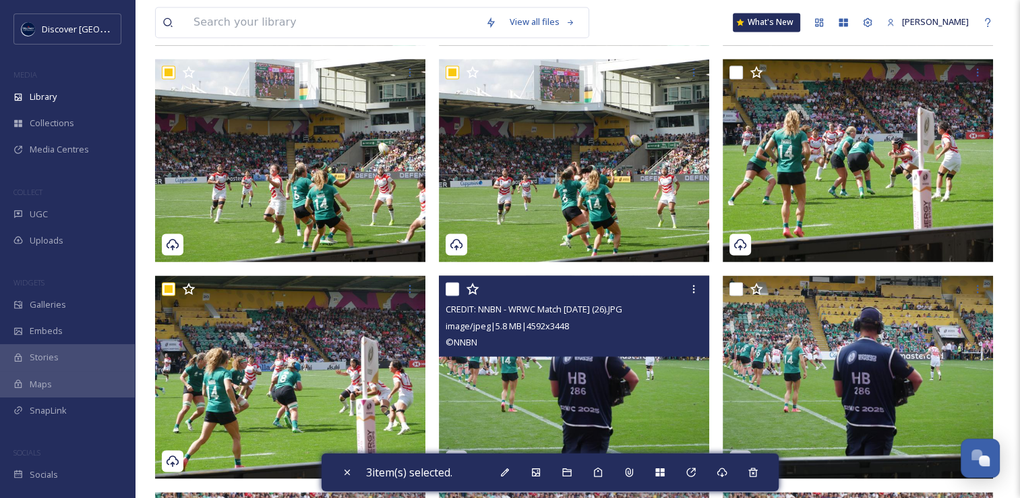
click at [450, 289] on input "checkbox" at bounding box center [452, 288] width 13 height 13
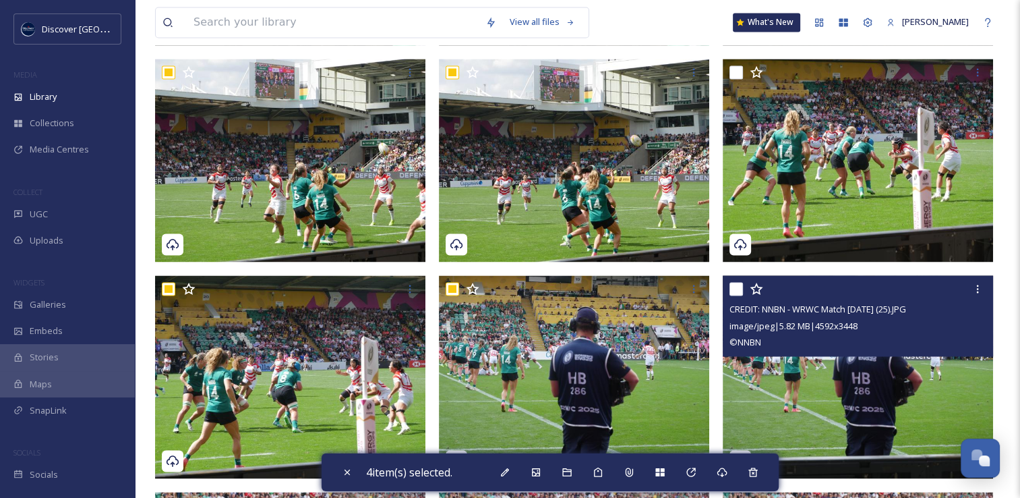
click at [739, 290] on input "checkbox" at bounding box center [736, 288] width 13 height 13
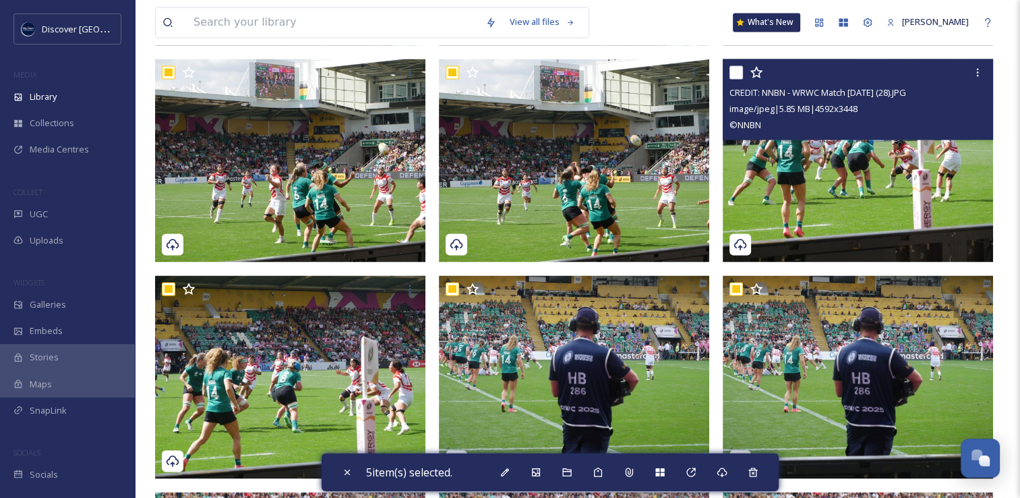
click at [739, 66] on input "checkbox" at bounding box center [736, 71] width 13 height 13
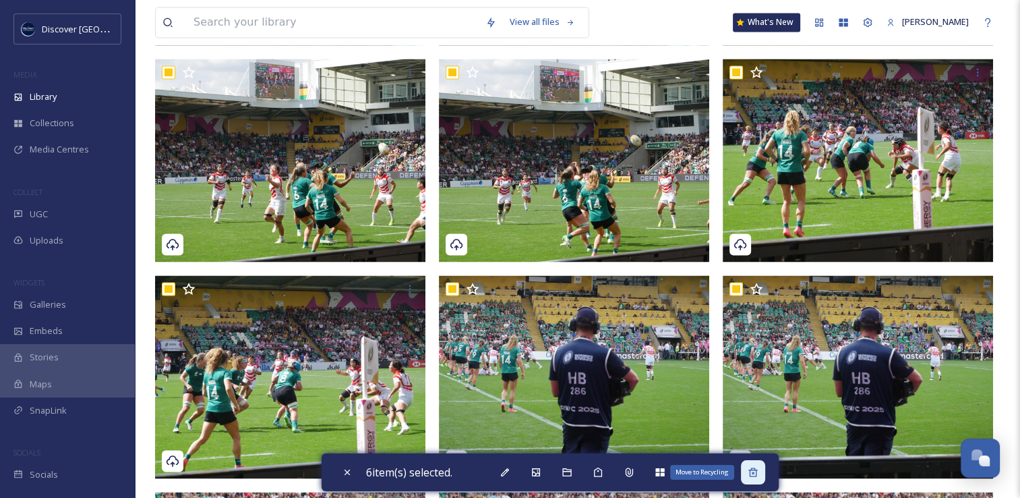
click at [750, 470] on div "Move to Recycling" at bounding box center [753, 472] width 24 height 24
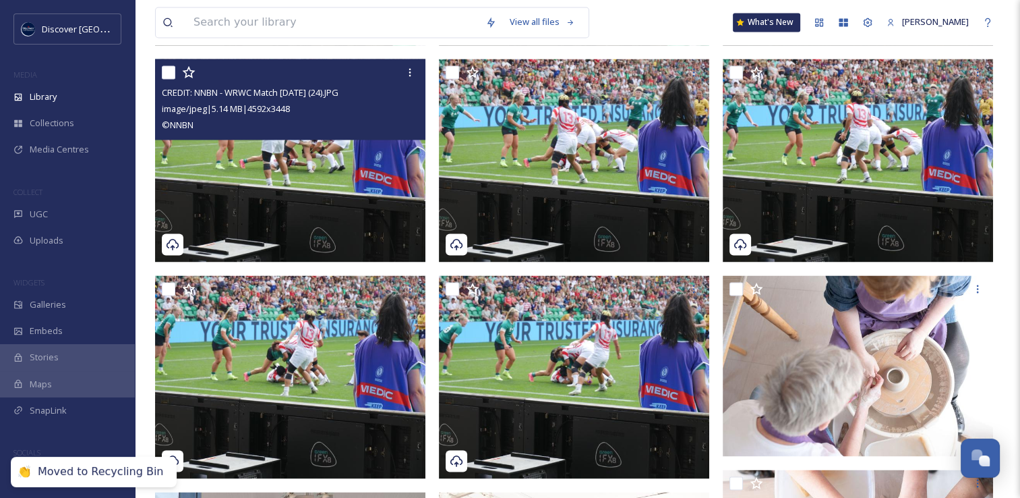
click at [167, 69] on input "checkbox" at bounding box center [168, 71] width 13 height 13
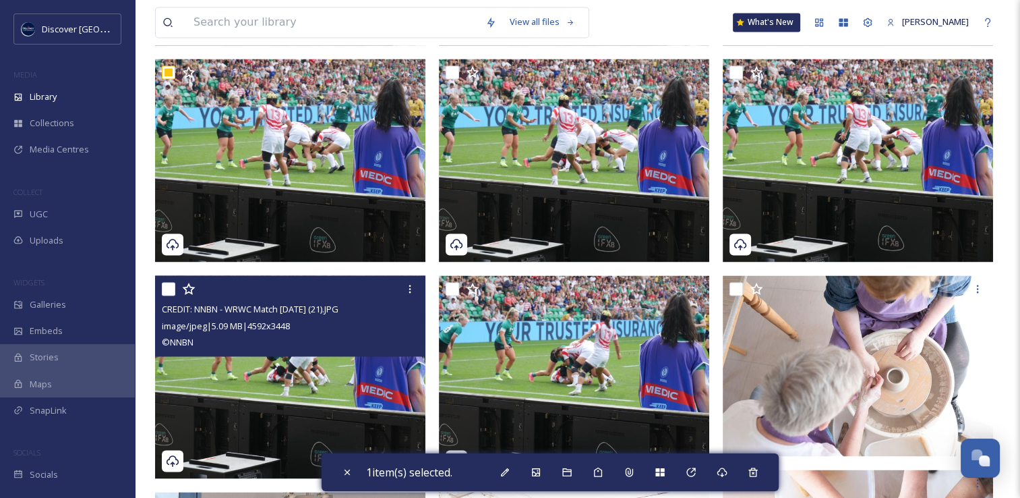
click at [167, 289] on input "checkbox" at bounding box center [168, 288] width 13 height 13
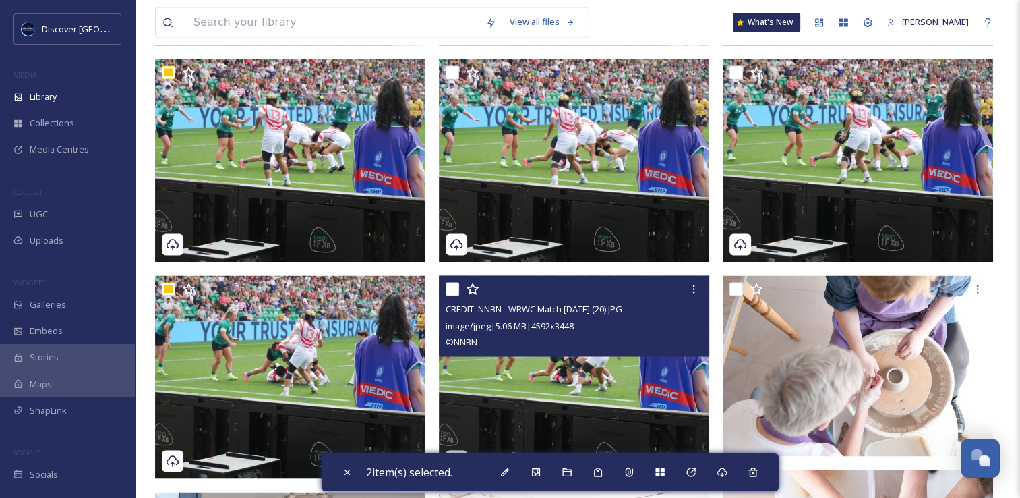
click at [448, 287] on input "checkbox" at bounding box center [452, 288] width 13 height 13
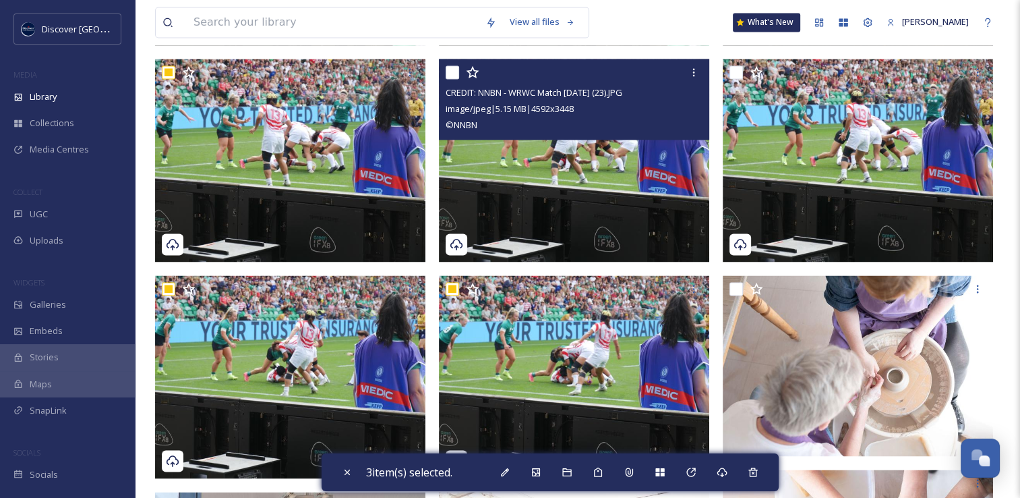
click at [447, 67] on input "checkbox" at bounding box center [452, 71] width 13 height 13
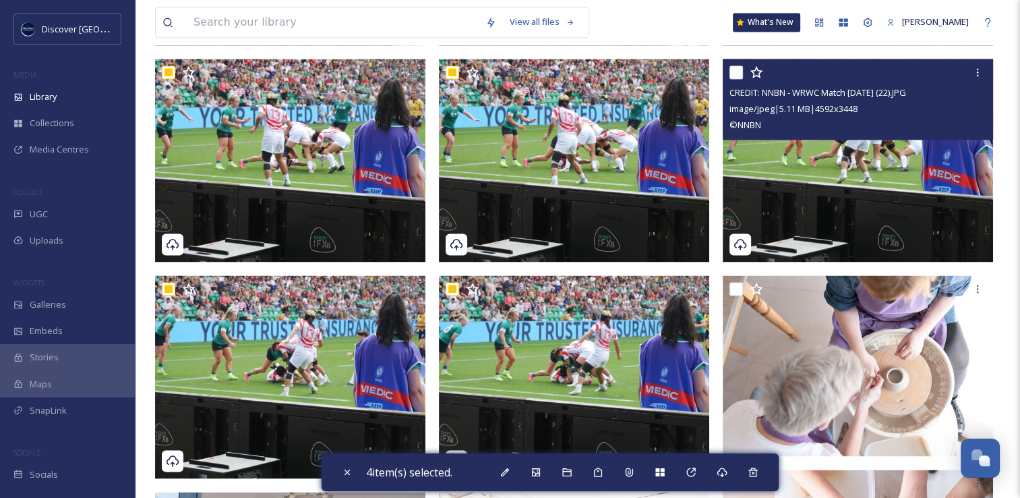
click at [732, 72] on input "checkbox" at bounding box center [736, 71] width 13 height 13
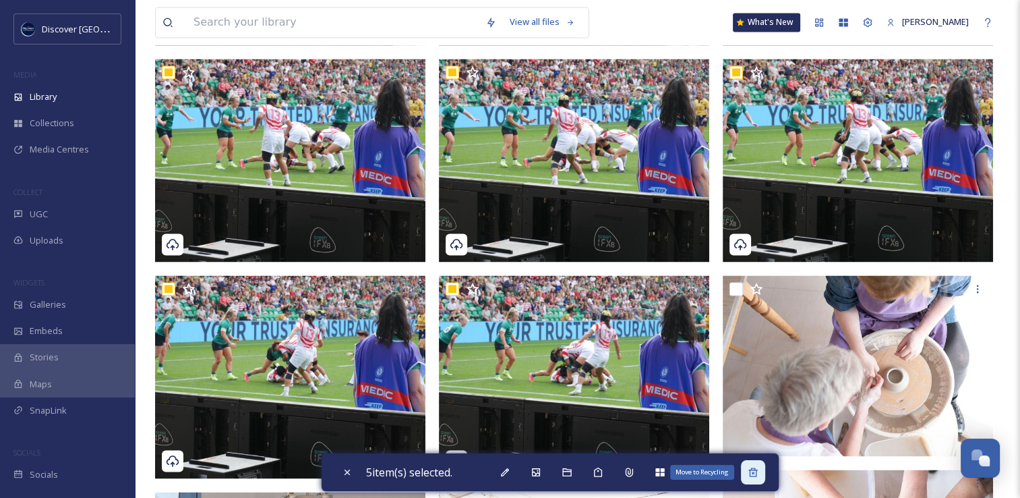
click at [757, 471] on icon at bounding box center [753, 472] width 11 height 11
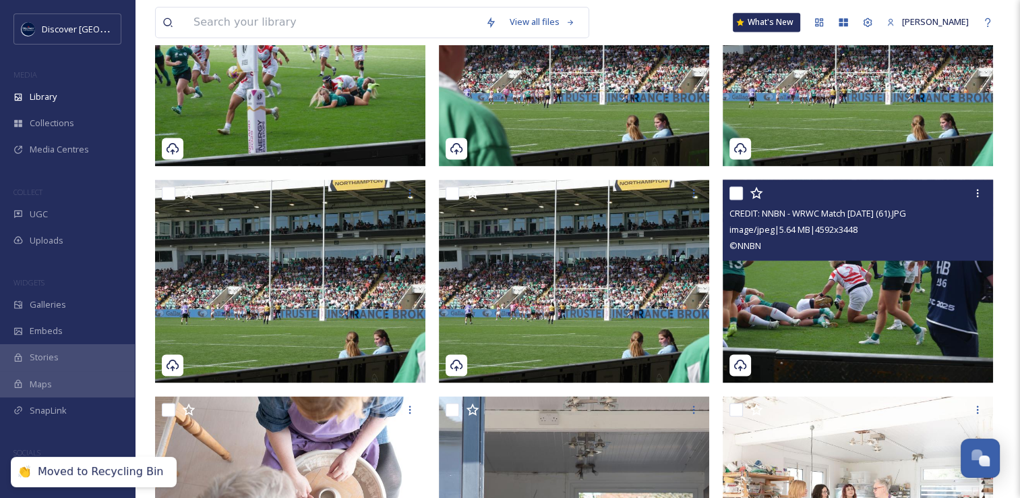
scroll to position [1818, 0]
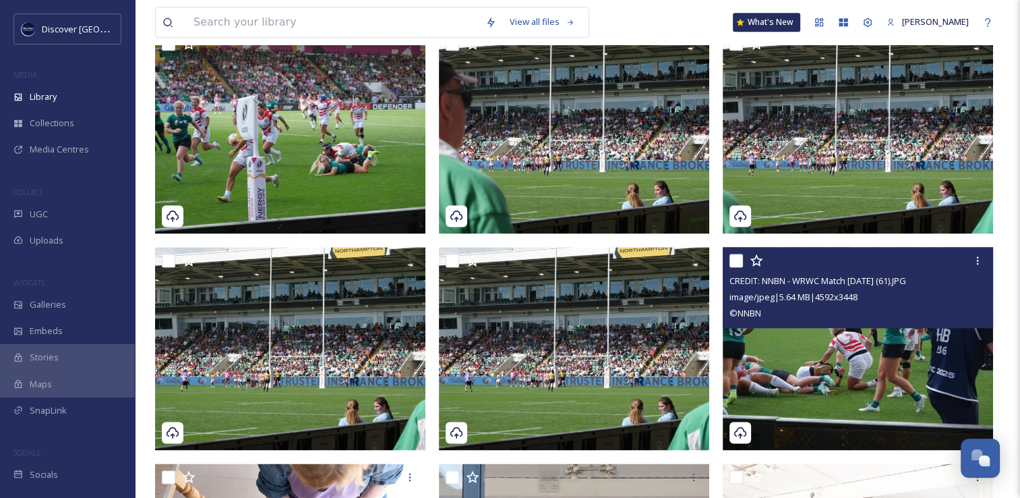
click at [739, 261] on input "checkbox" at bounding box center [736, 260] width 13 height 13
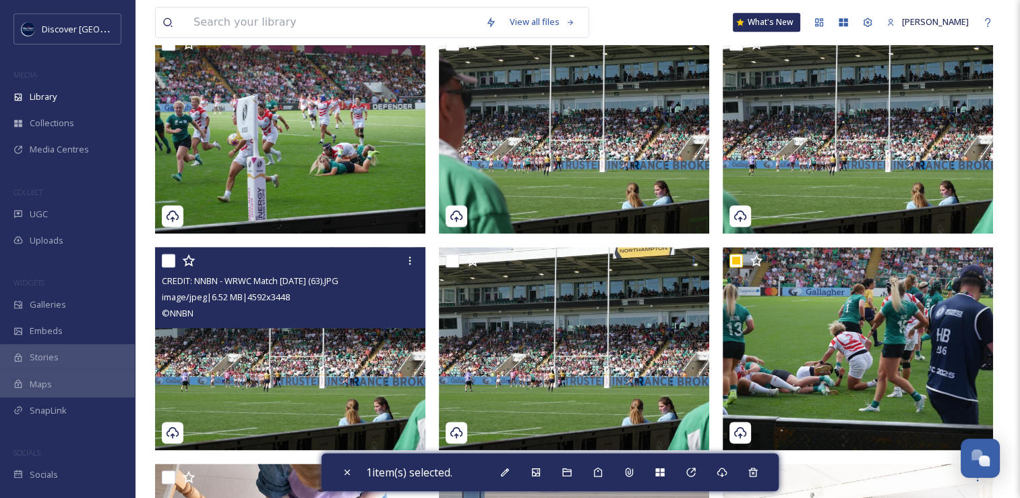
click at [165, 260] on input "checkbox" at bounding box center [168, 260] width 13 height 13
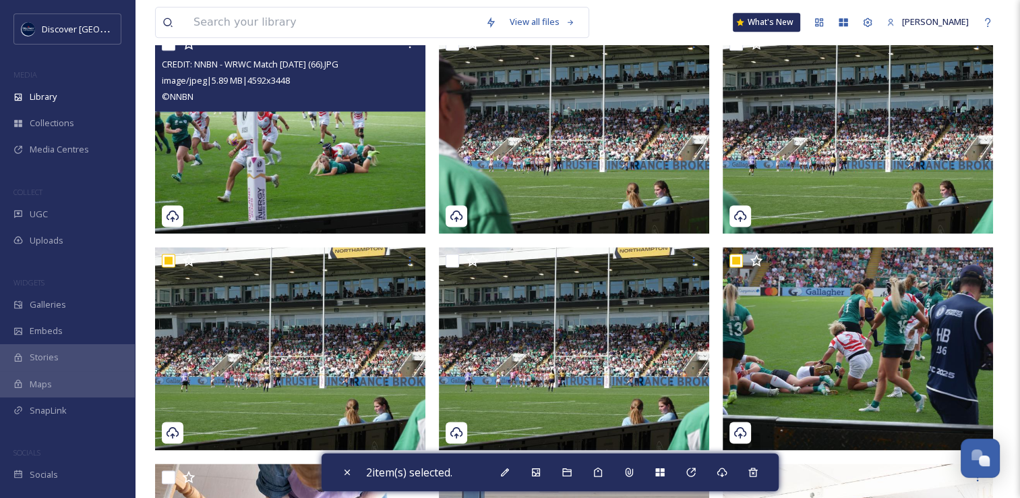
click at [167, 48] on input "checkbox" at bounding box center [168, 43] width 13 height 13
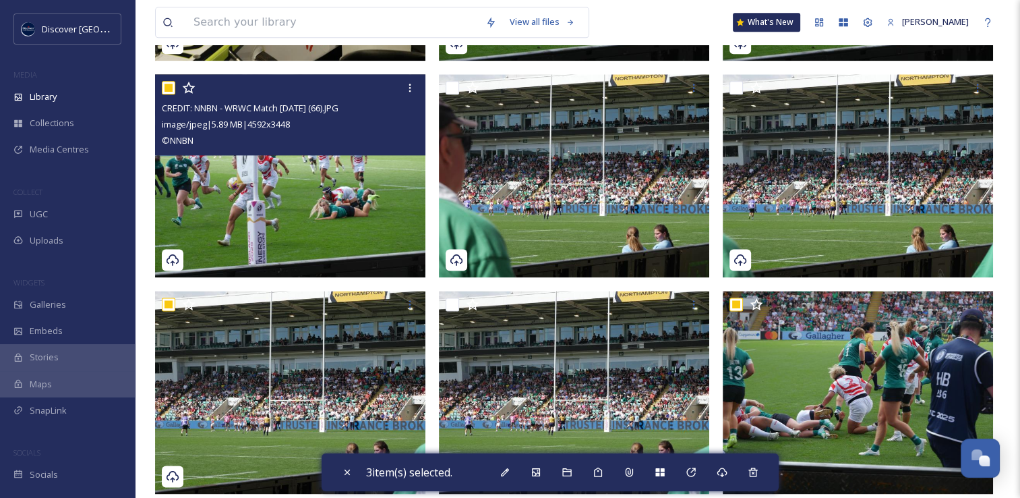
scroll to position [1751, 0]
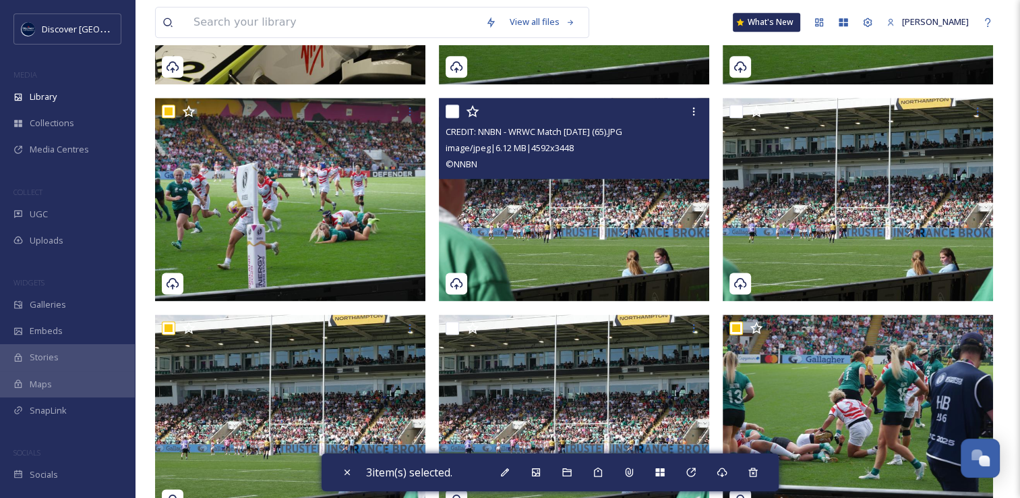
click at [446, 111] on input "checkbox" at bounding box center [452, 111] width 13 height 13
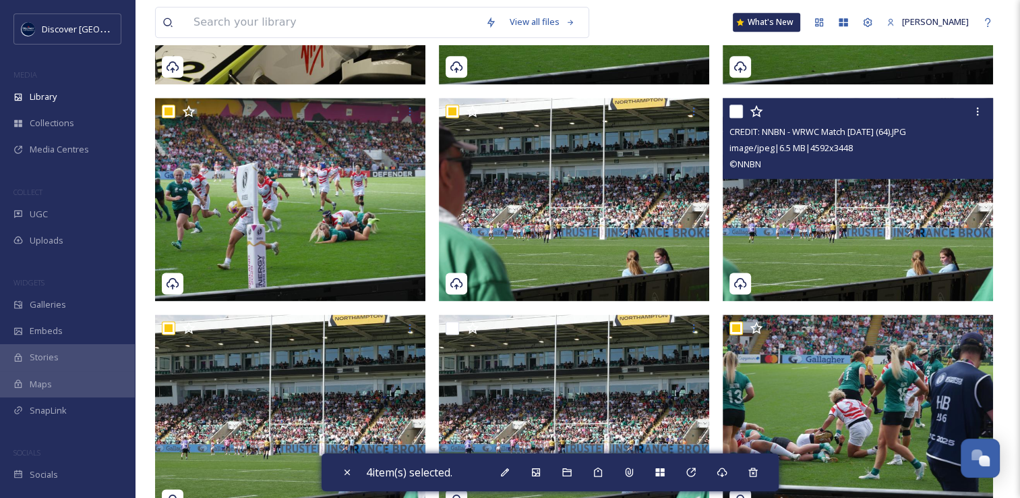
click at [736, 112] on input "checkbox" at bounding box center [736, 111] width 13 height 13
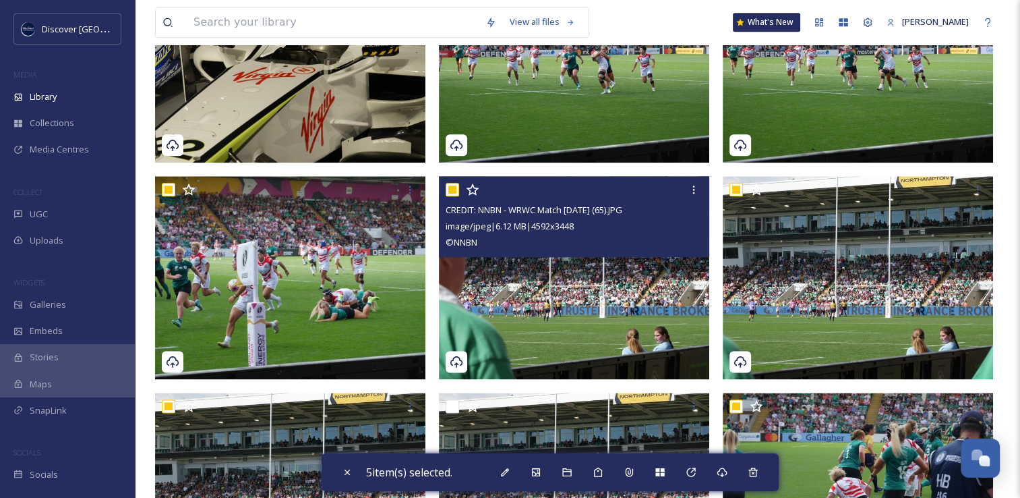
scroll to position [1548, 0]
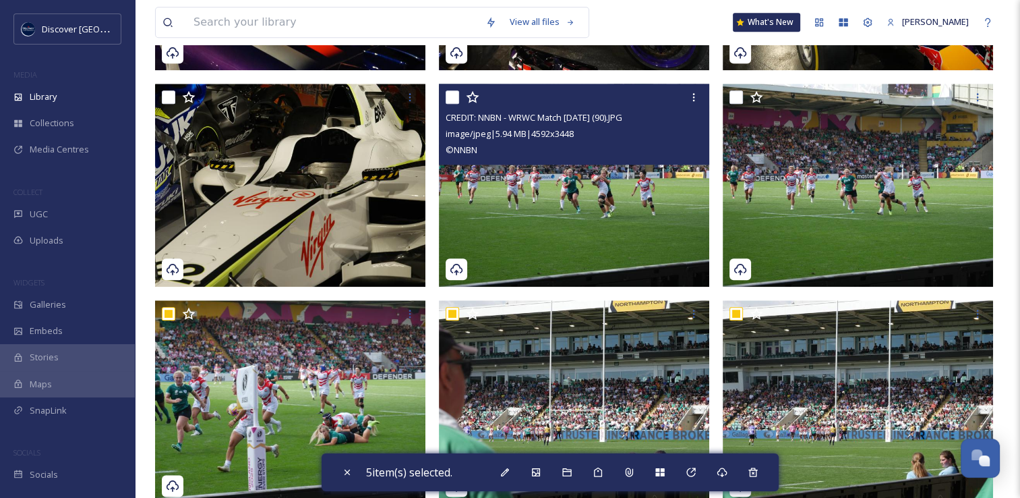
click at [450, 93] on input "checkbox" at bounding box center [452, 96] width 13 height 13
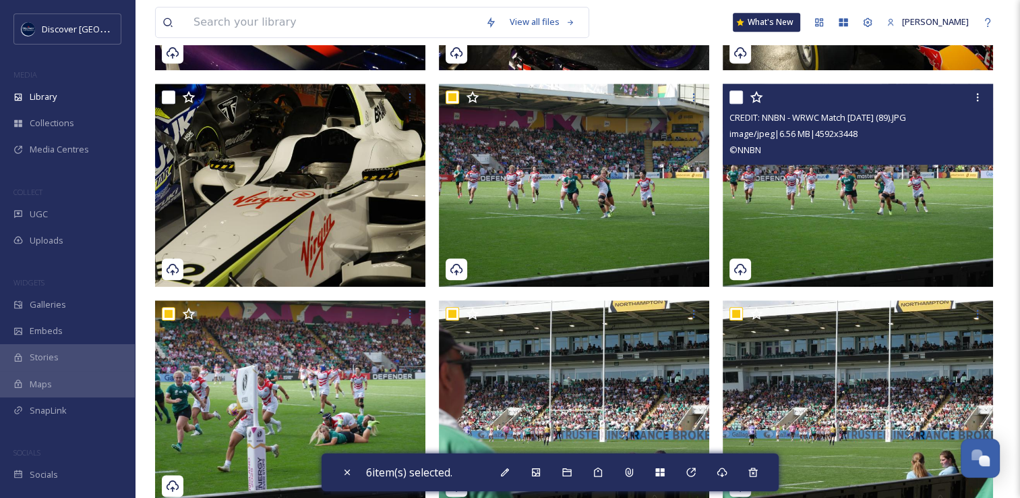
click at [736, 97] on input "checkbox" at bounding box center [736, 96] width 13 height 13
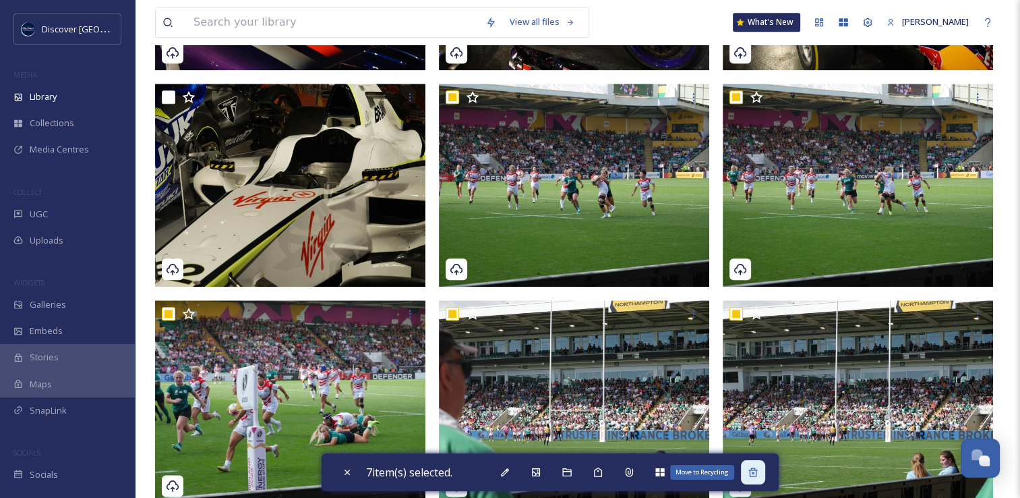
click at [761, 479] on div "Move to Recycling" at bounding box center [753, 472] width 24 height 24
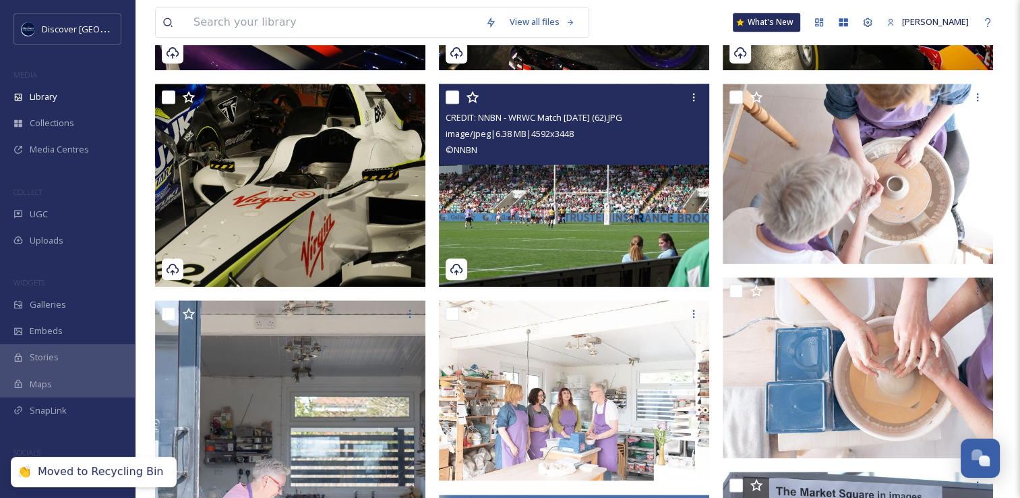
click at [448, 100] on input "checkbox" at bounding box center [452, 96] width 13 height 13
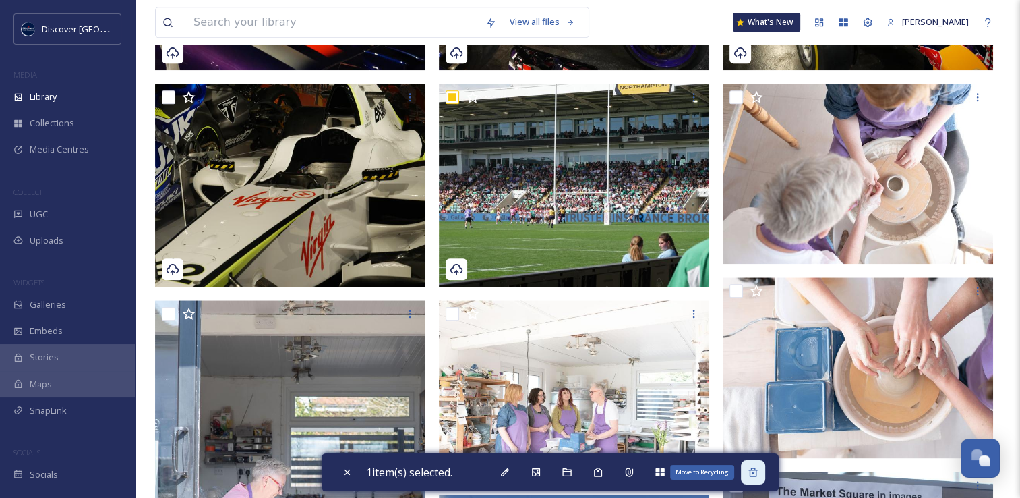
click at [759, 467] on icon at bounding box center [753, 472] width 11 height 11
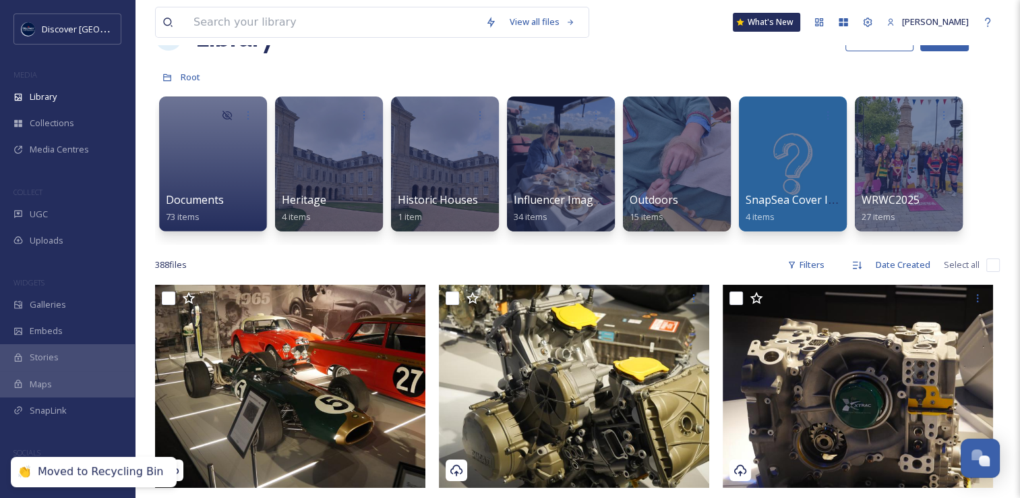
scroll to position [0, 0]
